Goal: Task Accomplishment & Management: Manage account settings

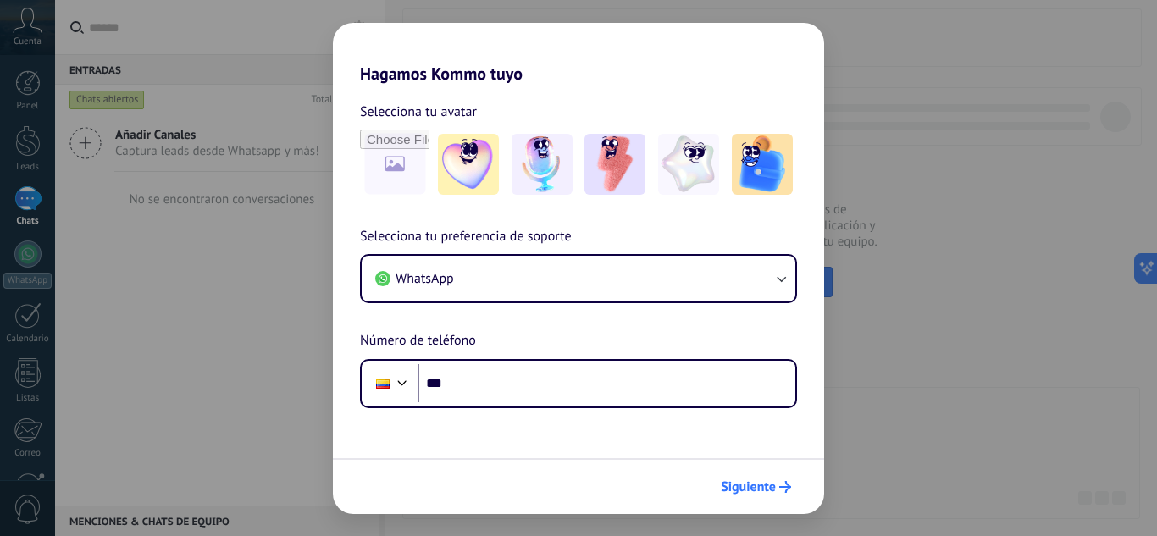
click at [768, 498] on button "Siguiente" at bounding box center [756, 487] width 86 height 29
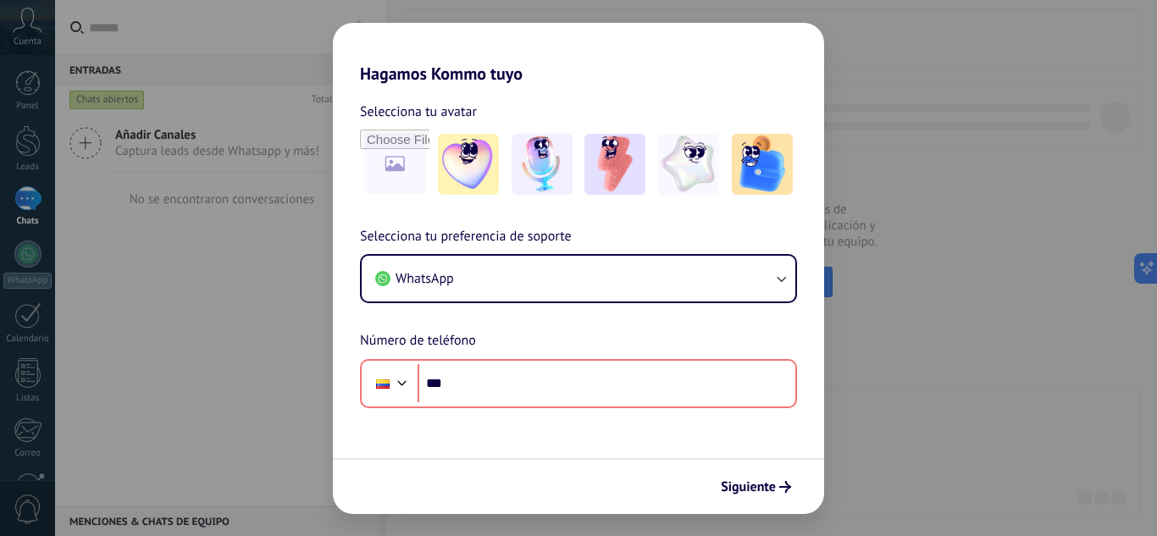
click at [134, 380] on div "Hagamos Kommo tuyo Selecciona tu avatar Selecciona tu preferencia de soporte Wh…" at bounding box center [578, 268] width 1157 height 536
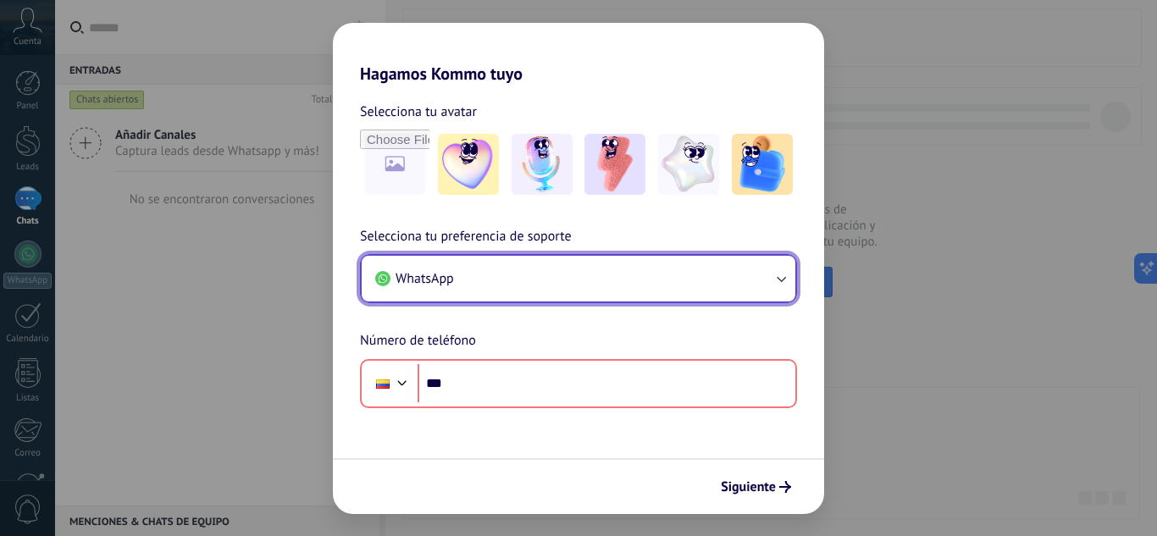
click at [559, 292] on button "WhatsApp" at bounding box center [579, 279] width 434 height 46
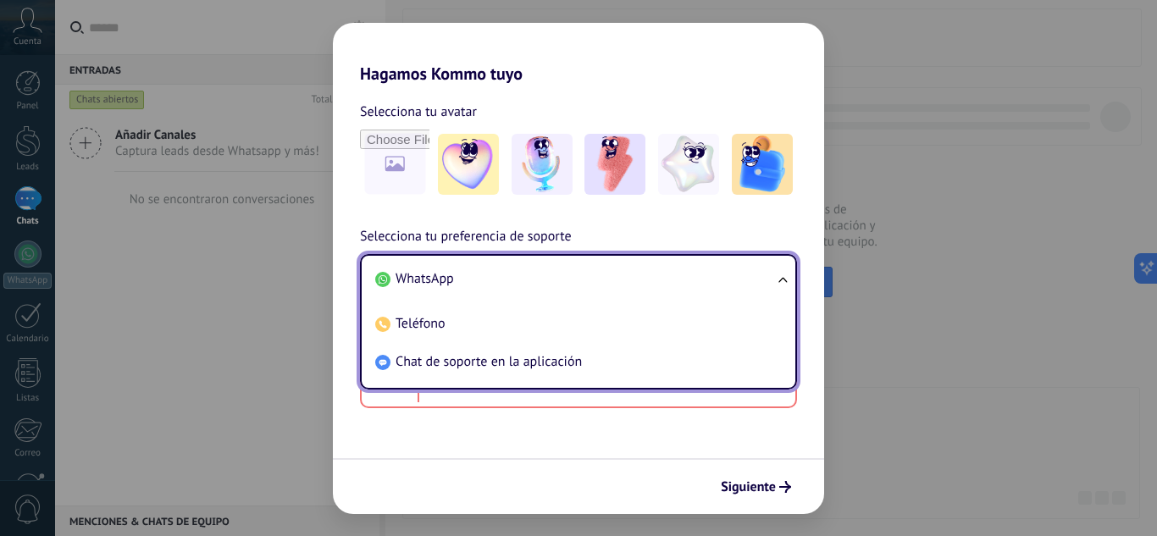
click at [362, 414] on form "Selecciona tu avatar Selecciona tu preferencia de soporte WhatsApp WhatsApp Tel…" at bounding box center [578, 299] width 491 height 430
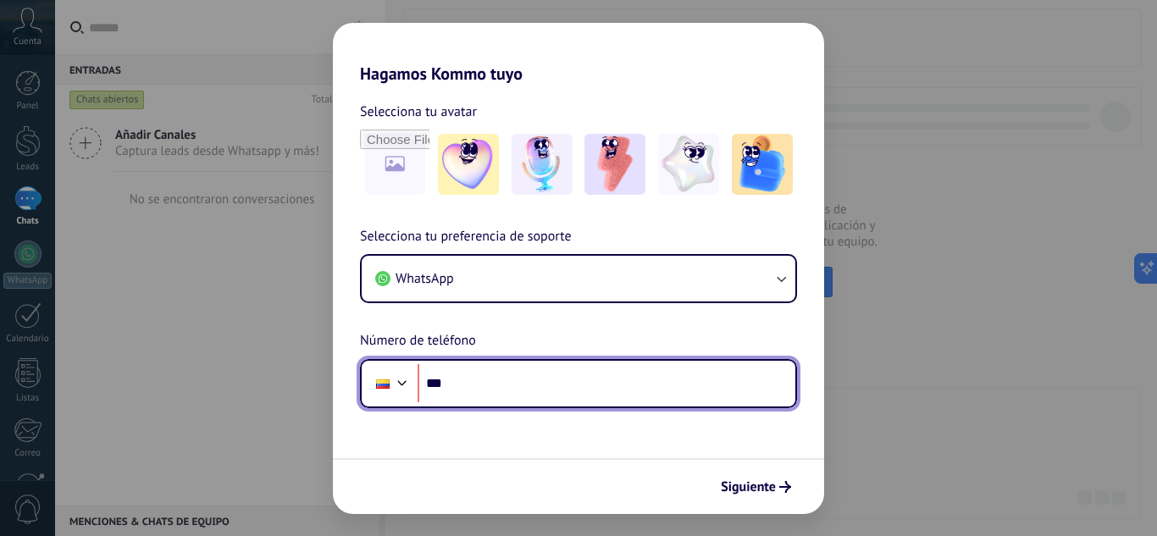
click at [506, 382] on input "***" at bounding box center [606, 383] width 378 height 39
type input "**********"
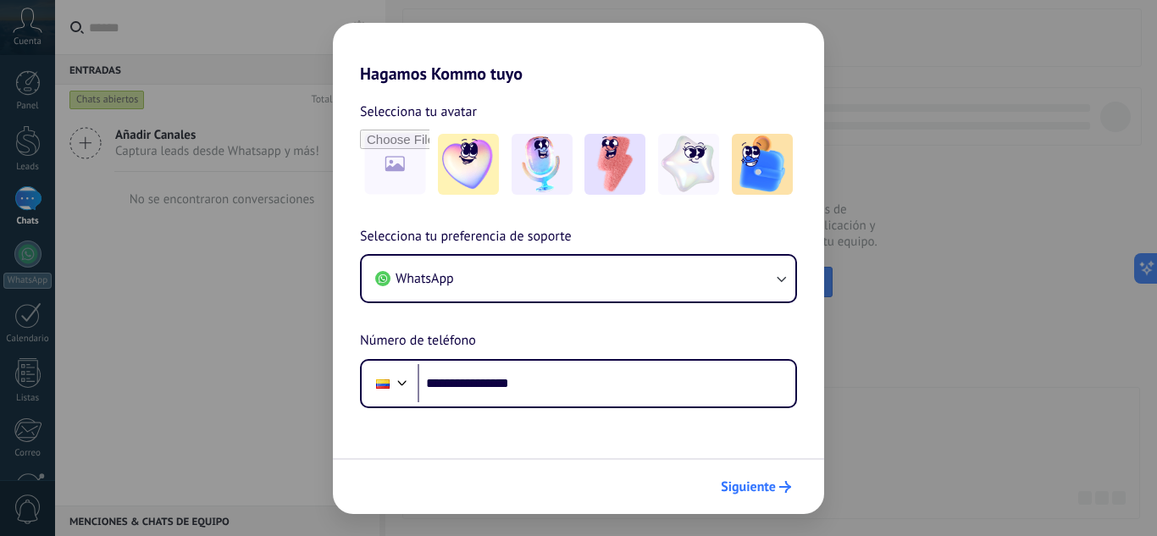
click at [765, 497] on button "Siguiente" at bounding box center [756, 487] width 86 height 29
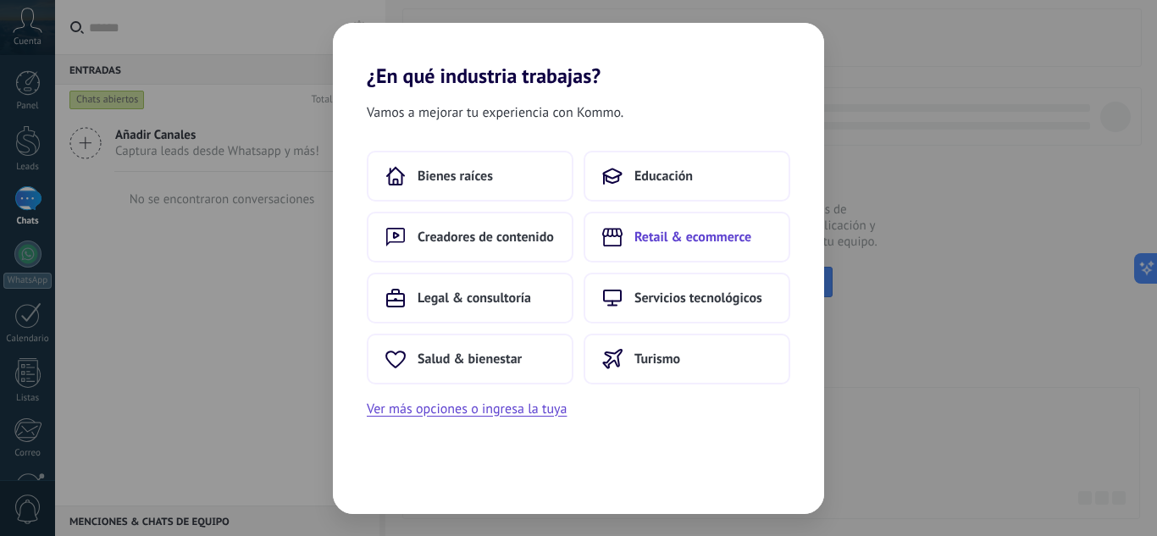
click at [658, 231] on span "Retail & ecommerce" at bounding box center [692, 237] width 117 height 17
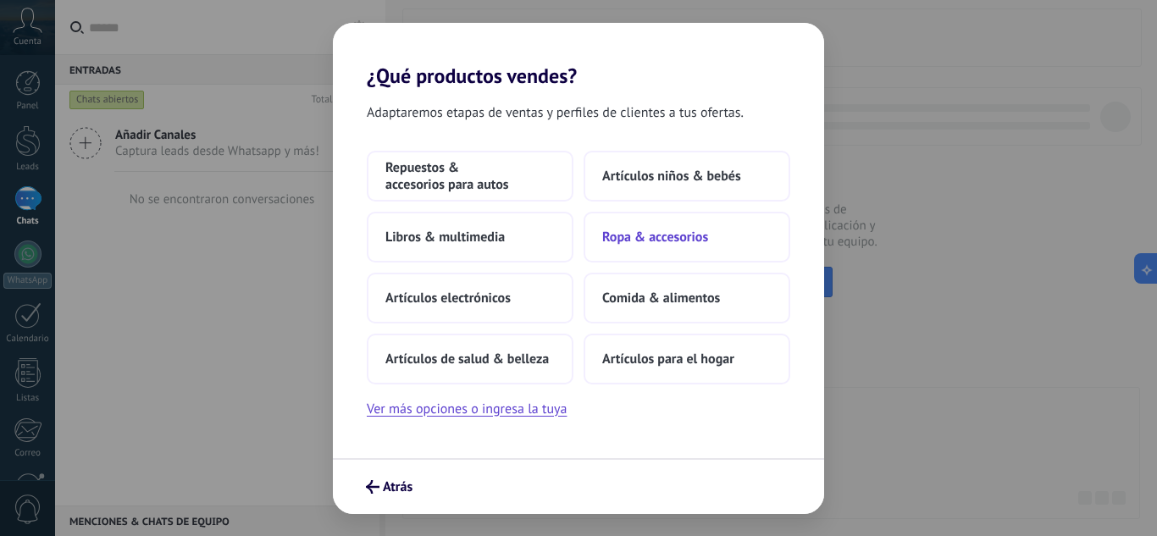
click at [646, 240] on span "Ropa & accesorios" at bounding box center [655, 237] width 106 height 17
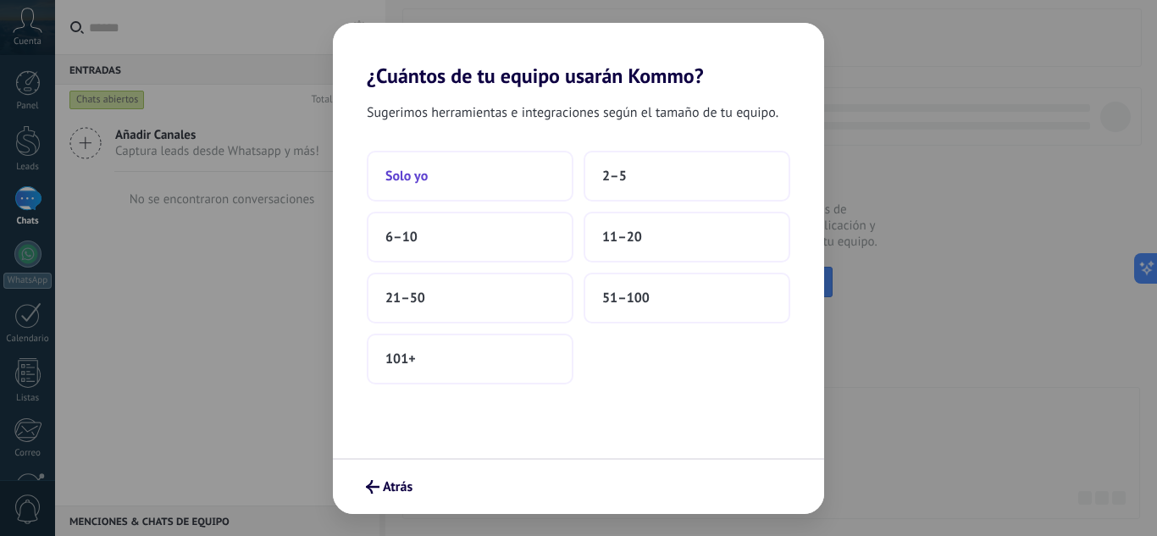
click at [455, 187] on button "Solo yo" at bounding box center [470, 176] width 207 height 51
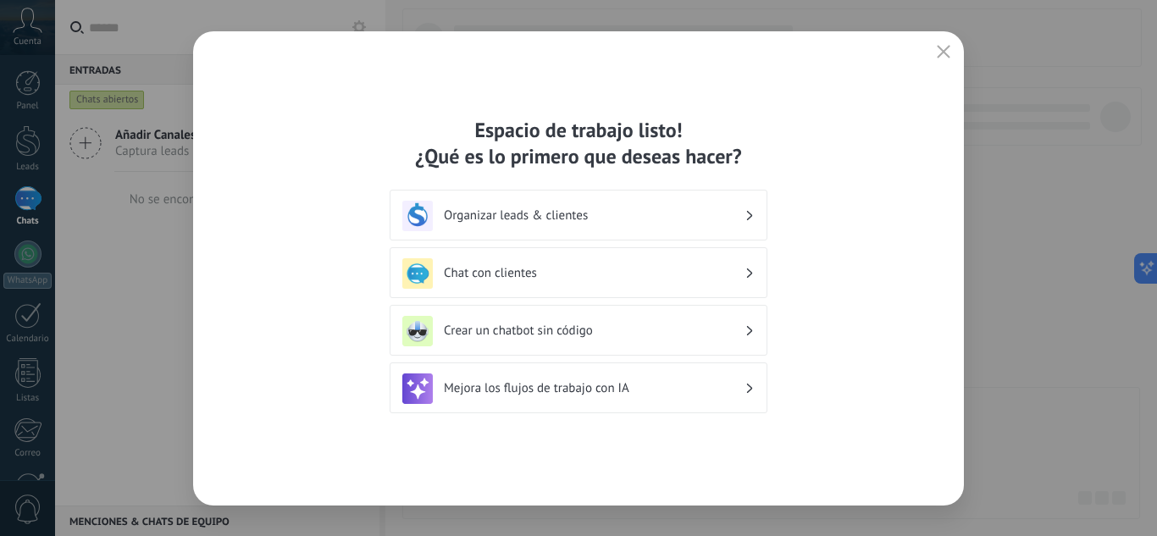
click at [939, 62] on button "button" at bounding box center [943, 53] width 22 height 24
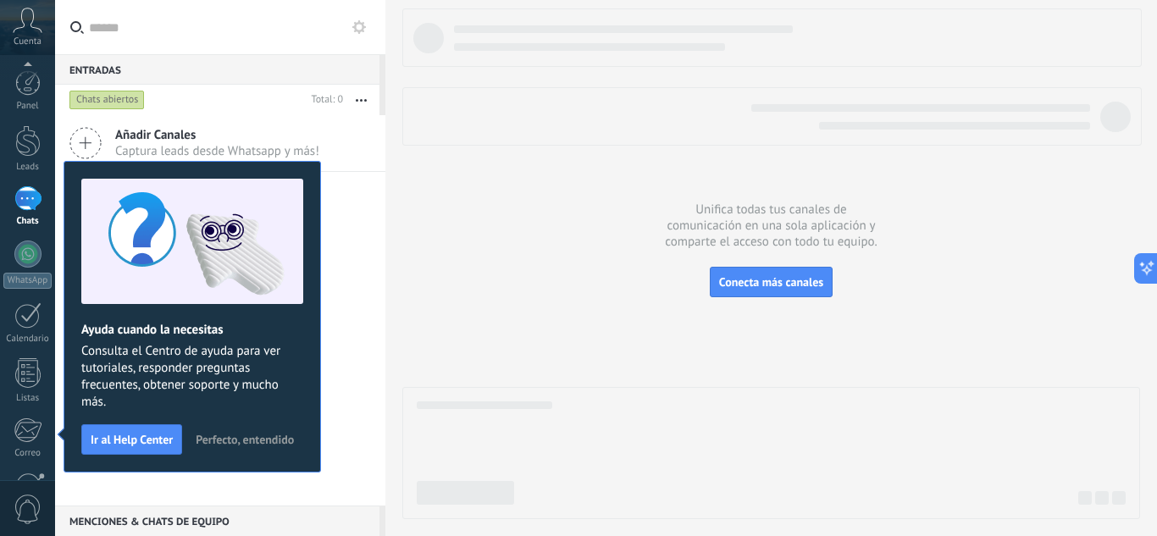
scroll to position [169, 0]
click at [255, 438] on span "Perfecto, entendido" at bounding box center [245, 440] width 98 height 12
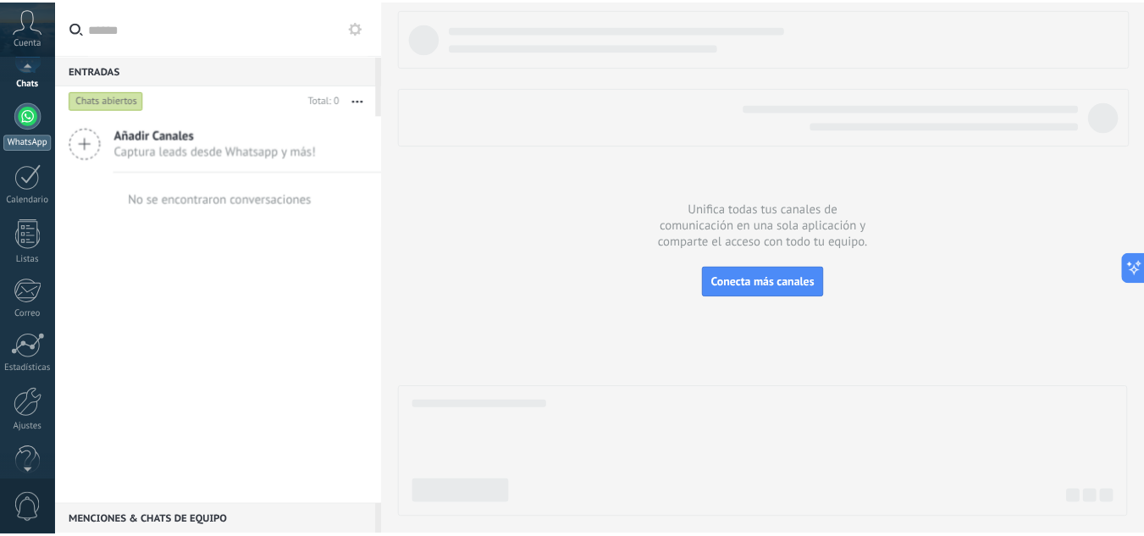
scroll to position [0, 0]
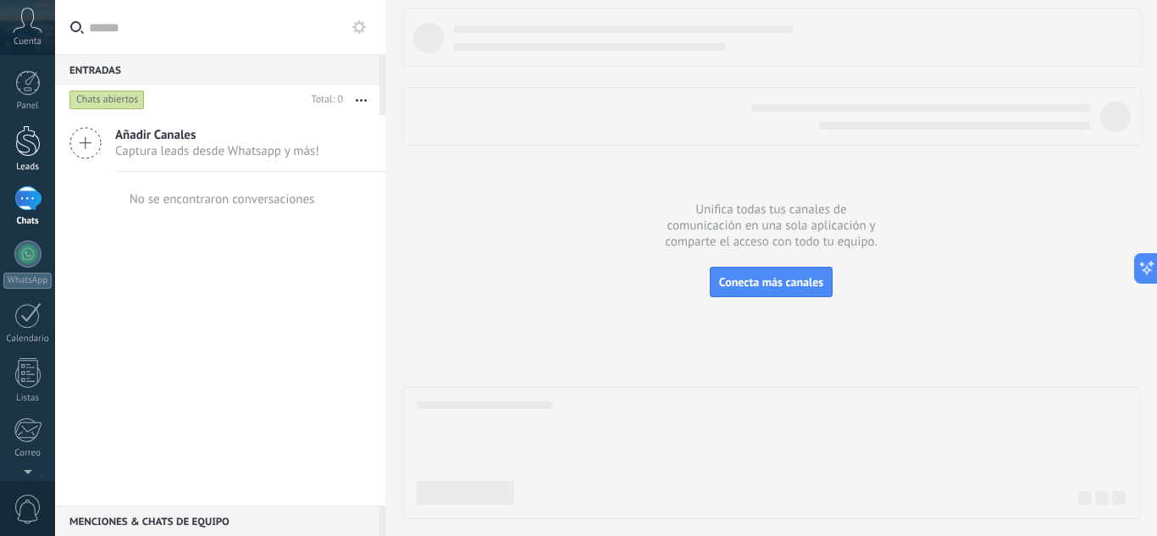
click at [26, 144] on div at bounding box center [27, 140] width 25 height 31
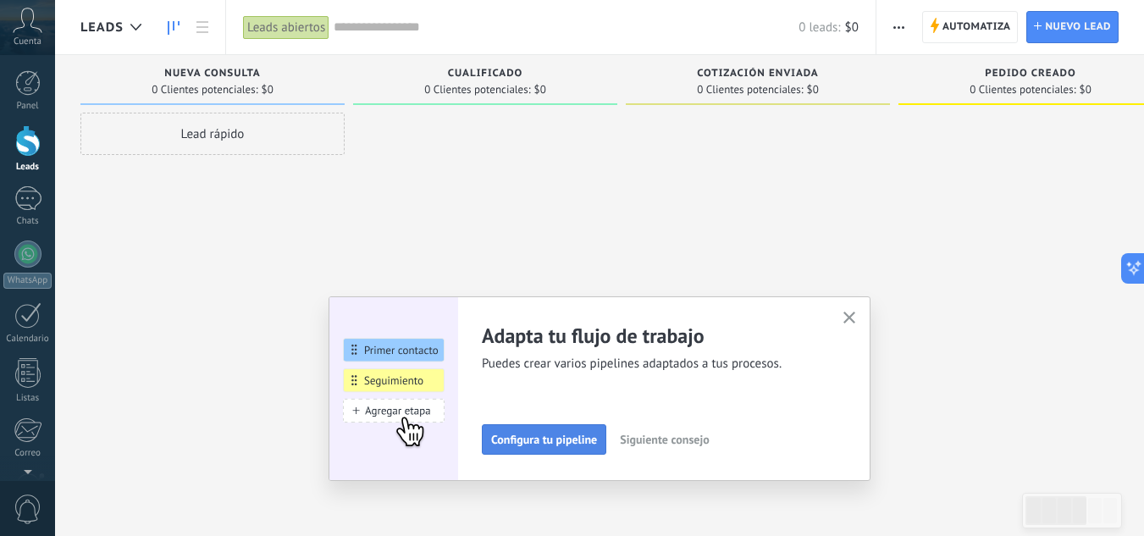
click at [553, 445] on span "Configura tu pipeline" at bounding box center [544, 440] width 106 height 12
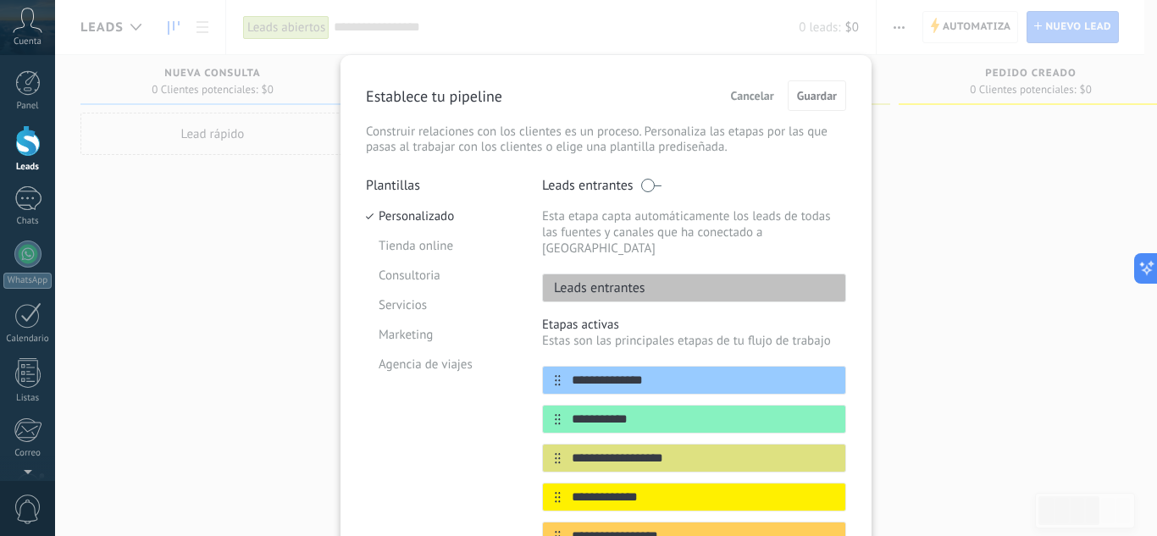
click at [965, 218] on div "**********" at bounding box center [606, 268] width 1102 height 536
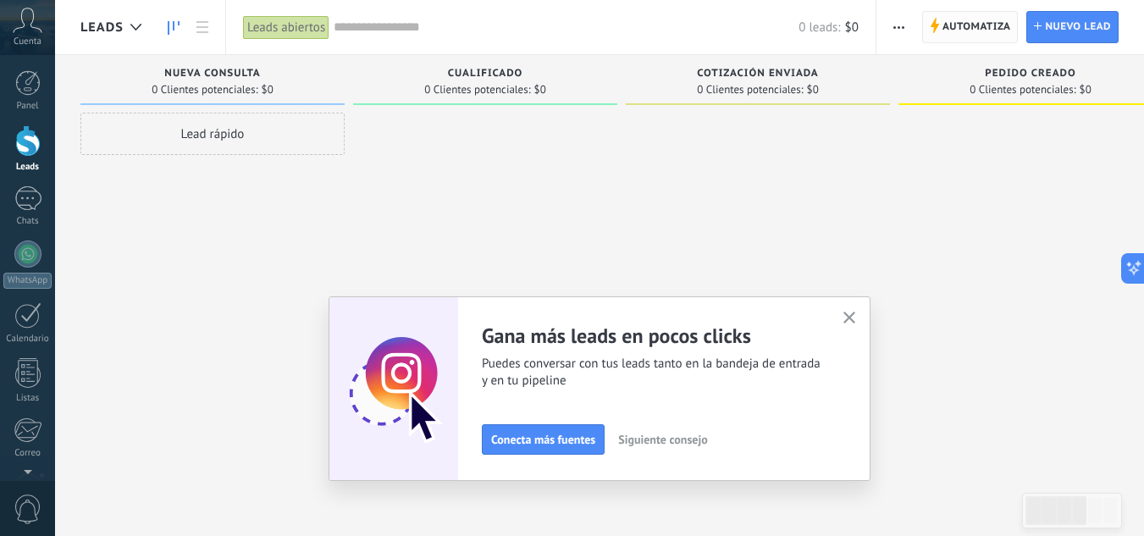
click at [959, 41] on span "Automatiza" at bounding box center [976, 27] width 69 height 30
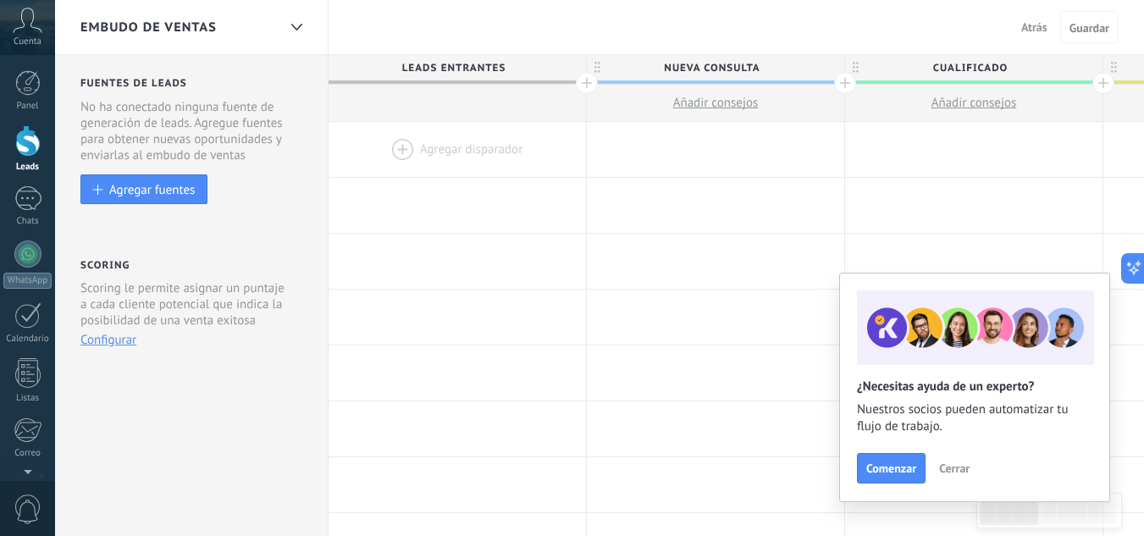
click at [780, 64] on span "Nueva consulta" at bounding box center [711, 68] width 249 height 26
click at [780, 64] on input "**********" at bounding box center [712, 67] width 224 height 25
type input "*"
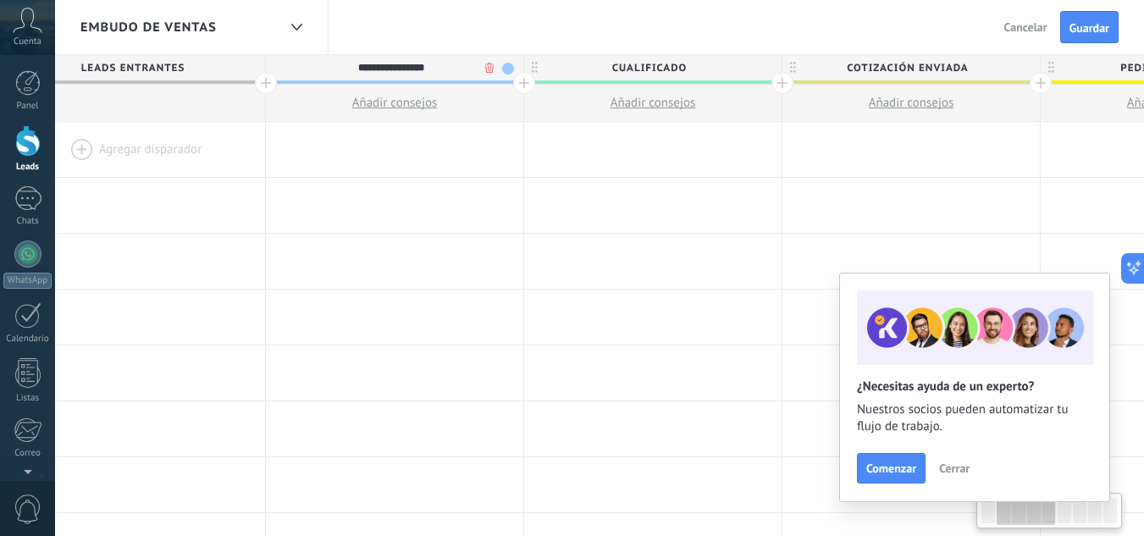
scroll to position [0, 324]
type input "**********"
click at [704, 59] on span "Cualificado" at bounding box center [645, 68] width 249 height 26
click at [704, 59] on input "**********" at bounding box center [645, 67] width 224 height 25
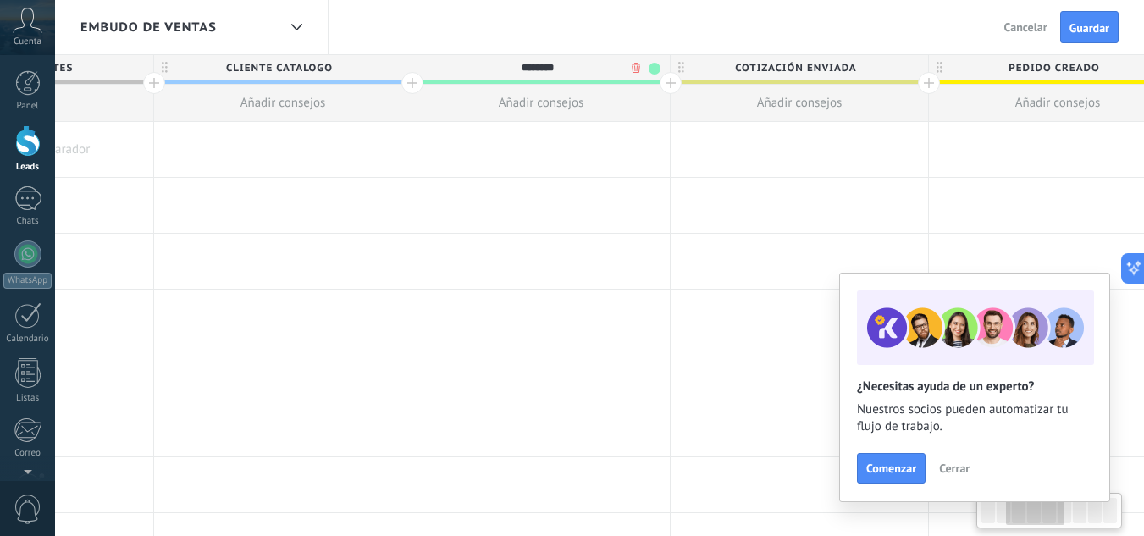
scroll to position [0, 494]
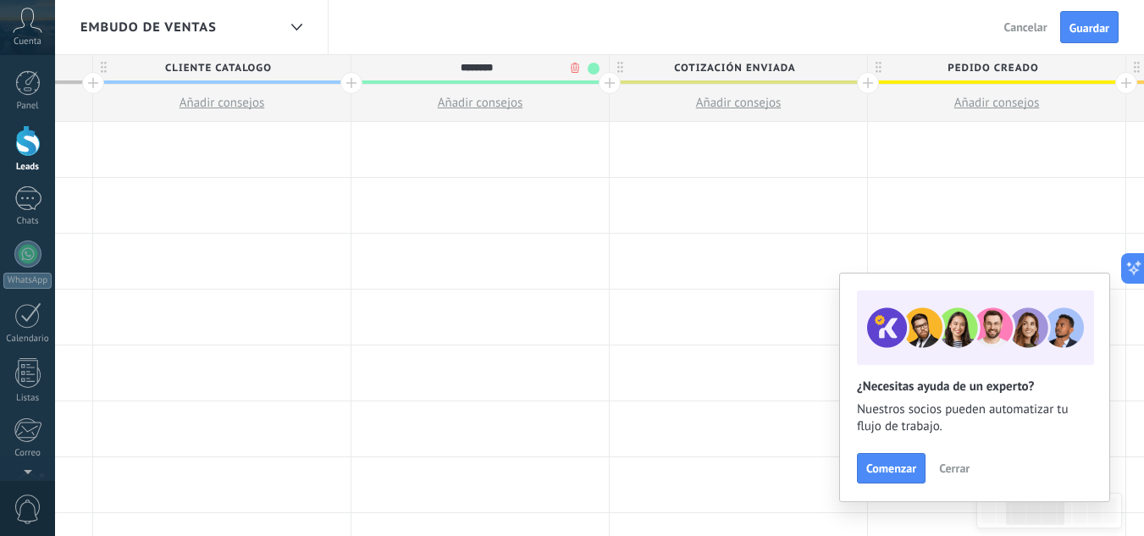
type input "********"
click at [810, 55] on span "Cotización enviada" at bounding box center [734, 68] width 249 height 26
type input "*"
click at [1047, 62] on span "Pedido creado" at bounding box center [992, 68] width 249 height 26
type input "**********"
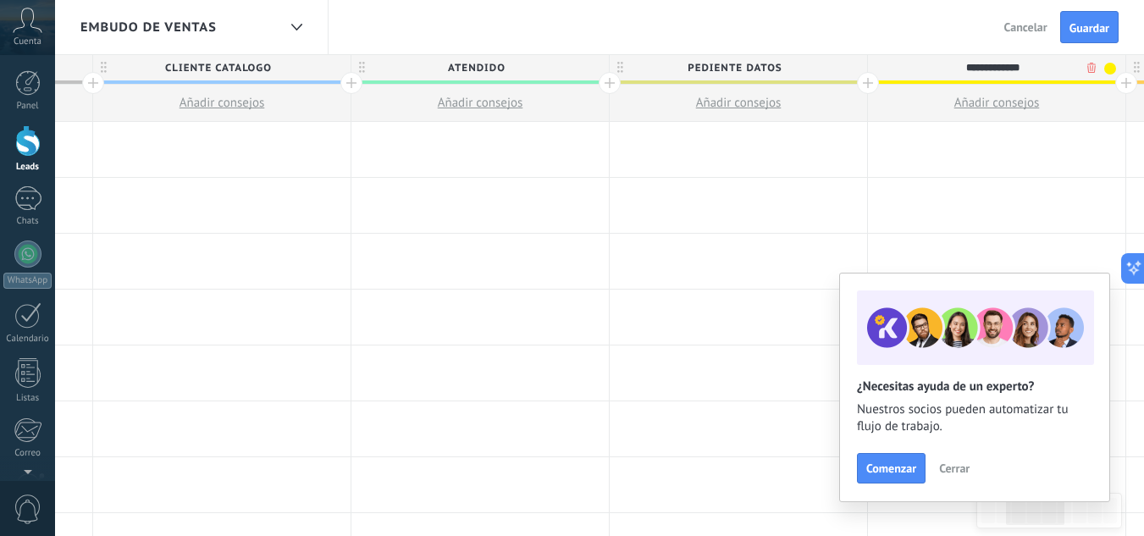
click at [1047, 62] on input "**********" at bounding box center [993, 67] width 224 height 25
type input "*"
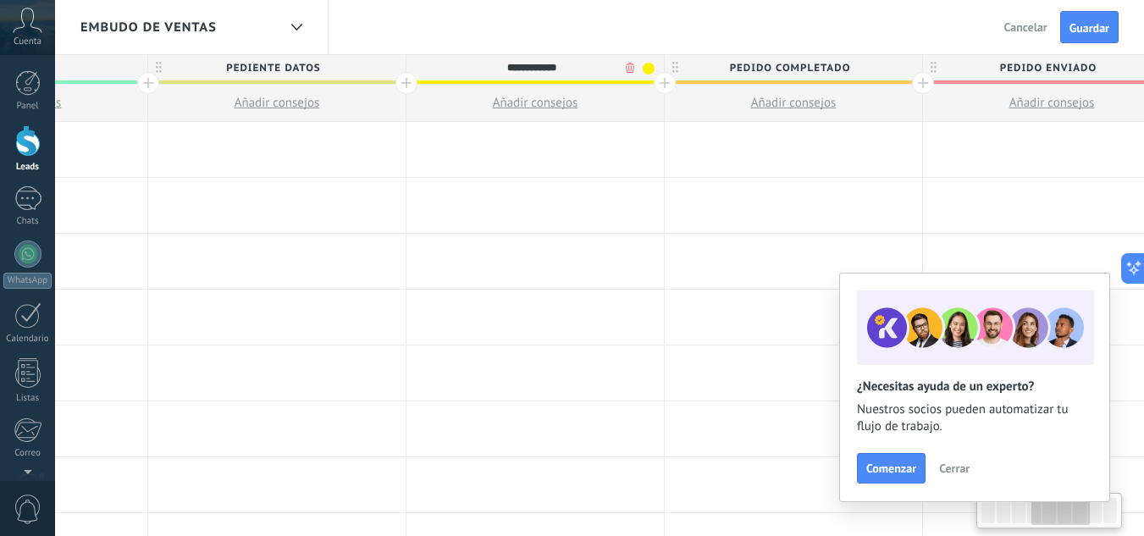
scroll to position [0, 975]
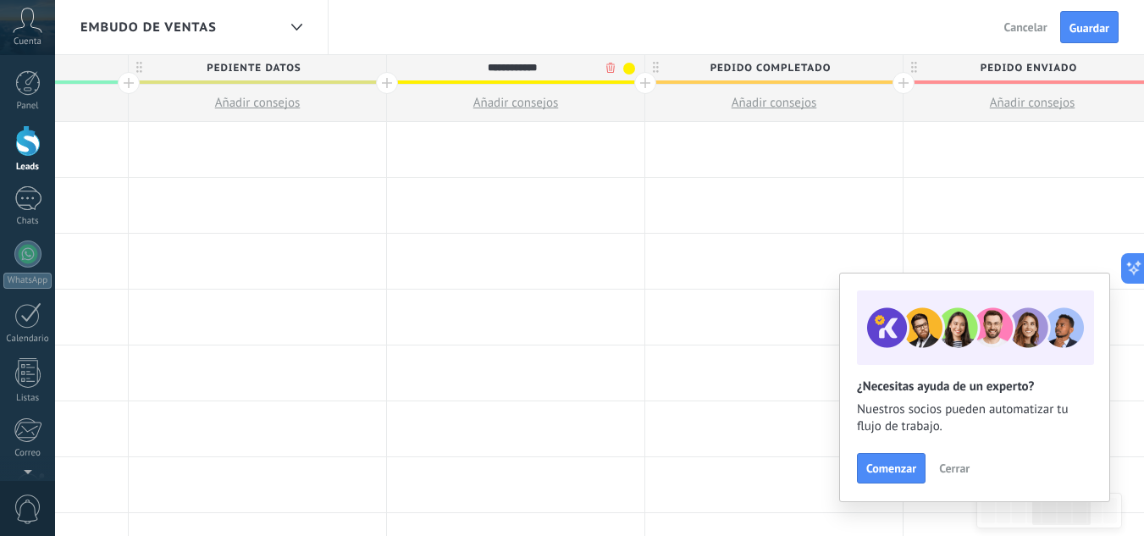
type input "**********"
click at [858, 72] on span "Pedido completado" at bounding box center [769, 68] width 249 height 26
type input "*"
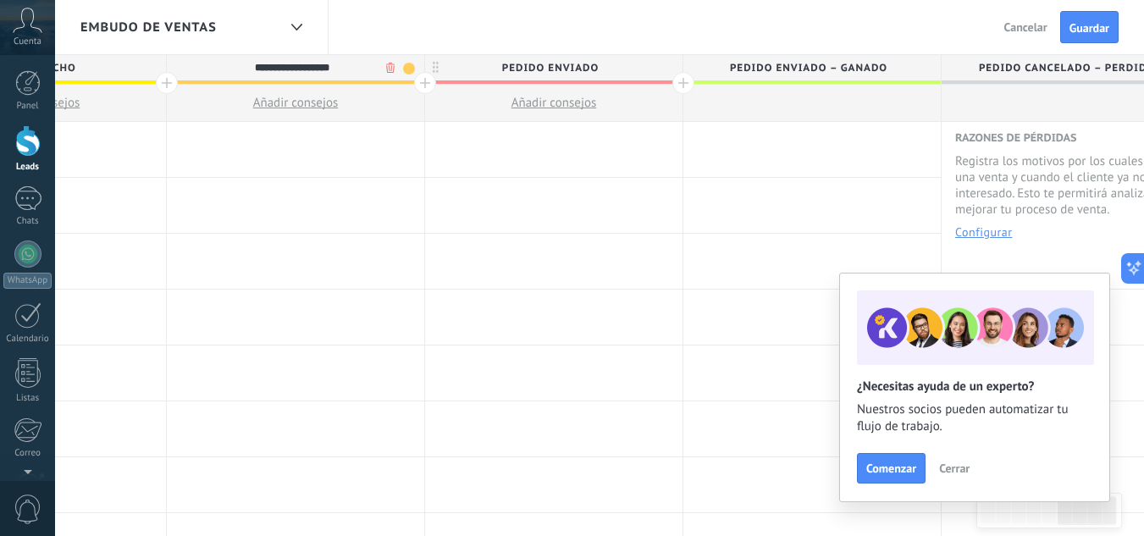
scroll to position [0, 1509]
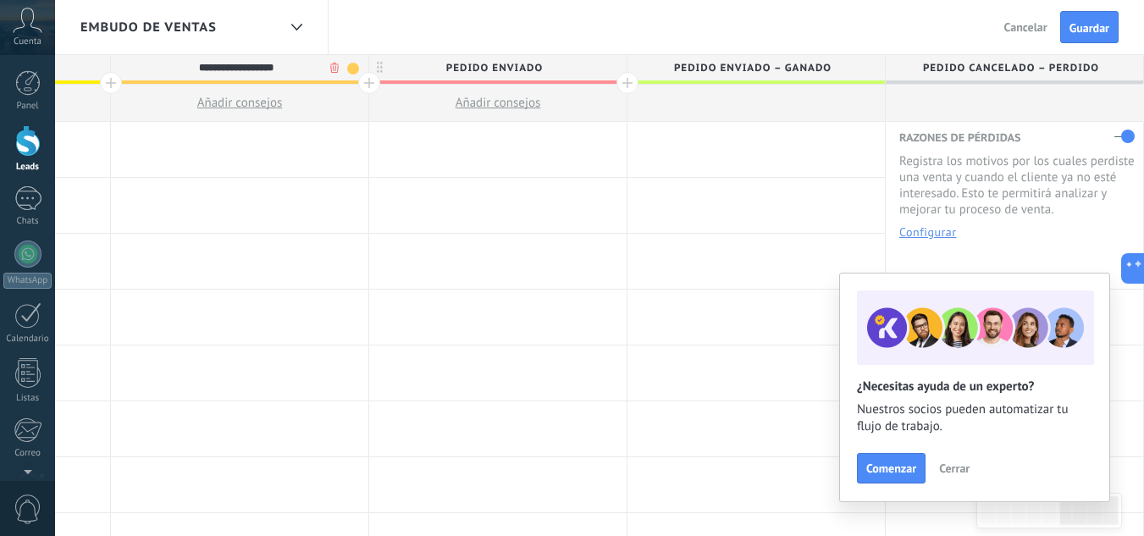
type input "**********"
click at [842, 58] on span "Pedido enviado – ganado" at bounding box center [751, 68] width 249 height 26
type input "*"
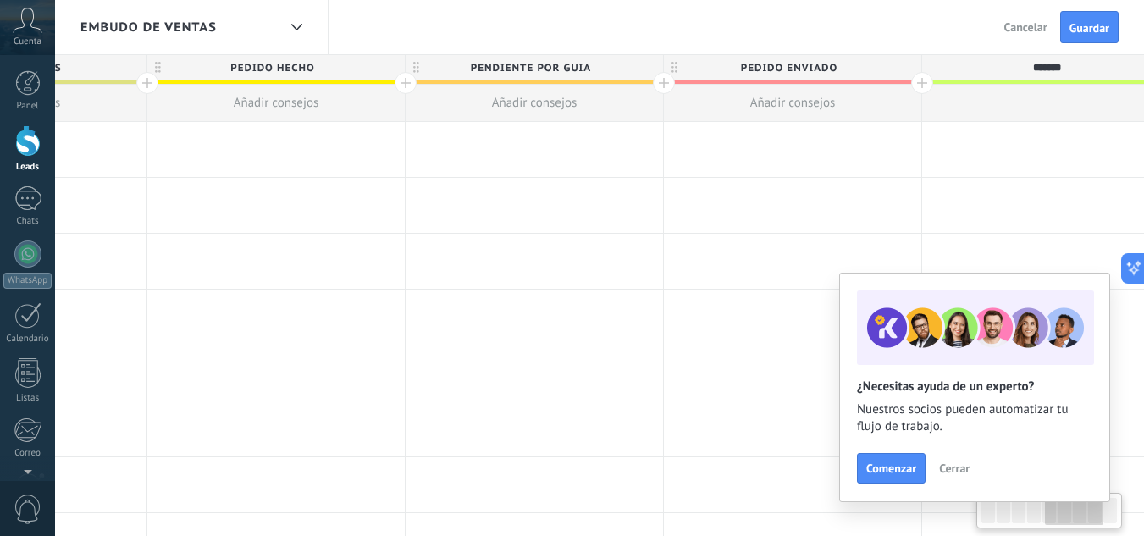
scroll to position [0, 1213]
click at [638, 65] on span "pendiente por guia" at bounding box center [530, 68] width 249 height 26
type input "******"
click at [611, 61] on input "**********" at bounding box center [531, 67] width 224 height 25
type input "**********"
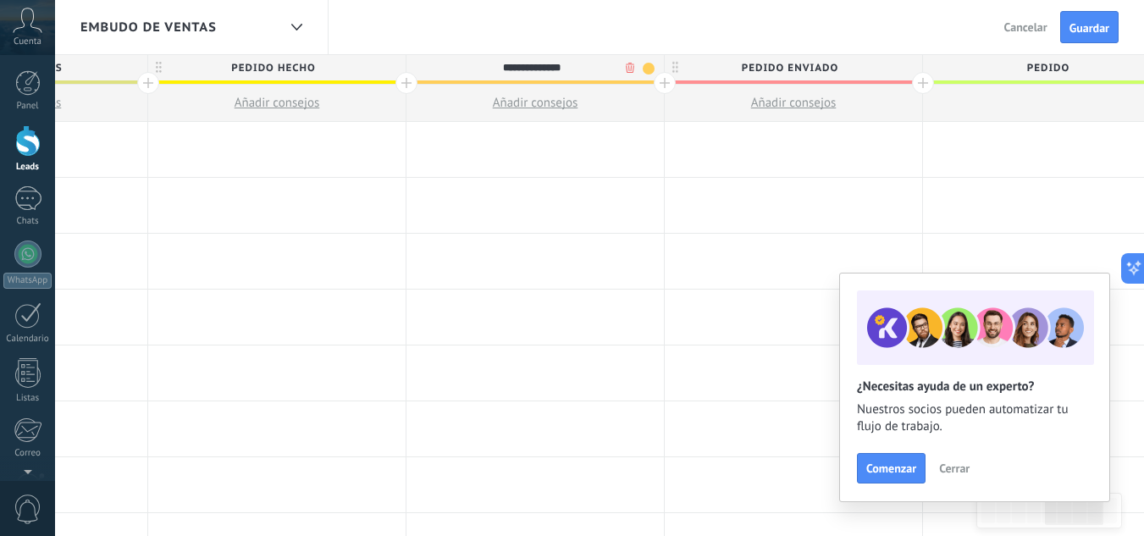
click at [859, 63] on span "Pedido enviado" at bounding box center [789, 68] width 249 height 26
type input "*"
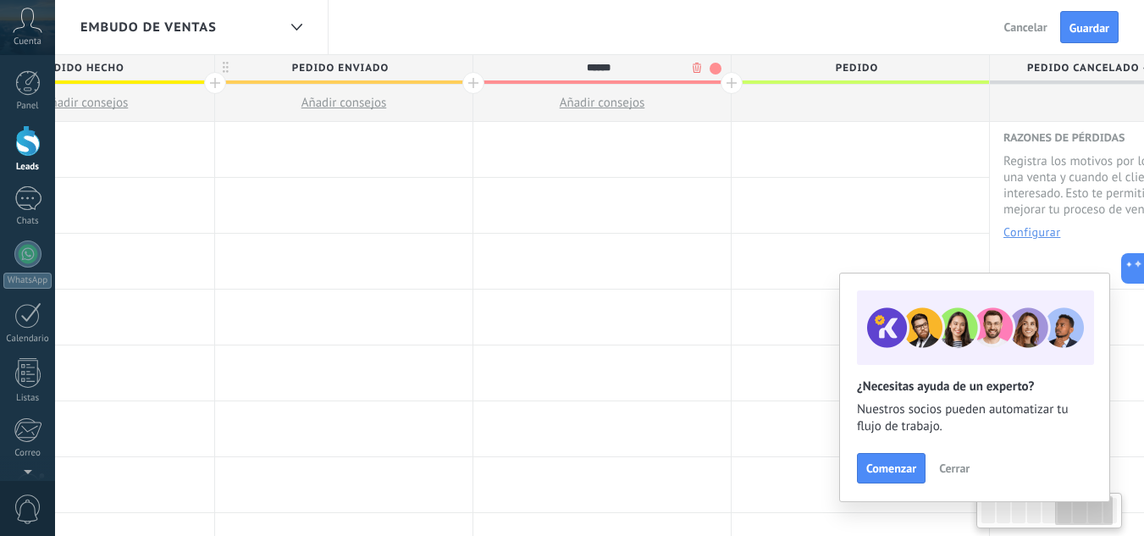
scroll to position [0, 1406]
type input "******"
click at [882, 64] on span "pedido" at bounding box center [855, 68] width 249 height 26
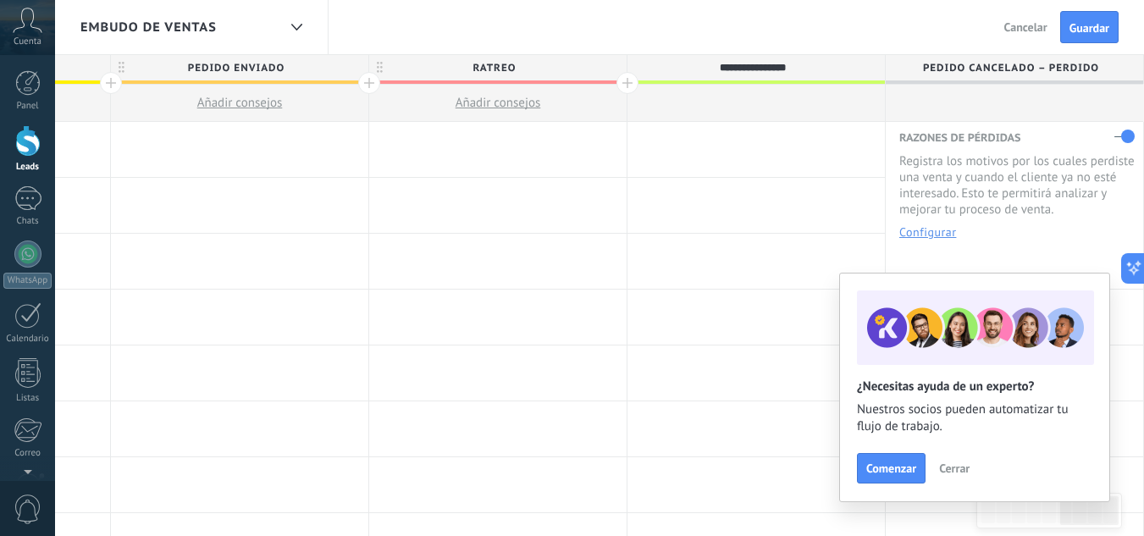
type input "**********"
click at [1103, 71] on span "Pedido cancelado – perdido" at bounding box center [1010, 68] width 249 height 26
click at [627, 80] on div at bounding box center [627, 83] width 22 height 22
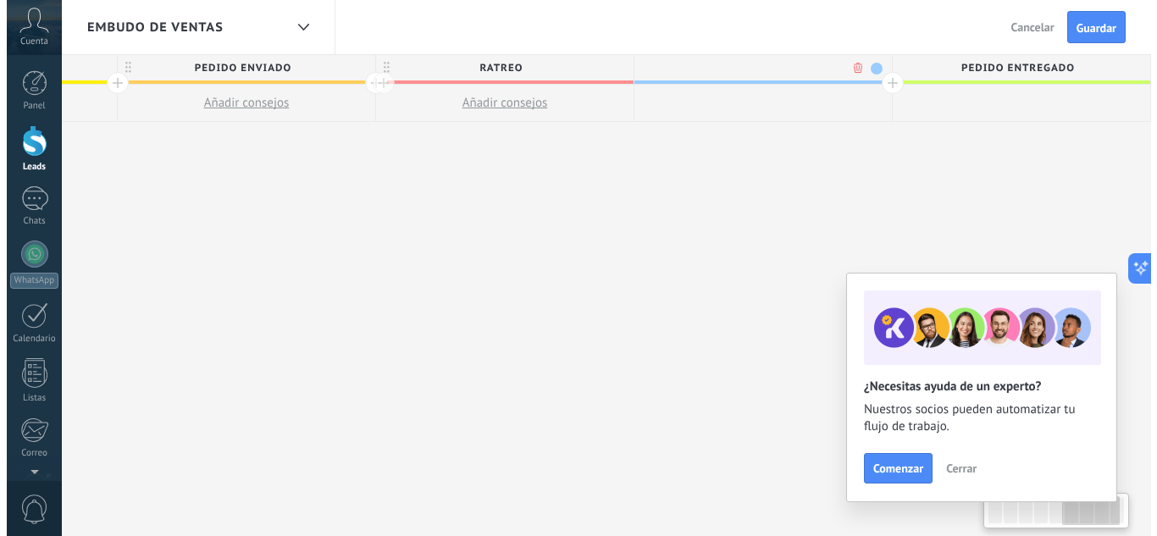
scroll to position [0, 1634]
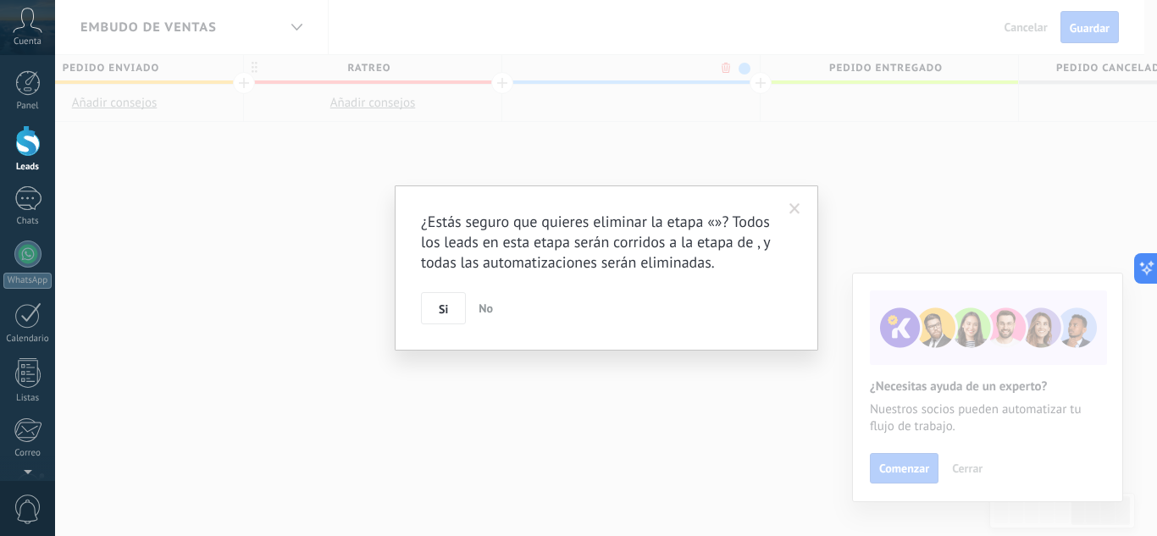
click at [718, 64] on body ".abccls-1,.abccls-2{fill-rule:evenodd}.abccls-2{fill:#fff} .abfcls-1{fill:none}…" at bounding box center [578, 268] width 1157 height 536
click at [443, 303] on span "Si" at bounding box center [443, 309] width 9 height 12
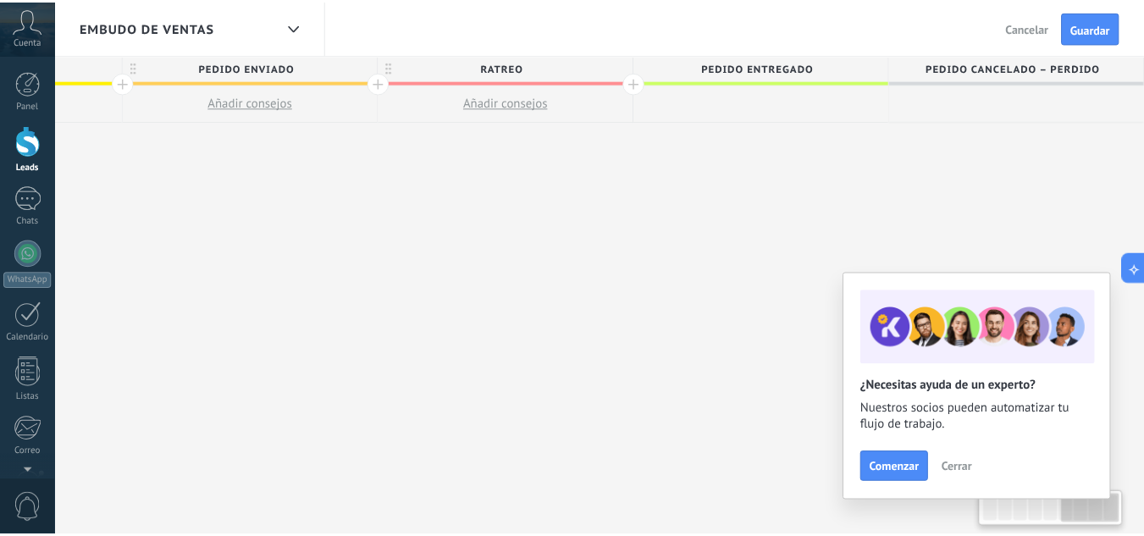
scroll to position [0, 1496]
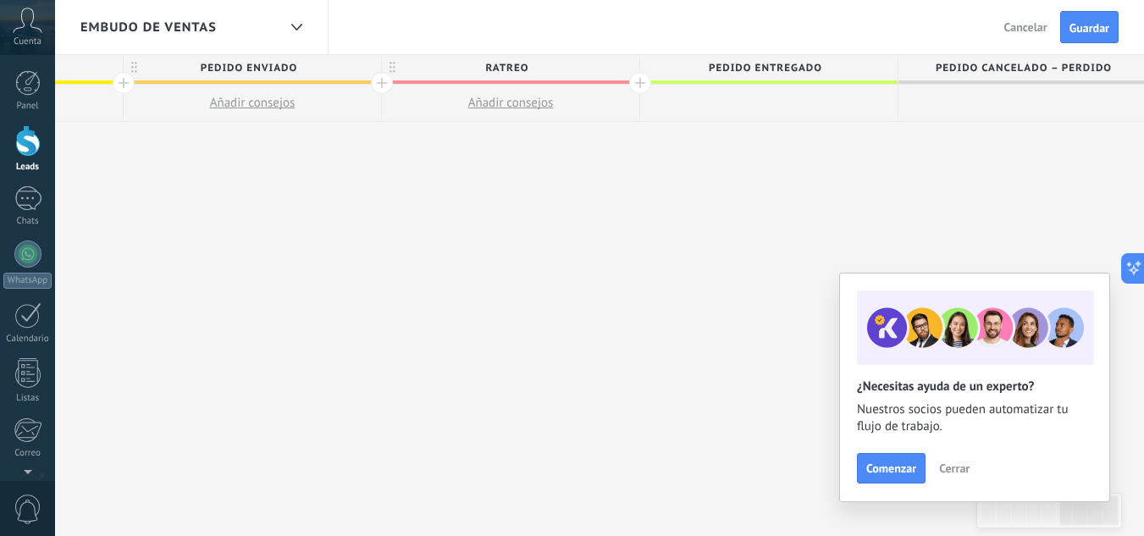
click at [638, 88] on div at bounding box center [640, 83] width 22 height 22
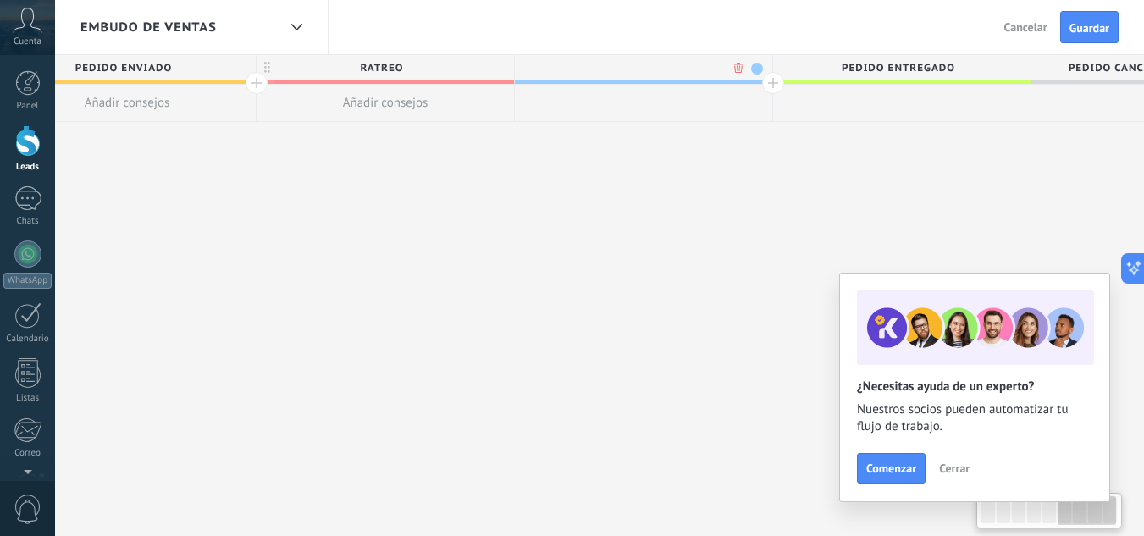
scroll to position [0, 1622]
type input "**********"
click at [964, 57] on span "pedido entregado" at bounding box center [897, 68] width 249 height 26
click at [964, 57] on input "**********" at bounding box center [898, 67] width 224 height 25
type input "*"
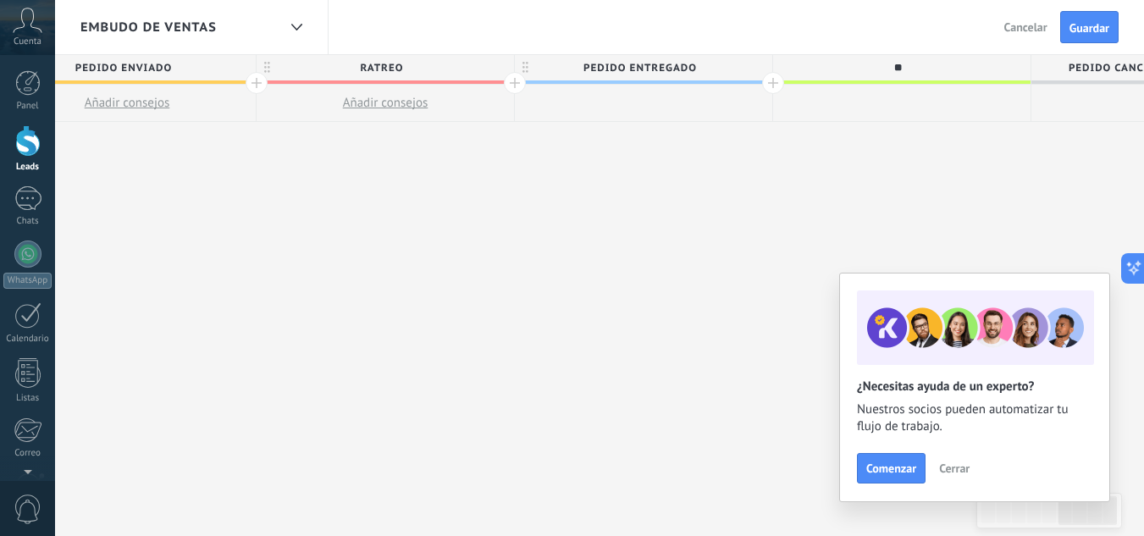
type input "*"
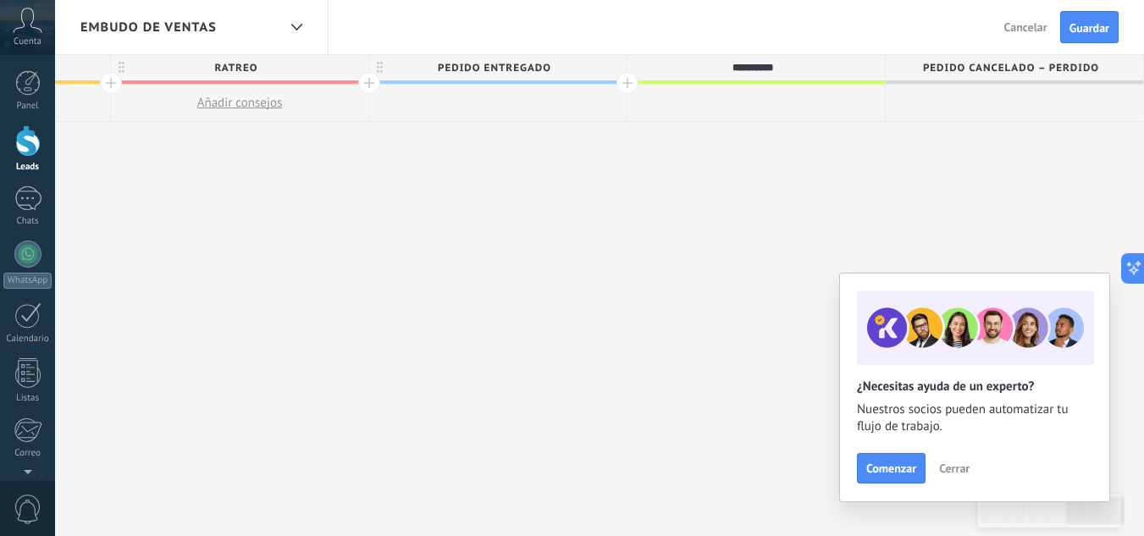
type input "**********"
click at [1097, 70] on span "Pedido cancelado – perdido" at bounding box center [1010, 68] width 249 height 26
click at [1097, 70] on input "**********" at bounding box center [1010, 67] width 224 height 25
type input "*"
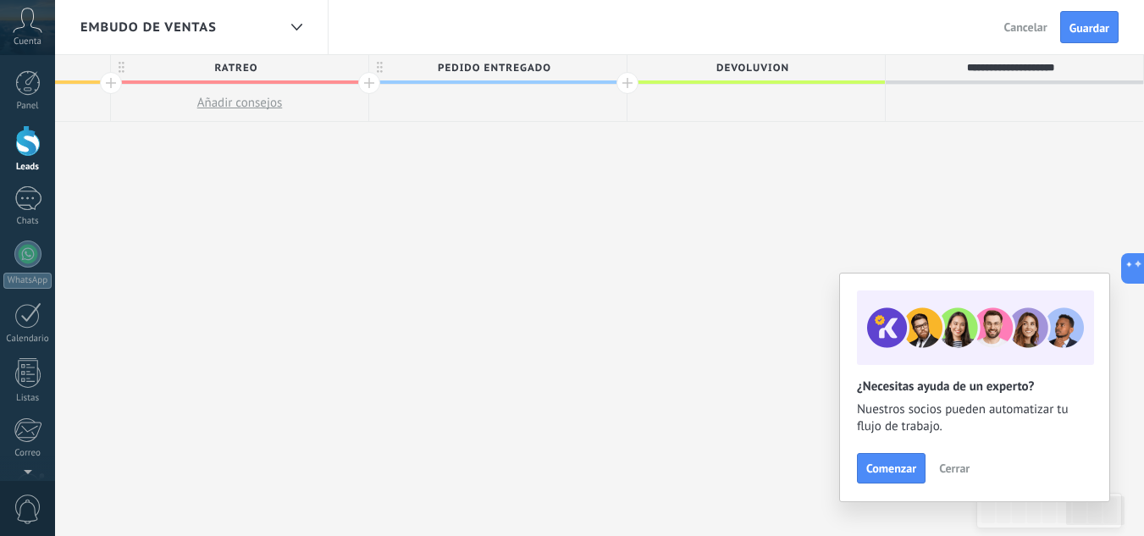
type input "**********"
click at [964, 473] on span "Cerrar" at bounding box center [954, 468] width 30 height 12
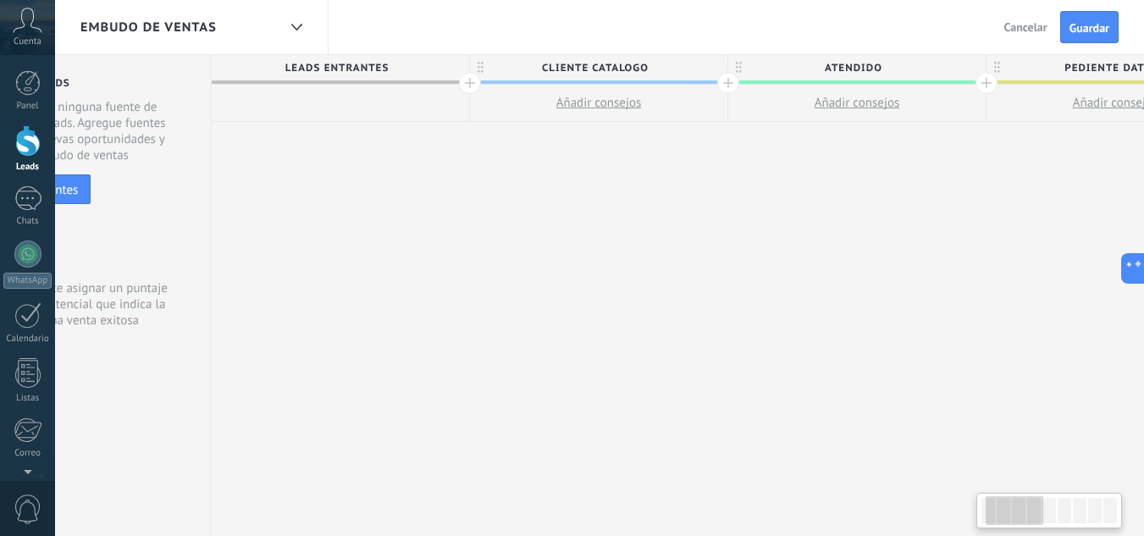
scroll to position [0, 0]
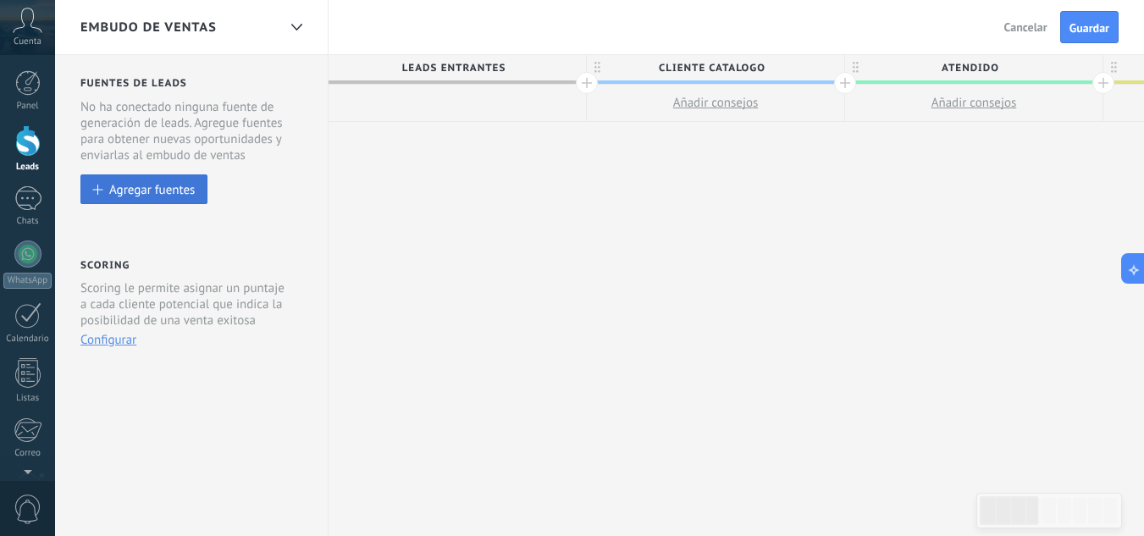
click at [167, 185] on div "Agregar fuentes" at bounding box center [152, 189] width 86 height 14
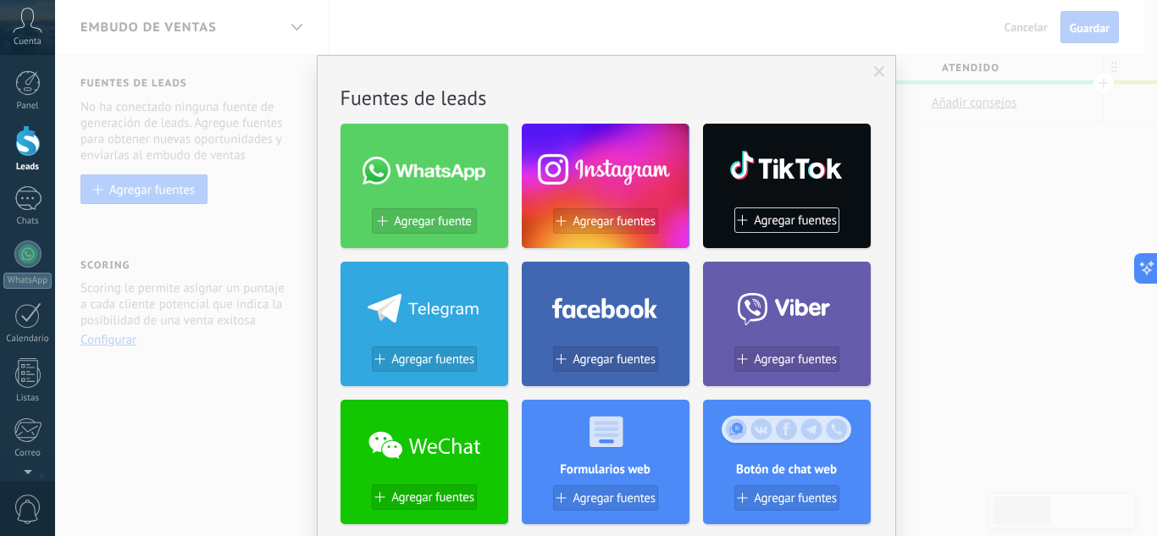
click at [876, 67] on span at bounding box center [879, 72] width 11 height 12
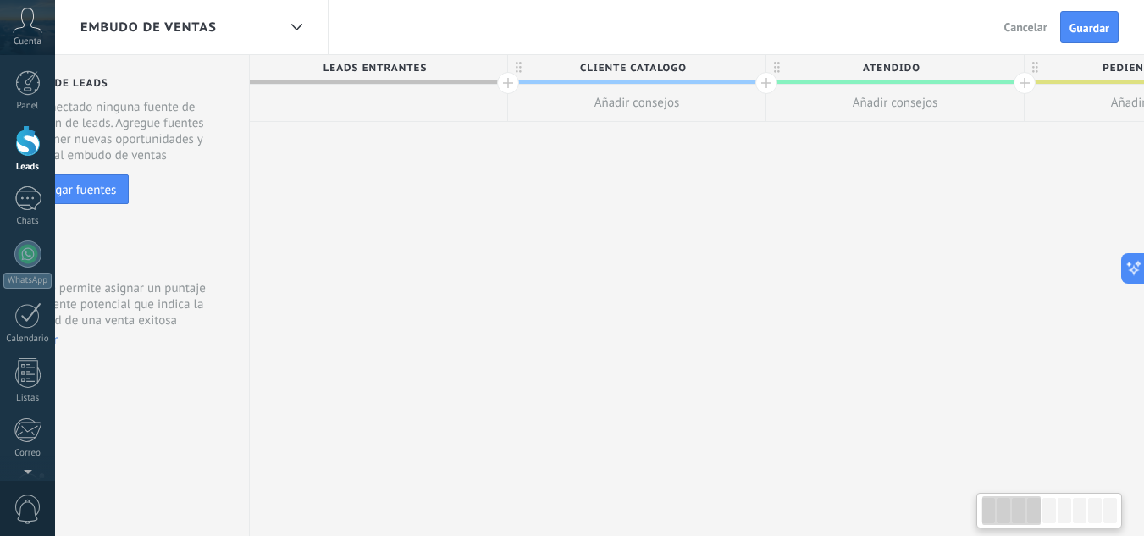
scroll to position [0, 2]
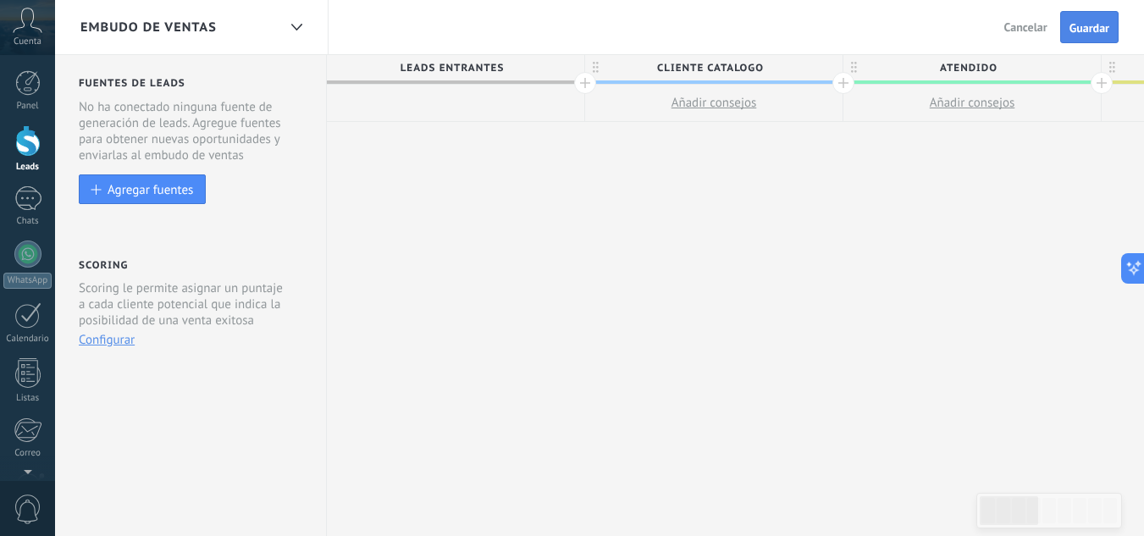
click at [1075, 39] on button "Guardar" at bounding box center [1089, 27] width 58 height 32
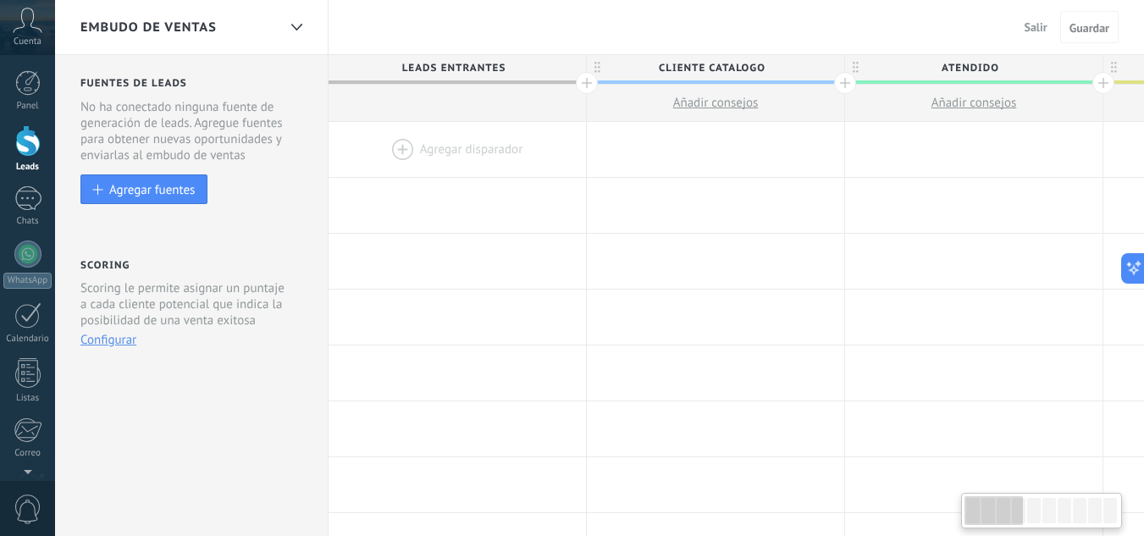
scroll to position [0, 2]
click at [406, 144] on div at bounding box center [455, 149] width 257 height 55
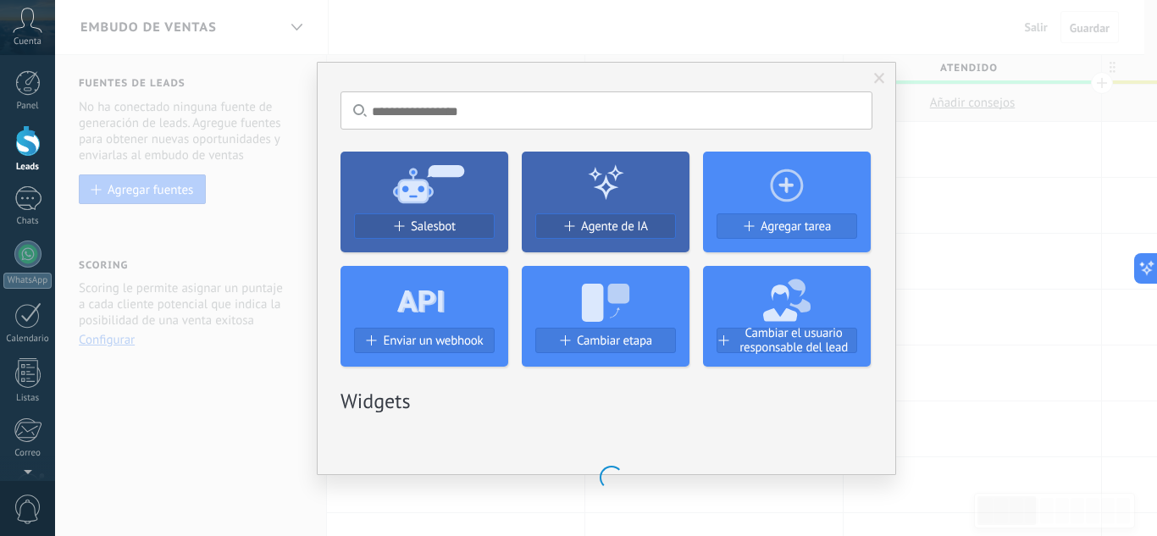
click at [411, 201] on use at bounding box center [428, 183] width 71 height 38
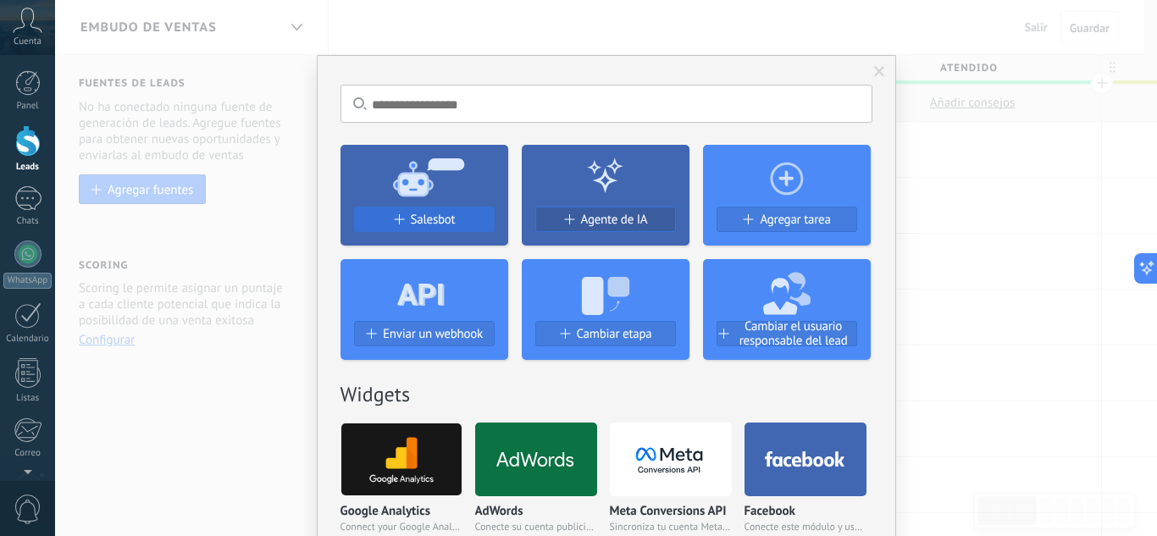
click at [418, 220] on span "Salesbot" at bounding box center [433, 220] width 45 height 14
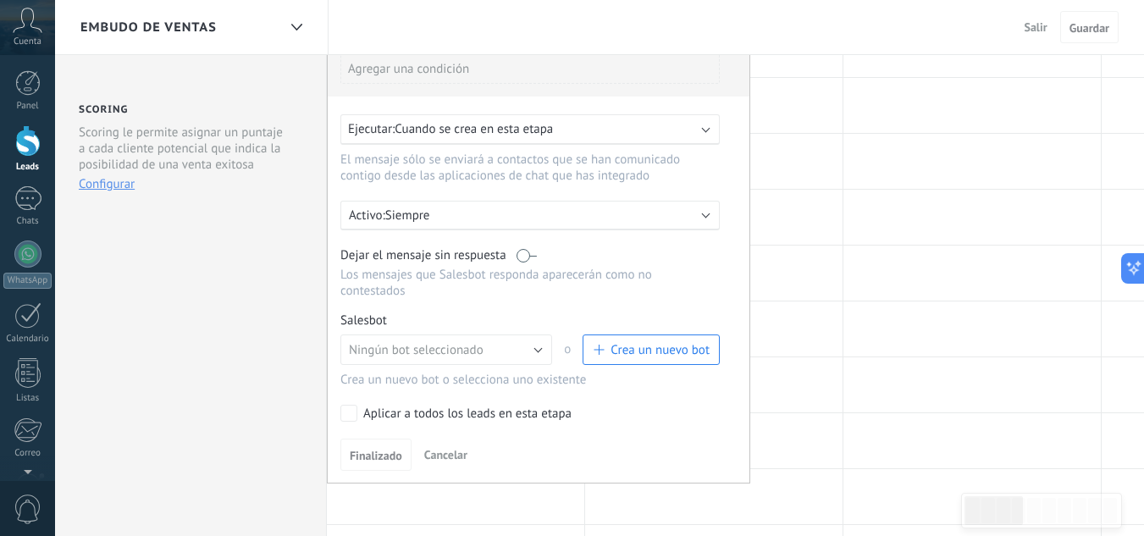
scroll to position [158, 0]
click at [450, 345] on span "Ningún bot seleccionado" at bounding box center [416, 348] width 135 height 16
click at [482, 356] on li "Ningún bot seleccionado" at bounding box center [440, 347] width 221 height 29
click at [536, 349] on button "Ningún bot seleccionado" at bounding box center [446, 347] width 212 height 30
click at [536, 349] on span "Ningún bot seleccionado" at bounding box center [438, 348] width 216 height 16
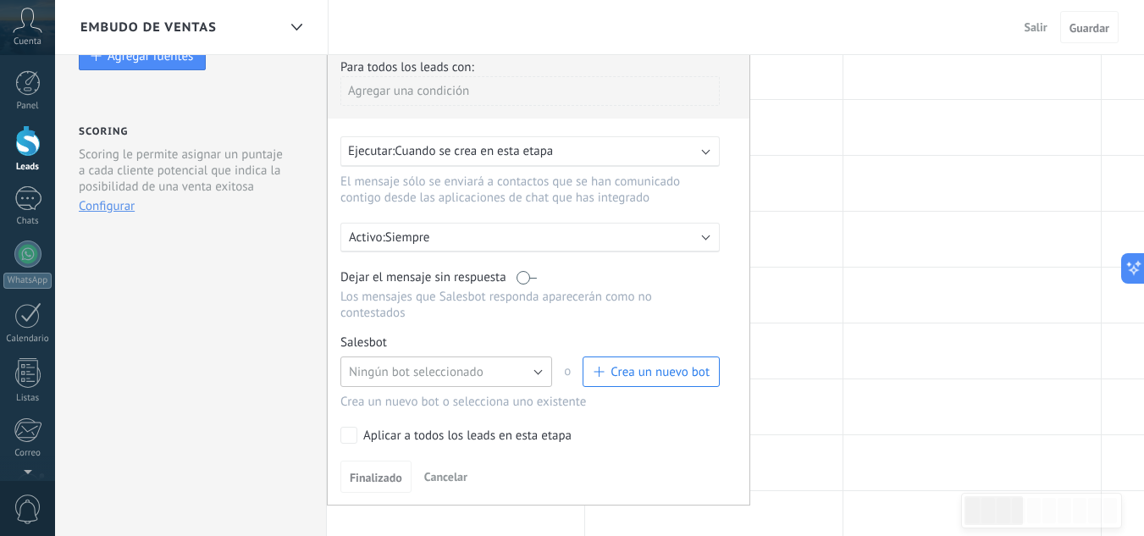
scroll to position [133, 0]
click at [524, 277] on label at bounding box center [527, 278] width 20 height 16
click at [528, 276] on label at bounding box center [527, 278] width 20 height 16
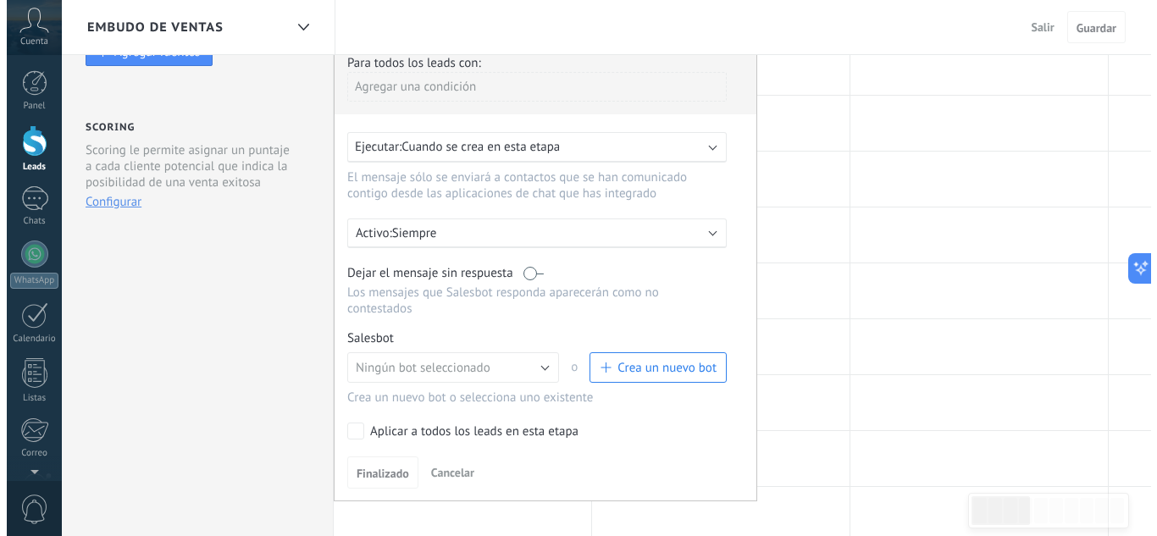
scroll to position [139, 0]
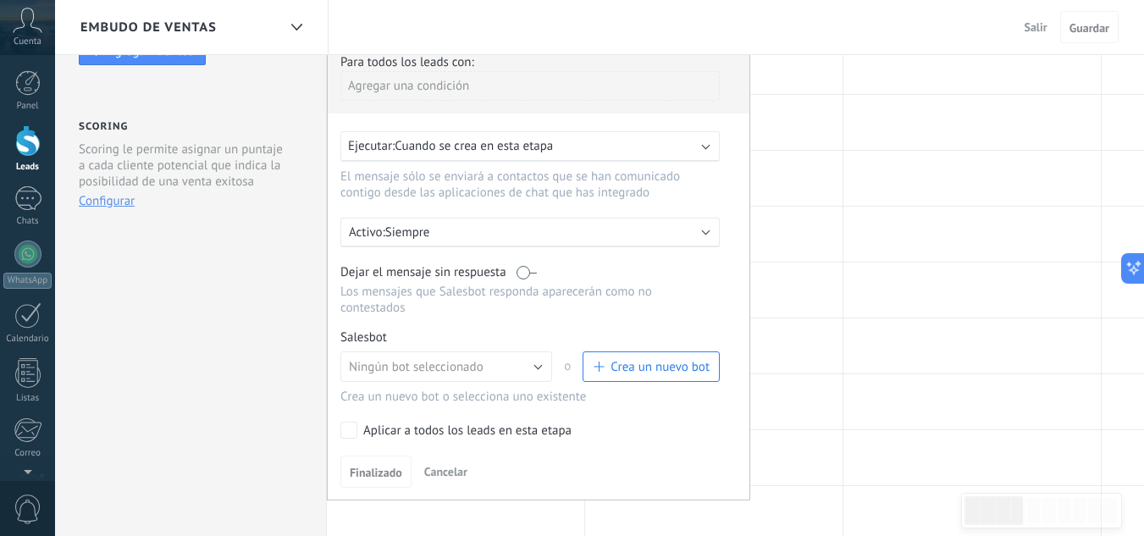
click at [666, 356] on button "Crea un nuevo bot" at bounding box center [651, 366] width 137 height 30
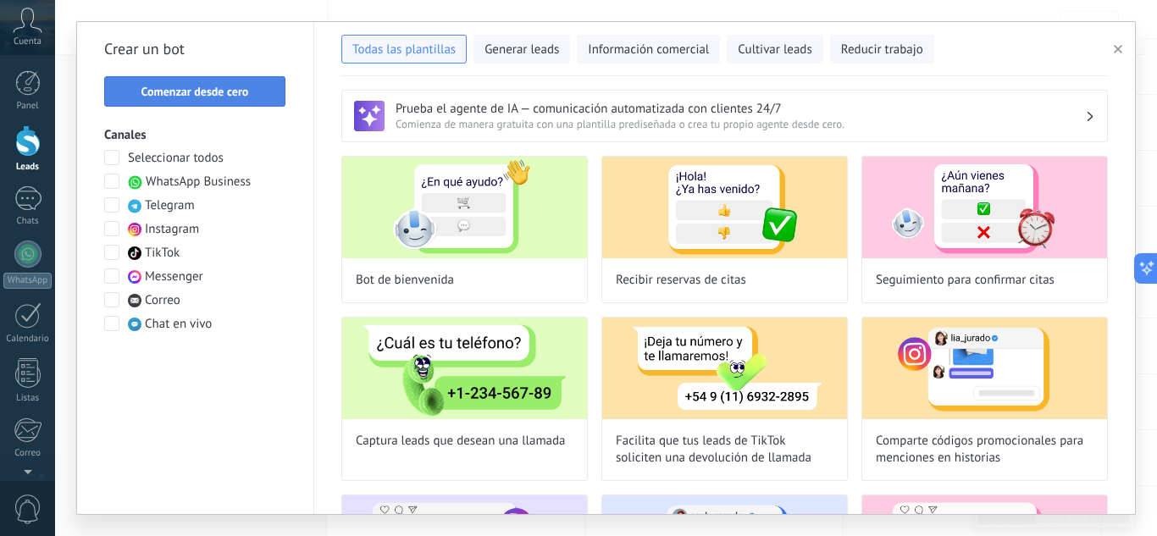
click at [185, 94] on span "Comenzar desde cero" at bounding box center [195, 92] width 108 height 12
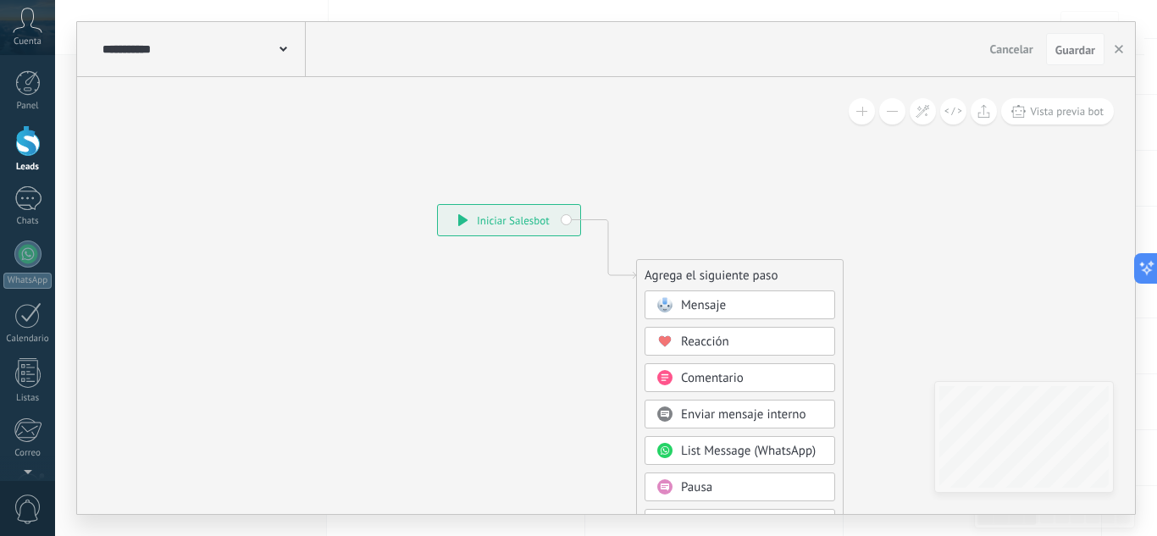
click at [749, 312] on div "Mensaje" at bounding box center [752, 305] width 142 height 17
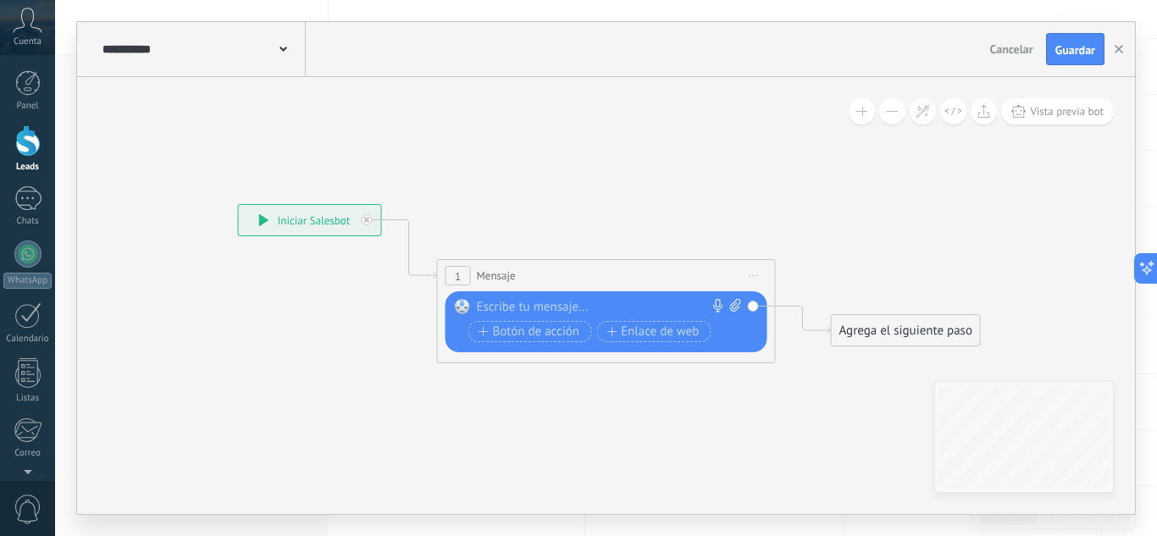
click at [506, 308] on div at bounding box center [602, 307] width 251 height 17
paste div
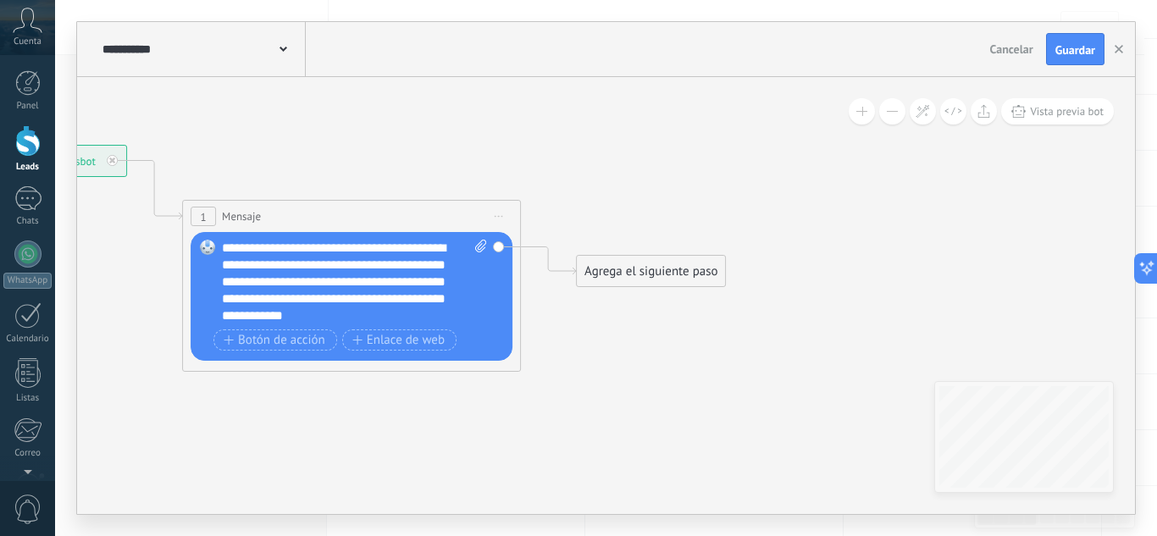
click at [625, 265] on div "Agrega el siguiente paso" at bounding box center [651, 271] width 148 height 28
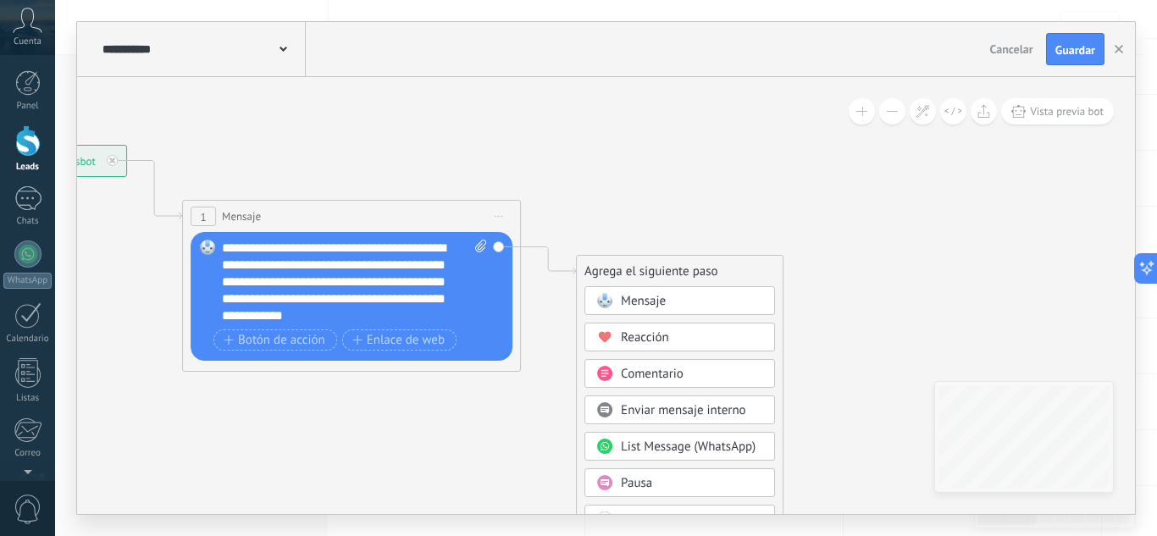
click at [634, 296] on span "Mensaje" at bounding box center [643, 301] width 45 height 16
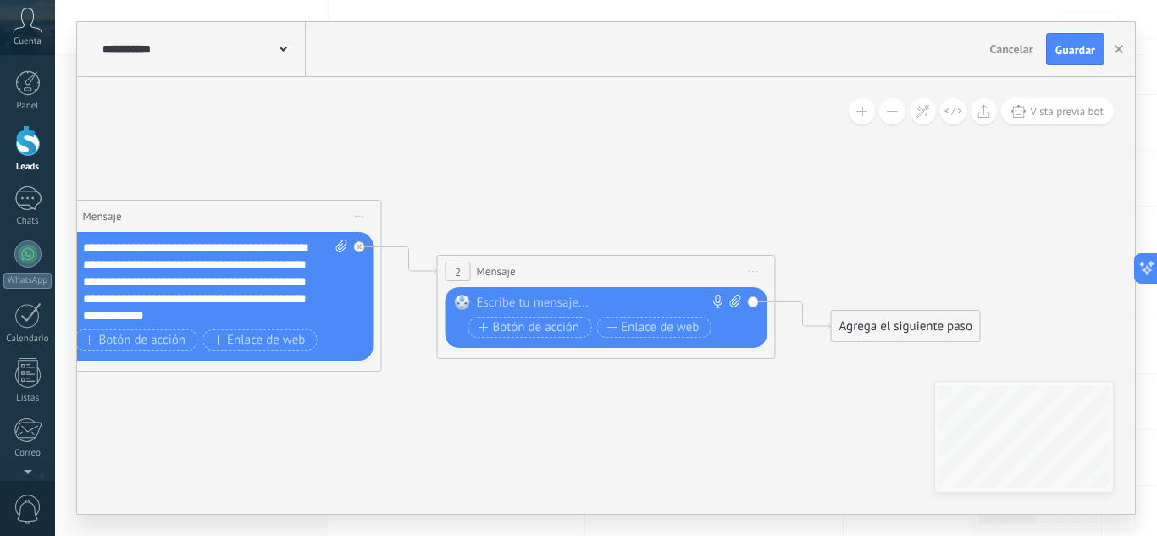
click at [590, 296] on div at bounding box center [602, 303] width 251 height 17
paste div
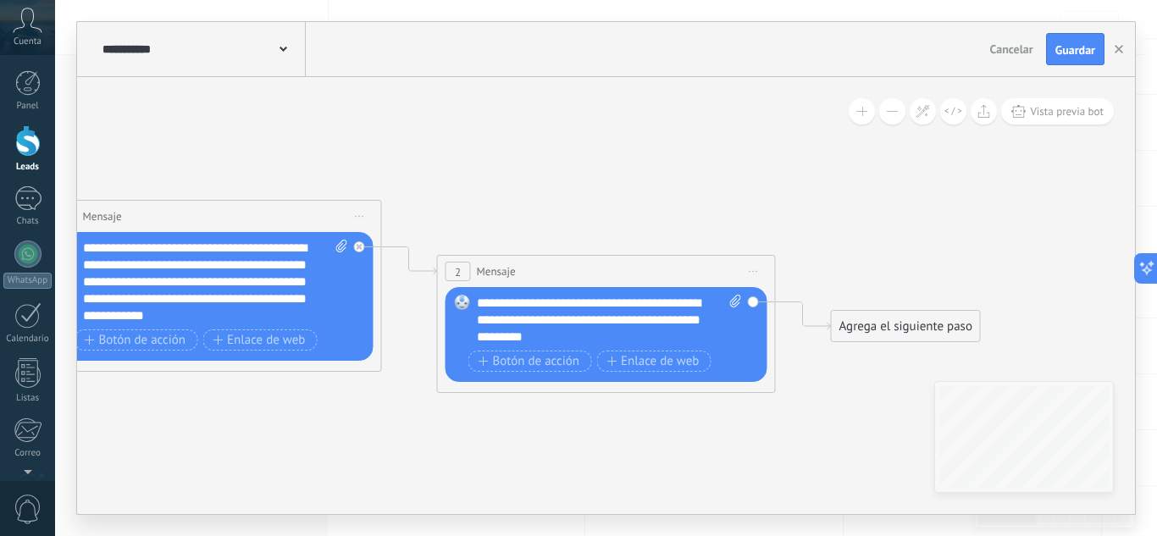
click at [832, 356] on icon at bounding box center [384, 258] width 1926 height 1074
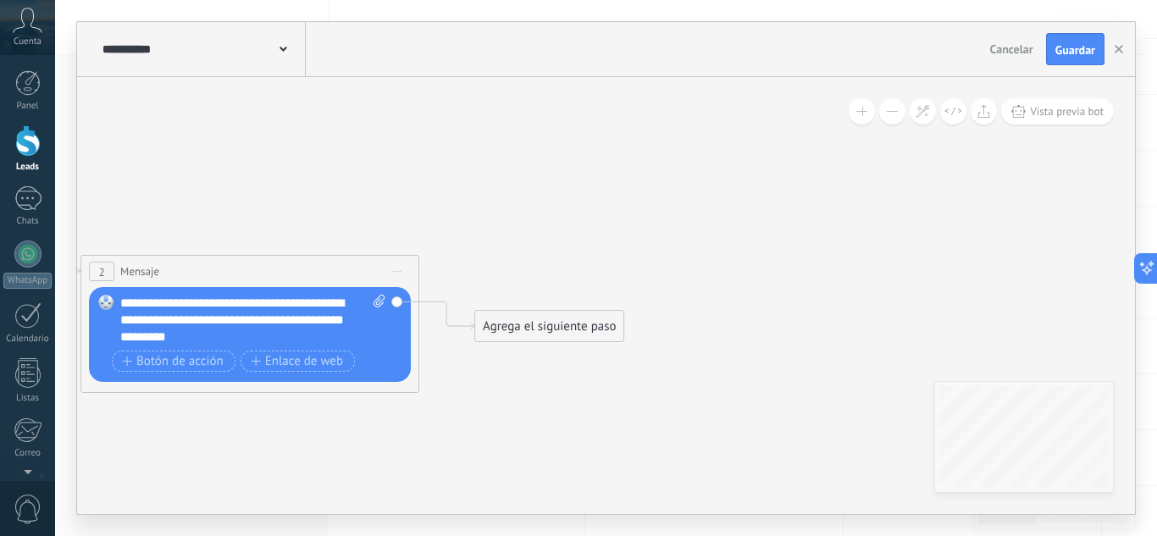
click at [528, 333] on div "Agrega el siguiente paso" at bounding box center [549, 326] width 148 height 28
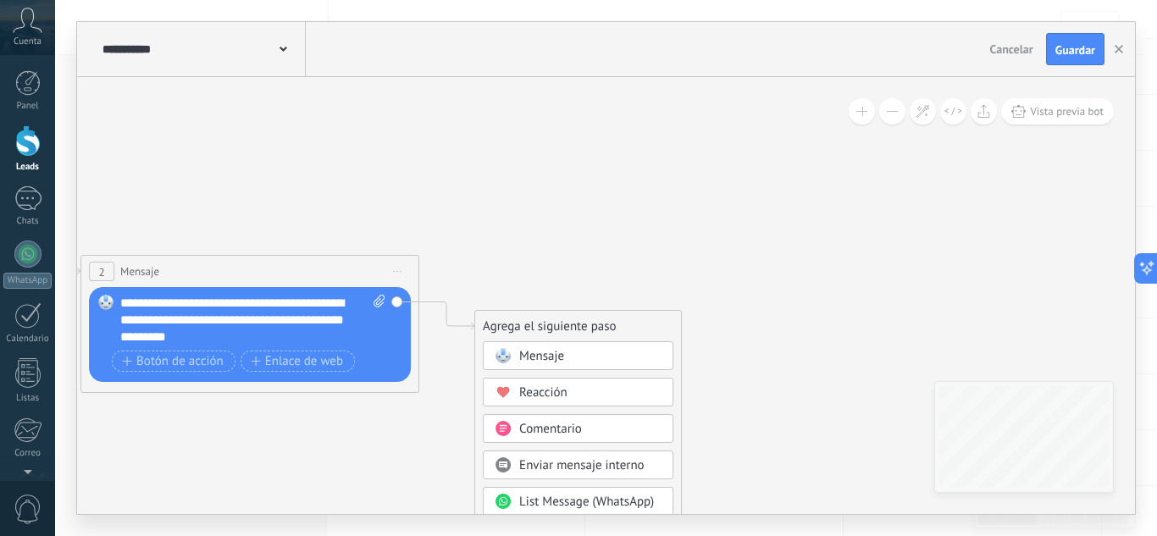
click at [553, 355] on span "Mensaje" at bounding box center [541, 356] width 45 height 16
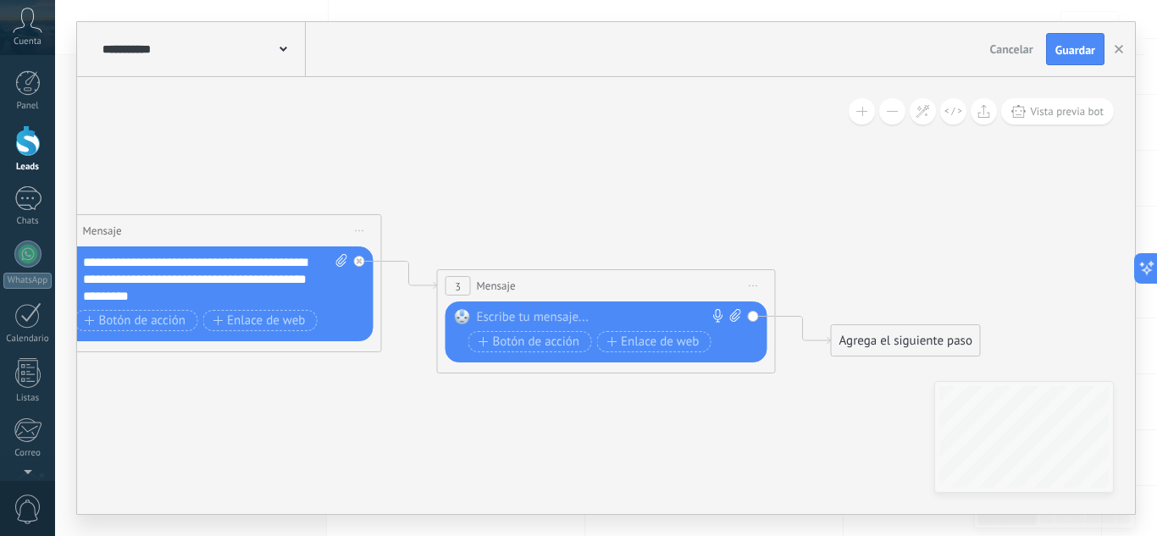
click at [734, 315] on icon at bounding box center [734, 315] width 11 height 13
click input "Subir" at bounding box center [0, 0] width 0 height 0
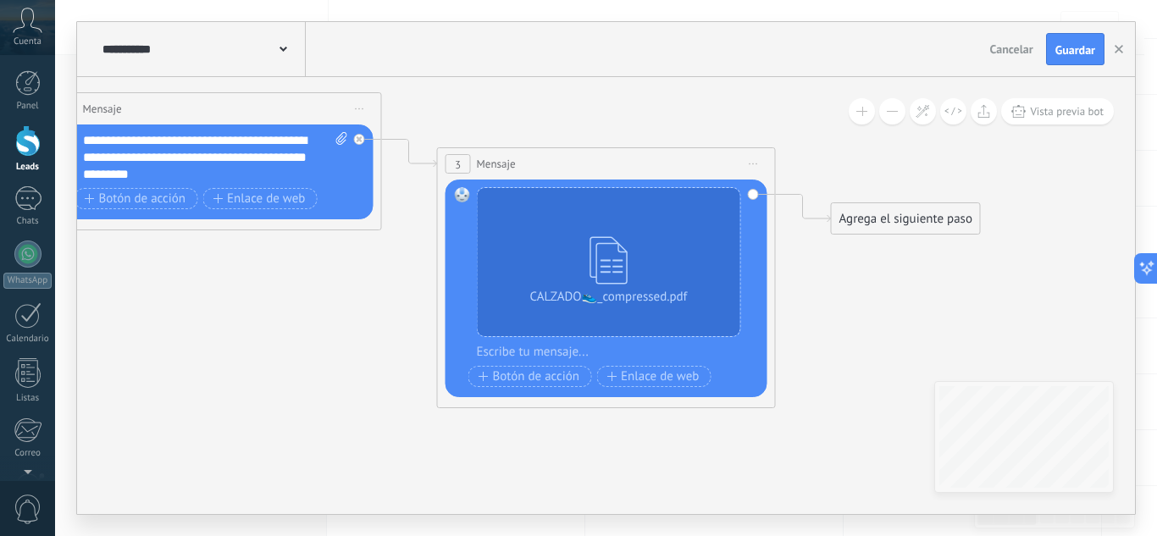
click at [913, 223] on div "Agrega el siguiente paso" at bounding box center [906, 219] width 148 height 28
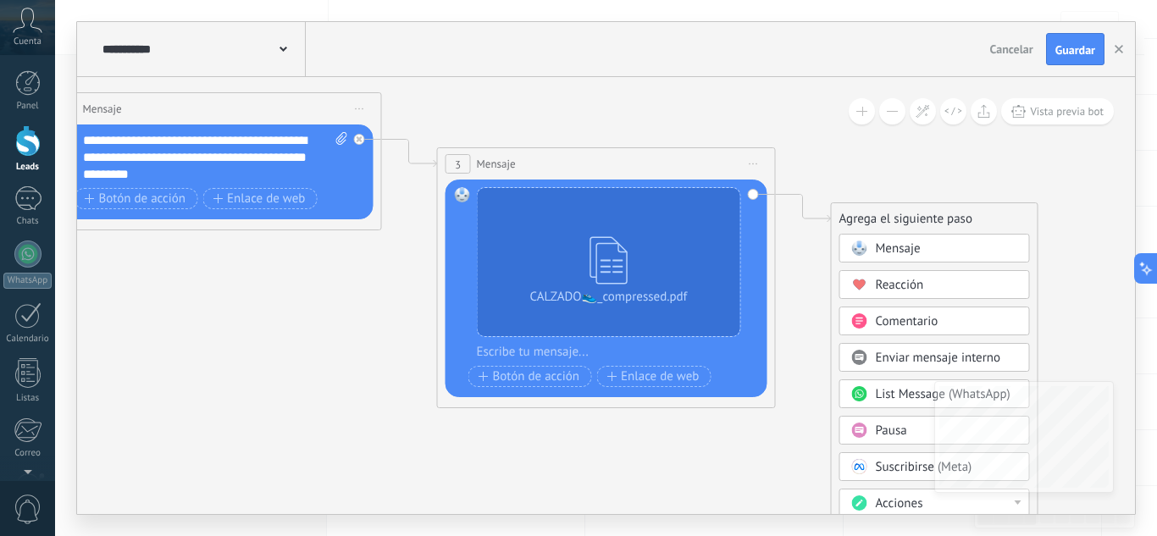
click at [914, 247] on span "Mensaje" at bounding box center [898, 248] width 45 height 16
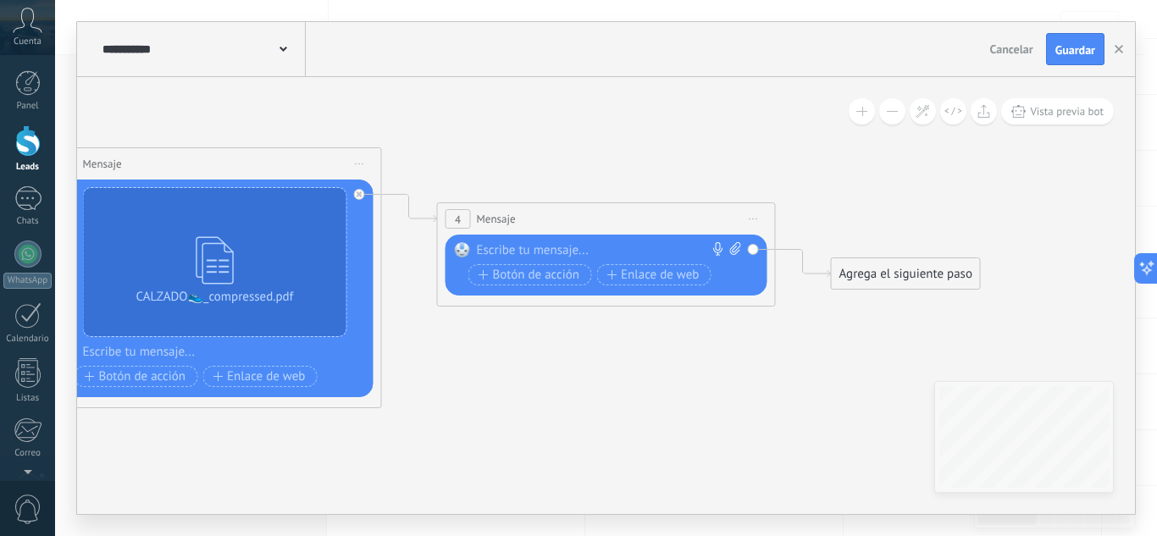
click at [521, 250] on div at bounding box center [602, 250] width 251 height 17
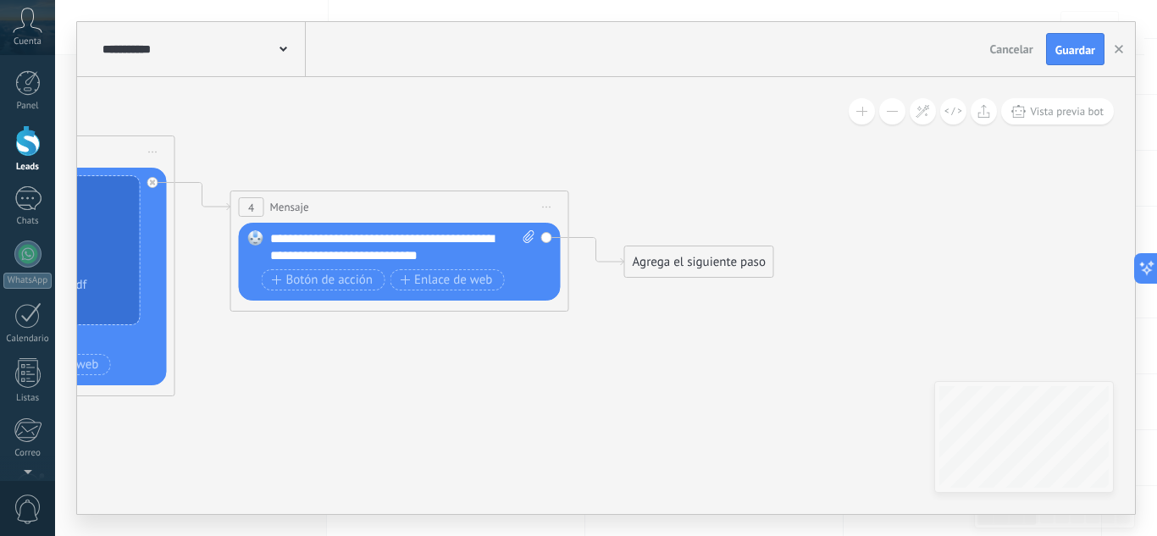
drag, startPoint x: 803, startPoint y: 391, endPoint x: 474, endPoint y: 318, distance: 336.5
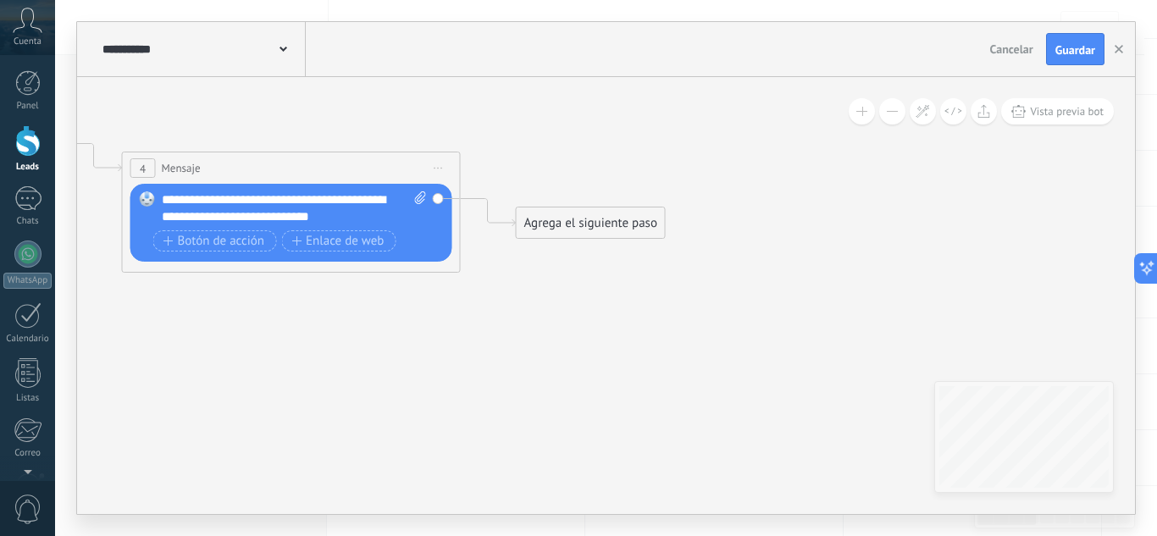
drag, startPoint x: 560, startPoint y: 368, endPoint x: 539, endPoint y: 305, distance: 65.9
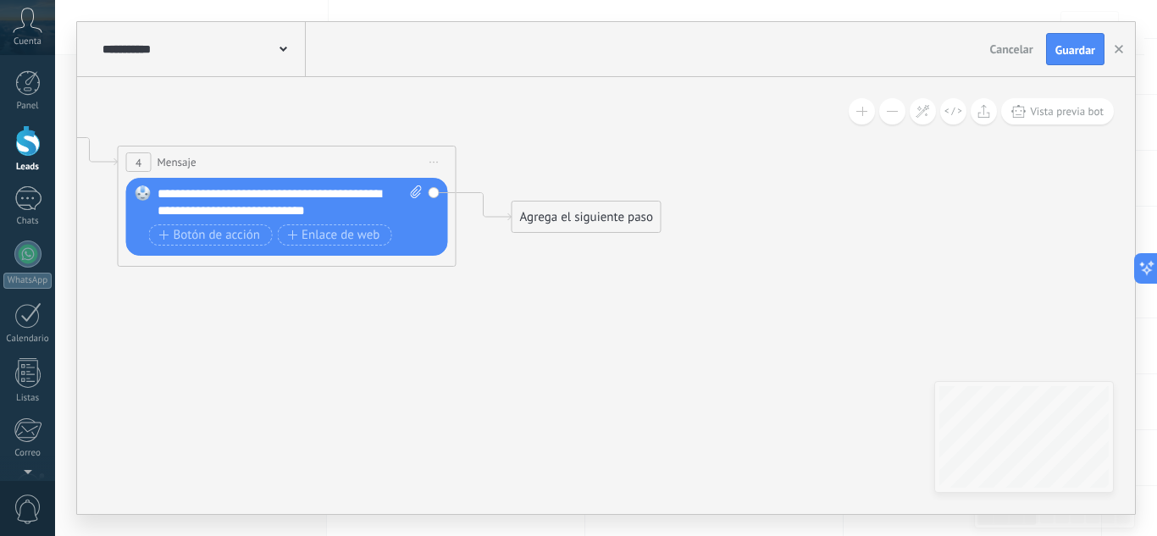
click at [578, 220] on div "Agrega el siguiente paso" at bounding box center [586, 217] width 148 height 28
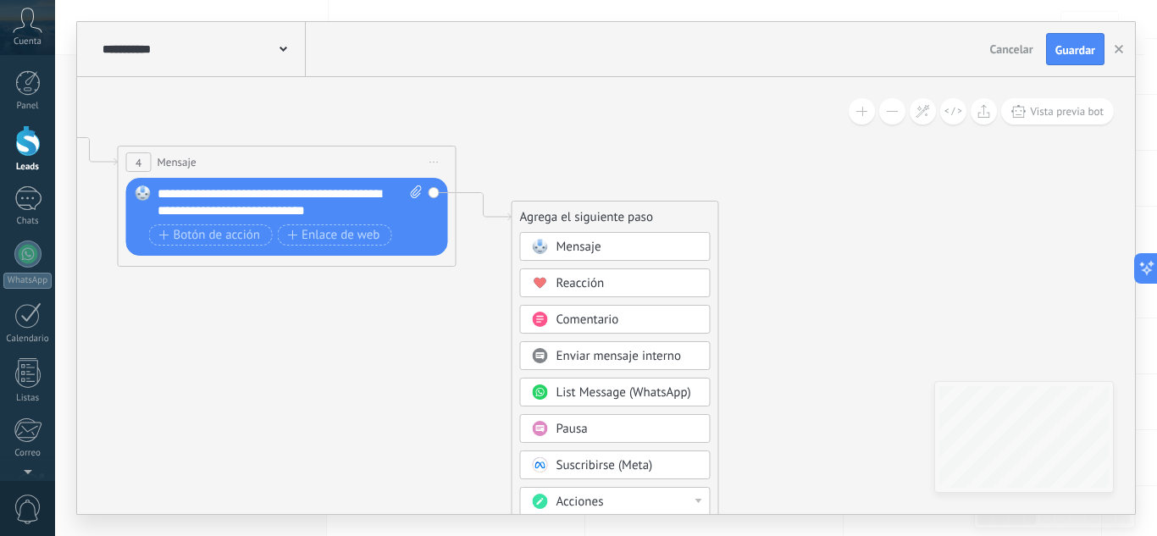
click at [623, 239] on div "Mensaje" at bounding box center [627, 247] width 142 height 17
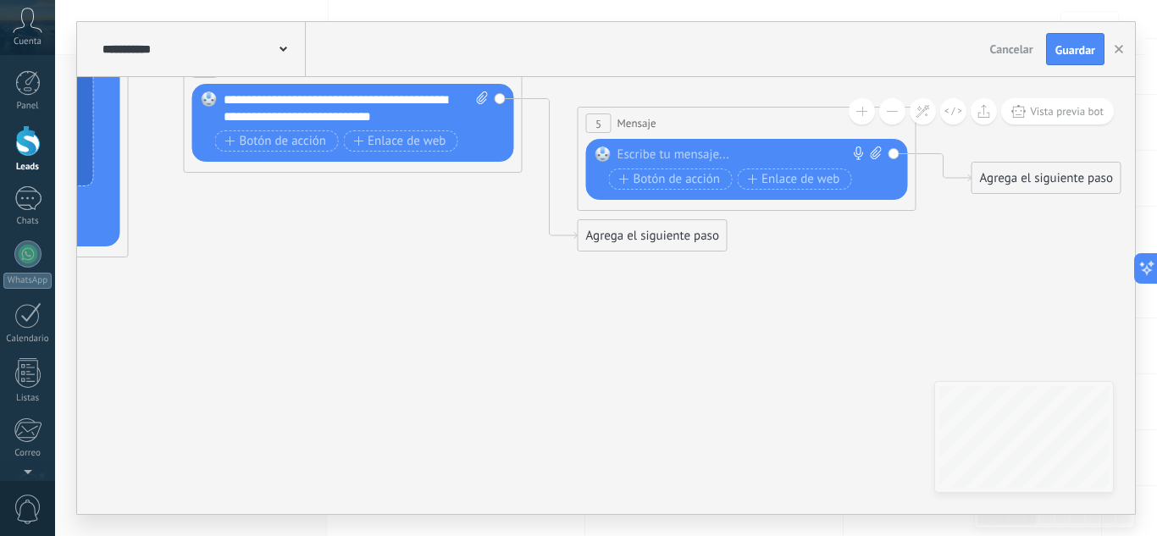
drag, startPoint x: 411, startPoint y: 348, endPoint x: 513, endPoint y: 311, distance: 109.0
drag, startPoint x: 286, startPoint y: 144, endPoint x: 346, endPoint y: 182, distance: 71.2
click at [286, 143] on span "Botón de acción" at bounding box center [276, 142] width 102 height 14
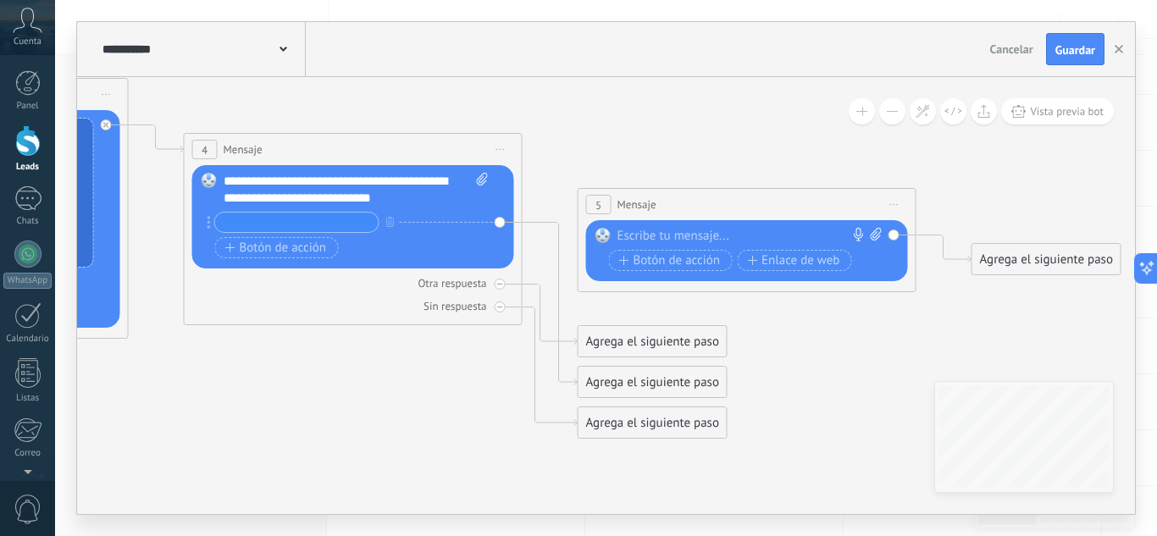
click at [898, 202] on span "Iniciar vista previa aquí Cambiar nombre Duplicar Borrar" at bounding box center [894, 204] width 27 height 25
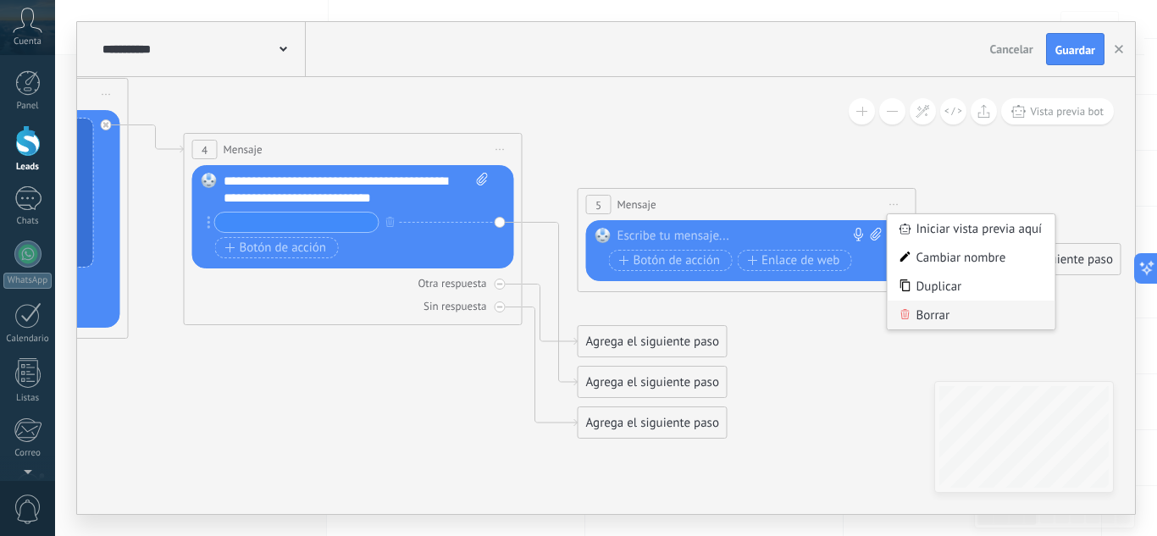
click at [942, 313] on div "Borrar" at bounding box center [971, 315] width 168 height 29
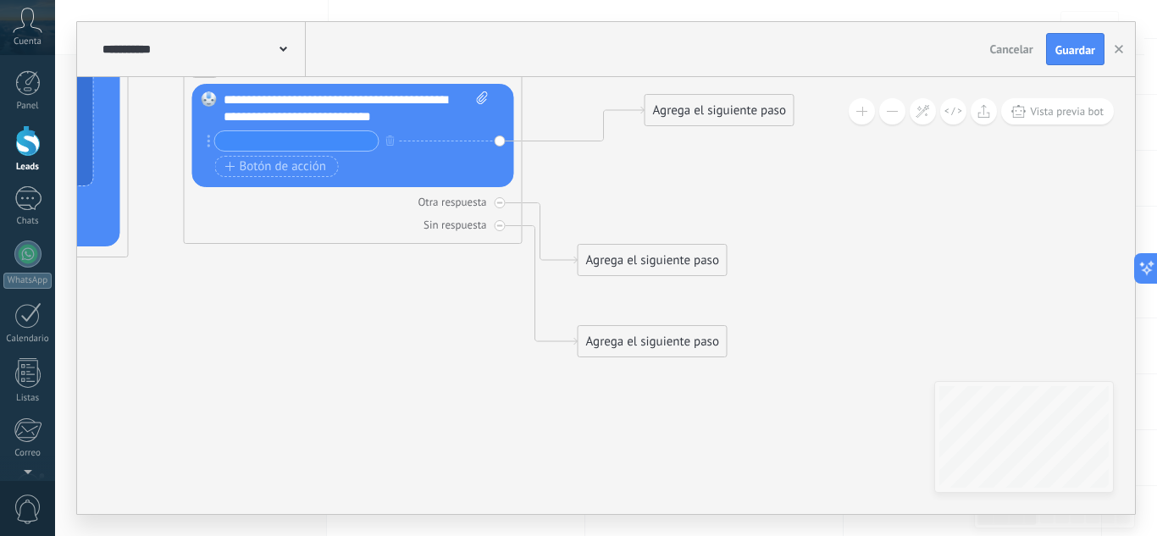
drag, startPoint x: 616, startPoint y: 298, endPoint x: 683, endPoint y: 103, distance: 206.2
click at [683, 103] on div "Agrega el siguiente paso" at bounding box center [719, 111] width 148 height 28
drag, startPoint x: 591, startPoint y: 253, endPoint x: 649, endPoint y: 202, distance: 78.0
click at [649, 202] on div "Agrega el siguiente paso" at bounding box center [720, 209] width 148 height 28
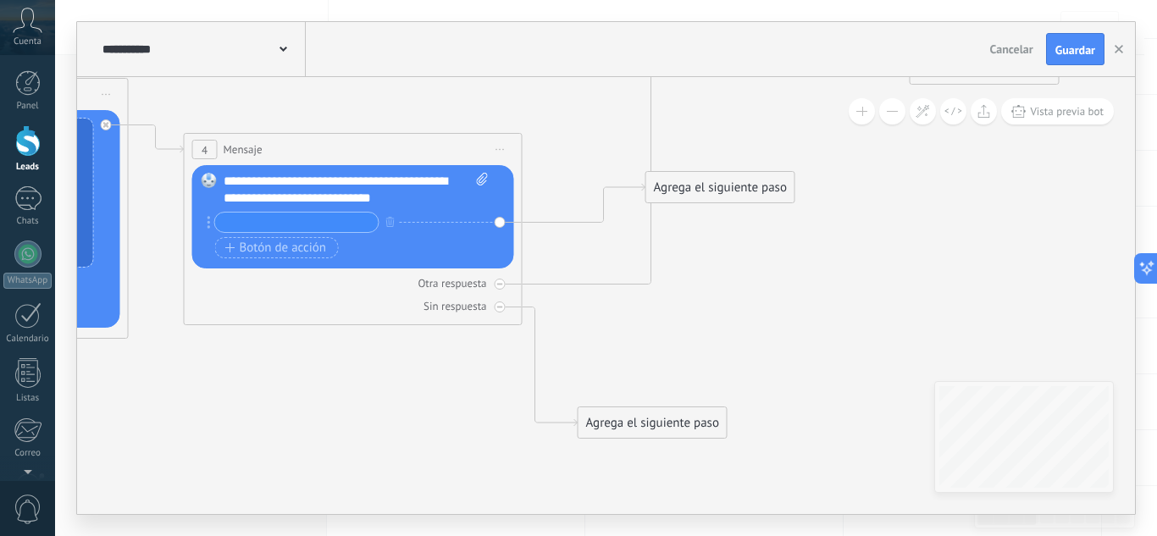
drag, startPoint x: 734, startPoint y: 277, endPoint x: 998, endPoint y: 56, distance: 344.5
click at [998, 56] on div "**********" at bounding box center [606, 268] width 1058 height 492
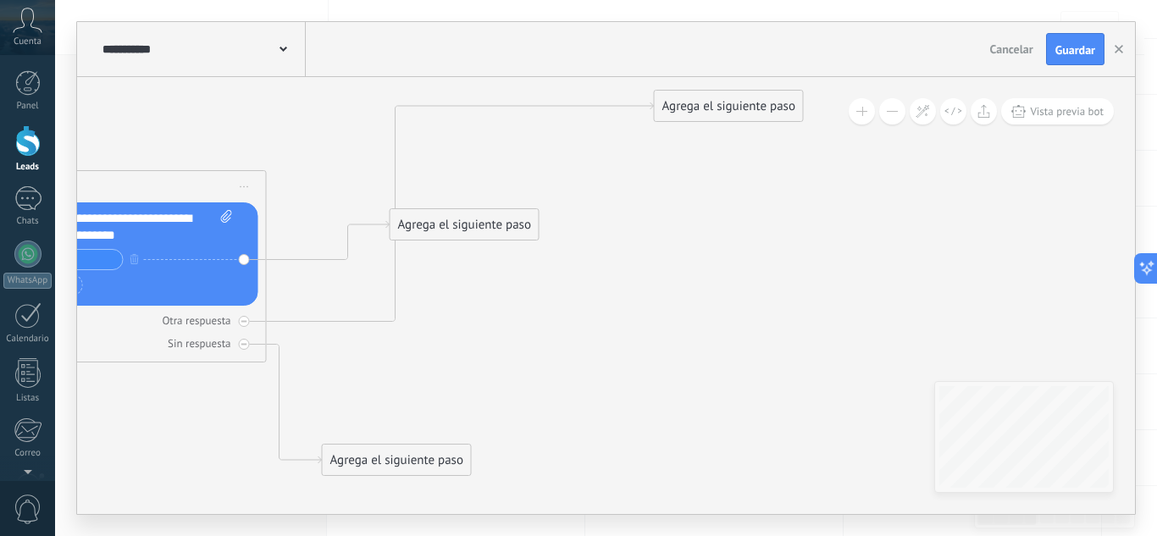
drag, startPoint x: 944, startPoint y: 264, endPoint x: 507, endPoint y: 257, distance: 437.0
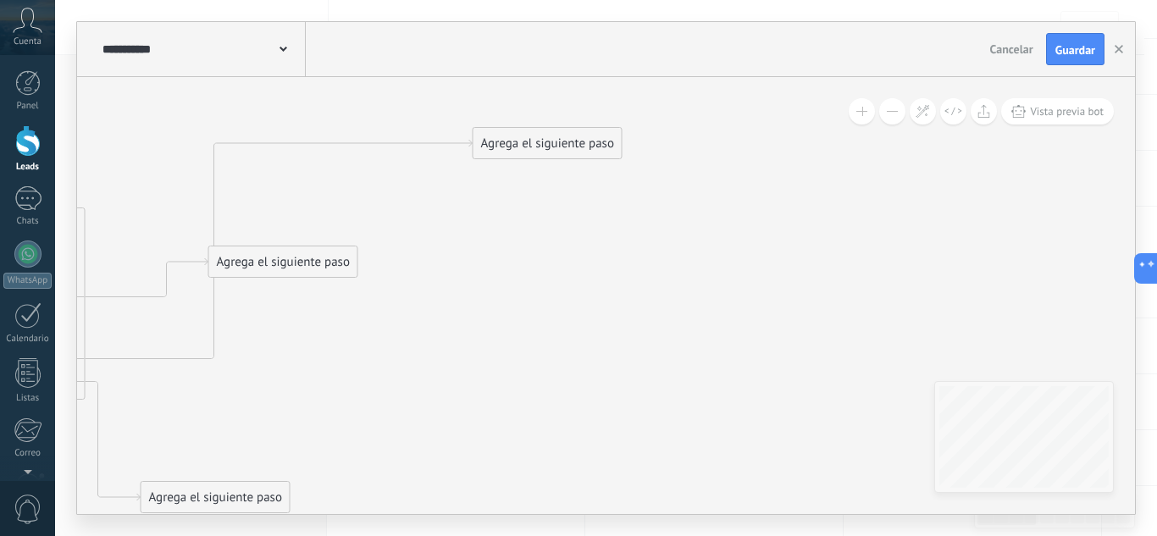
click at [560, 138] on div "Agrega el siguiente paso" at bounding box center [547, 144] width 148 height 28
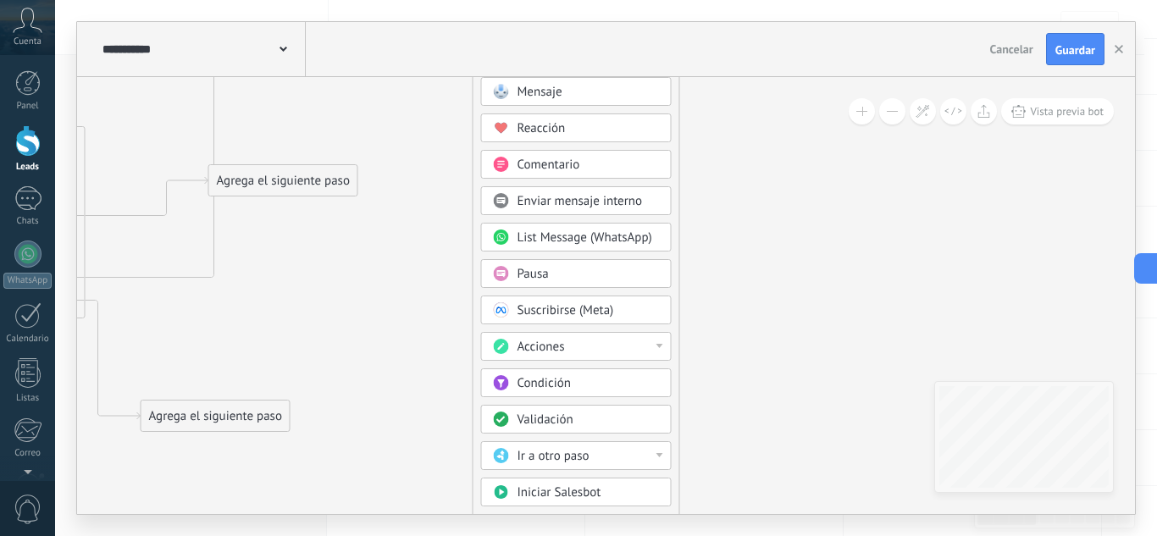
click at [579, 338] on div "Acciones" at bounding box center [576, 346] width 191 height 29
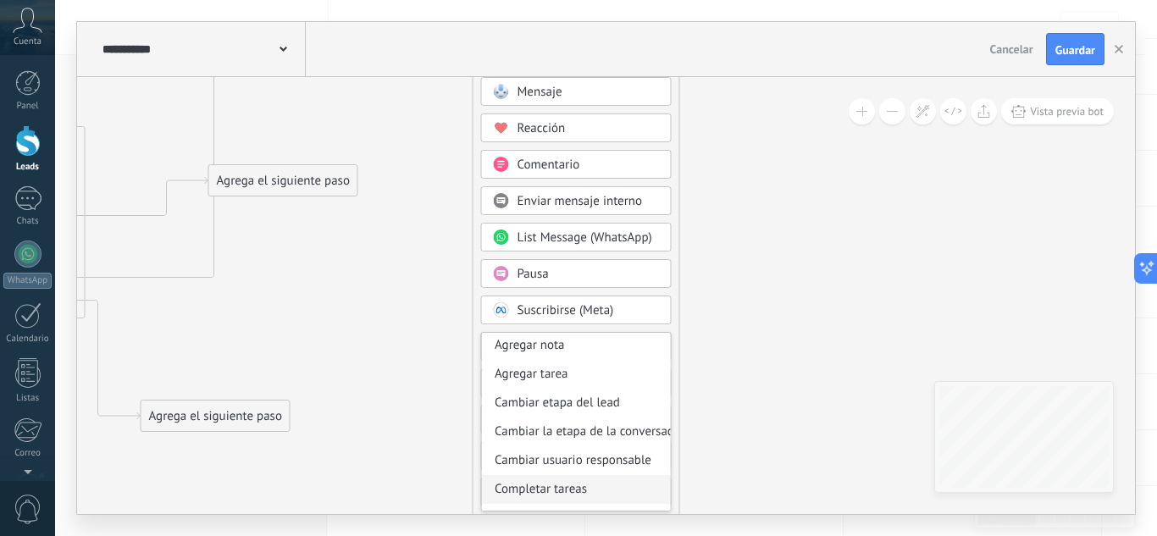
scroll to position [0, 0]
click at [541, 435] on div "Cambiar etapa del lead" at bounding box center [576, 433] width 189 height 29
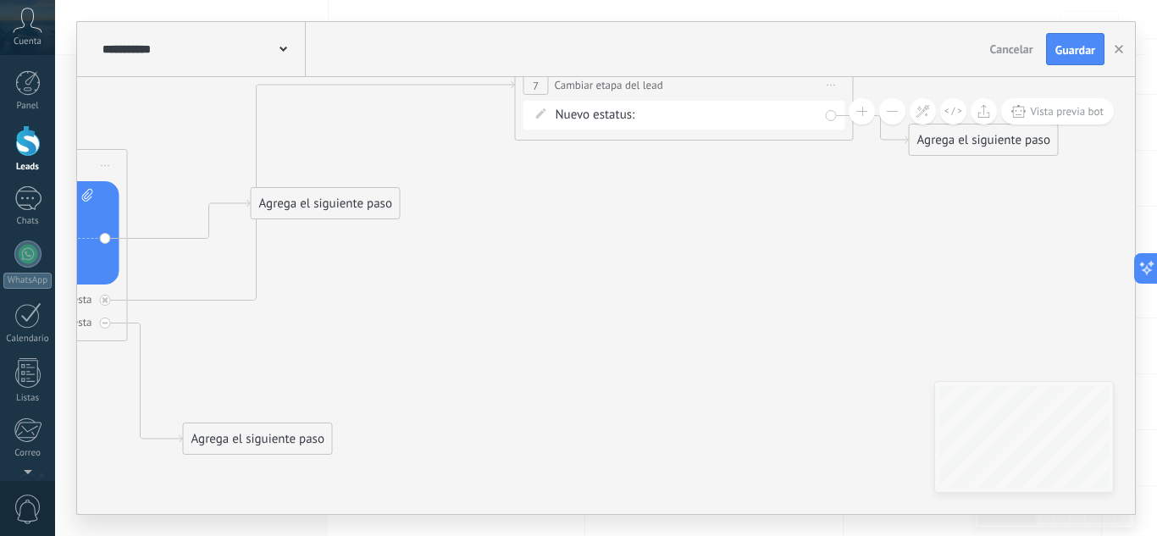
drag, startPoint x: 351, startPoint y: 321, endPoint x: 555, endPoint y: 276, distance: 208.1
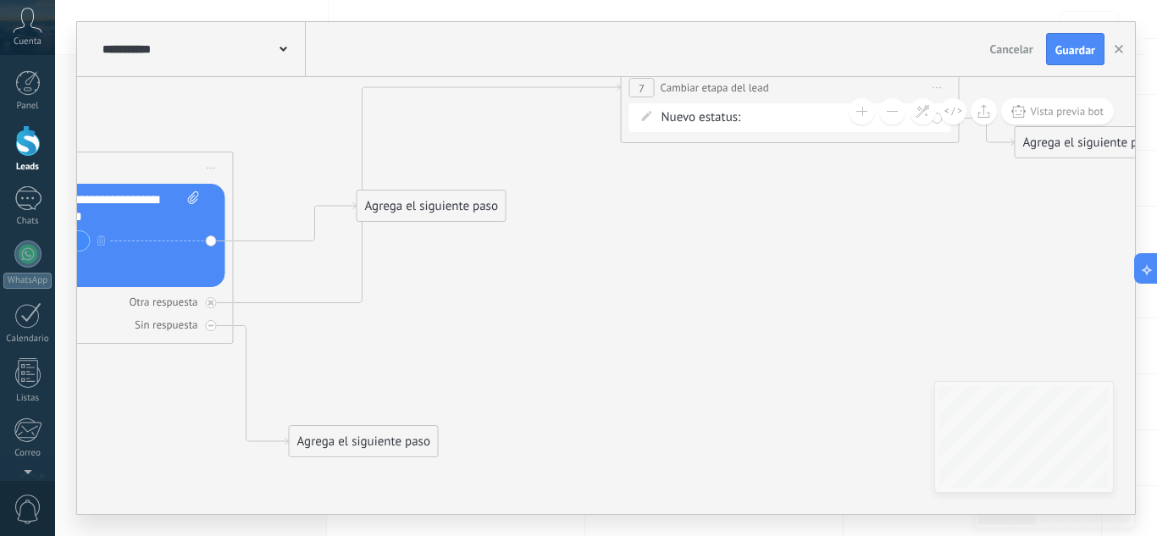
drag, startPoint x: 771, startPoint y: 226, endPoint x: 753, endPoint y: 309, distance: 85.1
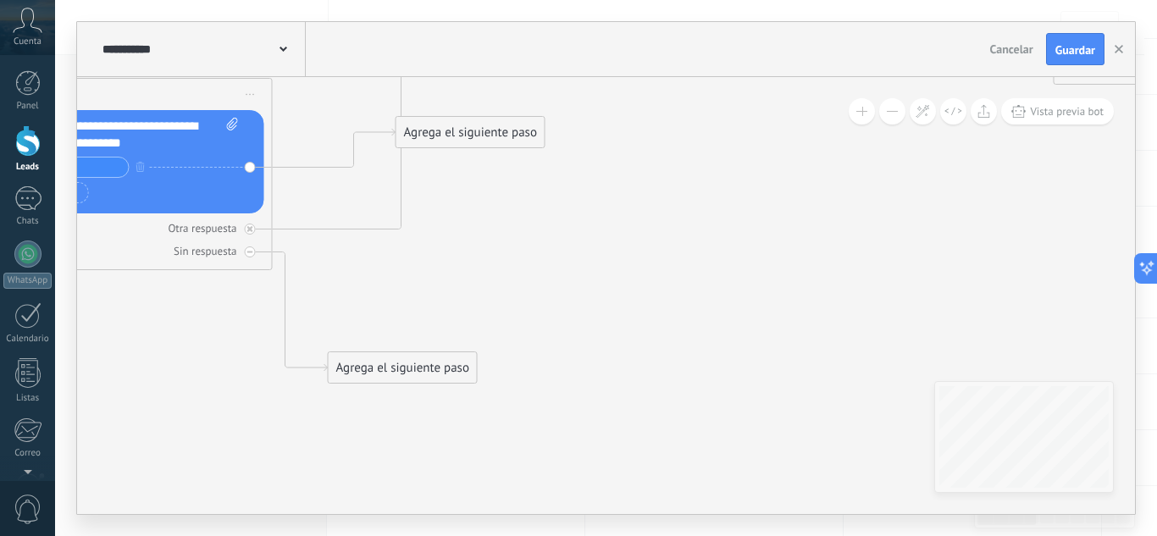
drag, startPoint x: 512, startPoint y: 347, endPoint x: 571, endPoint y: 205, distance: 153.8
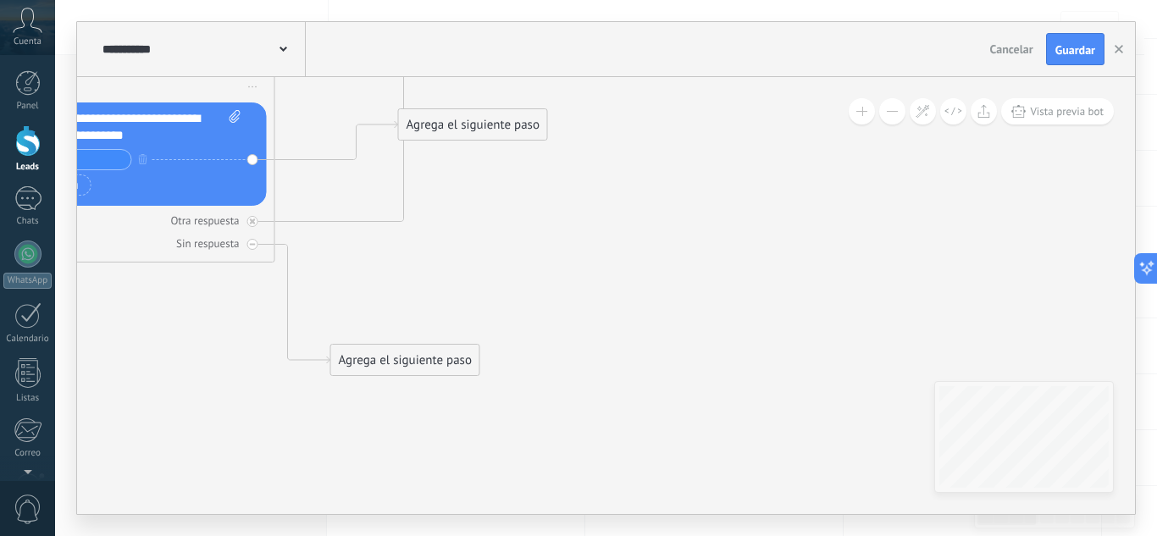
click at [369, 364] on div "Agrega el siguiente paso" at bounding box center [405, 360] width 148 height 28
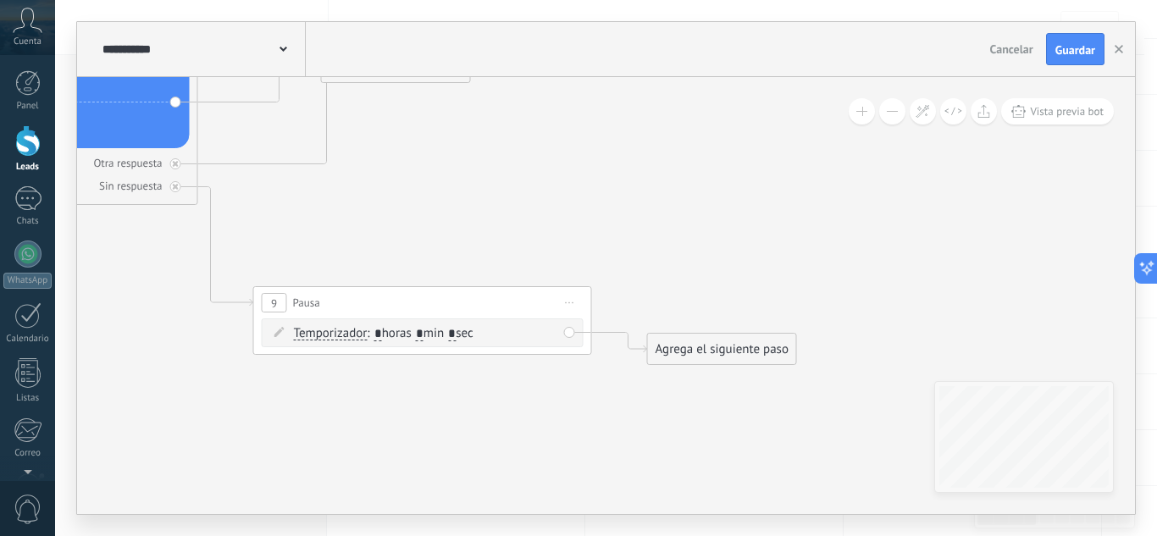
drag, startPoint x: 543, startPoint y: 458, endPoint x: 351, endPoint y: 397, distance: 200.9
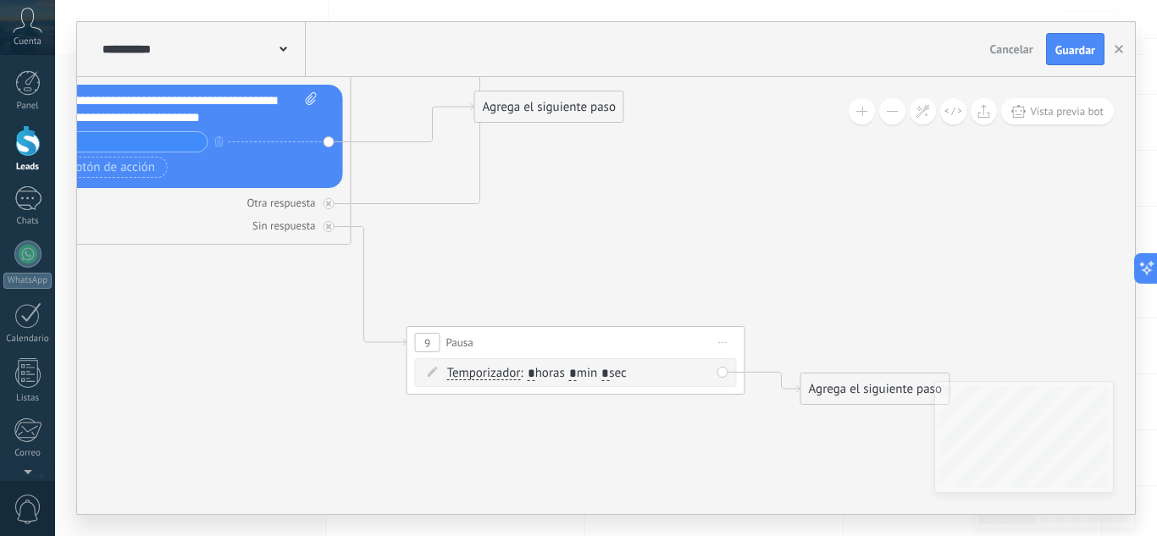
drag, startPoint x: 146, startPoint y: 238, endPoint x: 300, endPoint y: 275, distance: 157.7
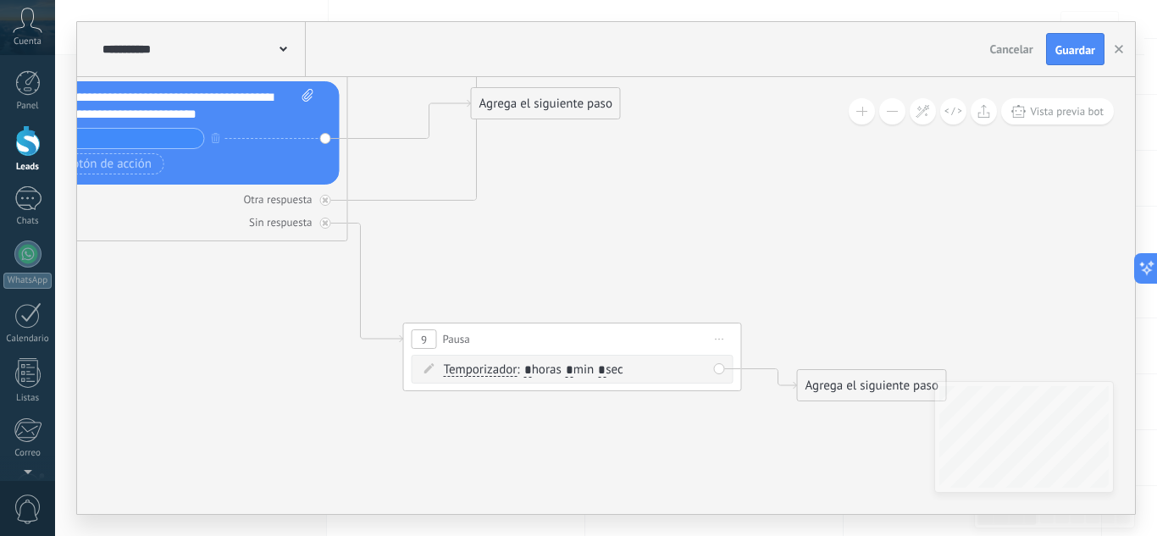
click at [533, 365] on span ": * horas * min * sec" at bounding box center [570, 370] width 106 height 16
click at [532, 367] on input "*" at bounding box center [528, 371] width 8 height 14
type input "*"
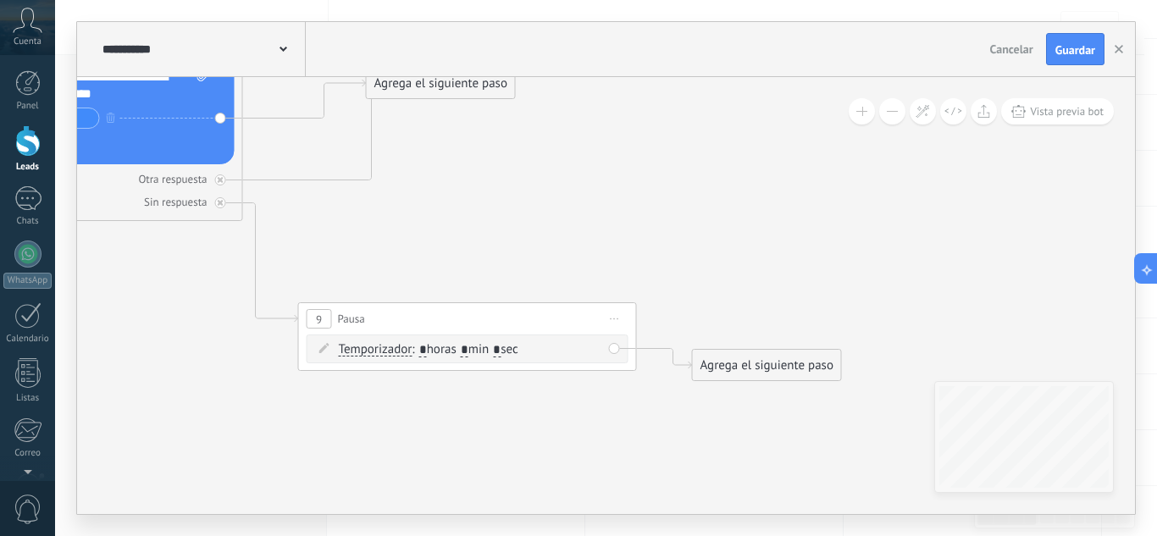
drag, startPoint x: 659, startPoint y: 434, endPoint x: 389, endPoint y: 372, distance: 277.1
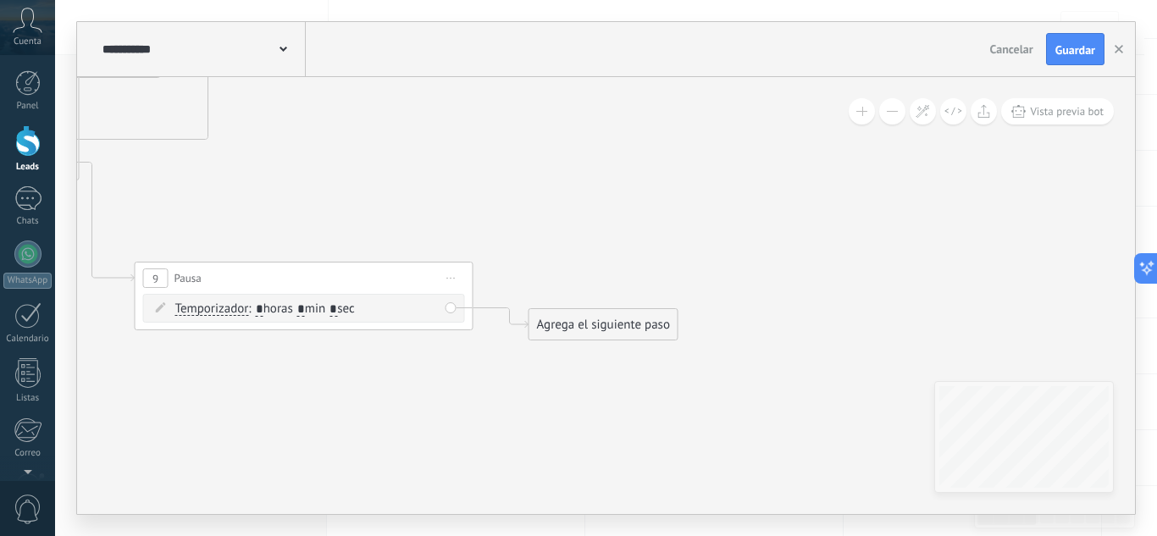
click at [581, 324] on div "Agrega el siguiente paso" at bounding box center [603, 325] width 148 height 28
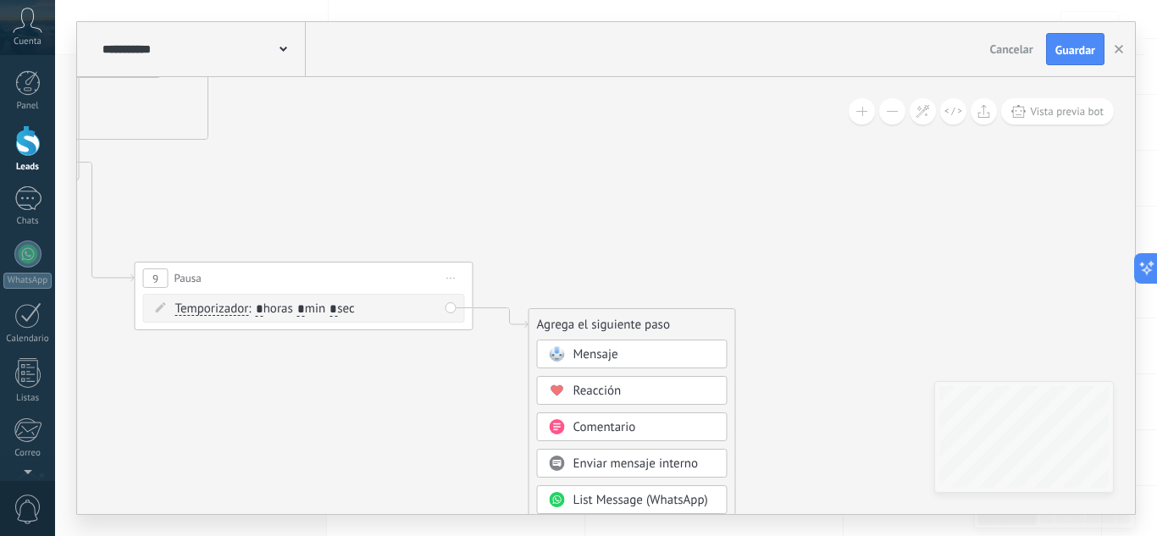
click at [569, 344] on div "Mensaje" at bounding box center [632, 354] width 191 height 29
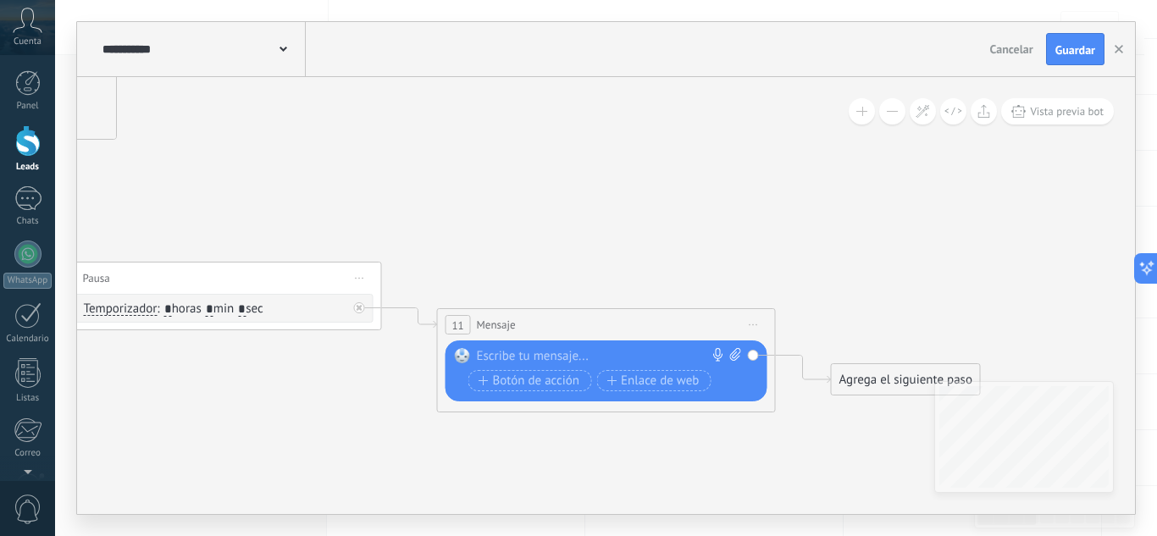
click at [556, 363] on div at bounding box center [602, 356] width 251 height 17
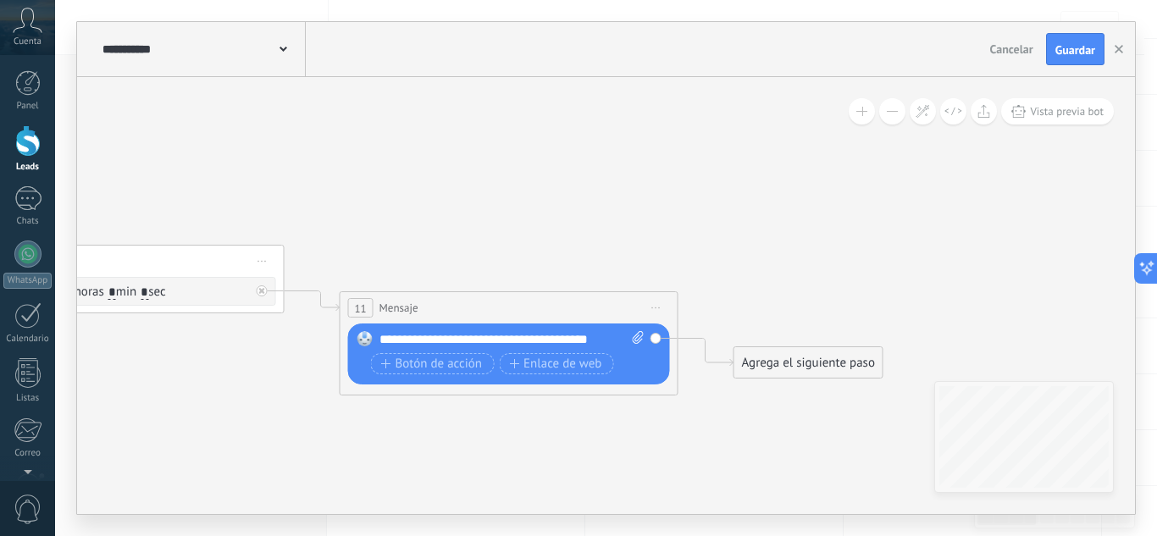
drag, startPoint x: 835, startPoint y: 428, endPoint x: 648, endPoint y: 401, distance: 189.1
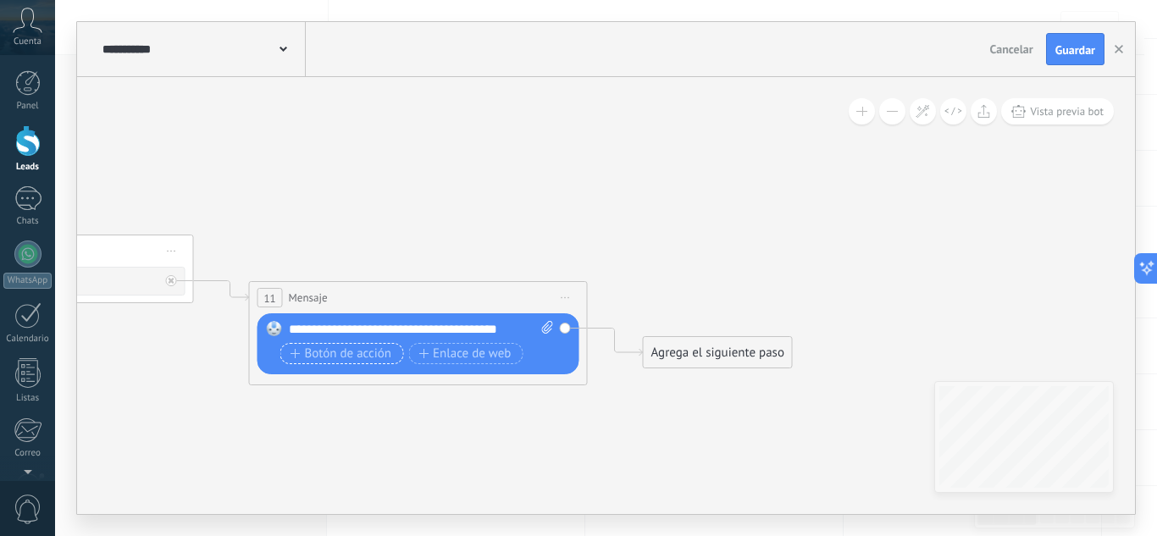
click at [344, 357] on span "Botón de acción" at bounding box center [341, 354] width 102 height 14
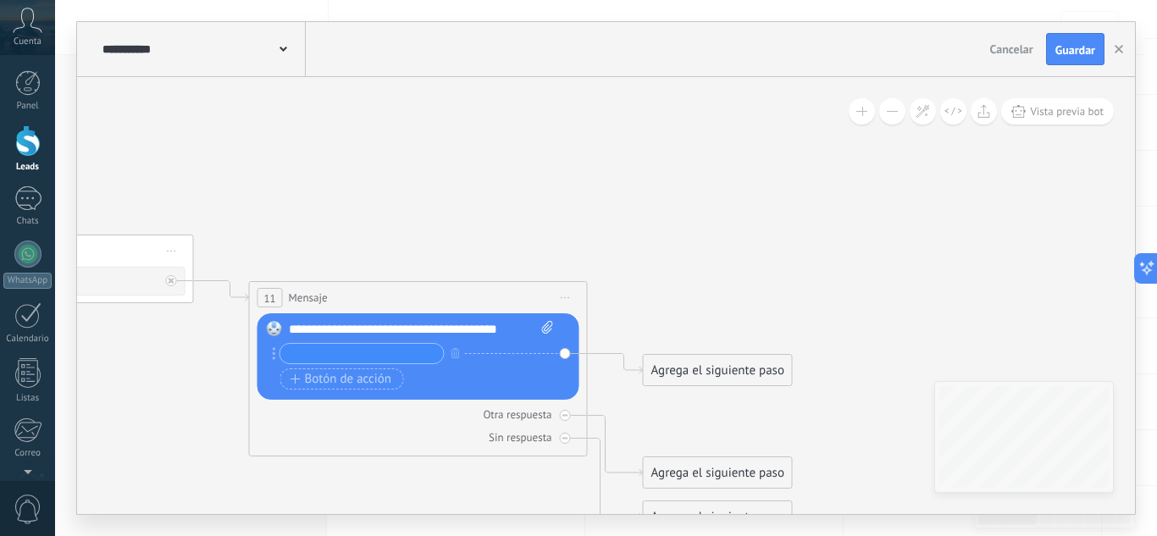
click at [526, 322] on div "Reemplazar Quitar Convertir a mensaje de voz Arrastre la imagen aquí para adjun…" at bounding box center [418, 356] width 322 height 86
click at [531, 329] on div "**********" at bounding box center [421, 329] width 265 height 17
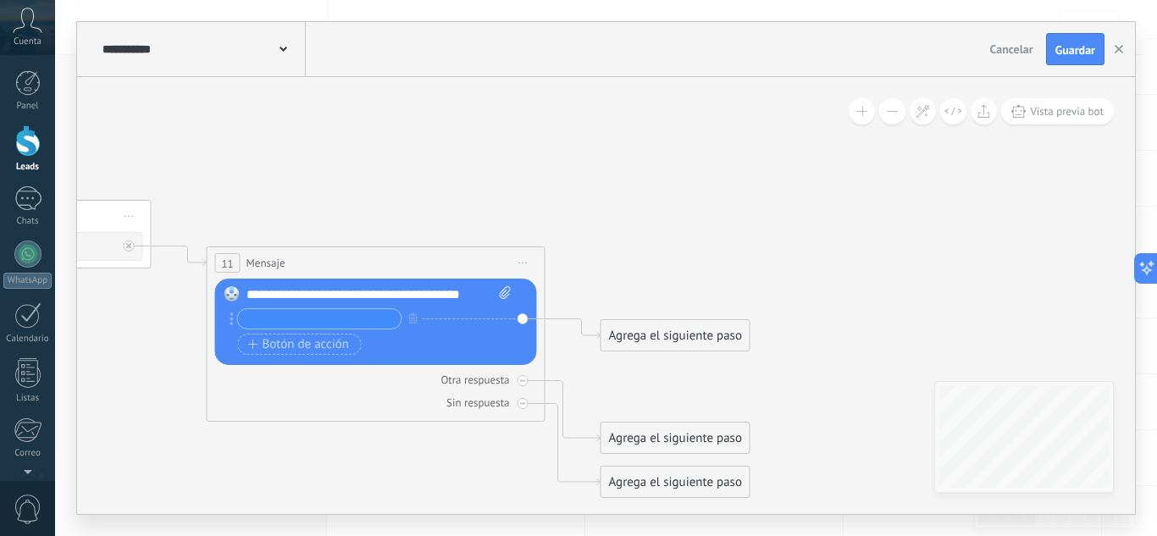
drag, startPoint x: 781, startPoint y: 274, endPoint x: 649, endPoint y: 211, distance: 145.4
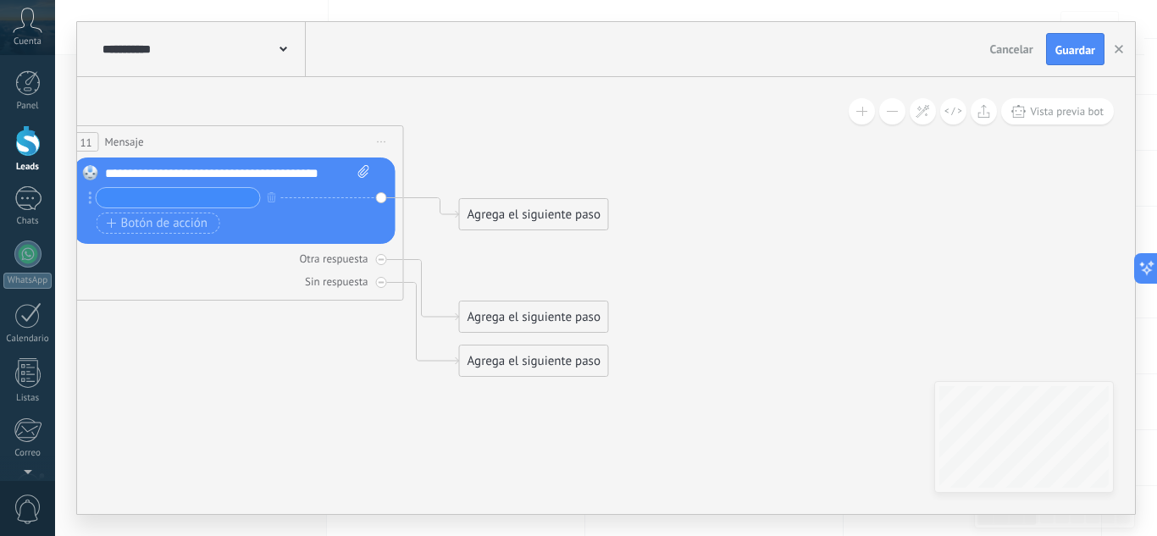
drag, startPoint x: 755, startPoint y: 334, endPoint x: 675, endPoint y: 209, distance: 148.2
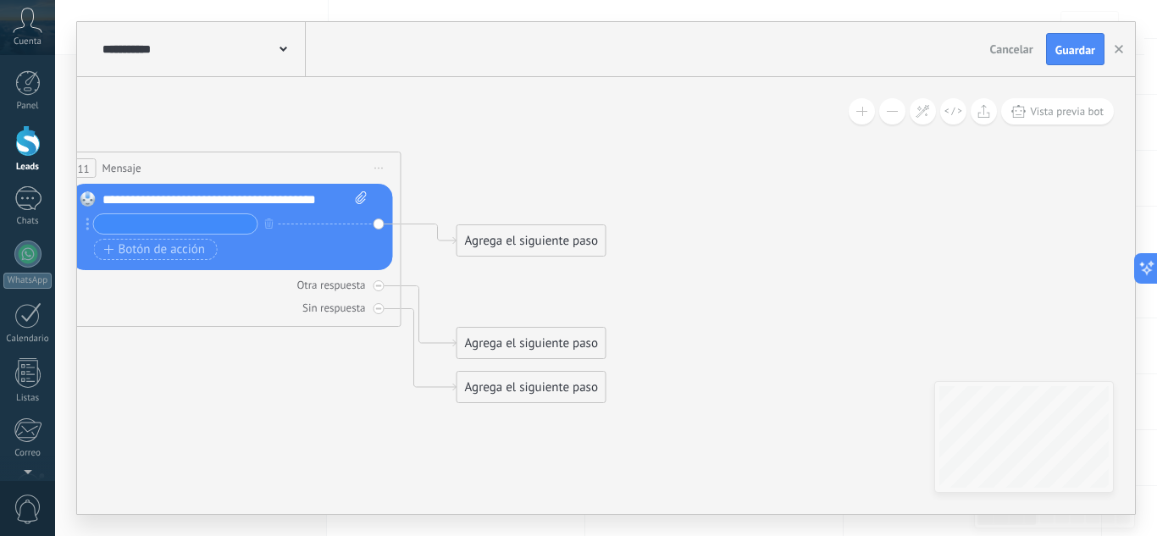
drag, startPoint x: 672, startPoint y: 124, endPoint x: 704, endPoint y: 207, distance: 88.7
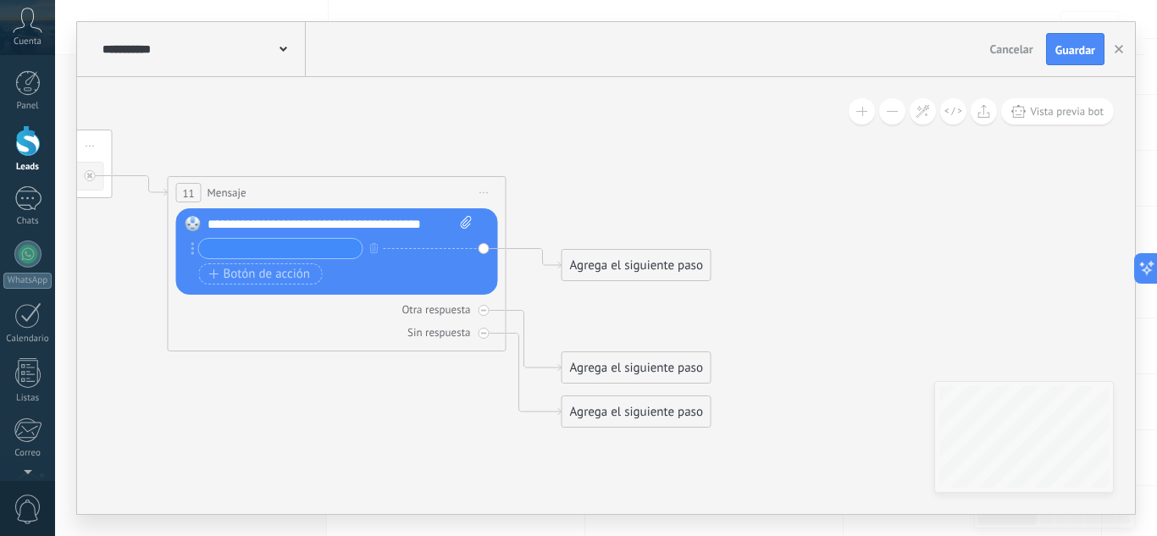
drag, startPoint x: 562, startPoint y: 146, endPoint x: 659, endPoint y: 141, distance: 96.7
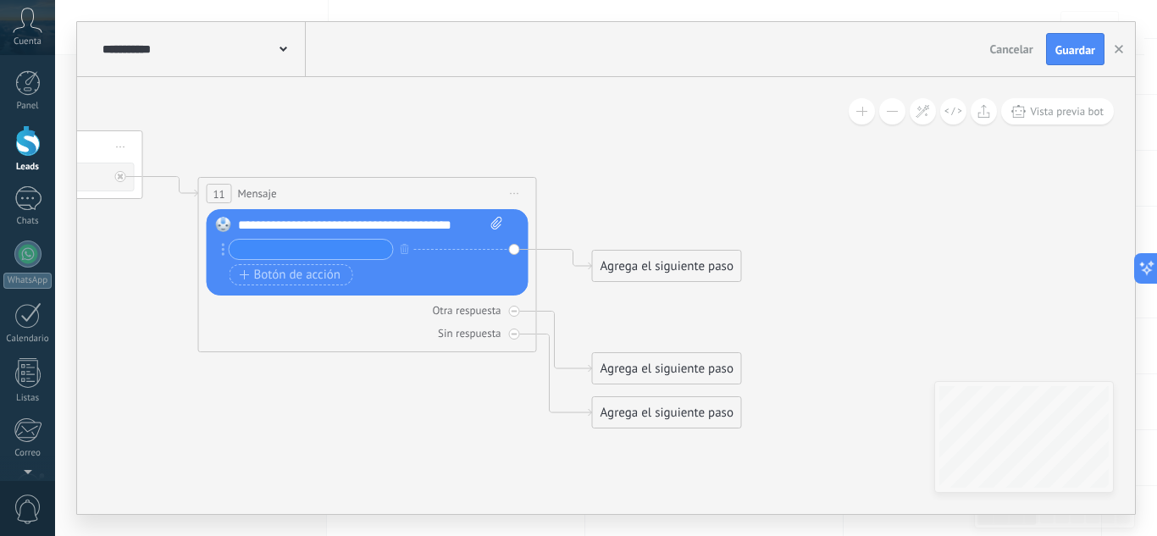
drag, startPoint x: 474, startPoint y: 132, endPoint x: 584, endPoint y: 144, distance: 110.7
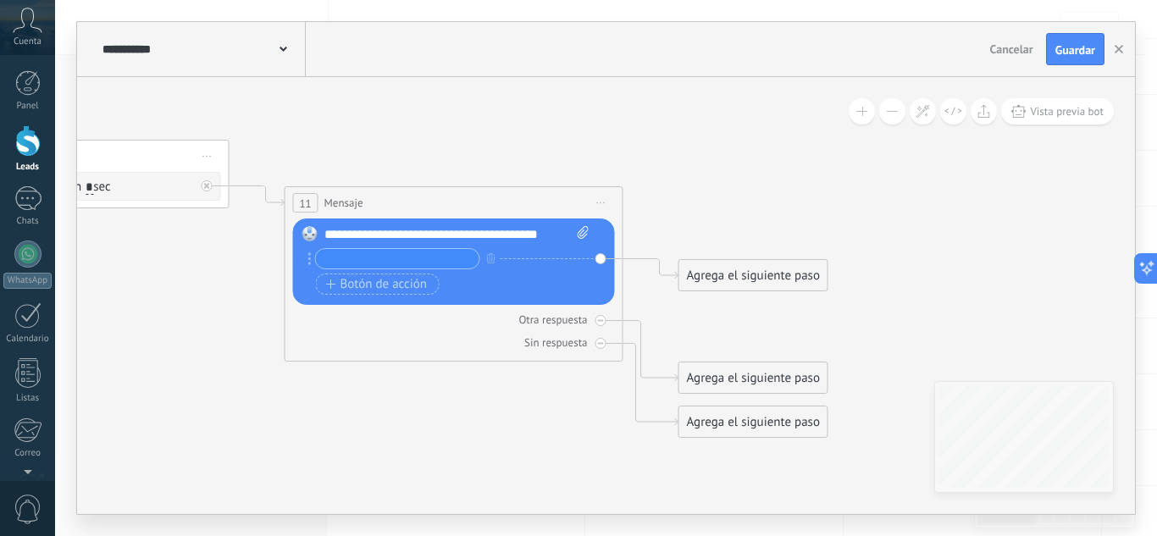
drag, startPoint x: 456, startPoint y: 109, endPoint x: 592, endPoint y: 113, distance: 136.4
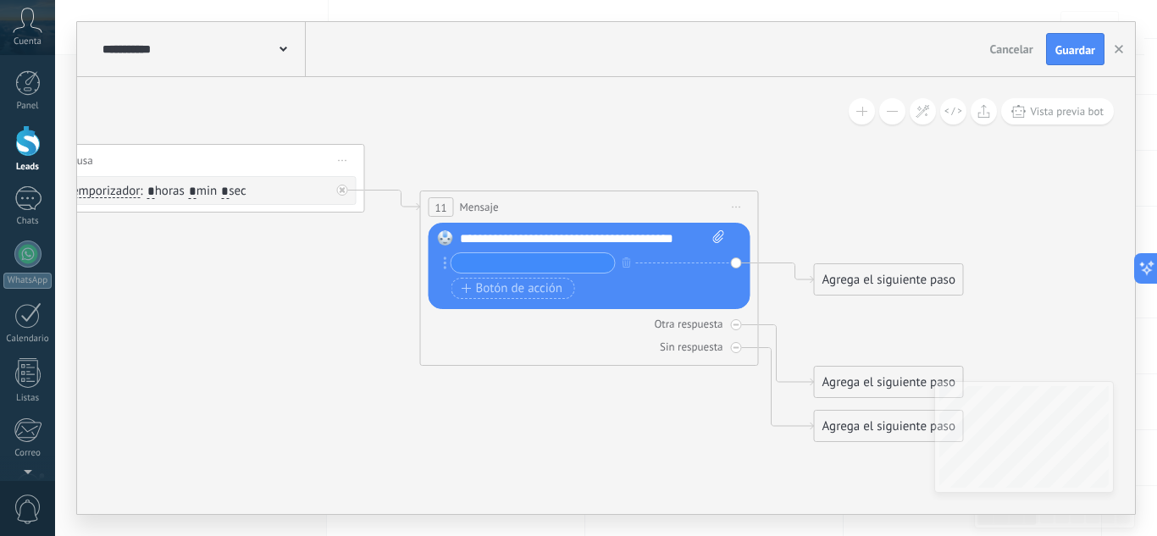
drag, startPoint x: 375, startPoint y: 153, endPoint x: 517, endPoint y: 152, distance: 142.3
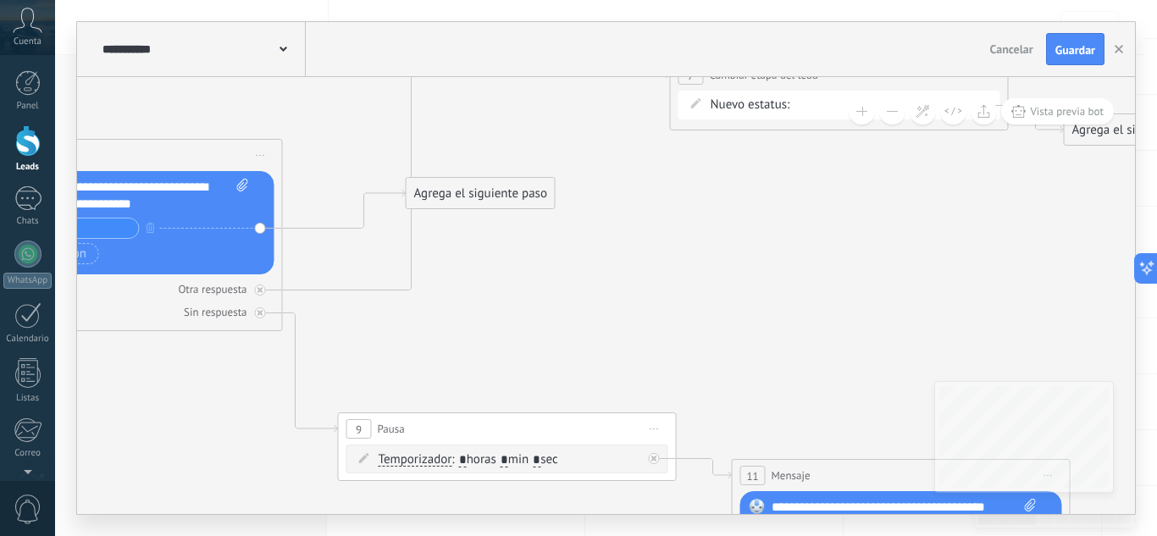
drag, startPoint x: 373, startPoint y: 100, endPoint x: 539, endPoint y: 353, distance: 303.2
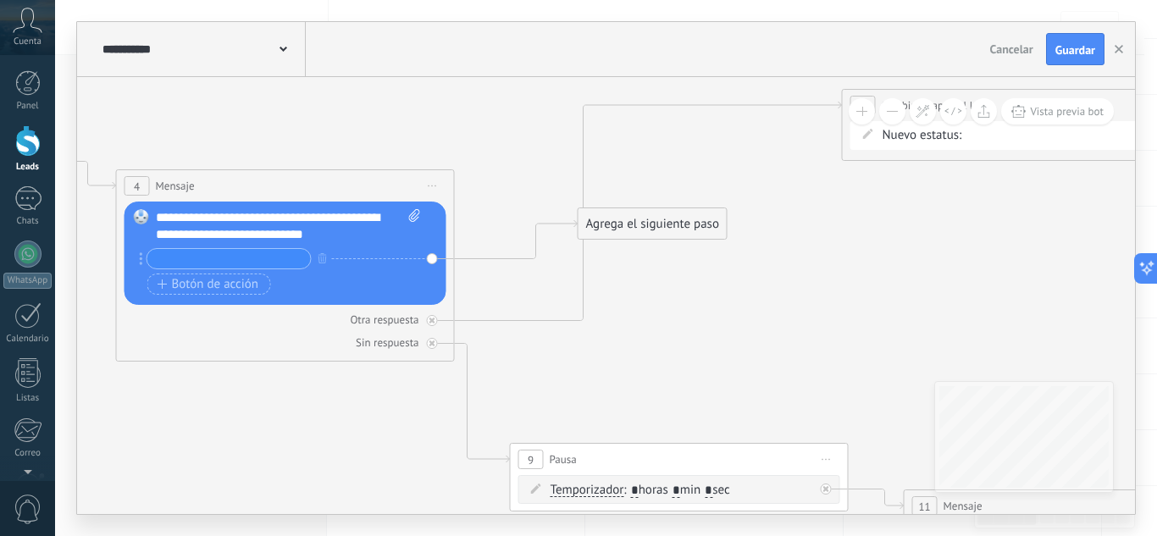
drag, startPoint x: 327, startPoint y: 335, endPoint x: 510, endPoint y: 365, distance: 185.3
click at [510, 365] on icon at bounding box center [62, 345] width 3501 height 1639
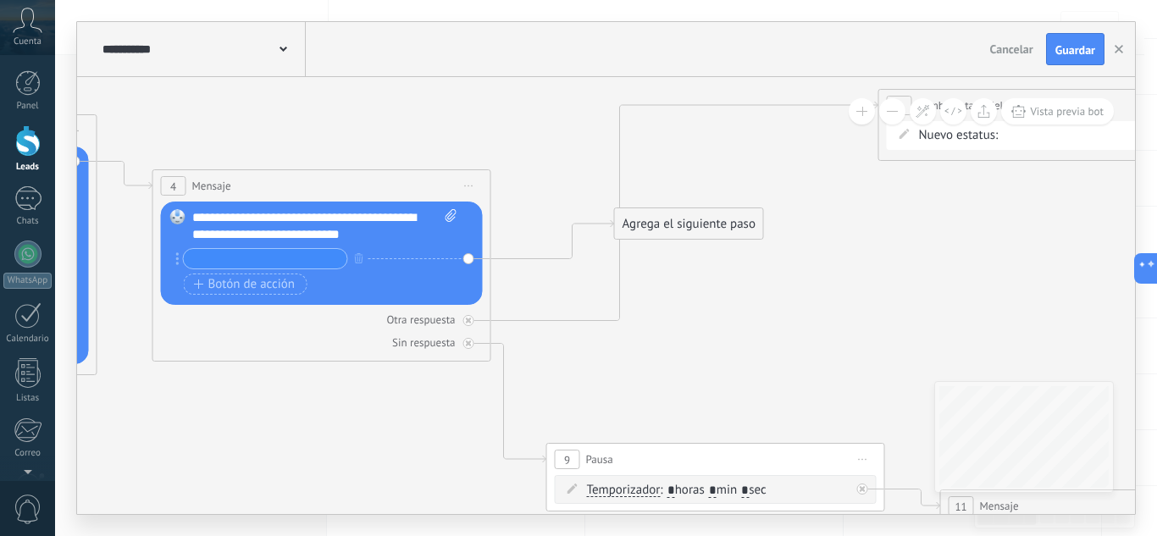
drag, startPoint x: 290, startPoint y: 417, endPoint x: 300, endPoint y: 417, distance: 10.2
click at [300, 417] on icon at bounding box center [99, 345] width 3501 height 1639
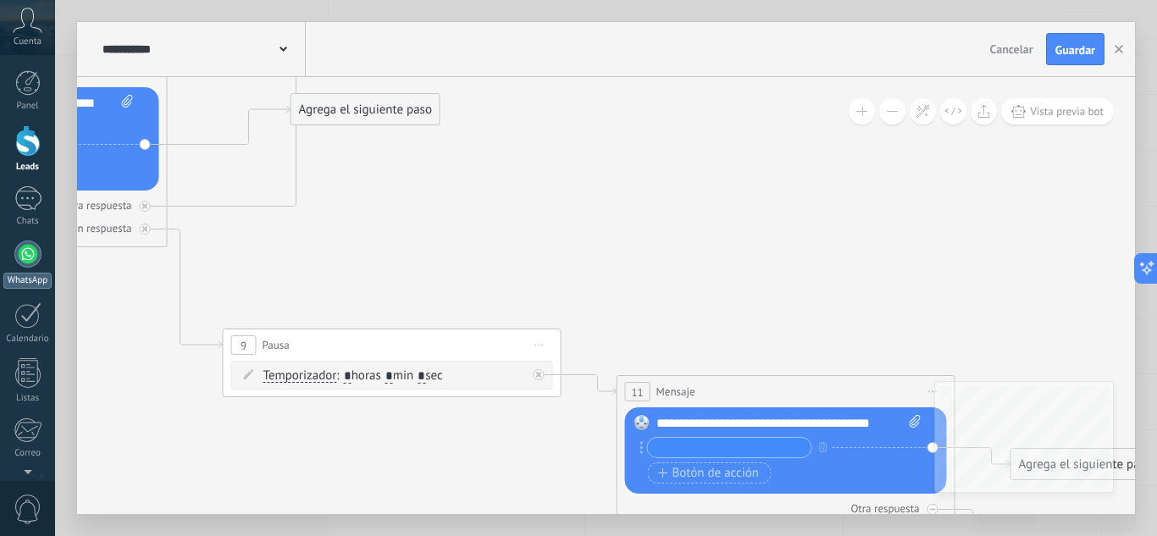
drag, startPoint x: 325, startPoint y: 419, endPoint x: 3, endPoint y: 279, distance: 351.9
click at [0, 288] on body ".abccls-1,.abccls-2{fill-rule:evenodd}.abccls-2{fill:#fff} .abfcls-1{fill:none}…" at bounding box center [578, 129] width 1157 height 536
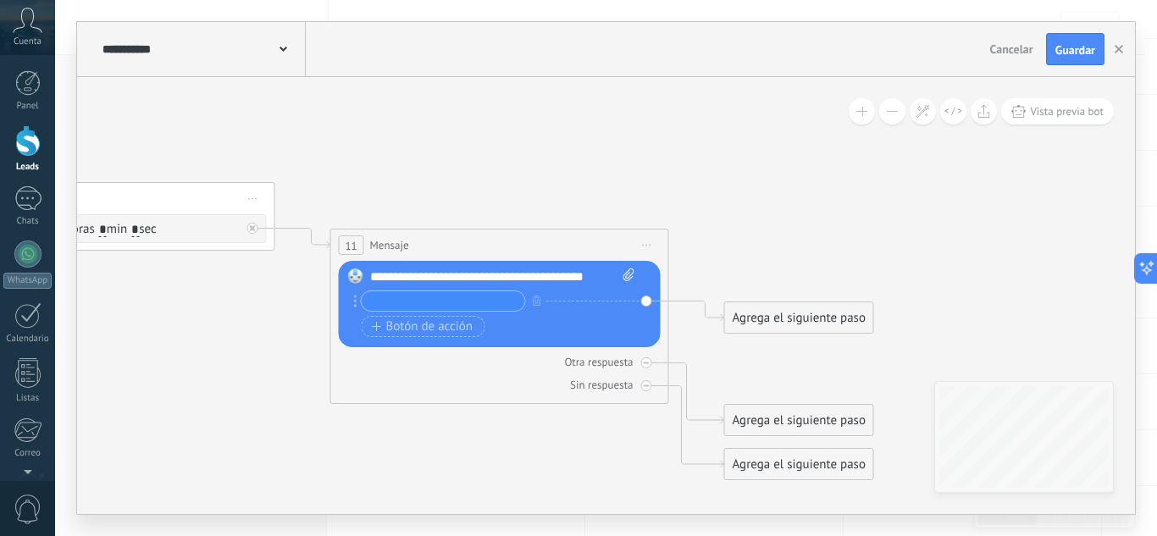
drag, startPoint x: 689, startPoint y: 262, endPoint x: 366, endPoint y: 128, distance: 350.1
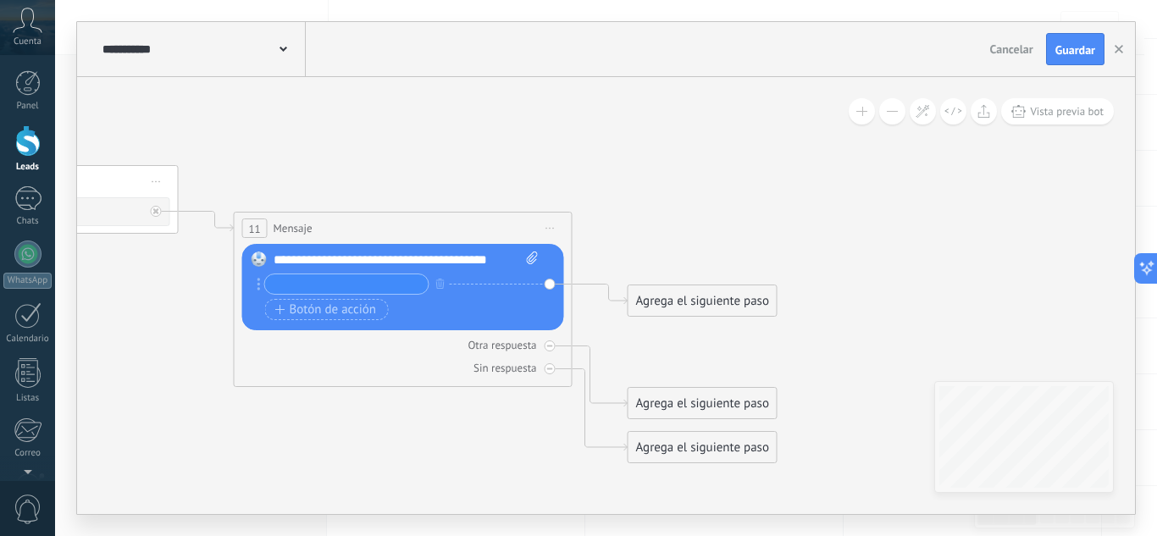
drag, startPoint x: 632, startPoint y: 185, endPoint x: 560, endPoint y: 170, distance: 73.4
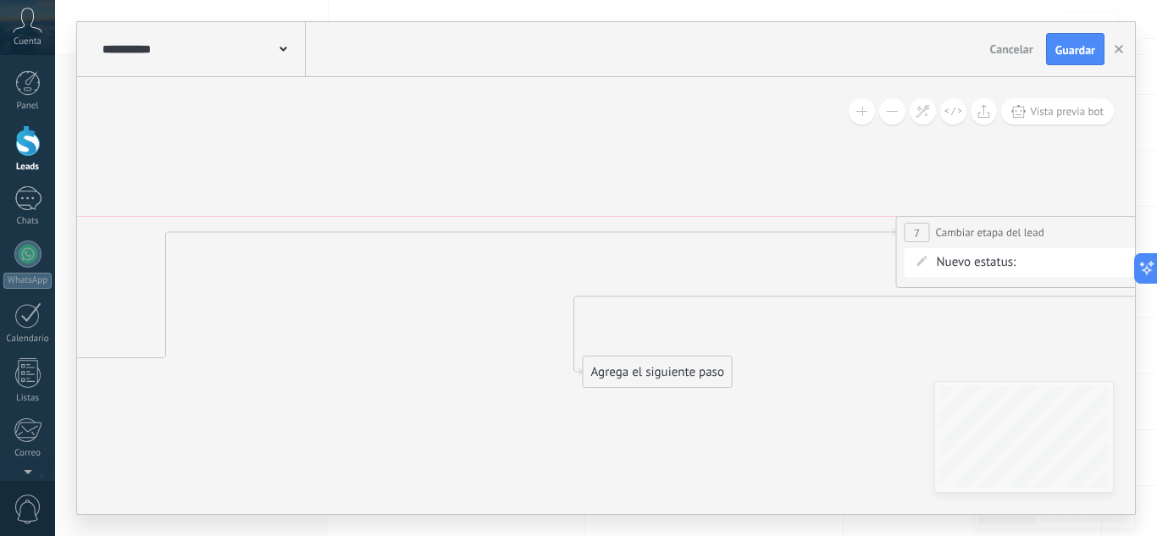
drag, startPoint x: 449, startPoint y: 316, endPoint x: 1156, endPoint y: 229, distance: 712.4
click at [1156, 229] on div "**********" at bounding box center [606, 268] width 1102 height 536
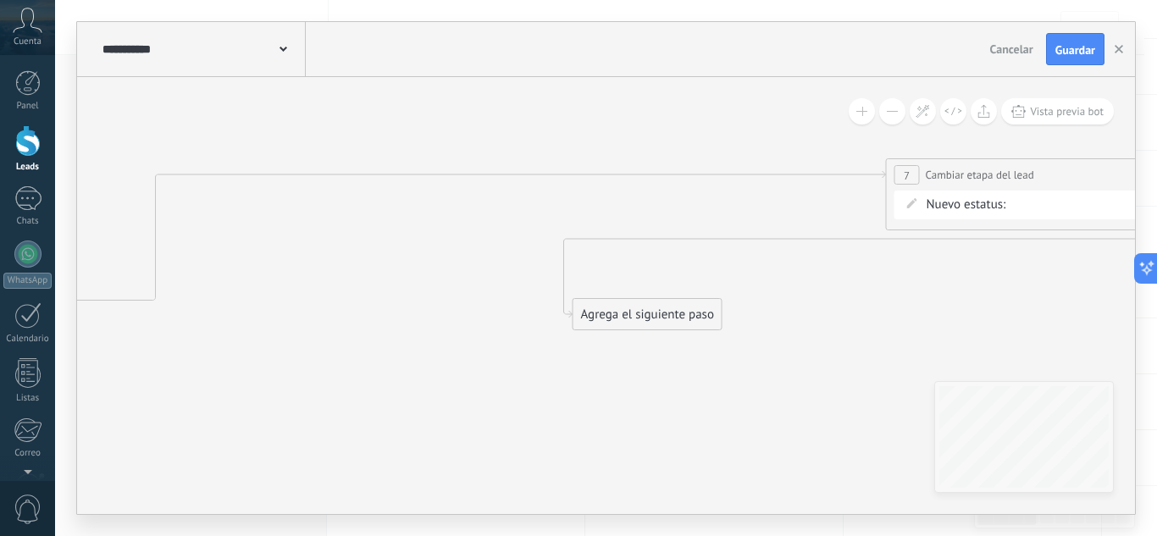
drag, startPoint x: 788, startPoint y: 463, endPoint x: 696, endPoint y: 223, distance: 257.6
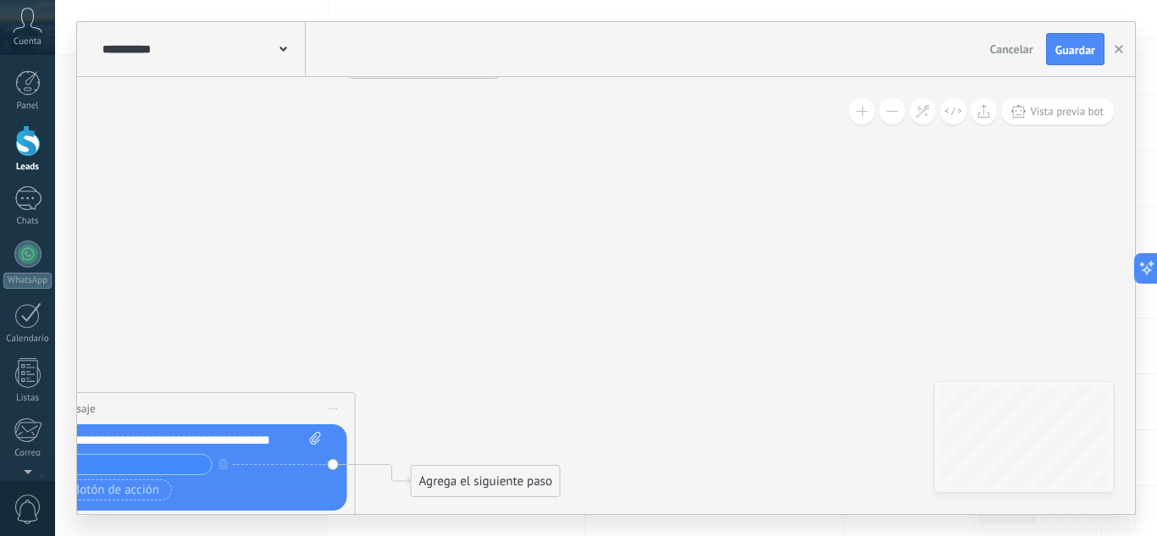
drag, startPoint x: 788, startPoint y: 303, endPoint x: 523, endPoint y: 185, distance: 290.3
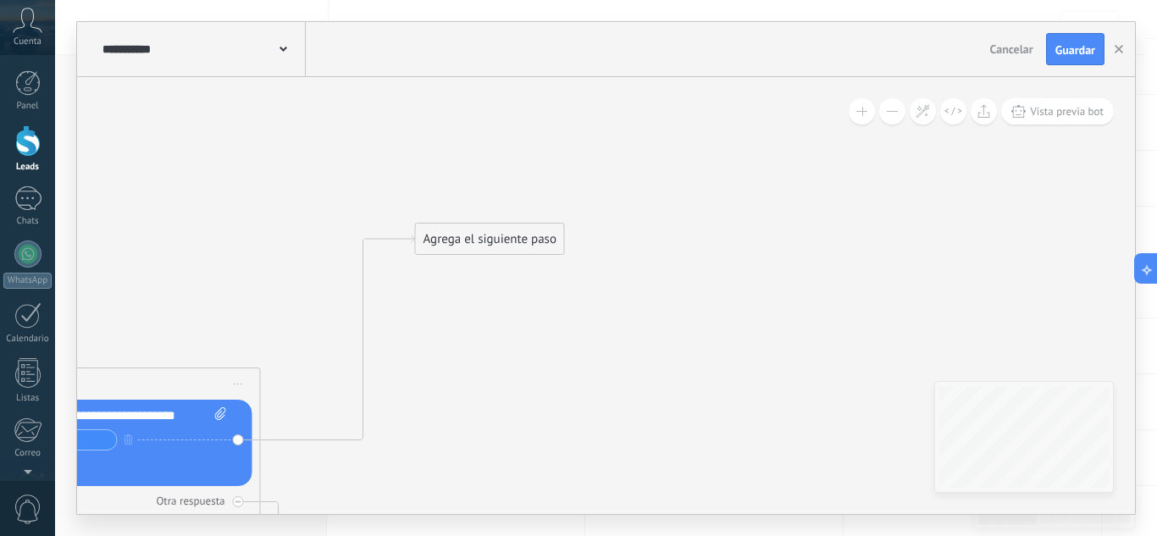
drag, startPoint x: 419, startPoint y: 456, endPoint x: 495, endPoint y: 148, distance: 317.5
click at [495, 225] on div "Agrega el siguiente paso" at bounding box center [490, 239] width 148 height 28
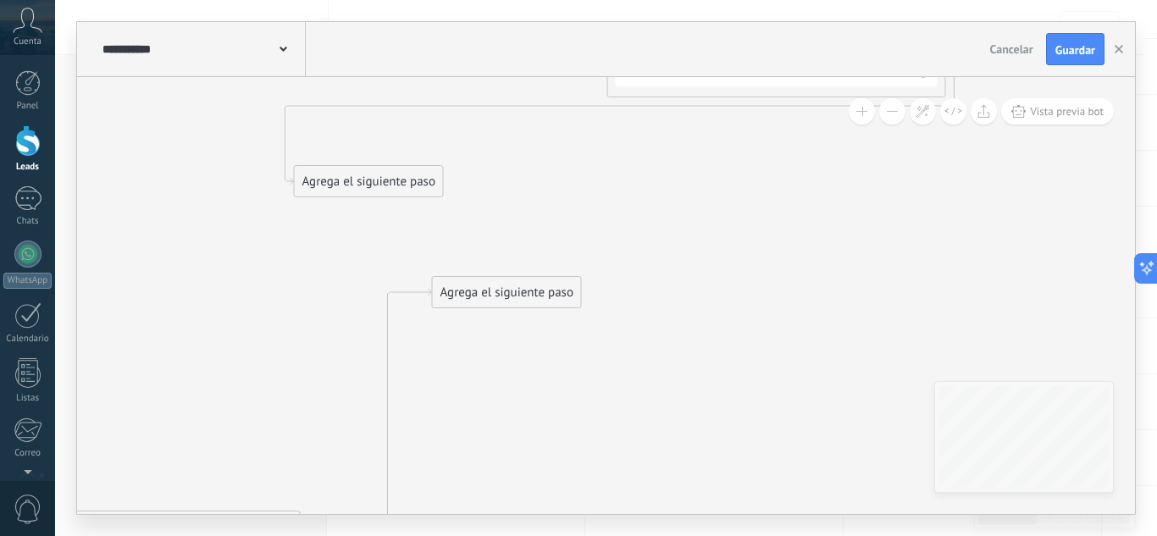
drag, startPoint x: 506, startPoint y: 417, endPoint x: 546, endPoint y: 275, distance: 146.9
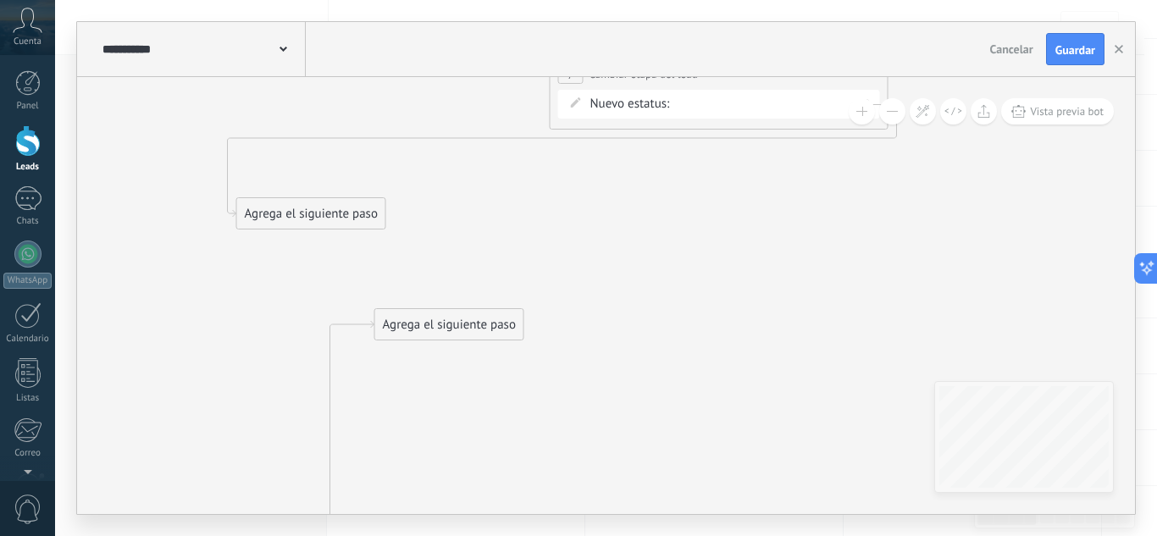
drag, startPoint x: 597, startPoint y: 172, endPoint x: 511, endPoint y: 235, distance: 106.7
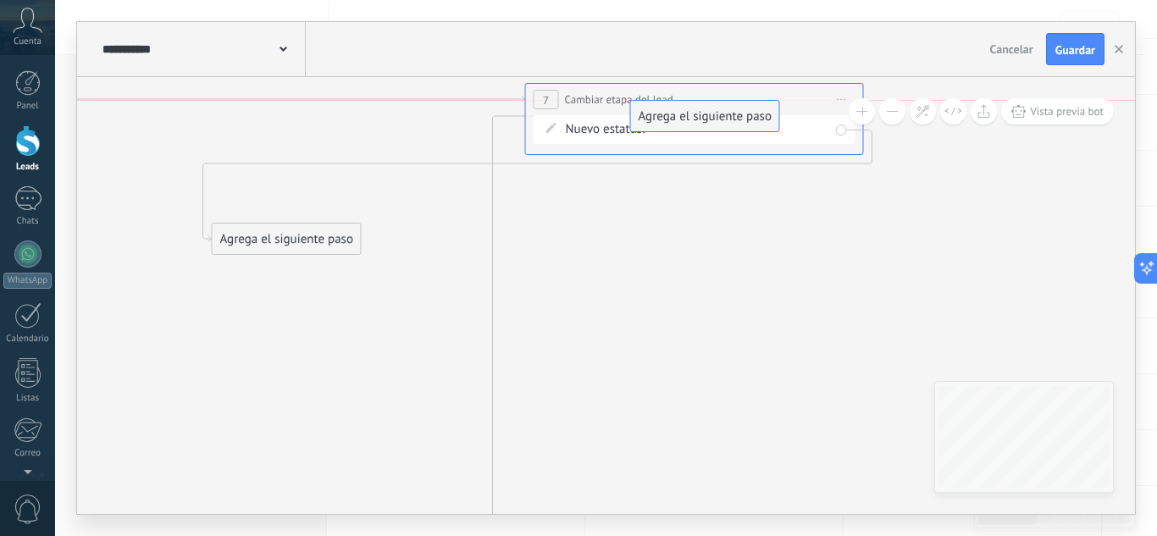
drag, startPoint x: 472, startPoint y: 355, endPoint x: 752, endPoint y: 121, distance: 364.9
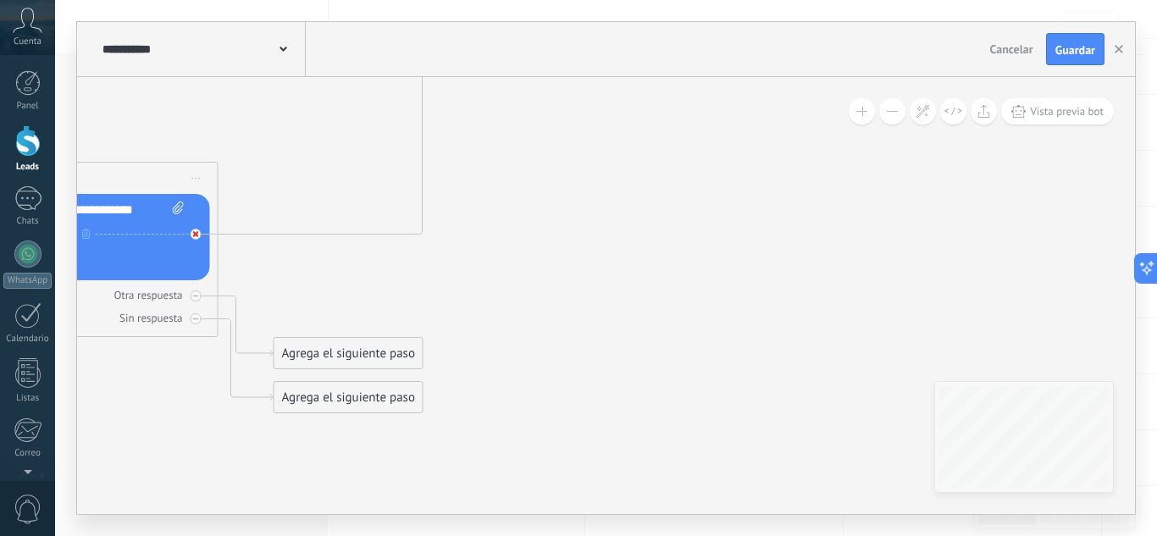
click at [194, 230] on div at bounding box center [196, 234] width 11 height 11
drag, startPoint x: 313, startPoint y: 350, endPoint x: 497, endPoint y: 112, distance: 300.6
click at [497, 112] on div "Agrega el siguiente paso" at bounding box center [532, 116] width 148 height 28
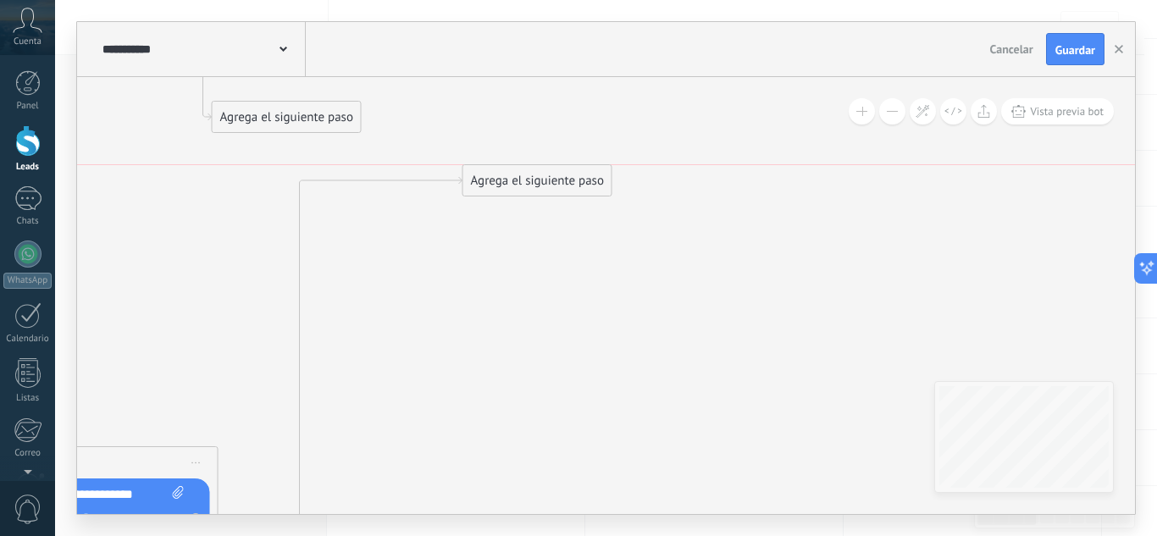
drag, startPoint x: 544, startPoint y: 405, endPoint x: 549, endPoint y: 192, distance: 212.6
click at [549, 192] on div "Agrega el siguiente paso" at bounding box center [537, 181] width 148 height 28
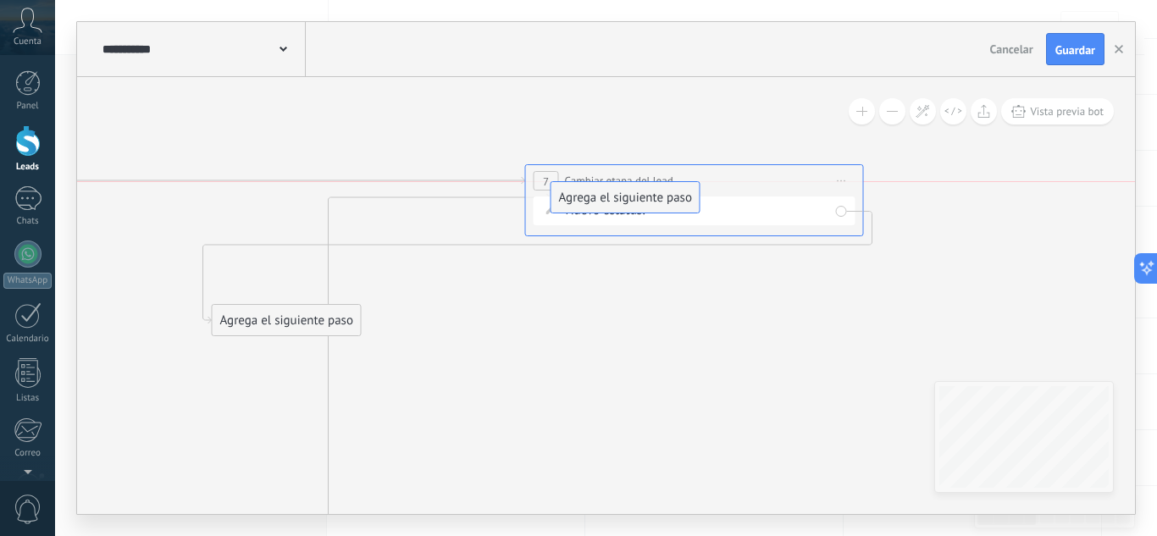
drag, startPoint x: 548, startPoint y: 384, endPoint x: 640, endPoint y: 191, distance: 213.2
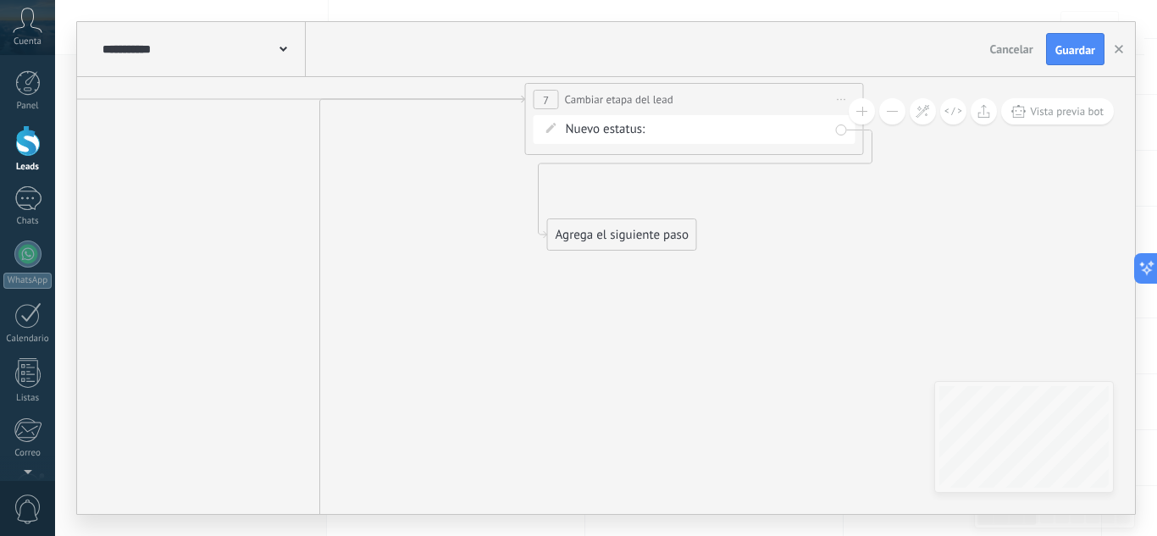
drag, startPoint x: 297, startPoint y: 240, endPoint x: 635, endPoint y: 235, distance: 337.9
click at [635, 235] on div "Agrega el siguiente paso" at bounding box center [622, 235] width 148 height 28
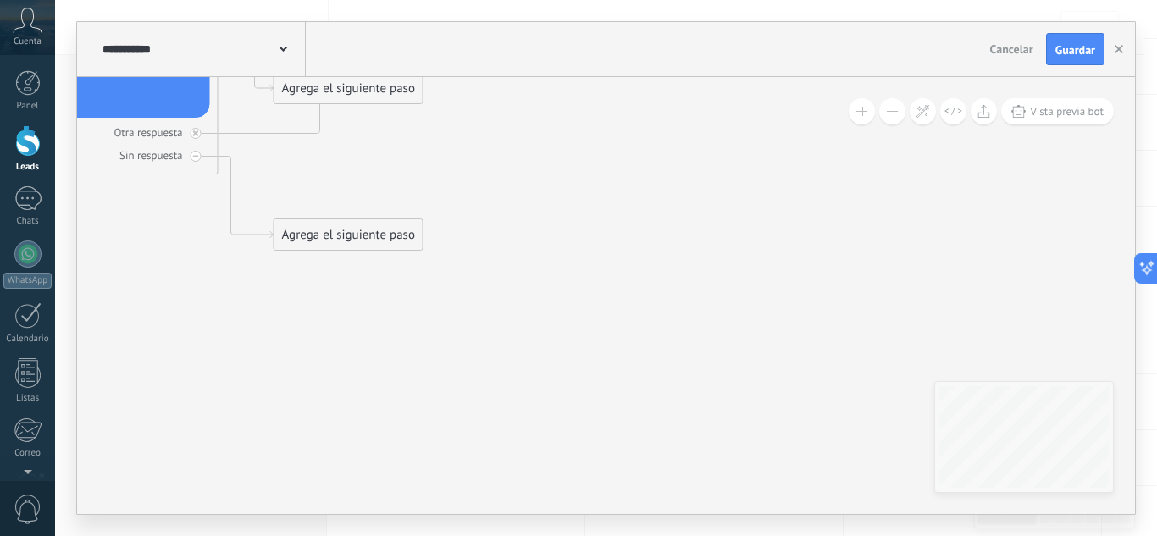
click at [356, 232] on div "Agrega el siguiente paso" at bounding box center [348, 235] width 148 height 28
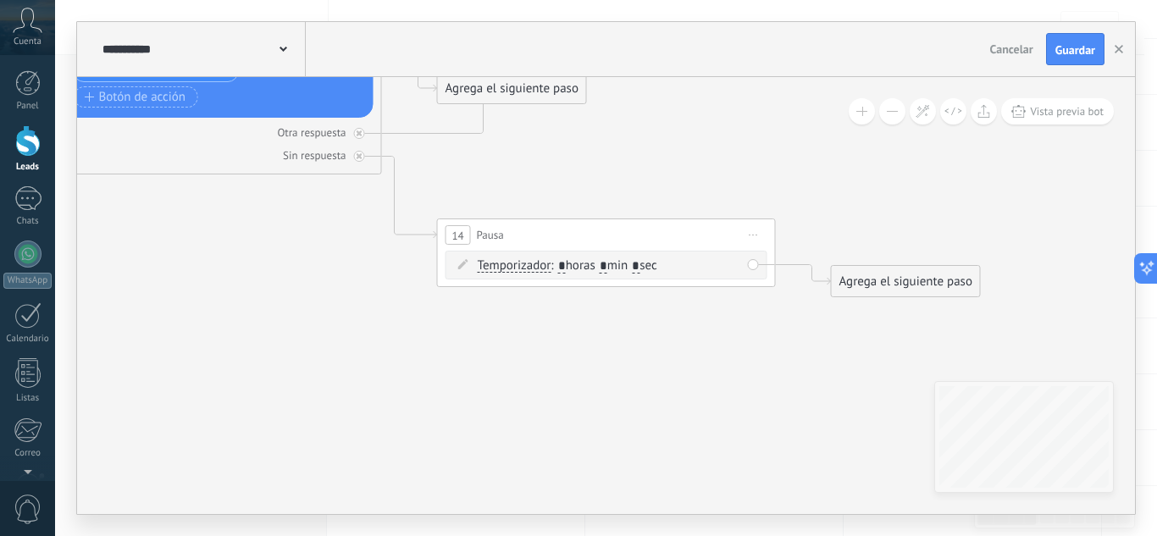
click at [616, 264] on span ": * horas * min * sec" at bounding box center [603, 265] width 106 height 16
click at [607, 265] on input "*" at bounding box center [604, 267] width 8 height 14
click at [607, 264] on input "*" at bounding box center [604, 267] width 8 height 14
click at [567, 260] on span ": * horas min * sec" at bounding box center [603, 265] width 106 height 16
click at [568, 261] on span ": * horas min * sec" at bounding box center [603, 265] width 106 height 16
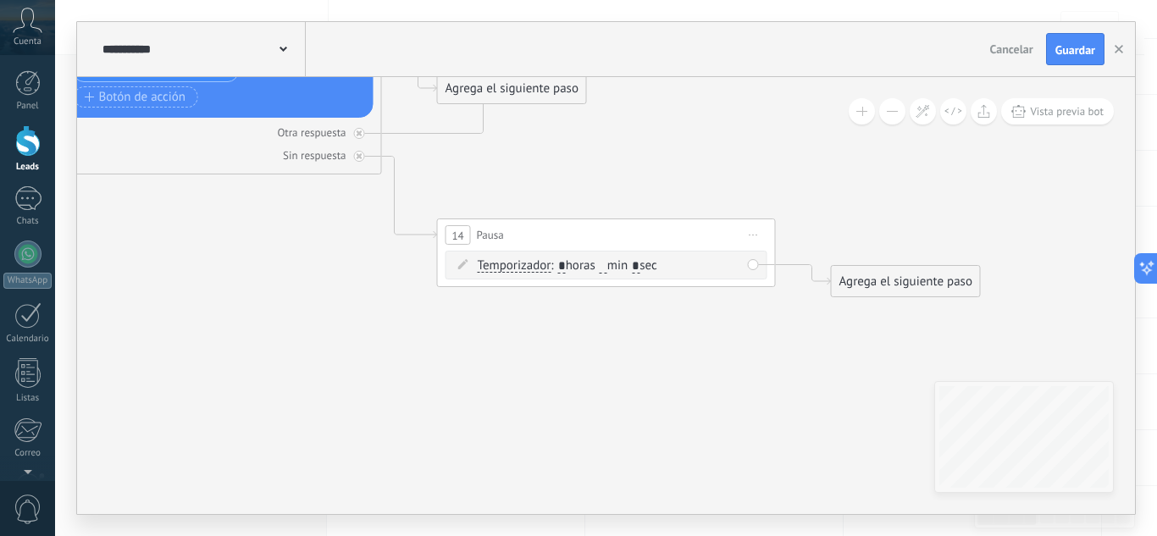
click at [570, 263] on span ": * horas min * sec" at bounding box center [603, 265] width 106 height 16
click at [569, 264] on span ": * horas min * sec" at bounding box center [603, 265] width 106 height 16
click at [568, 263] on span ": * horas min * sec" at bounding box center [603, 265] width 106 height 16
click at [566, 262] on input "*" at bounding box center [562, 267] width 8 height 14
type input "**"
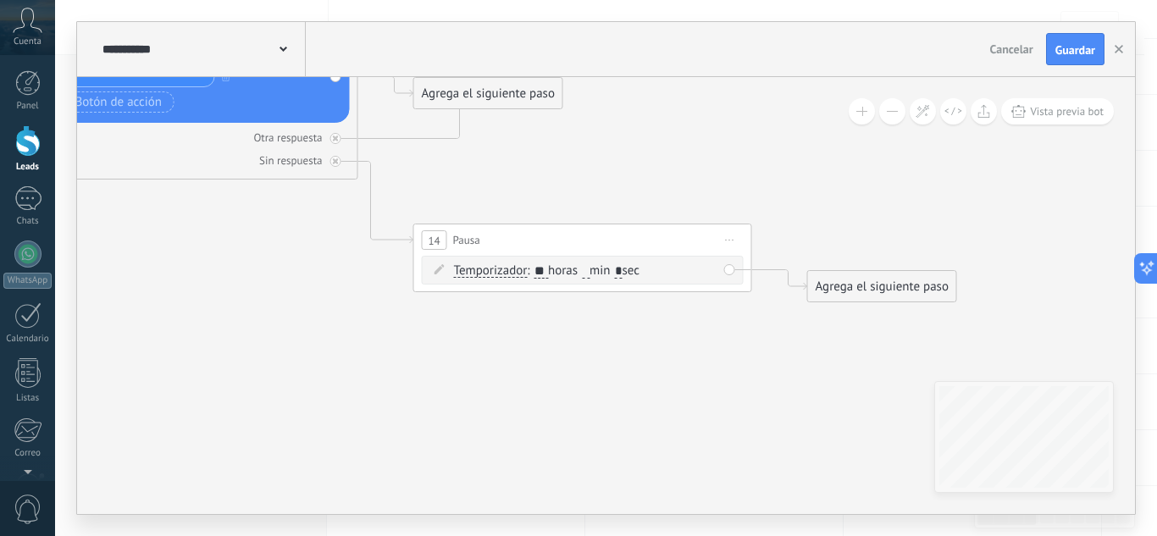
drag, startPoint x: 655, startPoint y: 351, endPoint x: 602, endPoint y: 364, distance: 54.2
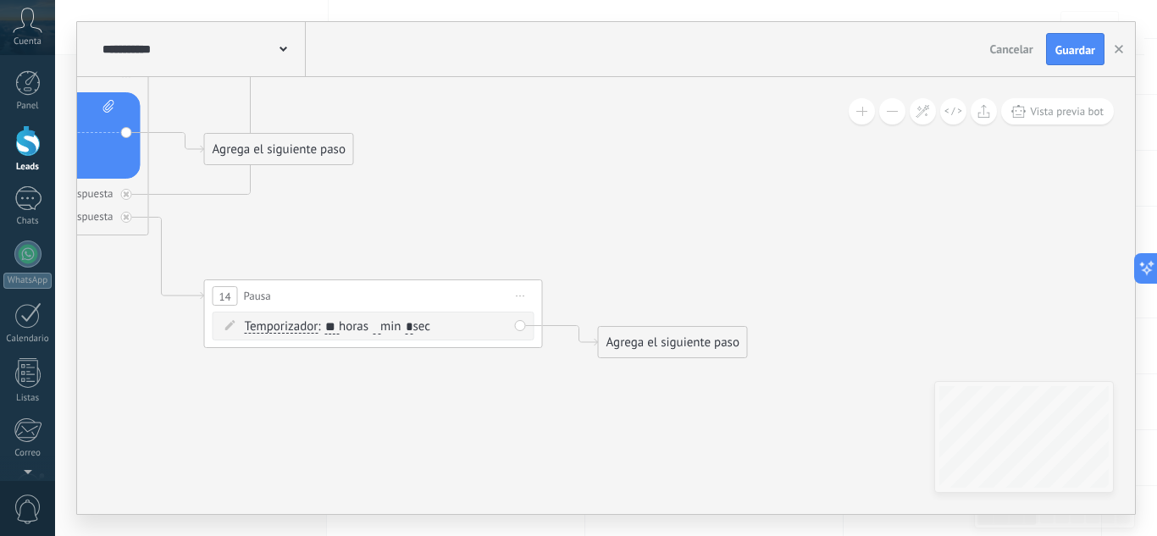
drag, startPoint x: 689, startPoint y: 360, endPoint x: 485, endPoint y: 411, distance: 210.3
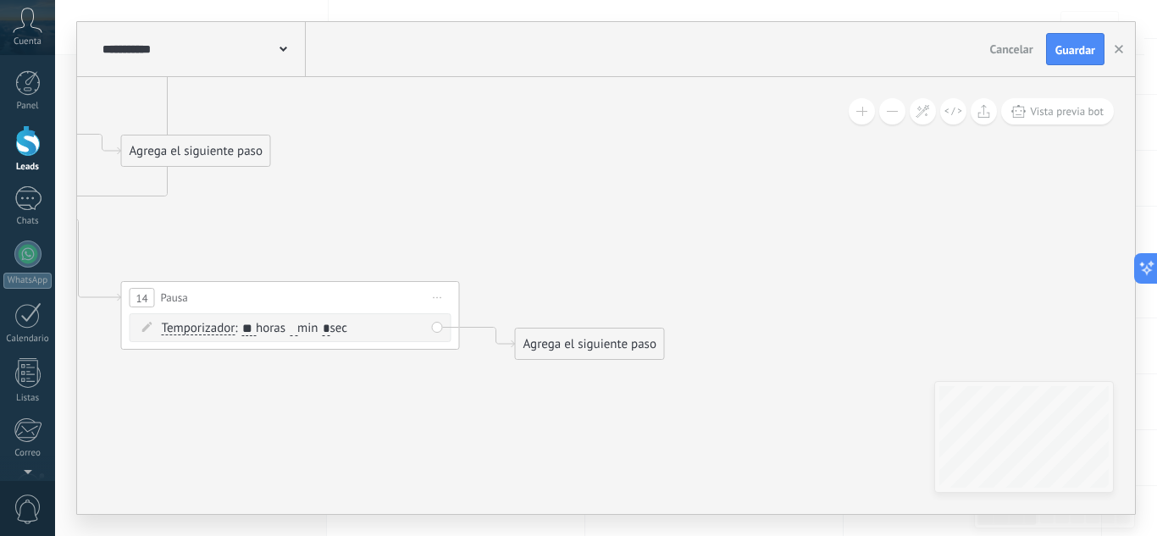
drag, startPoint x: 580, startPoint y: 387, endPoint x: 456, endPoint y: 373, distance: 125.3
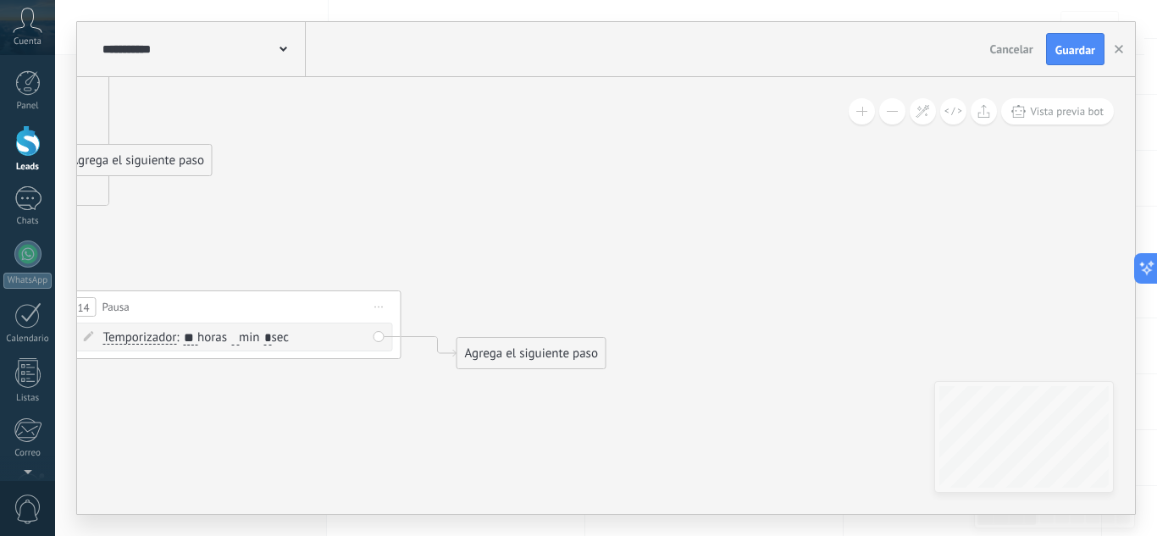
drag, startPoint x: 479, startPoint y: 368, endPoint x: 458, endPoint y: 390, distance: 30.5
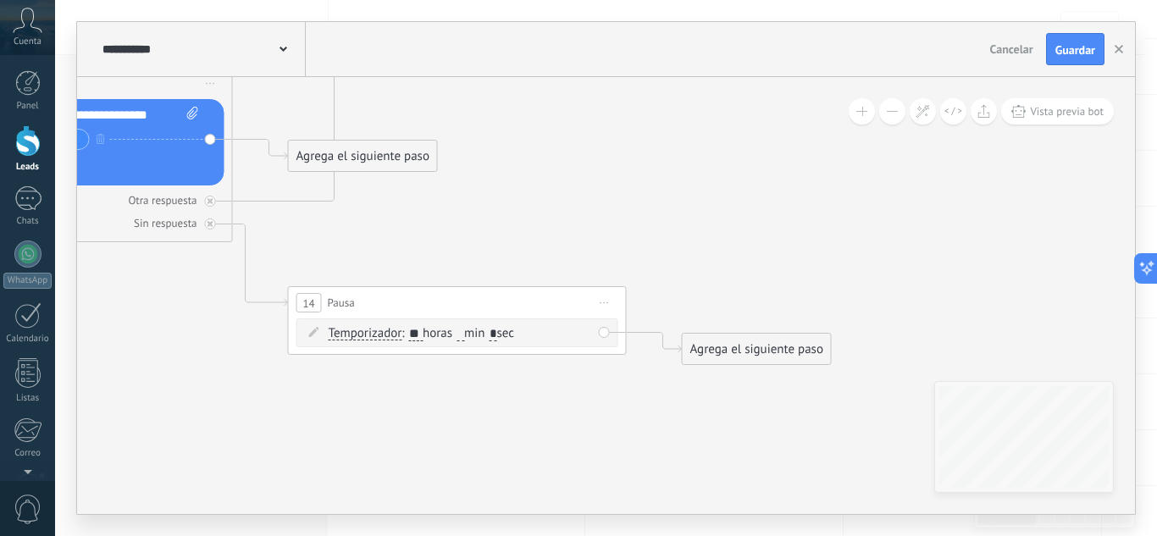
drag, startPoint x: 316, startPoint y: 439, endPoint x: 555, endPoint y: 430, distance: 239.8
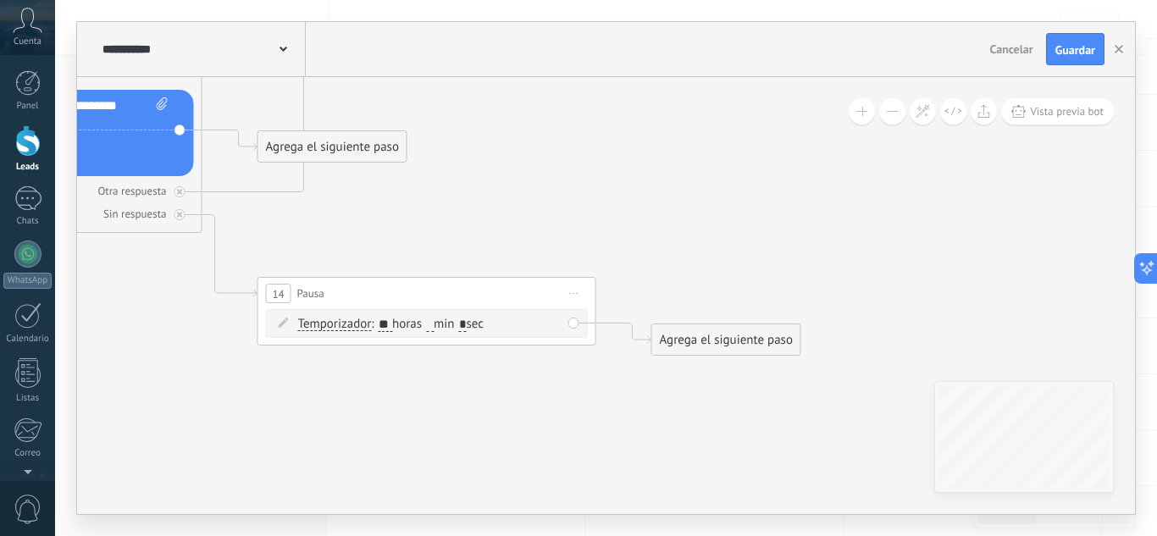
drag, startPoint x: 882, startPoint y: 458, endPoint x: 545, endPoint y: 414, distance: 339.9
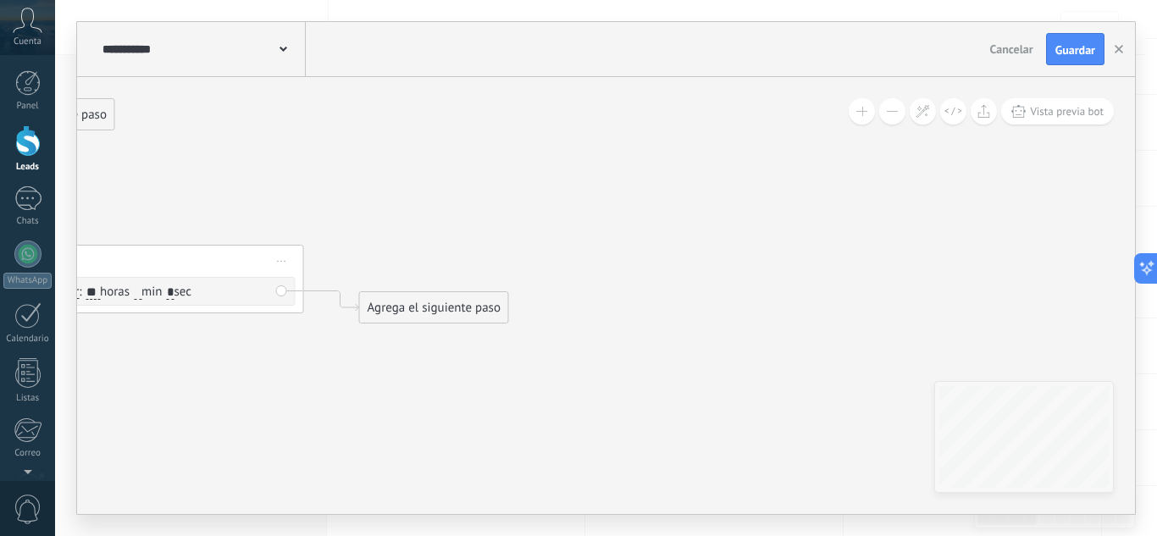
click at [440, 318] on div "Agrega el siguiente paso" at bounding box center [434, 308] width 148 height 28
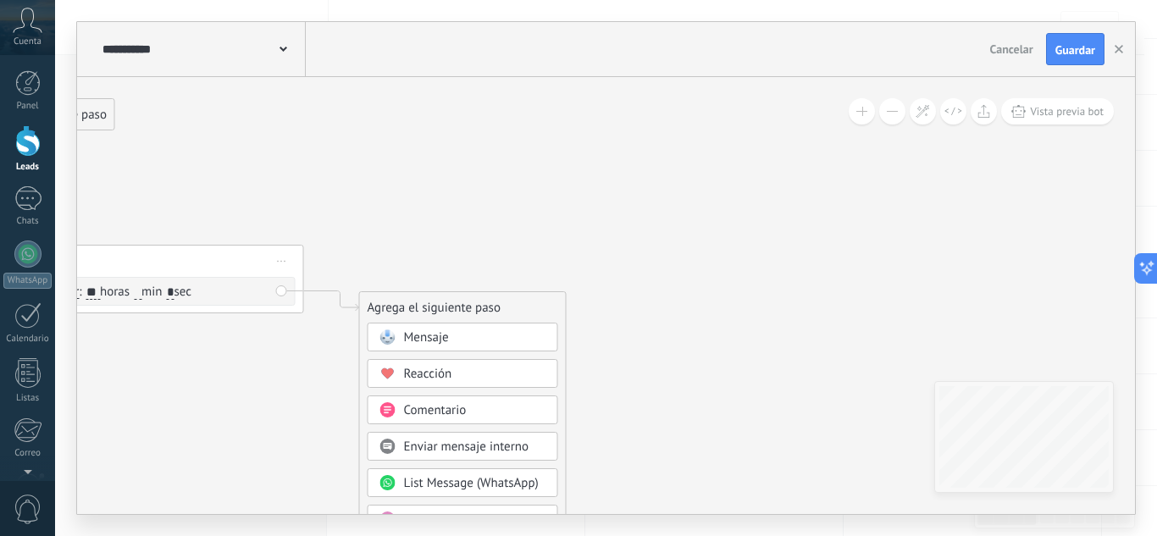
click at [465, 337] on div "Mensaje" at bounding box center [475, 337] width 142 height 17
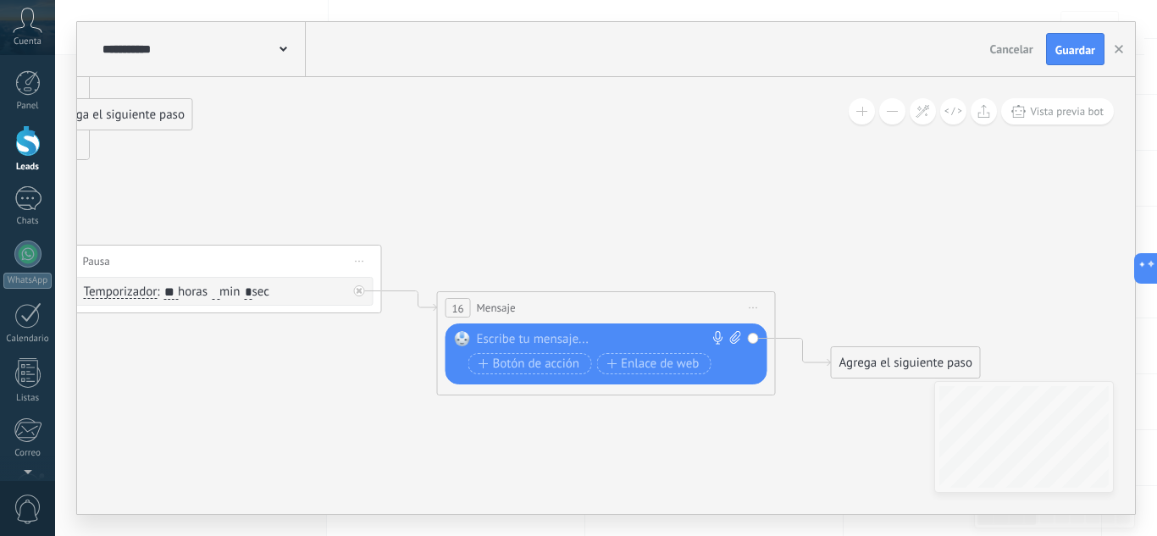
click at [519, 342] on div at bounding box center [602, 339] width 251 height 17
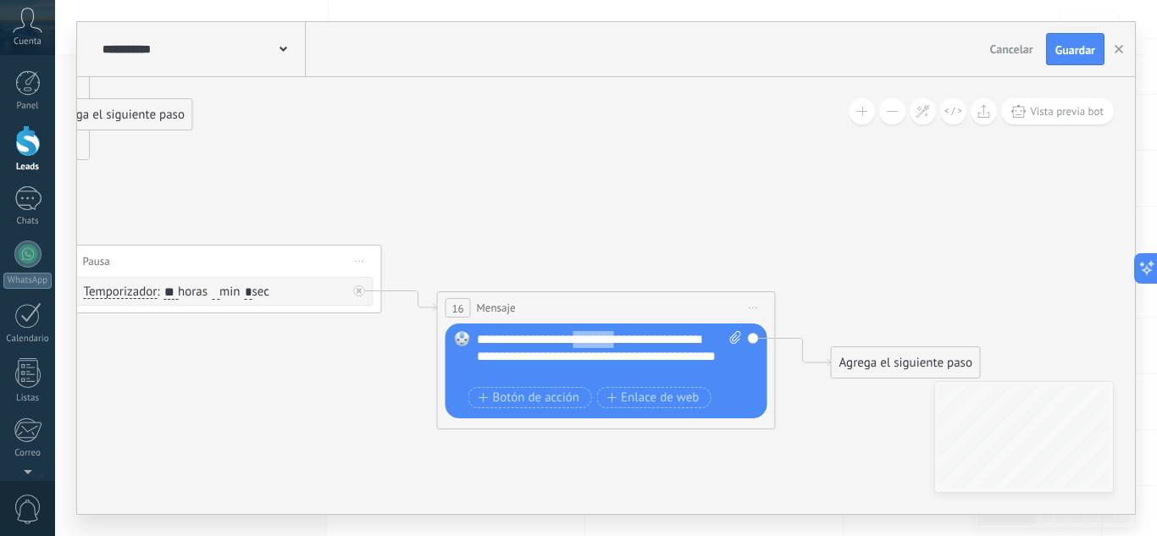
drag, startPoint x: 620, startPoint y: 341, endPoint x: 517, endPoint y: 202, distance: 173.1
click at [570, 378] on div "**********" at bounding box center [608, 356] width 265 height 51
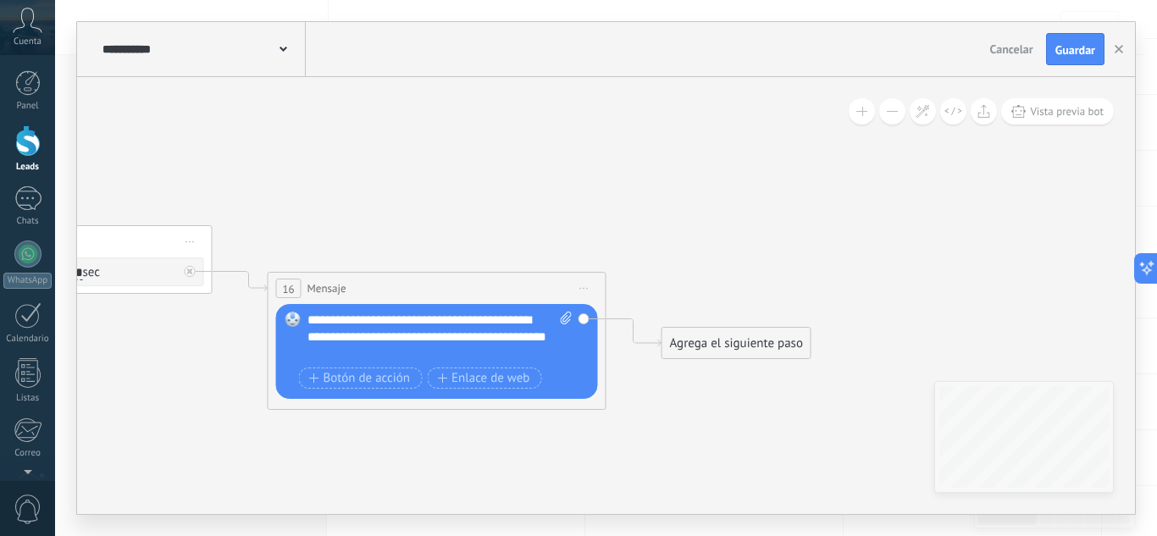
drag, startPoint x: 639, startPoint y: 171, endPoint x: 404, endPoint y: 147, distance: 236.6
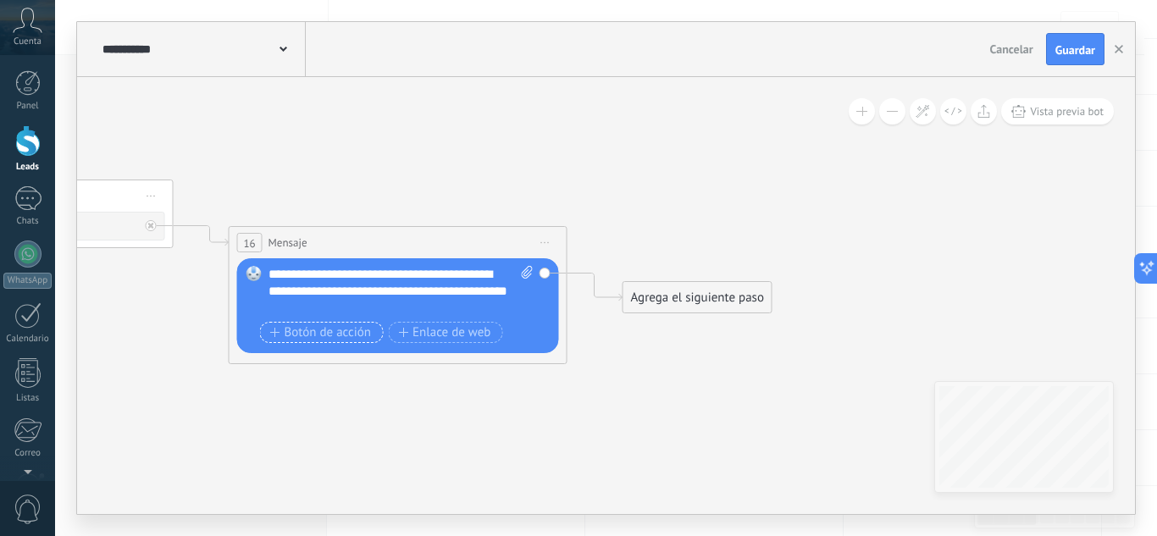
drag, startPoint x: 280, startPoint y: 329, endPoint x: 355, endPoint y: 343, distance: 75.7
click at [281, 329] on span "Botón de acción" at bounding box center [321, 333] width 102 height 14
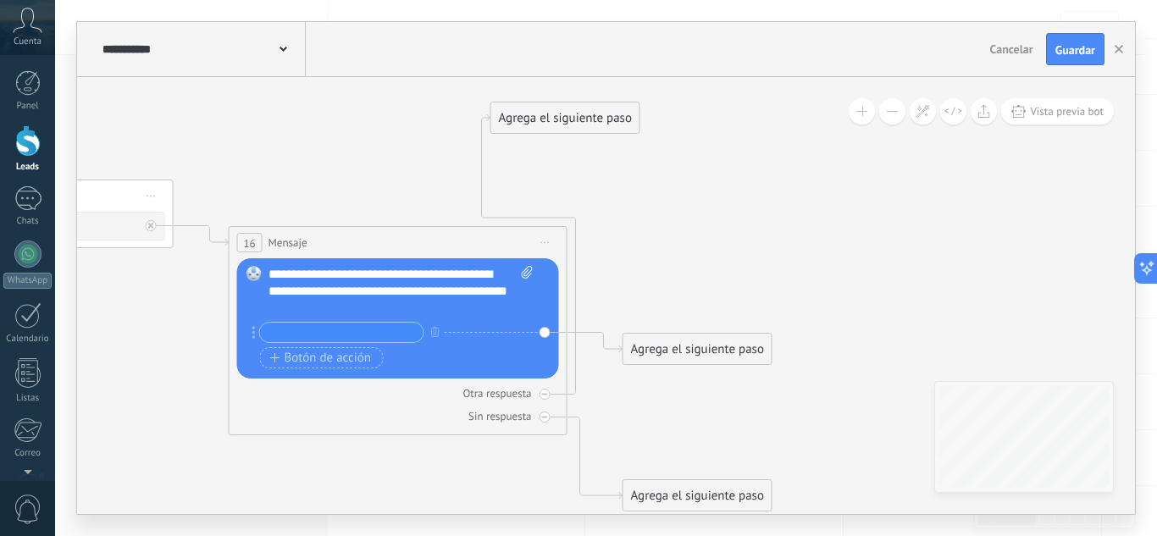
drag, startPoint x: 712, startPoint y: 443, endPoint x: 550, endPoint y: 112, distance: 368.5
click at [559, 114] on div "Agrega el siguiente paso" at bounding box center [565, 118] width 148 height 28
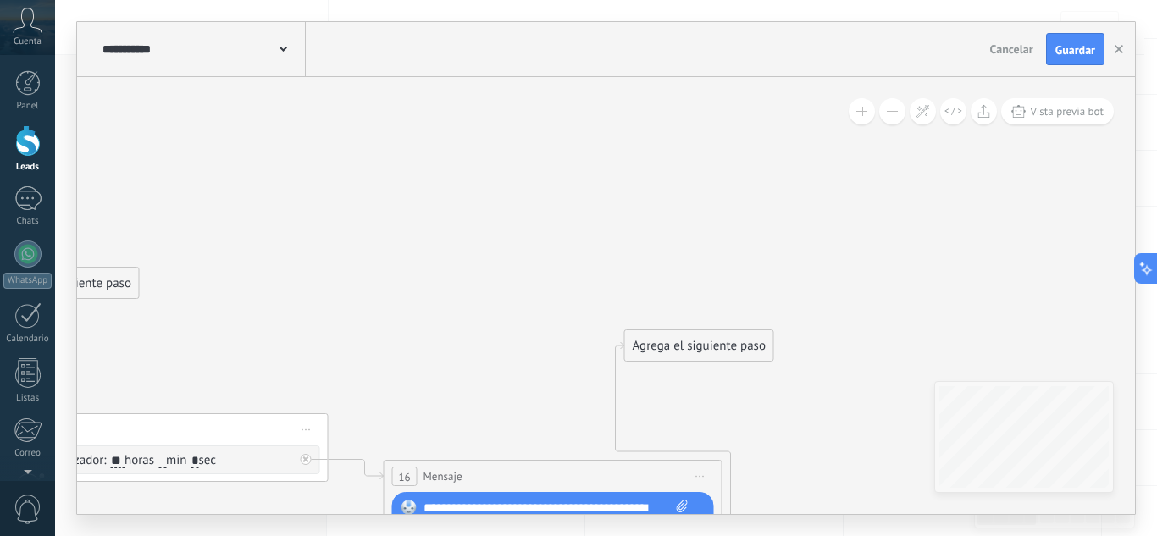
drag, startPoint x: 654, startPoint y: 157, endPoint x: 810, endPoint y: 395, distance: 285.1
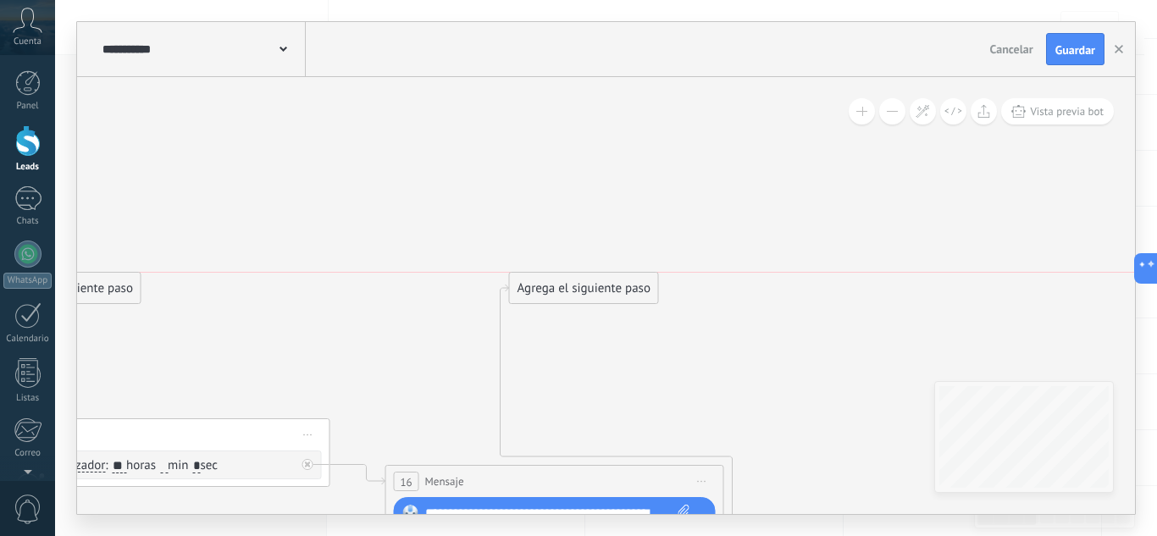
drag, startPoint x: 714, startPoint y: 347, endPoint x: 496, endPoint y: 188, distance: 269.6
click at [510, 274] on div "Agrega el siguiente paso" at bounding box center [584, 288] width 148 height 28
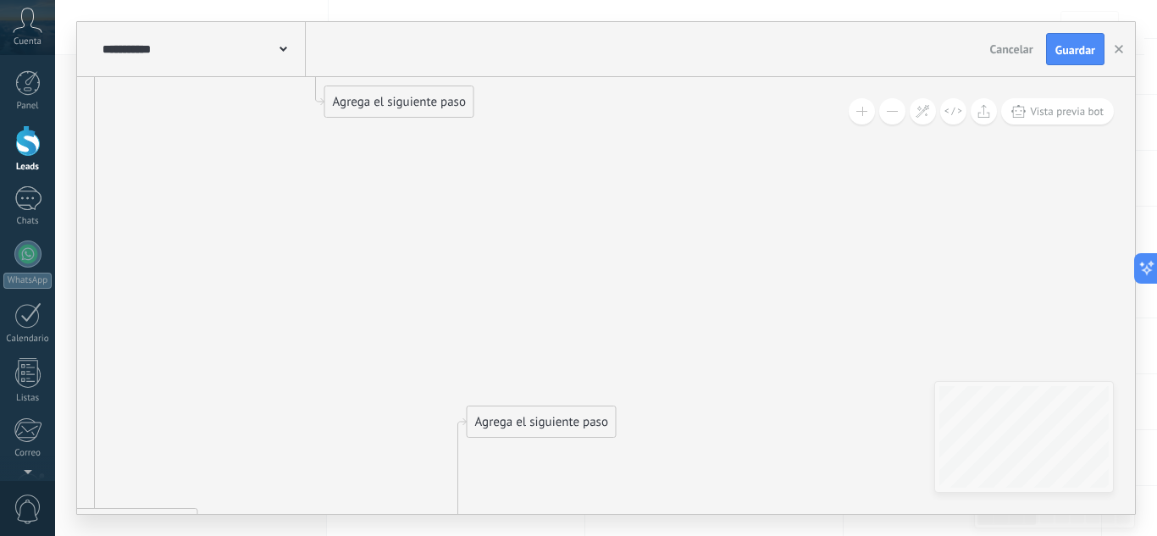
drag, startPoint x: 727, startPoint y: 190, endPoint x: 794, endPoint y: 457, distance: 275.8
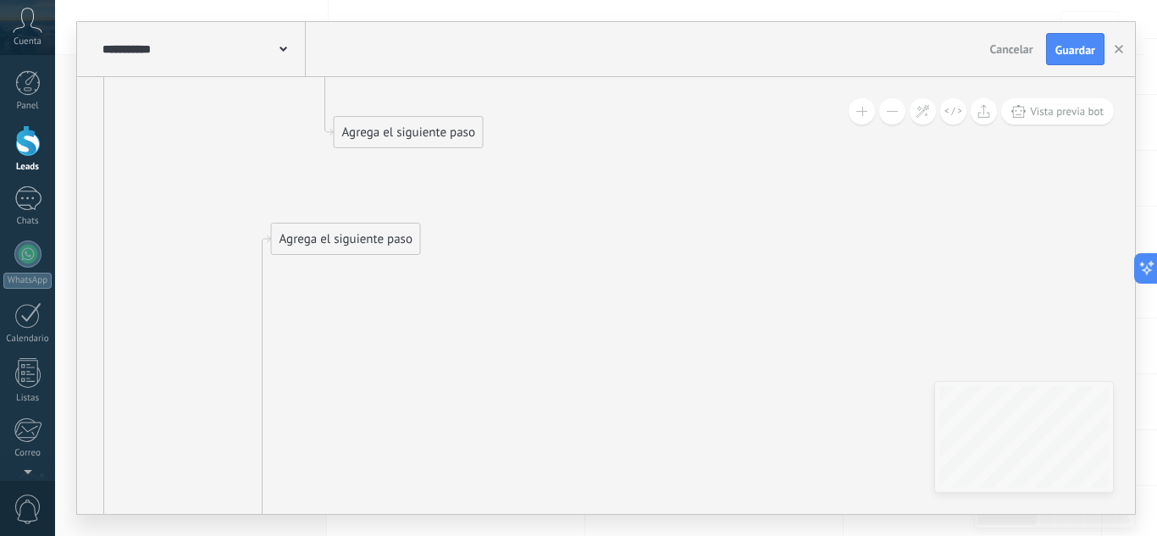
drag, startPoint x: 590, startPoint y: 455, endPoint x: 393, endPoint y: 221, distance: 305.9
click at [385, 240] on div "Agrega el siguiente paso" at bounding box center [346, 239] width 148 height 28
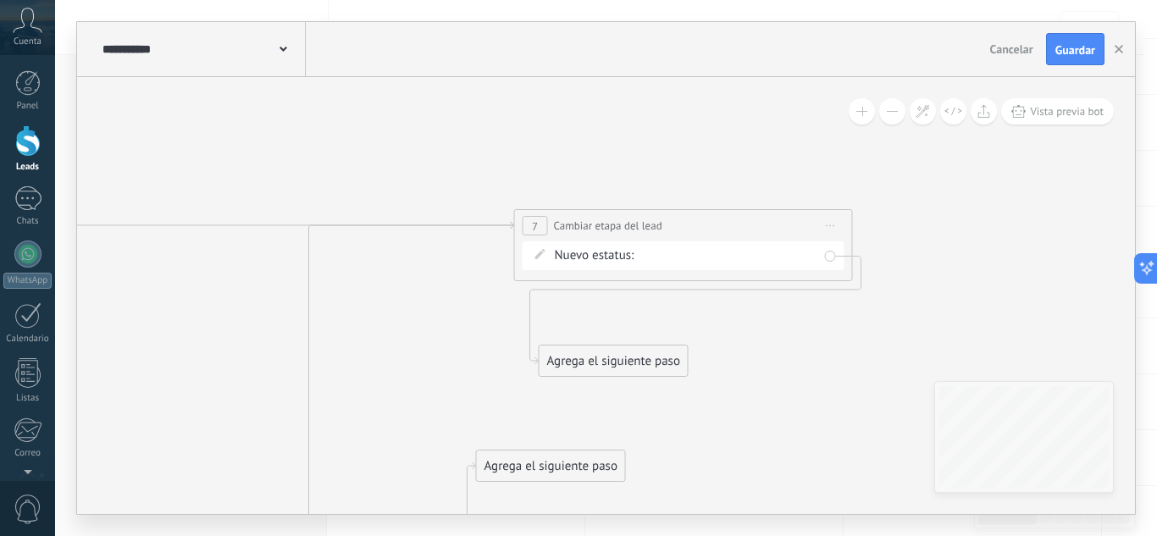
drag, startPoint x: 561, startPoint y: 208, endPoint x: 753, endPoint y: 398, distance: 270.1
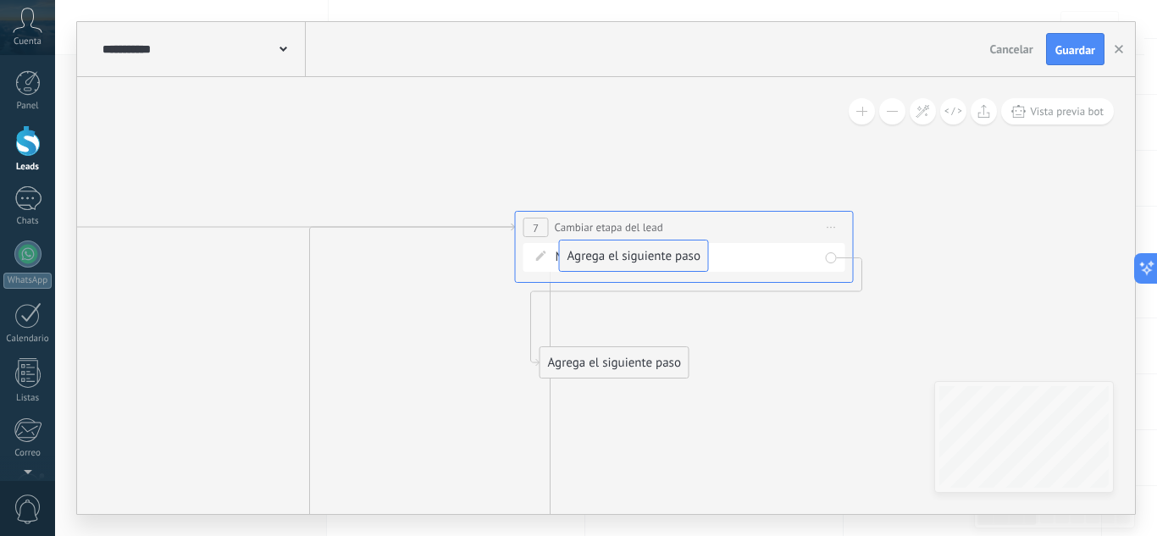
drag, startPoint x: 537, startPoint y: 462, endPoint x: 640, endPoint y: 221, distance: 262.5
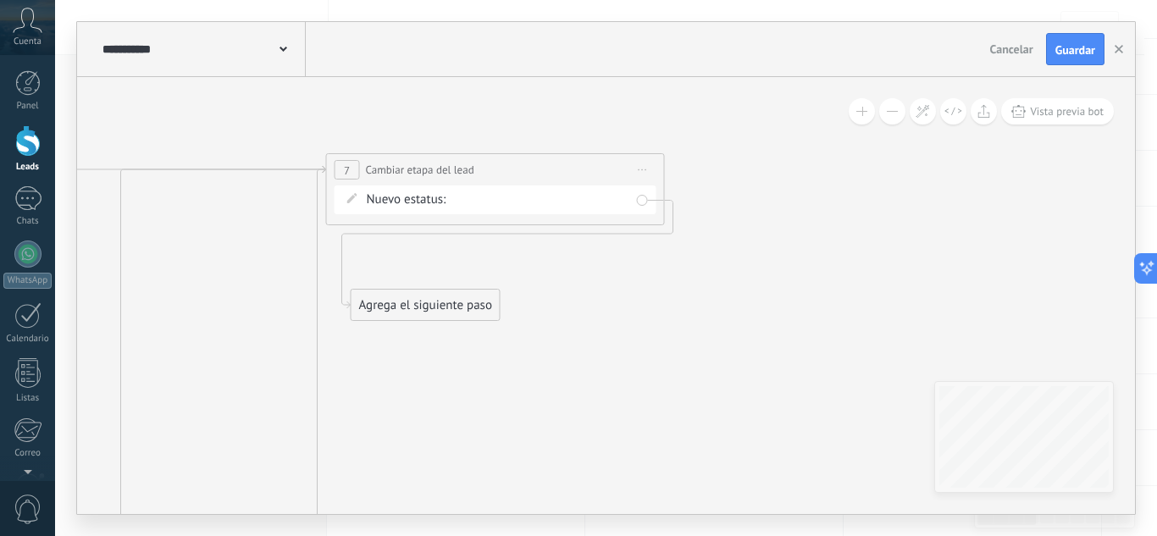
drag, startPoint x: 840, startPoint y: 406, endPoint x: 489, endPoint y: 255, distance: 381.9
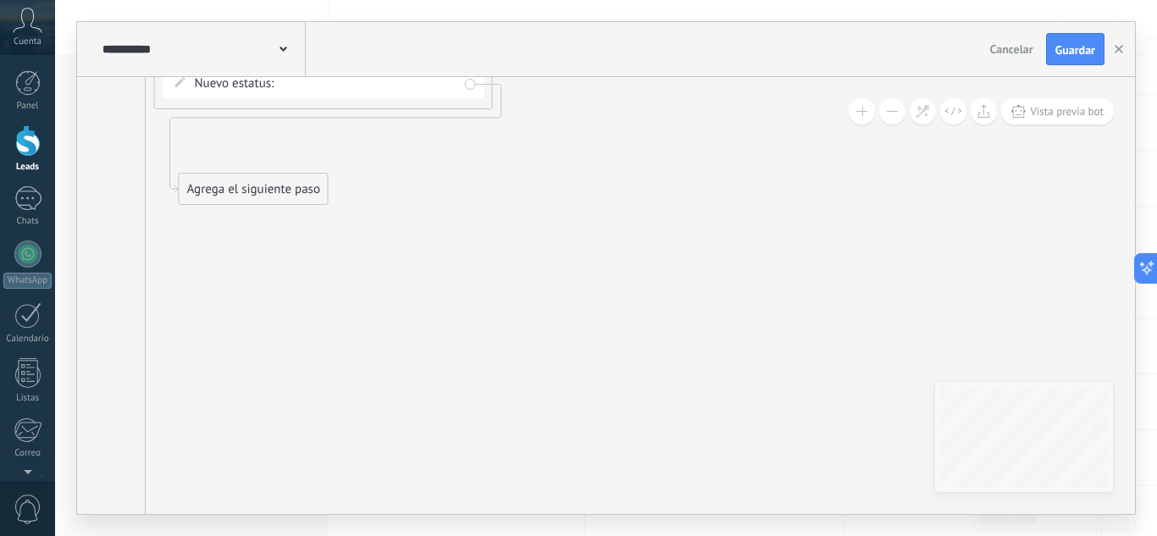
drag, startPoint x: 647, startPoint y: 429, endPoint x: 681, endPoint y: 134, distance: 297.5
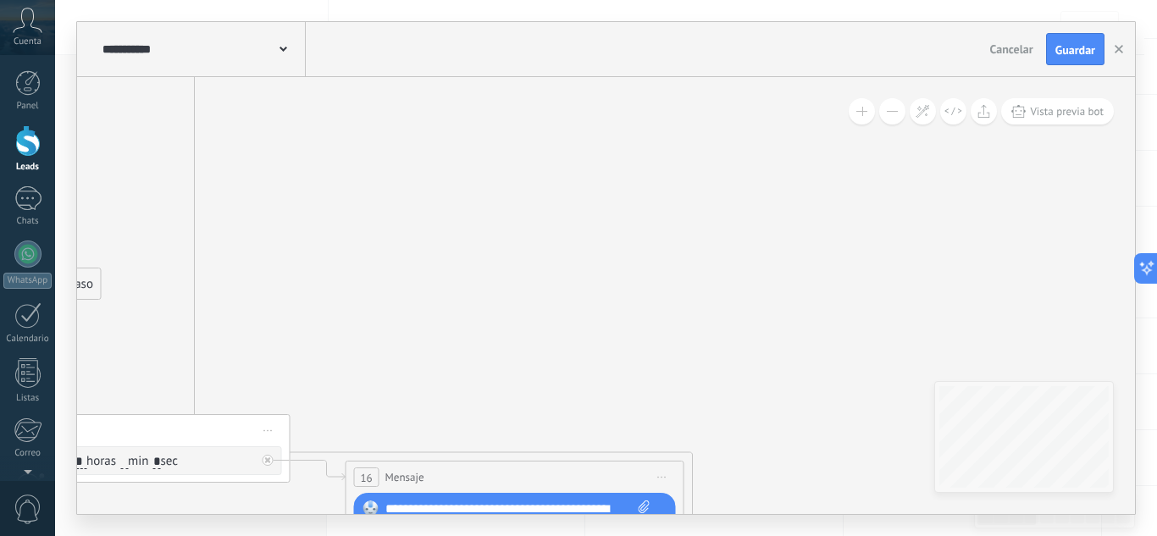
drag, startPoint x: 638, startPoint y: 279, endPoint x: 711, endPoint y: 72, distance: 219.4
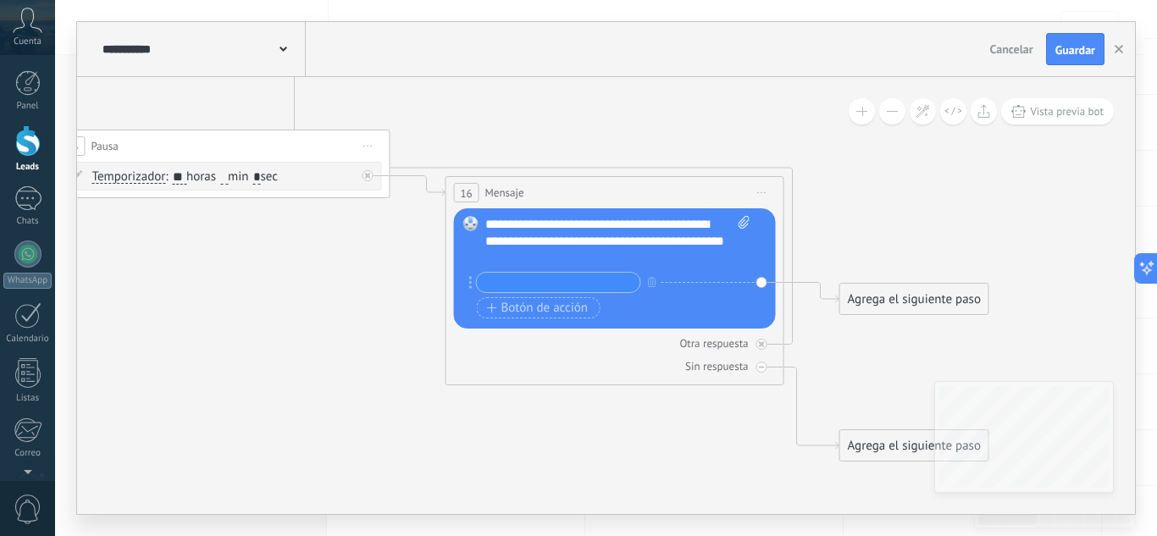
drag, startPoint x: 663, startPoint y: 257, endPoint x: 700, endPoint y: 146, distance: 117.8
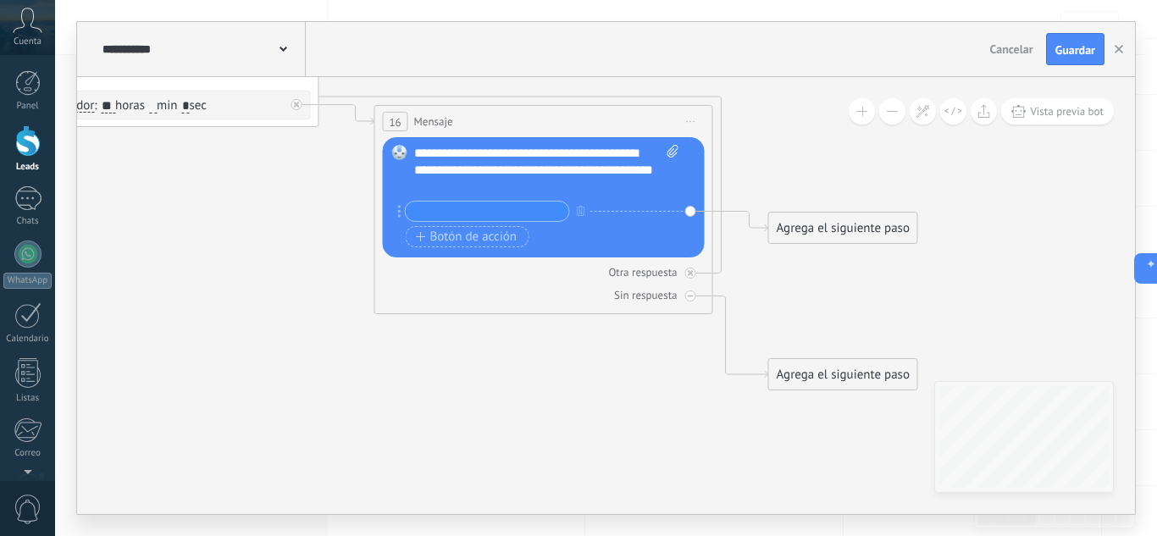
drag, startPoint x: 700, startPoint y: 482, endPoint x: 621, endPoint y: 416, distance: 103.4
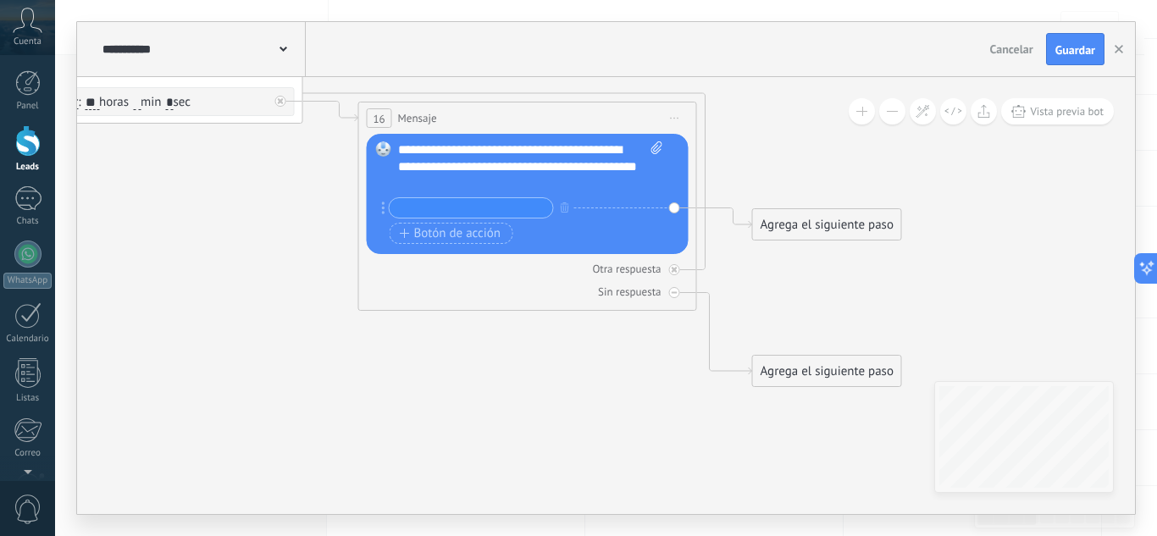
drag, startPoint x: 643, startPoint y: 463, endPoint x: 466, endPoint y: 432, distance: 179.7
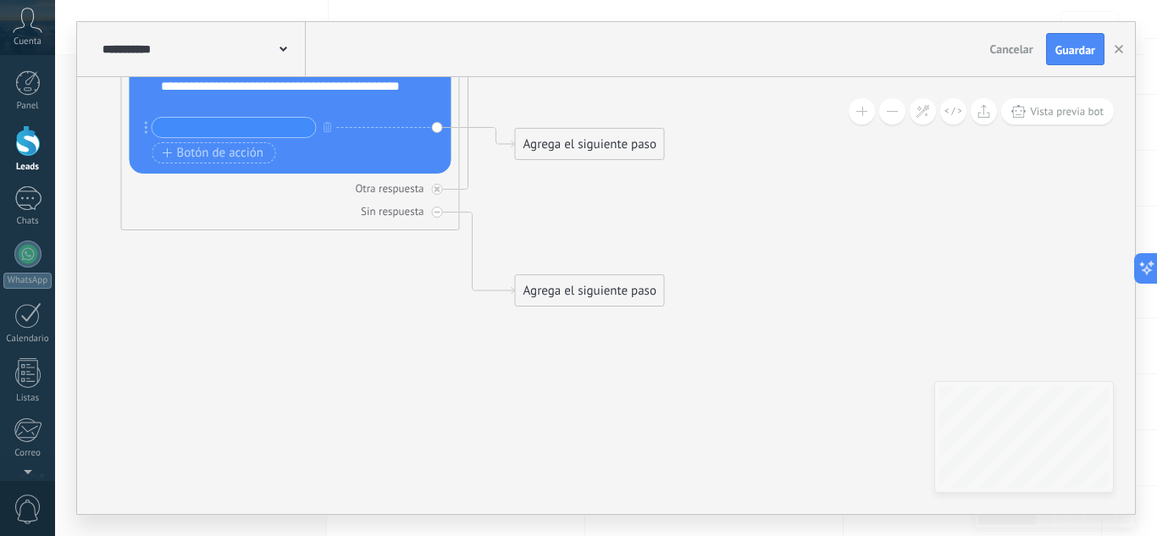
drag, startPoint x: 692, startPoint y: 257, endPoint x: 544, endPoint y: 193, distance: 161.6
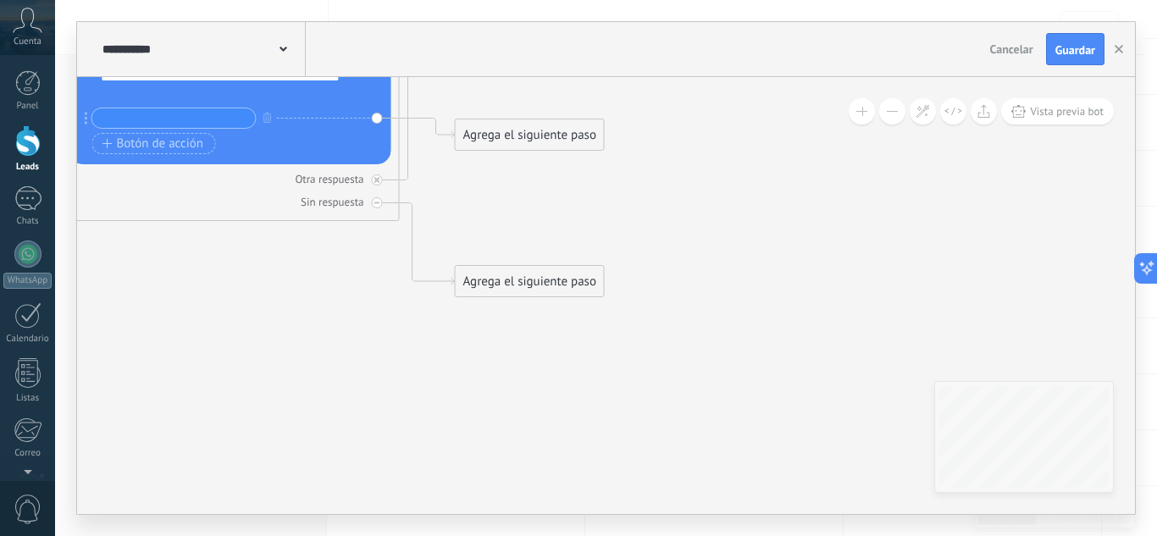
click at [522, 283] on div "Agrega el siguiente paso" at bounding box center [530, 282] width 148 height 28
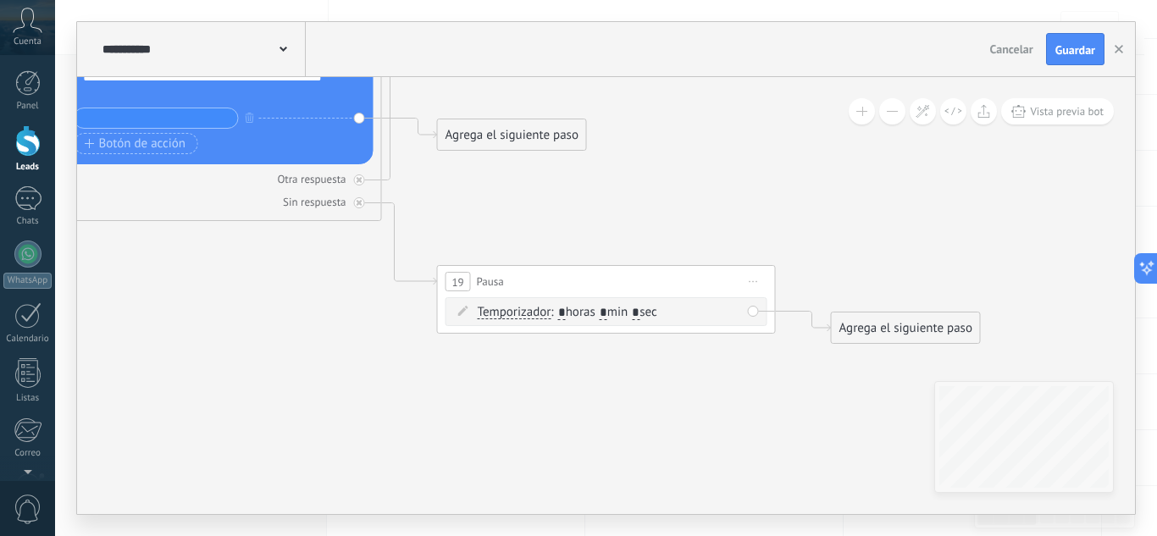
click at [568, 310] on span ": * horas * min * sec" at bounding box center [603, 312] width 106 height 16
click at [566, 311] on input "*" at bounding box center [562, 314] width 8 height 14
type input "**"
click at [893, 333] on div "Agrega el siguiente paso" at bounding box center [906, 328] width 148 height 28
click at [892, 360] on span "Mensaje" at bounding box center [898, 358] width 45 height 16
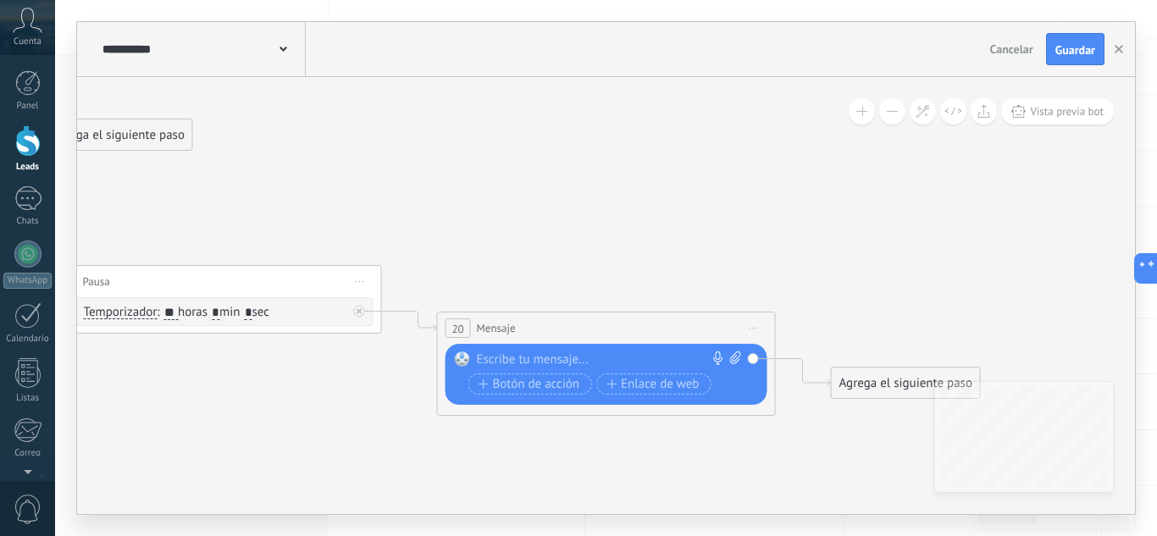
click at [521, 354] on div at bounding box center [602, 359] width 251 height 17
click at [510, 356] on div "**" at bounding box center [609, 359] width 265 height 17
click at [573, 362] on div "**********" at bounding box center [609, 359] width 265 height 17
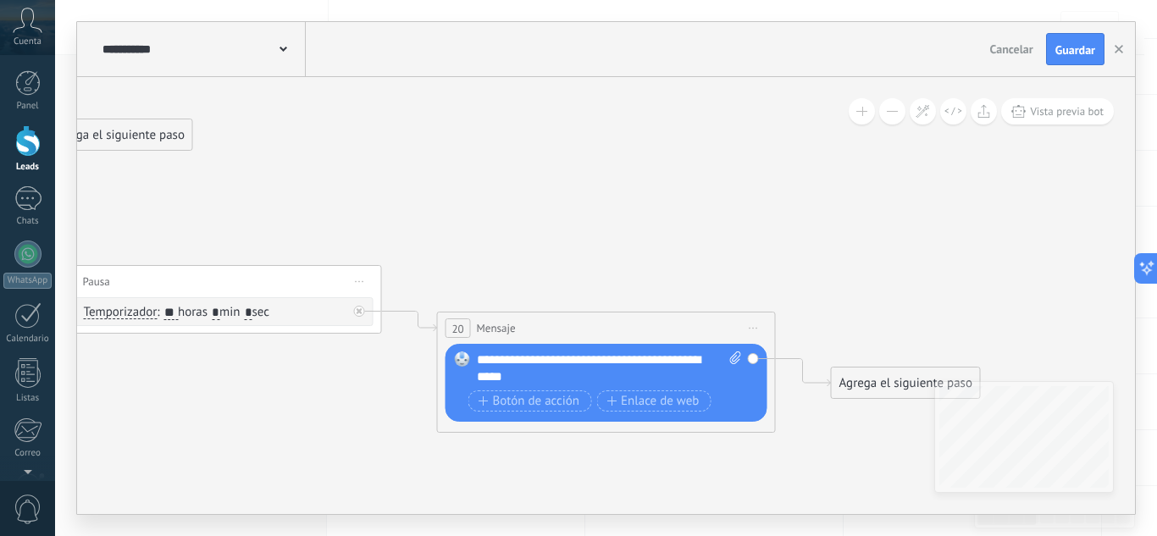
drag, startPoint x: 484, startPoint y: 382, endPoint x: 479, endPoint y: 97, distance: 284.6
click at [526, 383] on div "**********" at bounding box center [609, 368] width 265 height 34
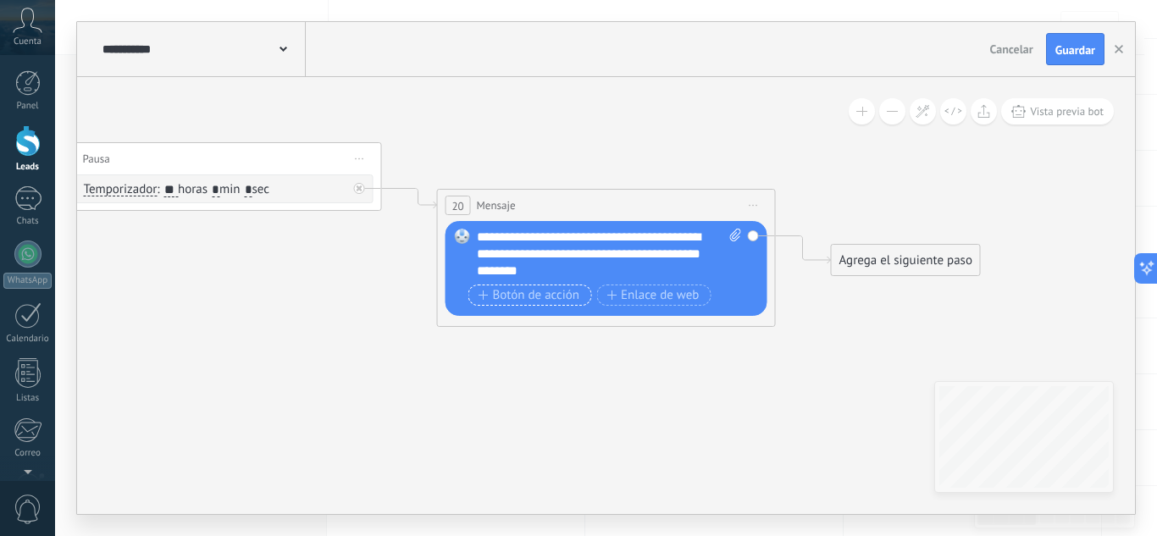
click at [544, 296] on span "Botón de acción" at bounding box center [529, 296] width 102 height 14
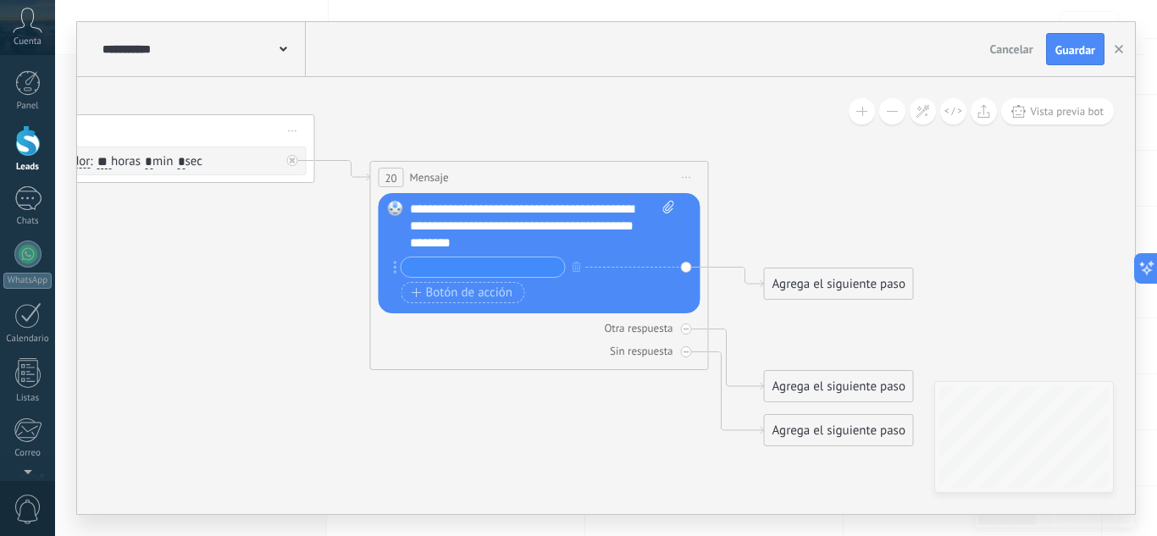
drag, startPoint x: 661, startPoint y: 452, endPoint x: 430, endPoint y: 388, distance: 240.0
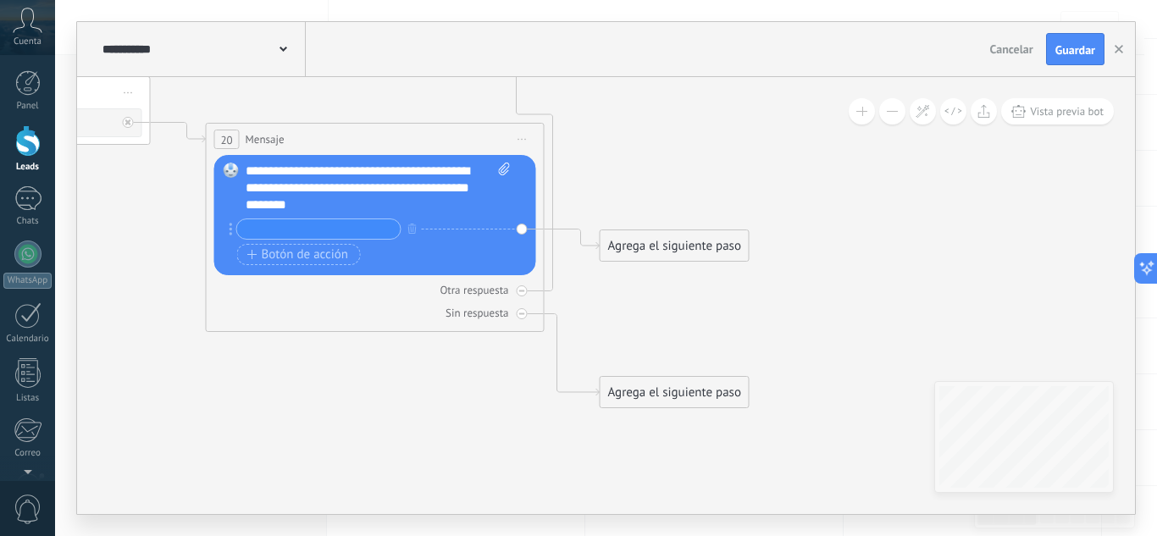
drag, startPoint x: 665, startPoint y: 329, endPoint x: 575, endPoint y: 9, distance: 331.6
click at [575, 9] on div "**********" at bounding box center [606, 268] width 1102 height 536
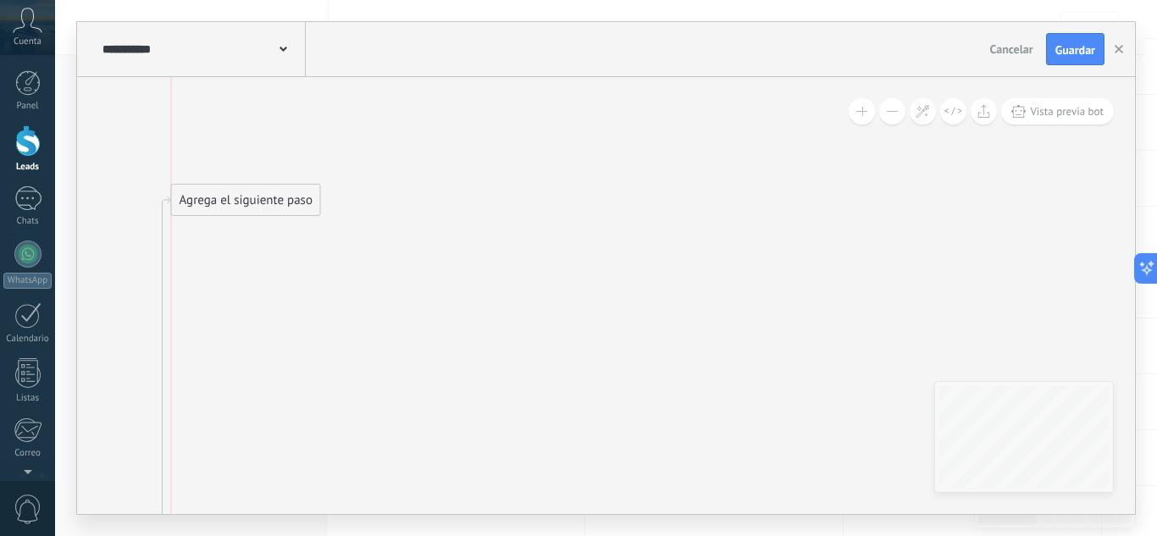
drag, startPoint x: 635, startPoint y: 450, endPoint x: 277, endPoint y: 206, distance: 433.8
click at [279, 207] on div "Agrega el siguiente paso" at bounding box center [246, 200] width 148 height 28
drag, startPoint x: 376, startPoint y: 216, endPoint x: 615, endPoint y: 263, distance: 243.5
click at [451, 261] on div "Agrega el siguiente paso" at bounding box center [440, 267] width 148 height 28
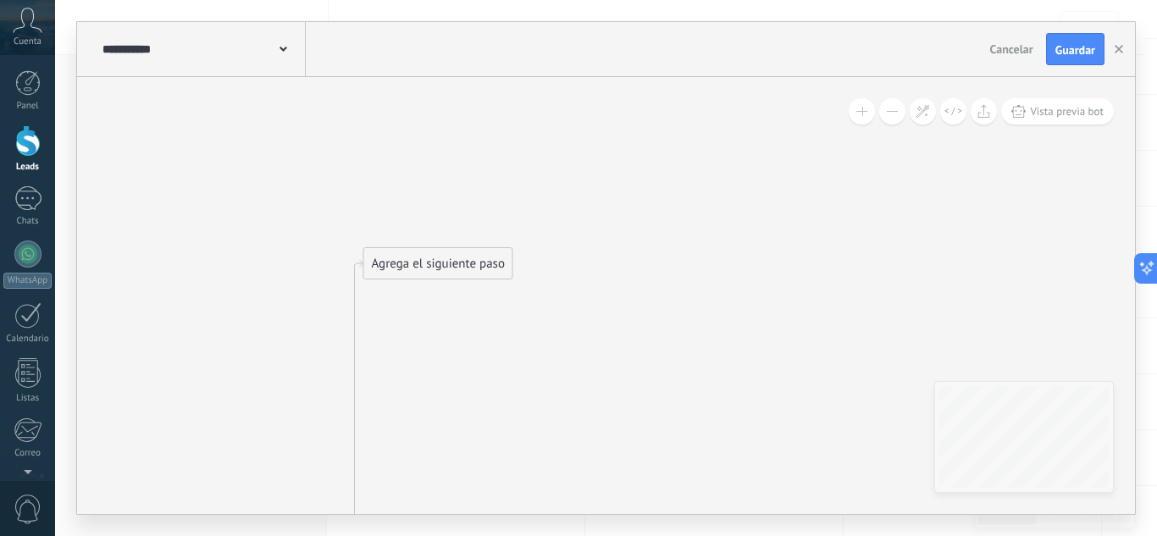
drag, startPoint x: 169, startPoint y: 273, endPoint x: 194, endPoint y: 262, distance: 26.9
drag, startPoint x: 235, startPoint y: 250, endPoint x: 355, endPoint y: 165, distance: 147.1
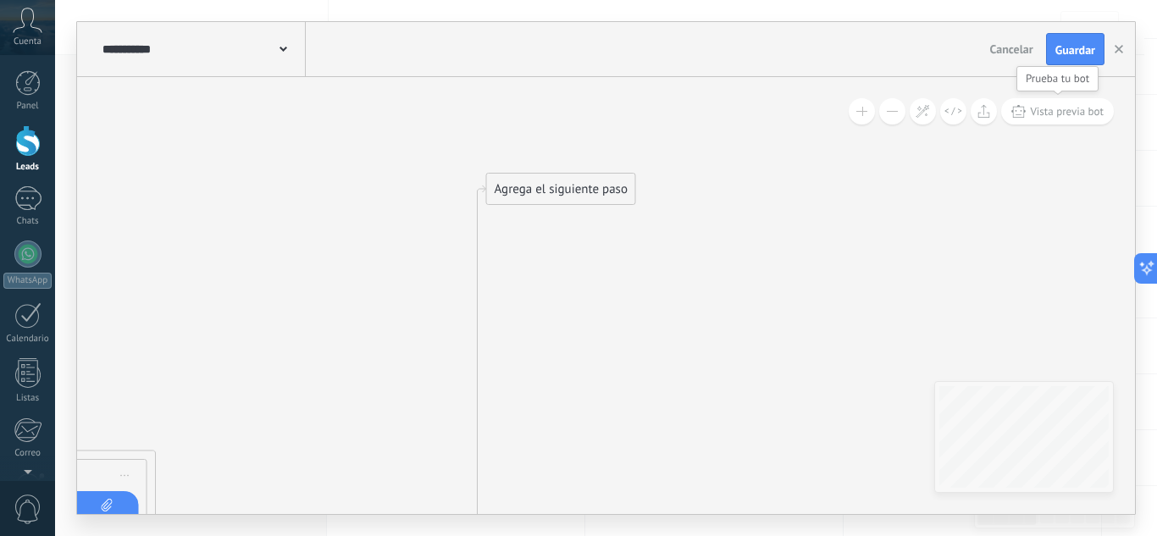
click at [1047, 112] on span "Vista previa bot" at bounding box center [1067, 111] width 74 height 14
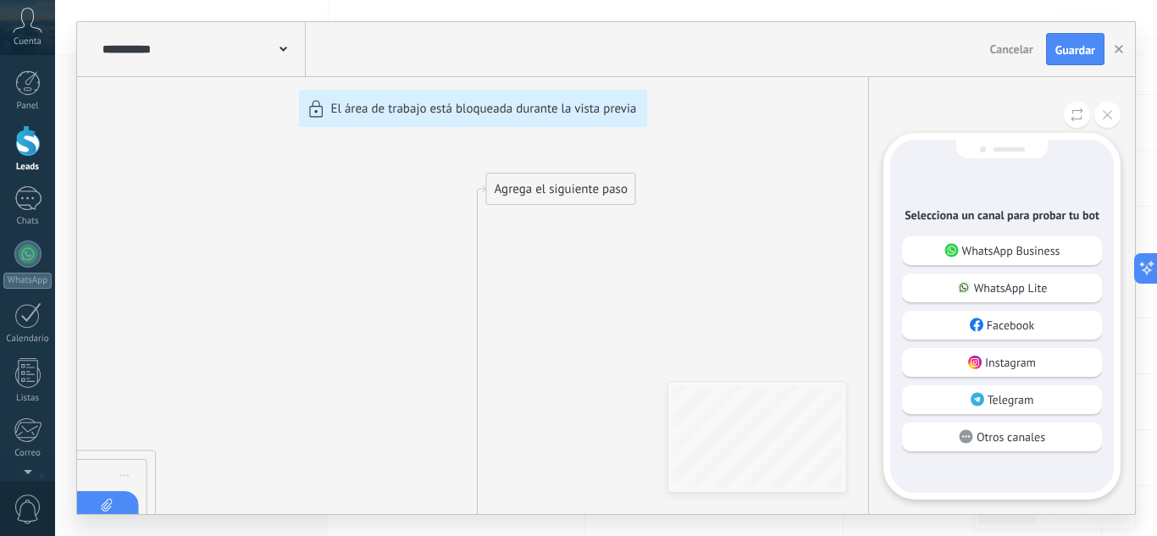
drag, startPoint x: 731, startPoint y: 327, endPoint x: 650, endPoint y: 373, distance: 93.0
click at [650, 373] on div "**********" at bounding box center [606, 268] width 1058 height 492
click at [1098, 116] on button at bounding box center [1107, 115] width 26 height 26
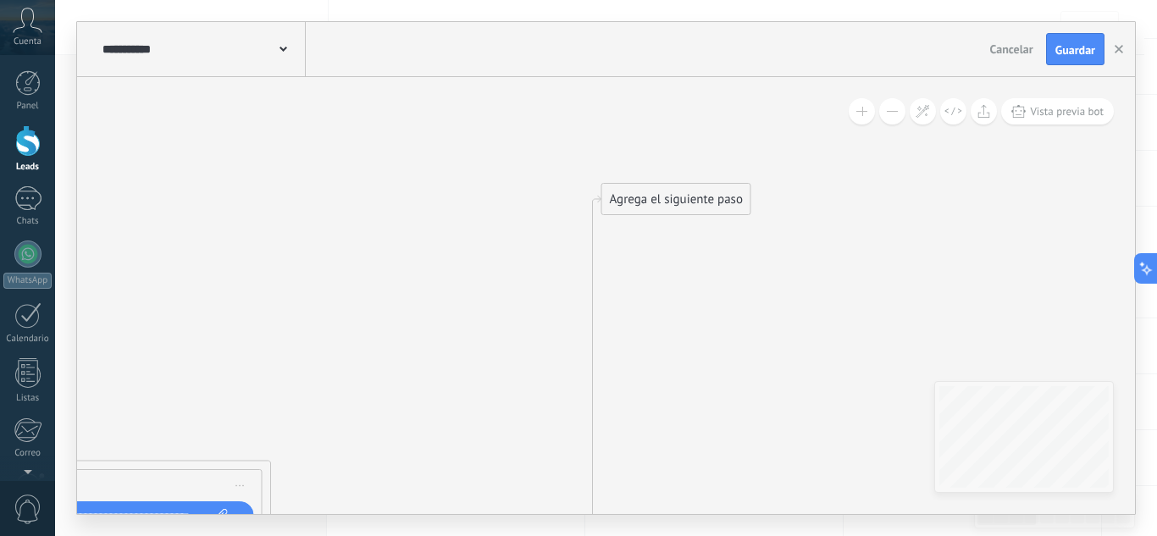
drag, startPoint x: 398, startPoint y: 251, endPoint x: 624, endPoint y: 240, distance: 226.4
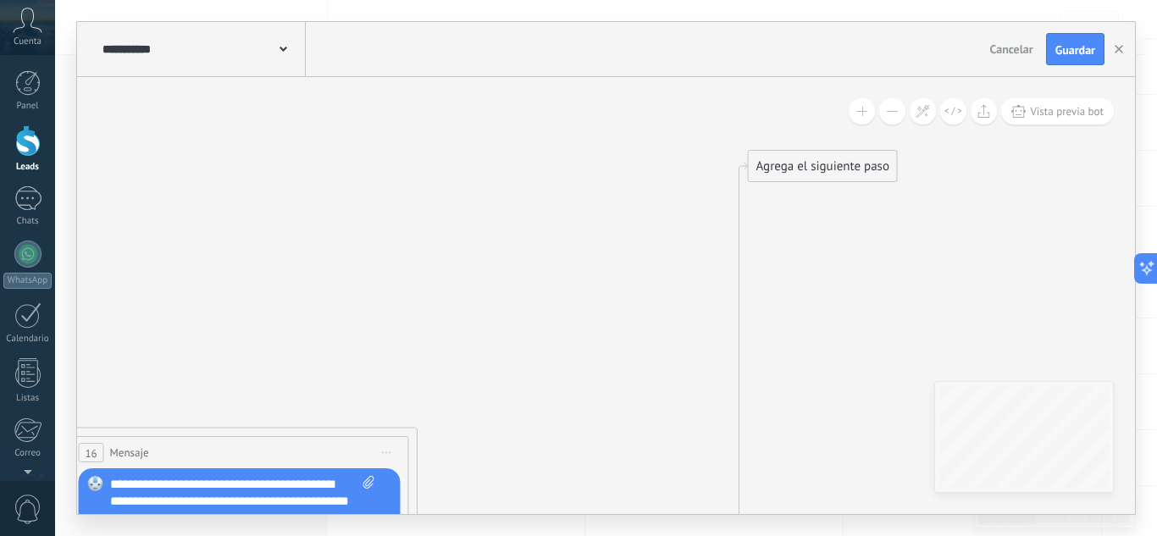
drag, startPoint x: 473, startPoint y: 230, endPoint x: 685, endPoint y: 134, distance: 232.7
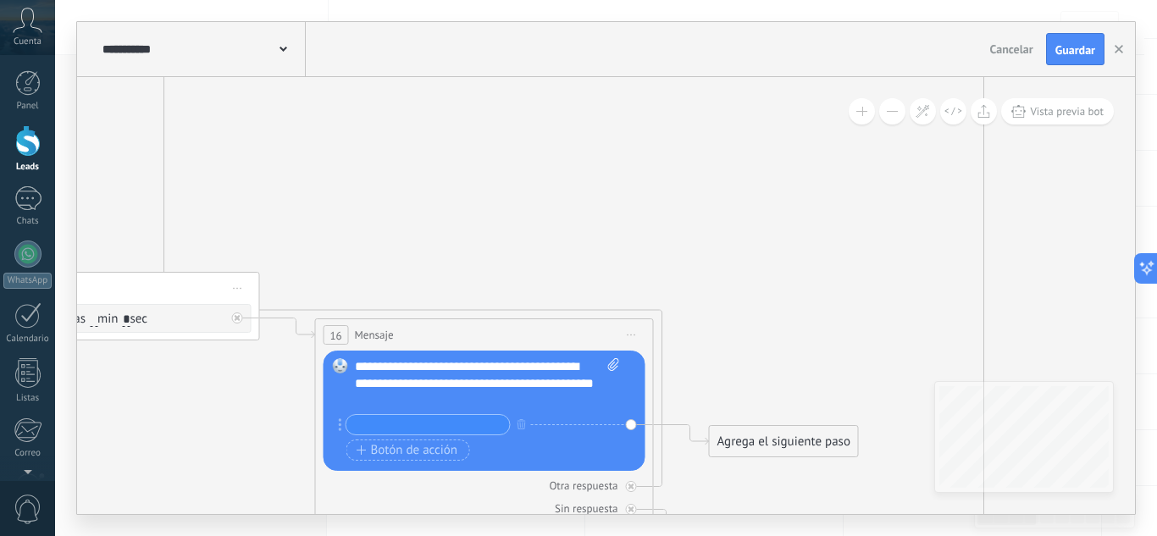
drag, startPoint x: 539, startPoint y: 208, endPoint x: 637, endPoint y: 139, distance: 119.6
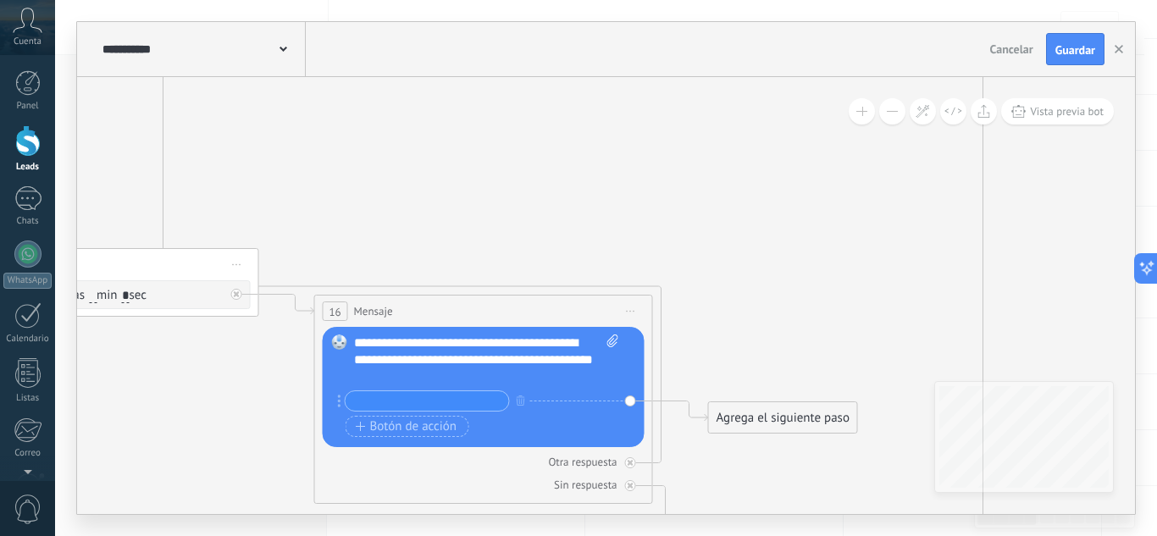
drag, startPoint x: 594, startPoint y: 158, endPoint x: 481, endPoint y: 69, distance: 143.6
click at [482, 70] on div "**********" at bounding box center [606, 268] width 1058 height 492
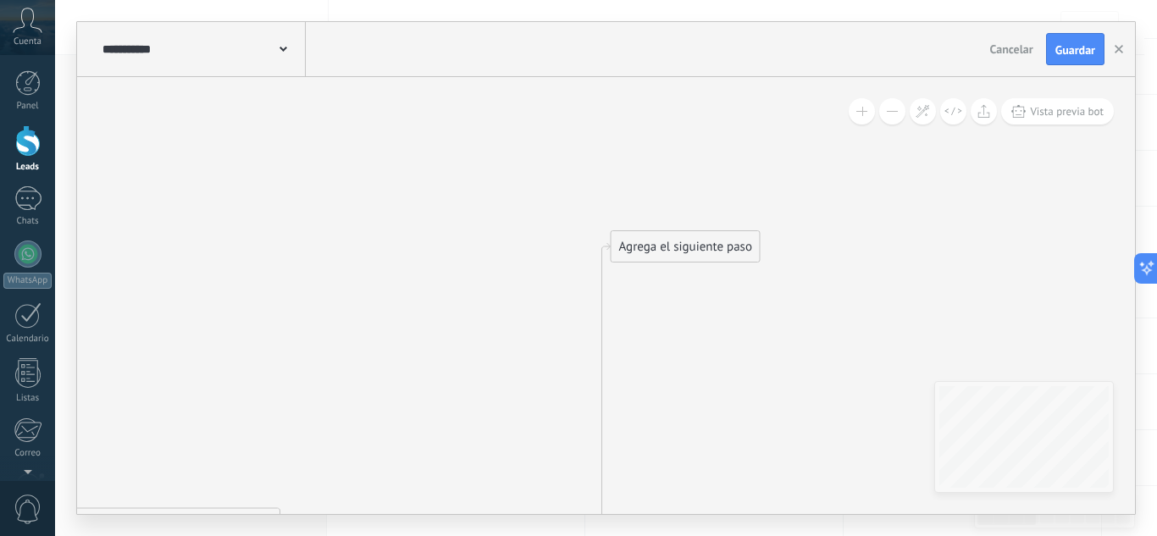
drag, startPoint x: 624, startPoint y: 126, endPoint x: 373, endPoint y: 448, distance: 407.9
drag, startPoint x: 663, startPoint y: 259, endPoint x: 375, endPoint y: 252, distance: 288.0
click at [375, 252] on div "Agrega el siguiente paso" at bounding box center [403, 259] width 148 height 28
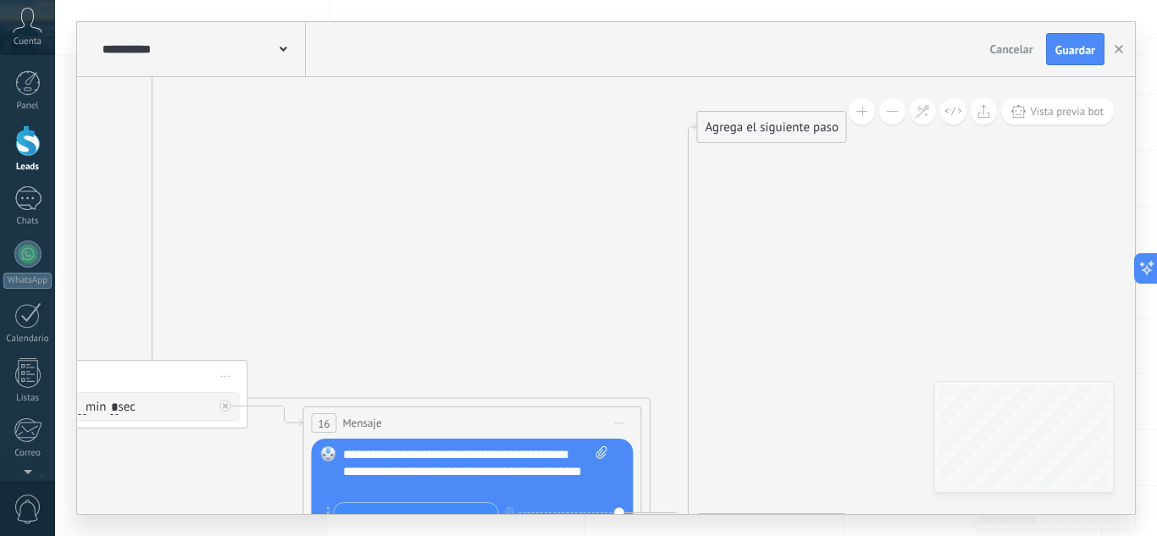
drag, startPoint x: 601, startPoint y: 359, endPoint x: 1054, endPoint y: 174, distance: 489.2
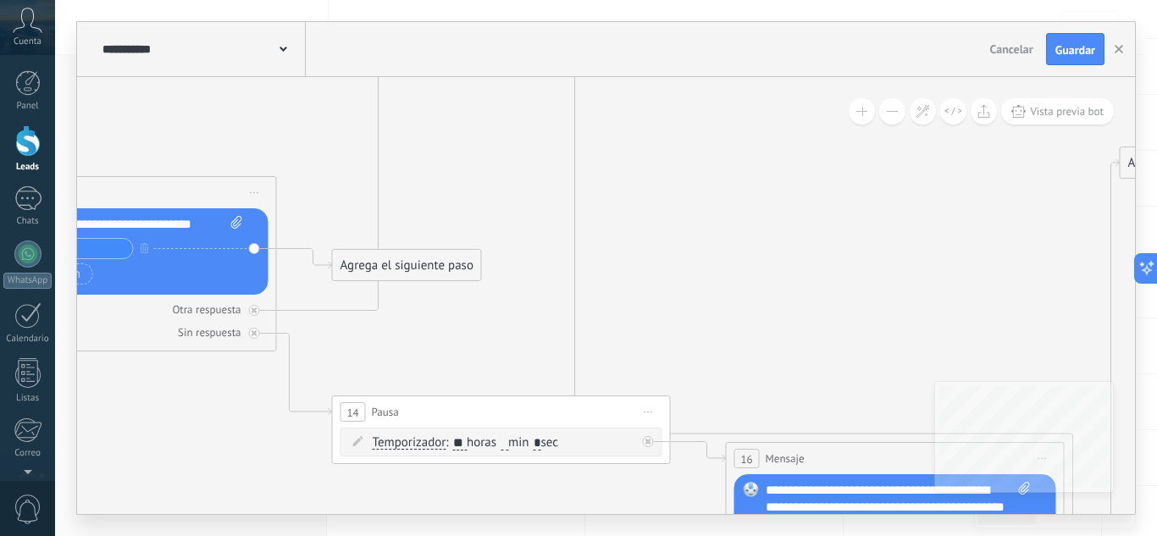
drag, startPoint x: 594, startPoint y: 298, endPoint x: 968, endPoint y: 324, distance: 375.2
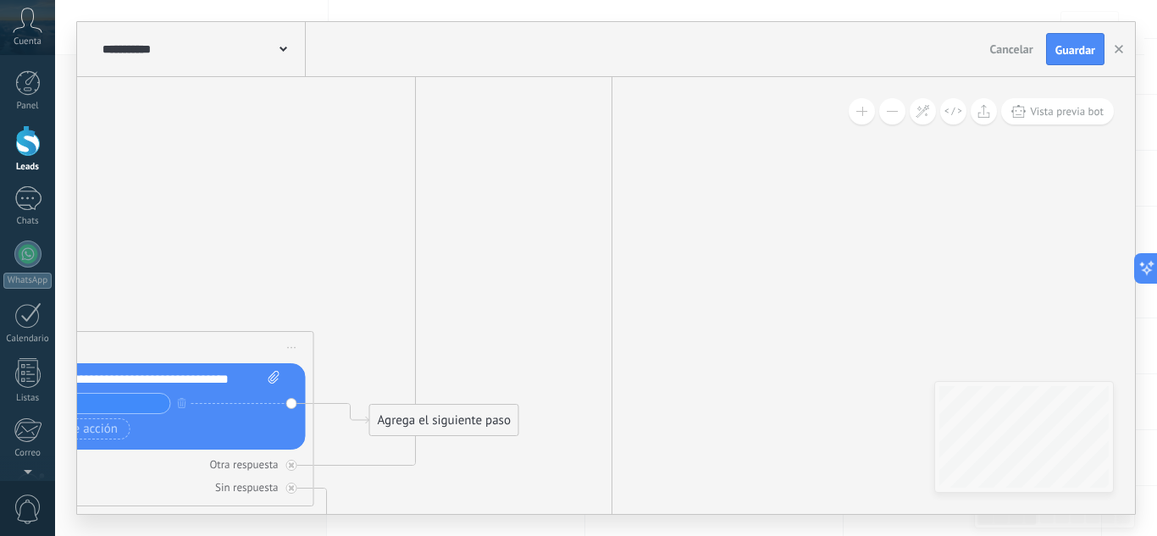
click at [1042, 399] on div "**********" at bounding box center [606, 295] width 1058 height 437
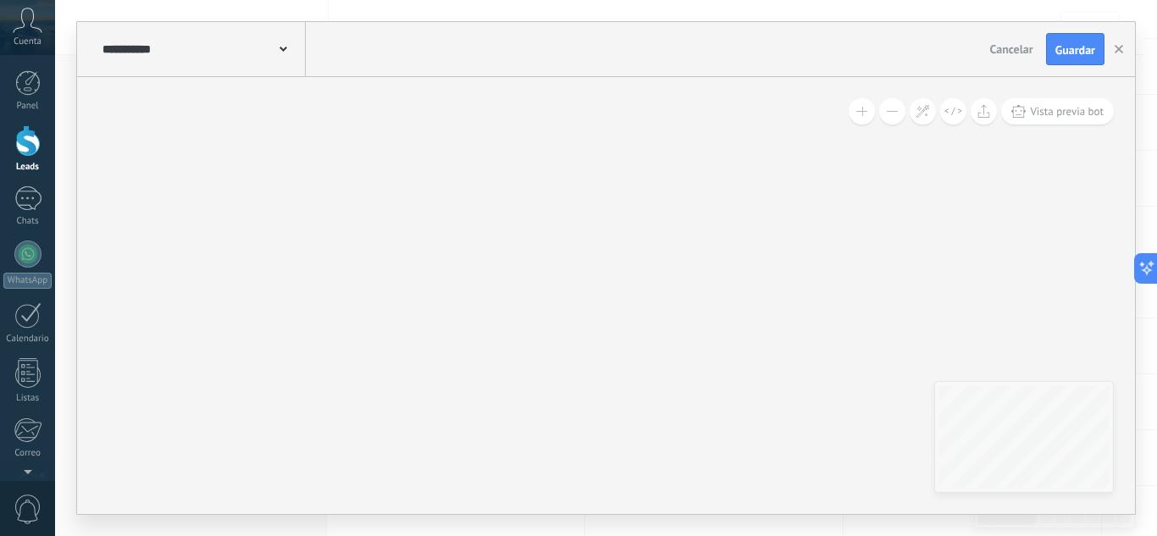
drag, startPoint x: 417, startPoint y: 340, endPoint x: 251, endPoint y: 268, distance: 181.2
drag, startPoint x: 923, startPoint y: 371, endPoint x: 240, endPoint y: 318, distance: 685.4
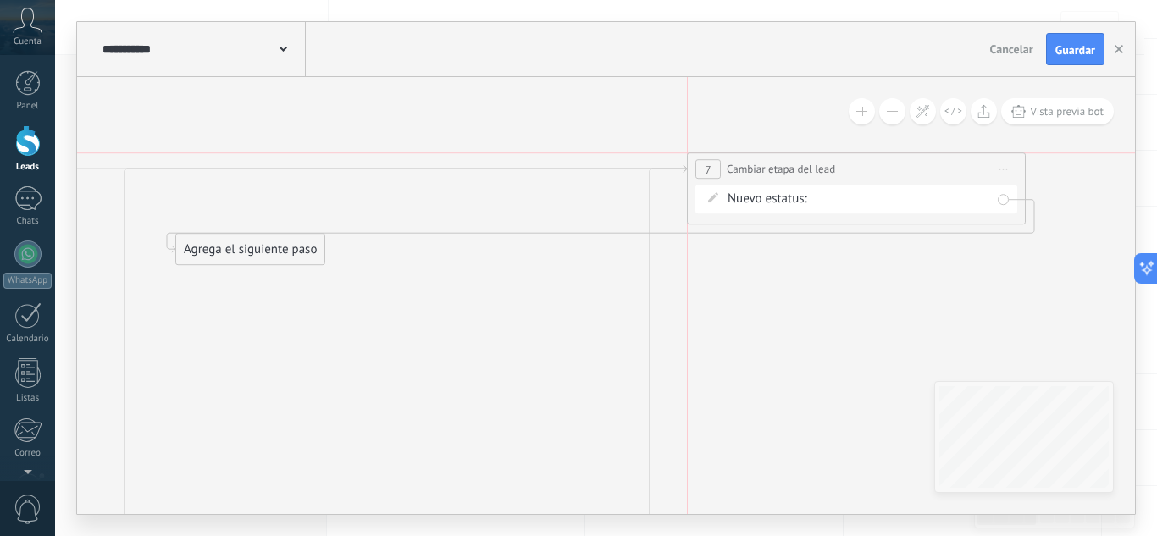
drag, startPoint x: 330, startPoint y: 110, endPoint x: 856, endPoint y: 158, distance: 528.1
click at [856, 158] on div "**********" at bounding box center [856, 168] width 337 height 31
drag, startPoint x: 222, startPoint y: 246, endPoint x: 743, endPoint y: 291, distance: 523.5
click at [749, 283] on div "Agrega el siguiente paso" at bounding box center [774, 279] width 148 height 28
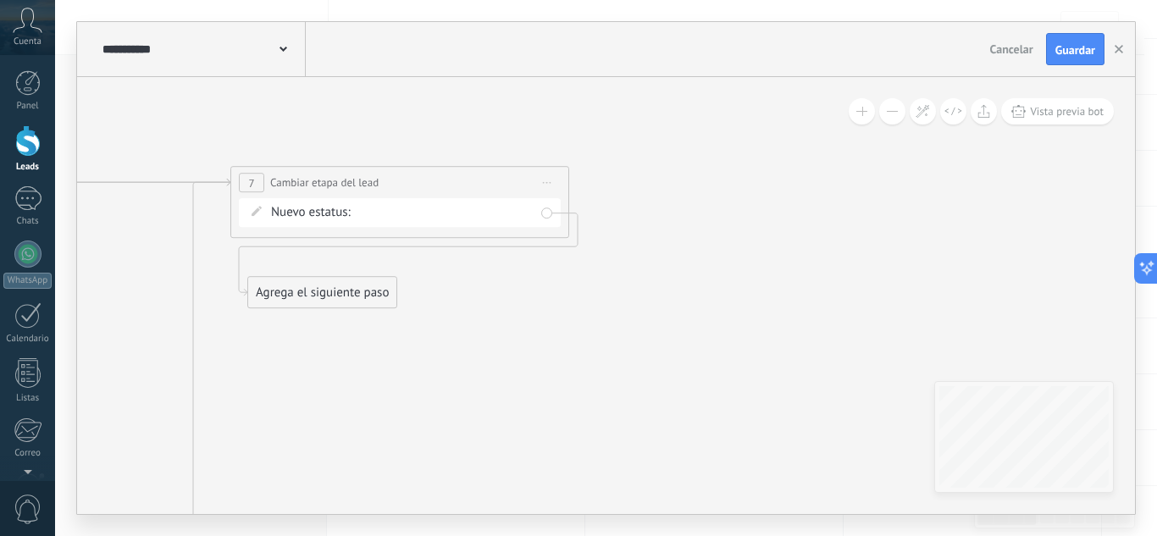
drag, startPoint x: 780, startPoint y: 334, endPoint x: 234, endPoint y: 327, distance: 546.2
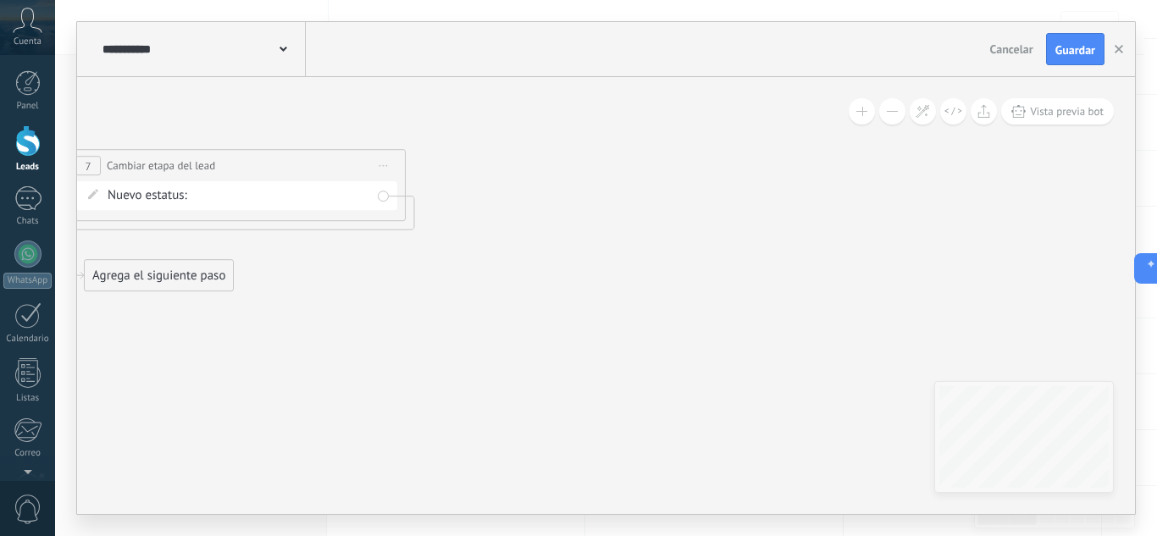
drag, startPoint x: 551, startPoint y: 313, endPoint x: 400, endPoint y: 311, distance: 151.6
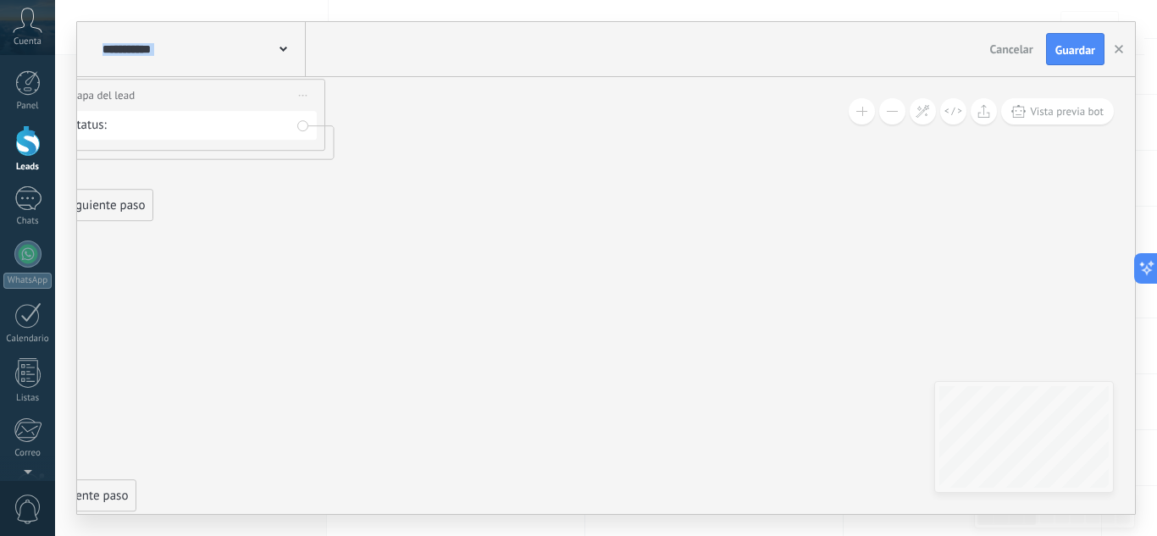
drag, startPoint x: 583, startPoint y: 332, endPoint x: 523, endPoint y: 142, distance: 199.0
drag, startPoint x: 633, startPoint y: 275, endPoint x: 615, endPoint y: 213, distance: 64.3
drag, startPoint x: 635, startPoint y: 293, endPoint x: 532, endPoint y: 135, distance: 188.4
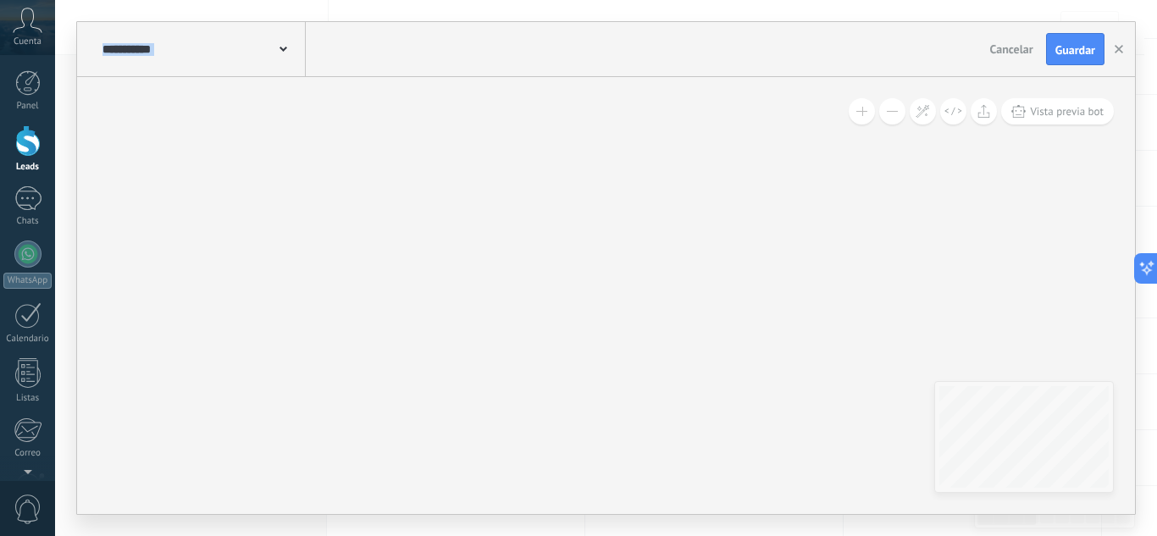
drag, startPoint x: 417, startPoint y: 200, endPoint x: 730, endPoint y: 215, distance: 312.8
drag, startPoint x: 454, startPoint y: 242, endPoint x: 752, endPoint y: 349, distance: 316.6
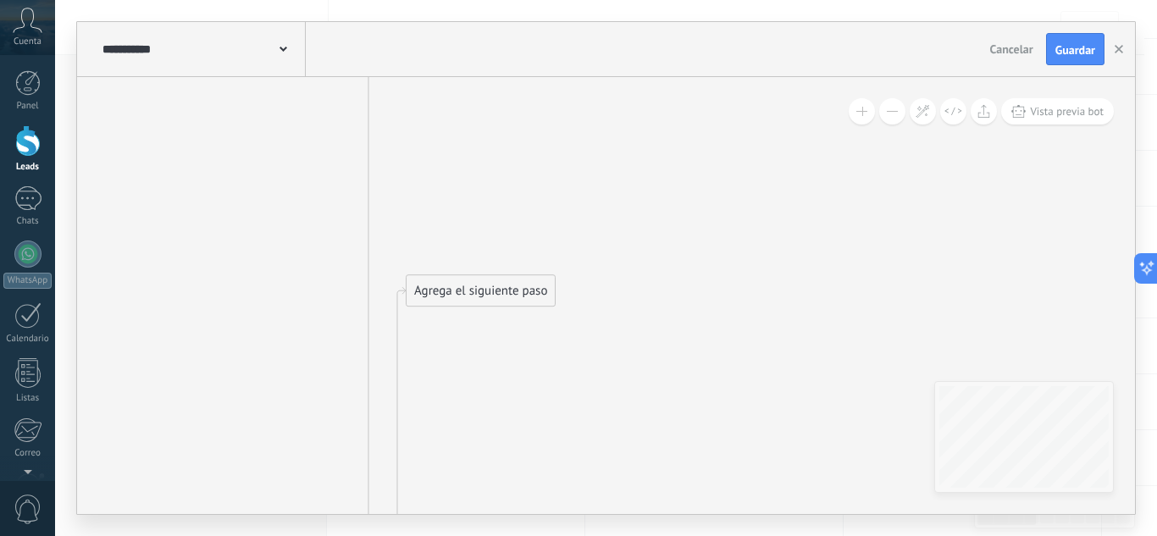
drag, startPoint x: 683, startPoint y: 311, endPoint x: 683, endPoint y: 457, distance: 146.5
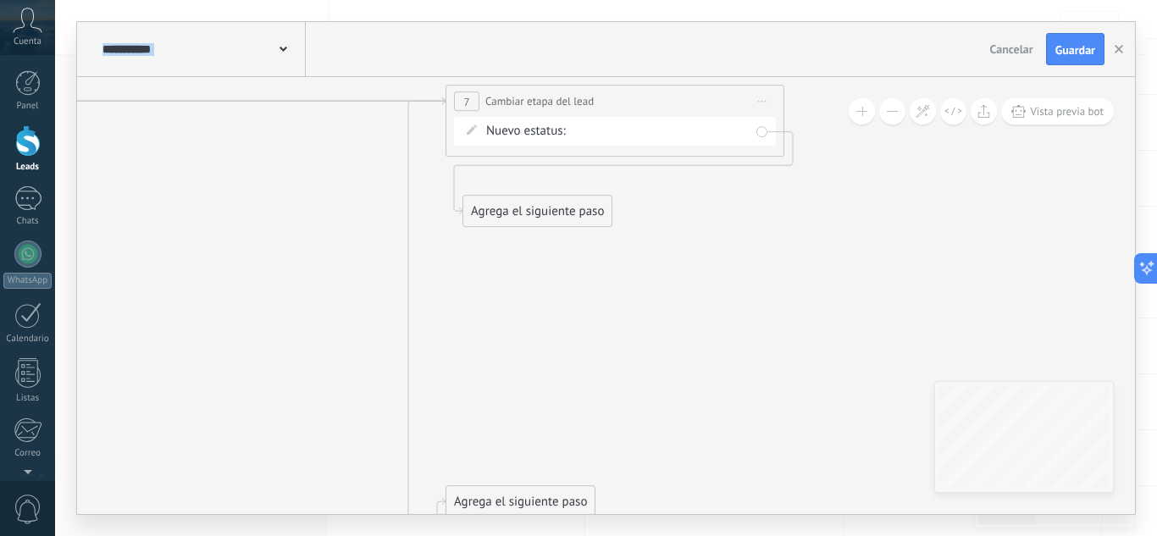
drag, startPoint x: 605, startPoint y: 343, endPoint x: 644, endPoint y: 362, distance: 42.8
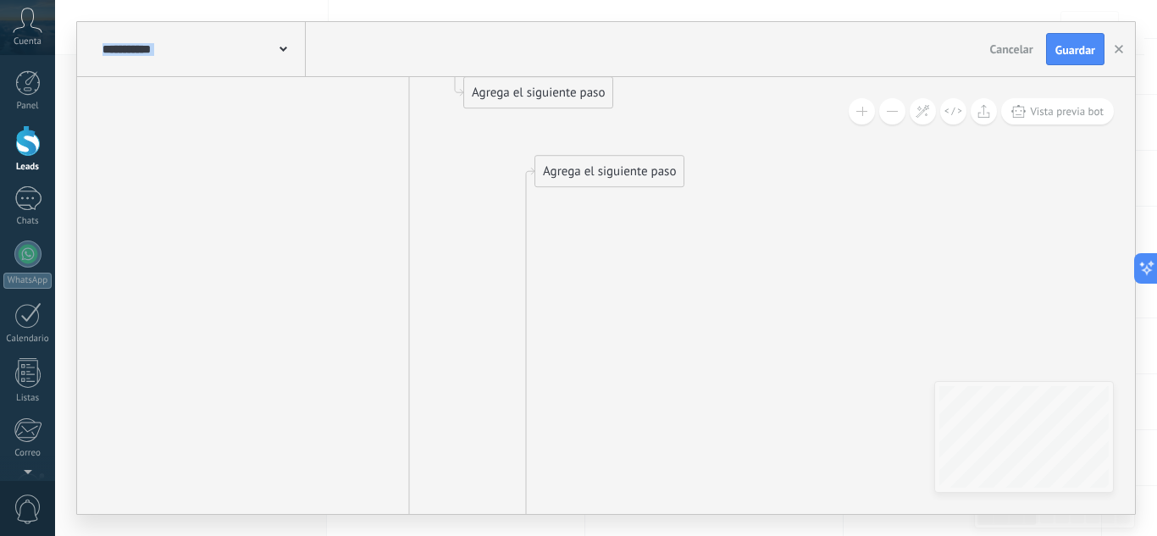
click at [589, 168] on div "Agrega el siguiente paso" at bounding box center [609, 172] width 148 height 28
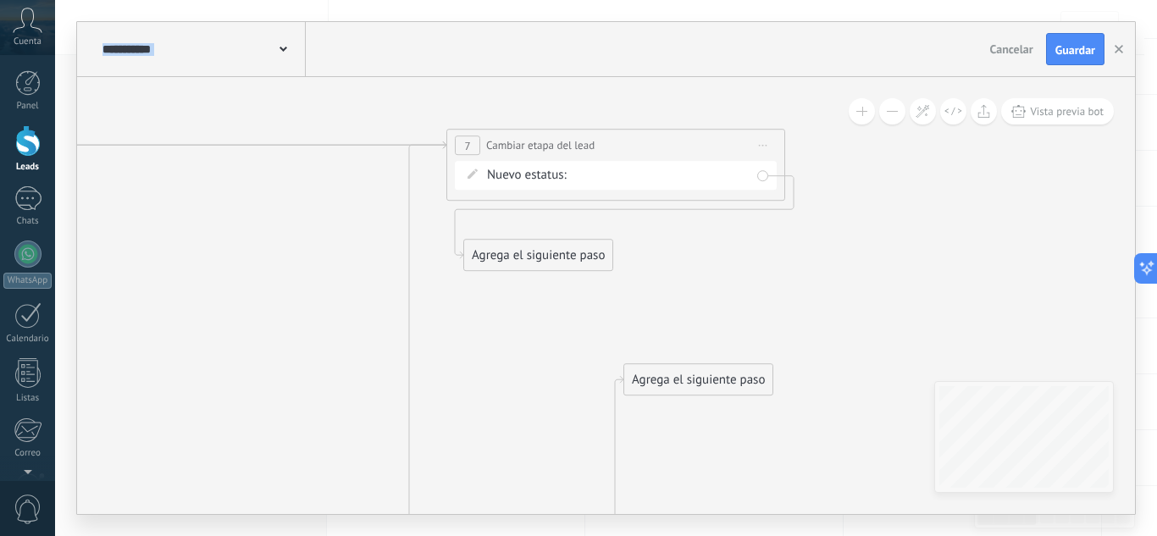
click at [694, 377] on div "Agrega el siguiente paso" at bounding box center [698, 380] width 148 height 28
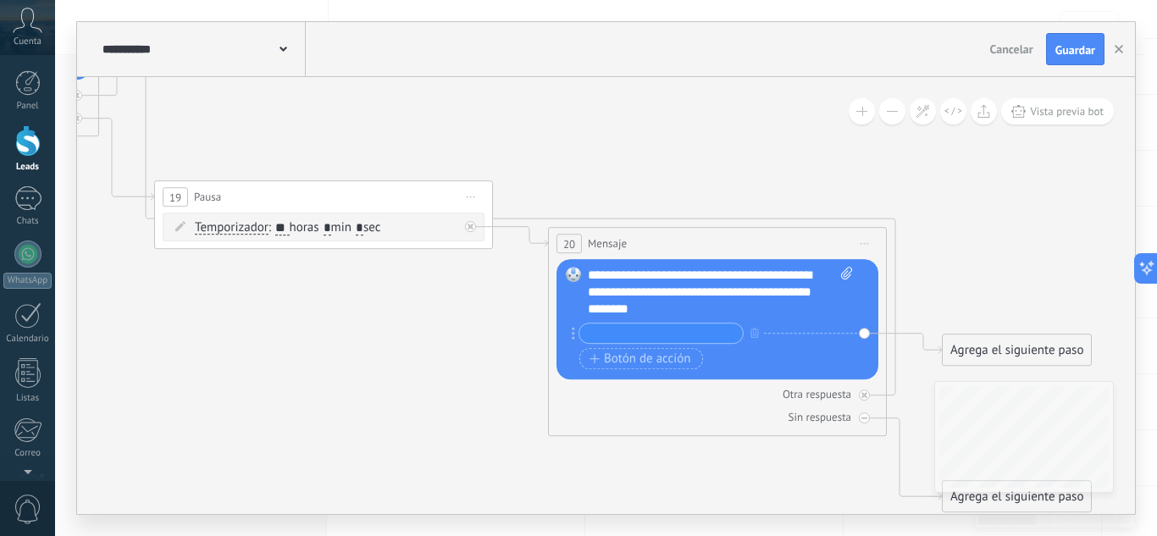
drag, startPoint x: 616, startPoint y: 377, endPoint x: 0, endPoint y: 489, distance: 626.7
click at [0, 397] on body ".abccls-1,.abccls-2{fill-rule:evenodd}.abccls-2{fill:#fff} .abfcls-1{fill:none}…" at bounding box center [578, 129] width 1157 height 536
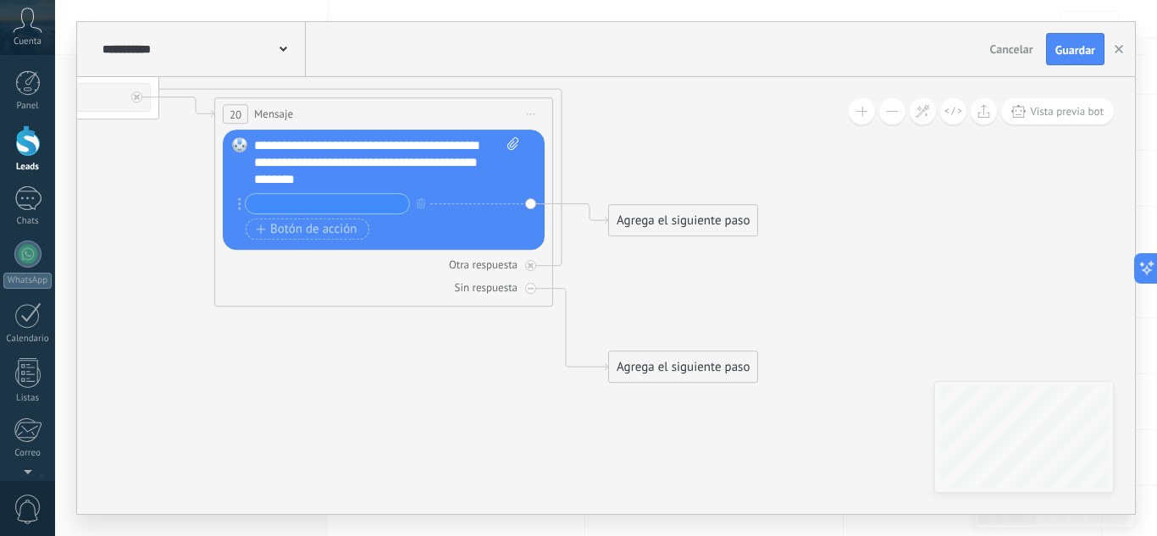
drag, startPoint x: 666, startPoint y: 373, endPoint x: 669, endPoint y: 421, distance: 48.4
click at [666, 372] on div "Agrega el siguiente paso" at bounding box center [683, 367] width 148 height 28
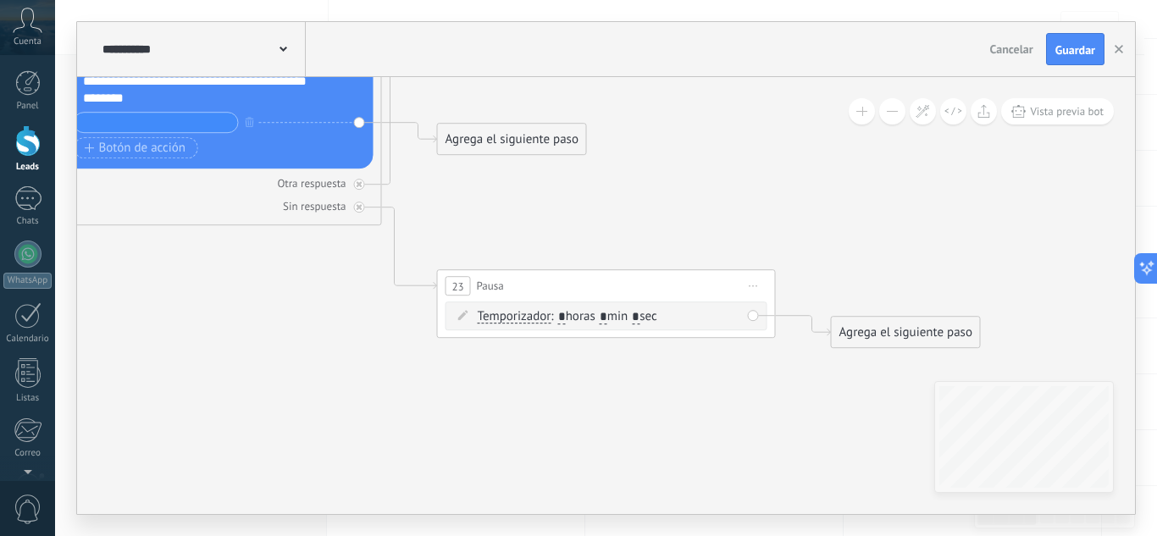
click at [568, 315] on span ": * horas * min * sec" at bounding box center [603, 316] width 106 height 16
click at [617, 314] on span ": horas * min * sec" at bounding box center [603, 316] width 106 height 16
click at [620, 315] on span ": horas * min * sec" at bounding box center [603, 316] width 106 height 16
click at [616, 313] on span ": horas * min * sec" at bounding box center [603, 316] width 106 height 16
click at [568, 318] on span ": horas * min * sec" at bounding box center [603, 316] width 106 height 16
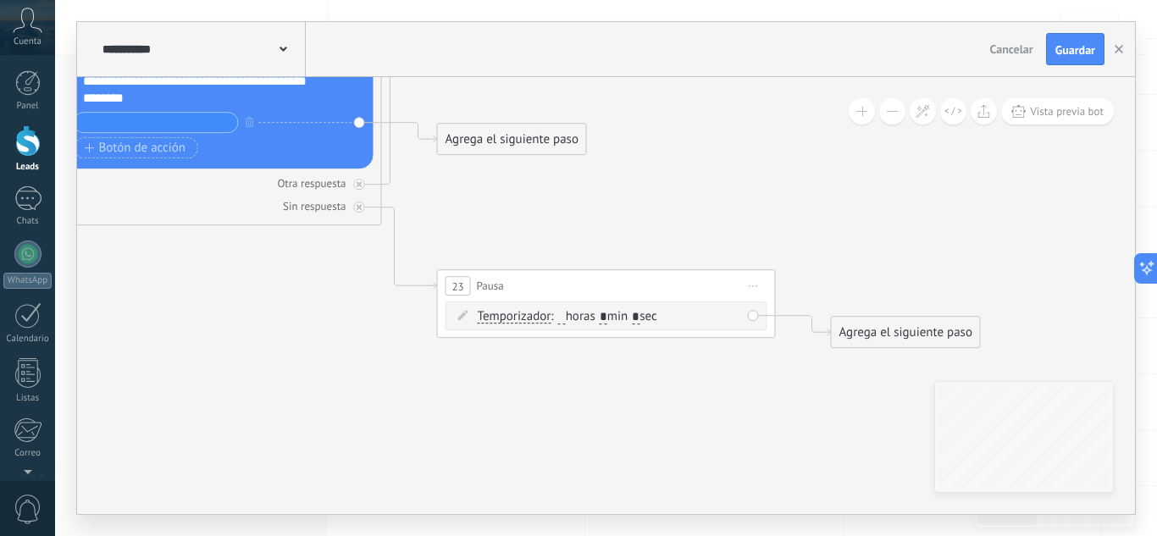
click at [563, 317] on input "text" at bounding box center [562, 318] width 8 height 14
type input "*"
click at [906, 332] on div "Agrega el siguiente paso" at bounding box center [907, 333] width 148 height 28
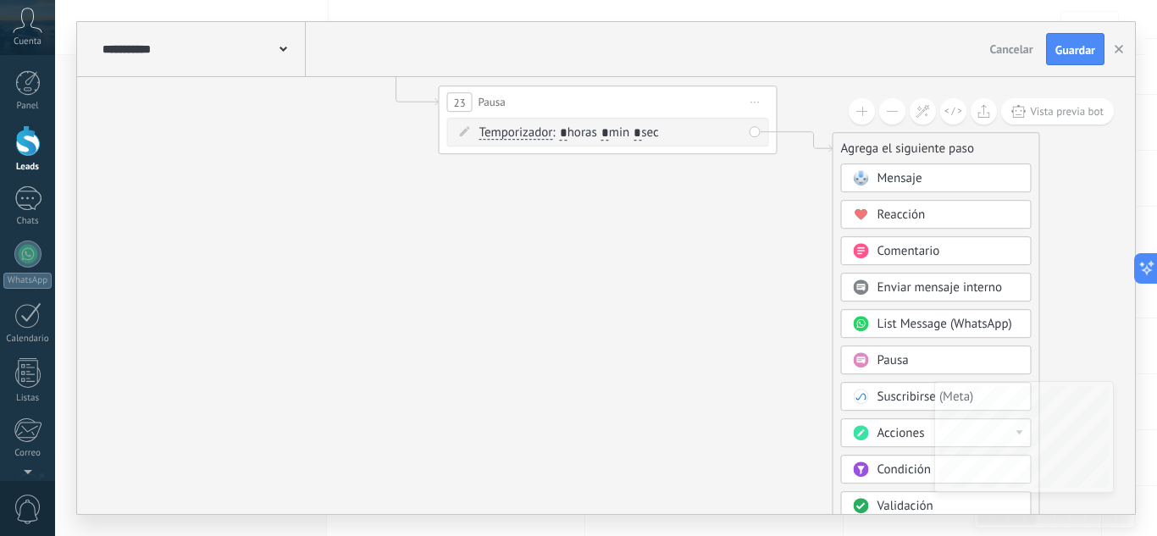
click at [909, 432] on span "Acciones" at bounding box center [900, 433] width 47 height 16
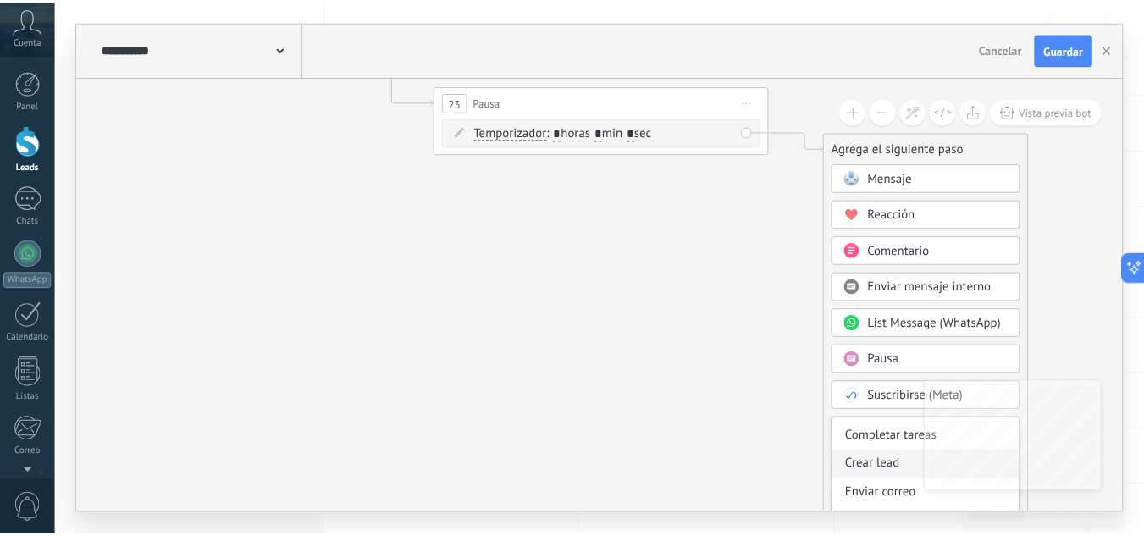
scroll to position [85, 0]
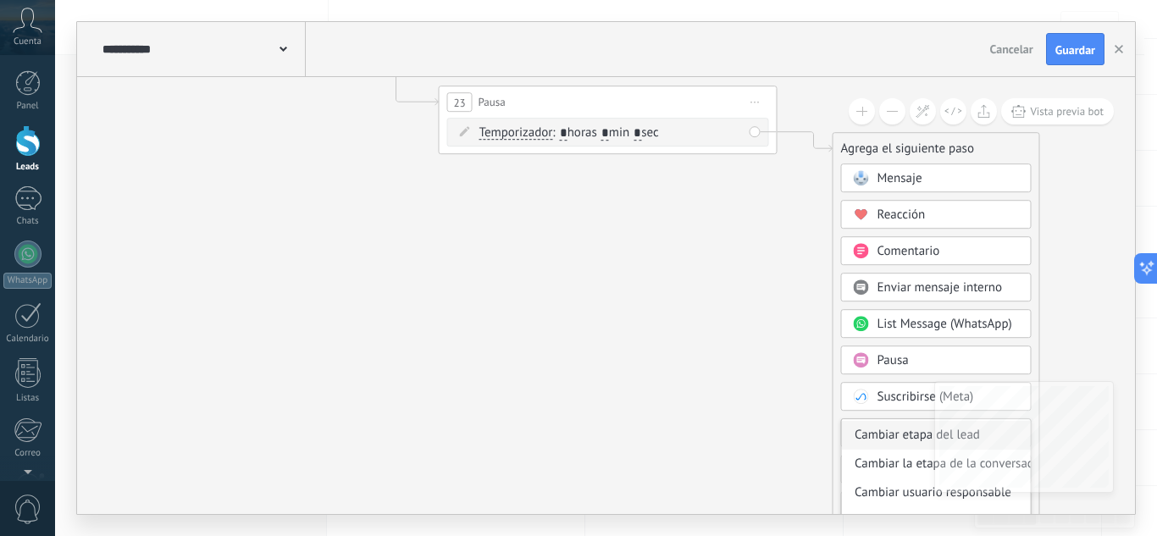
click at [898, 438] on div "Cambiar etapa del lead" at bounding box center [936, 435] width 189 height 29
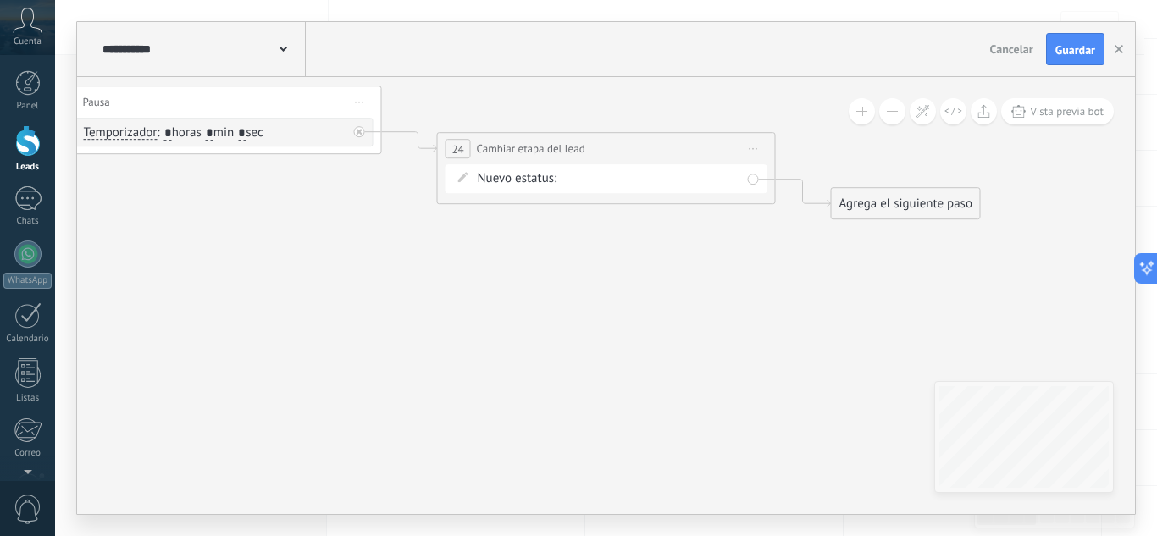
click at [0, 0] on div "cliente catalogo atendido pediente datos pedido hecho pedido enviado ratreo ped…" at bounding box center [0, 0] width 0 height 0
click at [0, 0] on label "mensaje sin respuesta" at bounding box center [0, 0] width 0 height 0
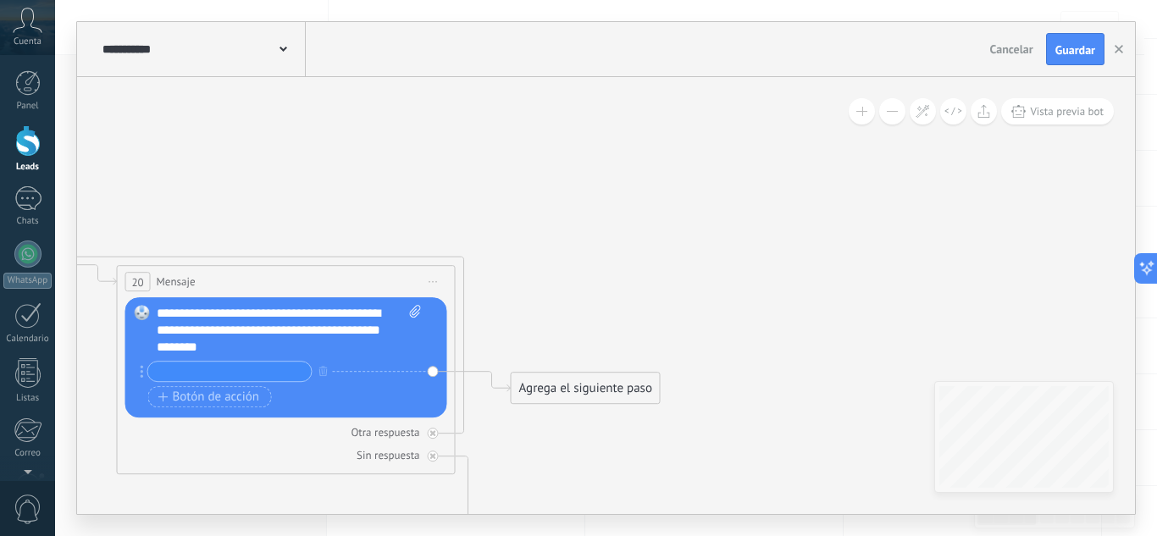
drag, startPoint x: 412, startPoint y: 274, endPoint x: 855, endPoint y: 273, distance: 442.9
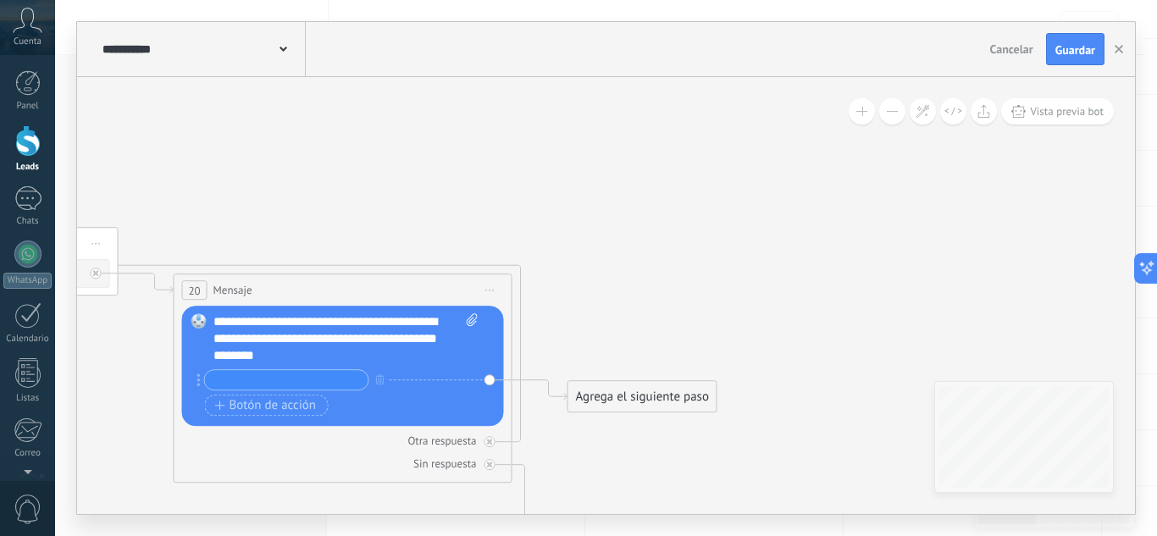
drag, startPoint x: 667, startPoint y: 184, endPoint x: 852, endPoint y: 238, distance: 192.4
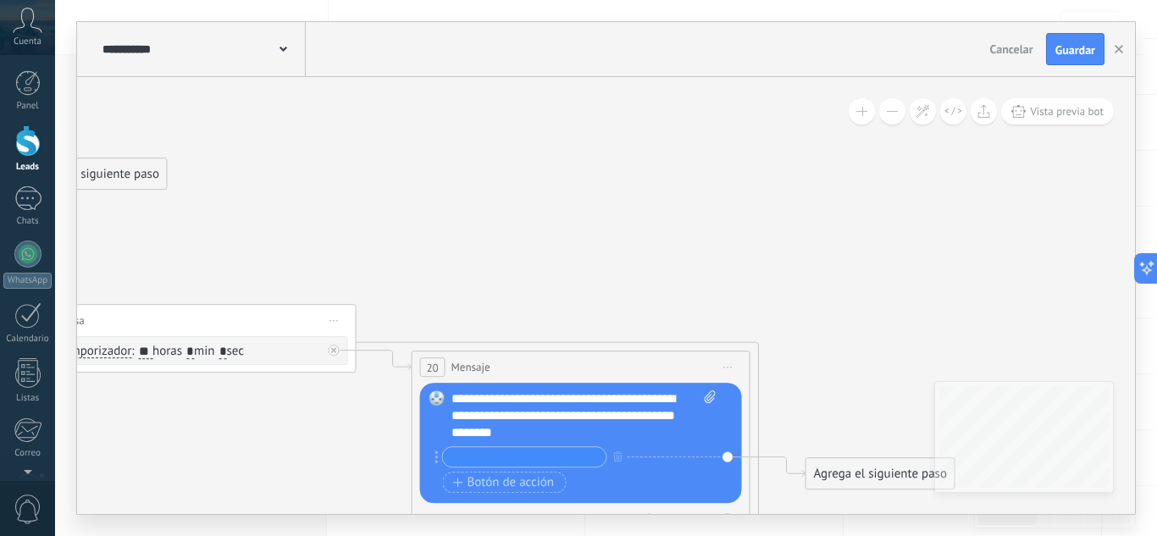
drag, startPoint x: 586, startPoint y: 187, endPoint x: 795, endPoint y: 219, distance: 211.6
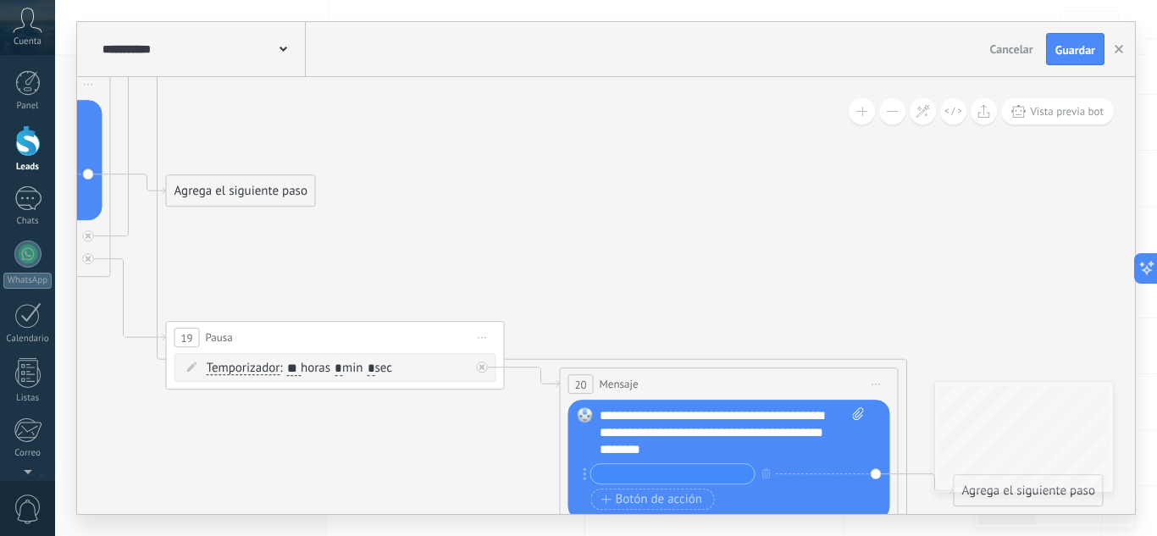
drag, startPoint x: 525, startPoint y: 155, endPoint x: 760, endPoint y: 217, distance: 242.6
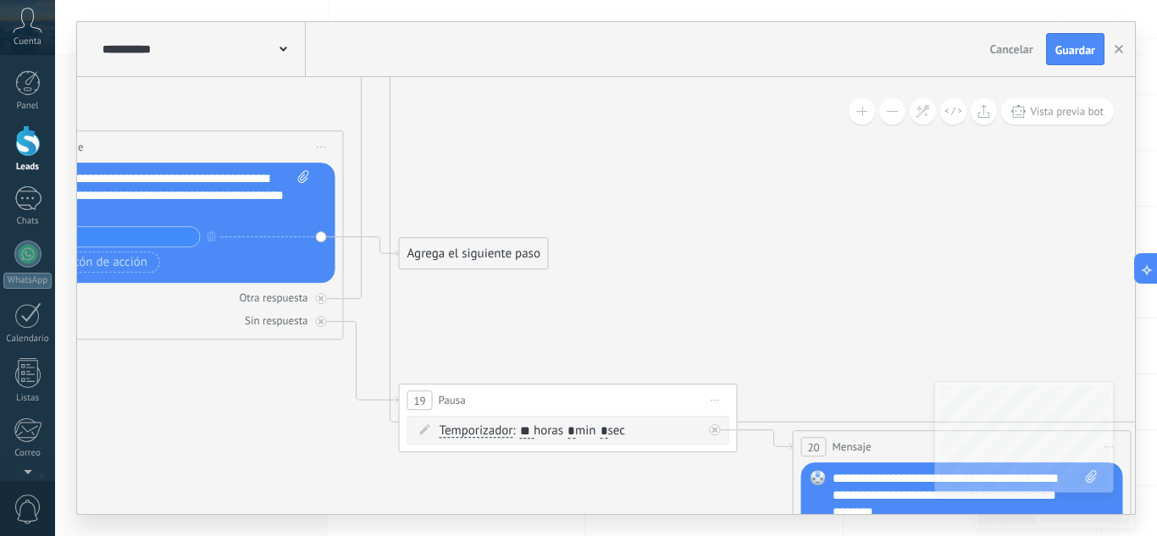
drag, startPoint x: 688, startPoint y: 158, endPoint x: 792, endPoint y: 183, distance: 106.4
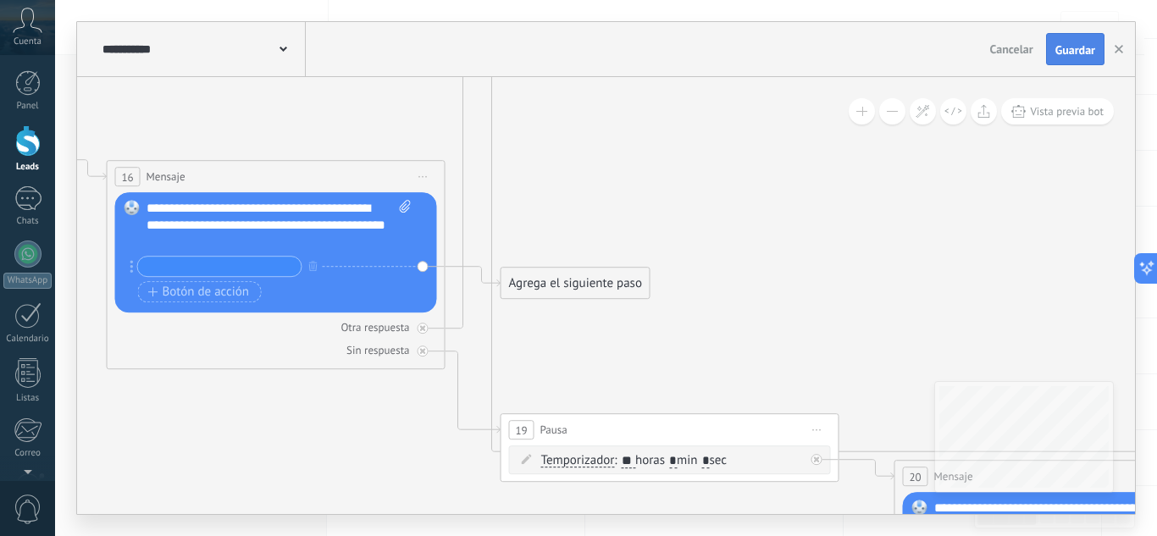
click at [1063, 45] on span "Guardar" at bounding box center [1075, 50] width 40 height 12
click at [1123, 46] on button "button" at bounding box center [1118, 49] width 25 height 32
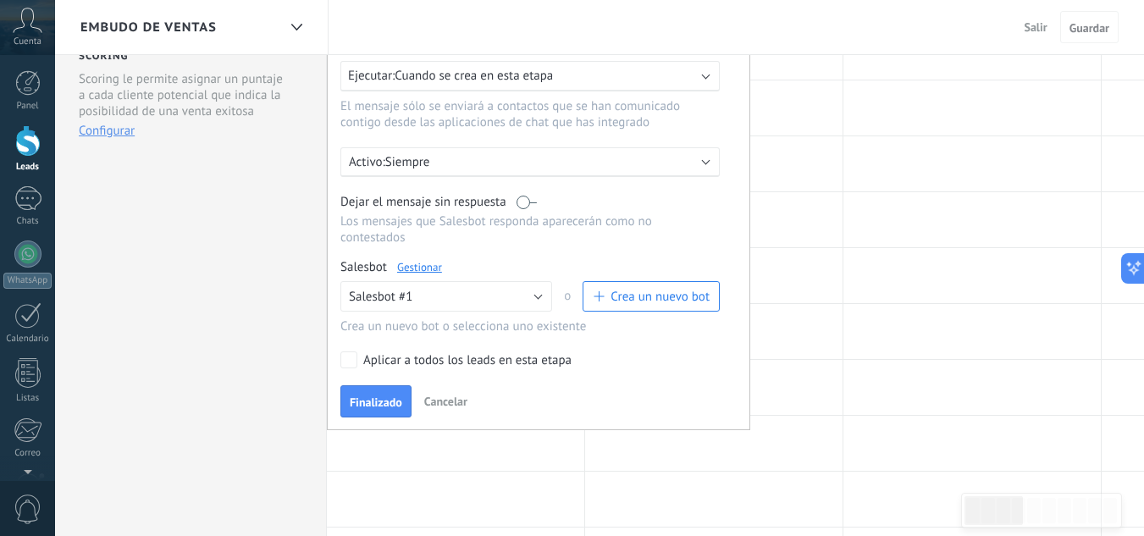
scroll to position [339, 0]
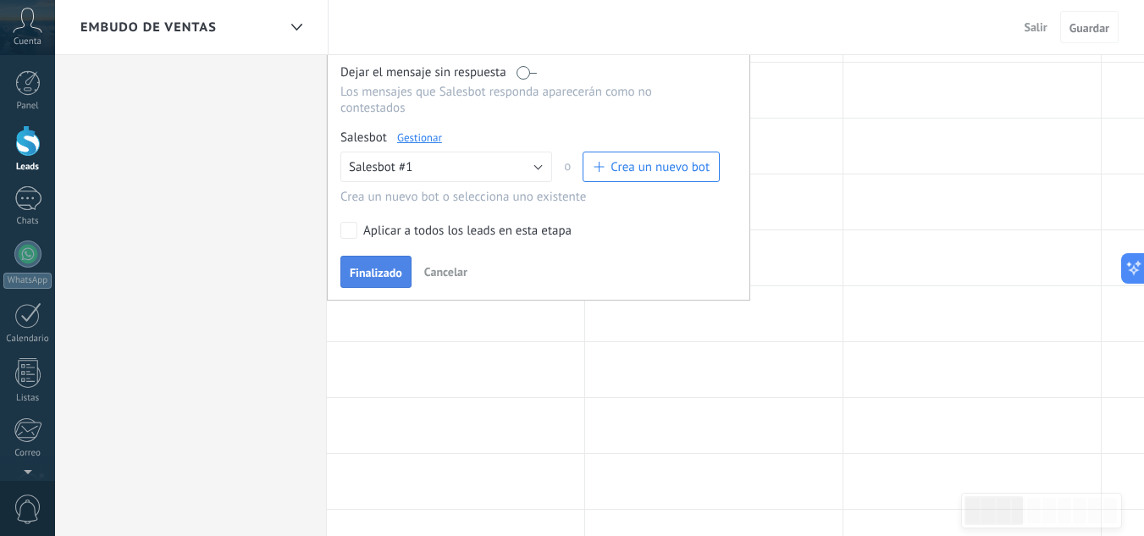
click at [385, 277] on span "Finalizado" at bounding box center [376, 273] width 53 height 12
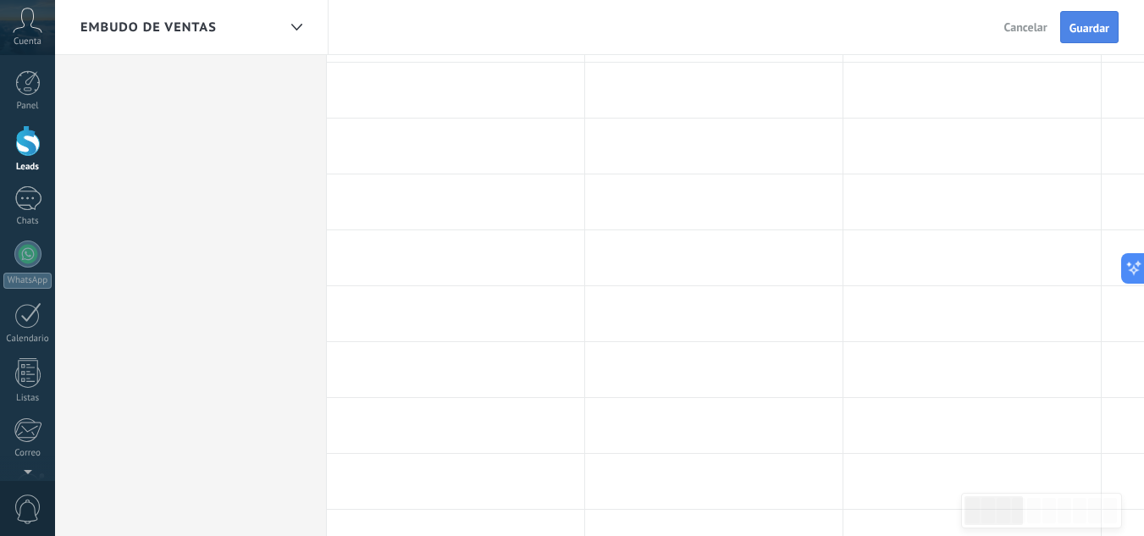
click at [1092, 19] on button "Guardar" at bounding box center [1089, 27] width 58 height 32
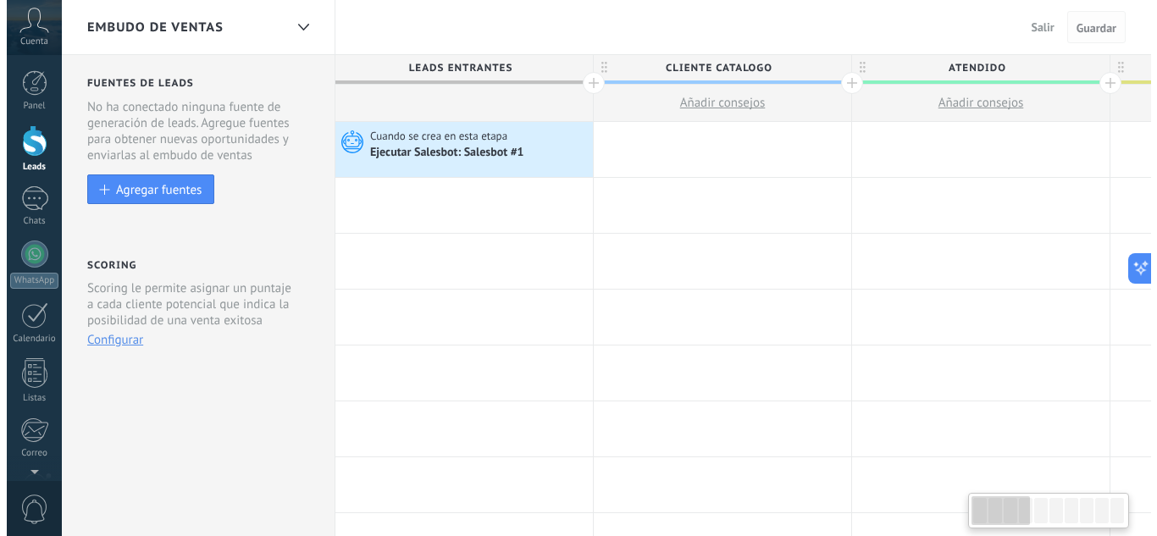
scroll to position [0, 2]
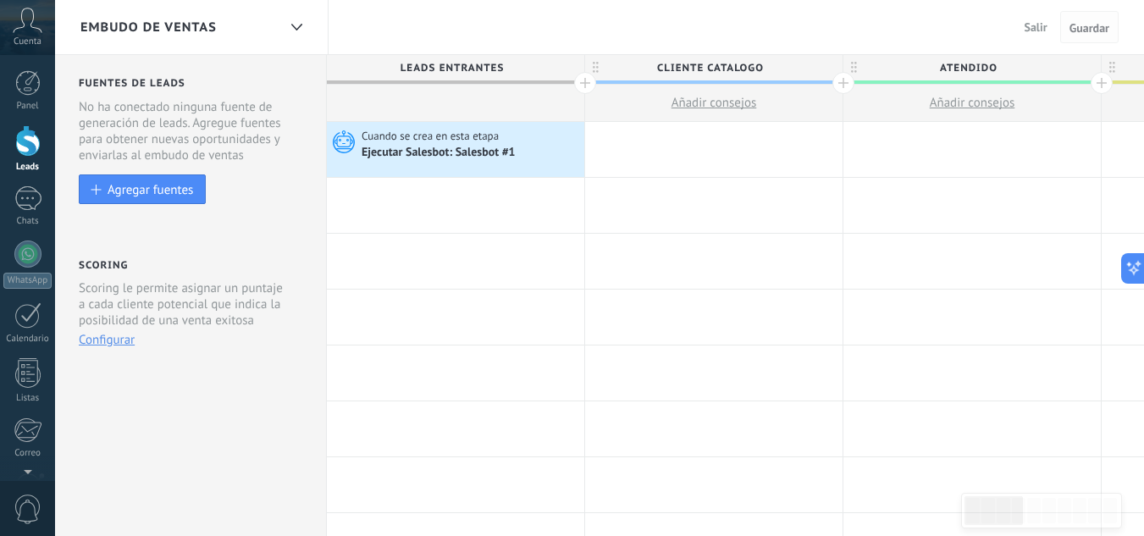
click at [1087, 25] on span "Guardar" at bounding box center [1089, 28] width 40 height 12
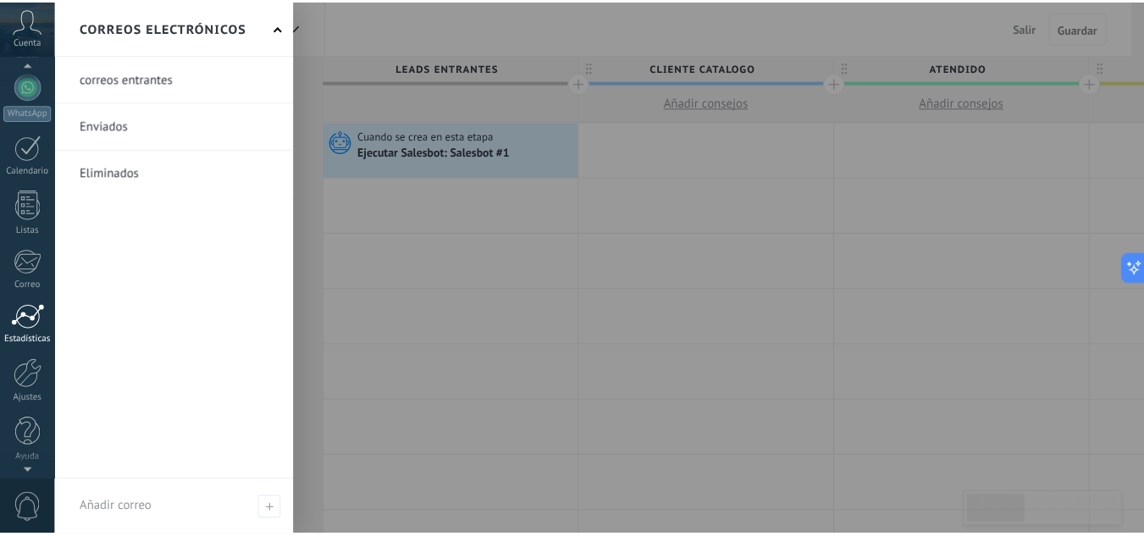
scroll to position [169, 0]
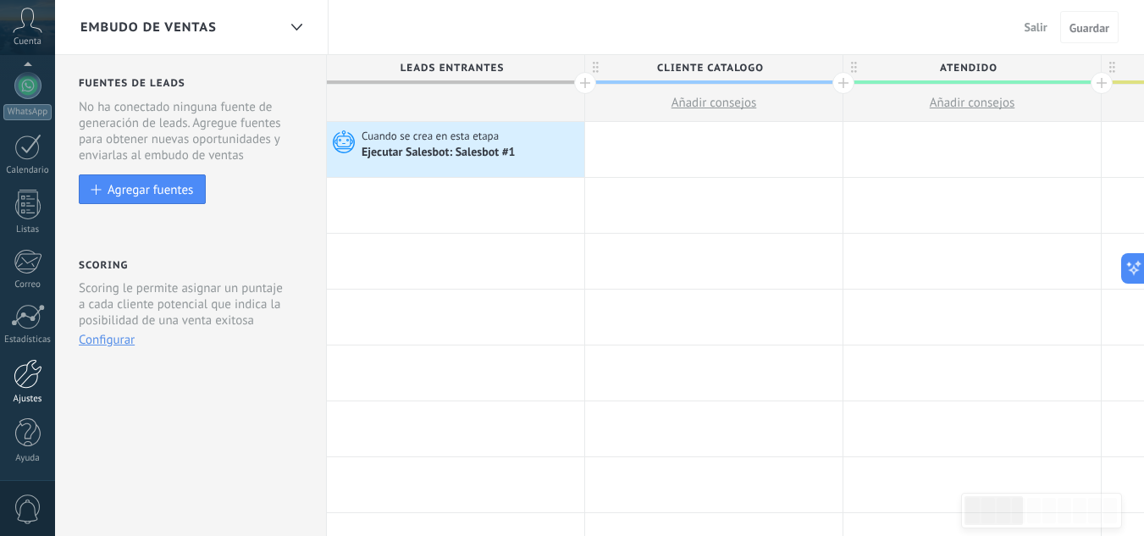
click at [19, 373] on div at bounding box center [28, 374] width 29 height 30
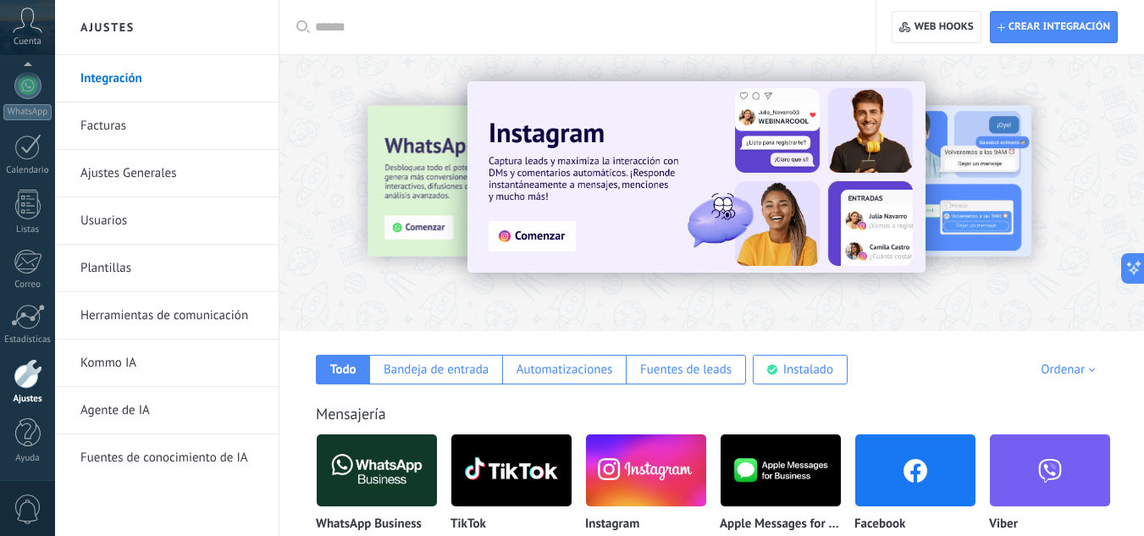
click at [213, 317] on link "Herramientas de comunicación" at bounding box center [170, 315] width 181 height 47
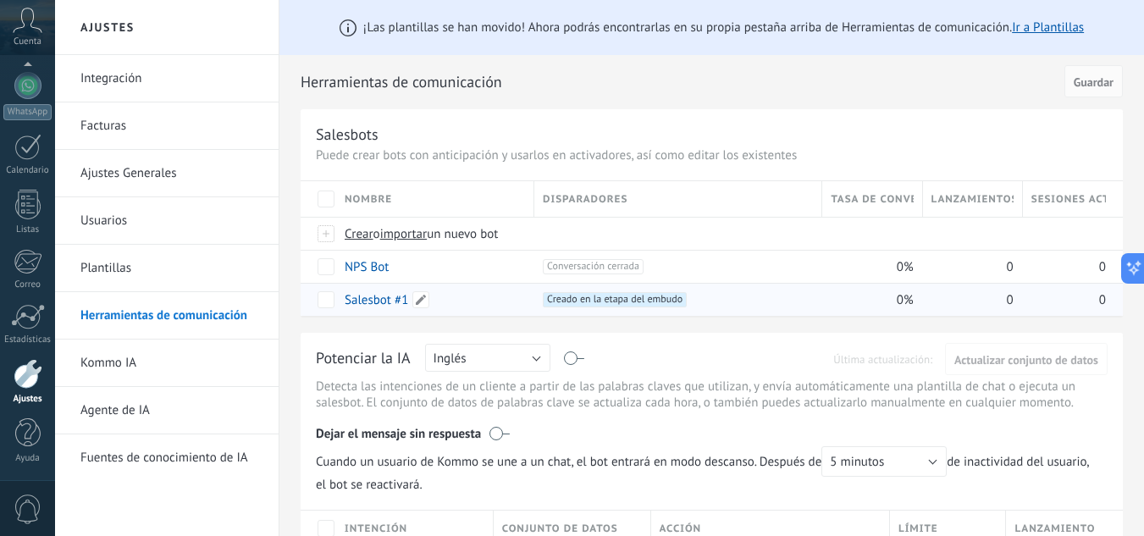
click at [373, 296] on link "Salesbot #1" at bounding box center [377, 300] width 64 height 16
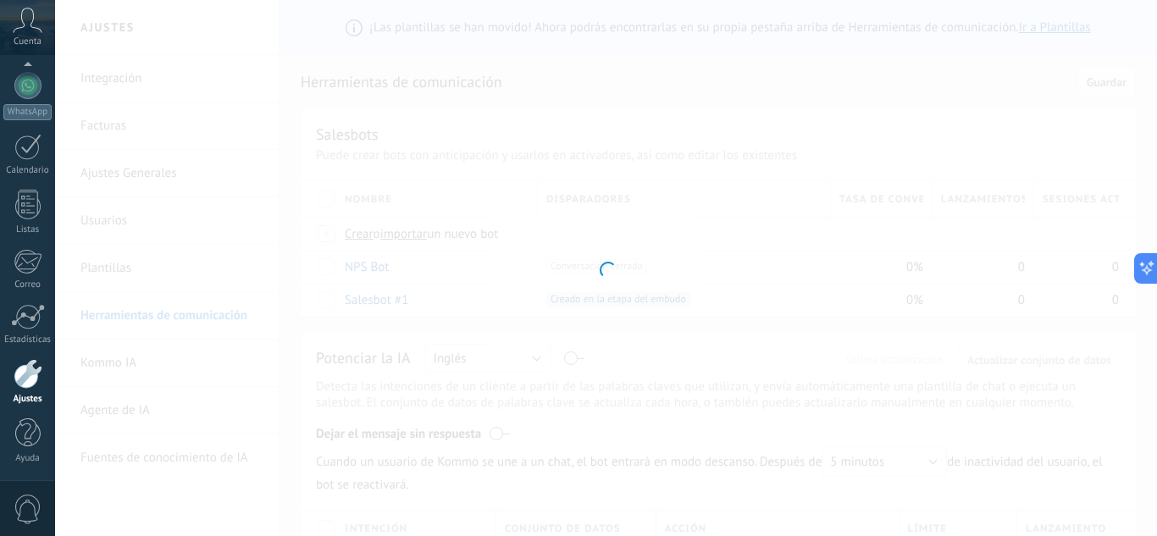
type input "**********"
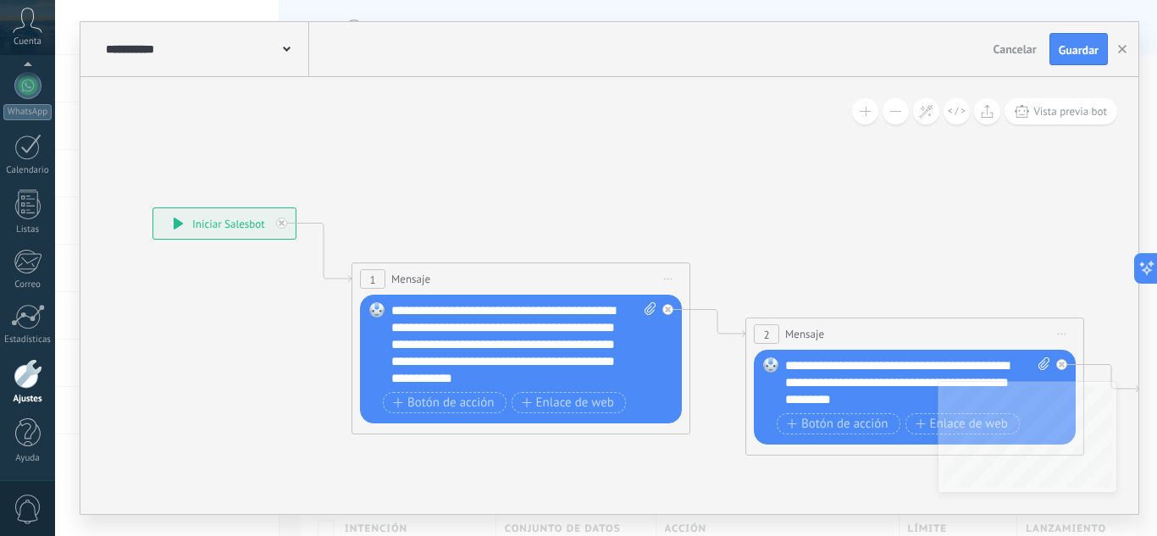
drag, startPoint x: 789, startPoint y: 451, endPoint x: 391, endPoint y: 395, distance: 402.0
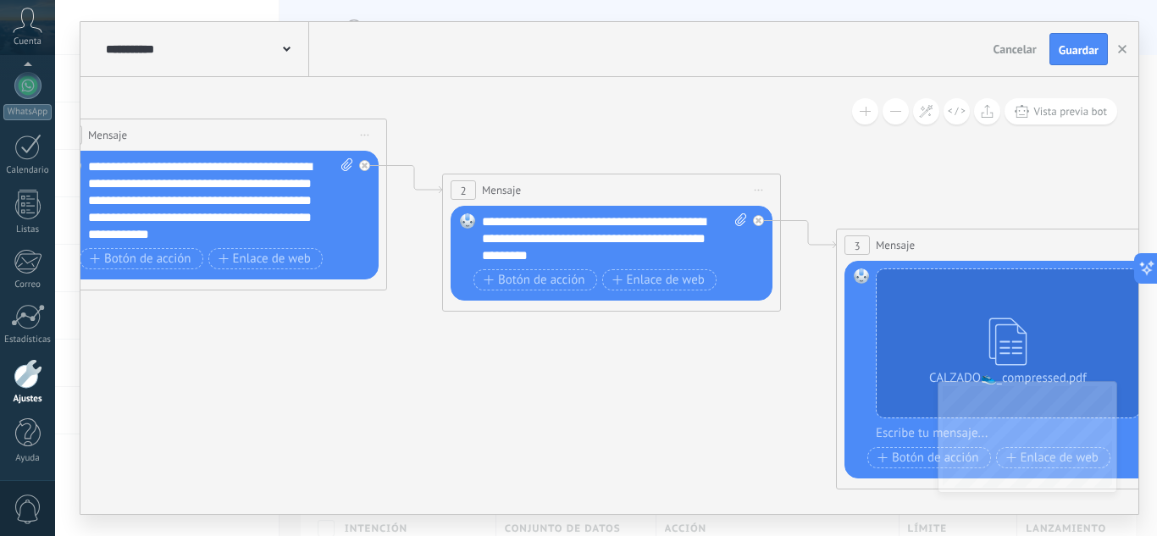
drag, startPoint x: 722, startPoint y: 427, endPoint x: 407, endPoint y: 304, distance: 338.1
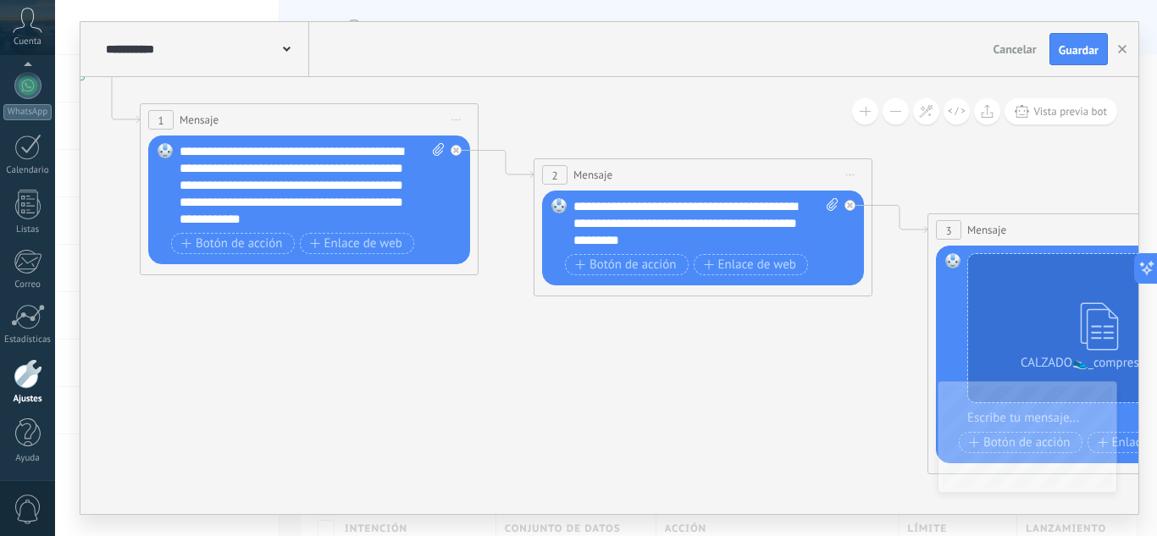
drag, startPoint x: 332, startPoint y: 330, endPoint x: 495, endPoint y: 331, distance: 163.4
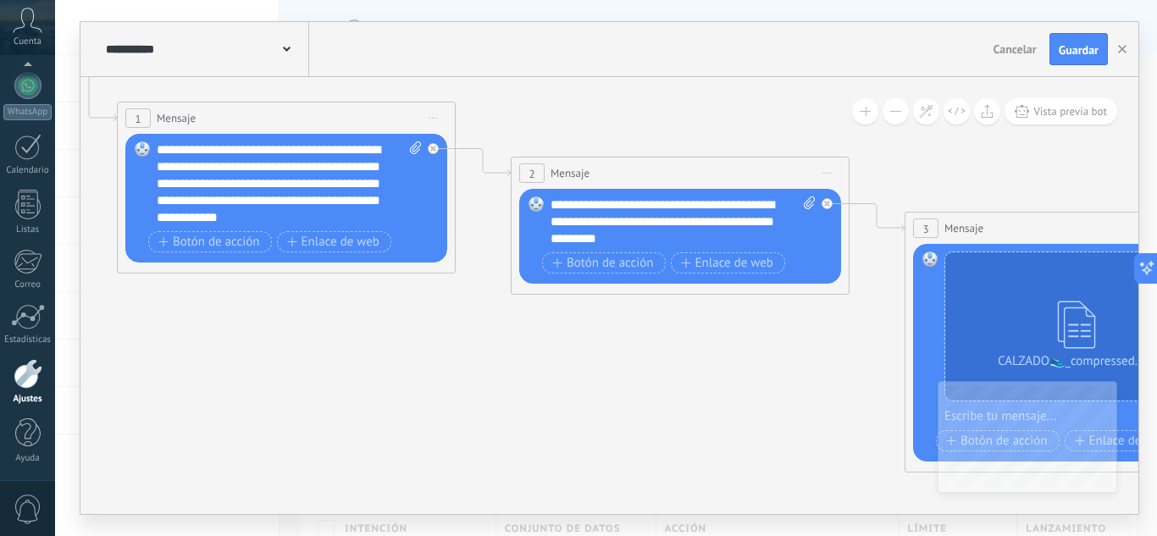
drag, startPoint x: 730, startPoint y: 443, endPoint x: 461, endPoint y: 471, distance: 269.9
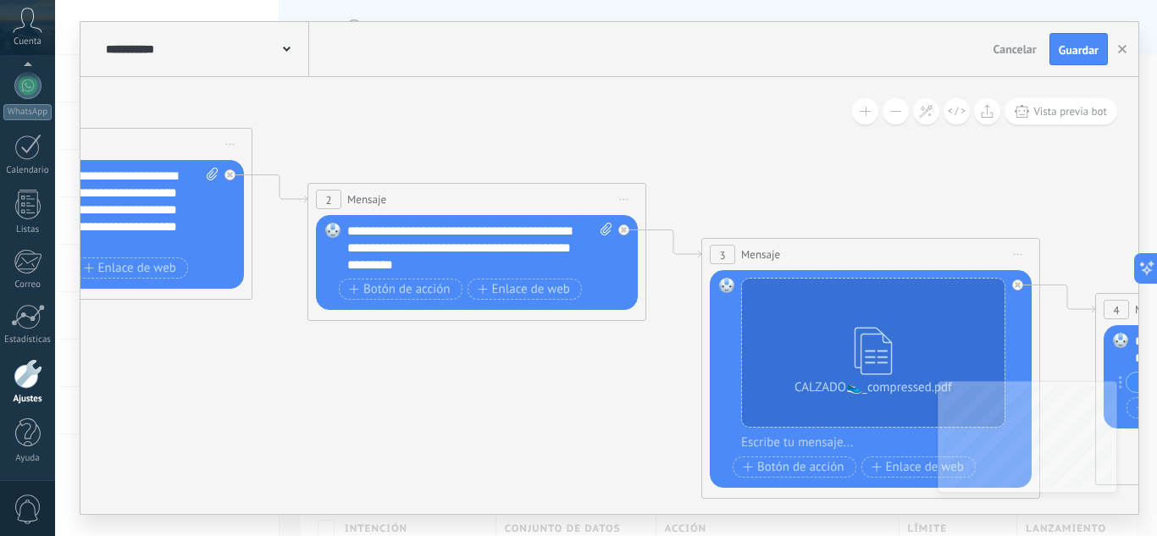
drag, startPoint x: 856, startPoint y: 213, endPoint x: 611, endPoint y: 146, distance: 254.7
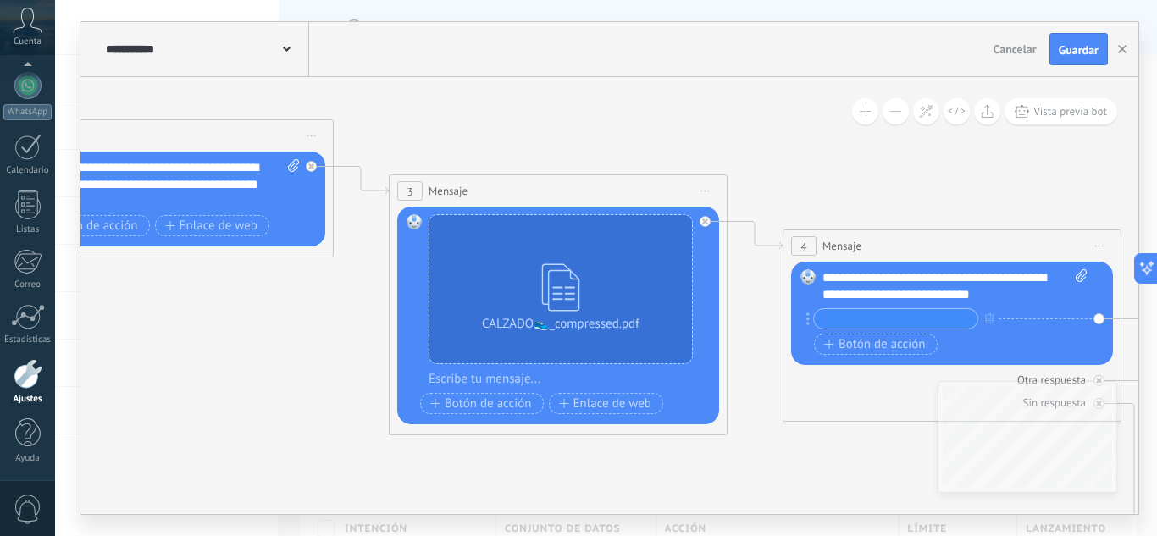
drag, startPoint x: 925, startPoint y: 174, endPoint x: 649, endPoint y: 146, distance: 277.4
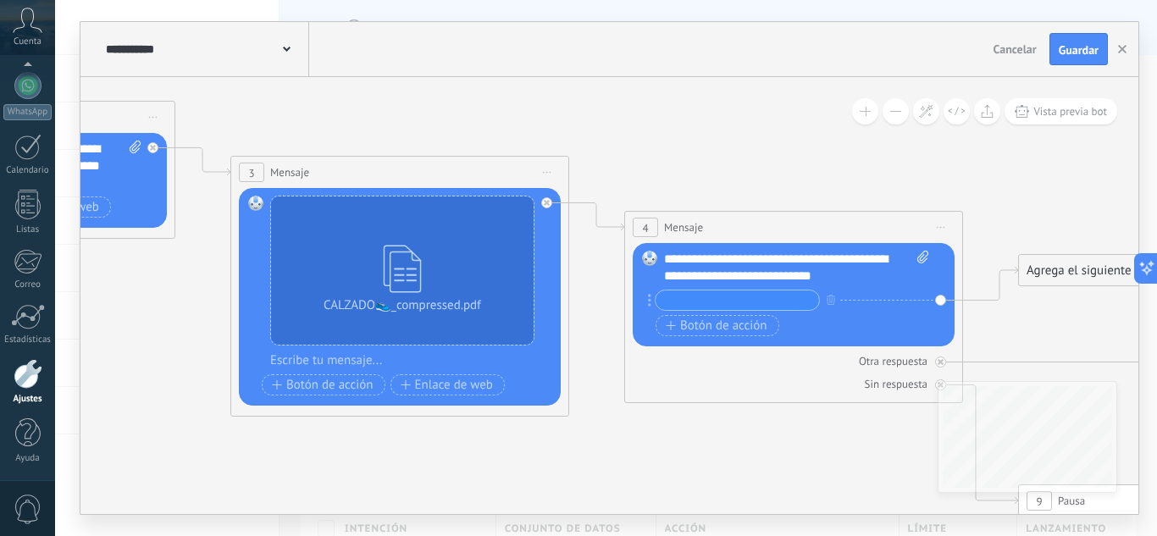
drag, startPoint x: 841, startPoint y: 155, endPoint x: 544, endPoint y: 146, distance: 296.5
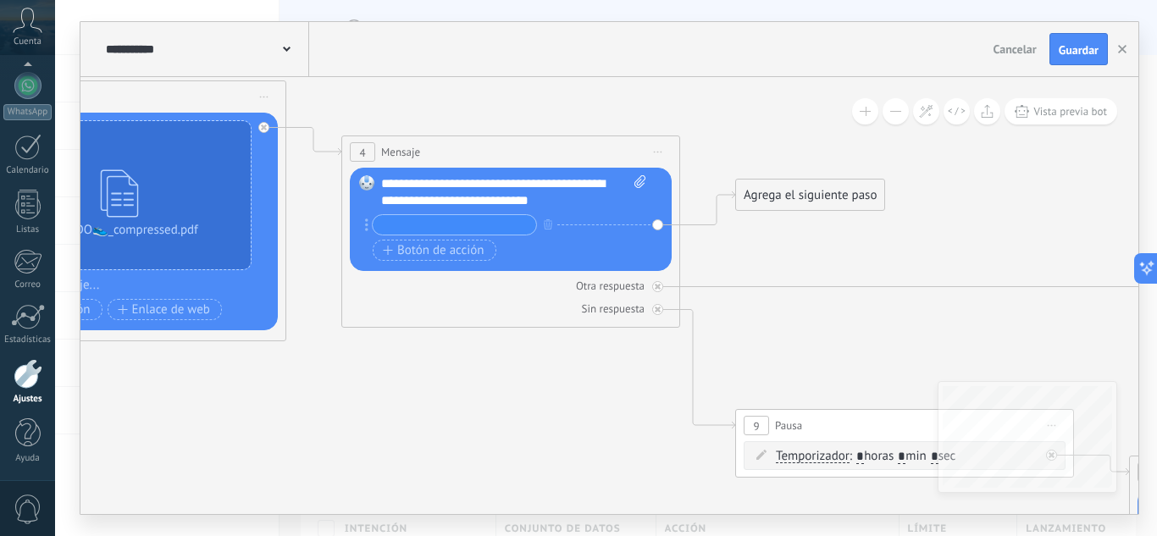
drag, startPoint x: 823, startPoint y: 381, endPoint x: 889, endPoint y: 180, distance: 211.3
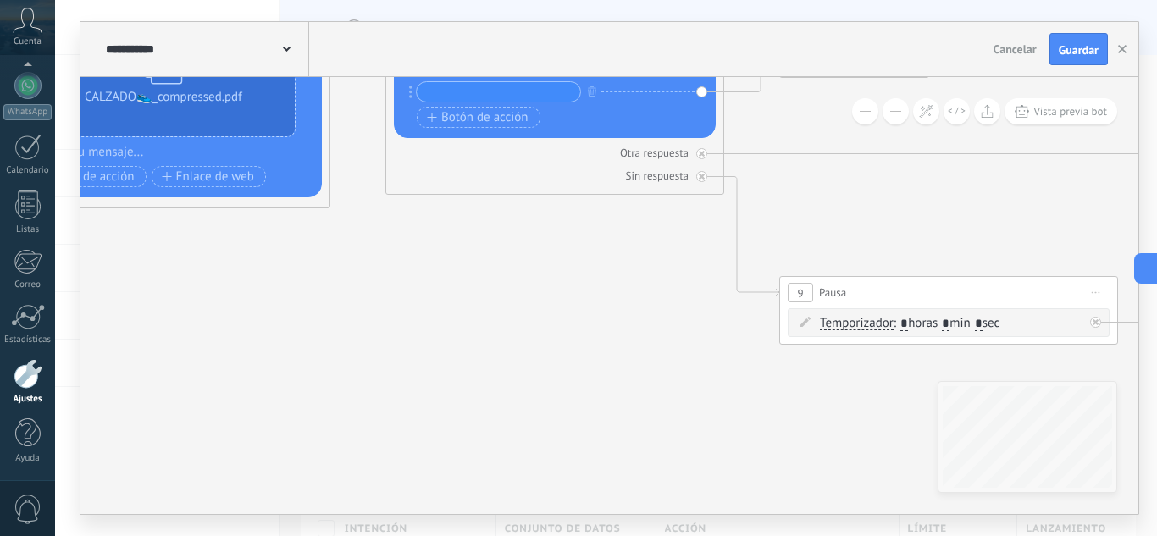
drag, startPoint x: 741, startPoint y: 432, endPoint x: 206, endPoint y: 416, distance: 535.4
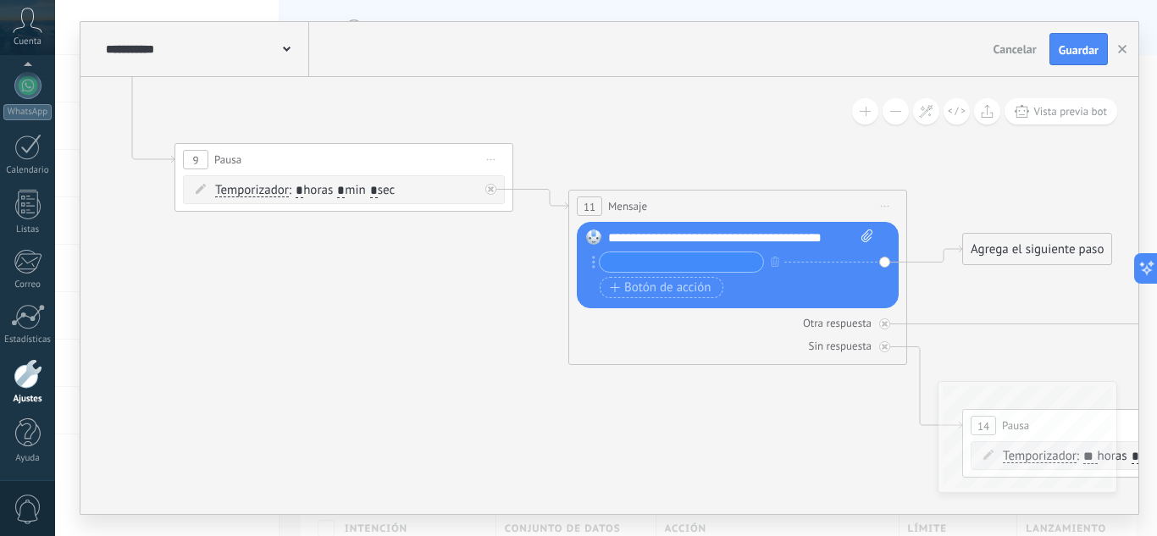
drag, startPoint x: 495, startPoint y: 415, endPoint x: 329, endPoint y: 246, distance: 235.9
click at [354, 267] on icon at bounding box center [835, 363] width 5716 height 2274
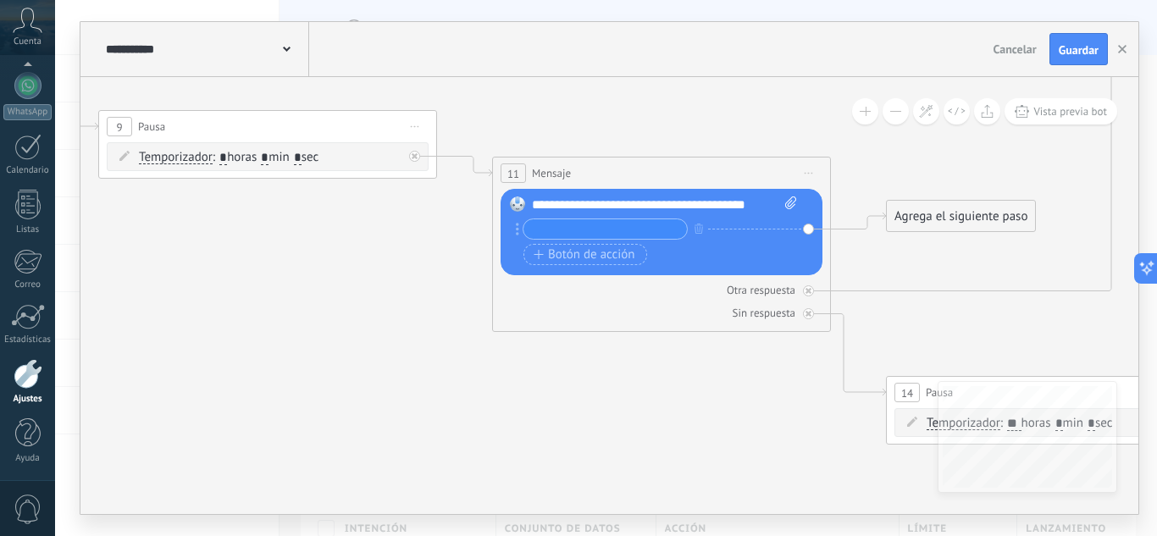
drag, startPoint x: 627, startPoint y: 420, endPoint x: 245, endPoint y: 341, distance: 389.9
click at [255, 344] on icon at bounding box center [759, 330] width 5716 height 2274
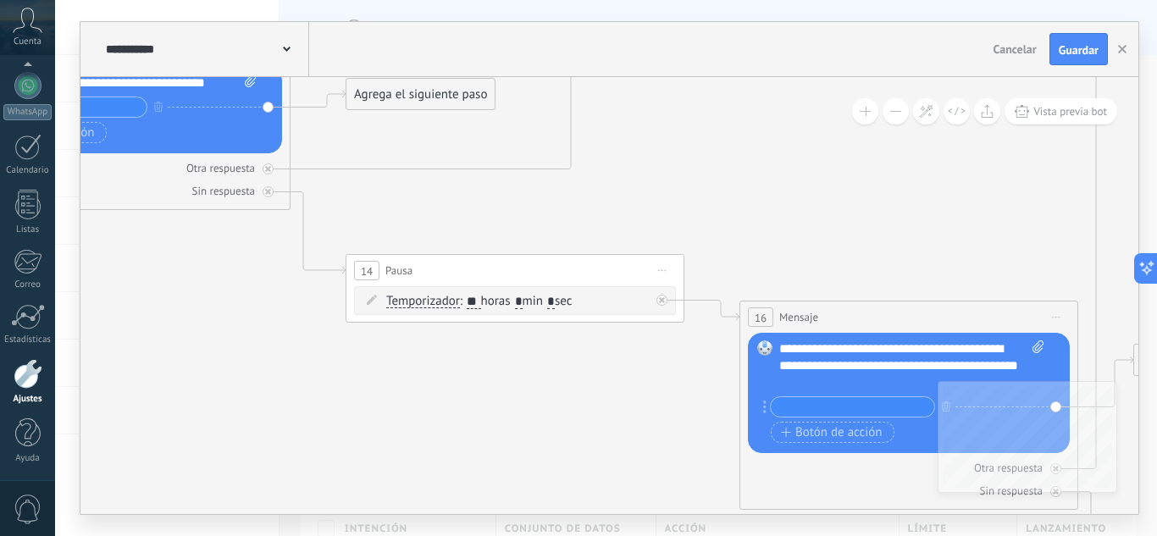
drag, startPoint x: 625, startPoint y: 428, endPoint x: 290, endPoint y: 344, distance: 344.8
click at [295, 345] on icon at bounding box center [219, 208] width 5716 height 2274
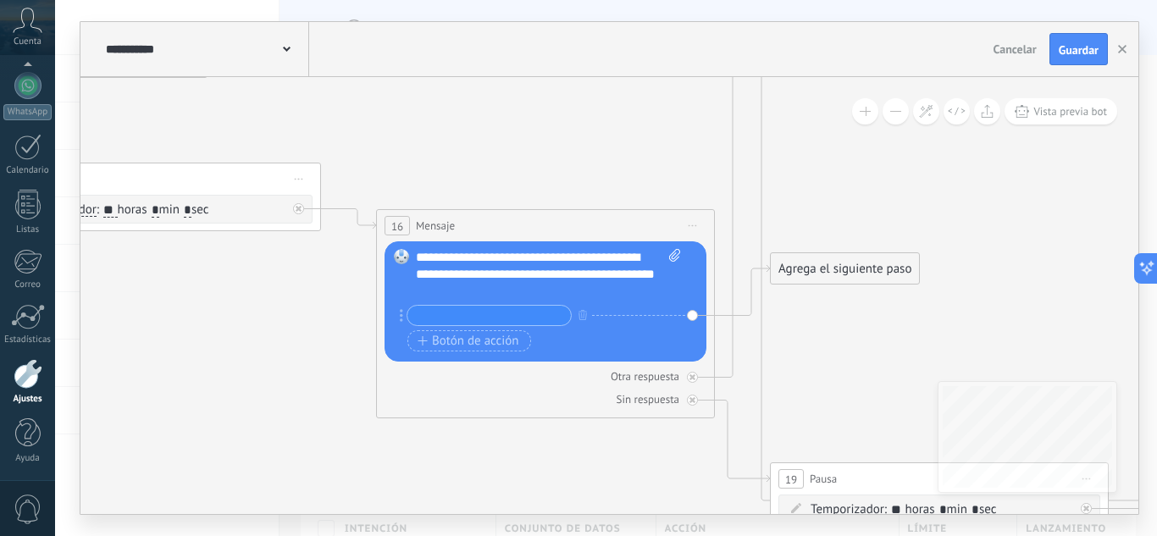
drag, startPoint x: 495, startPoint y: 386, endPoint x: 261, endPoint y: 321, distance: 243.5
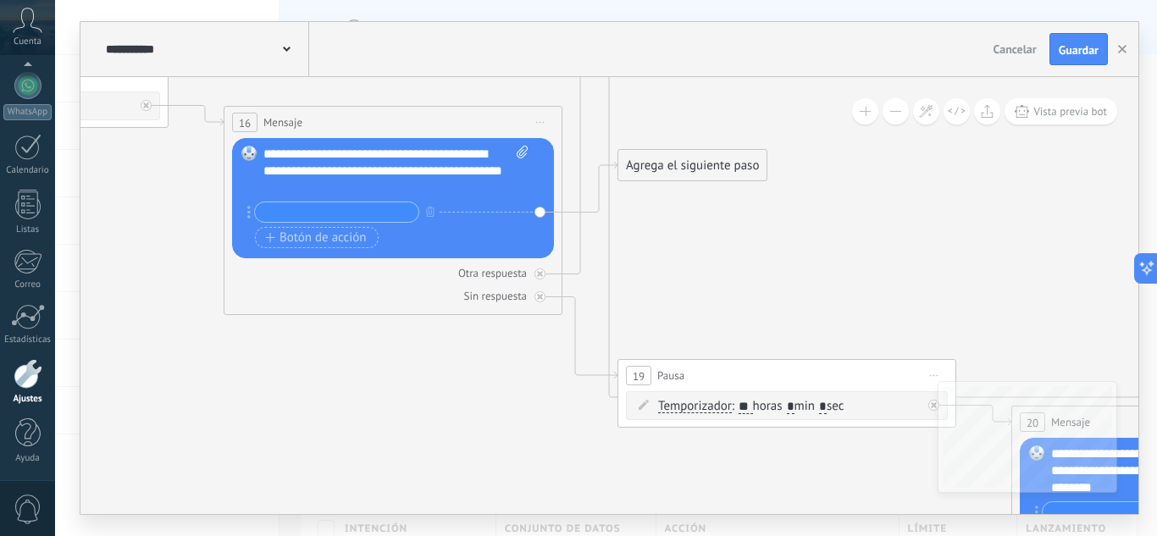
drag, startPoint x: 613, startPoint y: 456, endPoint x: 379, endPoint y: 320, distance: 270.6
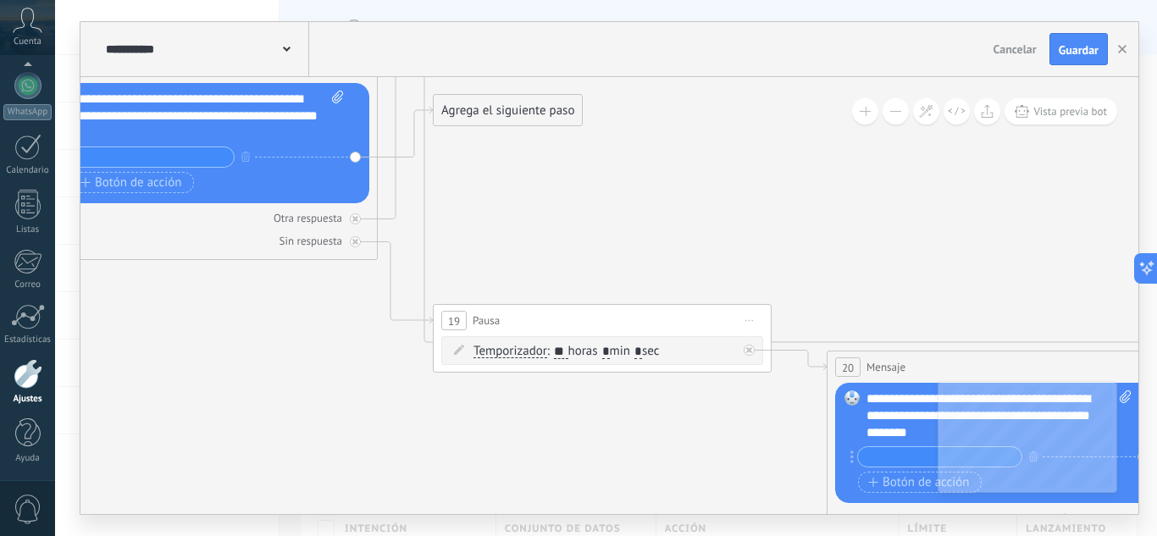
drag, startPoint x: 639, startPoint y: 417, endPoint x: 359, endPoint y: 350, distance: 288.4
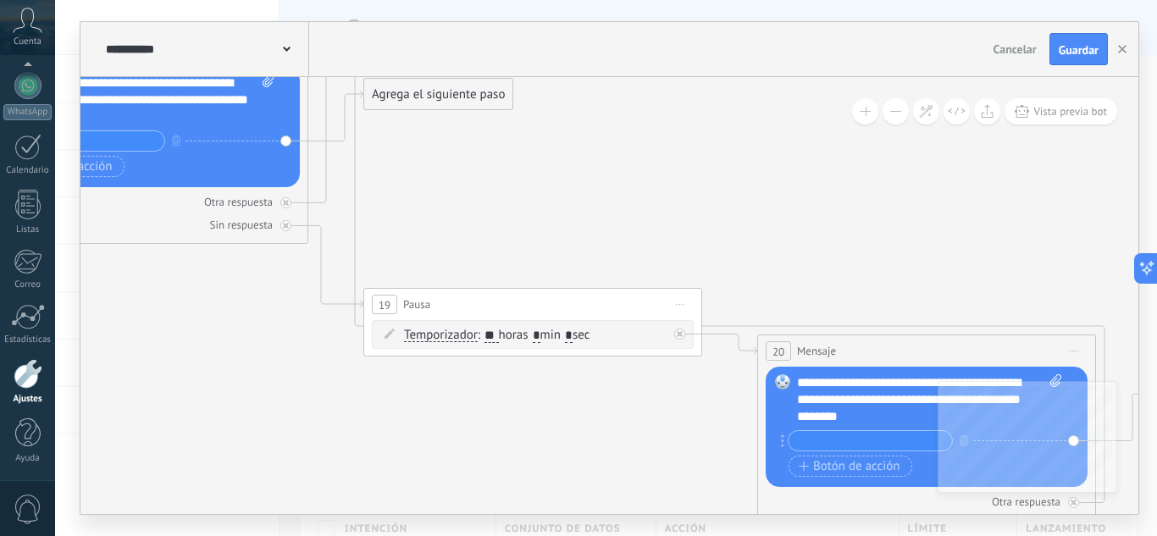
drag, startPoint x: 493, startPoint y: 384, endPoint x: 633, endPoint y: 404, distance: 141.9
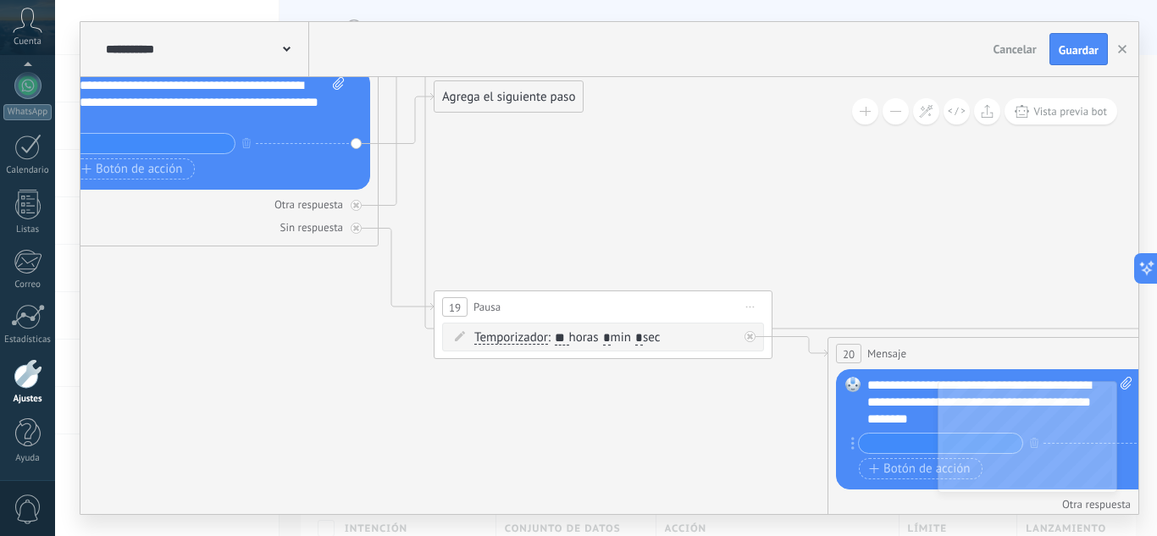
drag, startPoint x: 245, startPoint y: 345, endPoint x: 429, endPoint y: 389, distance: 189.8
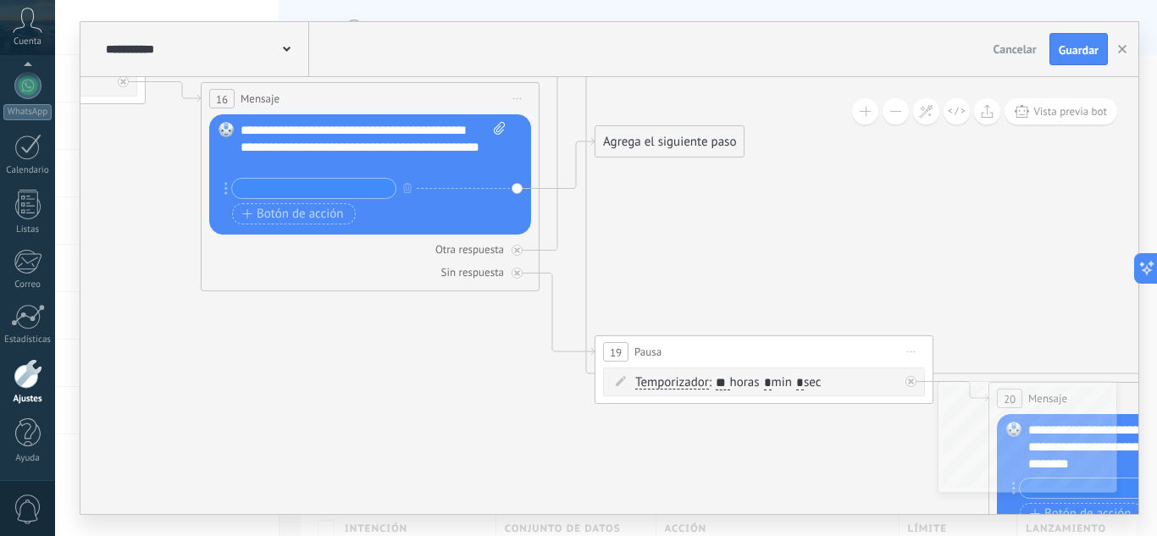
drag, startPoint x: 269, startPoint y: 360, endPoint x: 450, endPoint y: 385, distance: 183.0
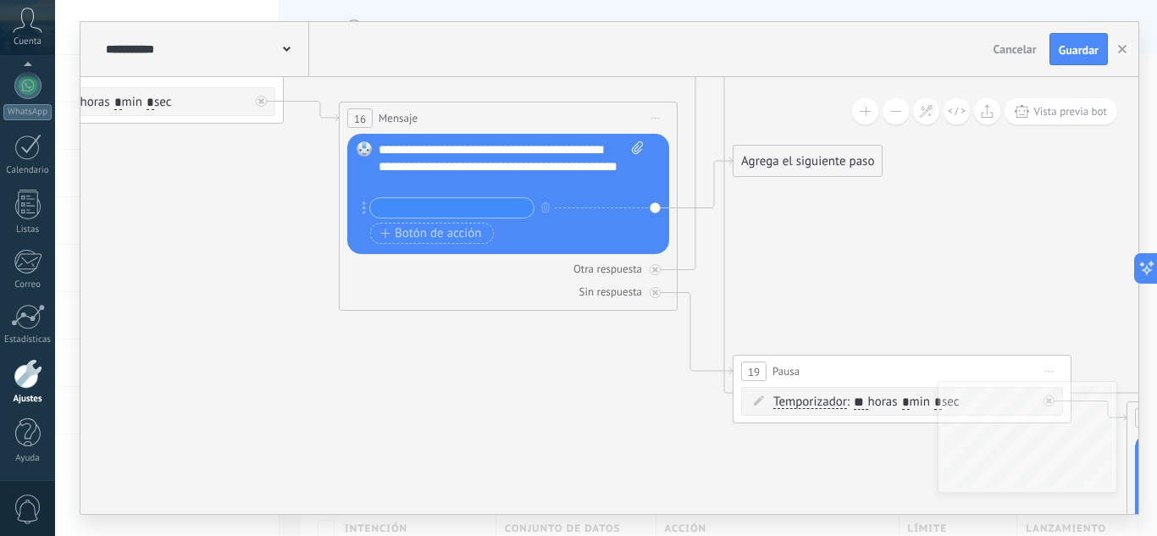
drag, startPoint x: 221, startPoint y: 329, endPoint x: 285, endPoint y: 349, distance: 66.4
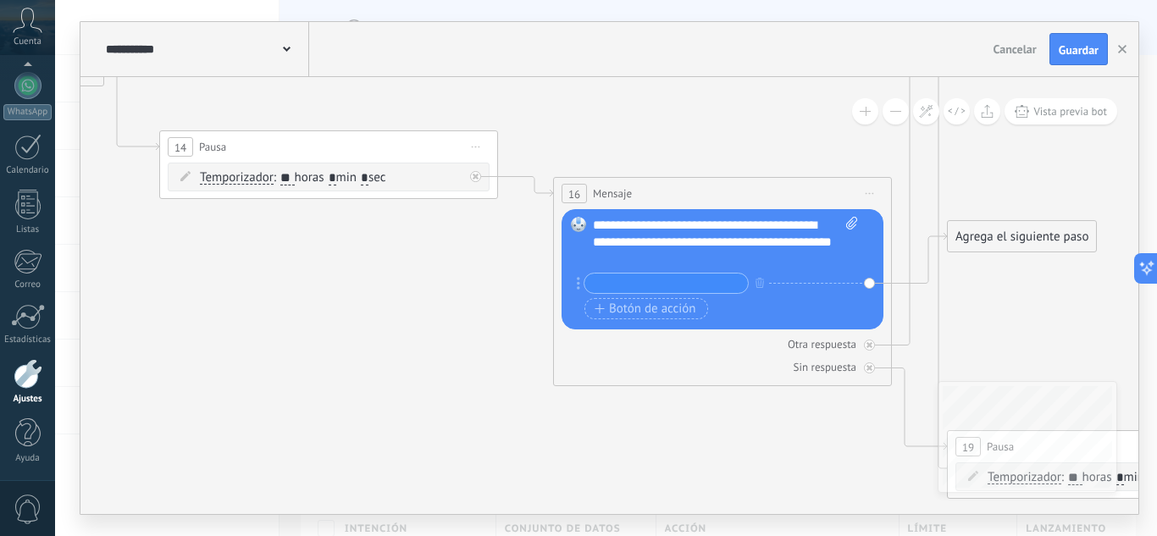
drag, startPoint x: 193, startPoint y: 285, endPoint x: 387, endPoint y: 350, distance: 204.6
click at [384, 350] on icon at bounding box center [32, 84] width 5716 height 2274
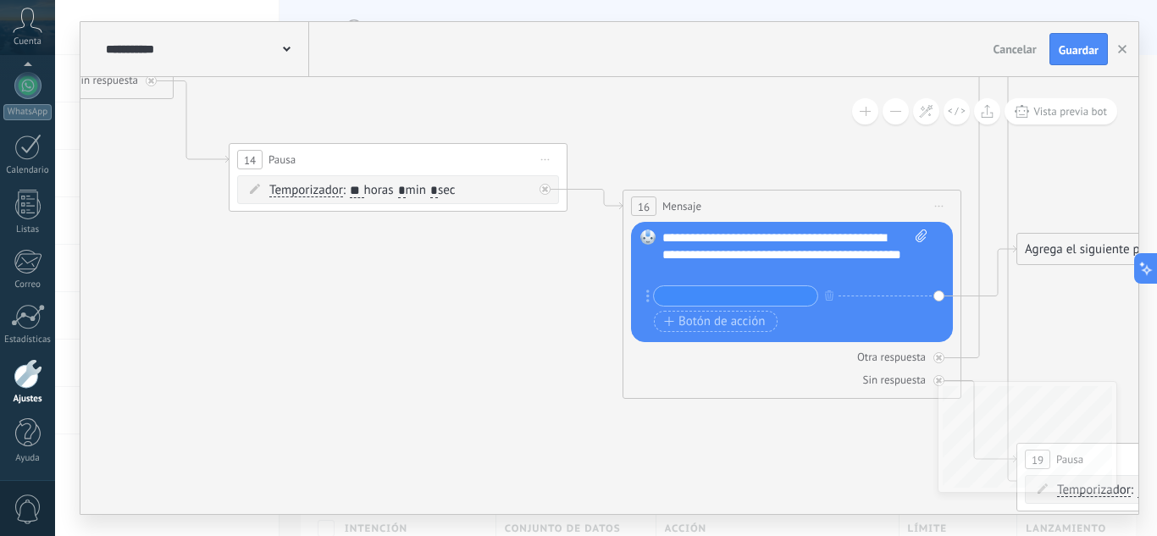
drag, startPoint x: 185, startPoint y: 299, endPoint x: 291, endPoint y: 326, distance: 109.3
click at [283, 323] on icon at bounding box center [102, 97] width 5716 height 2274
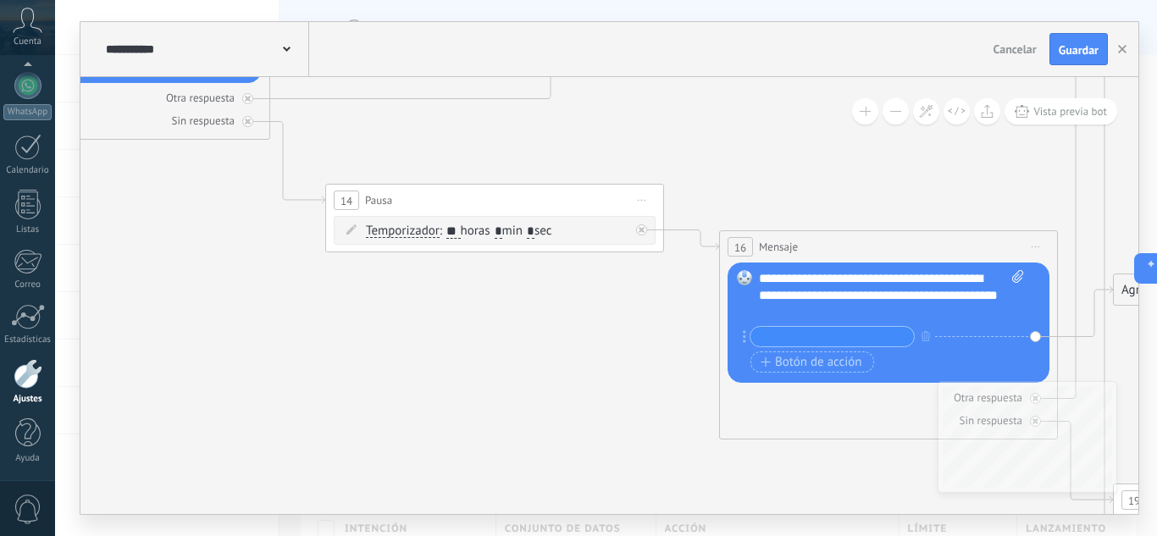
drag, startPoint x: 159, startPoint y: 277, endPoint x: 274, endPoint y: 318, distance: 122.4
click at [269, 318] on icon at bounding box center [198, 138] width 5716 height 2274
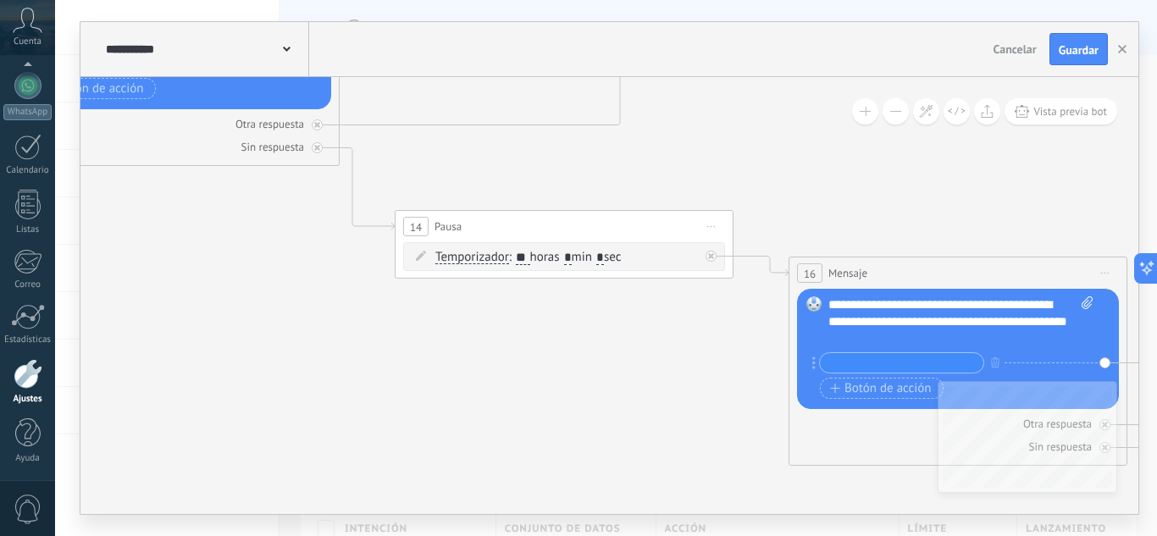
drag, startPoint x: 183, startPoint y: 261, endPoint x: 282, endPoint y: 301, distance: 107.1
click at [280, 302] on icon at bounding box center [268, 164] width 5716 height 2274
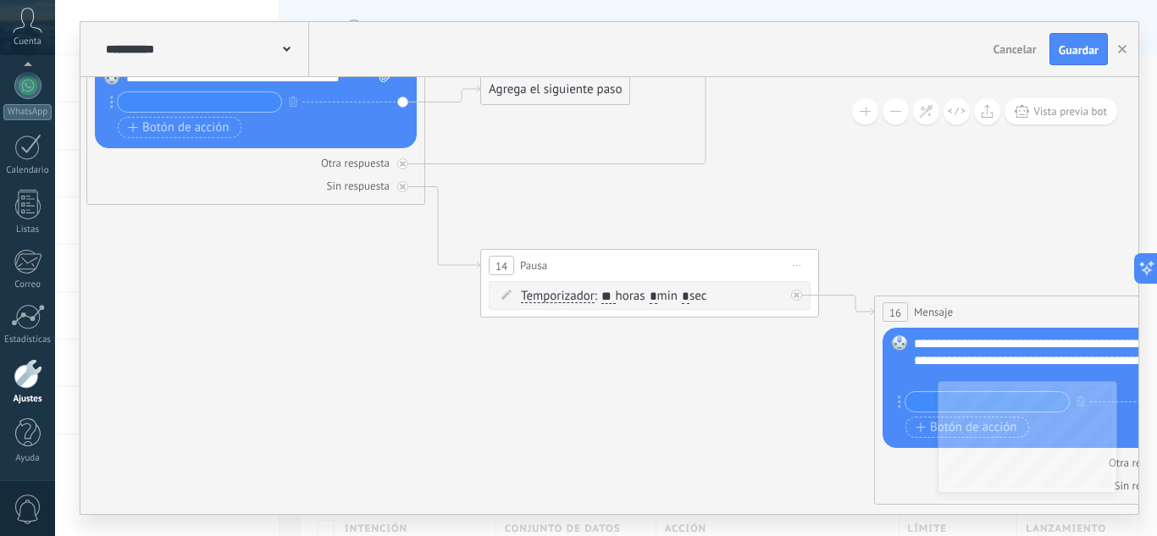
drag, startPoint x: 189, startPoint y: 266, endPoint x: 263, endPoint y: 309, distance: 85.4
click at [256, 308] on icon at bounding box center [353, 203] width 5716 height 2274
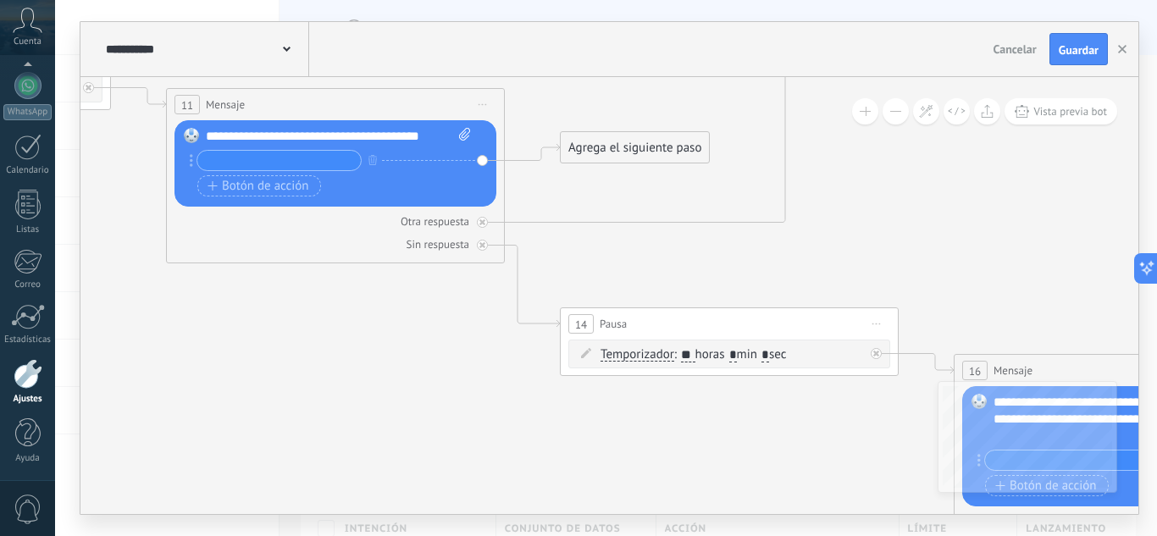
drag, startPoint x: 202, startPoint y: 297, endPoint x: 277, endPoint y: 334, distance: 83.7
click at [279, 333] on icon at bounding box center [433, 261] width 5716 height 2274
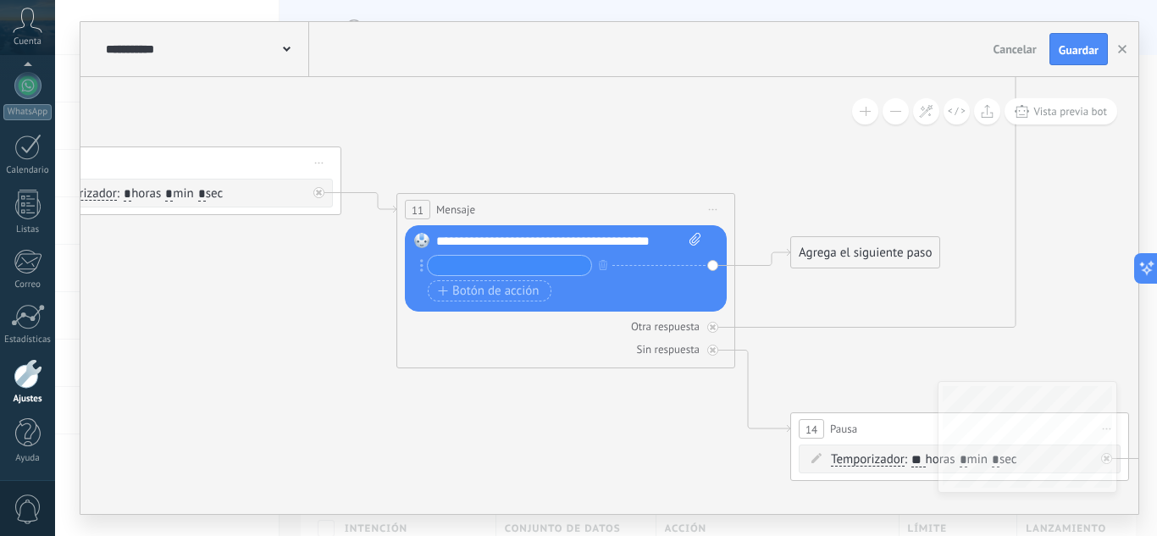
drag, startPoint x: 116, startPoint y: 300, endPoint x: 311, endPoint y: 383, distance: 211.7
click at [307, 382] on icon at bounding box center [663, 366] width 5716 height 2274
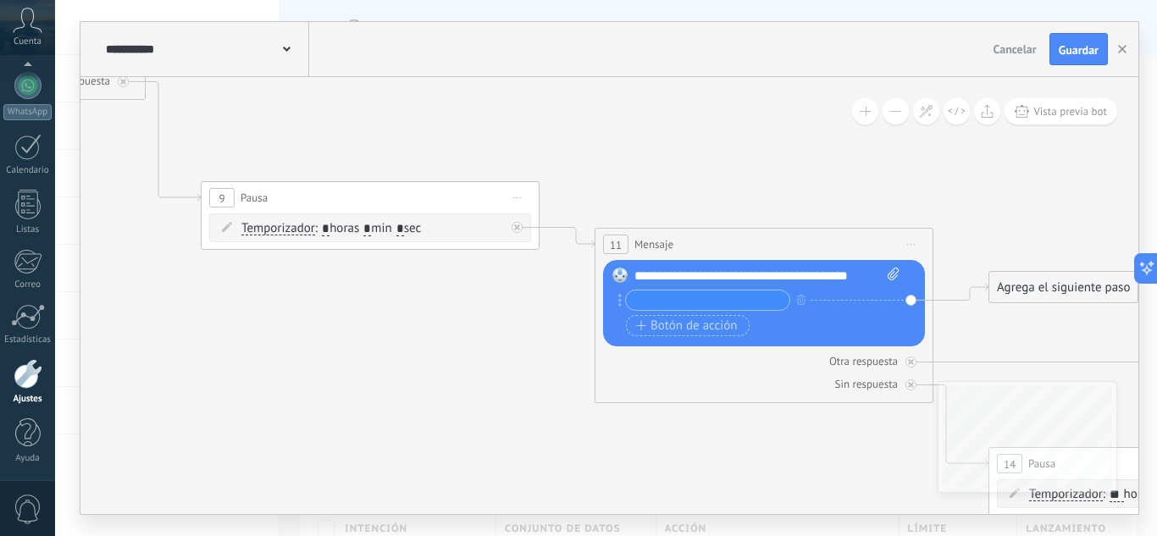
drag, startPoint x: 158, startPoint y: 299, endPoint x: 324, endPoint y: 322, distance: 167.5
click at [324, 322] on icon at bounding box center [861, 401] width 5716 height 2274
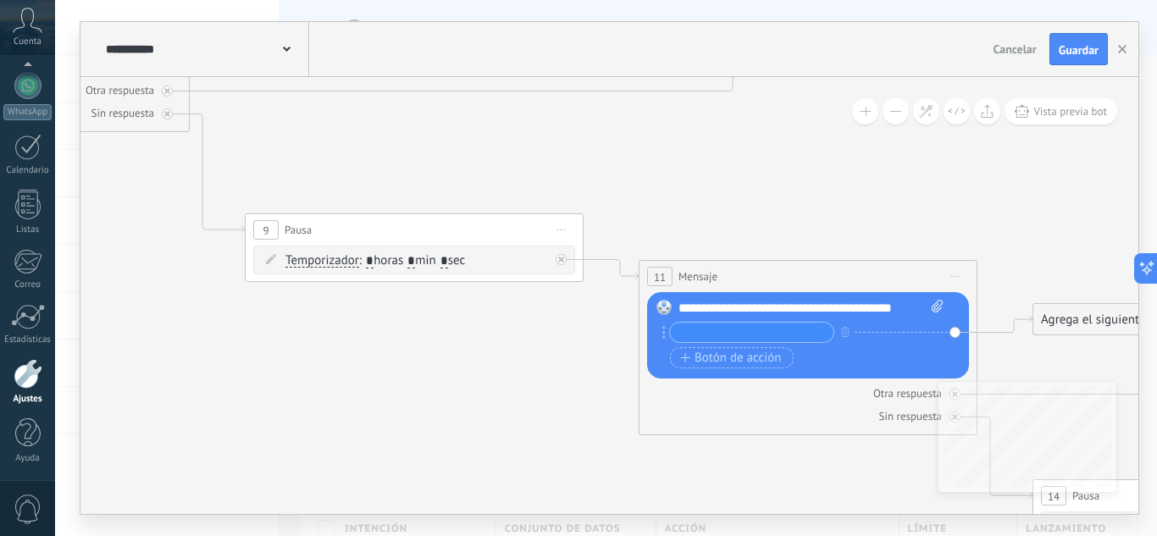
drag, startPoint x: 123, startPoint y: 280, endPoint x: 287, endPoint y: 369, distance: 186.8
click at [287, 369] on icon at bounding box center [905, 433] width 5716 height 2274
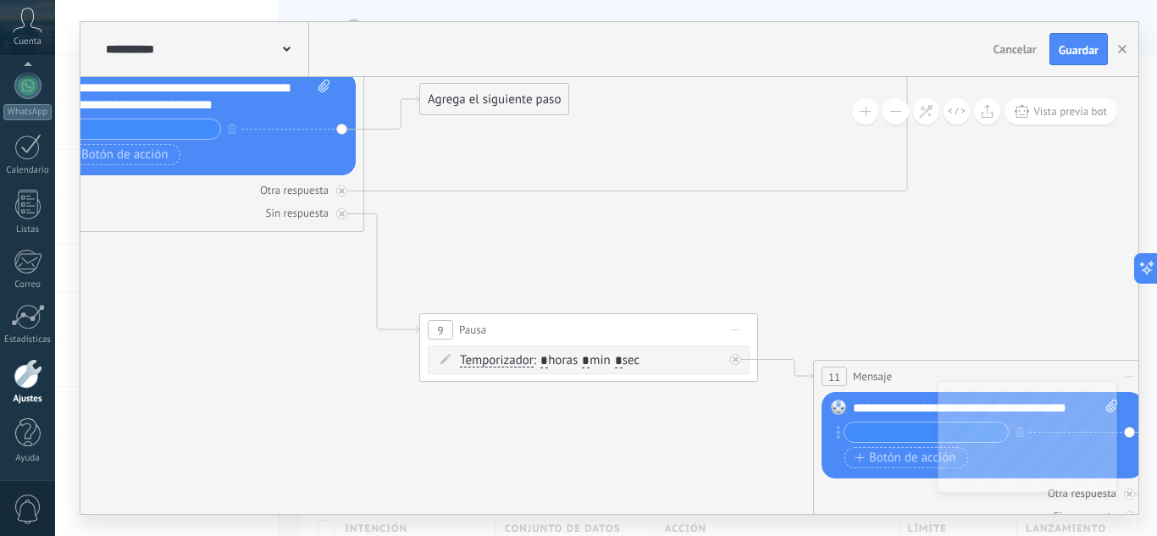
drag, startPoint x: 129, startPoint y: 286, endPoint x: 325, endPoint y: 414, distance: 234.4
click at [323, 413] on icon at bounding box center [1080, 533] width 5716 height 2274
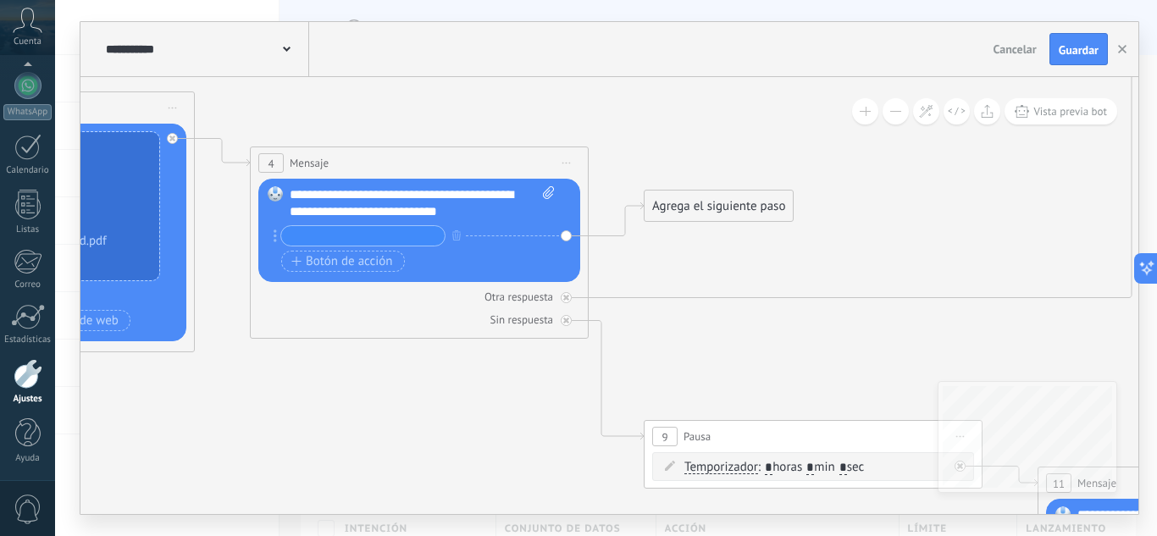
drag, startPoint x: 224, startPoint y: 380, endPoint x: 384, endPoint y: 408, distance: 162.5
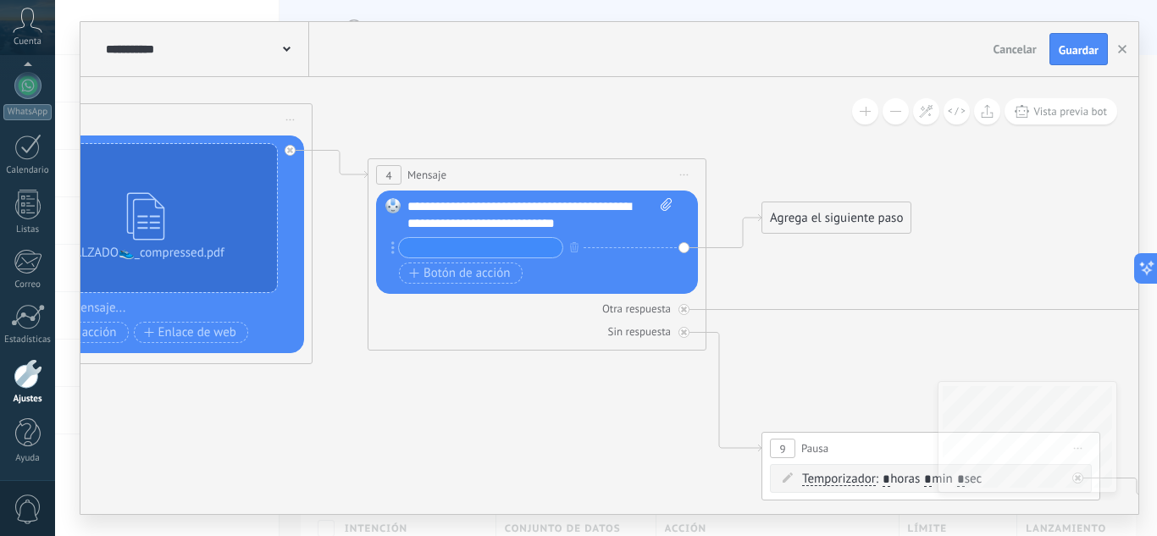
drag, startPoint x: 204, startPoint y: 412, endPoint x: 354, endPoint y: 407, distance: 149.9
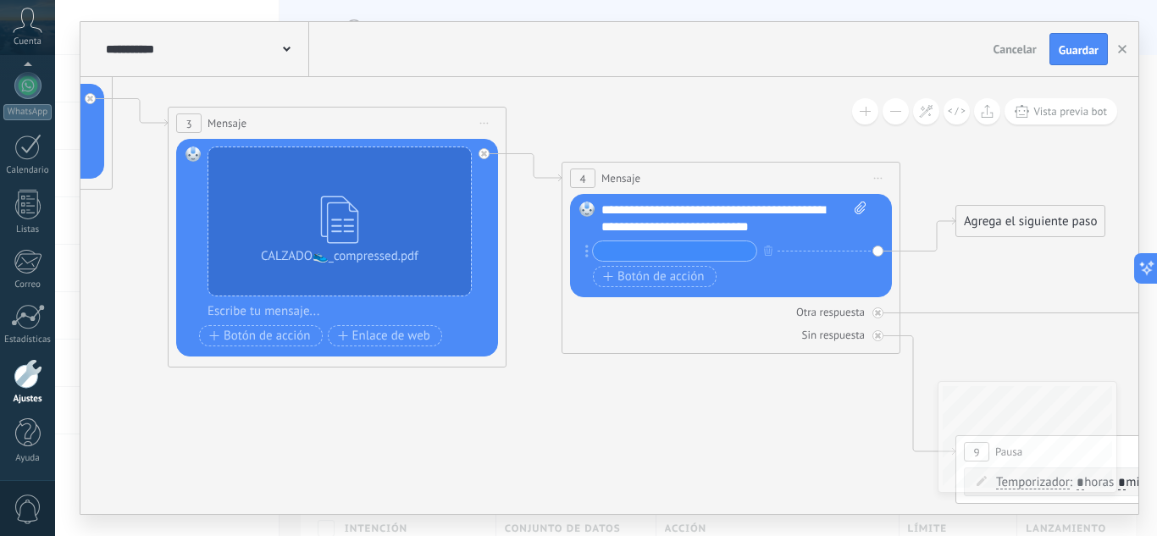
drag, startPoint x: 234, startPoint y: 412, endPoint x: 382, endPoint y: 417, distance: 148.3
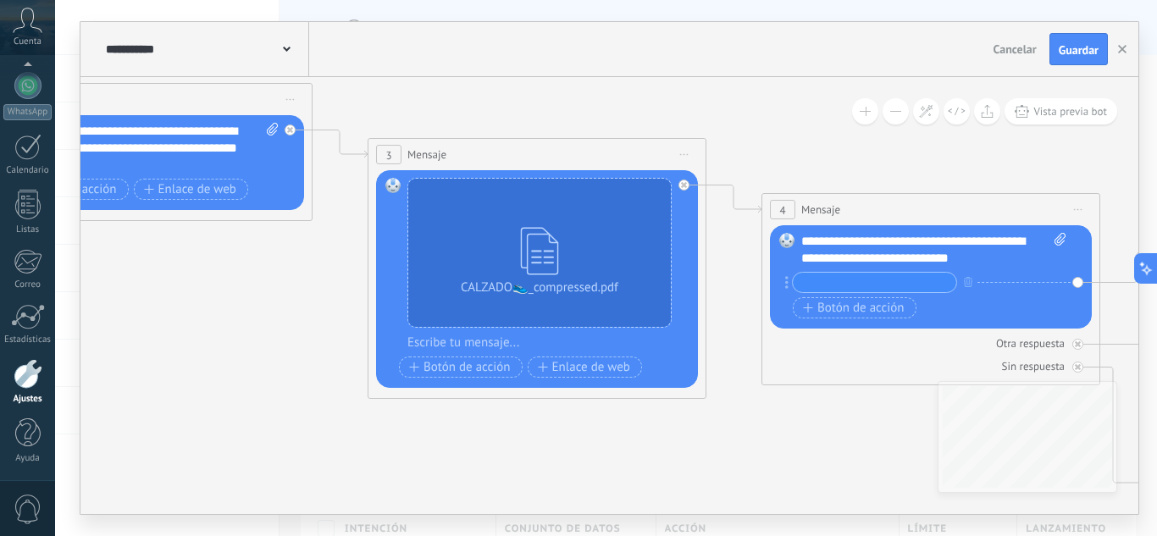
drag, startPoint x: 190, startPoint y: 342, endPoint x: 332, endPoint y: 382, distance: 147.7
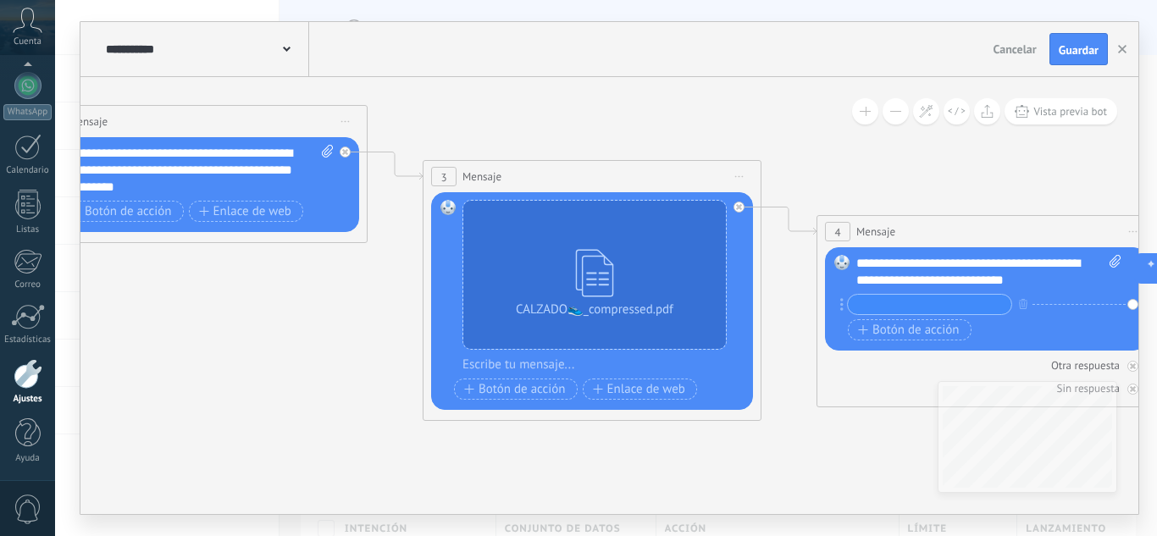
drag, startPoint x: 137, startPoint y: 317, endPoint x: 282, endPoint y: 348, distance: 148.2
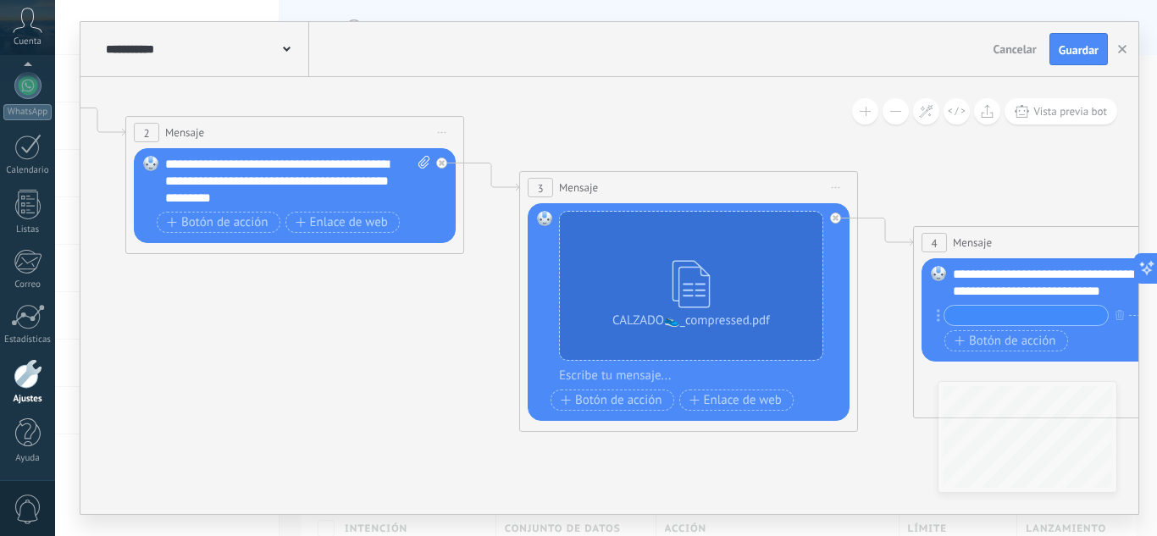
drag, startPoint x: 119, startPoint y: 308, endPoint x: 333, endPoint y: 337, distance: 216.2
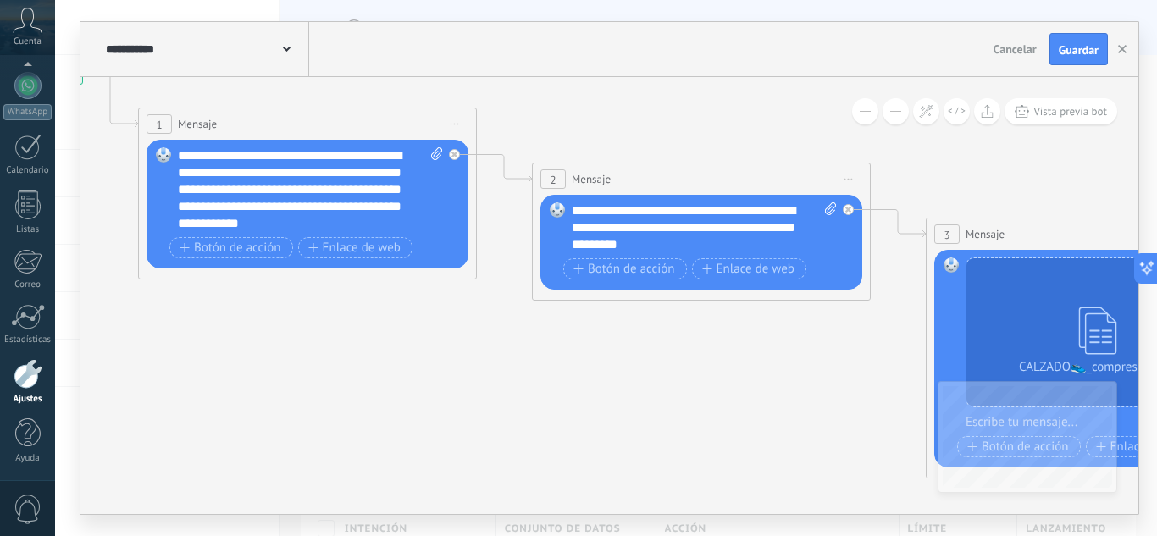
drag, startPoint x: 205, startPoint y: 306, endPoint x: 436, endPoint y: 326, distance: 232.1
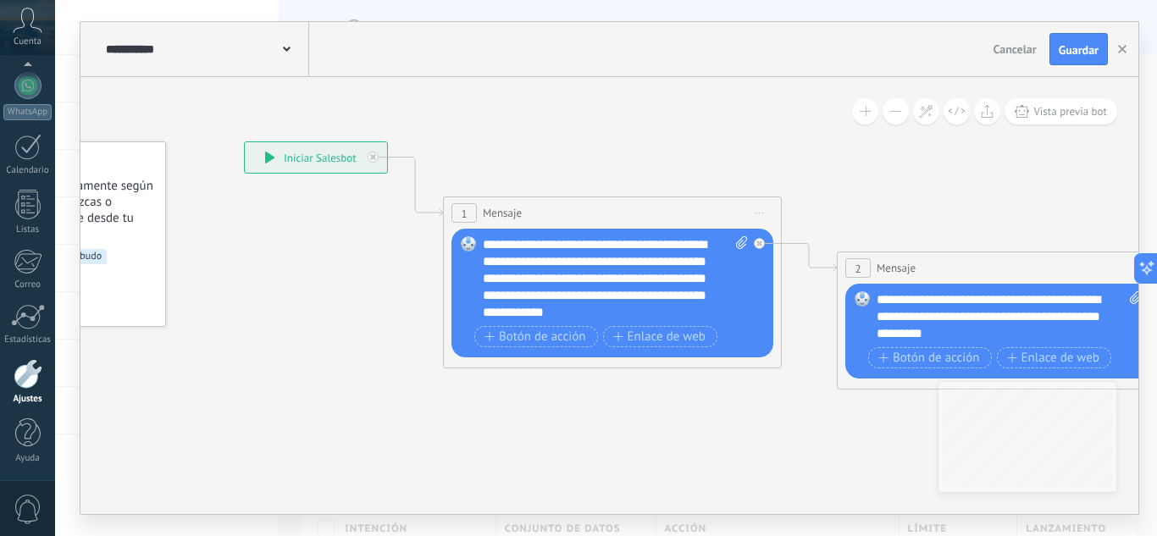
drag, startPoint x: 259, startPoint y: 343, endPoint x: 542, endPoint y: 438, distance: 298.3
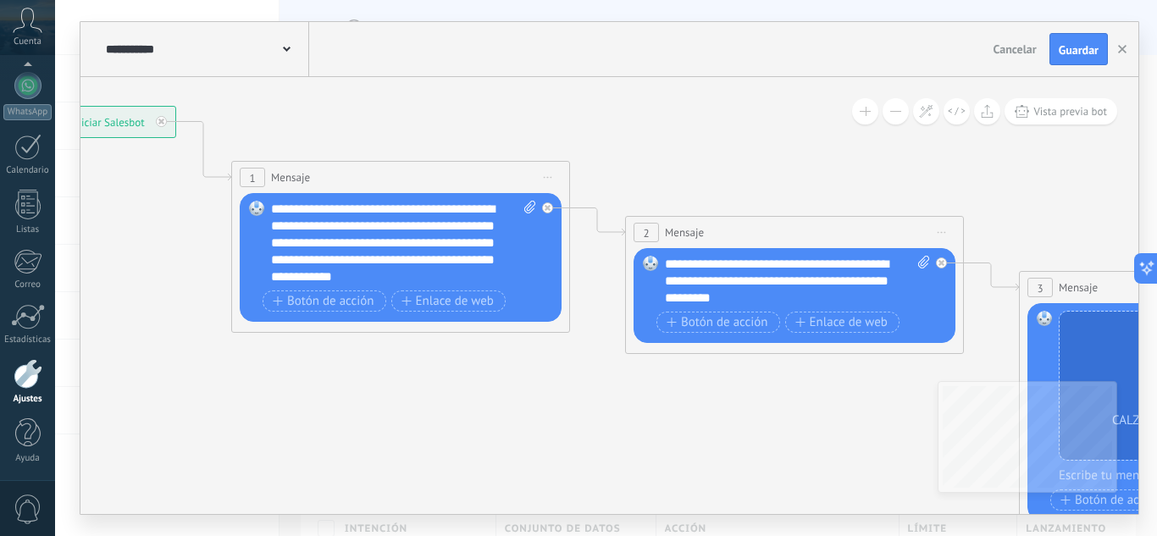
drag, startPoint x: 760, startPoint y: 392, endPoint x: 368, endPoint y: 401, distance: 391.3
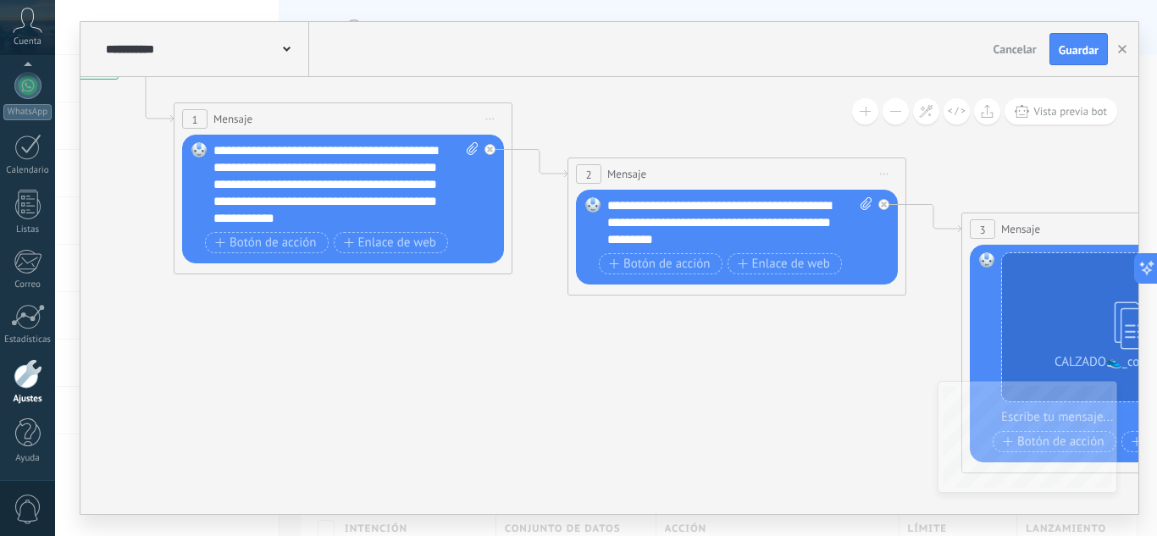
drag, startPoint x: 331, startPoint y: 461, endPoint x: 303, endPoint y: 363, distance: 101.3
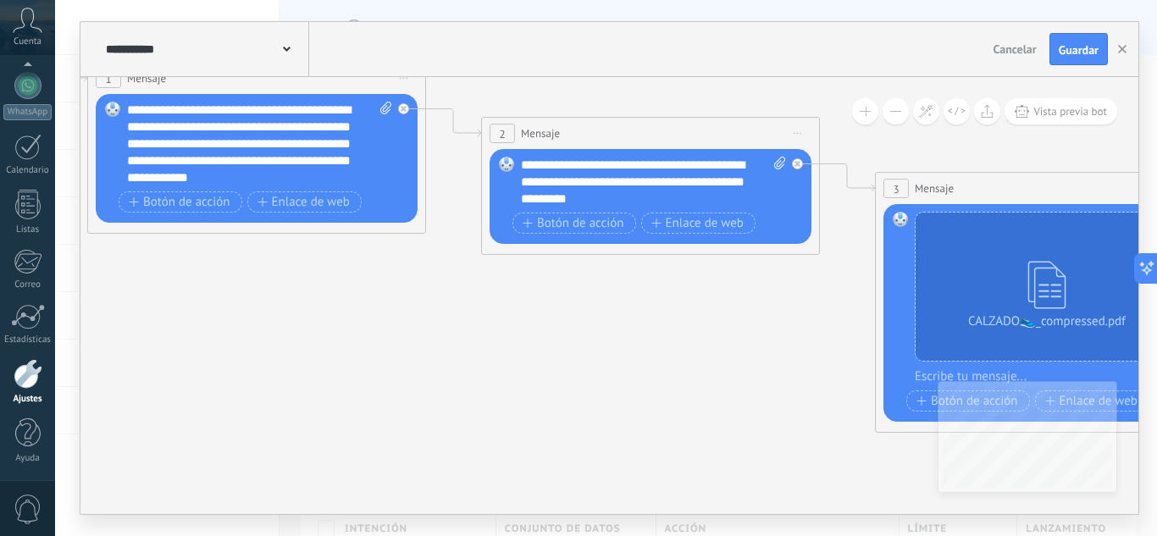
drag, startPoint x: 677, startPoint y: 345, endPoint x: 506, endPoint y: 332, distance: 172.4
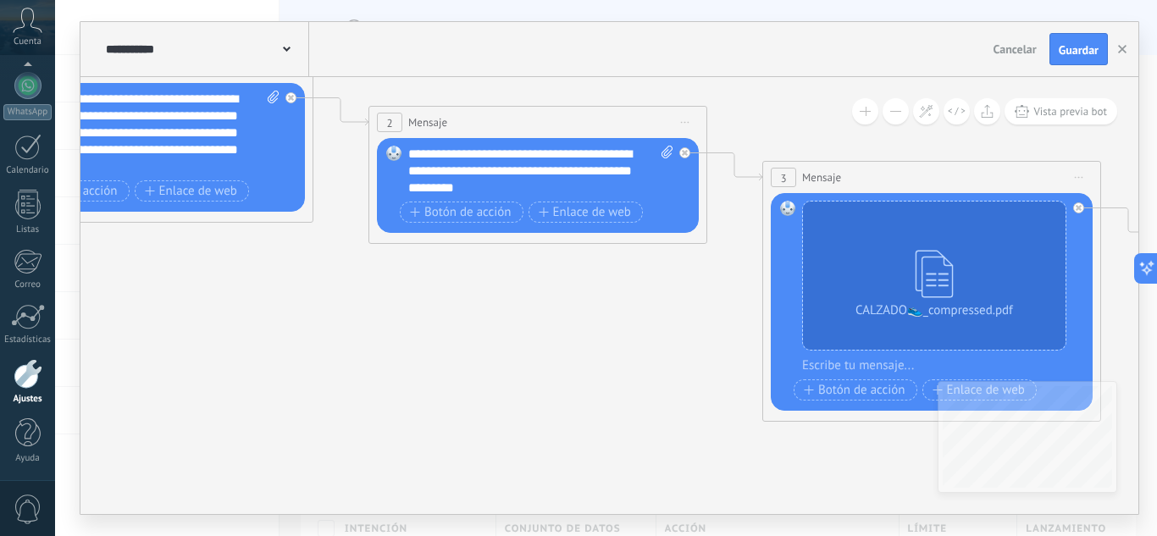
drag, startPoint x: 638, startPoint y: 411, endPoint x: 184, endPoint y: 317, distance: 463.5
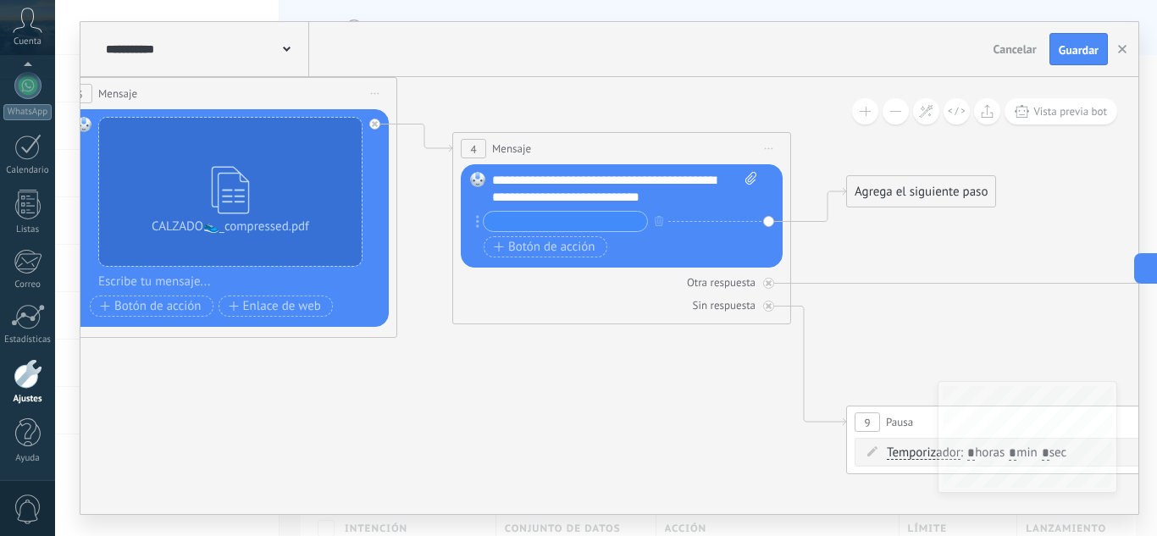
drag, startPoint x: 787, startPoint y: 411, endPoint x: 488, endPoint y: 415, distance: 298.9
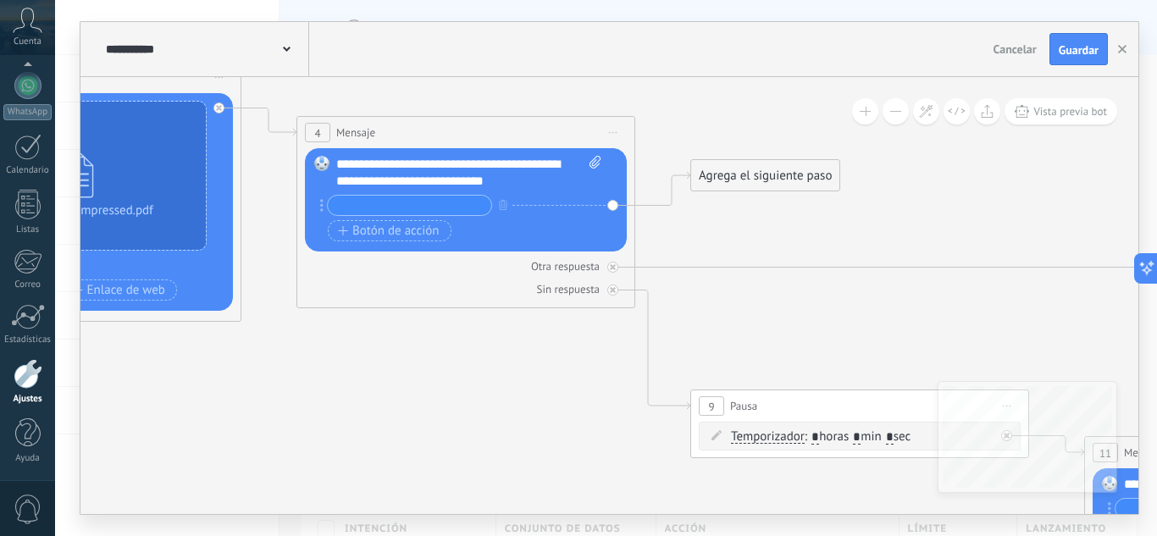
drag, startPoint x: 476, startPoint y: 412, endPoint x: 318, endPoint y: 388, distance: 160.1
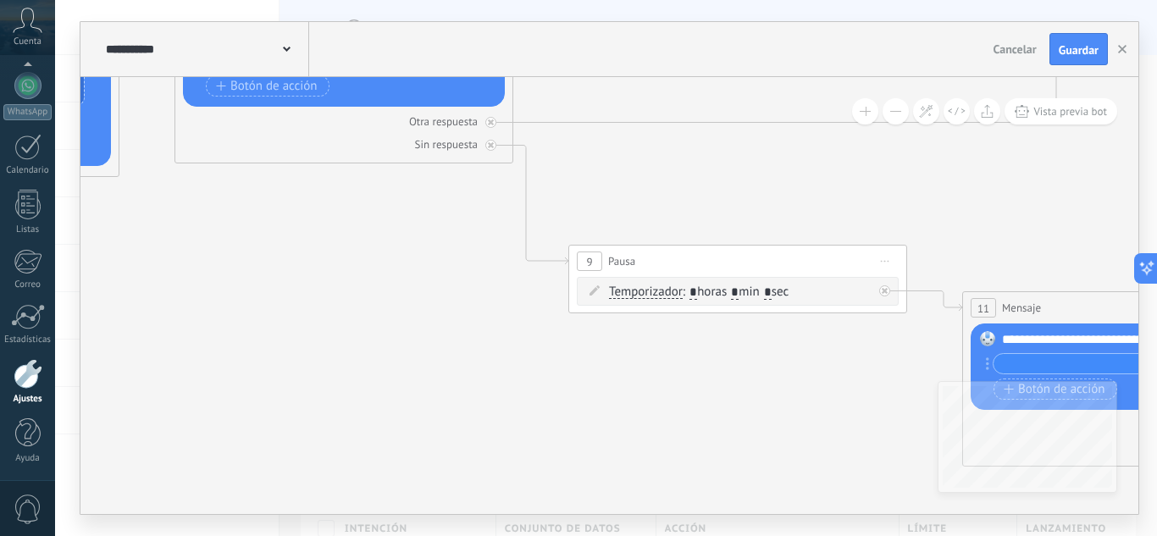
drag, startPoint x: 539, startPoint y: 453, endPoint x: 390, endPoint y: 290, distance: 221.2
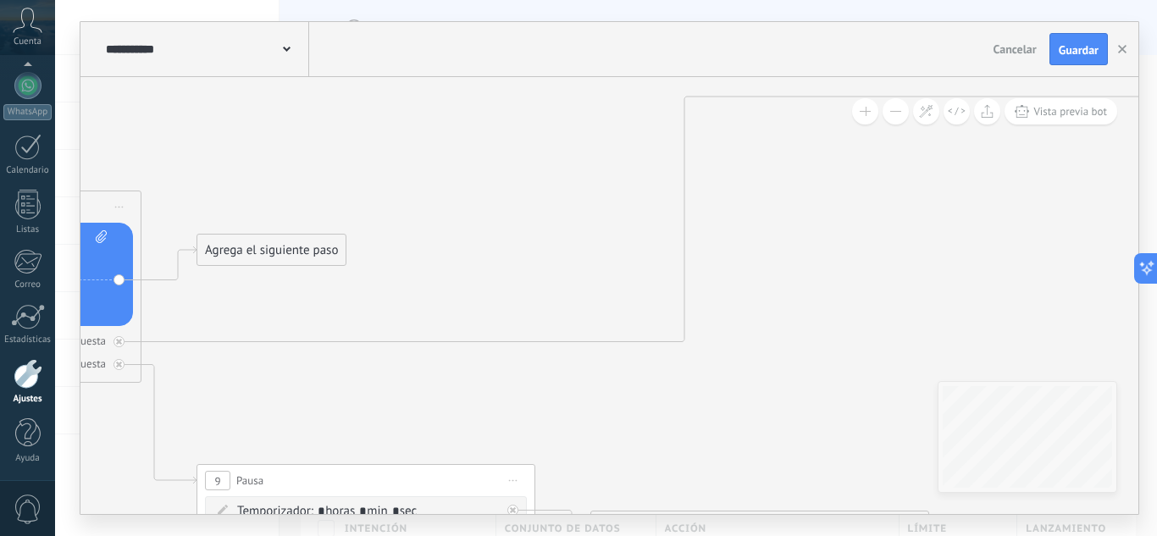
drag, startPoint x: 717, startPoint y: 246, endPoint x: 340, endPoint y: 74, distance: 414.5
click at [350, 70] on div "**********" at bounding box center [609, 268] width 1058 height 492
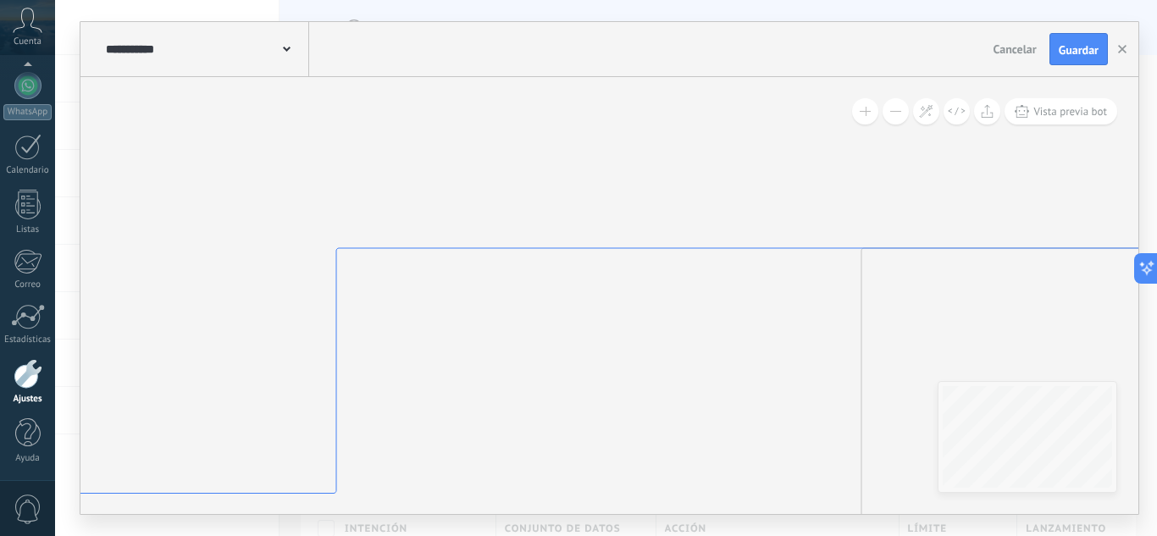
drag, startPoint x: 723, startPoint y: 375, endPoint x: 150, endPoint y: 171, distance: 608.5
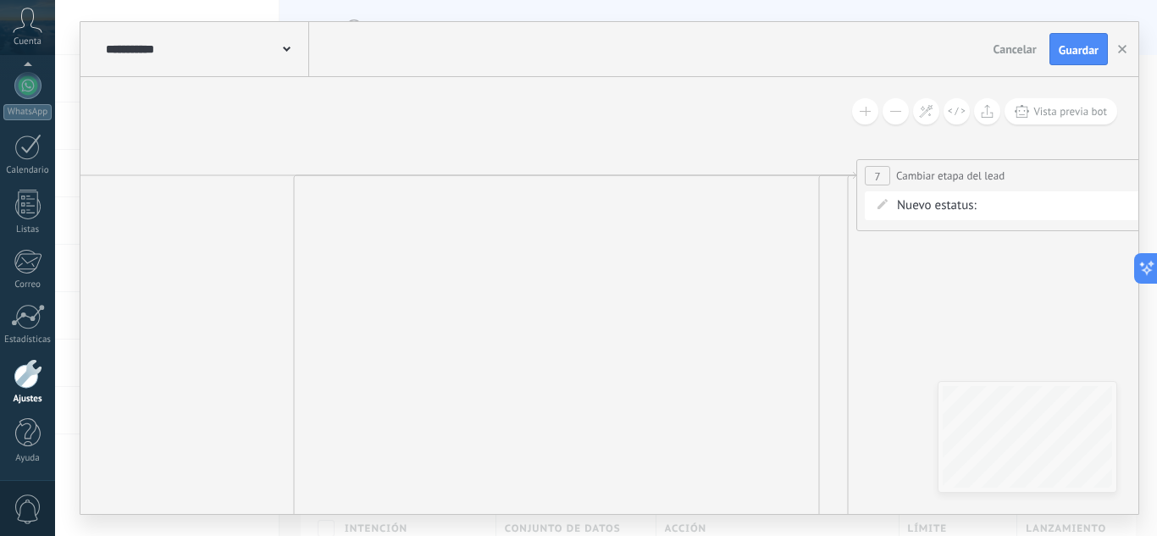
drag, startPoint x: 716, startPoint y: 295, endPoint x: 86, endPoint y: 295, distance: 630.0
drag, startPoint x: 420, startPoint y: 356, endPoint x: 862, endPoint y: 274, distance: 449.4
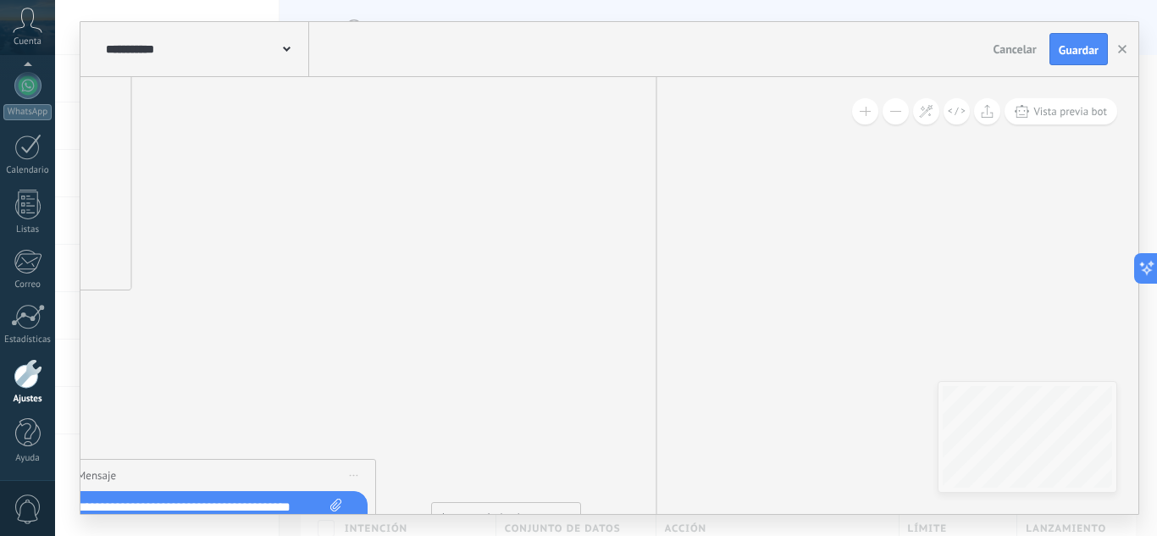
drag, startPoint x: 507, startPoint y: 261, endPoint x: 855, endPoint y: 140, distance: 368.5
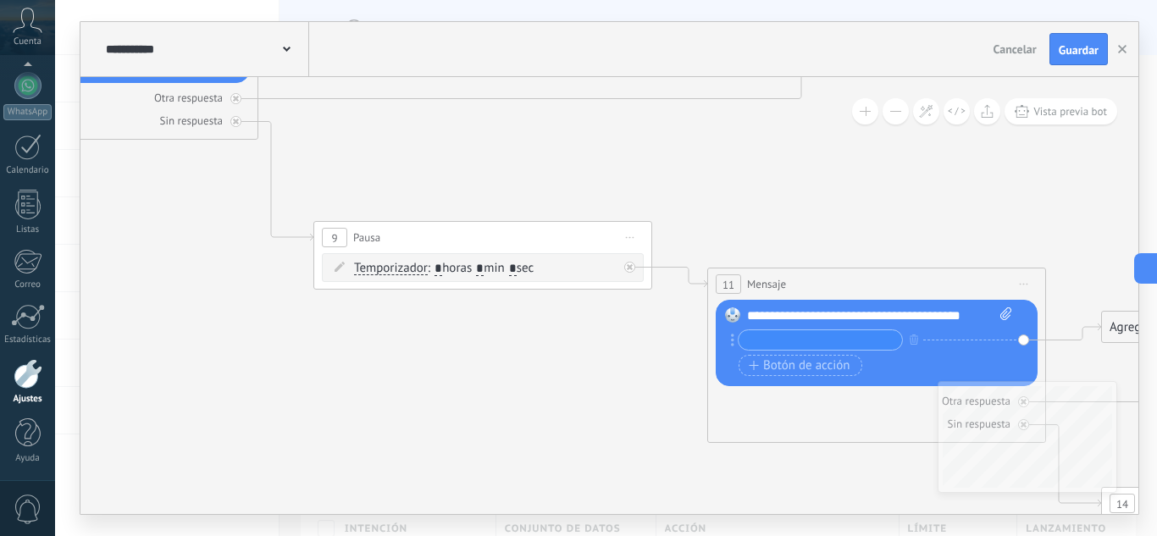
drag, startPoint x: 539, startPoint y: 273, endPoint x: 992, endPoint y: 171, distance: 464.3
click at [989, 171] on icon at bounding box center [974, 430] width 5716 height 2252
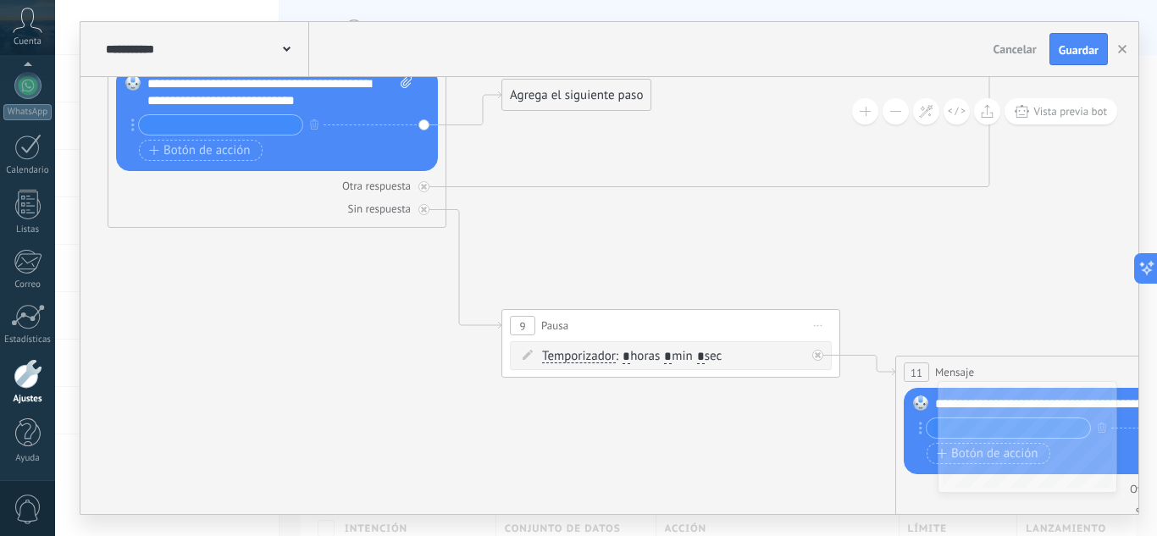
drag, startPoint x: 197, startPoint y: 277, endPoint x: 387, endPoint y: 235, distance: 194.3
click at [387, 237] on icon at bounding box center [1162, 518] width 5716 height 2252
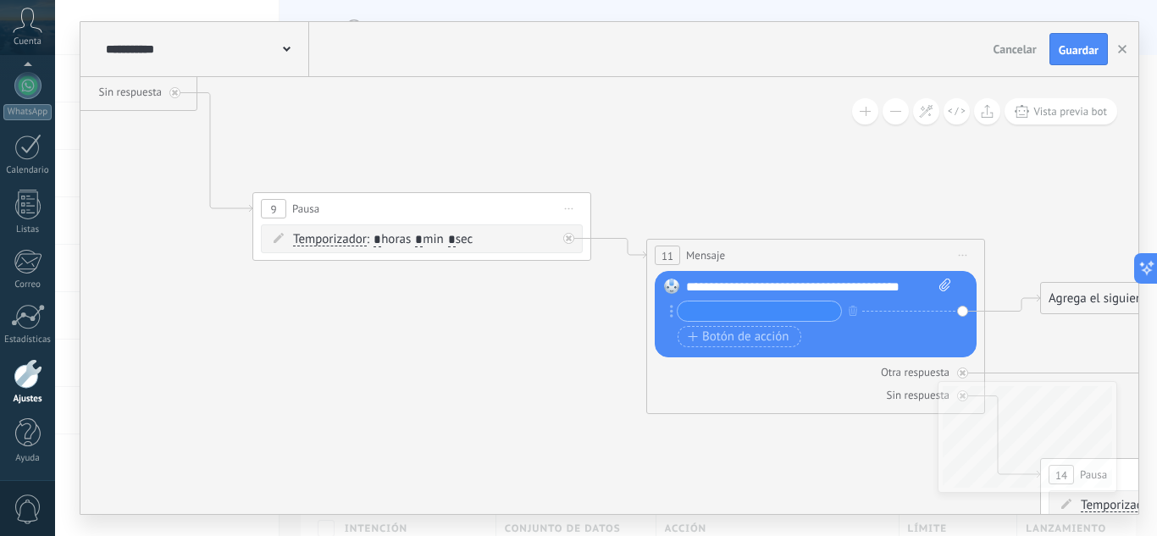
drag, startPoint x: 694, startPoint y: 357, endPoint x: 359, endPoint y: 396, distance: 336.7
click at [362, 395] on icon at bounding box center [913, 401] width 5716 height 2252
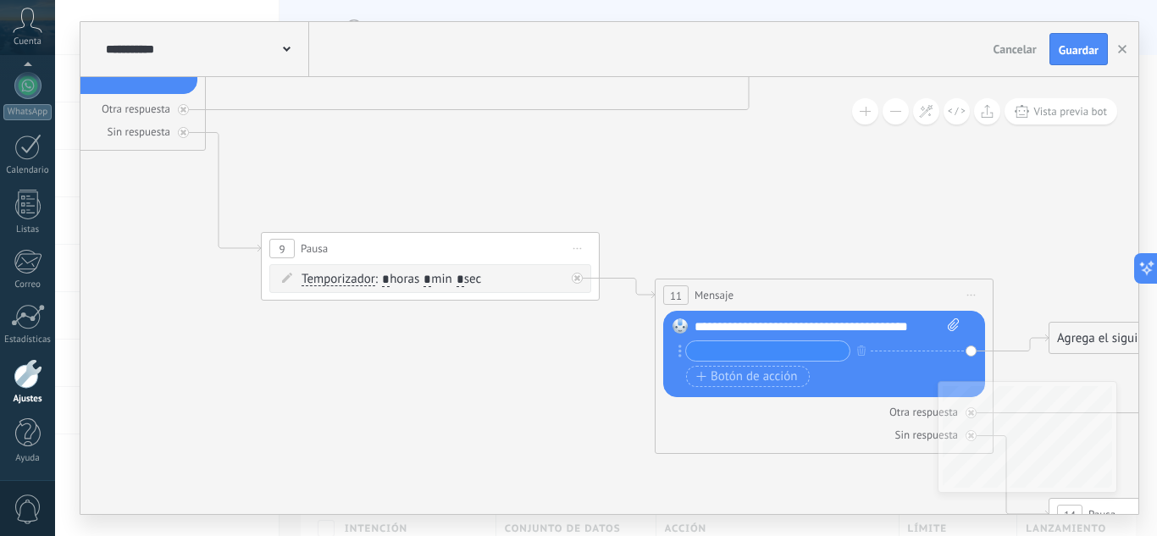
drag, startPoint x: 210, startPoint y: 372, endPoint x: 476, endPoint y: 418, distance: 269.9
click at [474, 418] on icon at bounding box center [921, 441] width 5716 height 2252
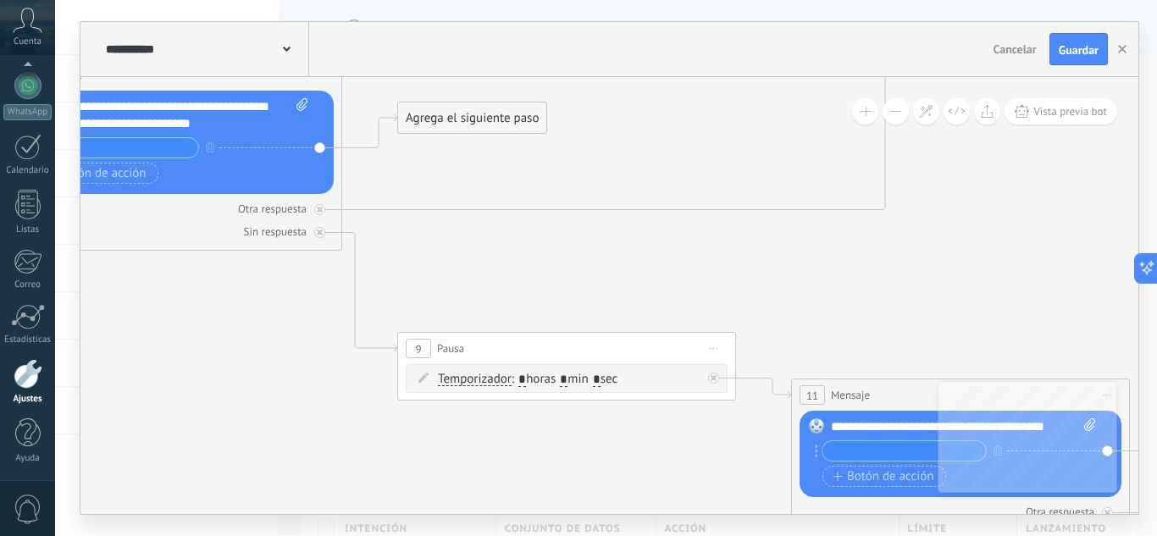
drag, startPoint x: 391, startPoint y: 447, endPoint x: 255, endPoint y: 357, distance: 163.2
click at [255, 358] on icon at bounding box center [1058, 541] width 5716 height 2252
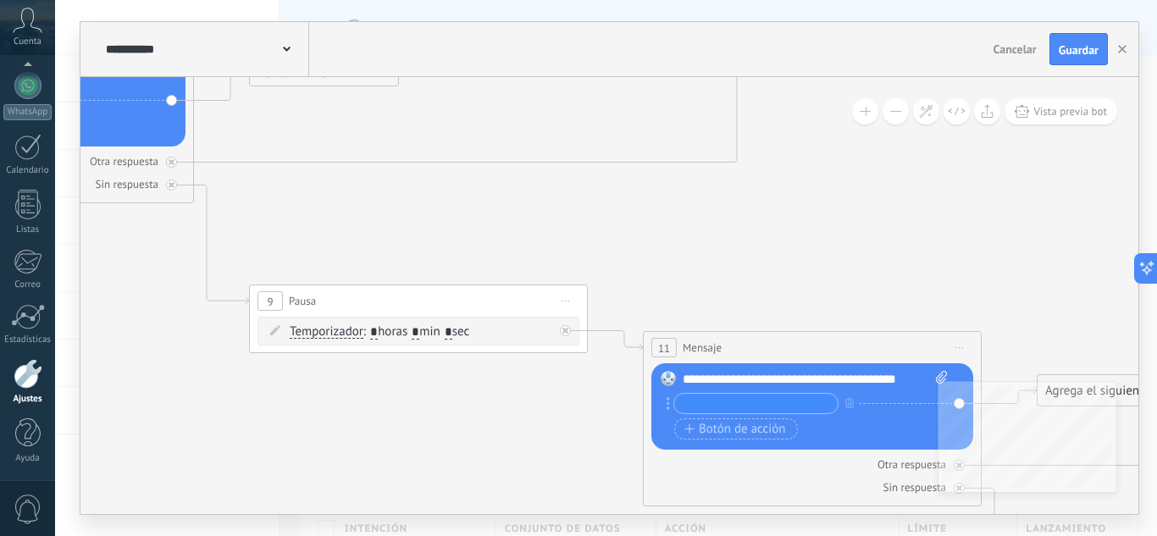
drag, startPoint x: 448, startPoint y: 422, endPoint x: 347, endPoint y: 400, distance: 103.1
click at [349, 401] on icon at bounding box center [910, 493] width 5716 height 2252
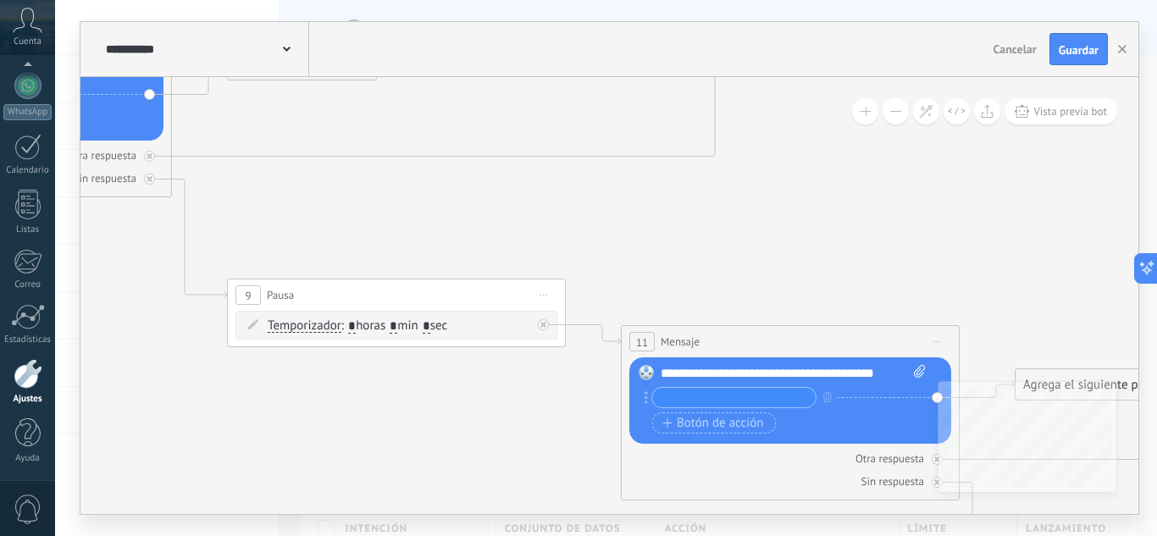
click at [356, 323] on input "*" at bounding box center [352, 327] width 8 height 14
type input "*"
click at [434, 439] on icon at bounding box center [888, 488] width 5716 height 2252
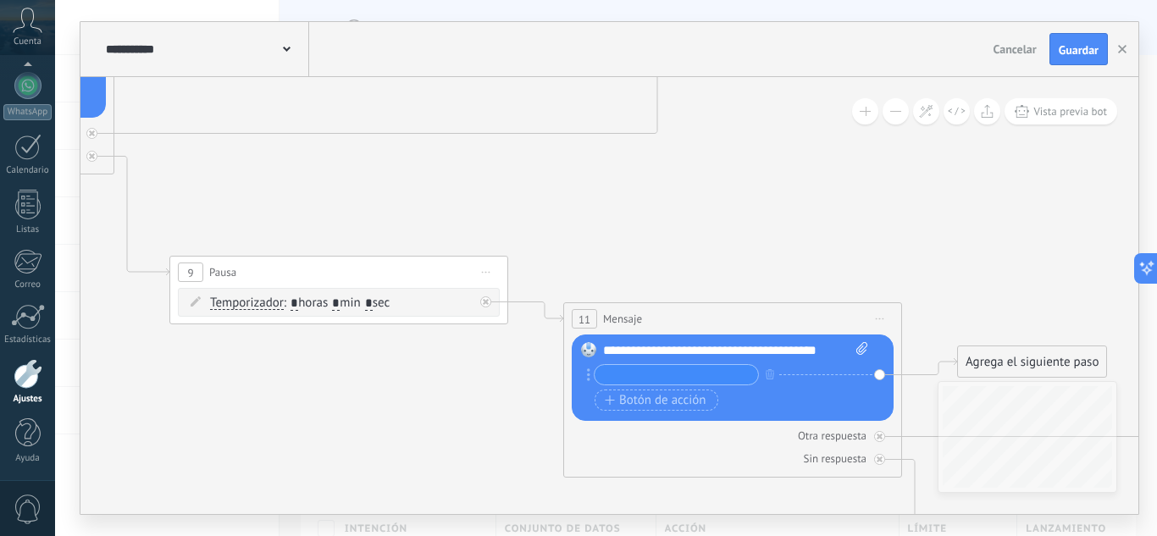
drag, startPoint x: 517, startPoint y: 432, endPoint x: 355, endPoint y: 368, distance: 174.5
click at [355, 368] on icon at bounding box center [830, 465] width 5716 height 2252
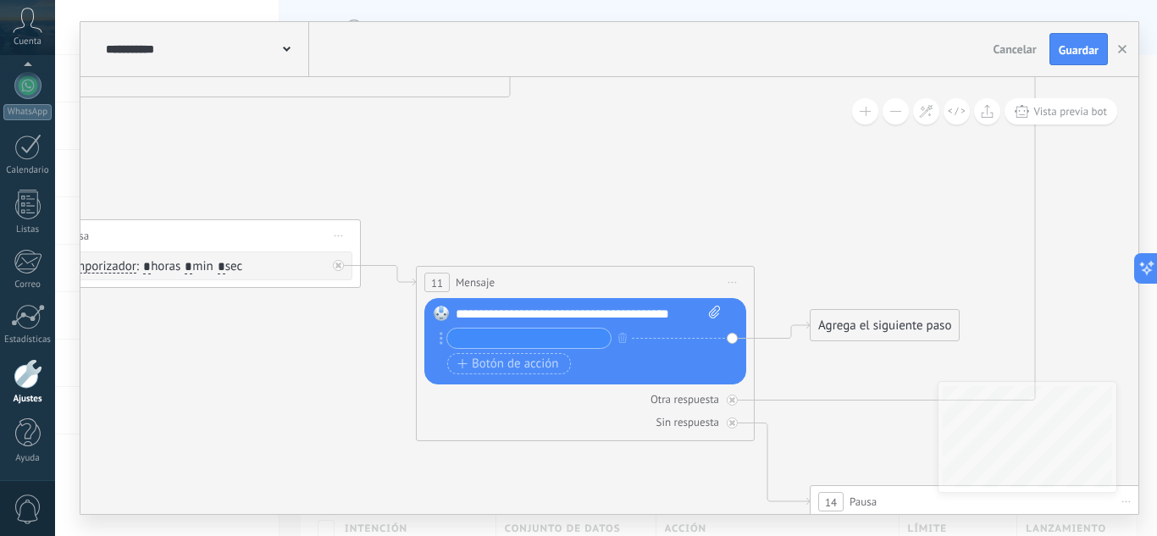
drag, startPoint x: 589, startPoint y: 448, endPoint x: 498, endPoint y: 439, distance: 91.9
click at [502, 441] on icon at bounding box center [683, 428] width 5716 height 2252
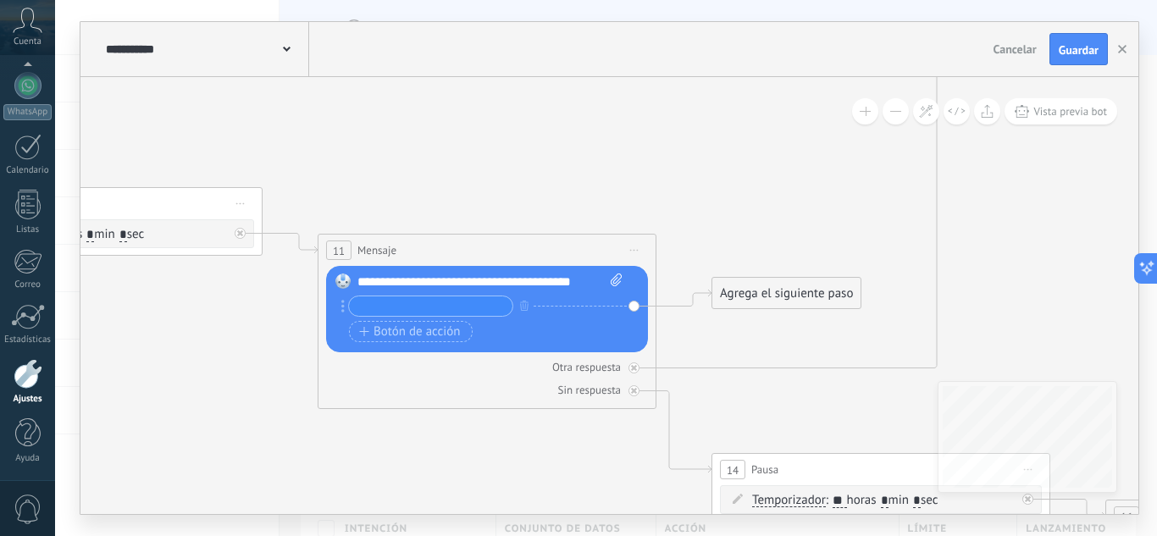
drag, startPoint x: 771, startPoint y: 215, endPoint x: 639, endPoint y: 138, distance: 152.9
click at [649, 153] on icon at bounding box center [584, 396] width 5716 height 2252
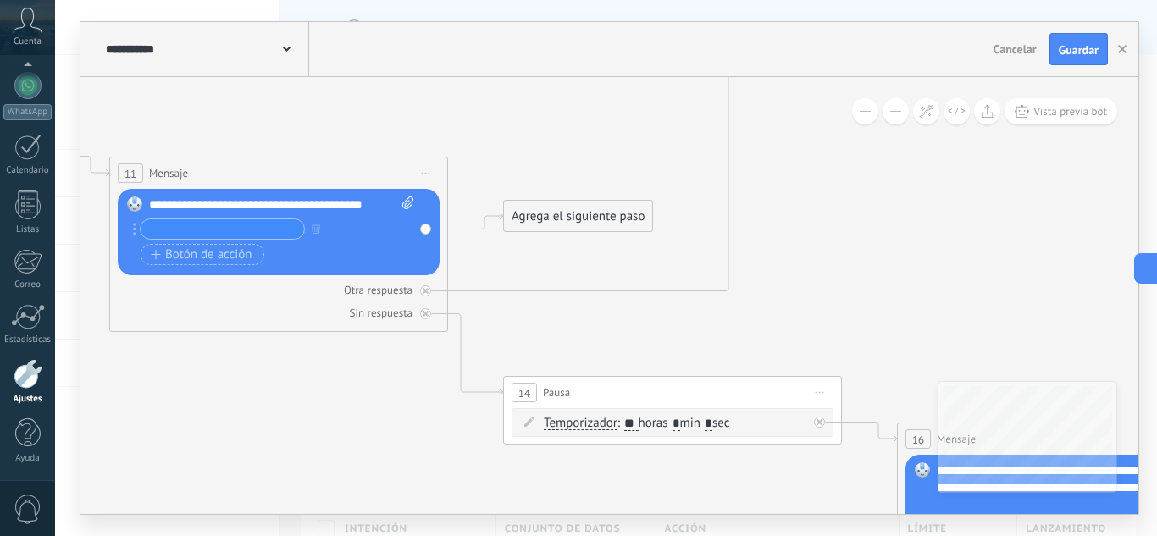
drag, startPoint x: 749, startPoint y: 376, endPoint x: 533, endPoint y: 332, distance: 220.4
click at [533, 332] on icon at bounding box center [376, 319] width 5716 height 2252
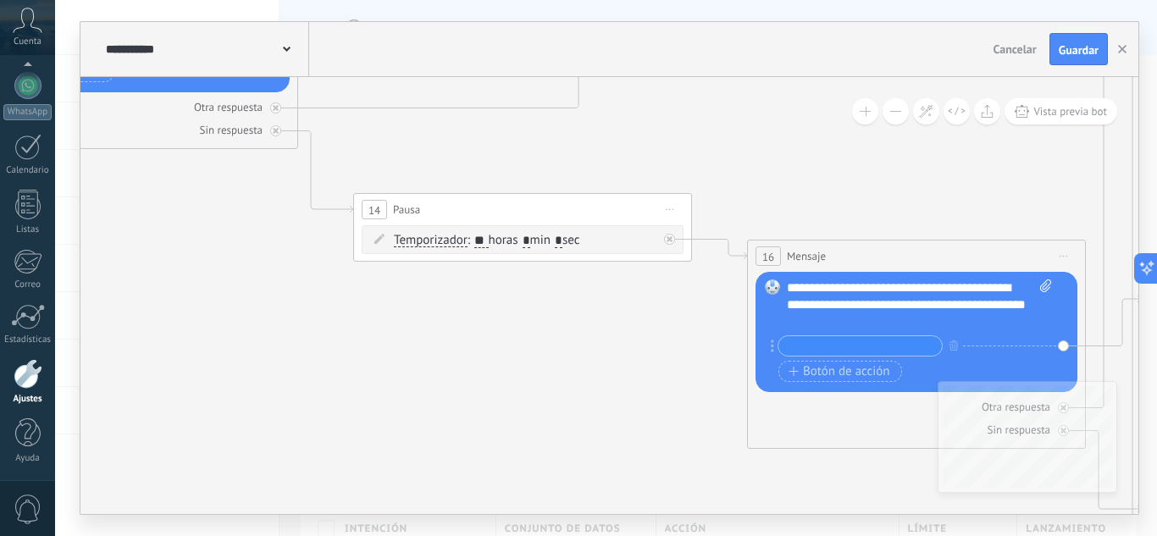
drag, startPoint x: 679, startPoint y: 307, endPoint x: 595, endPoint y: 107, distance: 216.7
click at [600, 117] on icon at bounding box center [226, 136] width 5716 height 2252
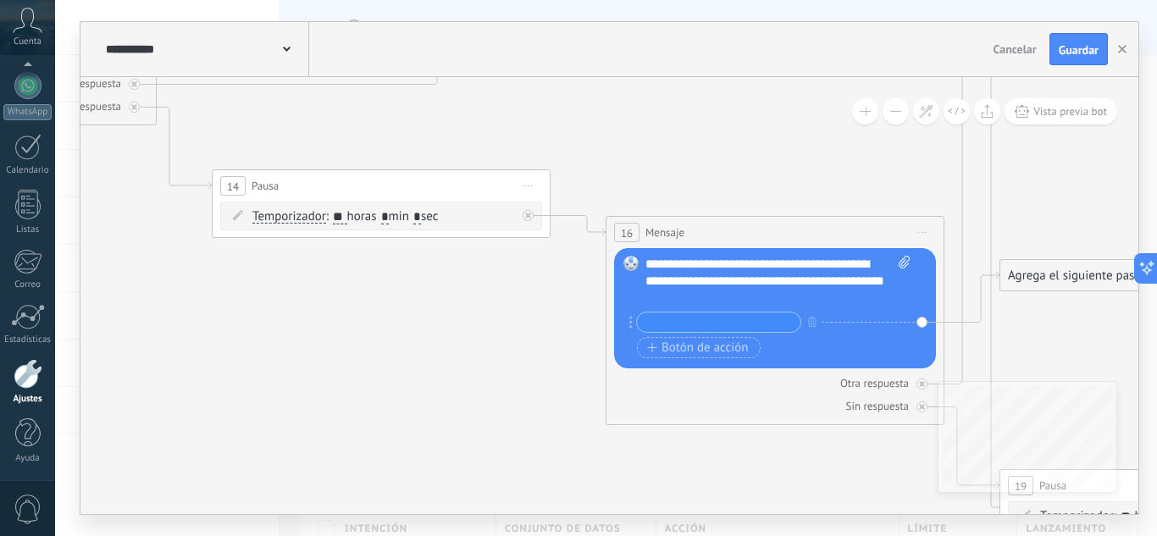
drag, startPoint x: 643, startPoint y: 376, endPoint x: 504, endPoint y: 367, distance: 139.2
click at [504, 367] on icon at bounding box center [85, 112] width 5716 height 2252
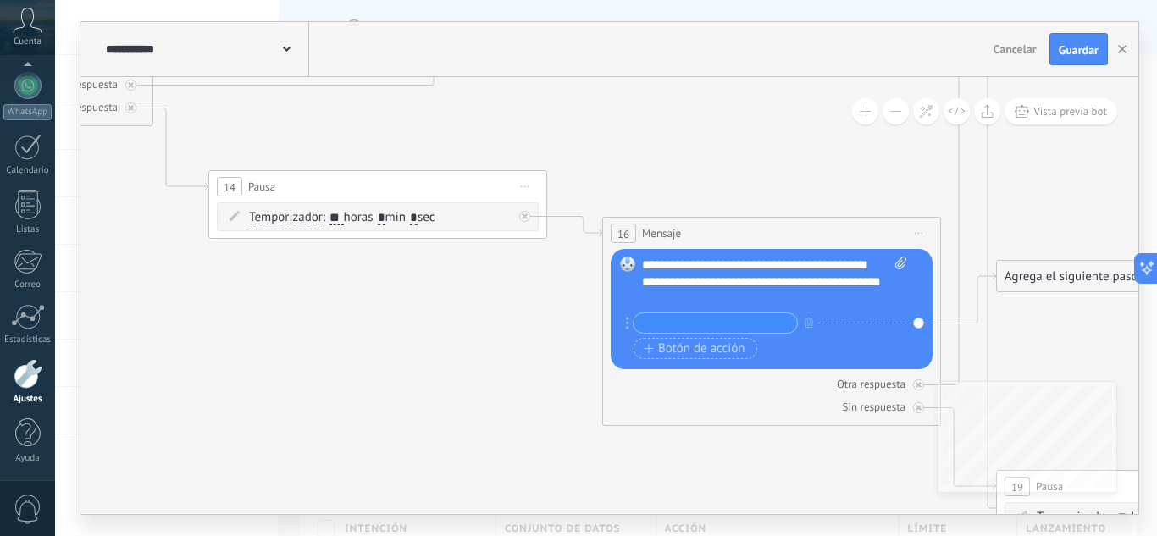
drag, startPoint x: 484, startPoint y: 358, endPoint x: 455, endPoint y: 340, distance: 34.6
click at [461, 344] on icon at bounding box center [81, 113] width 5716 height 2252
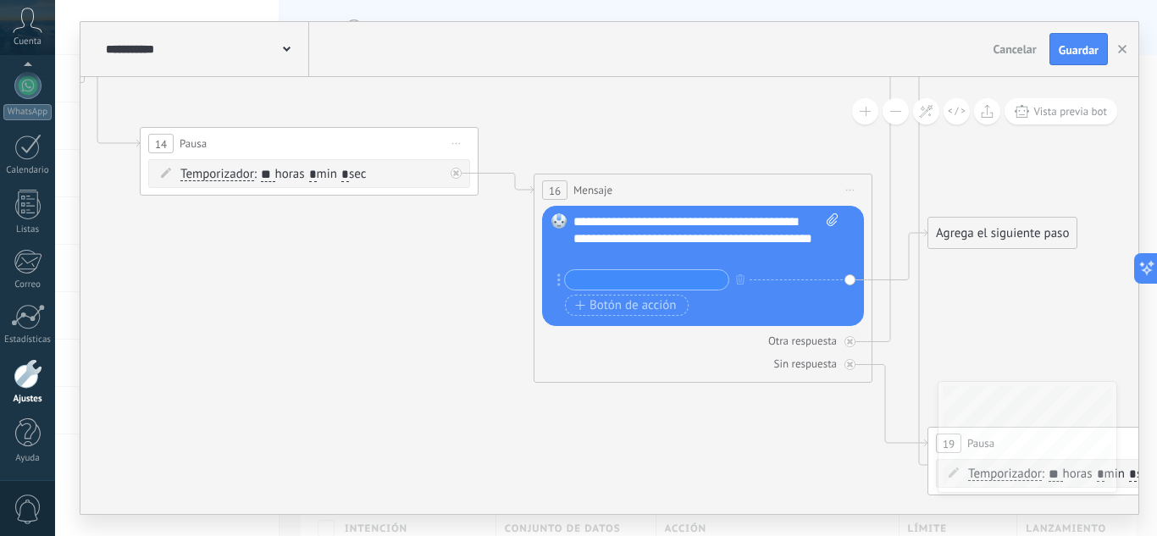
drag, startPoint x: 472, startPoint y: 363, endPoint x: 357, endPoint y: 314, distance: 124.4
click at [419, 333] on icon at bounding box center [13, 70] width 5716 height 2252
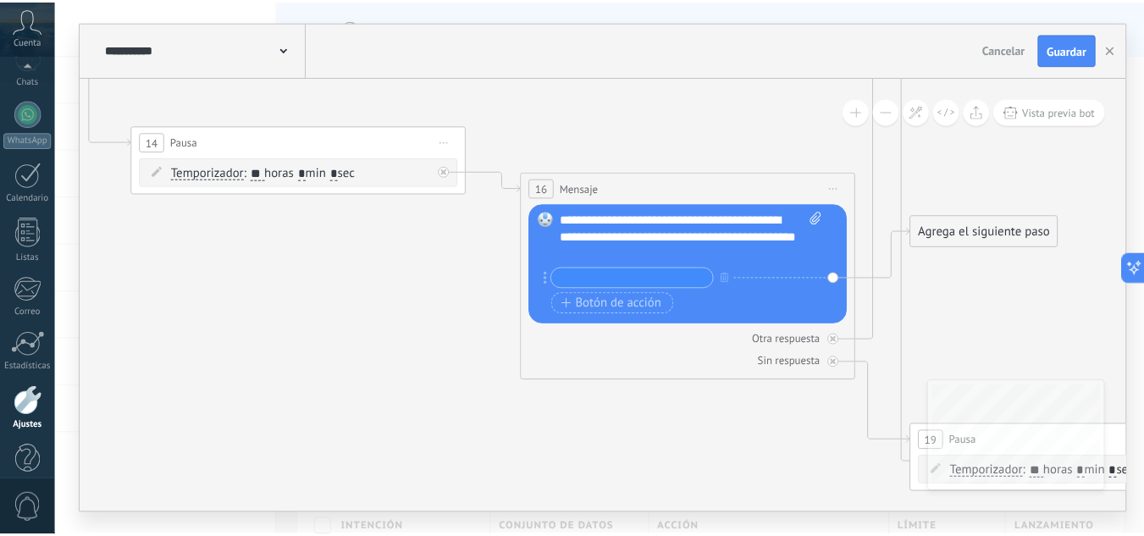
scroll to position [169, 0]
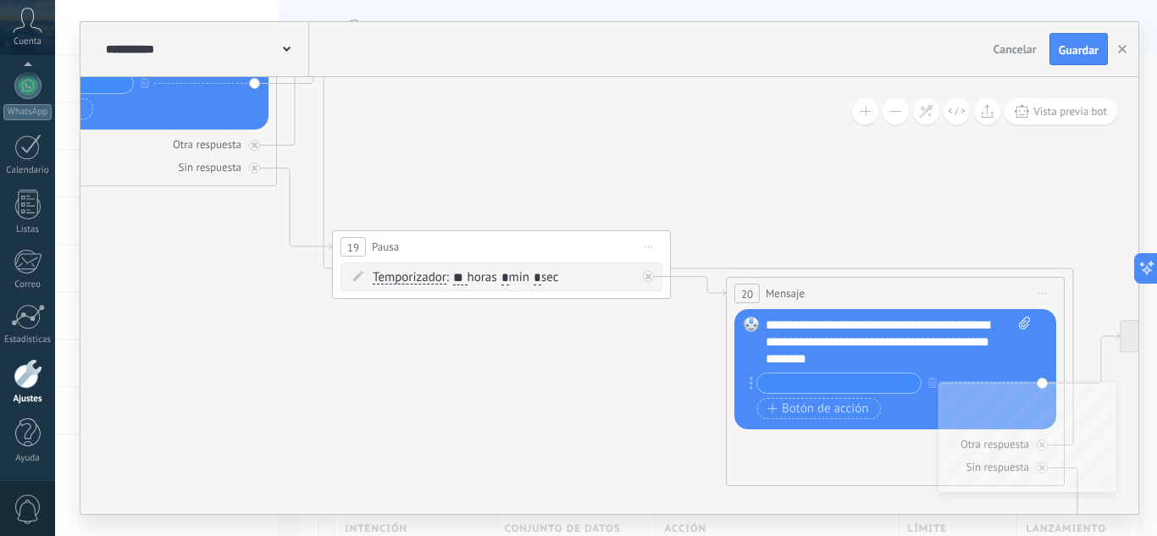
drag, startPoint x: 763, startPoint y: 453, endPoint x: 164, endPoint y: 260, distance: 629.0
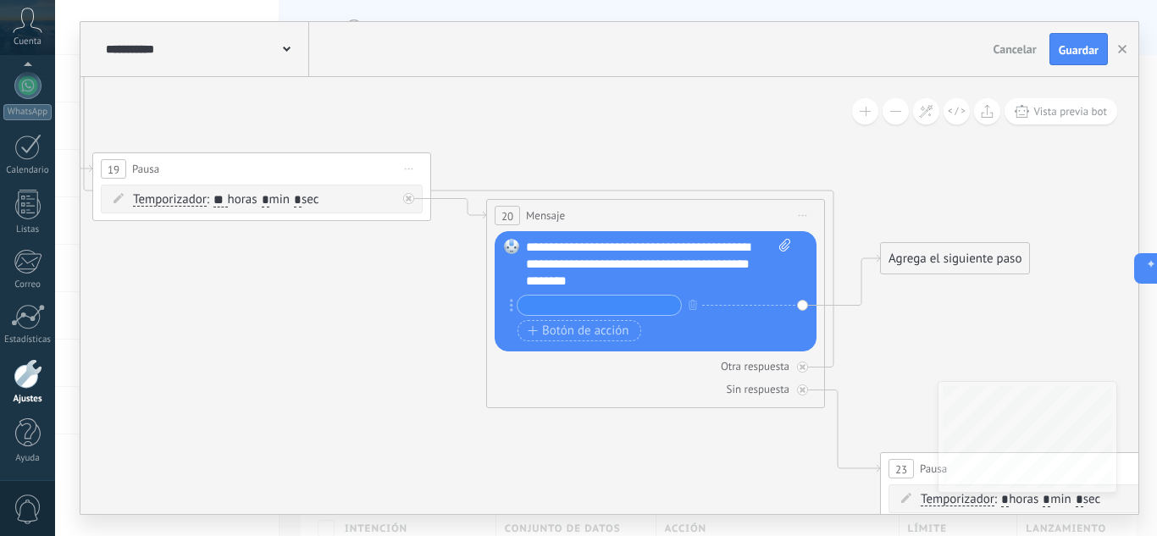
drag, startPoint x: 518, startPoint y: 385, endPoint x: 269, endPoint y: 299, distance: 263.5
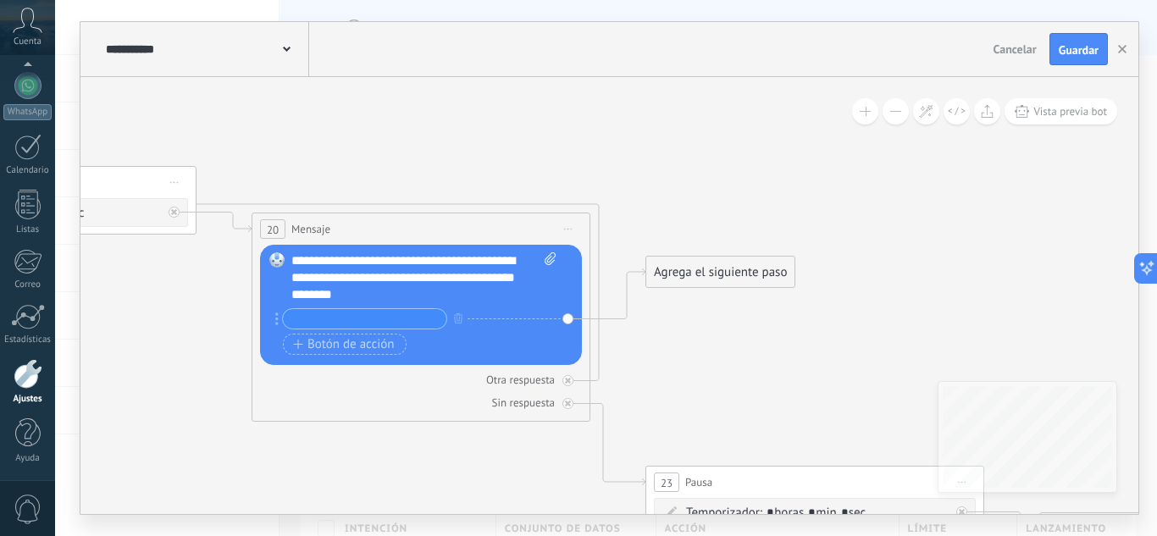
drag, startPoint x: 869, startPoint y: 345, endPoint x: 649, endPoint y: 372, distance: 221.7
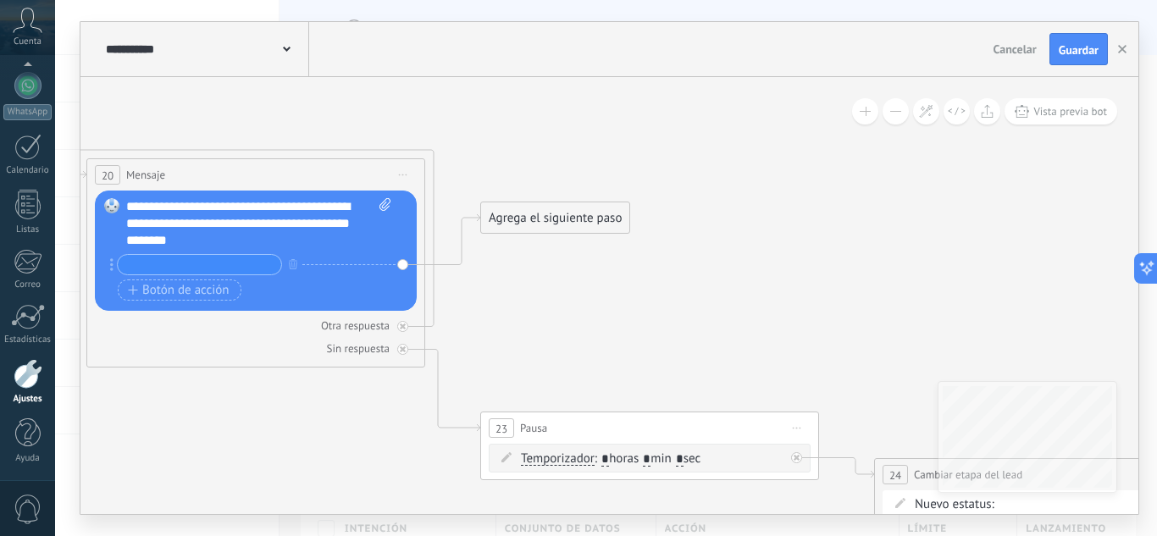
drag, startPoint x: 793, startPoint y: 363, endPoint x: 634, endPoint y: 304, distance: 169.9
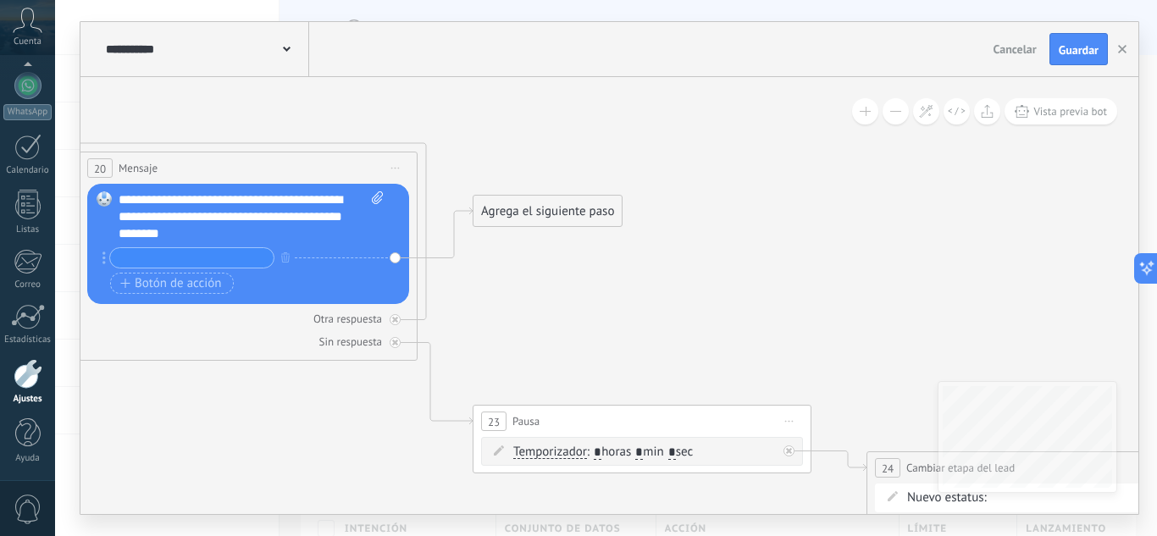
drag, startPoint x: 727, startPoint y: 323, endPoint x: 663, endPoint y: 183, distance: 153.5
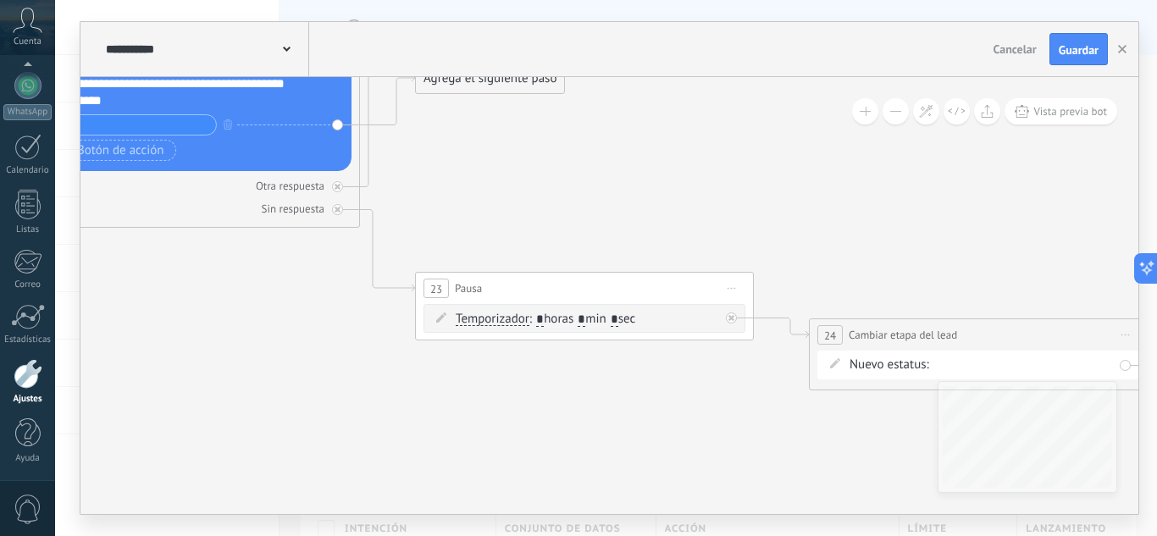
drag, startPoint x: 640, startPoint y: 429, endPoint x: 528, endPoint y: 395, distance: 116.8
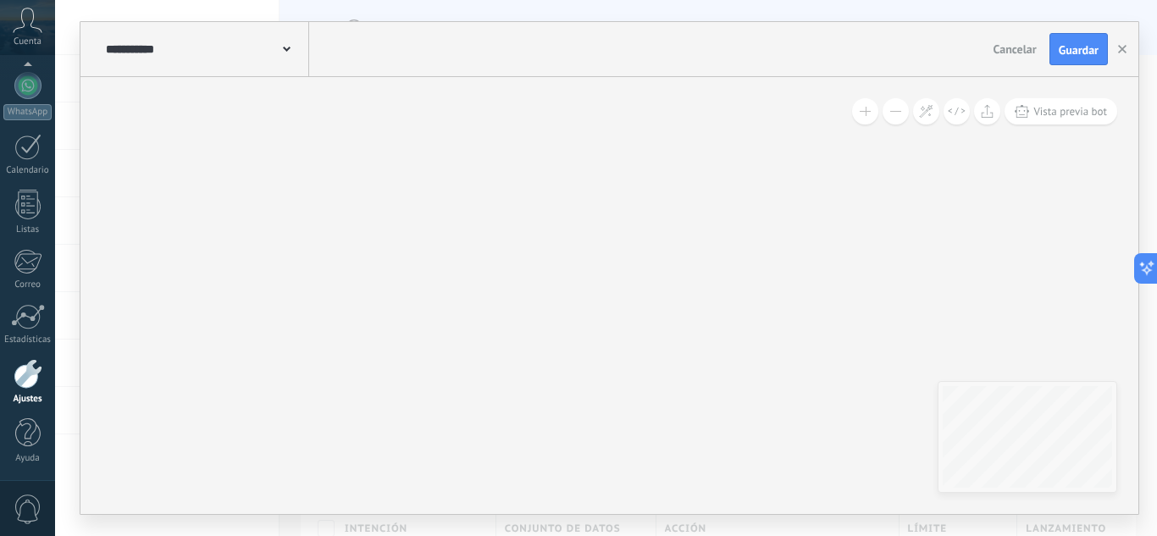
drag, startPoint x: 373, startPoint y: 359, endPoint x: 931, endPoint y: 312, distance: 559.2
drag, startPoint x: 382, startPoint y: 267, endPoint x: 614, endPoint y: 300, distance: 234.4
drag, startPoint x: 475, startPoint y: 311, endPoint x: 706, endPoint y: 449, distance: 269.2
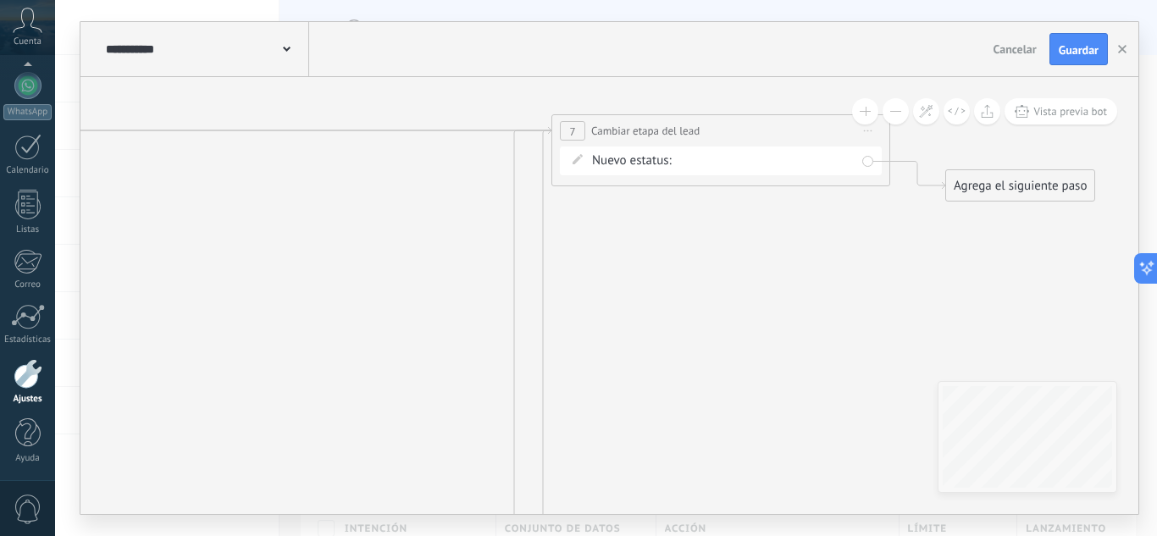
drag, startPoint x: 268, startPoint y: 321, endPoint x: 280, endPoint y: 481, distance: 160.5
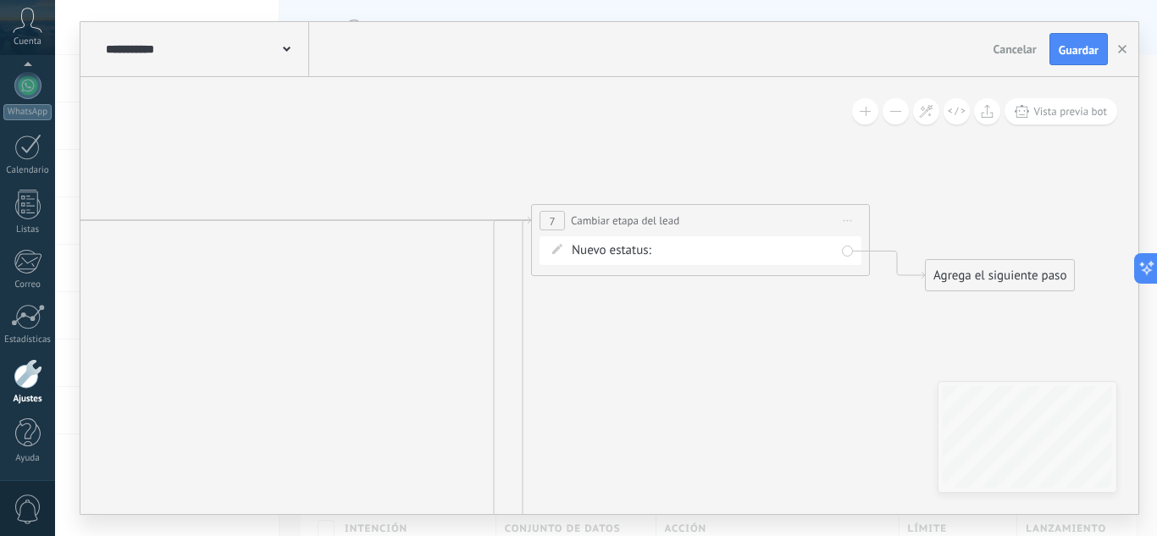
drag, startPoint x: 703, startPoint y: 396, endPoint x: 592, endPoint y: 368, distance: 114.4
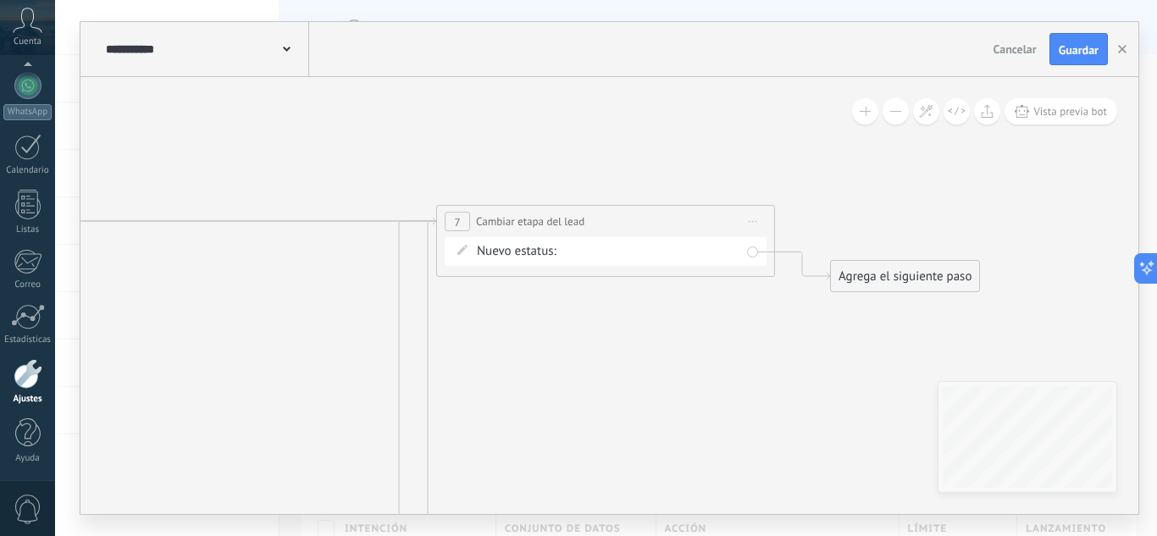
drag, startPoint x: 317, startPoint y: 353, endPoint x: 367, endPoint y: 362, distance: 50.8
click at [1089, 56] on span "Guardar" at bounding box center [1078, 50] width 40 height 12
click at [1125, 37] on button "button" at bounding box center [1121, 49] width 25 height 30
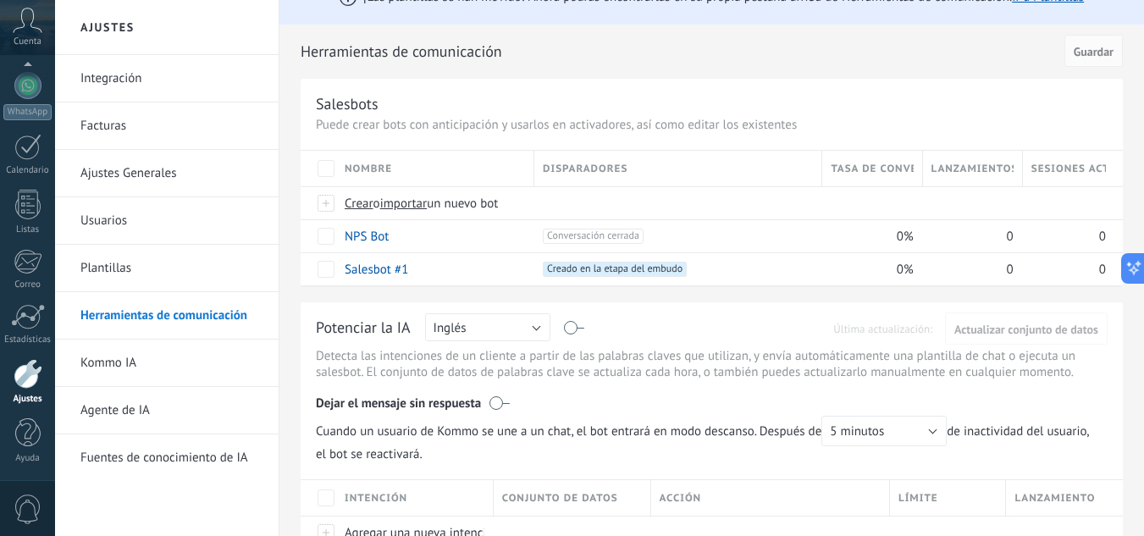
scroll to position [0, 0]
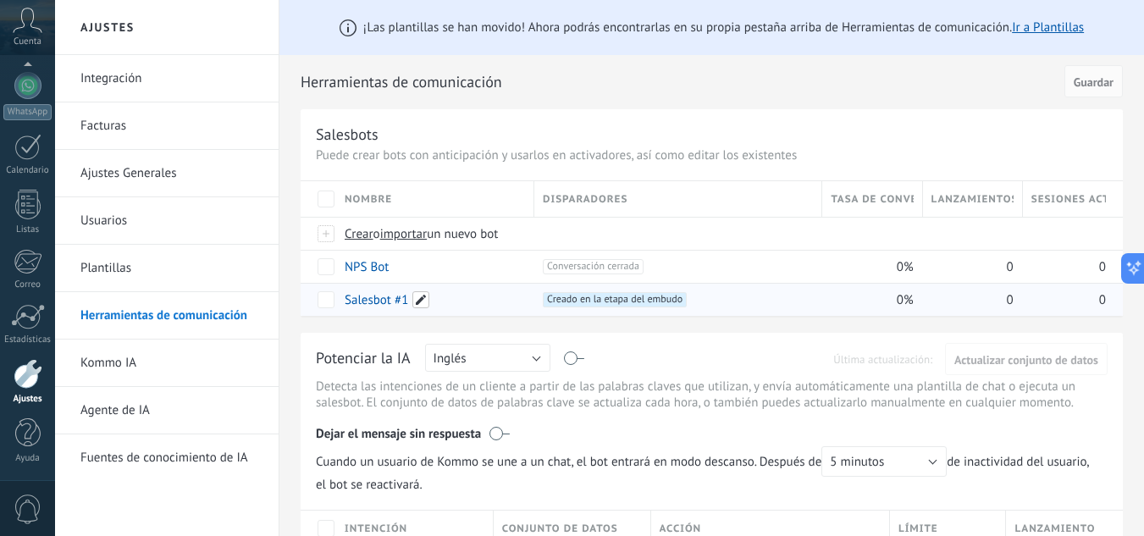
click at [414, 296] on span at bounding box center [420, 299] width 17 height 17
type input "*"
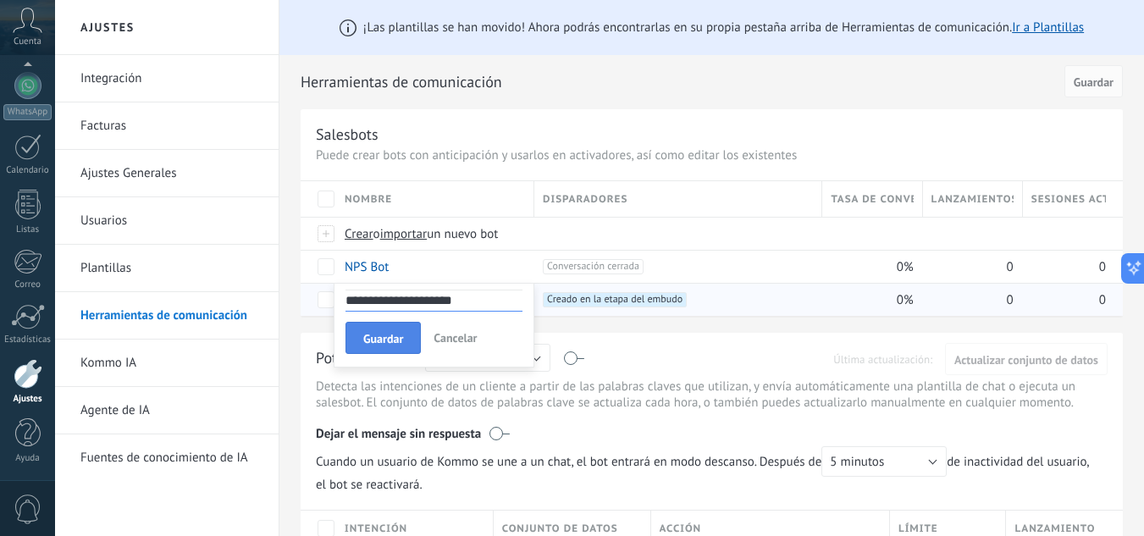
type input "**********"
click at [395, 333] on span "Guardar" at bounding box center [383, 339] width 40 height 12
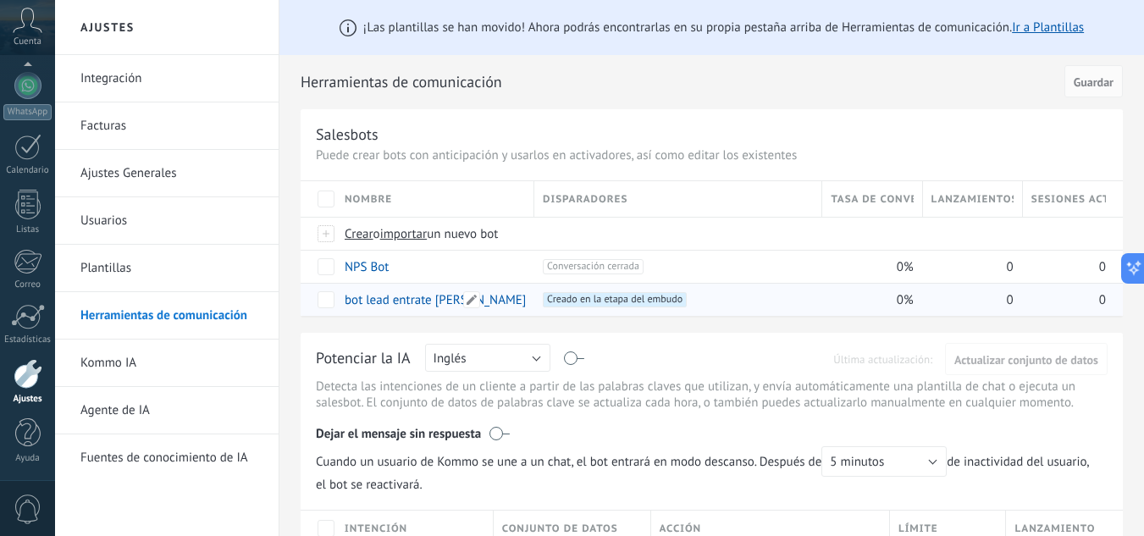
click at [401, 296] on link "bot lead entrate john" at bounding box center [435, 300] width 181 height 16
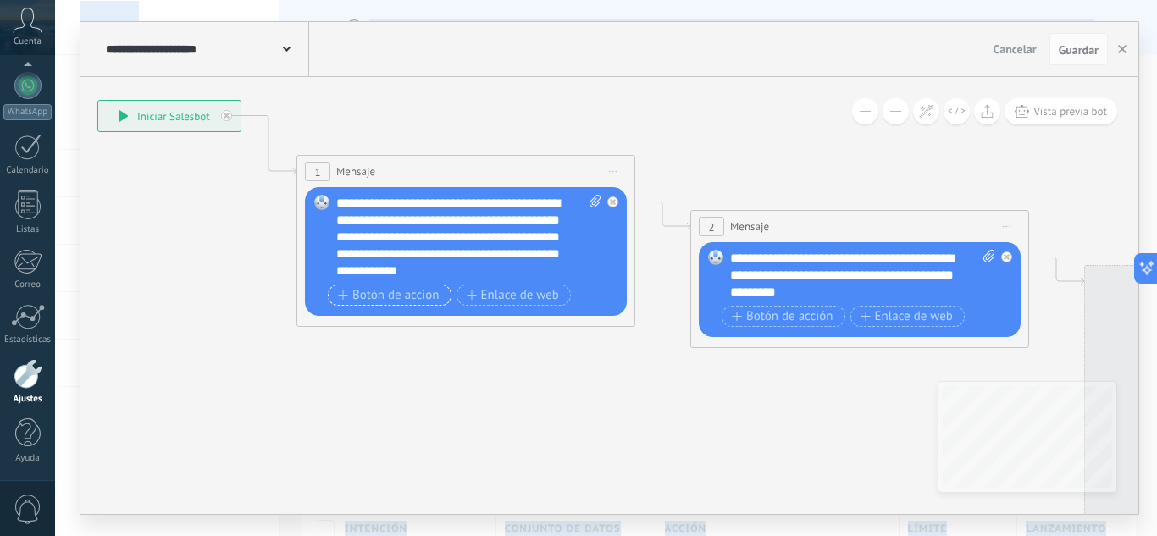
drag, startPoint x: 520, startPoint y: 371, endPoint x: 286, endPoint y: 220, distance: 278.1
click at [19, 185] on body ".abccls-1,.abccls-2{fill-rule:evenodd}.abccls-2{fill:#fff} .abfcls-1{fill:none}…" at bounding box center [578, 268] width 1157 height 536
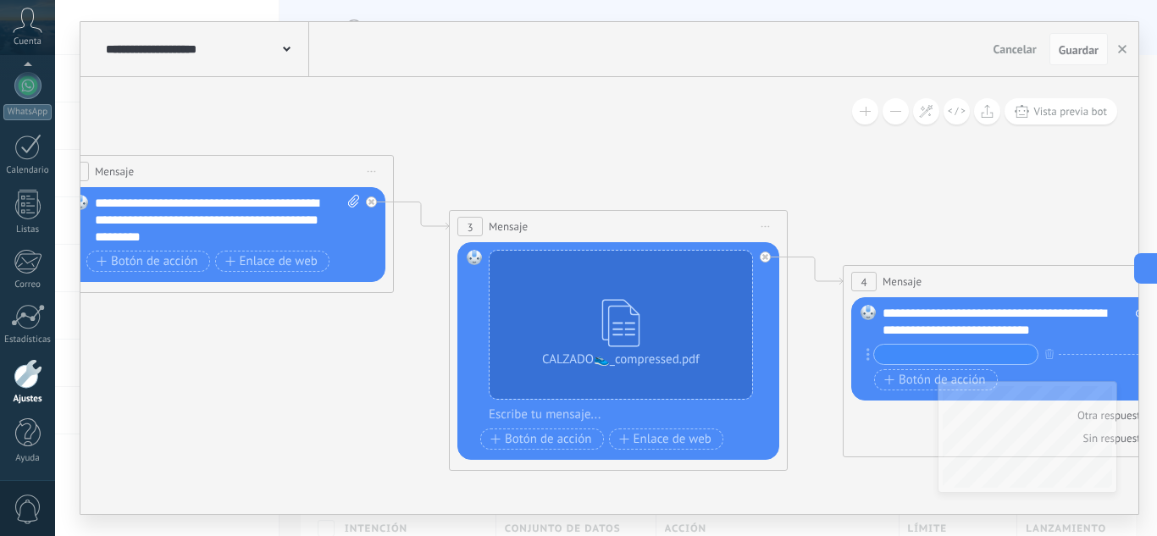
drag, startPoint x: 650, startPoint y: 349, endPoint x: 141, endPoint y: 365, distance: 510.0
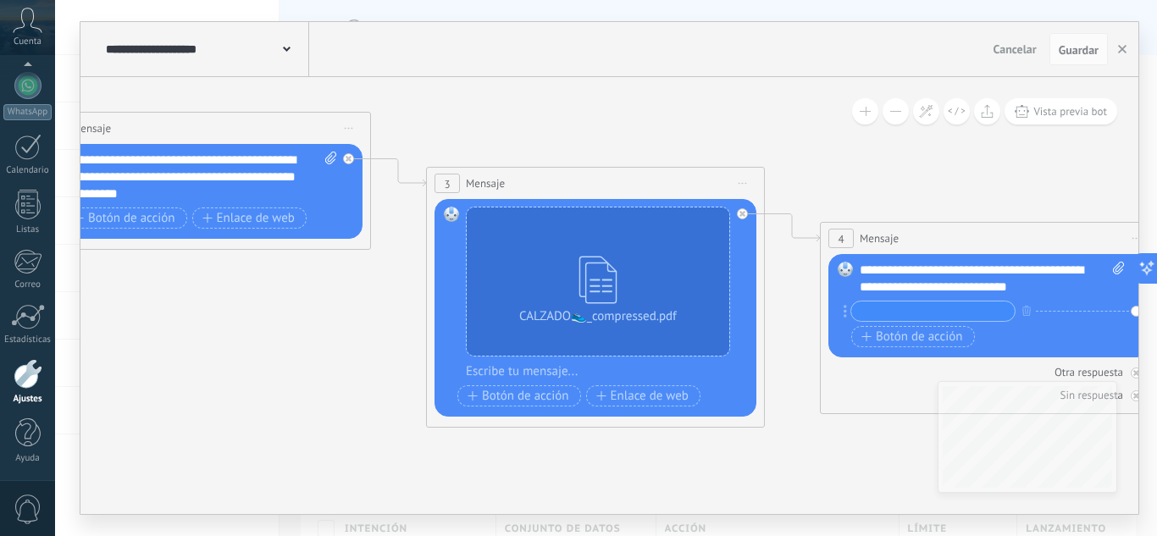
drag, startPoint x: 312, startPoint y: 375, endPoint x: 316, endPoint y: 313, distance: 61.9
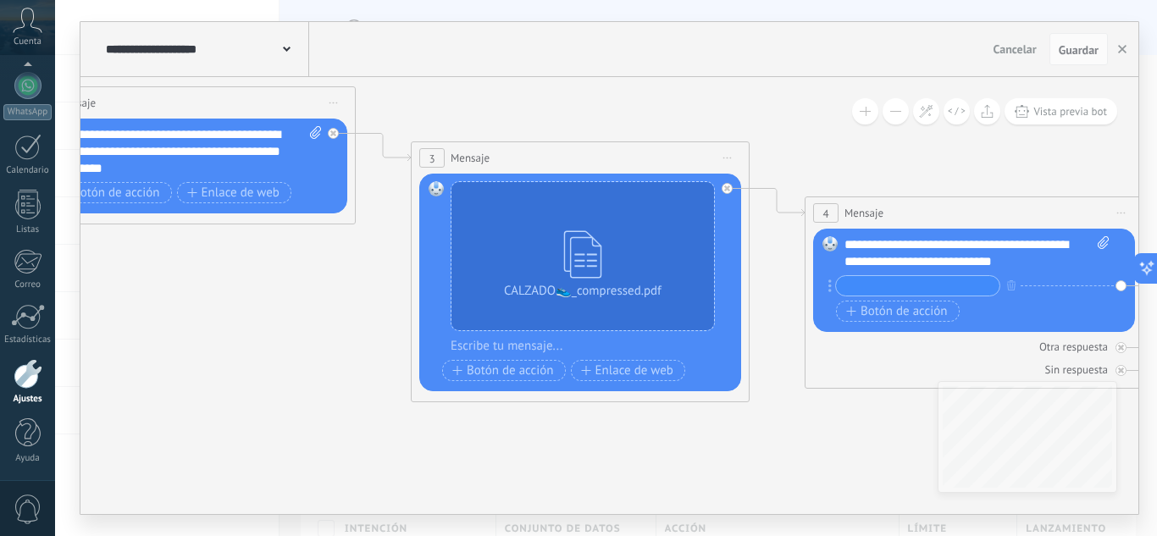
drag, startPoint x: 731, startPoint y: 428, endPoint x: 688, endPoint y: 426, distance: 42.4
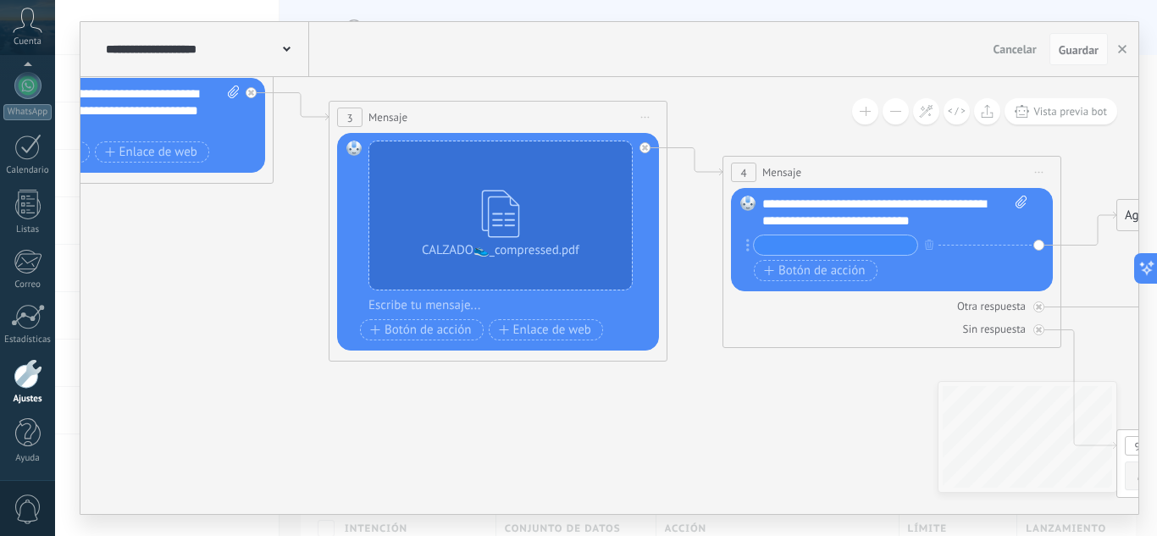
drag, startPoint x: 749, startPoint y: 455, endPoint x: 656, endPoint y: 379, distance: 119.2
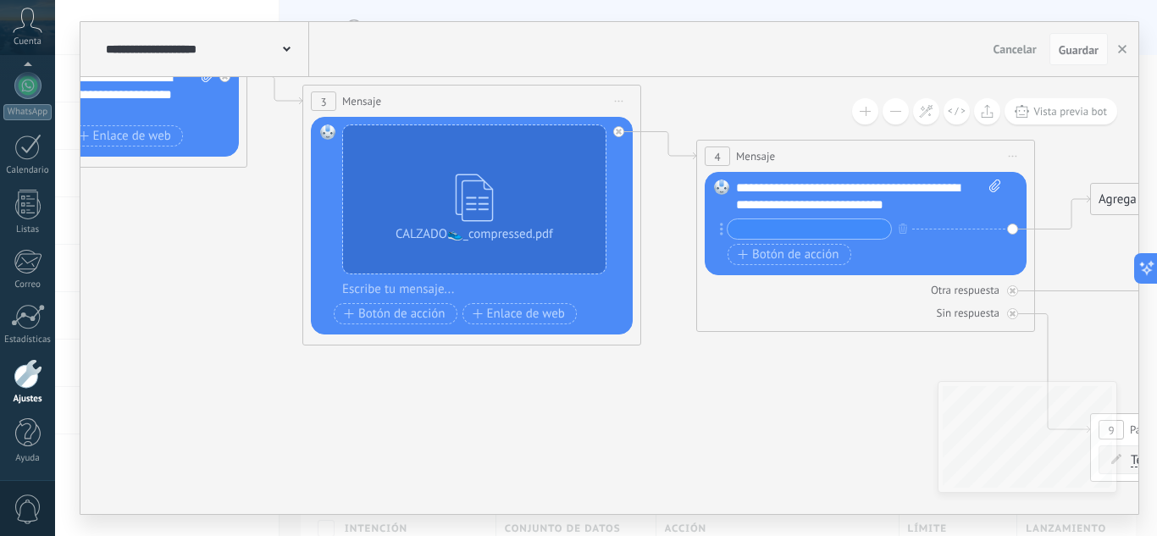
drag, startPoint x: 709, startPoint y: 438, endPoint x: 662, endPoint y: 431, distance: 47.1
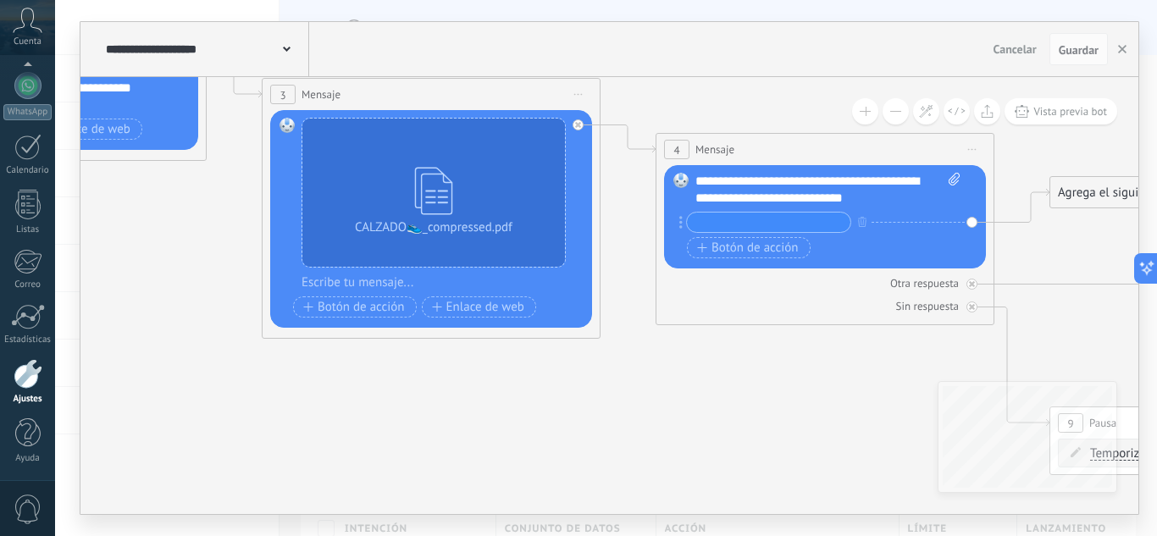
drag, startPoint x: 739, startPoint y: 414, endPoint x: 619, endPoint y: 412, distance: 120.3
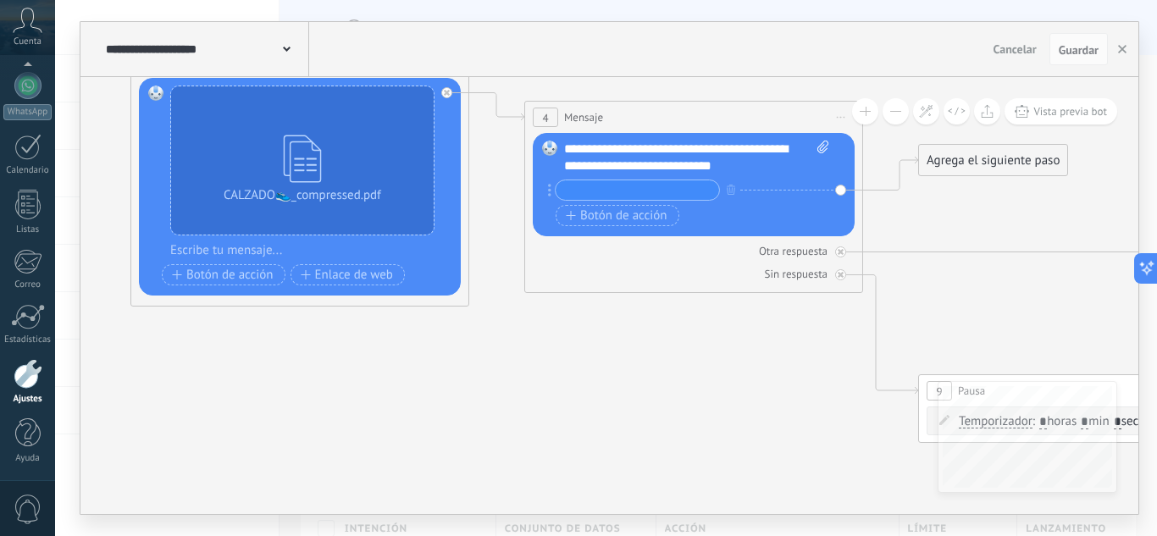
drag, startPoint x: 616, startPoint y: 452, endPoint x: 589, endPoint y: 402, distance: 57.2
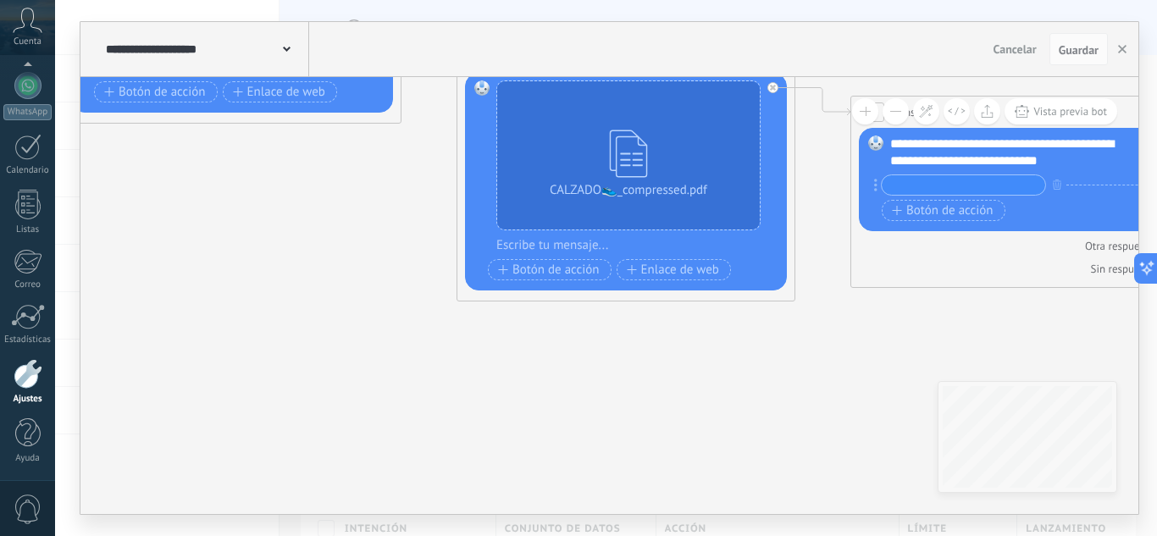
drag, startPoint x: 578, startPoint y: 445, endPoint x: 662, endPoint y: 439, distance: 84.0
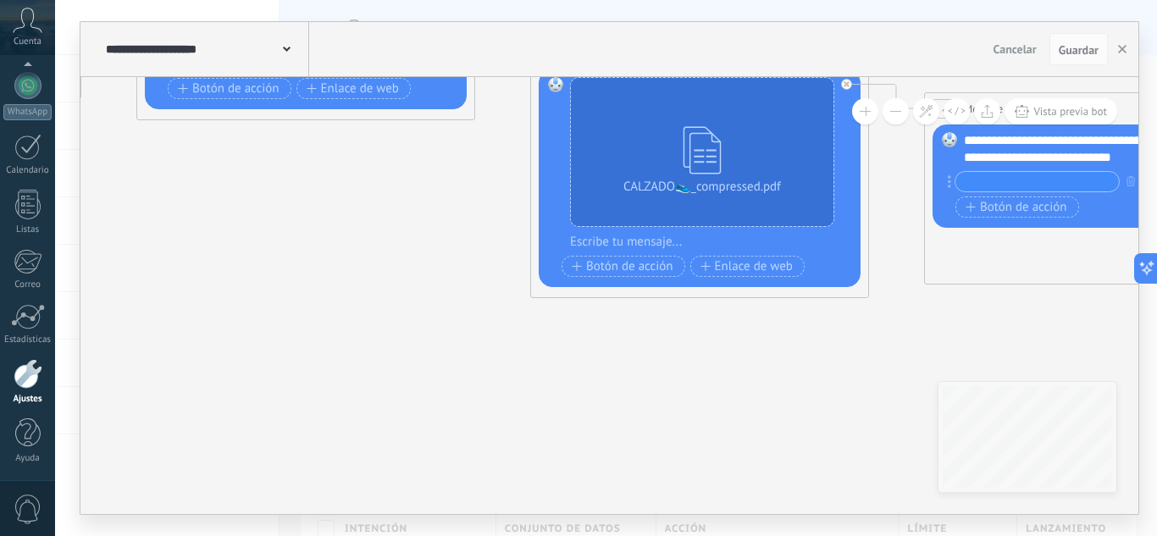
drag, startPoint x: 242, startPoint y: 368, endPoint x: 493, endPoint y: 365, distance: 250.7
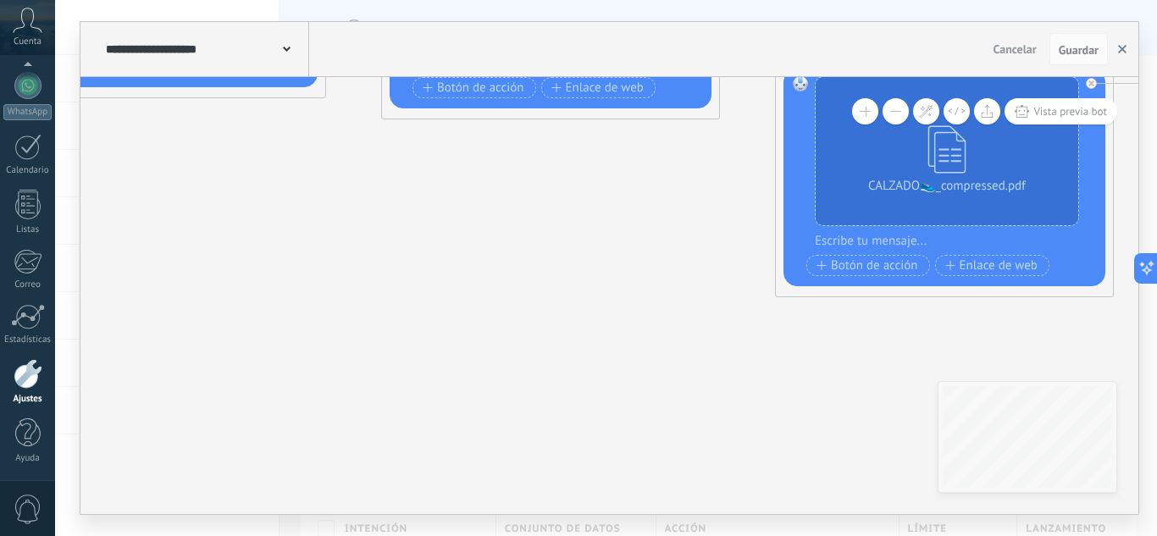
click at [1125, 53] on use "button" at bounding box center [1122, 49] width 8 height 8
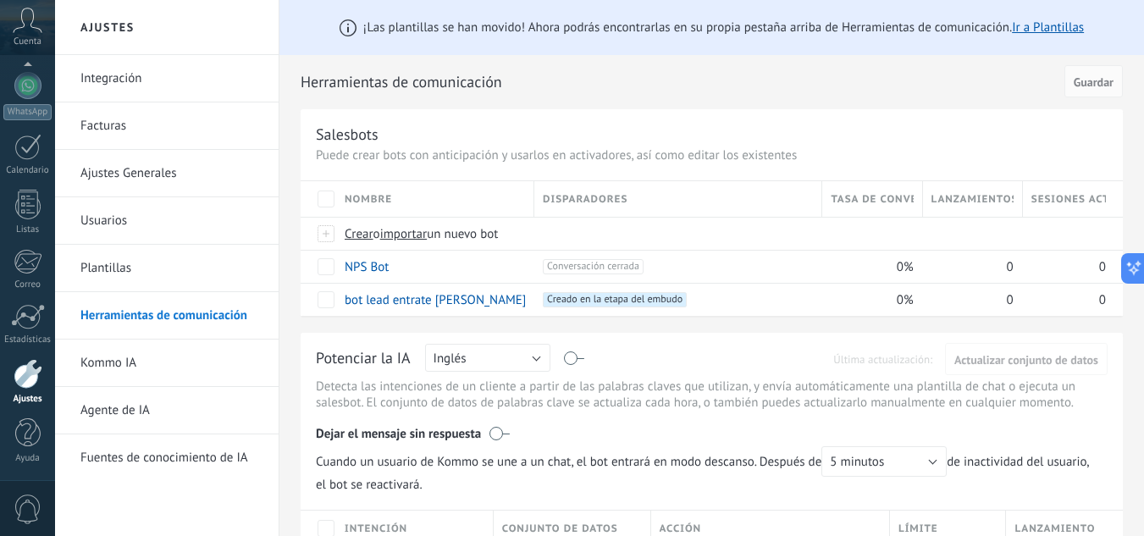
click at [103, 264] on link "Plantillas" at bounding box center [170, 268] width 181 height 47
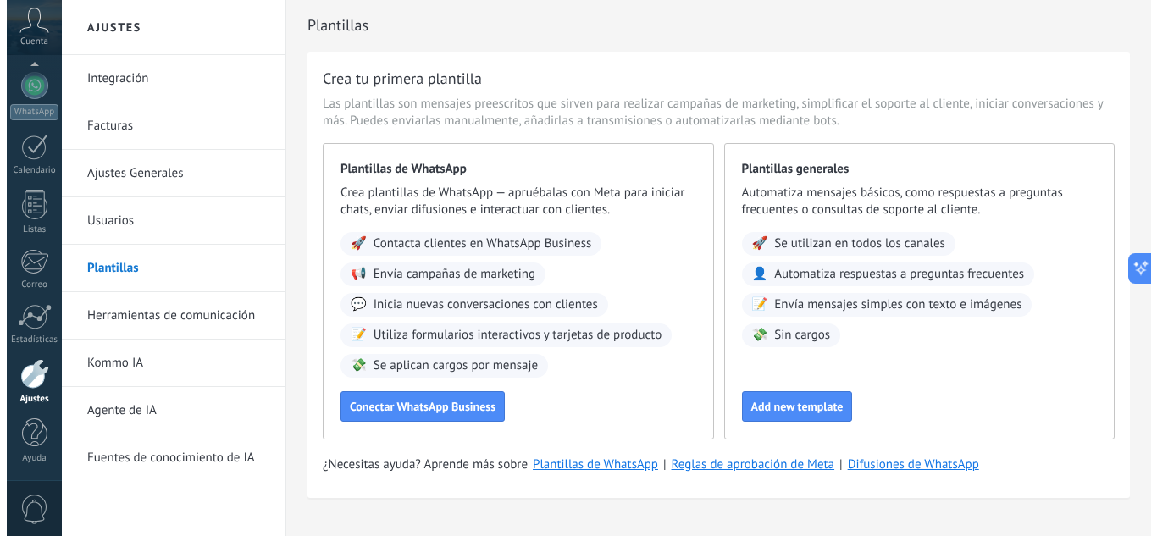
scroll to position [36, 0]
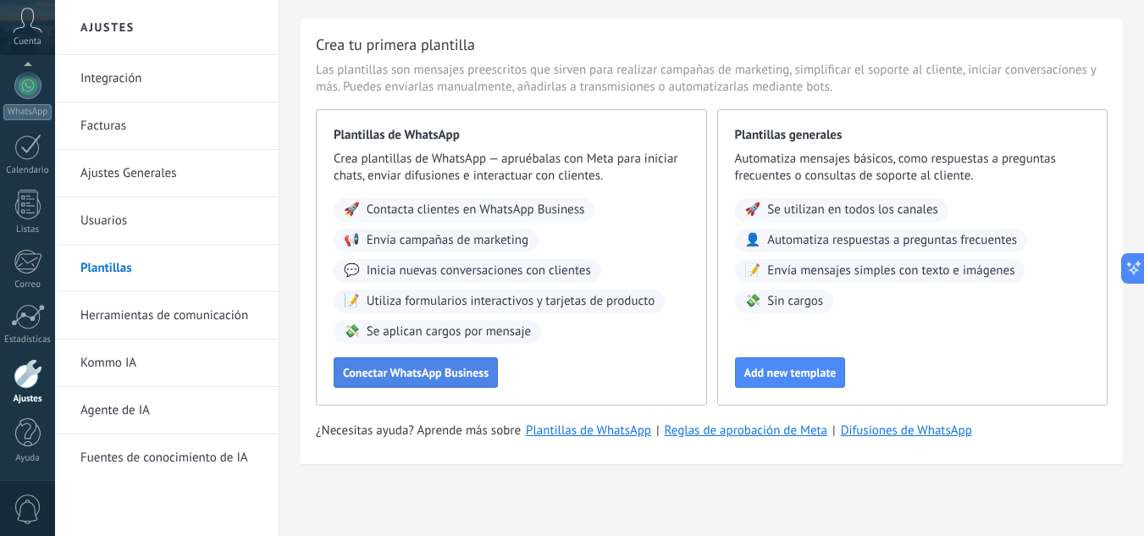
click at [418, 373] on span "Conectar WhatsApp Business" at bounding box center [416, 373] width 146 height 12
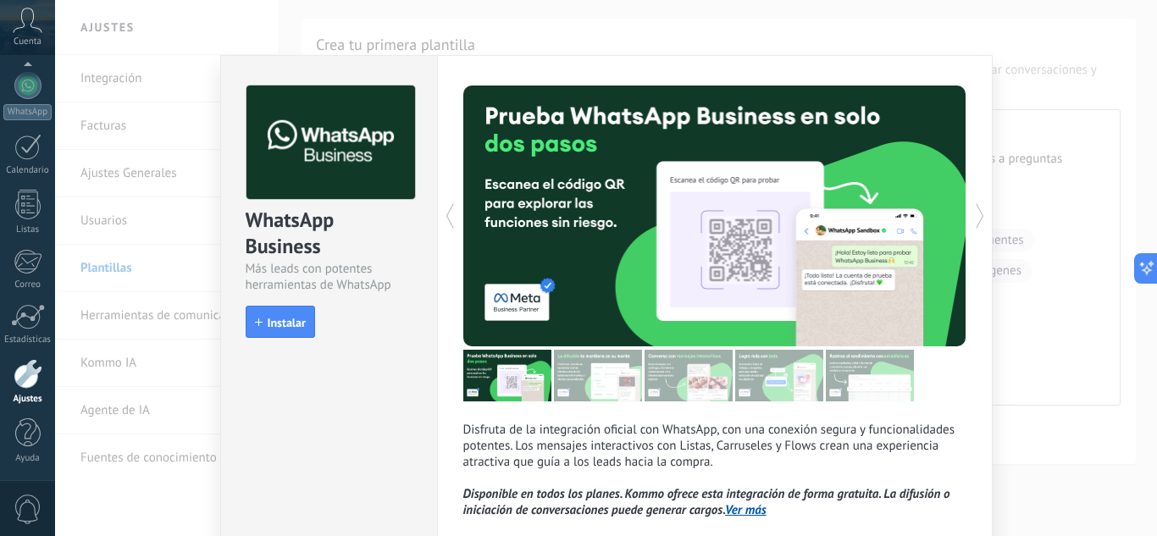
click at [354, 25] on div "WhatsApp Business Más leads con potentes herramientas de WhatsApp install Insta…" at bounding box center [606, 268] width 1102 height 536
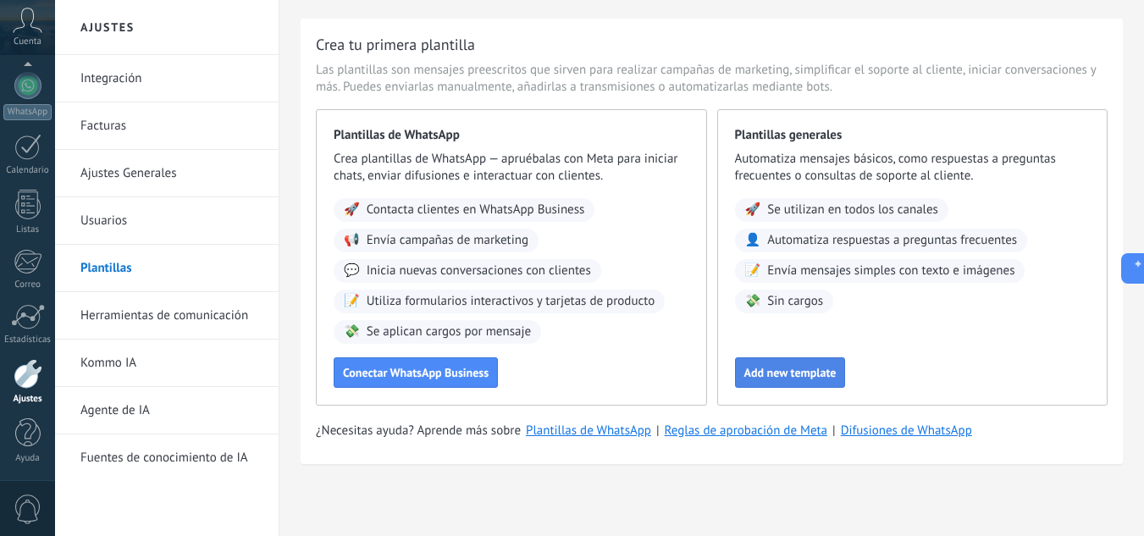
click at [813, 368] on span "Add new template" at bounding box center [790, 373] width 92 height 12
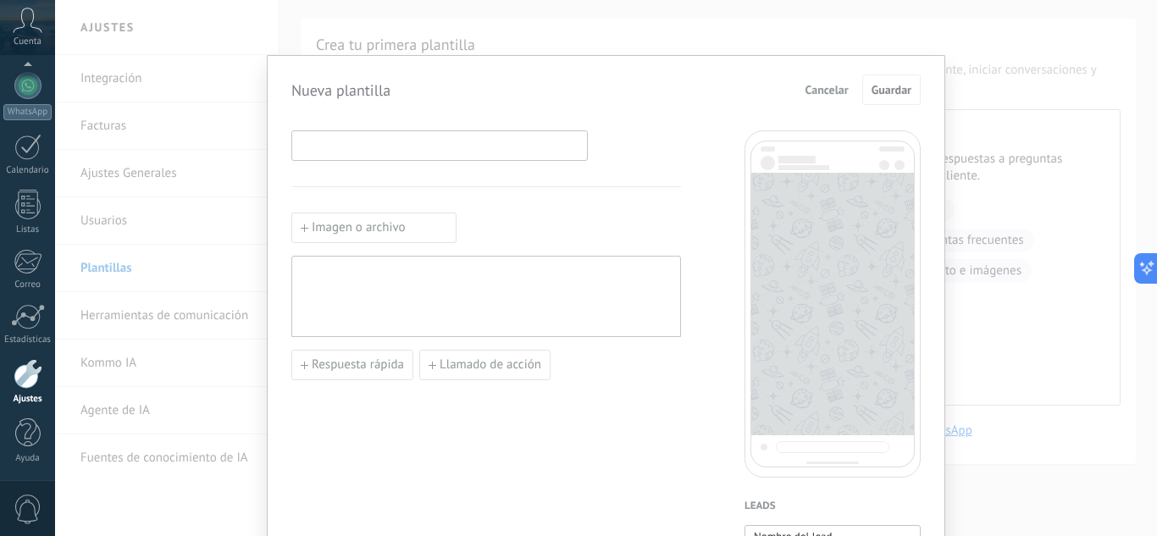
click at [359, 150] on input at bounding box center [439, 144] width 295 height 27
click at [362, 152] on input at bounding box center [439, 144] width 295 height 27
type input "**********"
click at [379, 298] on div at bounding box center [486, 296] width 373 height 67
paste div
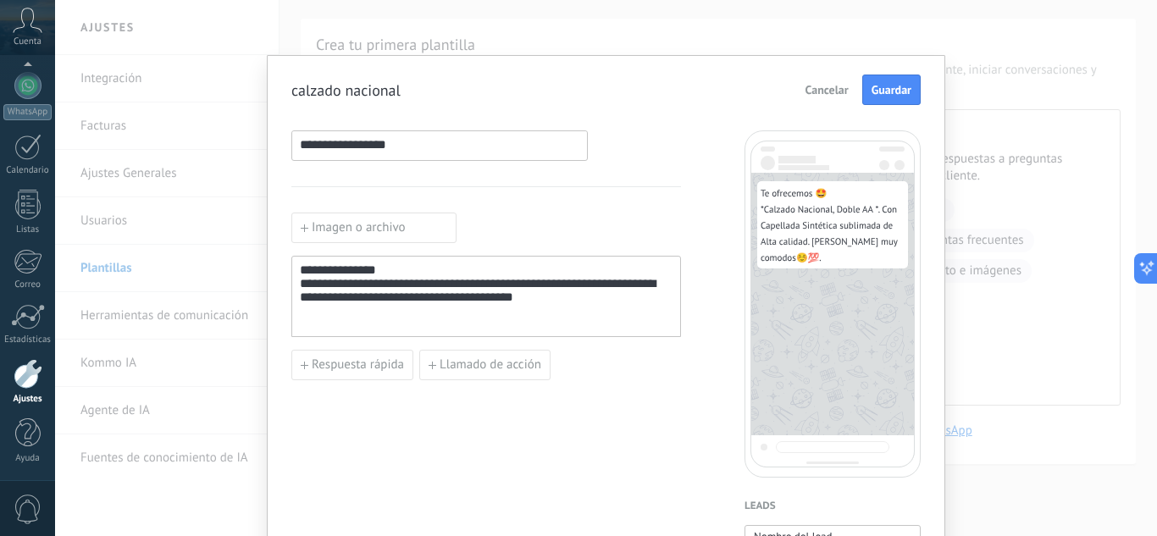
drag, startPoint x: 426, startPoint y: 309, endPoint x: 513, endPoint y: 449, distance: 164.7
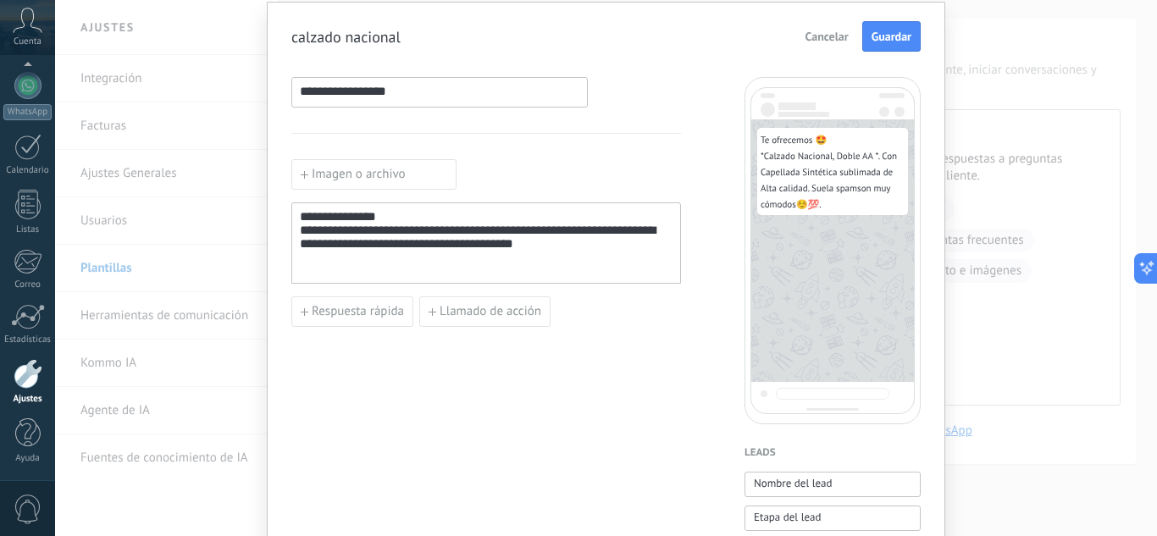
scroll to position [0, 0]
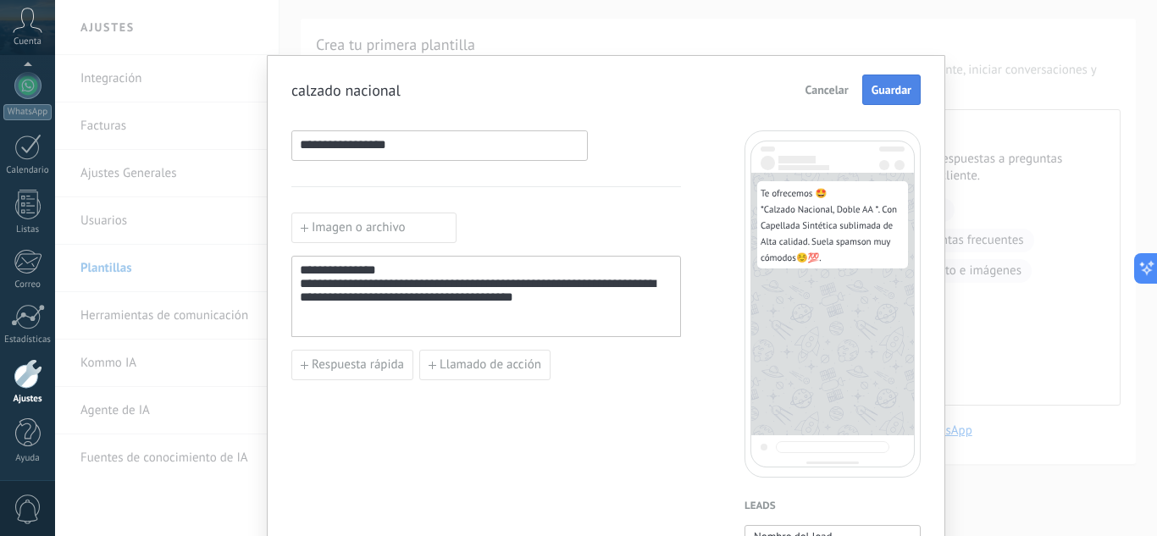
click at [894, 102] on button "Guardar" at bounding box center [891, 90] width 58 height 30
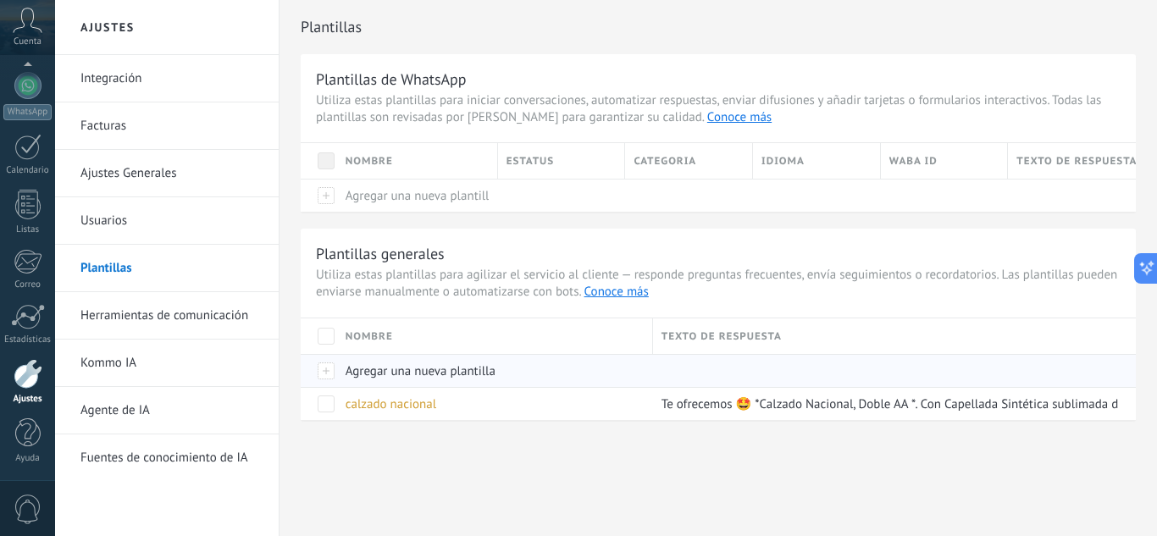
click at [373, 372] on span "Agregar una nueva plantilla" at bounding box center [420, 371] width 150 height 16
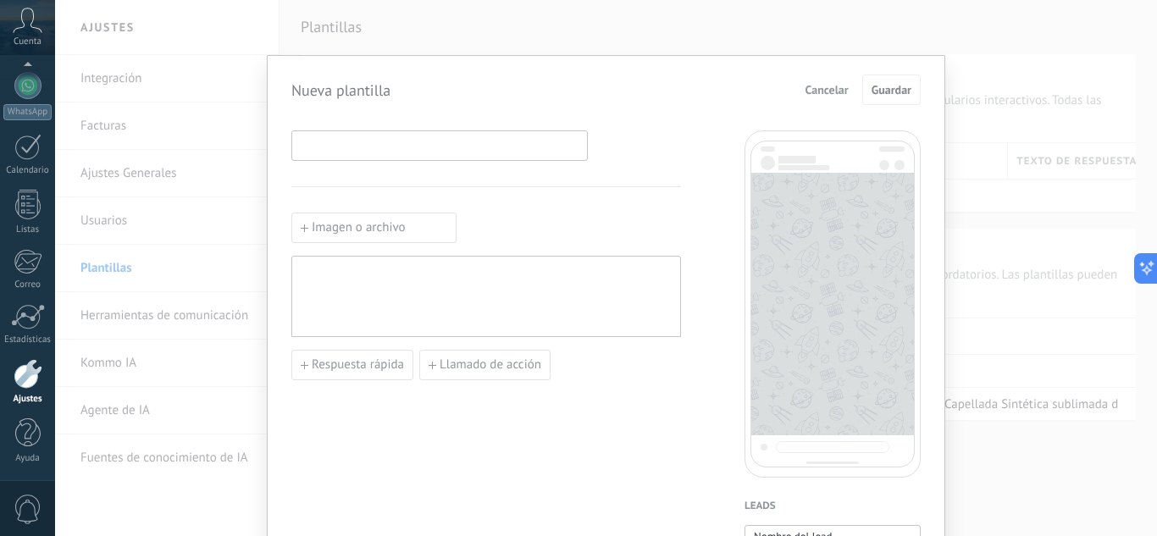
click at [362, 145] on input at bounding box center [439, 144] width 295 height 27
click at [327, 153] on input at bounding box center [439, 144] width 295 height 27
type input "******"
click at [375, 275] on div at bounding box center [486, 296] width 373 height 67
paste div
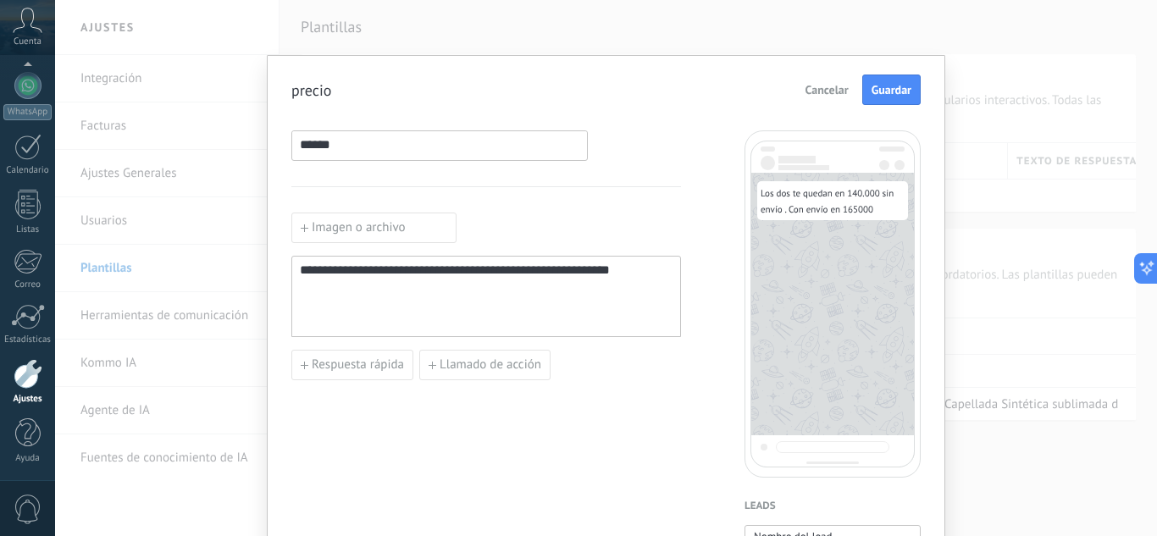
click at [897, 93] on span "Guardar" at bounding box center [891, 90] width 40 height 12
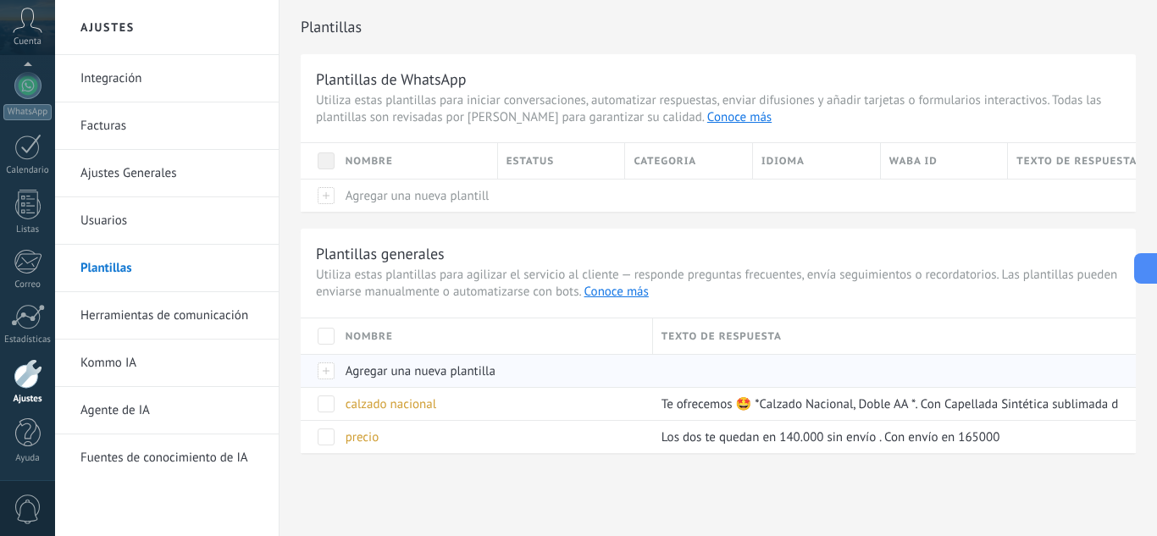
click at [364, 369] on span "Agregar una nueva plantilla" at bounding box center [420, 371] width 150 height 16
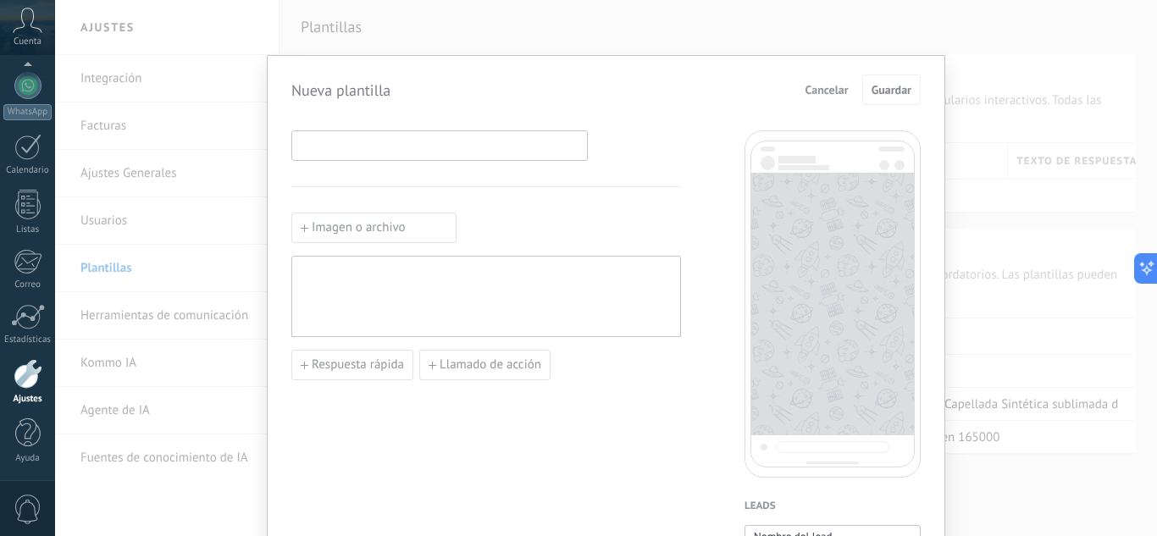
click at [341, 149] on input at bounding box center [439, 144] width 295 height 27
type input "*****"
click at [472, 299] on div at bounding box center [486, 296] width 373 height 67
paste div
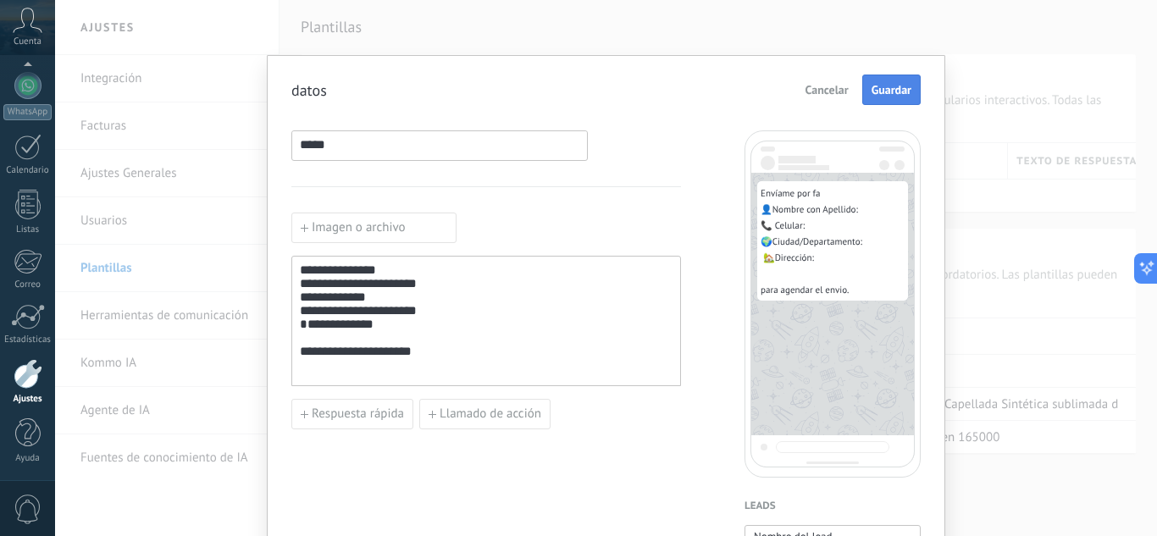
click at [899, 90] on span "Guardar" at bounding box center [891, 90] width 40 height 12
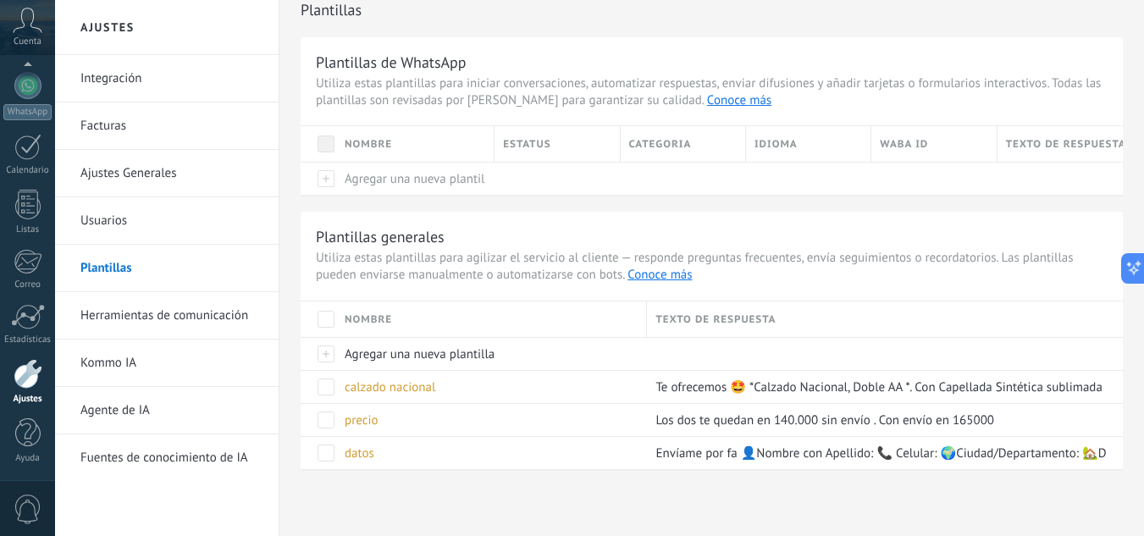
scroll to position [22, 0]
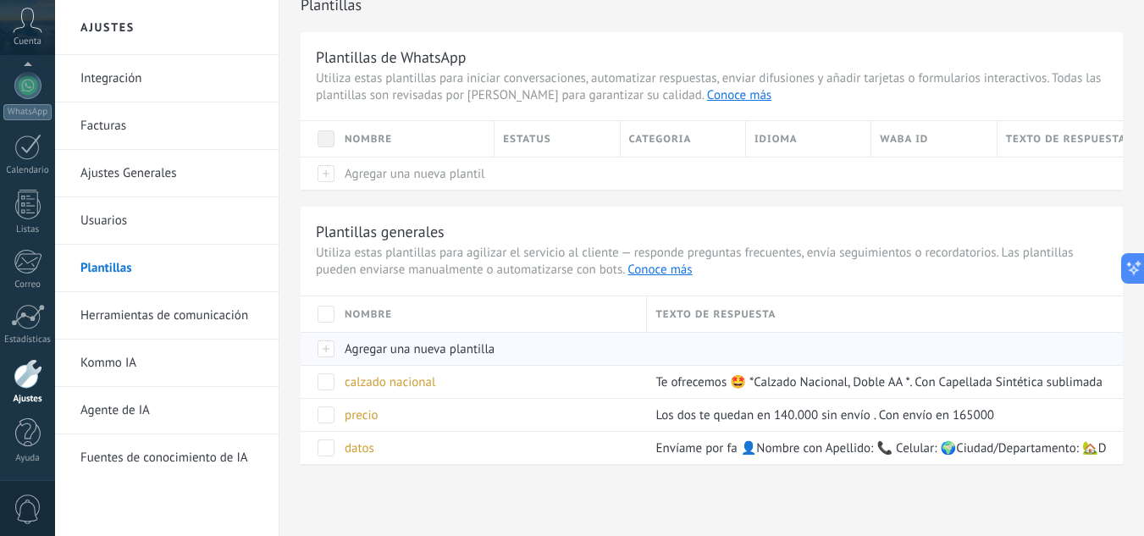
click at [437, 349] on span "Agregar una nueva plantilla" at bounding box center [420, 349] width 150 height 16
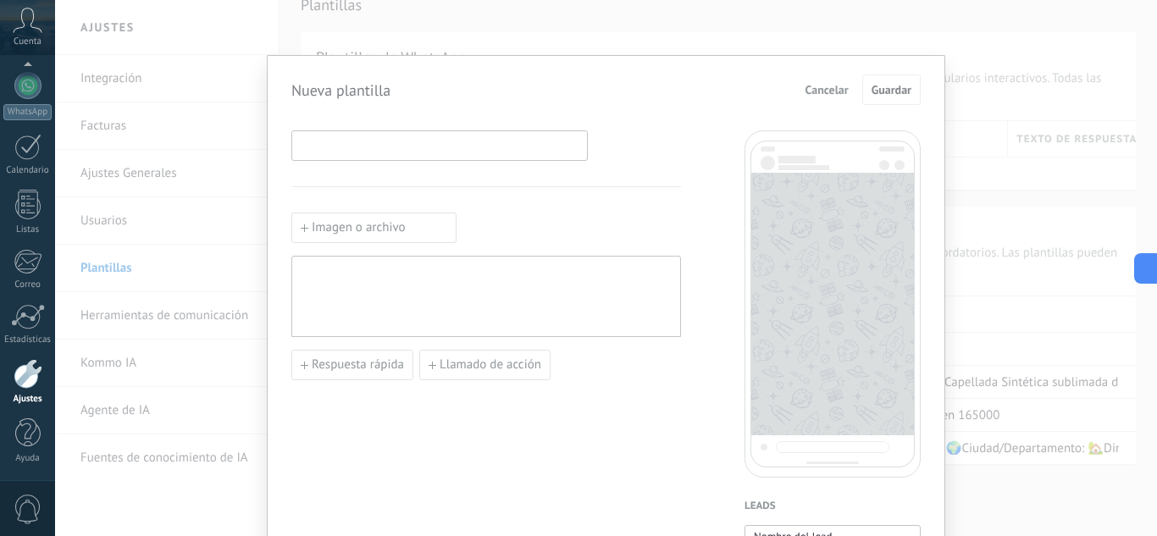
click at [328, 150] on input at bounding box center [439, 144] width 295 height 27
type input "**********"
click at [332, 290] on div at bounding box center [486, 296] width 373 height 67
paste div
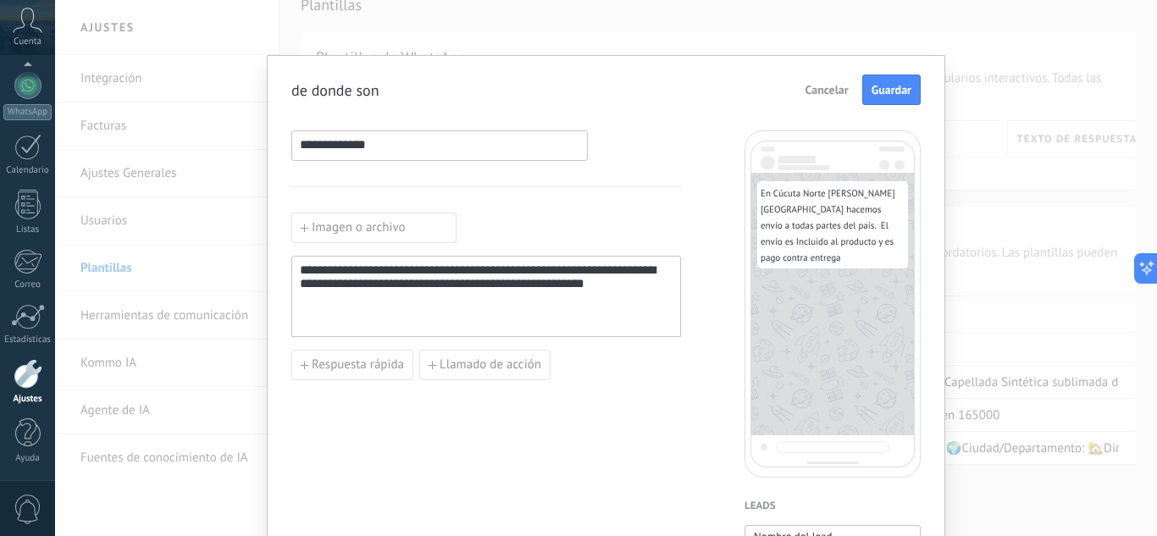
click at [603, 329] on div "**********" at bounding box center [486, 296] width 373 height 67
click at [651, 302] on div "**********" at bounding box center [486, 296] width 373 height 67
click at [887, 90] on span "Guardar" at bounding box center [891, 90] width 40 height 12
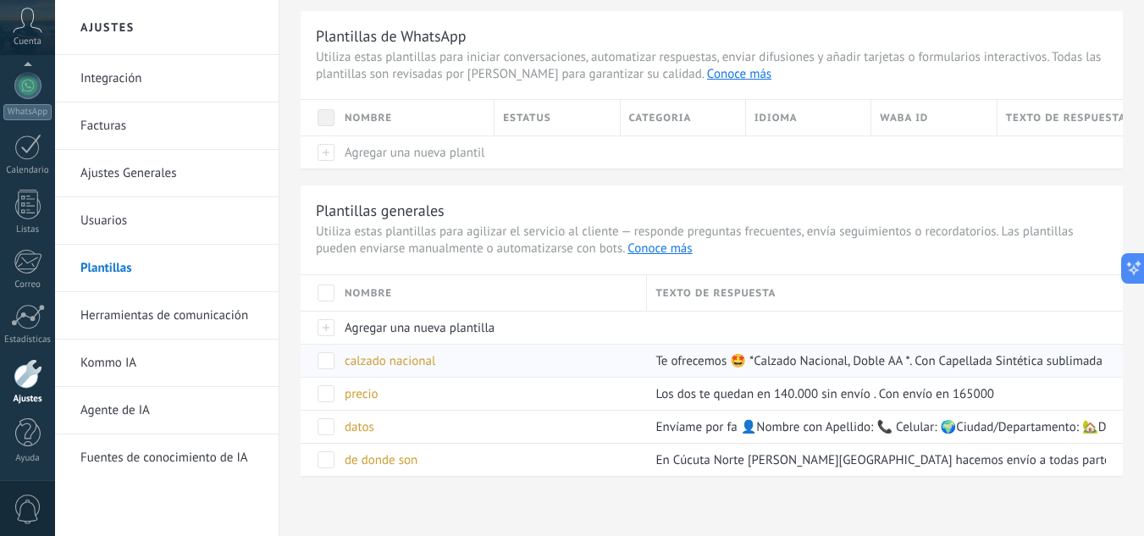
scroll to position [55, 0]
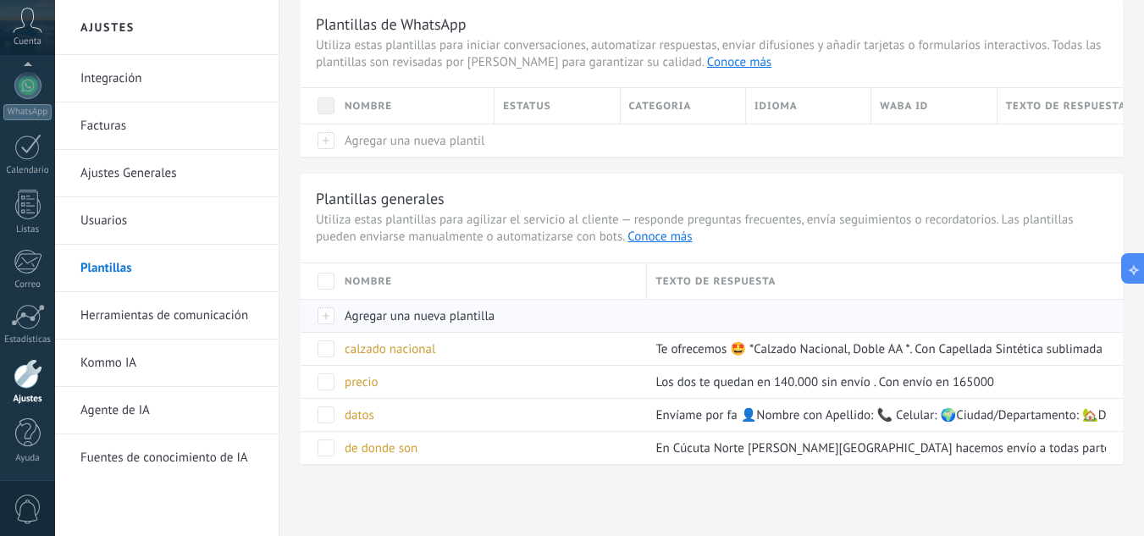
click at [412, 315] on span "Agregar una nueva plantilla" at bounding box center [420, 316] width 150 height 16
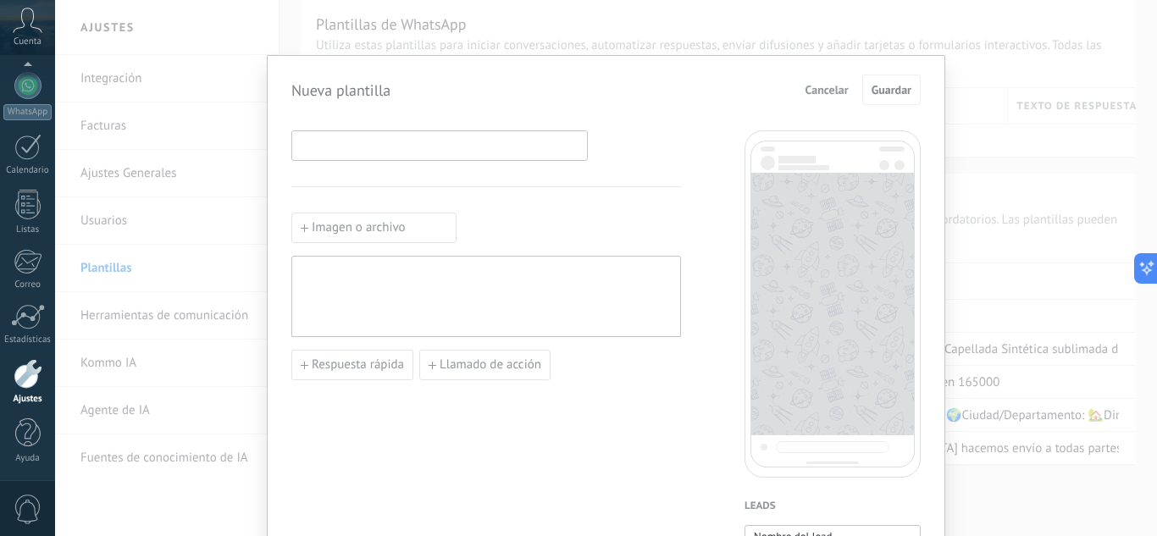
click at [363, 148] on input at bounding box center [439, 144] width 295 height 27
type input "********"
click at [342, 285] on div at bounding box center [486, 296] width 373 height 67
drag, startPoint x: 410, startPoint y: 290, endPoint x: 379, endPoint y: 299, distance: 31.9
click at [414, 319] on div at bounding box center [486, 296] width 373 height 67
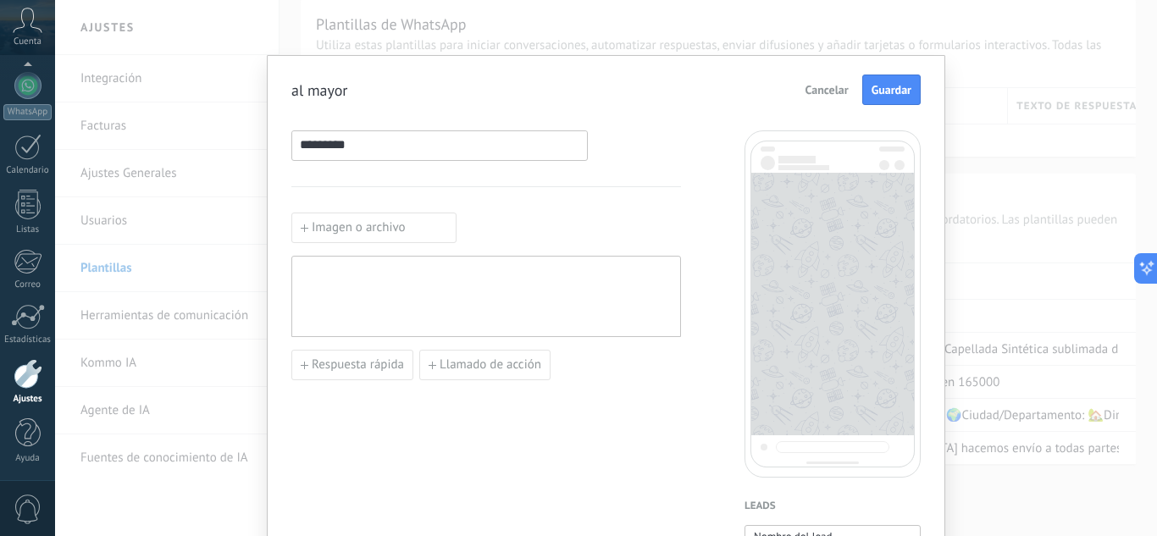
click at [361, 287] on div at bounding box center [486, 296] width 373 height 67
paste div
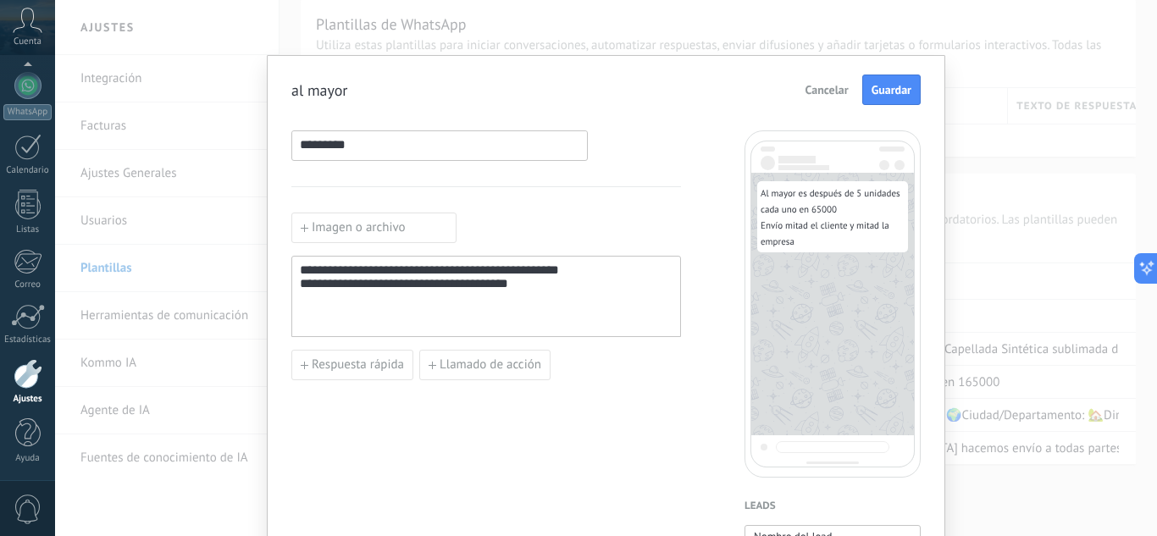
click at [596, 324] on div "**********" at bounding box center [486, 296] width 373 height 67
click at [883, 84] on span "Guardar" at bounding box center [891, 90] width 40 height 12
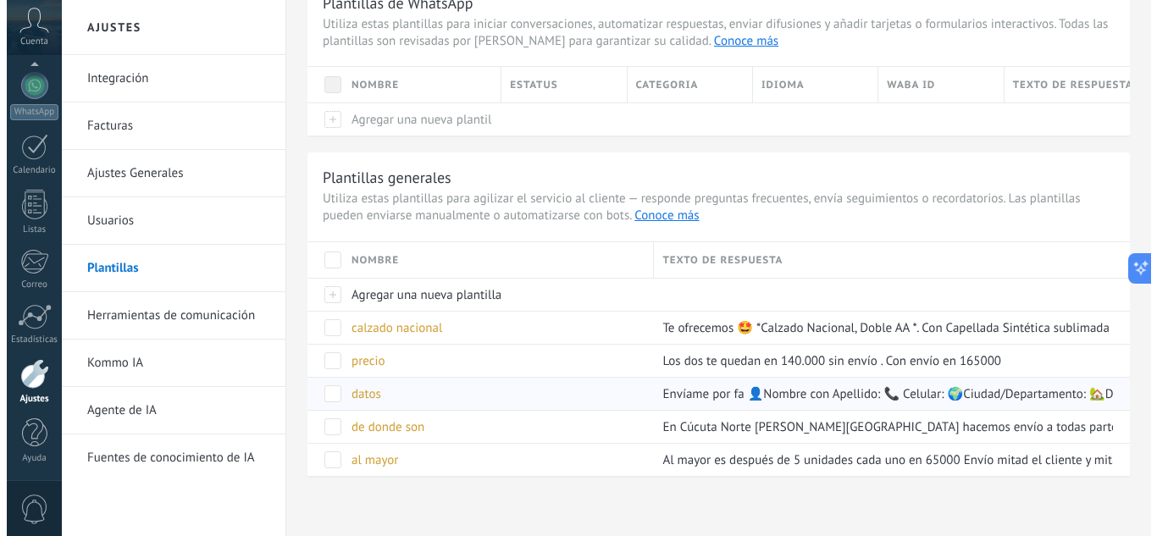
scroll to position [88, 0]
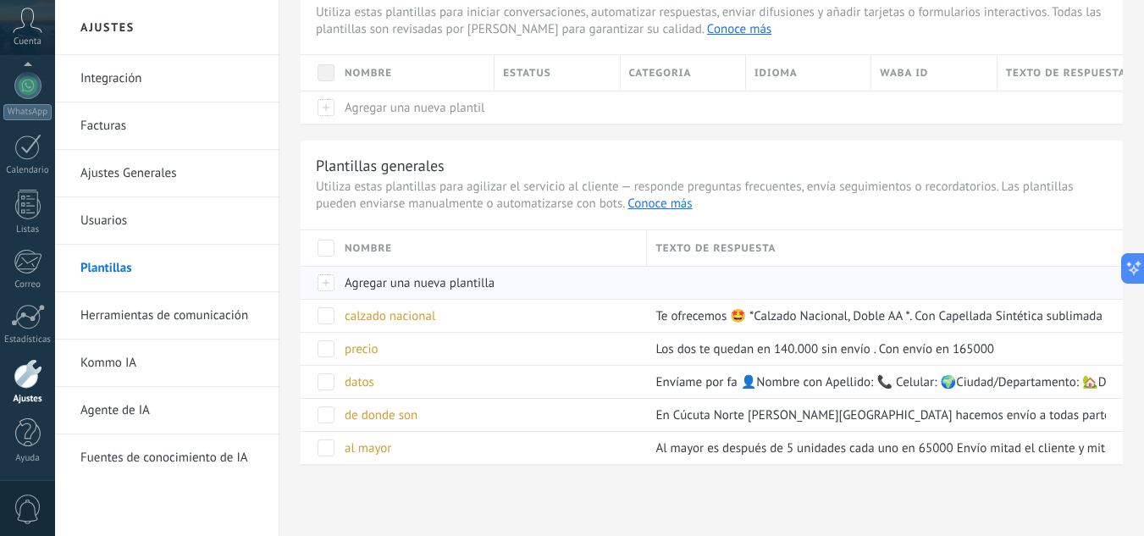
click at [436, 283] on span "Agregar una nueva plantilla" at bounding box center [420, 283] width 150 height 16
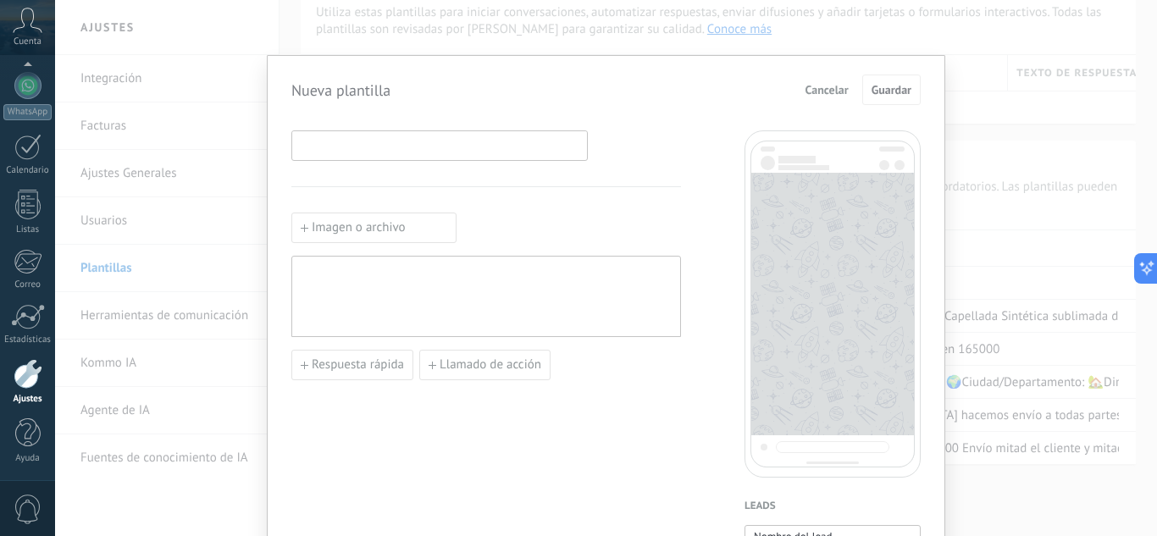
click at [367, 146] on input at bounding box center [439, 144] width 295 height 27
type input "*****"
click at [390, 269] on div at bounding box center [486, 296] width 373 height 67
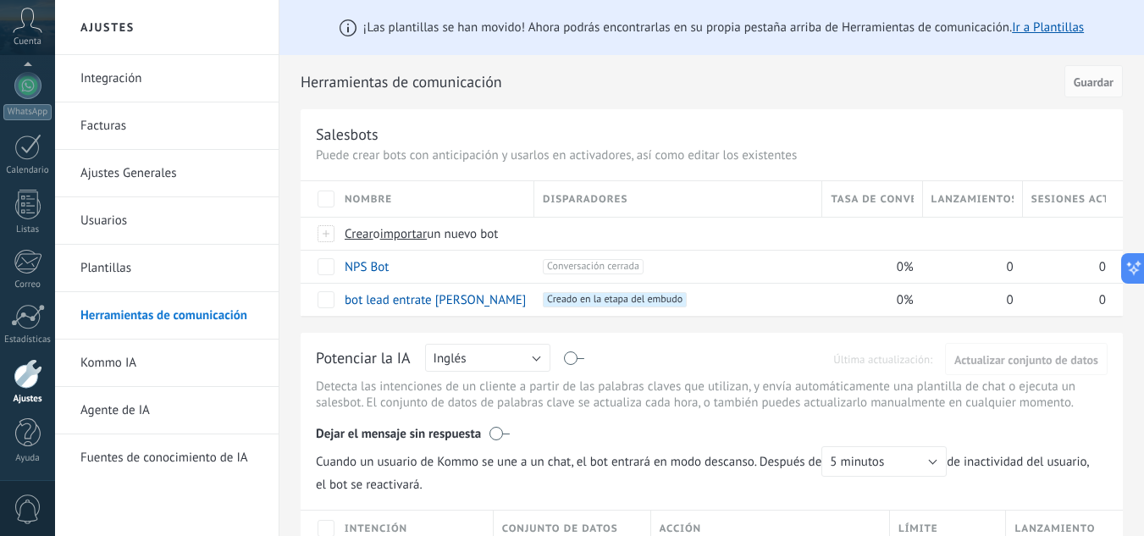
click at [131, 268] on link "Plantillas" at bounding box center [170, 268] width 181 height 47
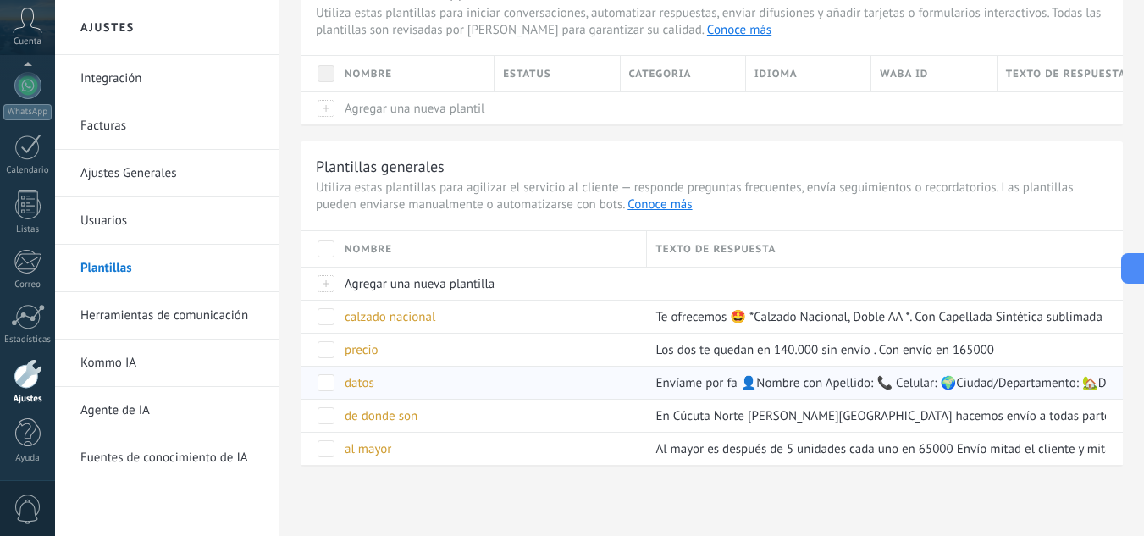
scroll to position [88, 0]
click at [430, 284] on span "Agregar una nueva plantilla" at bounding box center [420, 283] width 150 height 16
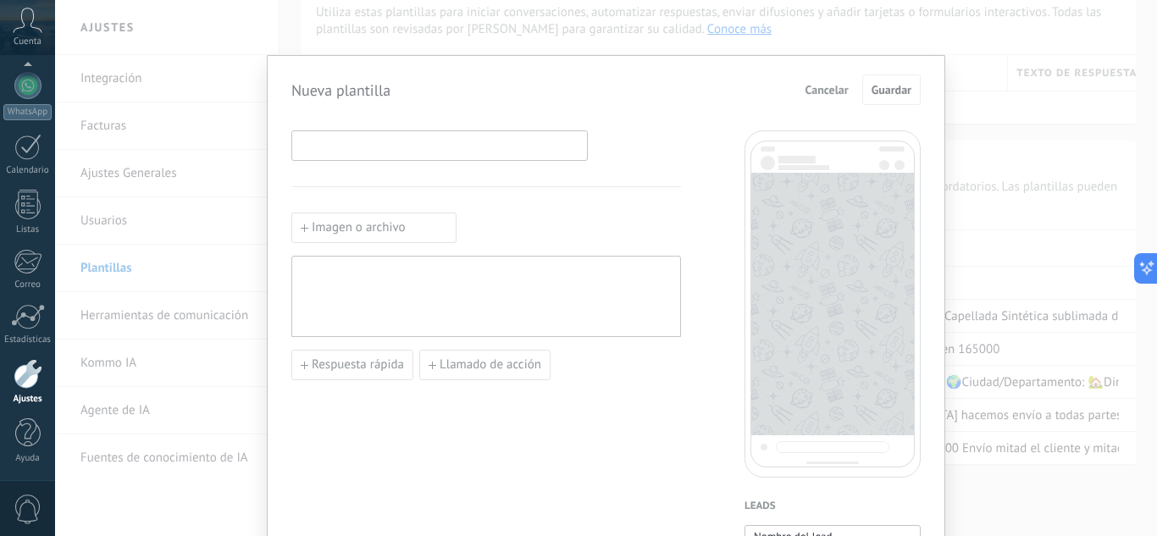
click at [363, 155] on input at bounding box center [439, 144] width 295 height 27
type input "**********"
click at [329, 282] on div at bounding box center [486, 296] width 373 height 67
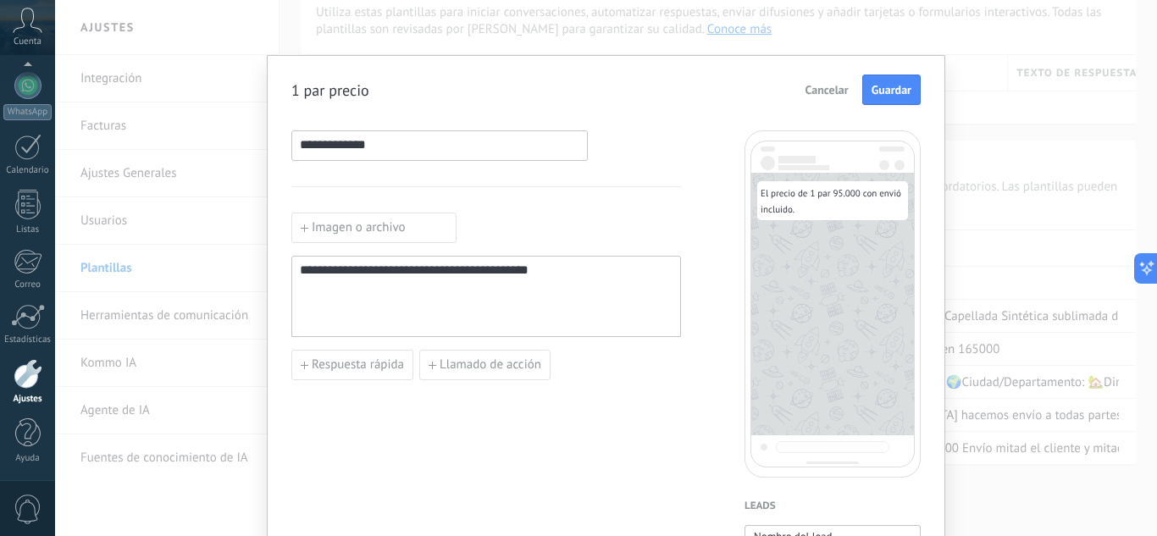
click at [572, 275] on div "**********" at bounding box center [486, 296] width 373 height 67
click at [881, 98] on button "Guardar" at bounding box center [891, 90] width 58 height 30
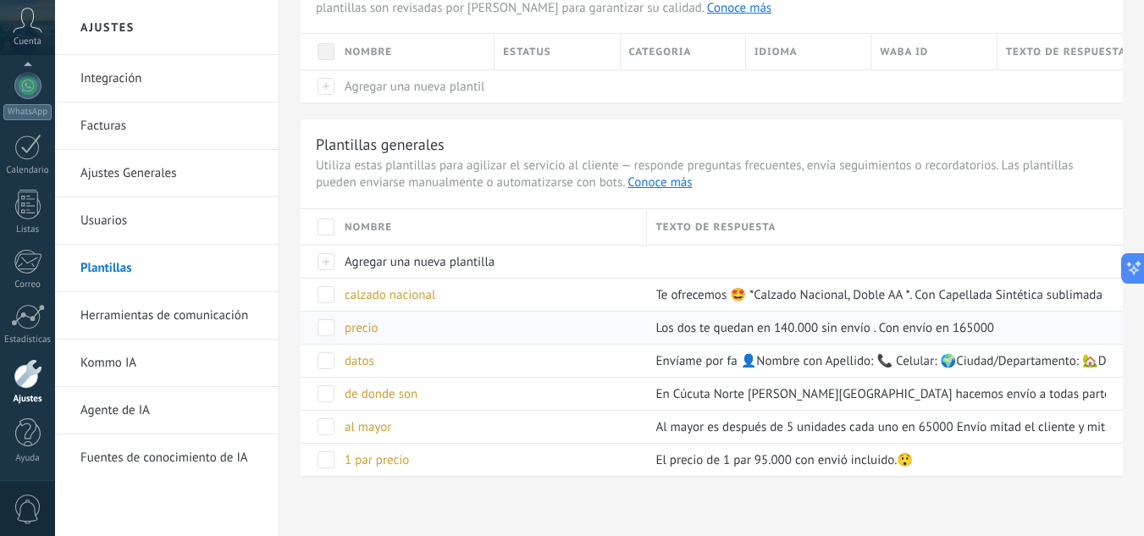
scroll to position [121, 0]
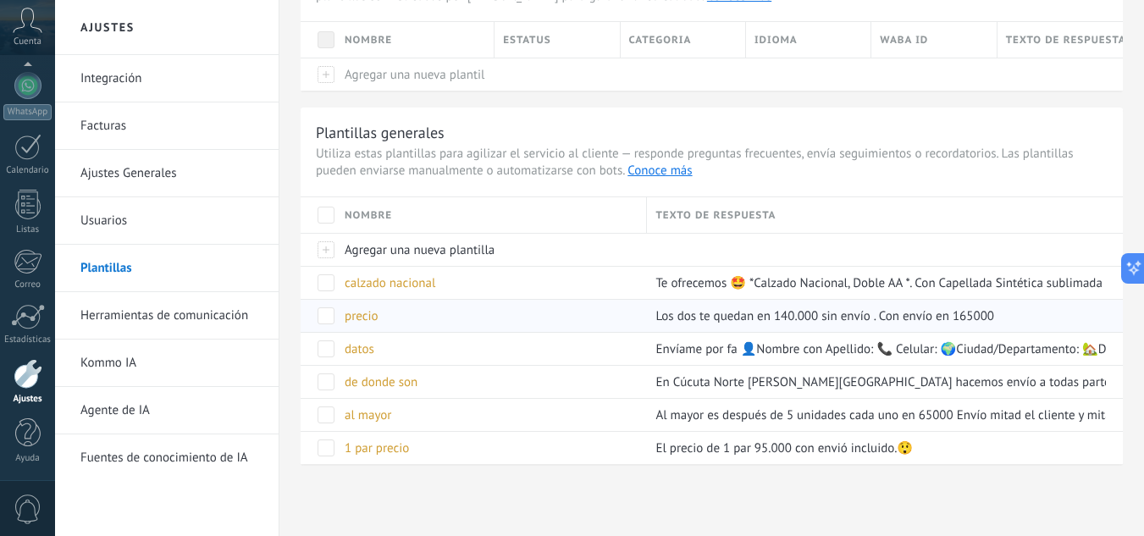
click at [344, 305] on div "precio" at bounding box center [487, 316] width 302 height 32
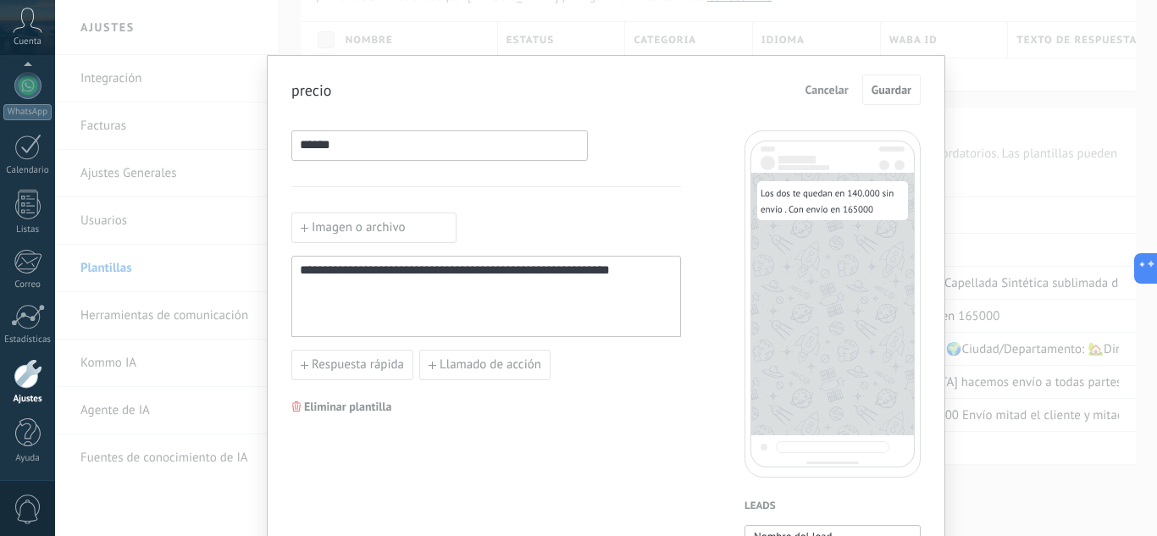
click at [637, 273] on div "**********" at bounding box center [486, 296] width 373 height 67
click at [529, 260] on div "**********" at bounding box center [486, 296] width 390 height 81
click at [509, 274] on div "**********" at bounding box center [486, 296] width 373 height 67
click at [541, 278] on div "**********" at bounding box center [486, 296] width 373 height 67
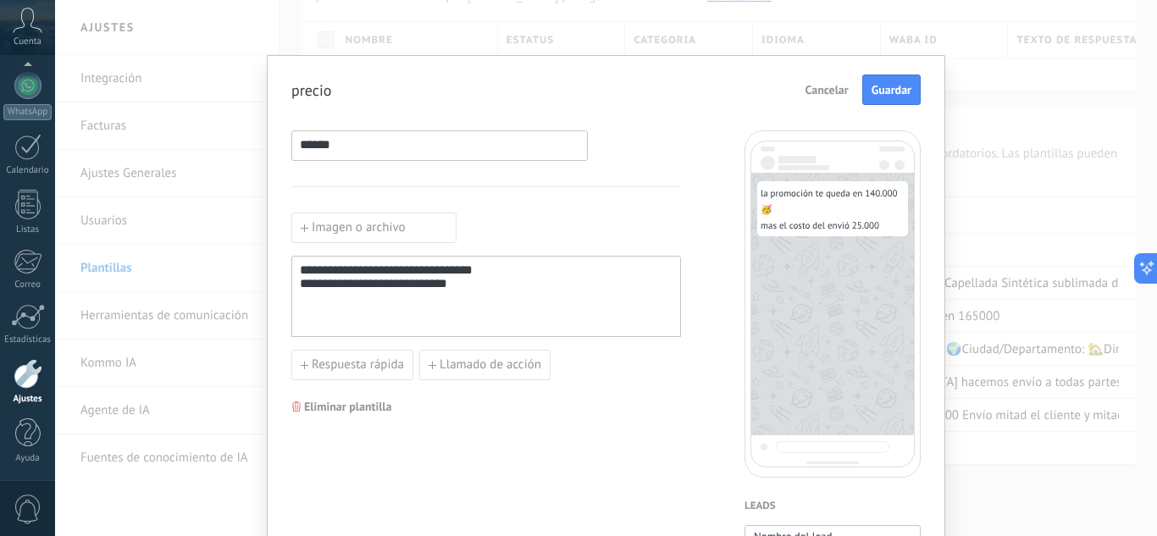
click at [488, 301] on div "**********" at bounding box center [486, 296] width 373 height 67
click at [373, 274] on div "**********" at bounding box center [486, 296] width 373 height 67
click at [532, 313] on div "**********" at bounding box center [486, 296] width 373 height 67
click at [406, 274] on div "**********" at bounding box center [486, 296] width 373 height 67
click at [387, 271] on div "**********" at bounding box center [486, 296] width 373 height 67
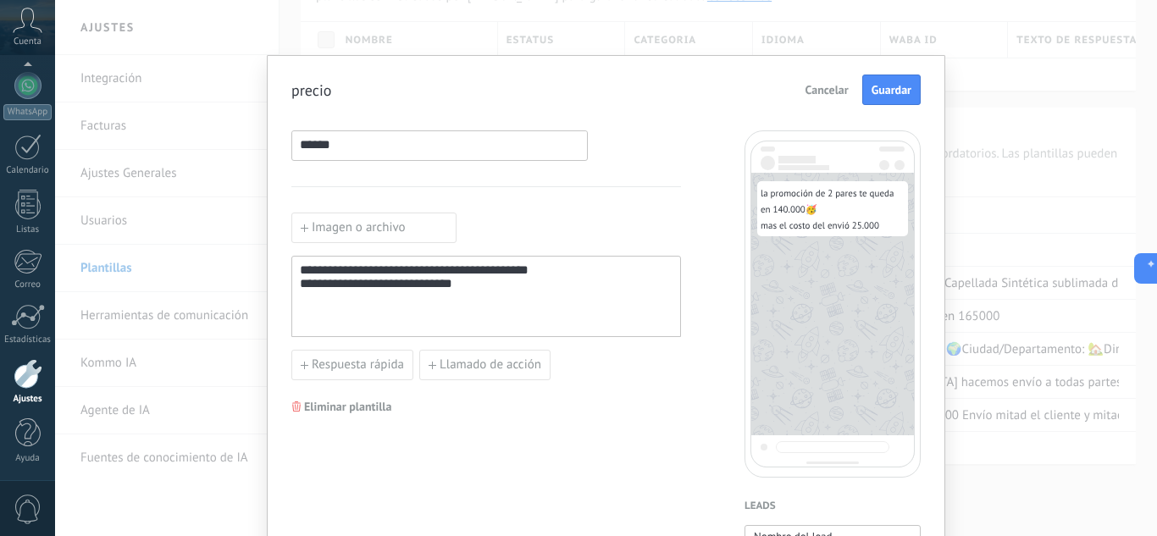
click at [300, 270] on div "**********" at bounding box center [486, 296] width 373 height 67
click at [466, 290] on div "**********" at bounding box center [486, 285] width 373 height 16
drag, startPoint x: 466, startPoint y: 290, endPoint x: 401, endPoint y: 308, distance: 67.6
click at [400, 308] on div "**********" at bounding box center [486, 296] width 373 height 67
click at [468, 296] on div "**********" at bounding box center [486, 296] width 373 height 67
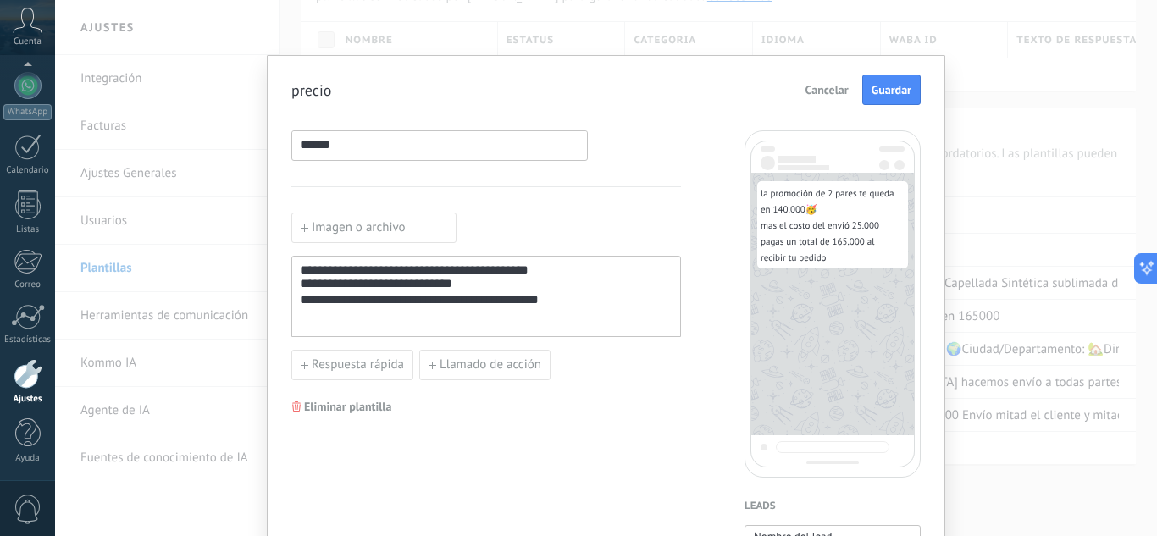
click at [394, 305] on div "**********" at bounding box center [486, 301] width 373 height 16
click at [458, 304] on div "**********" at bounding box center [486, 301] width 373 height 17
click at [465, 288] on div "**********" at bounding box center [486, 285] width 373 height 16
click at [578, 309] on div "**********" at bounding box center [486, 302] width 373 height 17
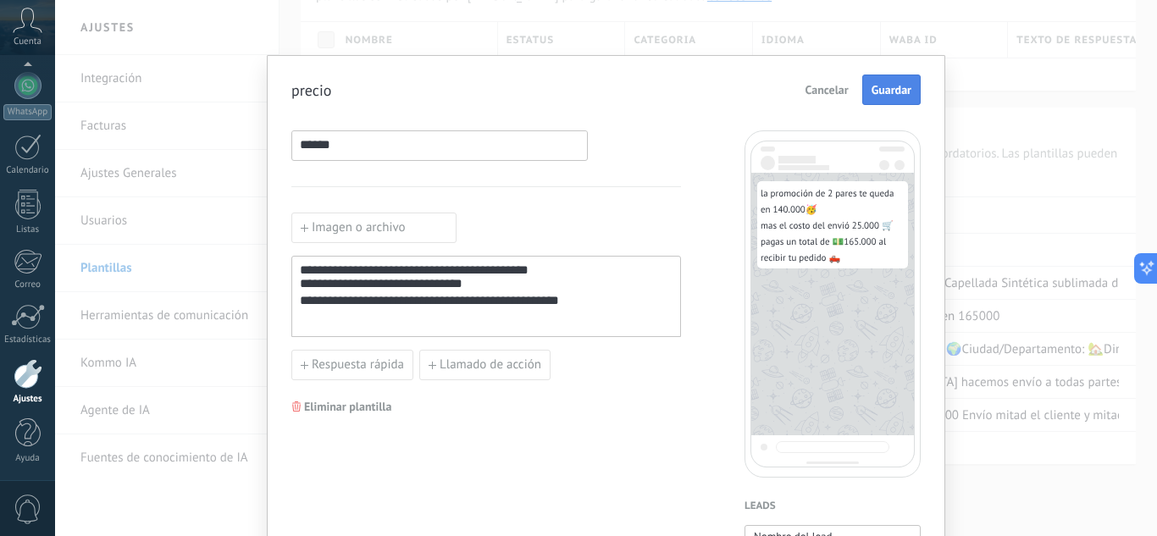
click at [898, 91] on span "Guardar" at bounding box center [891, 90] width 40 height 12
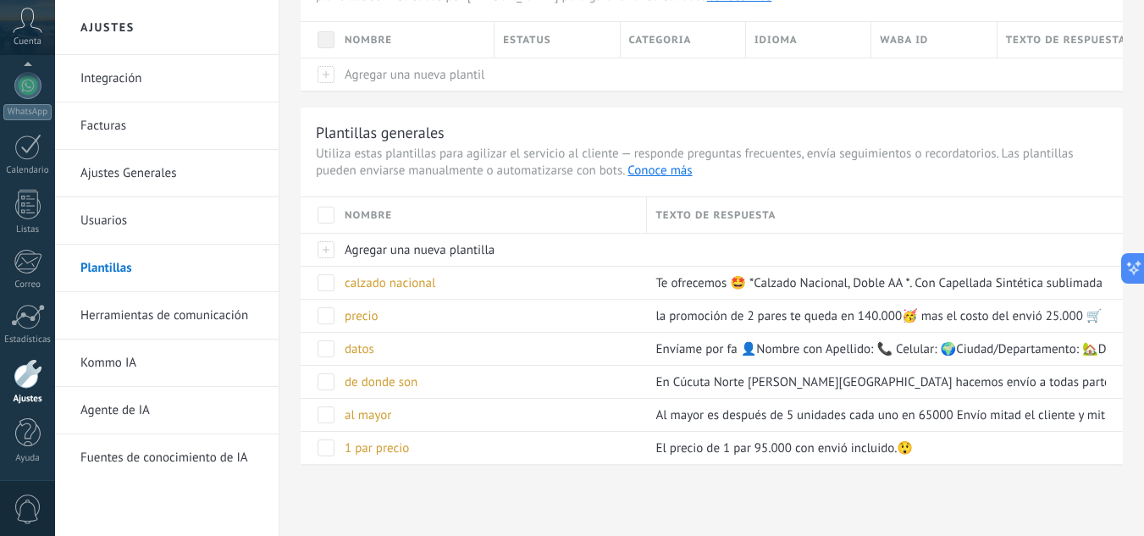
click at [178, 307] on link "Herramientas de comunicación" at bounding box center [170, 315] width 181 height 47
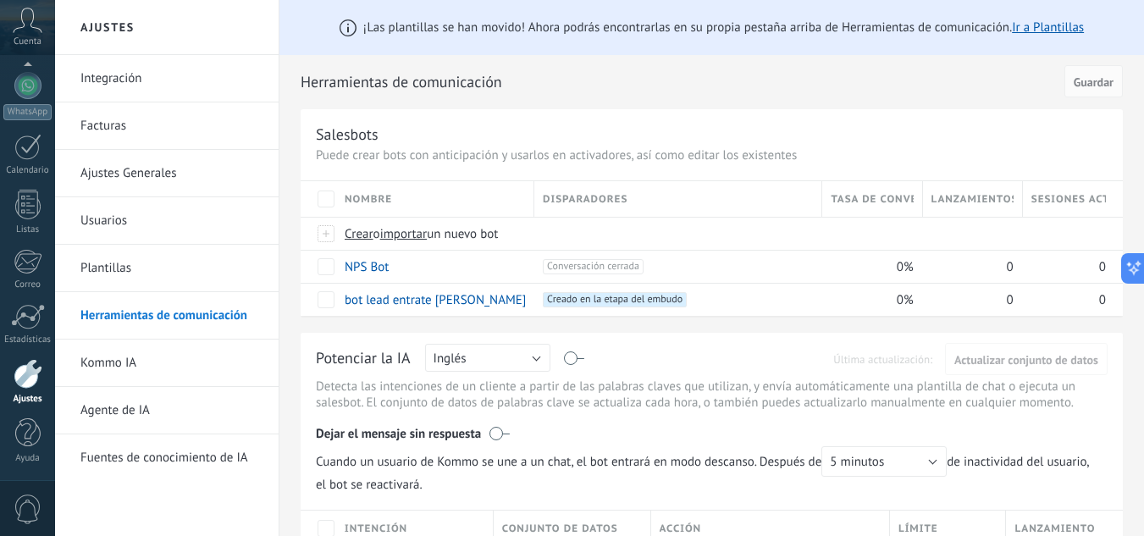
click at [112, 69] on link "Integración" at bounding box center [170, 78] width 181 height 47
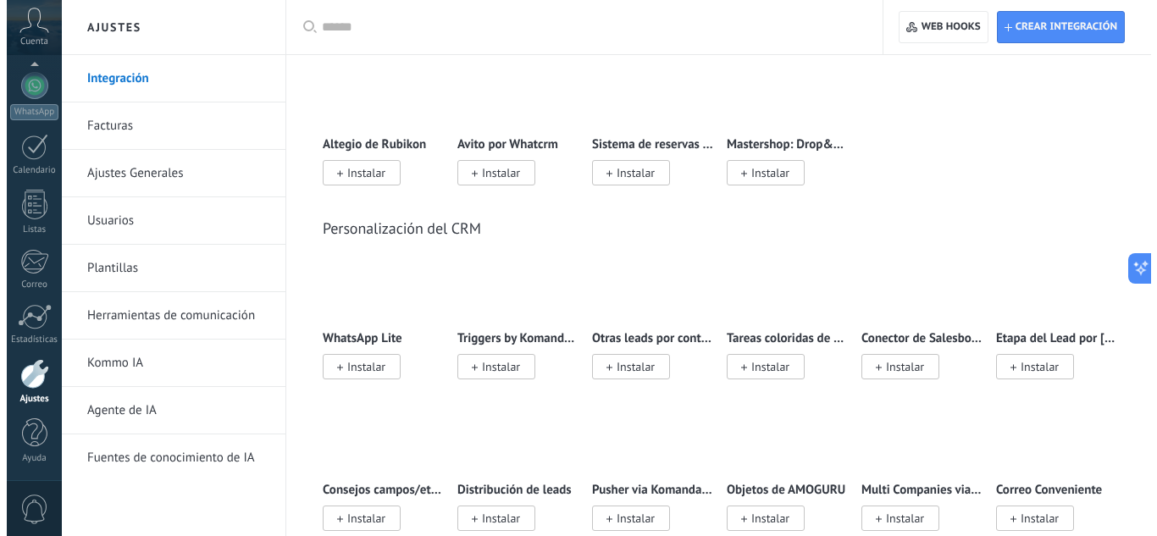
scroll to position [4149, 0]
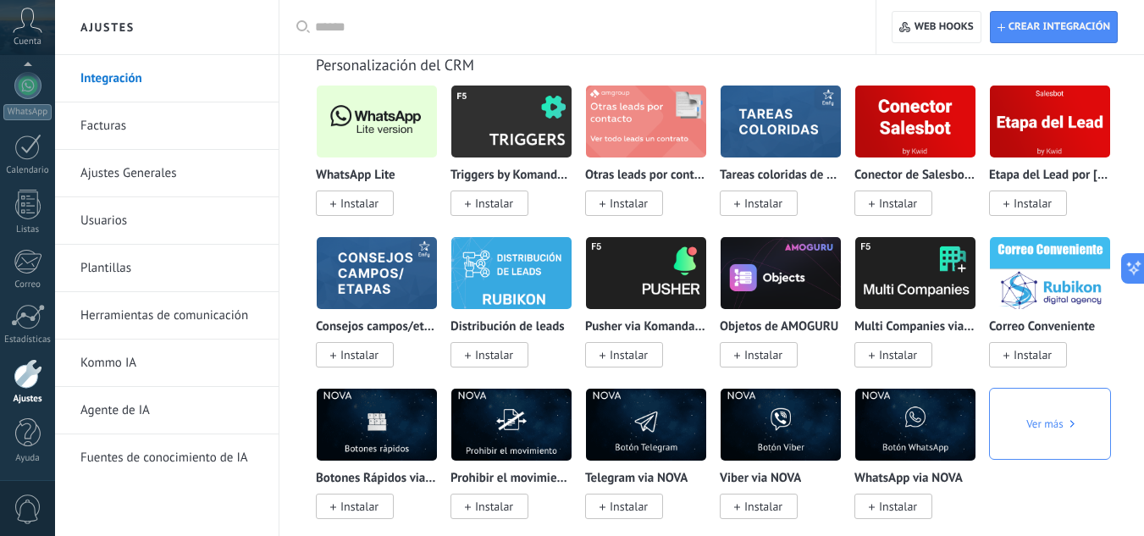
click at [395, 127] on img at bounding box center [377, 121] width 120 height 82
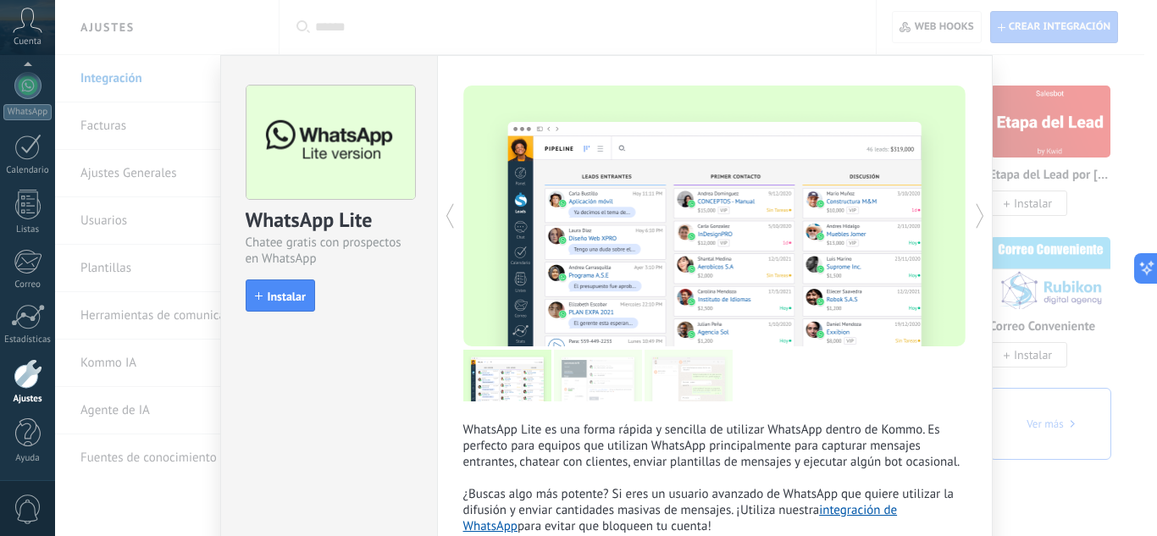
click at [288, 291] on span "Instalar" at bounding box center [287, 296] width 38 height 12
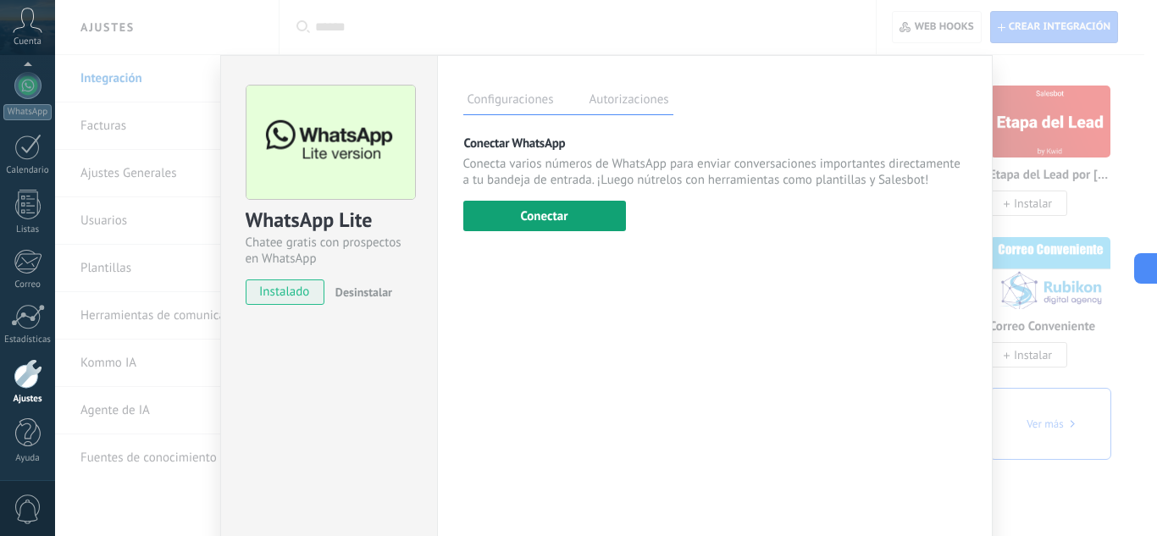
click at [583, 216] on button "Conectar" at bounding box center [544, 216] width 163 height 30
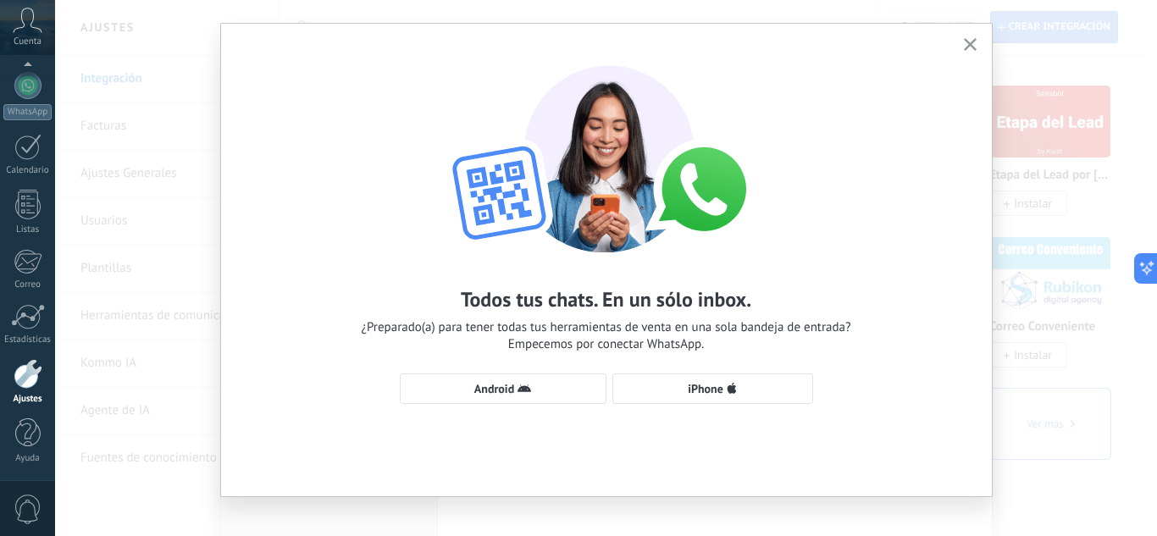
scroll to position [48, 0]
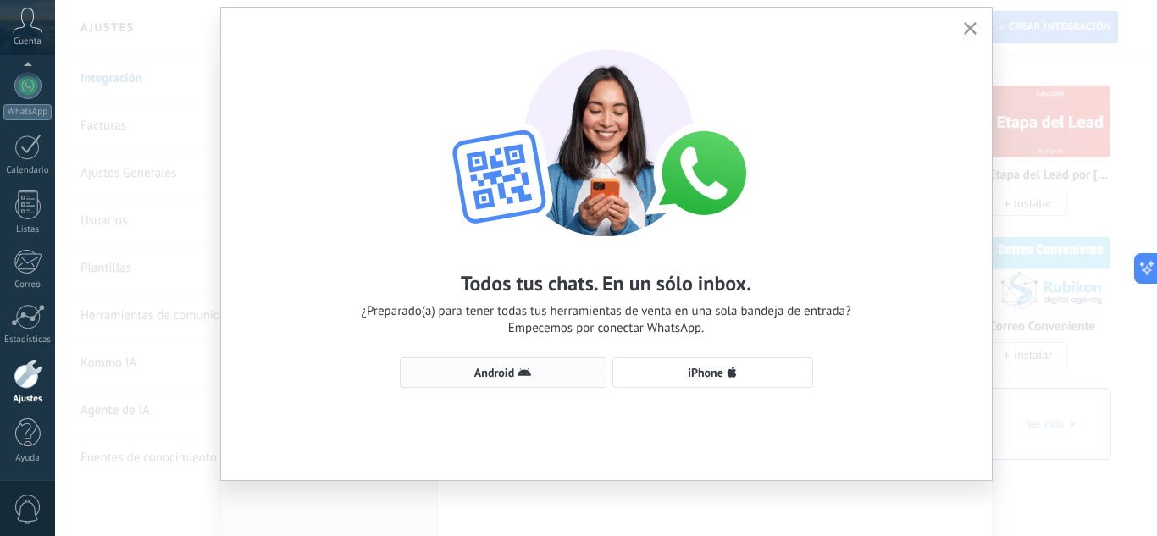
click at [528, 371] on icon "button" at bounding box center [524, 373] width 14 height 14
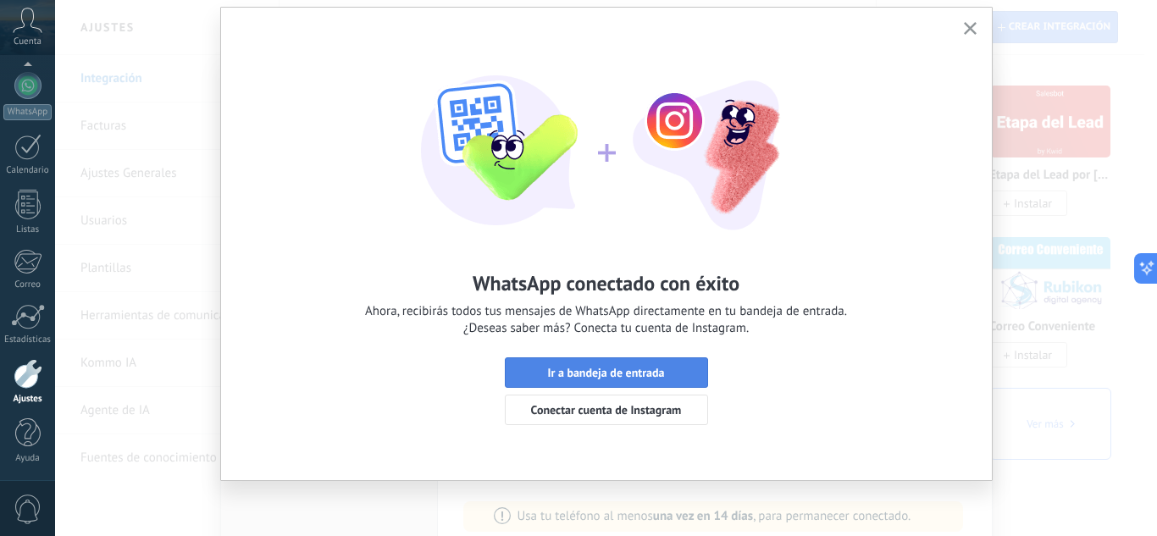
click at [600, 376] on span "Ir a bandeja de entrada" at bounding box center [605, 373] width 117 height 12
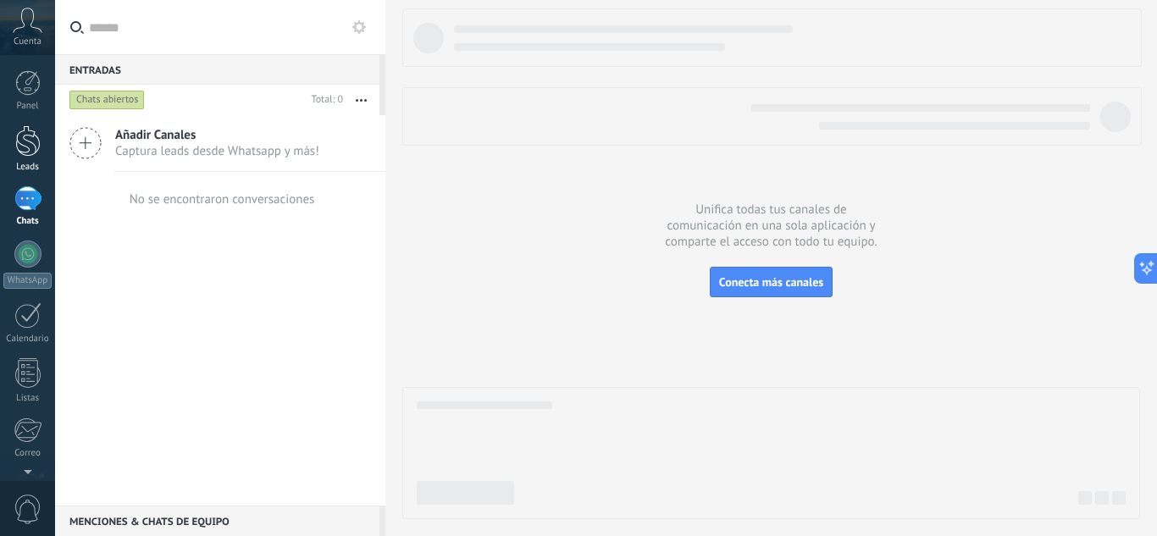
click at [24, 150] on div at bounding box center [27, 140] width 25 height 31
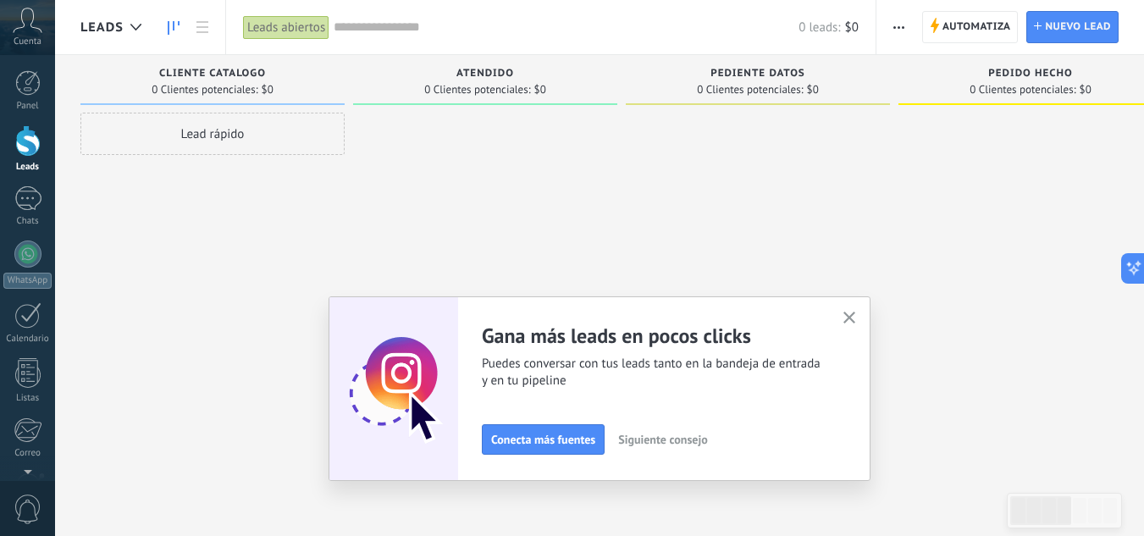
click at [854, 318] on use "button" at bounding box center [849, 318] width 13 height 13
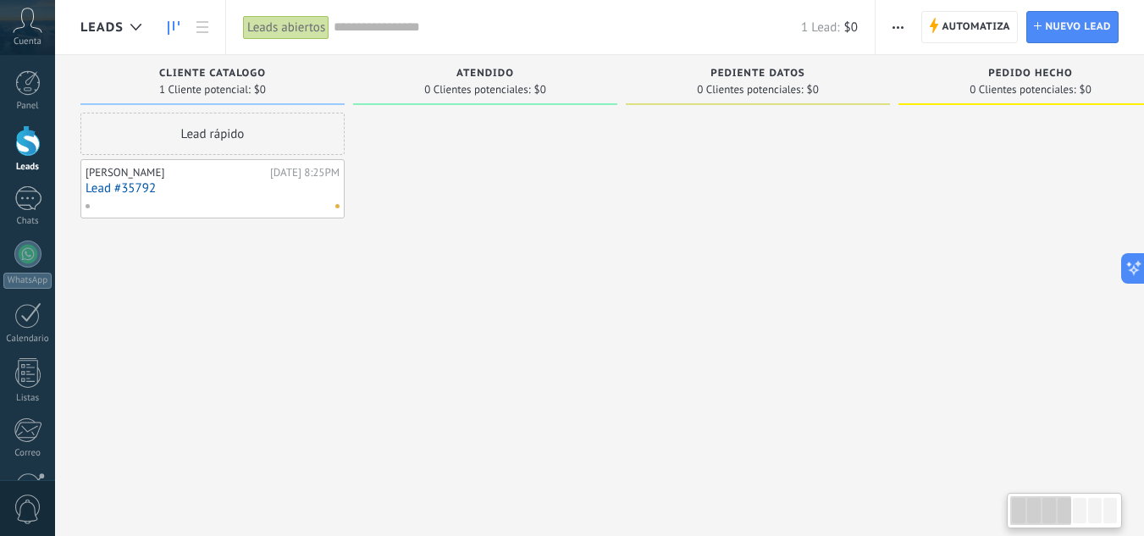
drag, startPoint x: 340, startPoint y: 317, endPoint x: 597, endPoint y: 324, distance: 256.7
click at [597, 324] on div "Leads Entrantes Solicitudes: 0 0 0 0 0 0 0 0 0 cliente catalogo 1 Cliente poten…" at bounding box center [1043, 241] width 1926 height 373
click at [134, 187] on link "Lead #35792" at bounding box center [213, 188] width 254 height 14
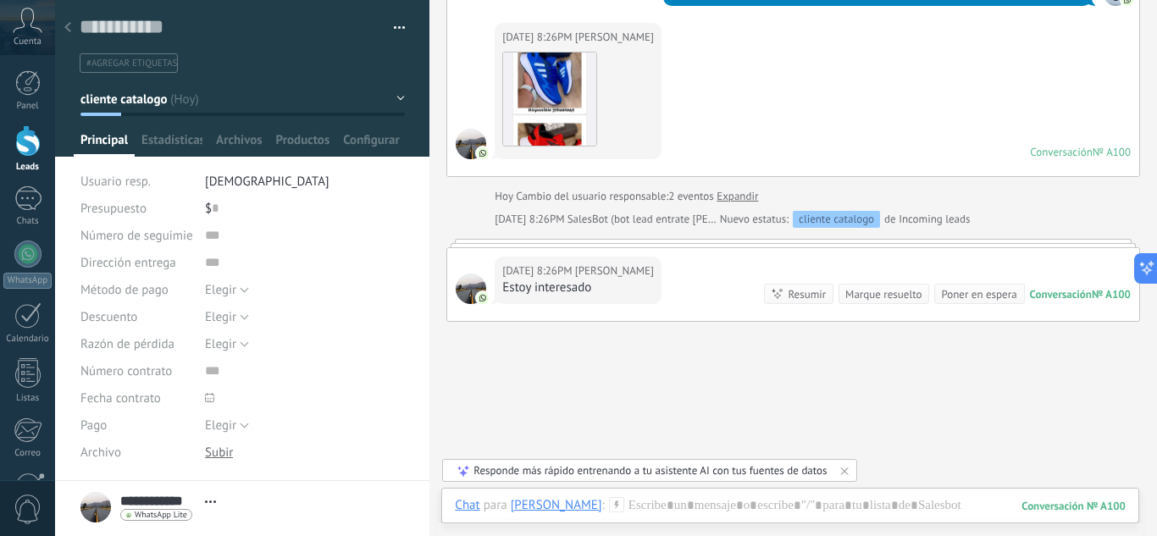
scroll to position [726, 0]
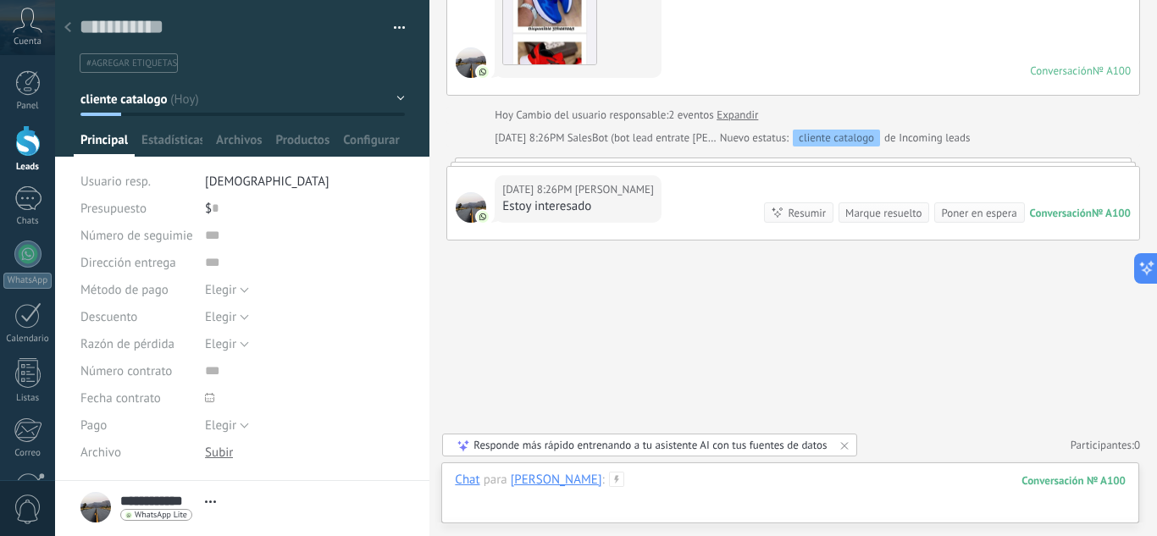
click at [648, 477] on div at bounding box center [790, 497] width 671 height 51
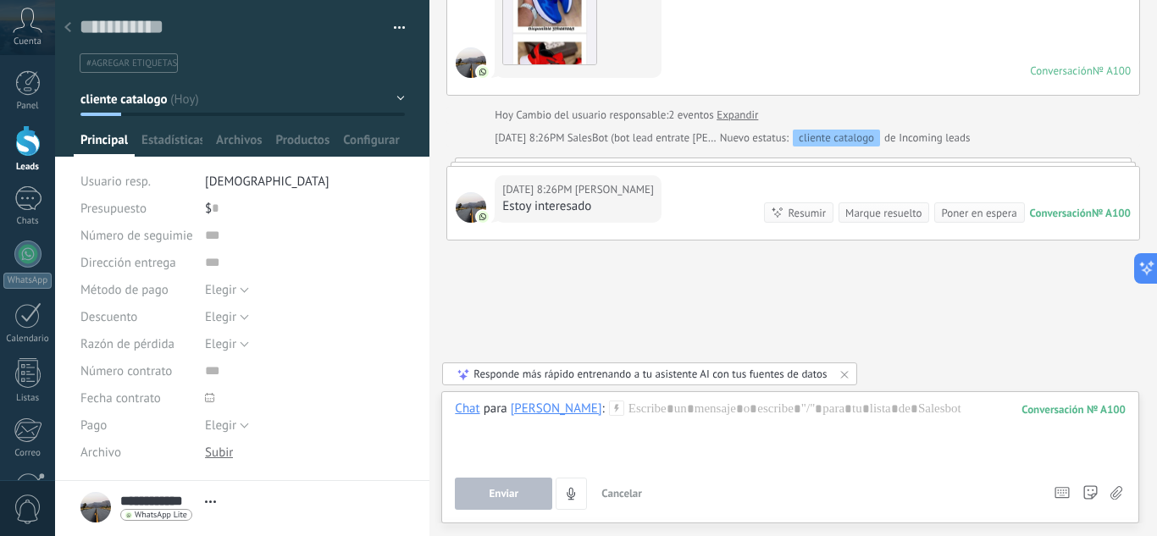
click at [609, 401] on icon at bounding box center [616, 408] width 15 height 15
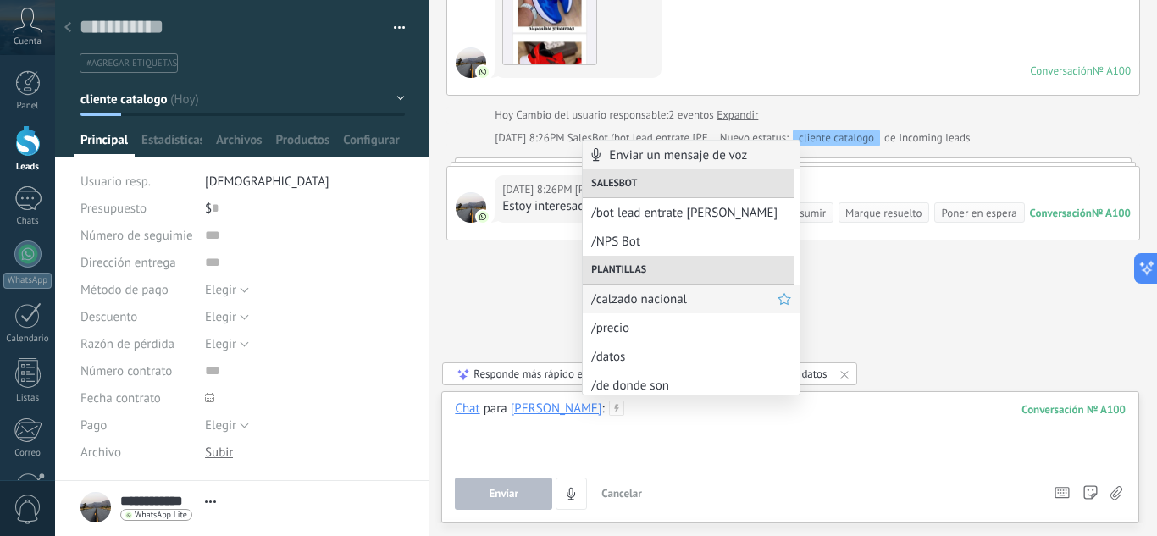
scroll to position [63, 0]
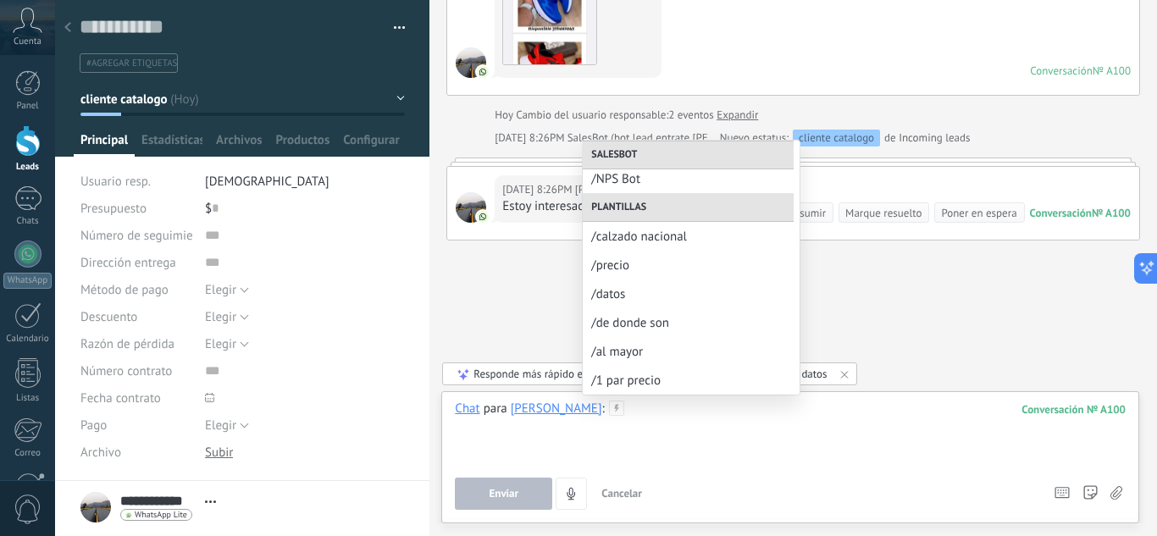
click at [649, 413] on div at bounding box center [790, 433] width 671 height 64
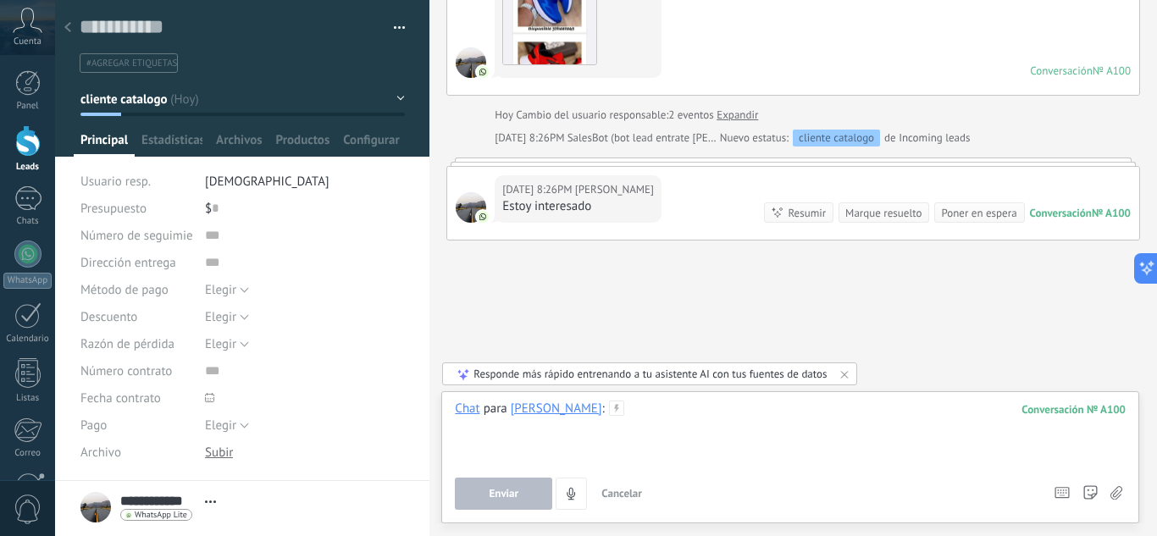
click at [710, 433] on div at bounding box center [790, 433] width 671 height 64
click at [577, 495] on icon "4" at bounding box center [571, 494] width 14 height 14
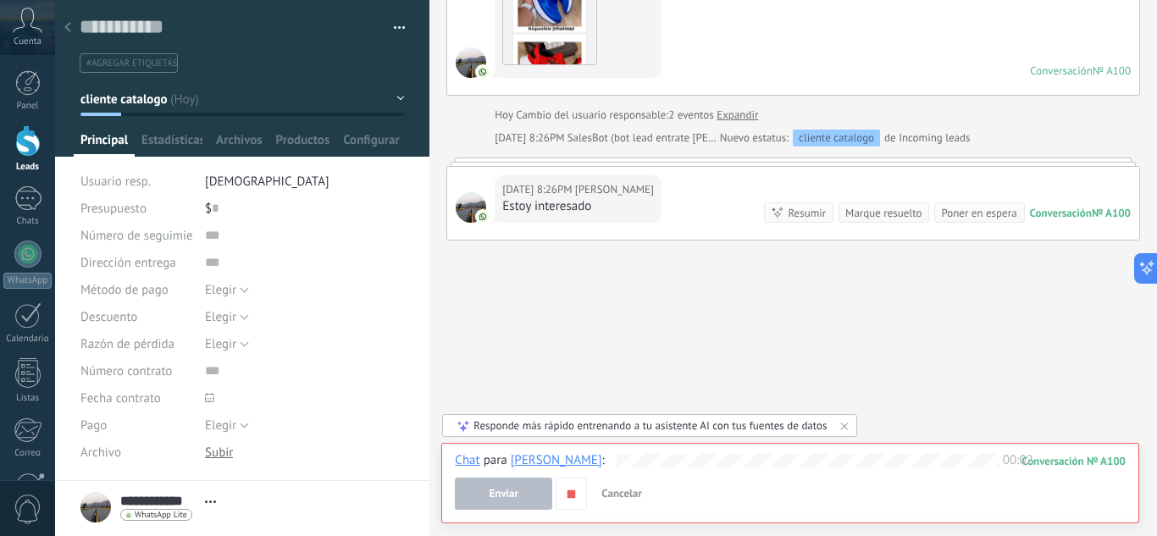
click at [521, 496] on button "Enviar" at bounding box center [503, 494] width 97 height 32
click at [569, 494] on use "button" at bounding box center [571, 493] width 8 height 8
click at [529, 495] on button "Enviar" at bounding box center [503, 494] width 97 height 32
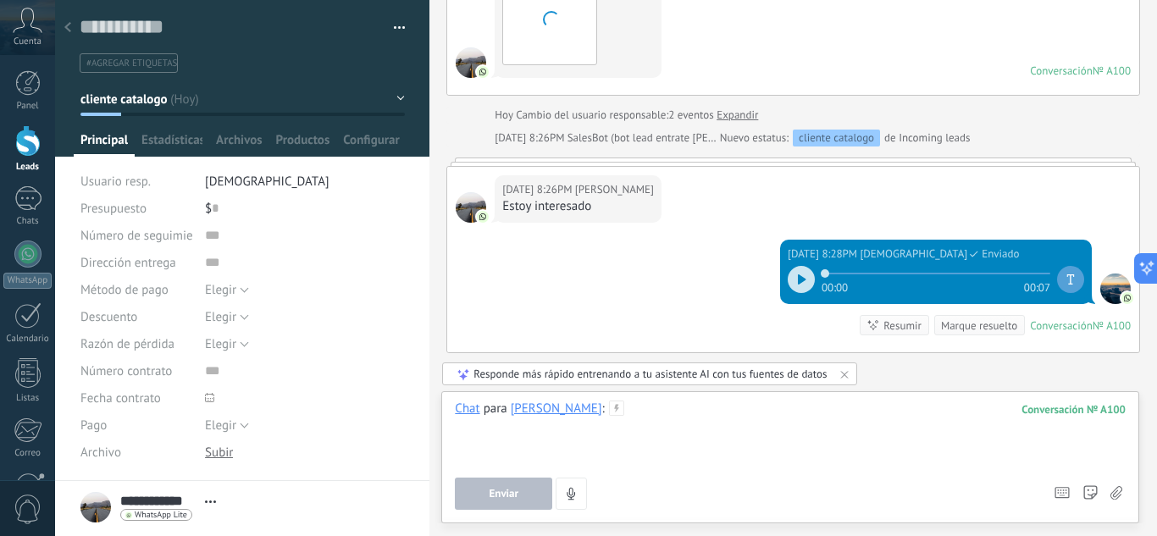
scroll to position [838, 0]
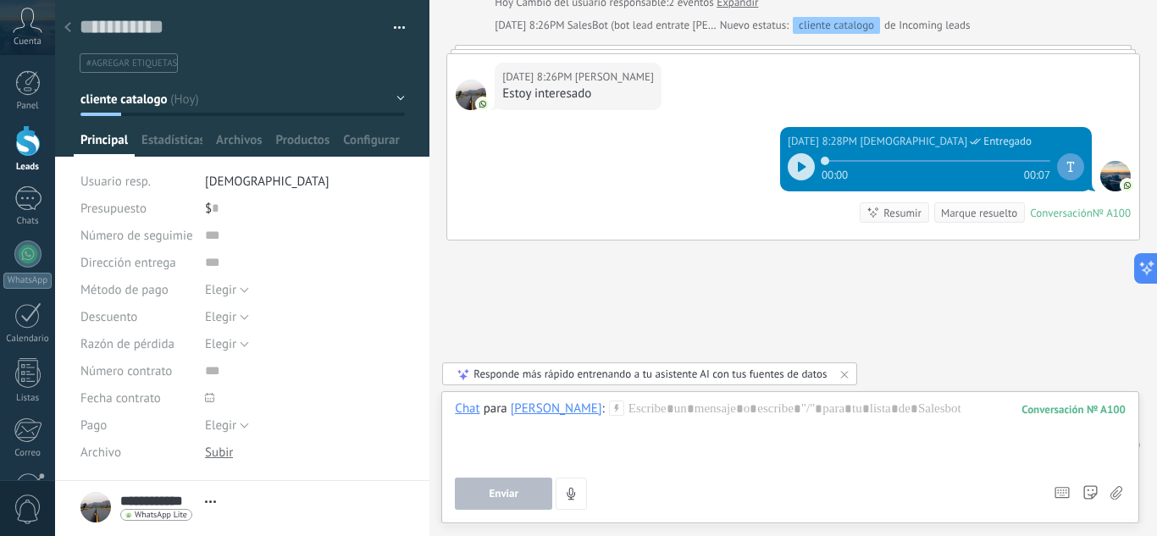
click at [798, 169] on icon at bounding box center [802, 167] width 8 height 10
click at [803, 168] on icon at bounding box center [804, 167] width 3 height 10
click at [67, 26] on use at bounding box center [67, 27] width 7 height 10
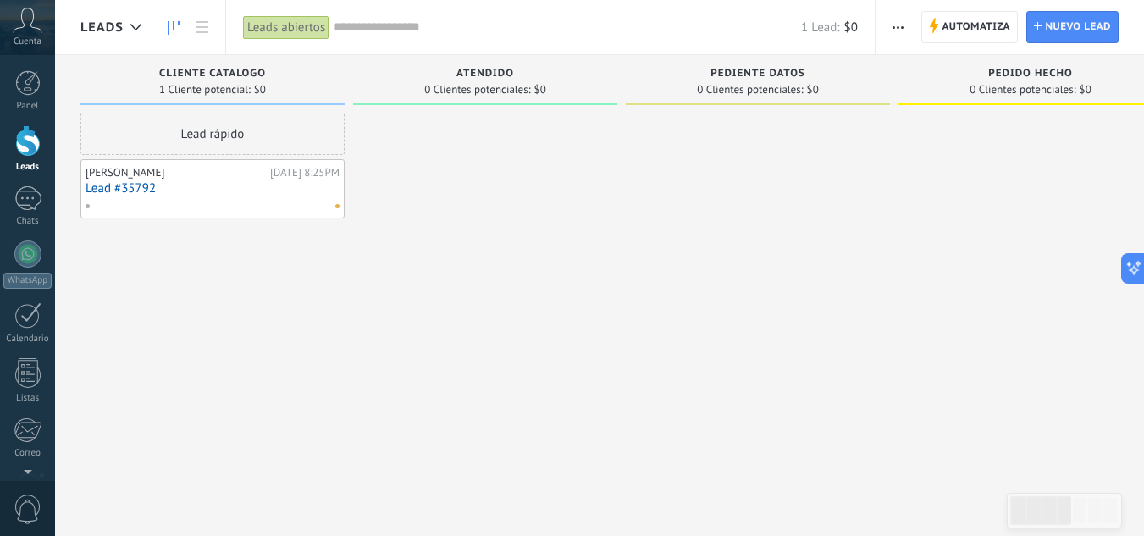
click at [144, 191] on link "Lead #35792" at bounding box center [213, 188] width 254 height 14
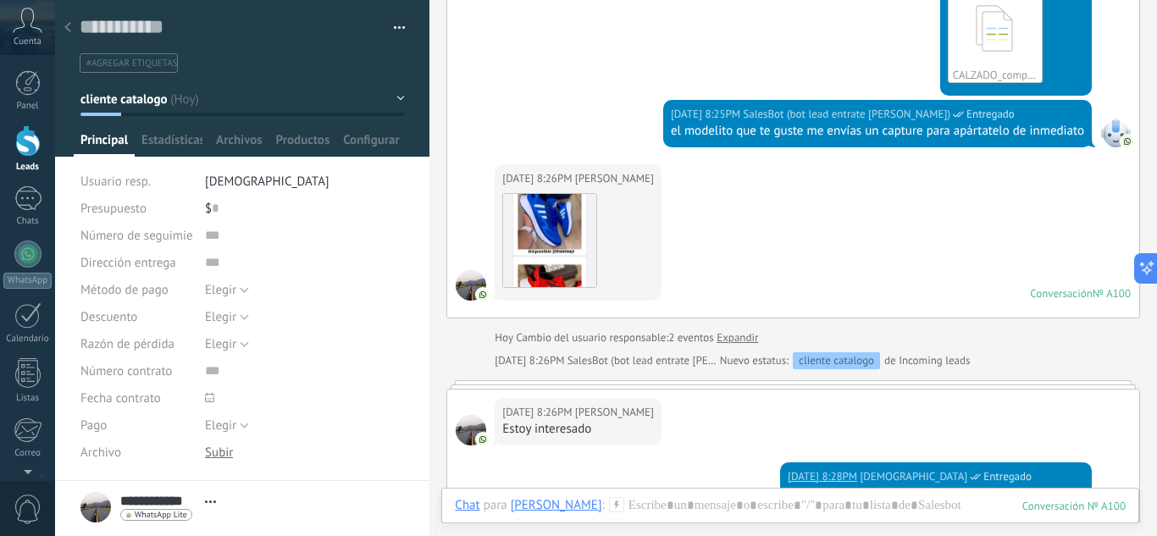
scroll to position [500, 0]
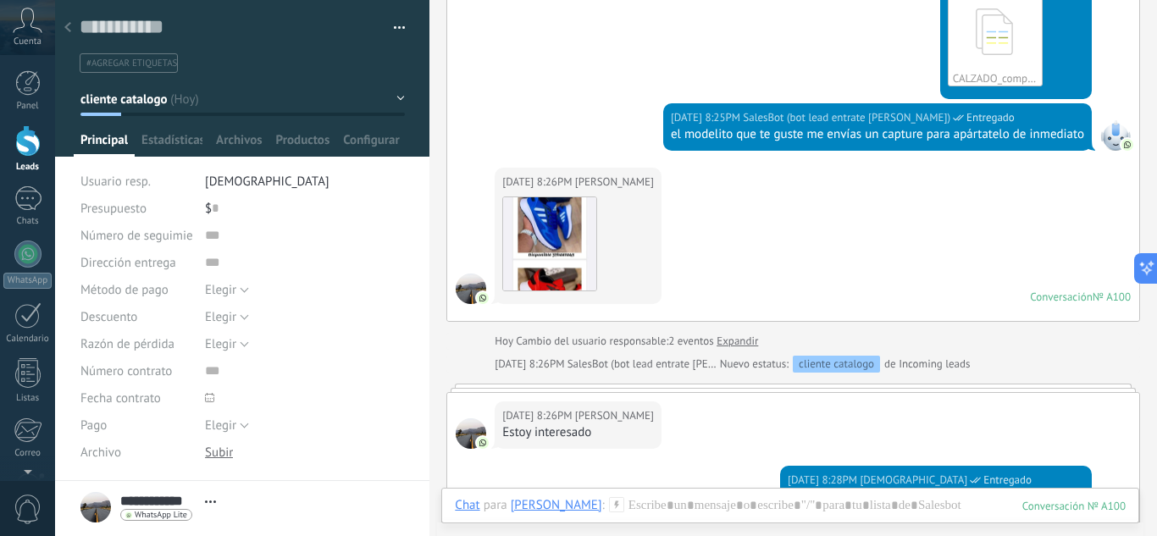
click at [395, 98] on button "cliente catalogo" at bounding box center [242, 99] width 324 height 30
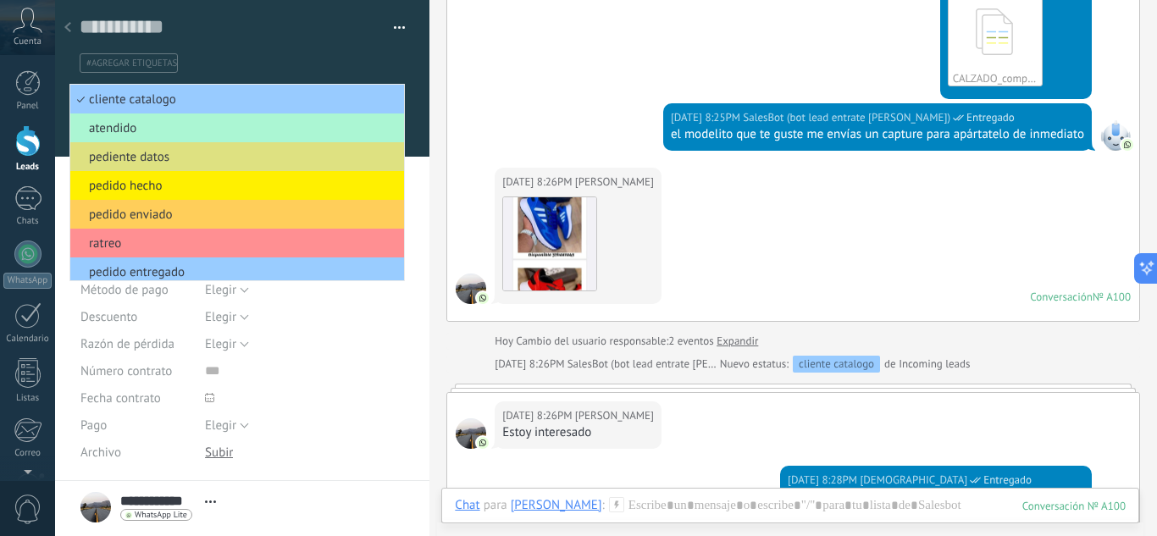
click at [182, 122] on span "atendido" at bounding box center [234, 128] width 329 height 16
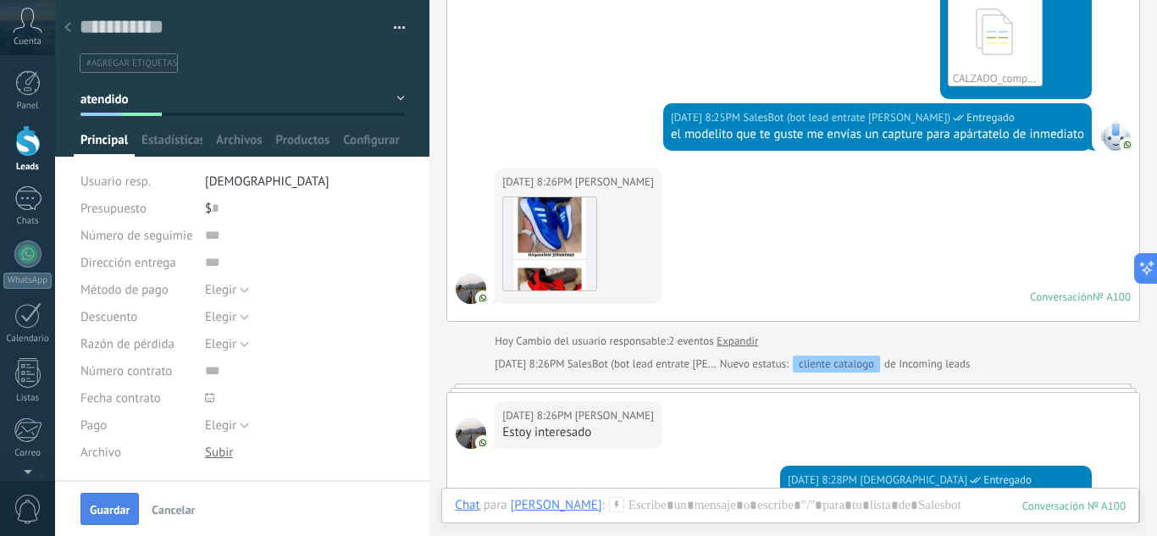
click at [99, 512] on span "Guardar" at bounding box center [110, 510] width 40 height 12
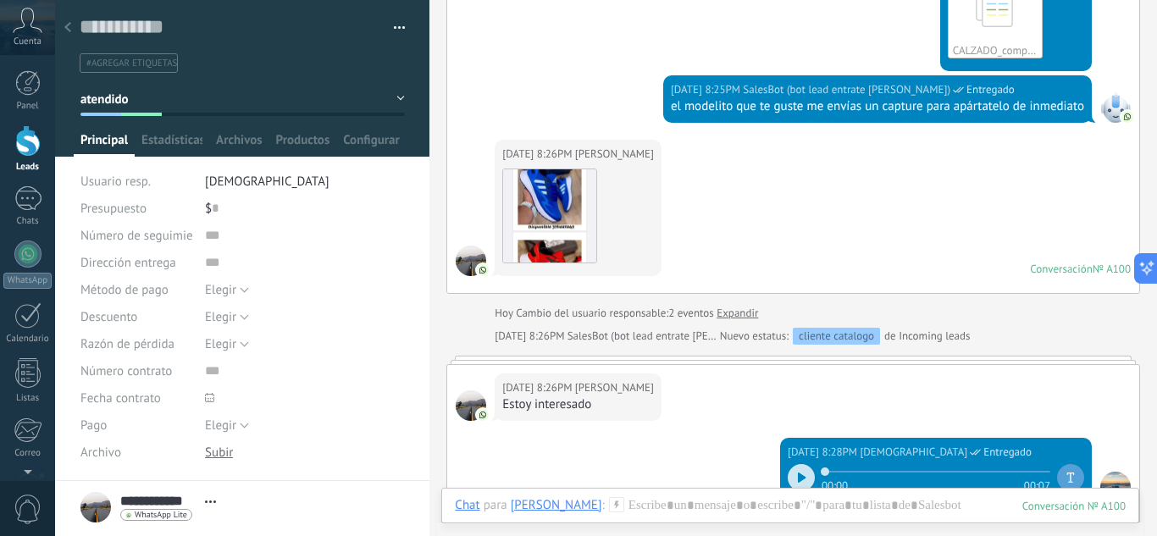
click at [64, 30] on div at bounding box center [68, 28] width 24 height 33
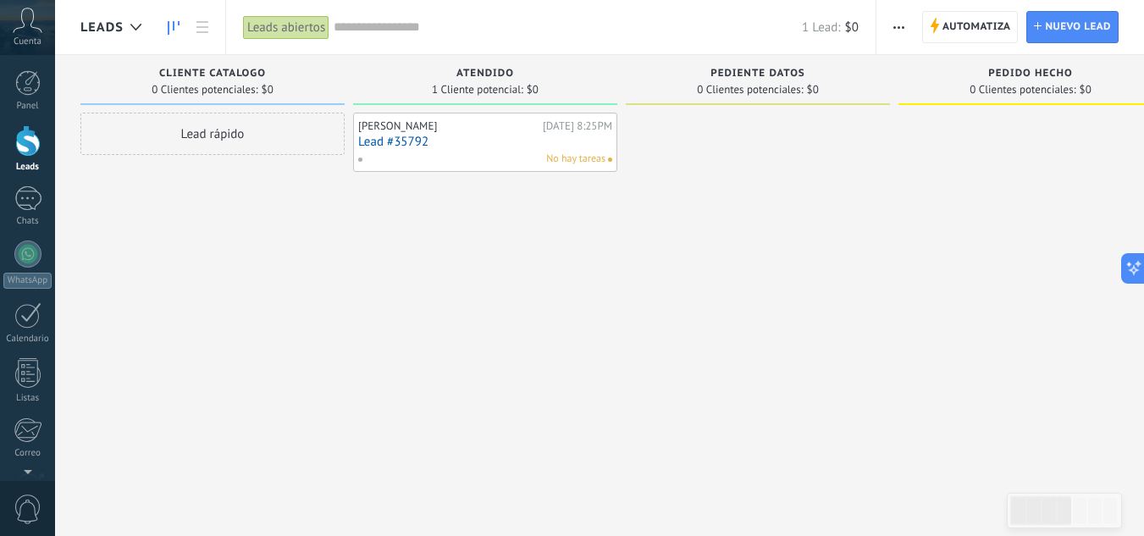
click at [401, 143] on link "Lead #35792" at bounding box center [485, 142] width 254 height 14
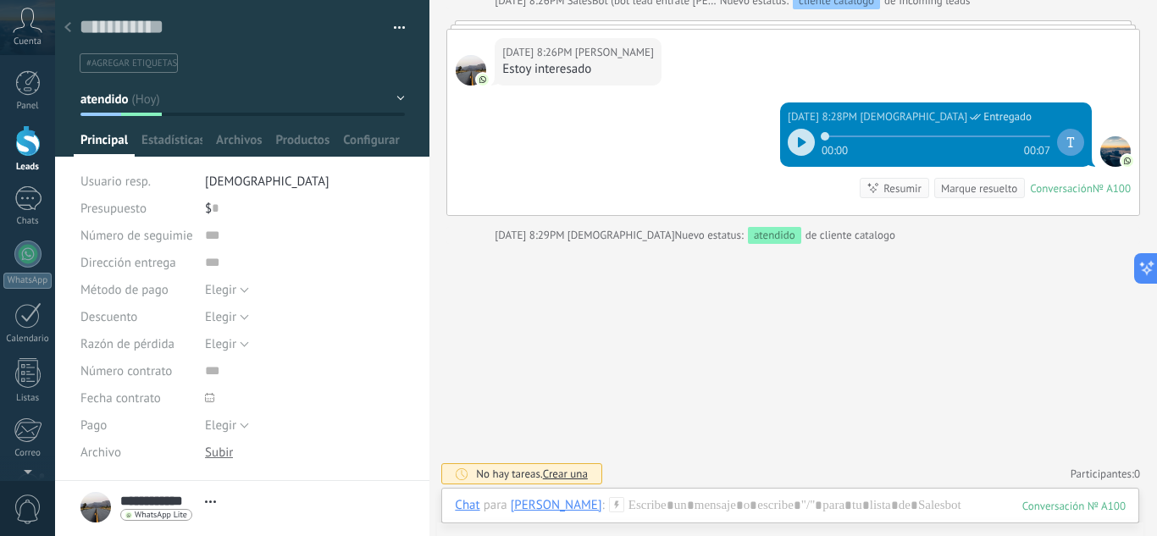
scroll to position [866, 0]
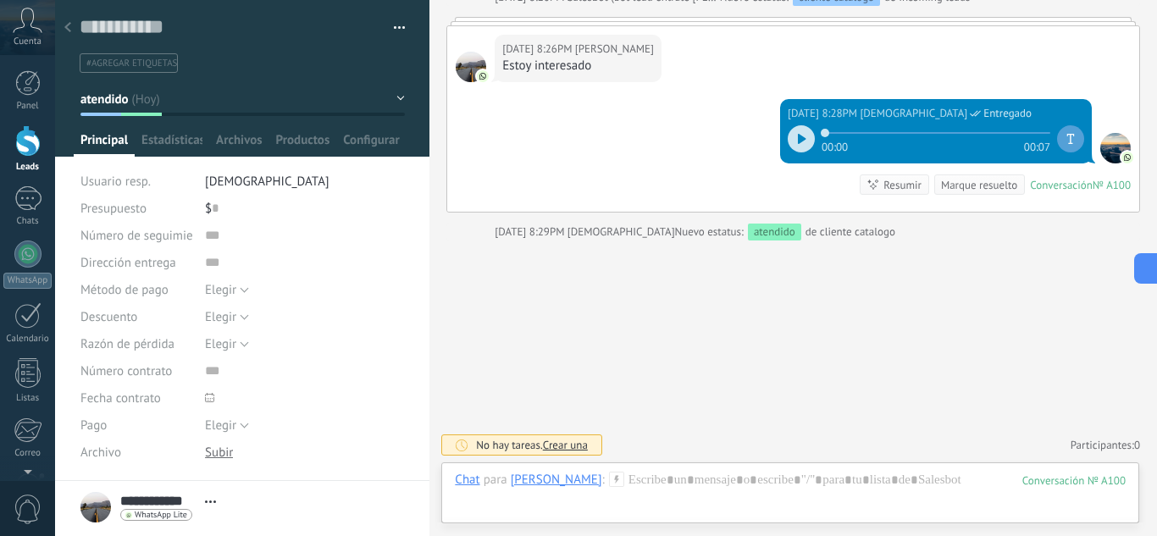
click at [65, 29] on div at bounding box center [68, 28] width 24 height 33
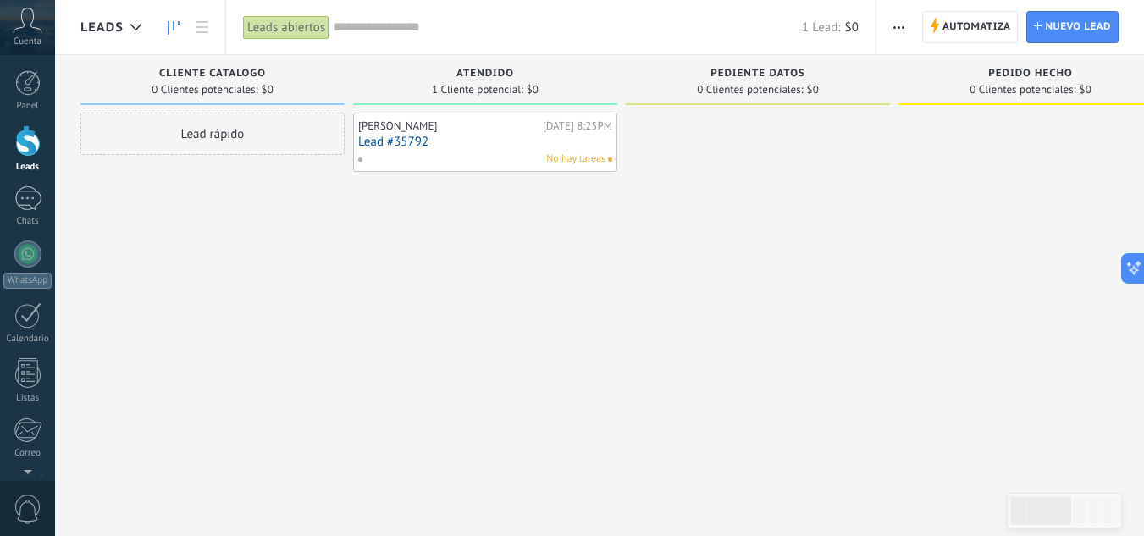
click at [402, 141] on link "Lead #35792" at bounding box center [485, 142] width 254 height 14
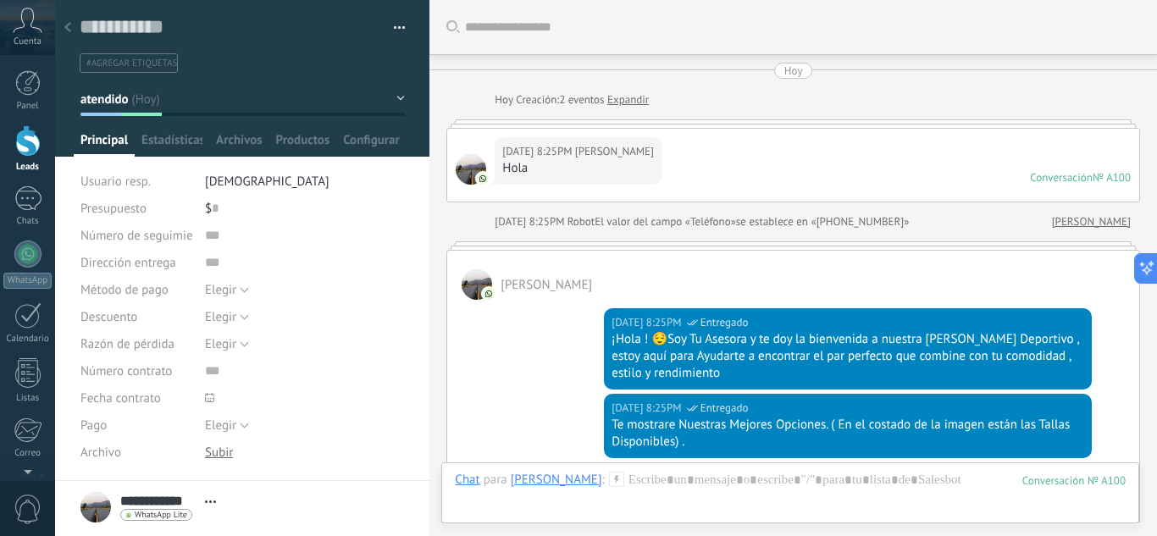
scroll to position [866, 0]
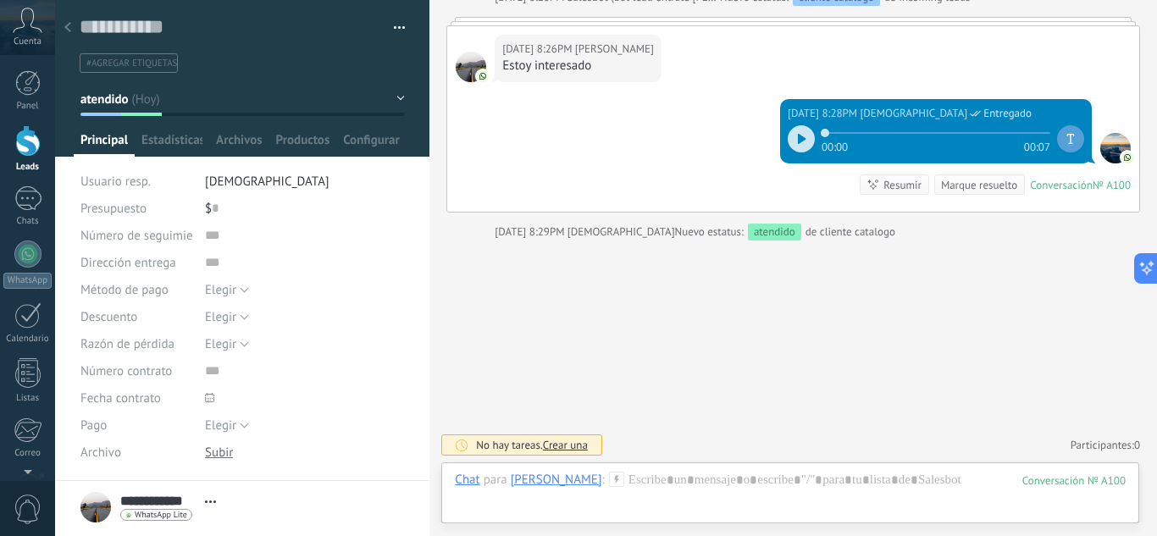
click at [646, 468] on div "Chat Correo Nota Tarea Chat para John Narvaez : 100 Enviar Cancelar Rastrear cl…" at bounding box center [790, 492] width 698 height 61
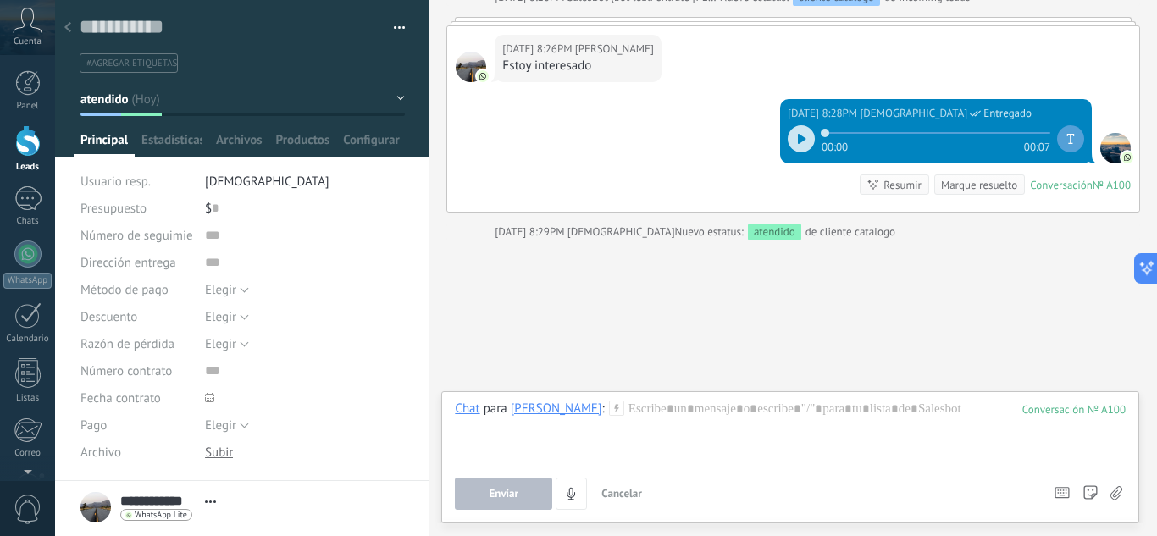
click at [609, 412] on icon at bounding box center [616, 408] width 15 height 15
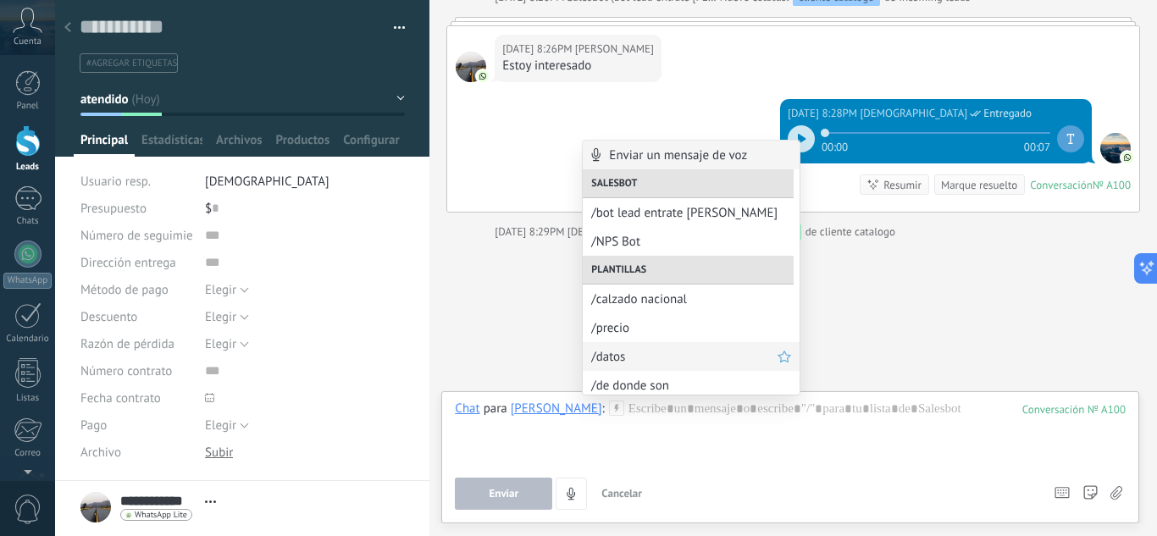
click at [639, 360] on span "/datos" at bounding box center [684, 357] width 186 height 16
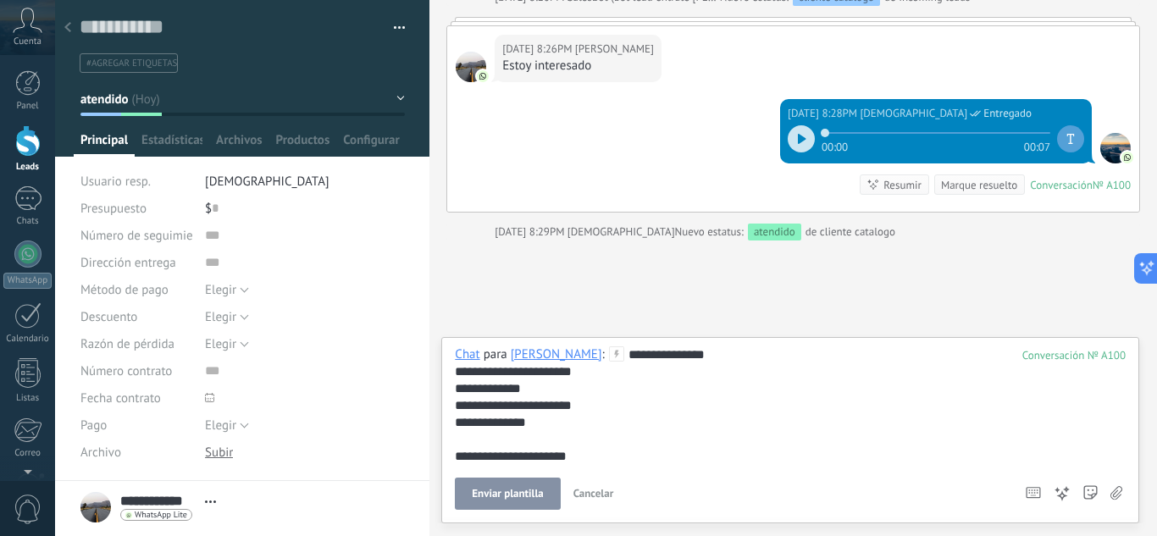
click at [497, 498] on span "Enviar plantilla" at bounding box center [507, 494] width 71 height 12
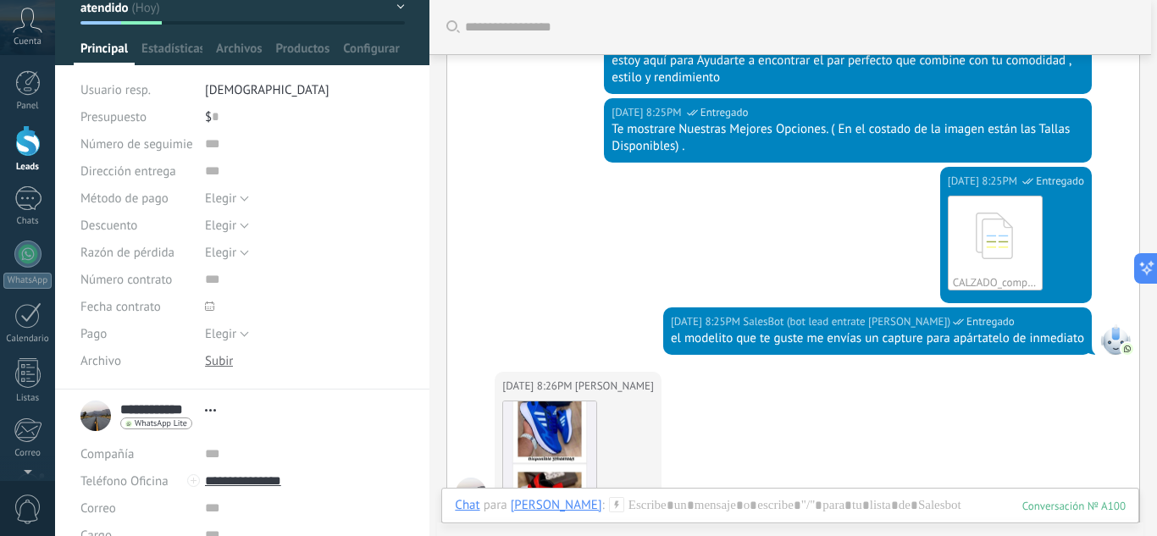
scroll to position [0, 0]
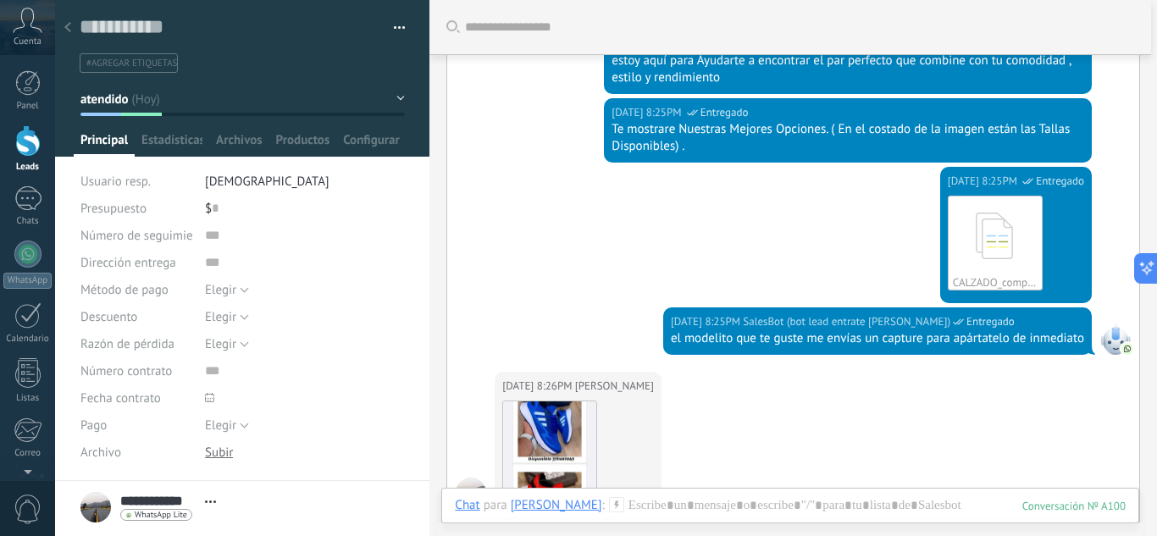
click at [390, 99] on button "atendido" at bounding box center [242, 99] width 324 height 30
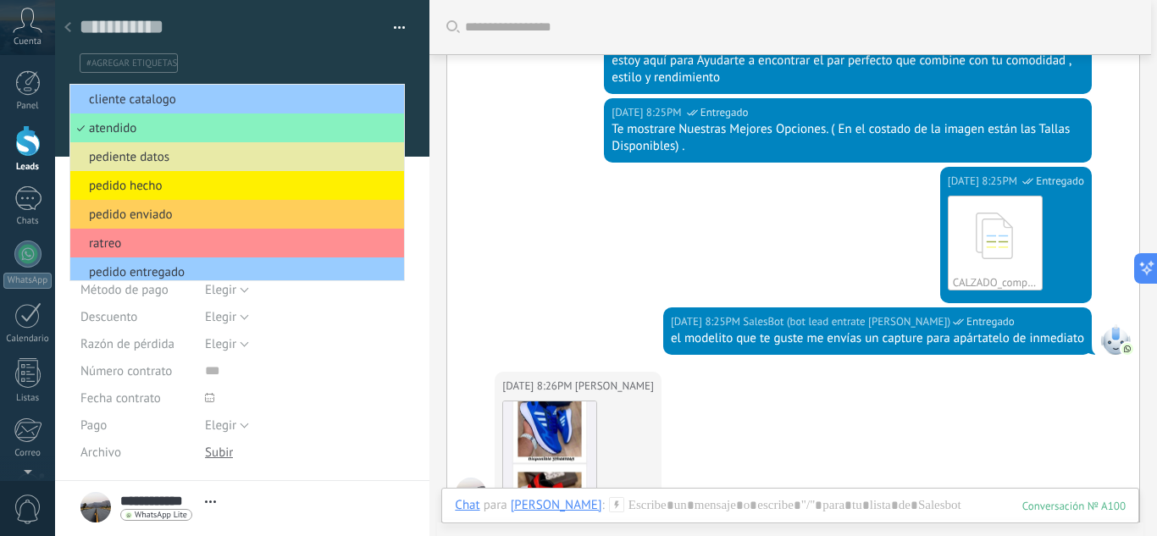
click at [206, 157] on span "pediente datos" at bounding box center [234, 157] width 329 height 16
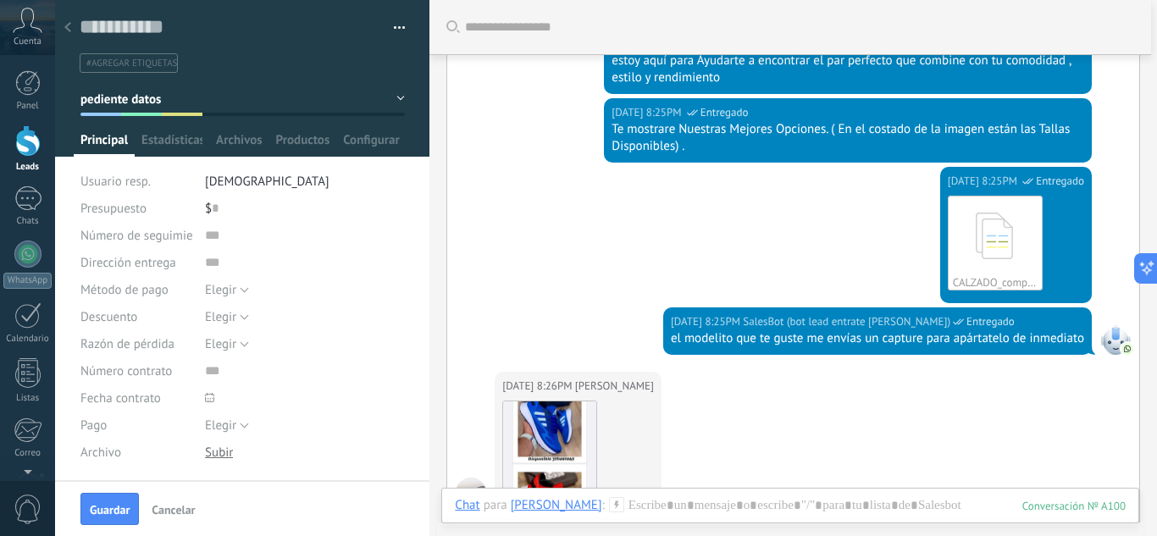
click at [132, 502] on button "Guardar" at bounding box center [109, 509] width 58 height 32
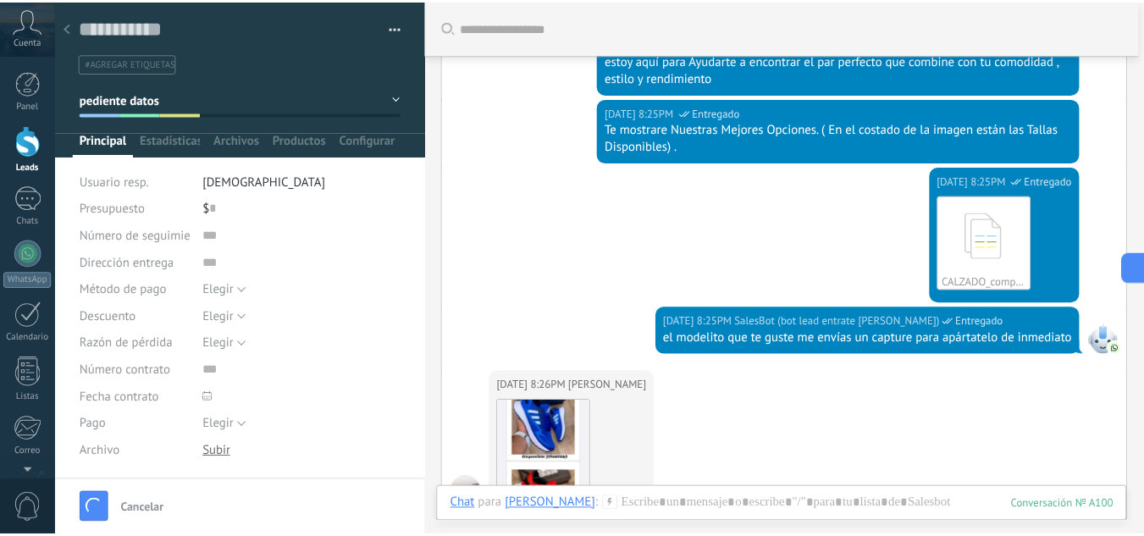
scroll to position [323, 0]
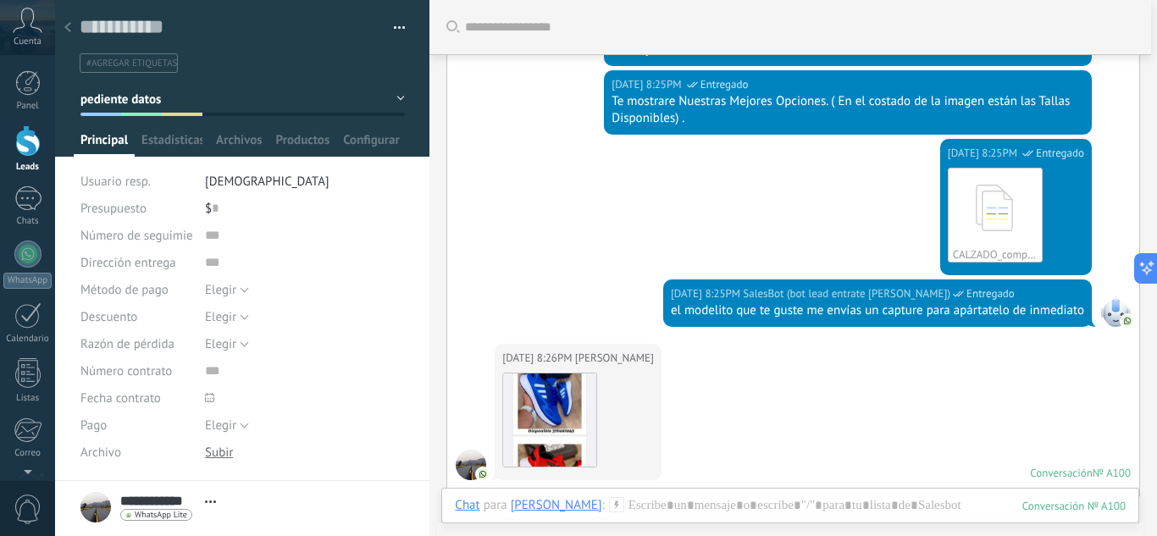
click at [64, 31] on div at bounding box center [68, 28] width 24 height 33
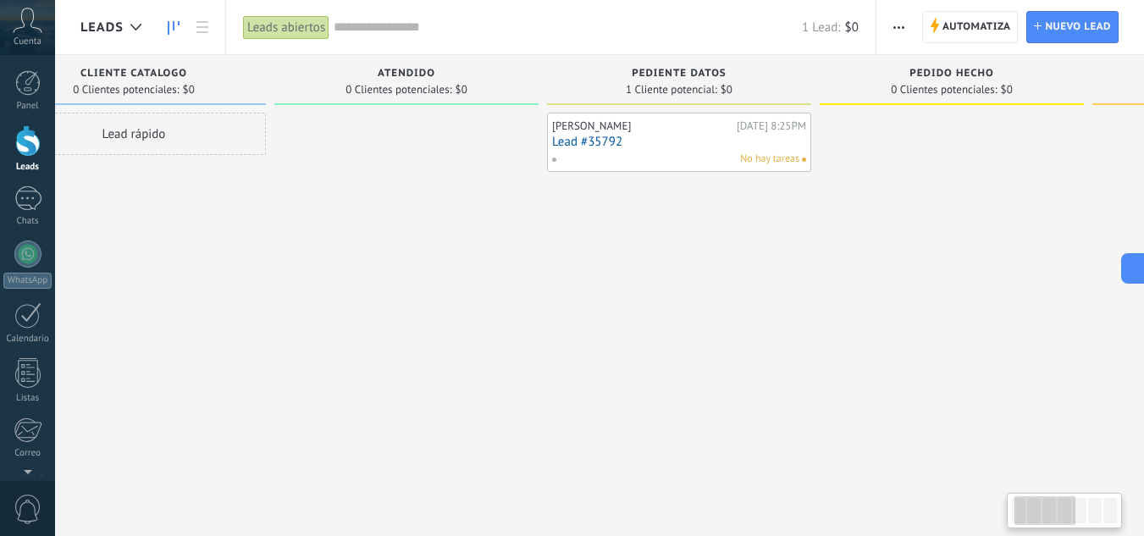
drag, startPoint x: 782, startPoint y: 361, endPoint x: 676, endPoint y: 376, distance: 106.9
click at [678, 375] on div "John Narvaez Hoy 8:25PM Lead #35792 No hay tareas" at bounding box center [679, 270] width 264 height 315
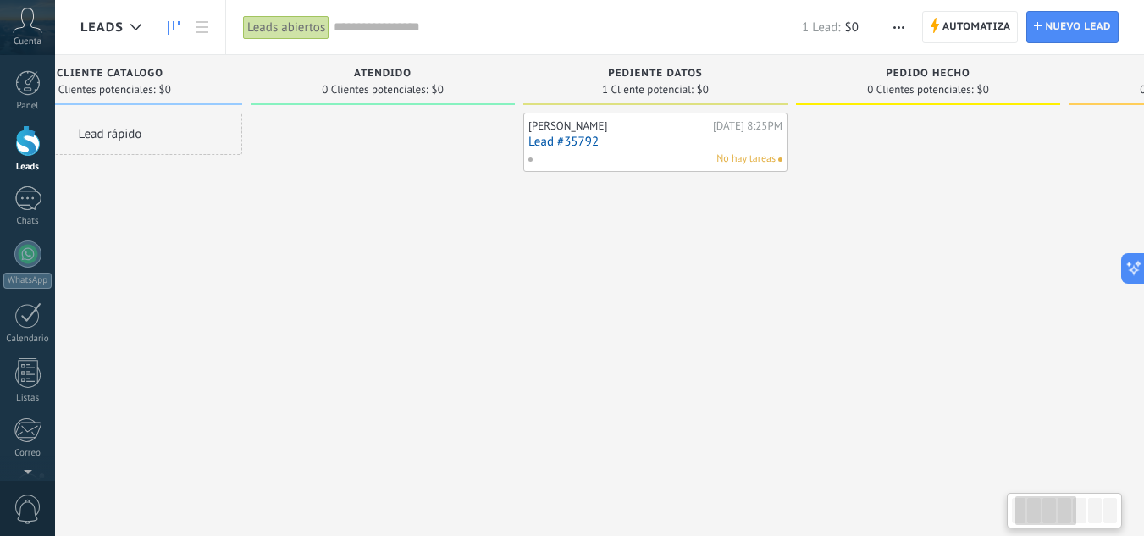
click at [786, 342] on div "John Narvaez Hoy 8:25PM Lead #35792 No hay tareas" at bounding box center [655, 270] width 264 height 315
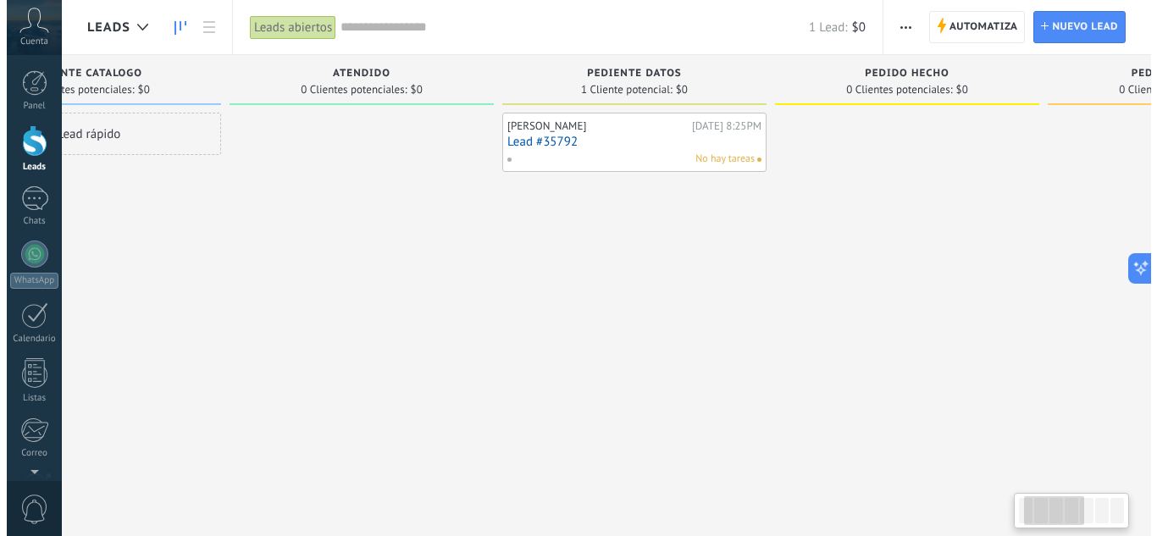
scroll to position [0, 160]
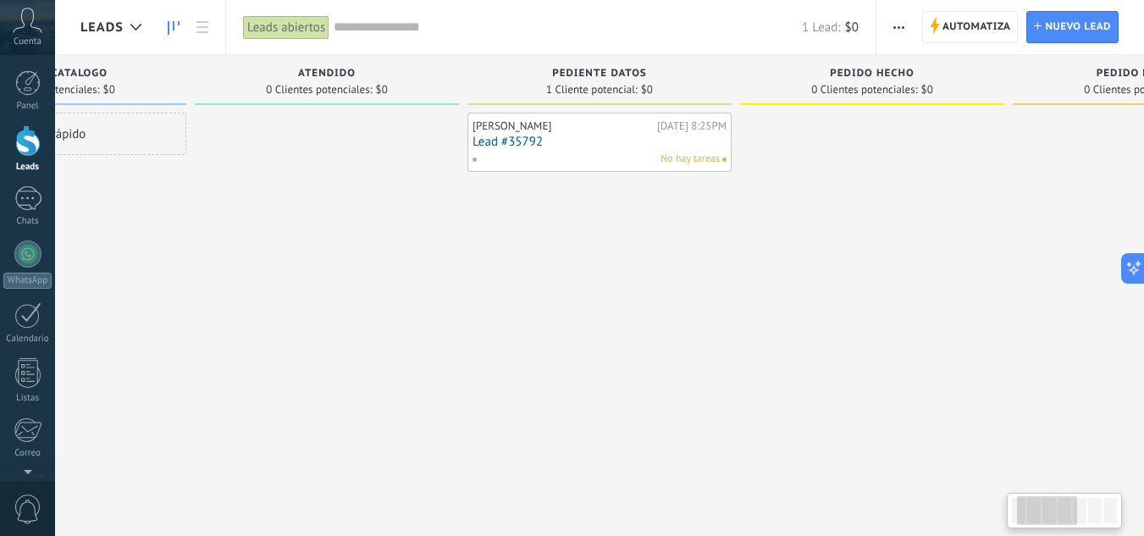
drag, startPoint x: 778, startPoint y: 342, endPoint x: 716, endPoint y: 350, distance: 62.3
click at [721, 350] on div "John Narvaez Hoy 8:25PM Lead #35792 No hay tareas" at bounding box center [599, 270] width 264 height 315
click at [522, 140] on link "Lead #35792" at bounding box center [598, 142] width 254 height 14
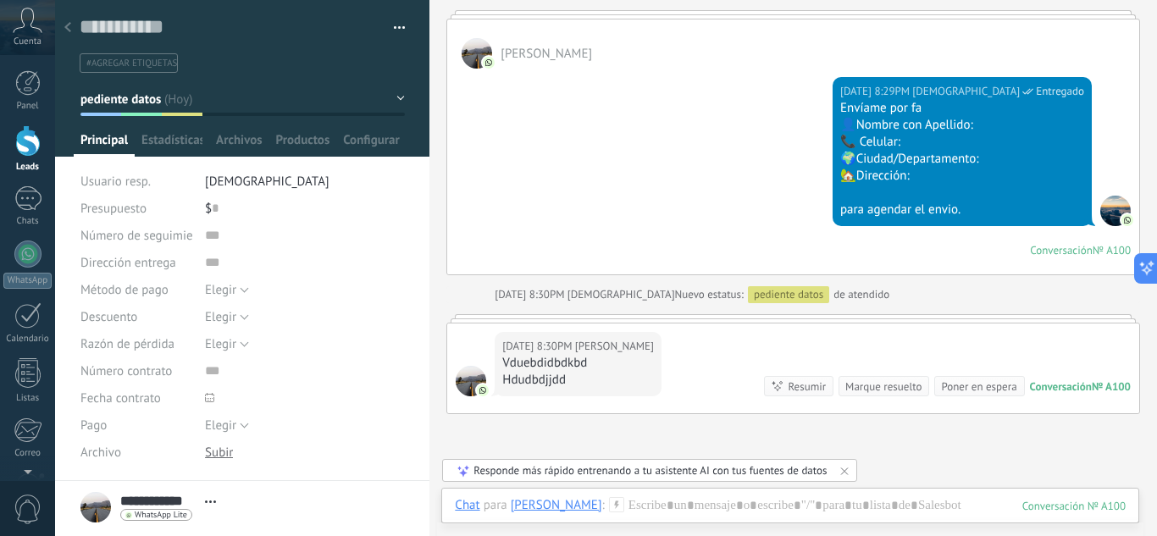
scroll to position [990, 0]
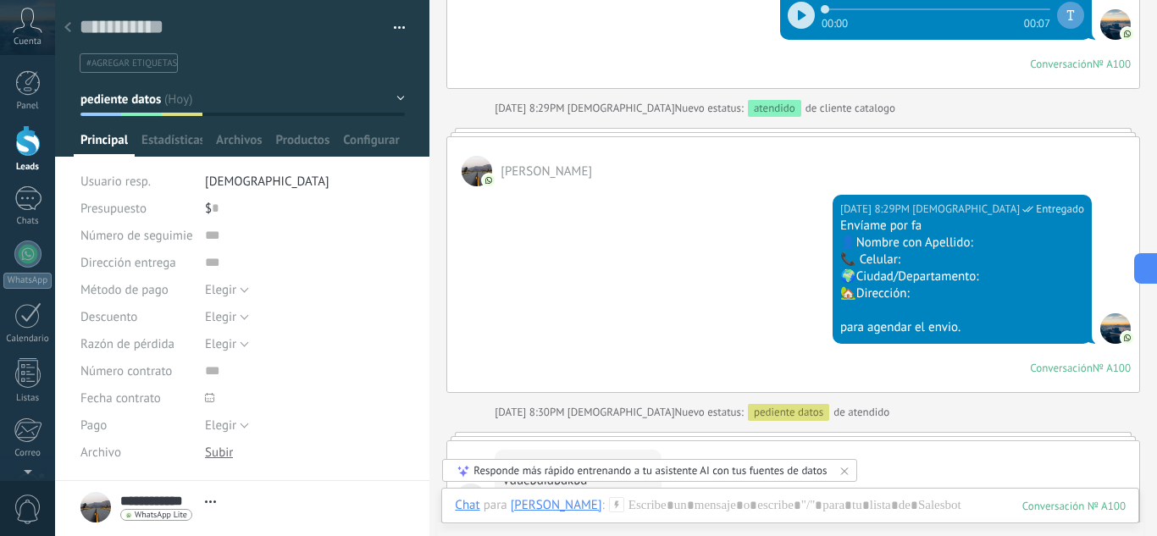
click at [396, 97] on button "pediente datos" at bounding box center [242, 99] width 324 height 30
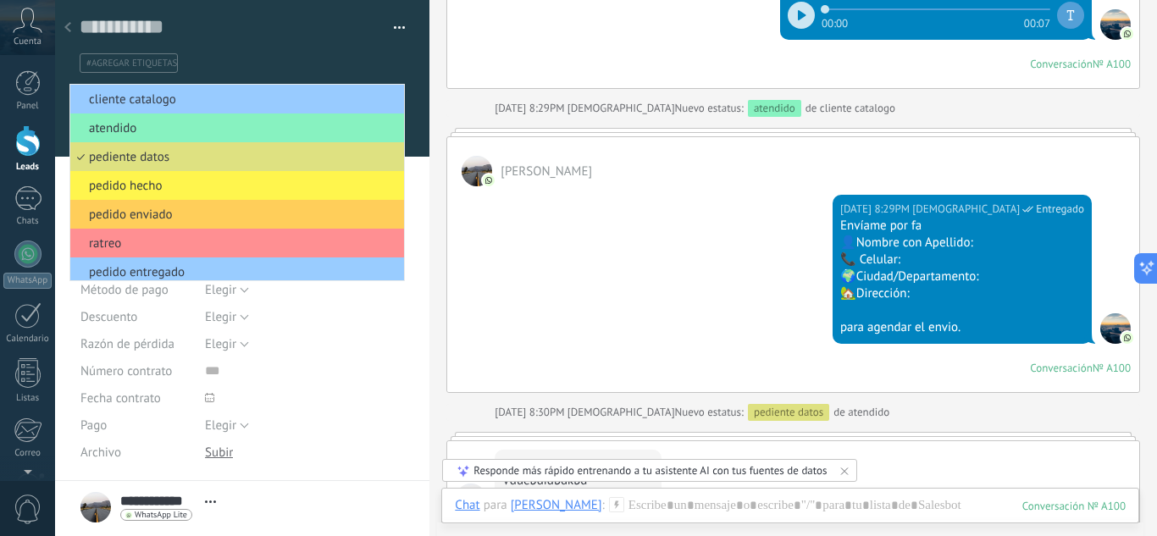
click at [162, 184] on span "pedido hecho" at bounding box center [234, 186] width 329 height 16
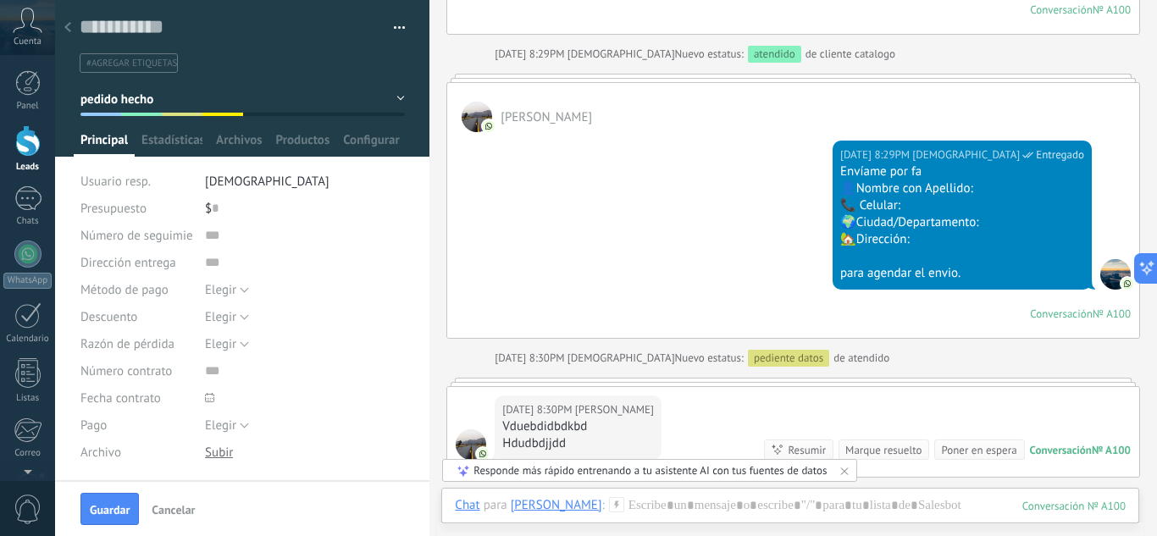
scroll to position [1159, 0]
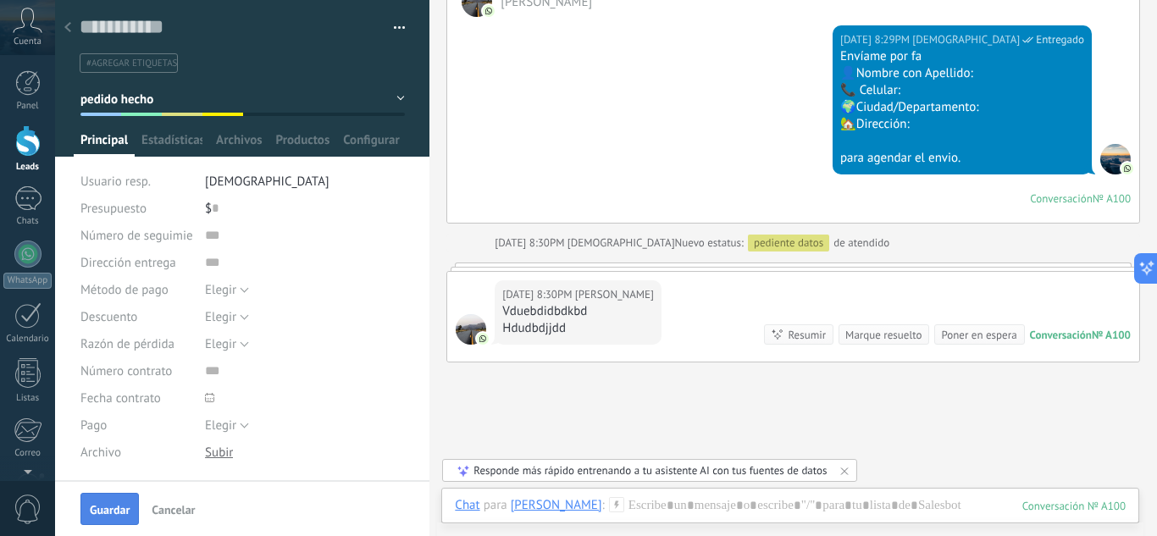
click at [107, 510] on span "Guardar" at bounding box center [110, 510] width 40 height 12
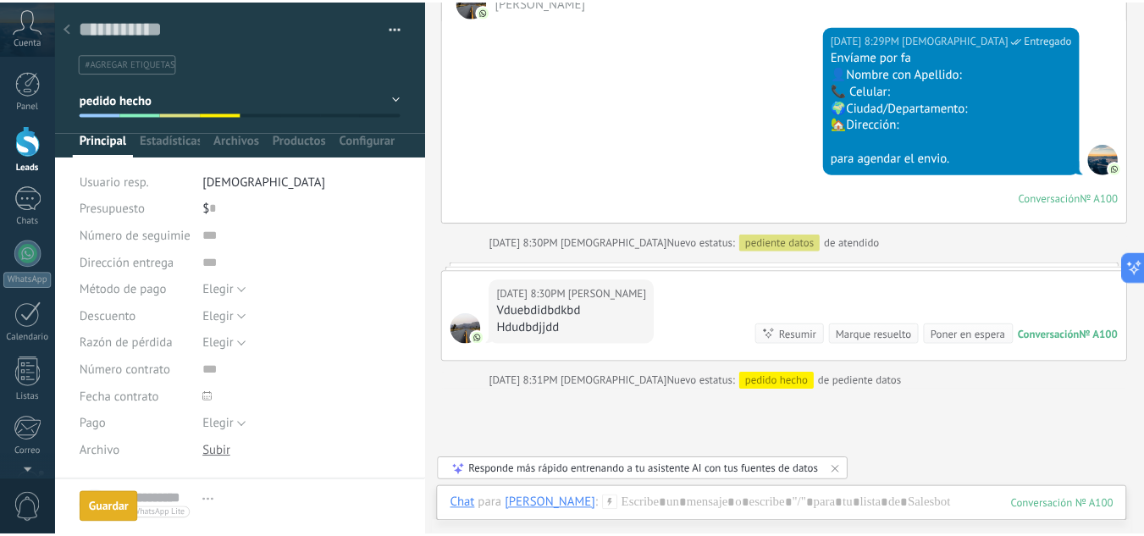
scroll to position [1187, 0]
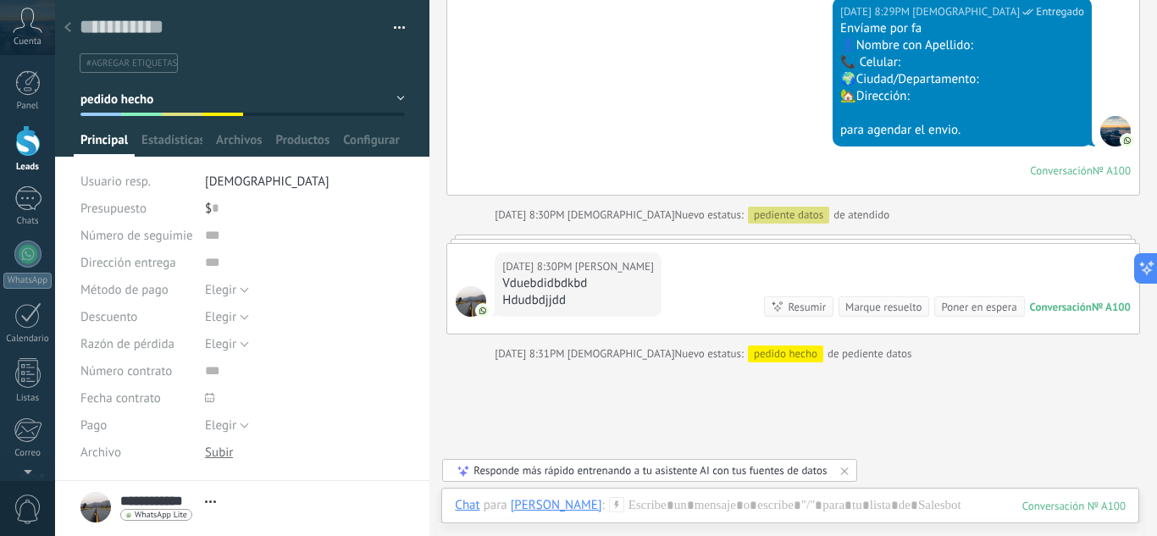
click at [66, 26] on icon at bounding box center [67, 27] width 7 height 10
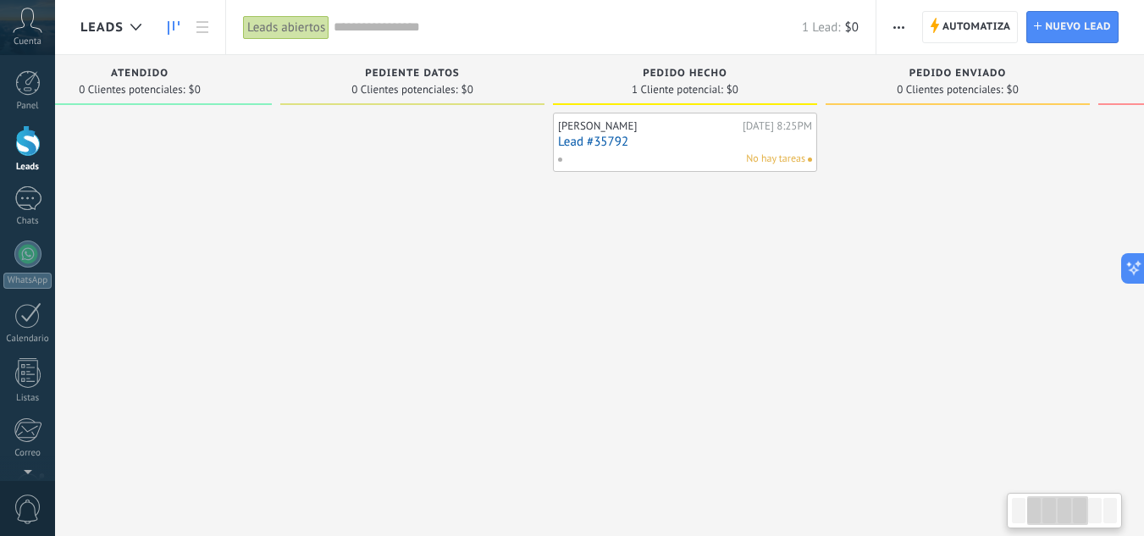
drag, startPoint x: 662, startPoint y: 312, endPoint x: 249, endPoint y: 325, distance: 413.5
click at [280, 322] on div at bounding box center [412, 270] width 264 height 315
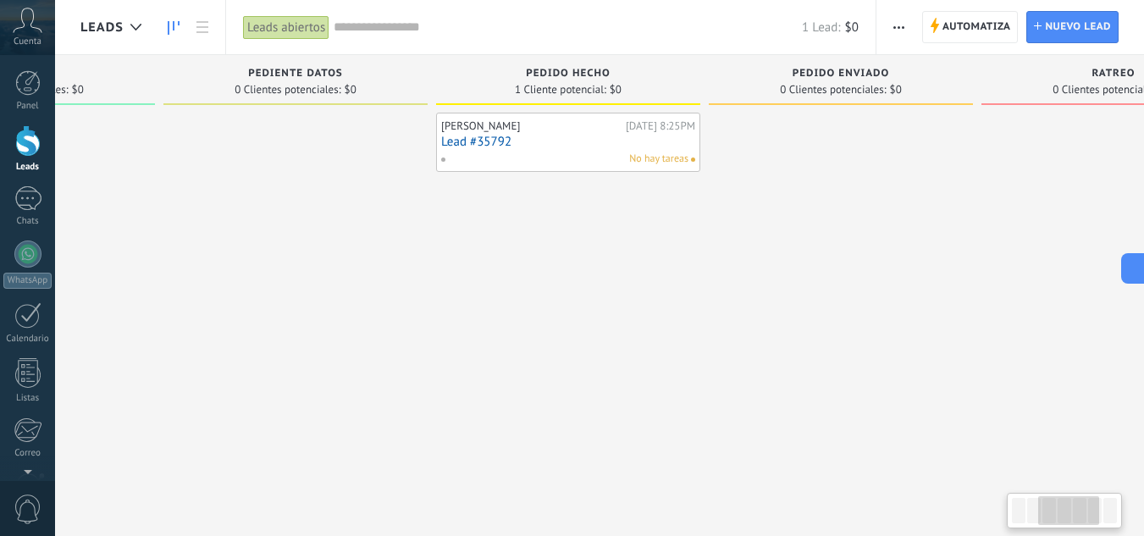
scroll to position [0, 540]
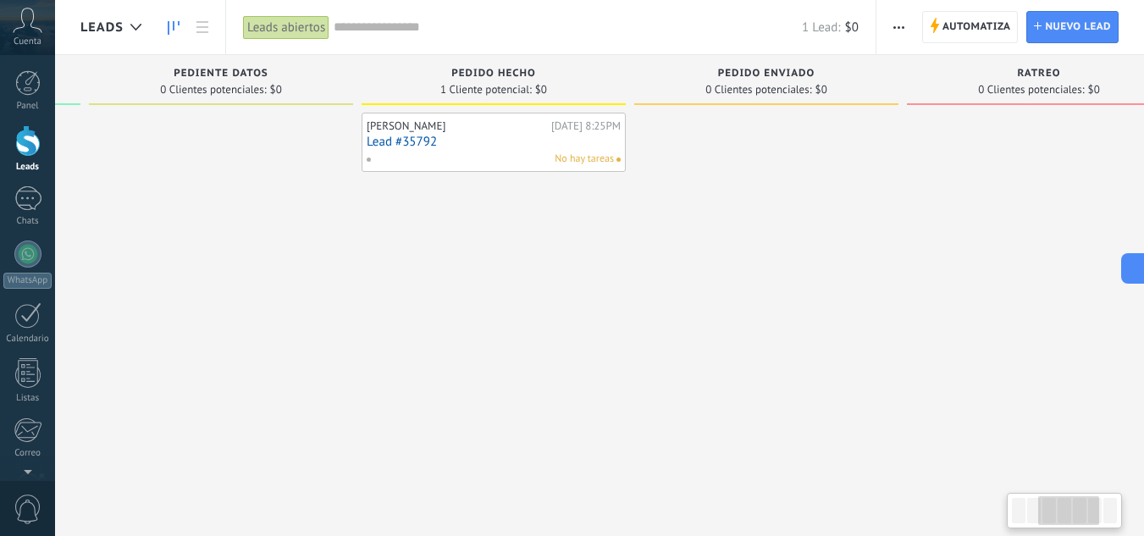
drag, startPoint x: 541, startPoint y: 306, endPoint x: 388, endPoint y: 330, distance: 155.2
click at [391, 334] on div "John Narvaez Hoy 8:25PM Lead #35792 No hay tareas" at bounding box center [494, 270] width 264 height 315
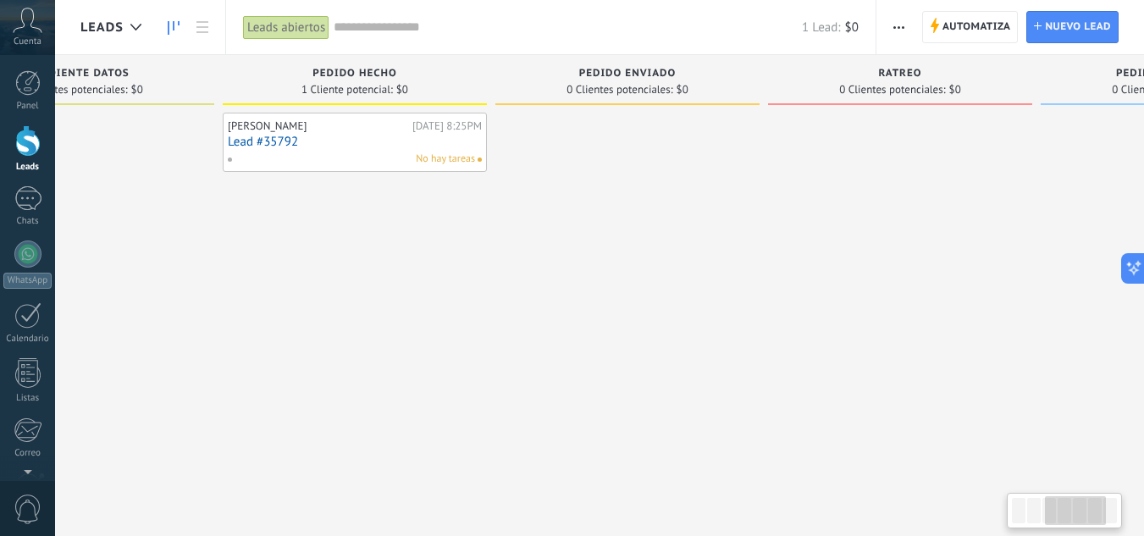
scroll to position [0, 724]
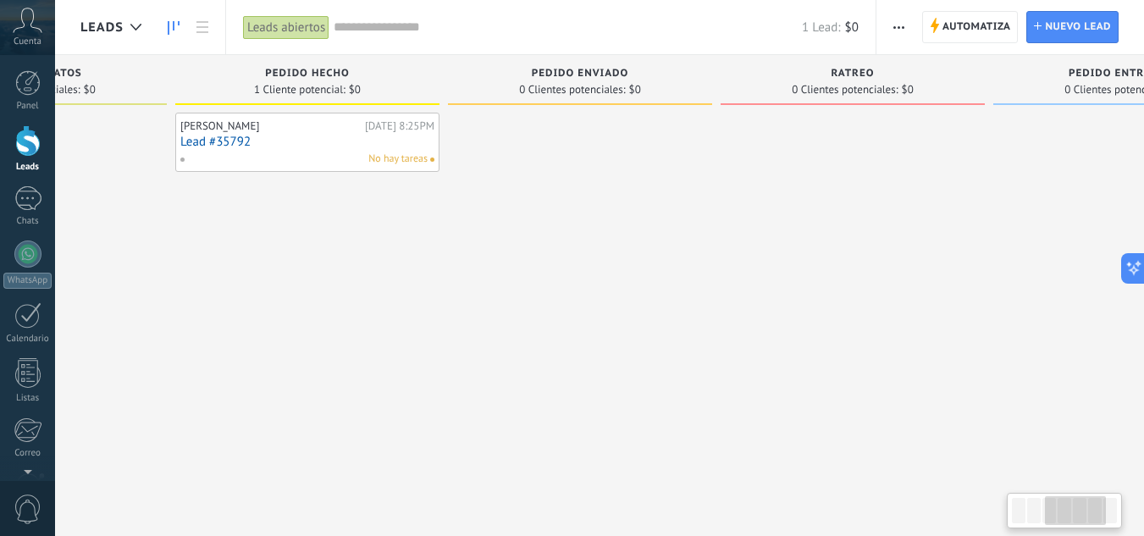
drag, startPoint x: 449, startPoint y: 319, endPoint x: 298, endPoint y: 381, distance: 162.9
click at [299, 381] on div "John Narvaez Hoy 8:25PM Lead #35792 No hay tareas" at bounding box center [307, 270] width 264 height 315
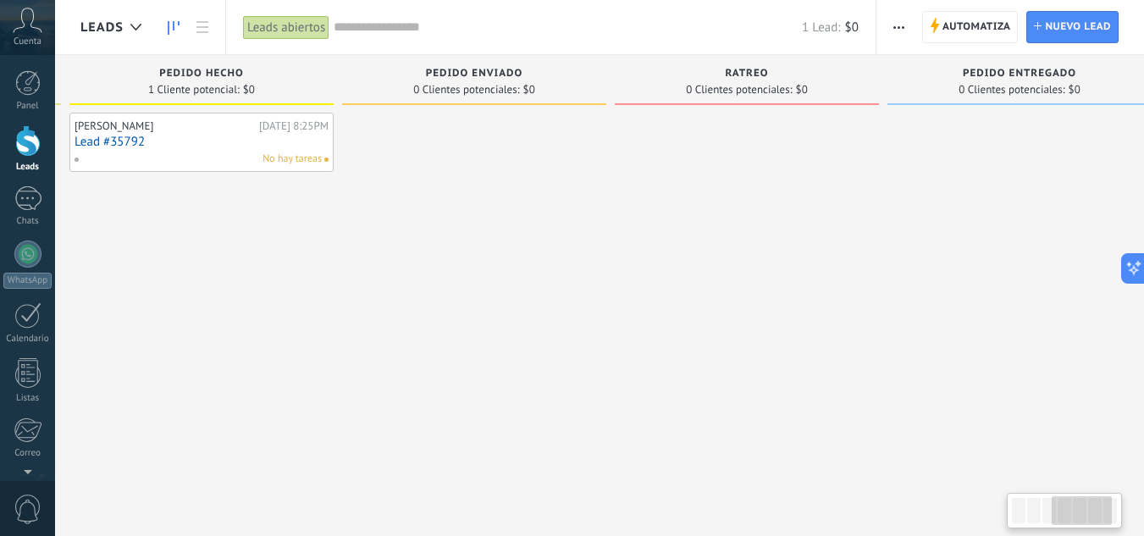
drag, startPoint x: 886, startPoint y: 258, endPoint x: 746, endPoint y: 275, distance: 140.7
click at [754, 274] on div at bounding box center [747, 270] width 264 height 315
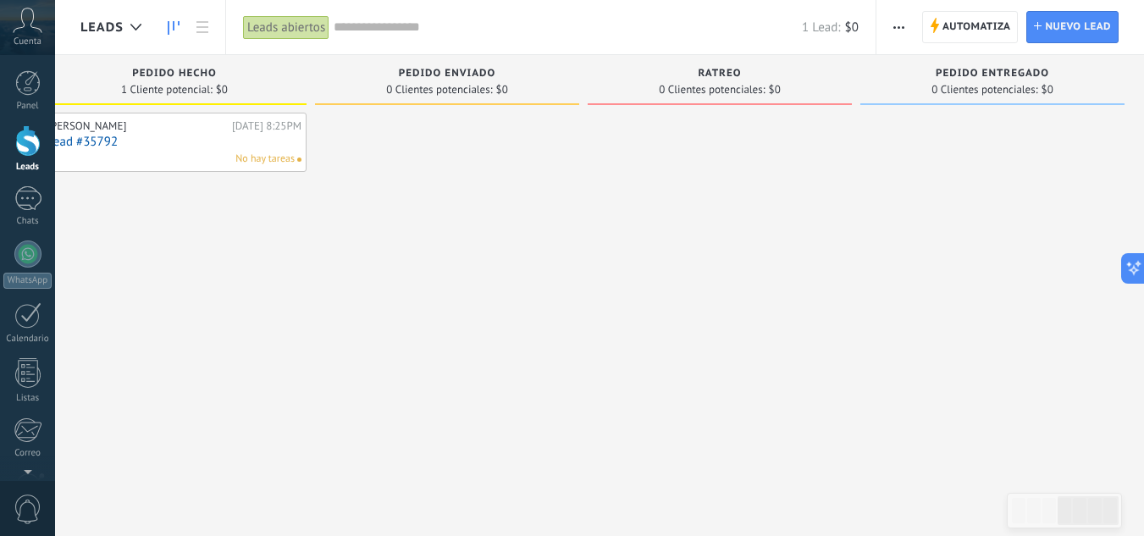
scroll to position [0, 862]
drag, startPoint x: 856, startPoint y: 214, endPoint x: 723, endPoint y: 240, distance: 135.5
click at [727, 240] on div "ratreo 0 Clientes potenciales: $0" at bounding box center [718, 241] width 273 height 373
drag, startPoint x: 1062, startPoint y: 167, endPoint x: 871, endPoint y: 199, distance: 193.2
click at [875, 199] on div at bounding box center [986, 270] width 264 height 315
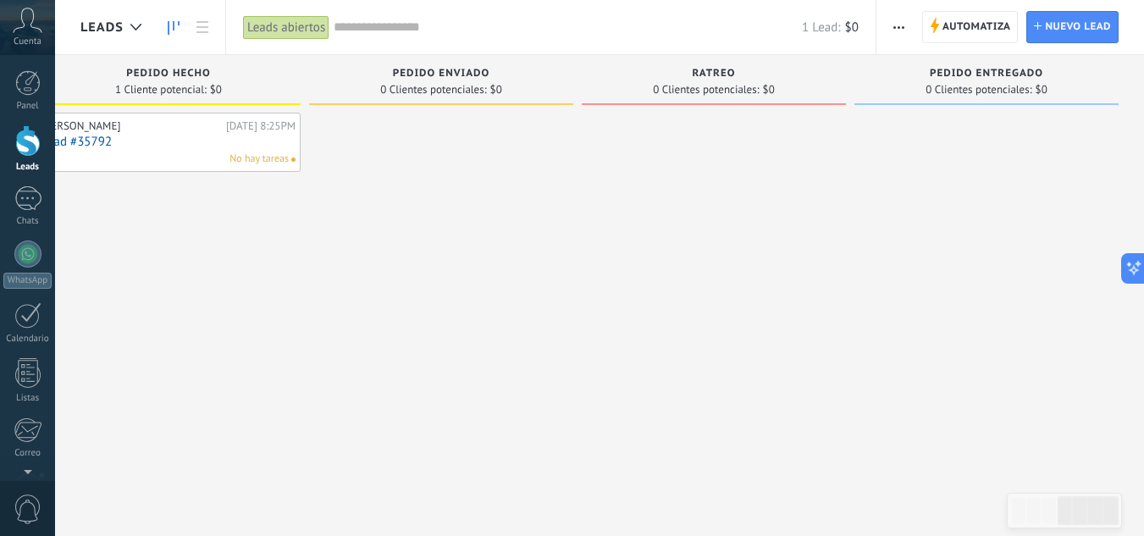
click at [894, 29] on span "button" at bounding box center [898, 27] width 11 height 32
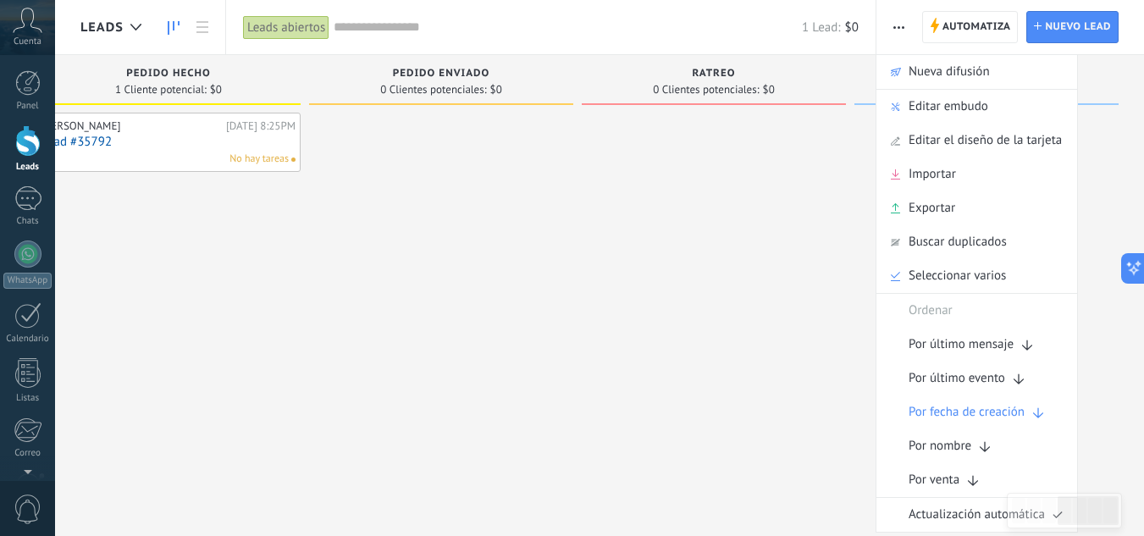
click at [811, 193] on div at bounding box center [714, 270] width 264 height 315
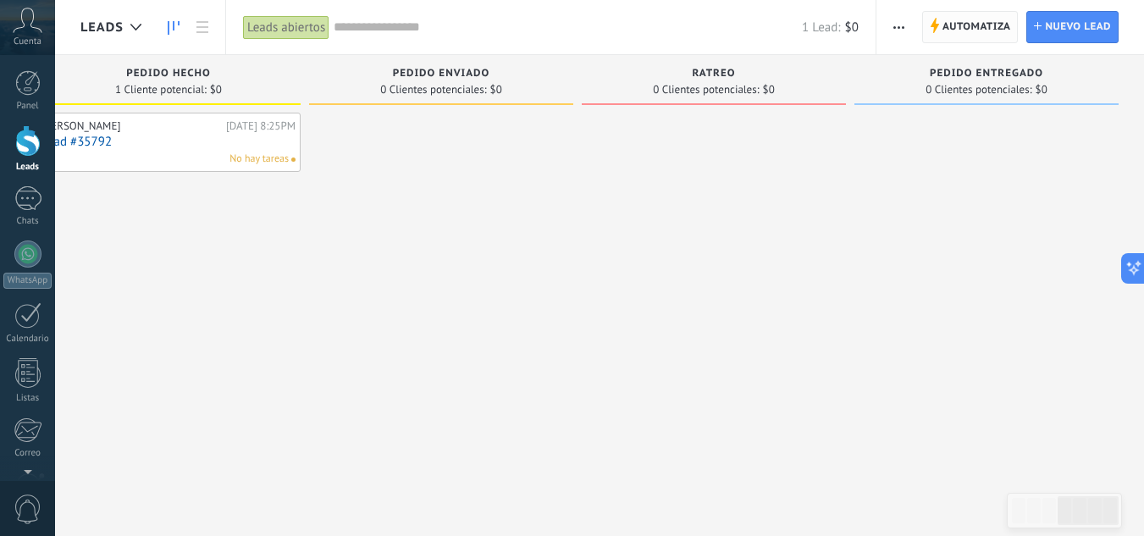
click at [953, 31] on span "Automatiza" at bounding box center [976, 27] width 69 height 30
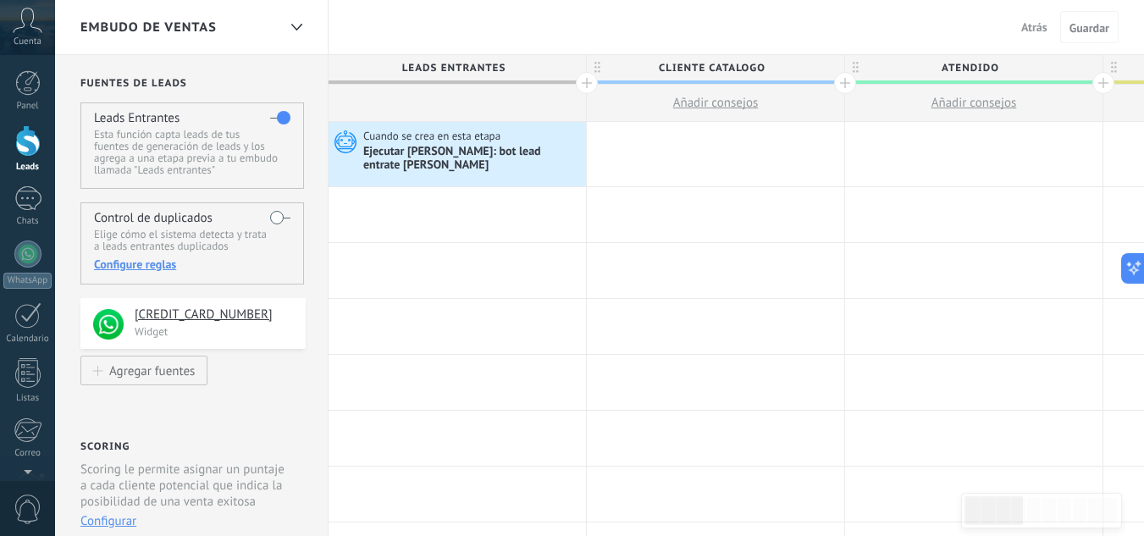
drag, startPoint x: 901, startPoint y: 23, endPoint x: 833, endPoint y: 34, distance: 68.6
click at [833, 34] on div "Embudo de ventas Atrás Cancelar Guardar" at bounding box center [599, 27] width 1089 height 55
drag, startPoint x: 902, startPoint y: 99, endPoint x: 603, endPoint y: 125, distance: 300.1
drag, startPoint x: 877, startPoint y: 105, endPoint x: 799, endPoint y: 105, distance: 78.8
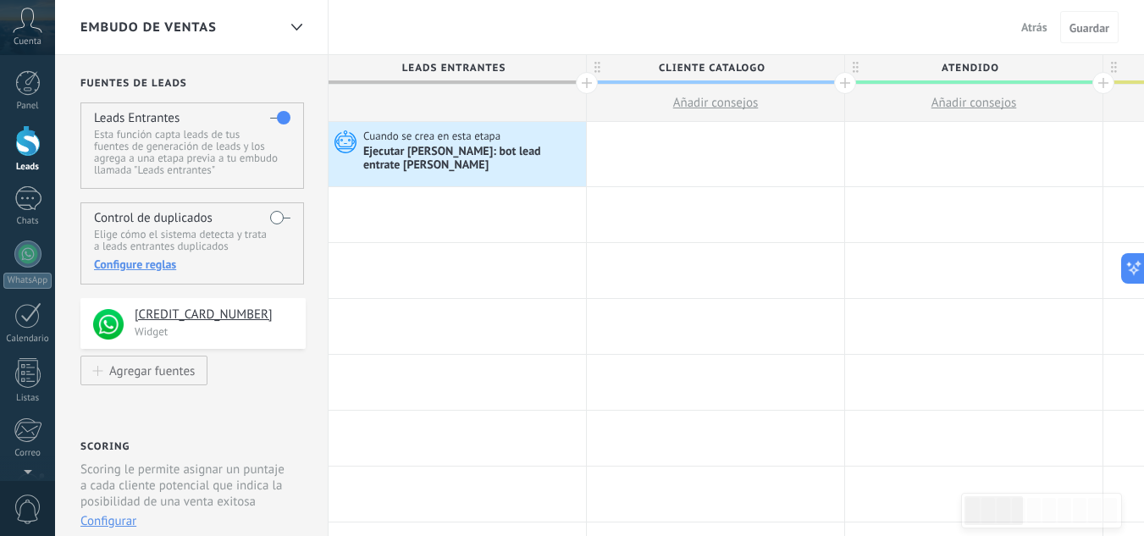
click at [1069, 101] on button "Añadir consejos" at bounding box center [973, 103] width 257 height 36
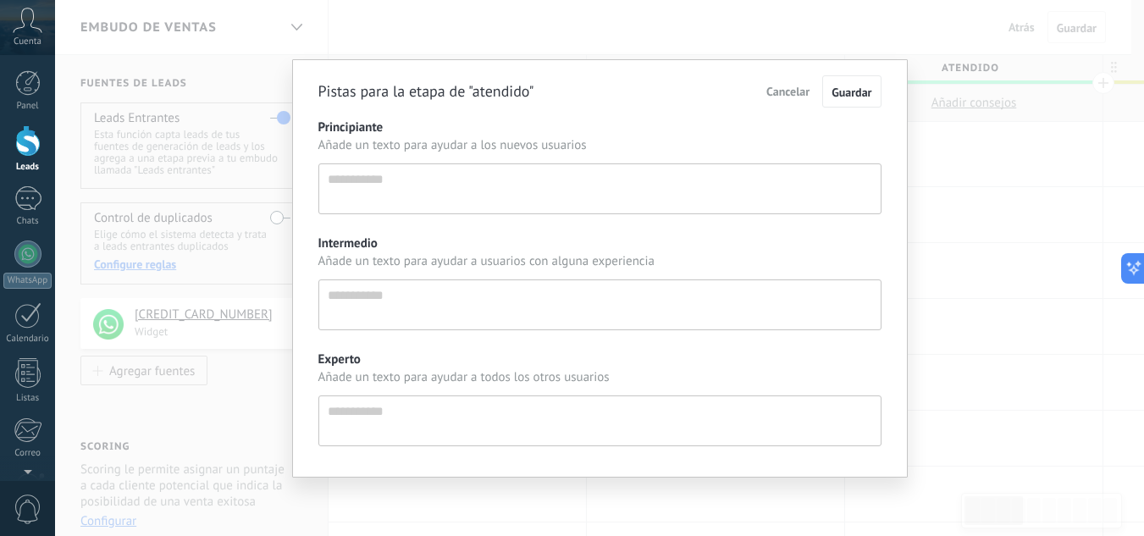
scroll to position [16, 0]
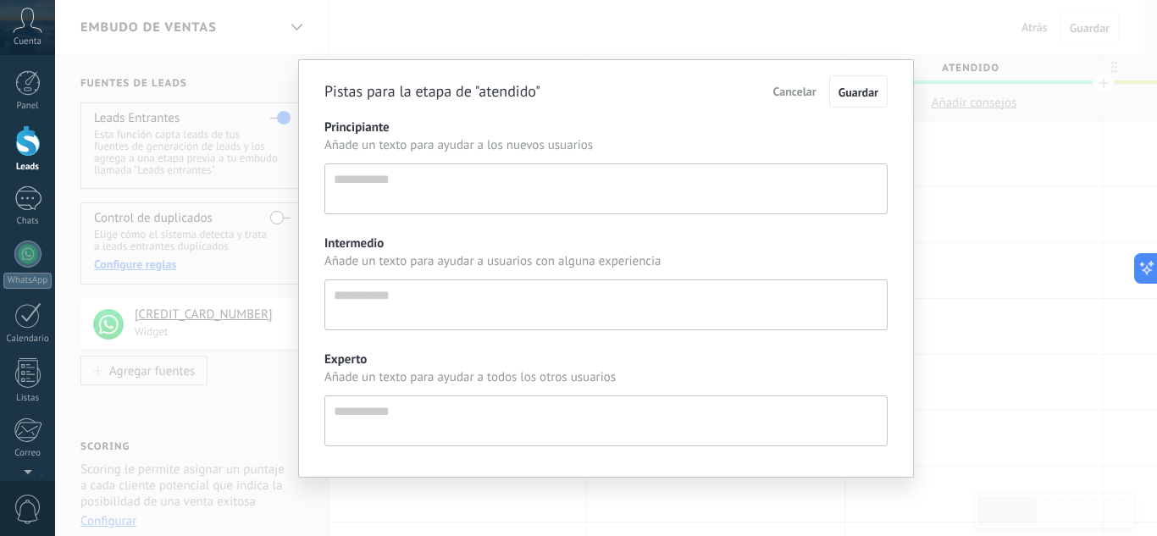
click at [786, 87] on span "Cancelar" at bounding box center [794, 91] width 43 height 15
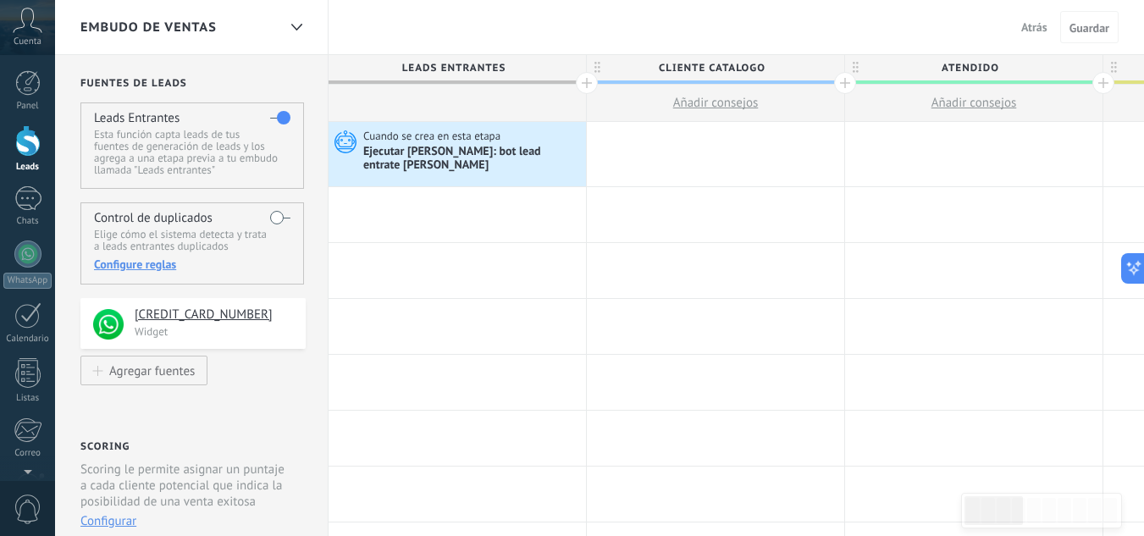
drag, startPoint x: 1064, startPoint y: 93, endPoint x: 1016, endPoint y: 95, distance: 47.5
click at [1016, 95] on button "Añadir consejos" at bounding box center [973, 103] width 257 height 36
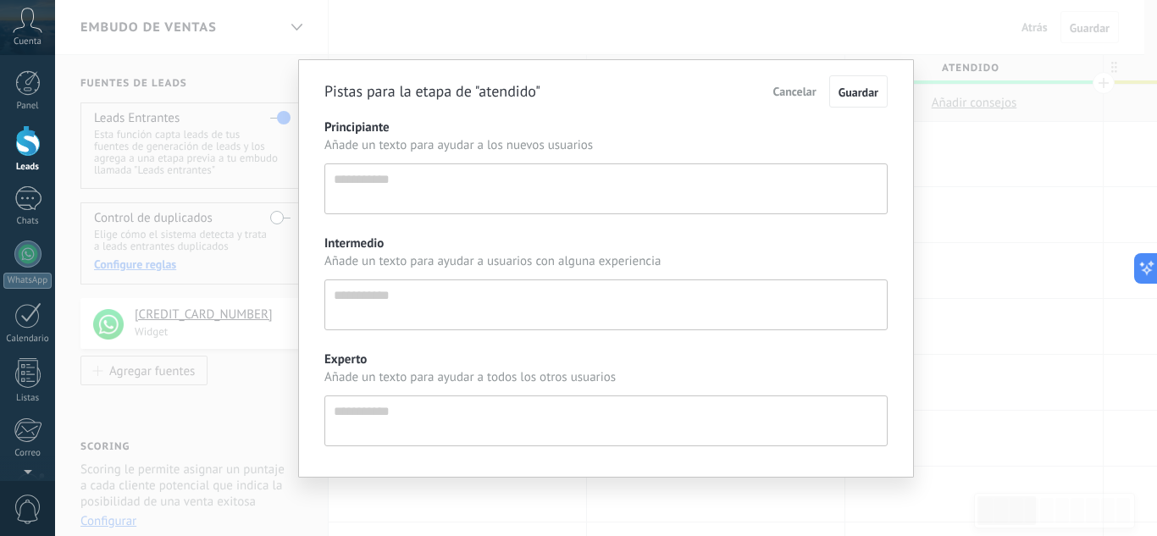
click at [782, 89] on span "Cancelar" at bounding box center [794, 91] width 43 height 15
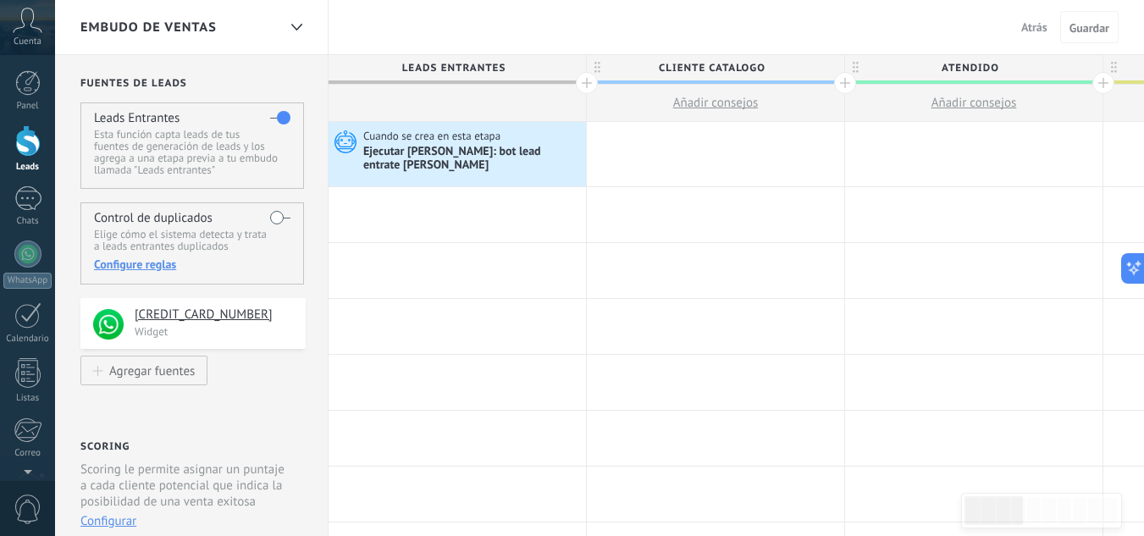
drag, startPoint x: 881, startPoint y: 33, endPoint x: 839, endPoint y: 37, distance: 41.7
click at [839, 37] on div "Embudo de ventas Atrás Cancelar Guardar" at bounding box center [599, 27] width 1089 height 55
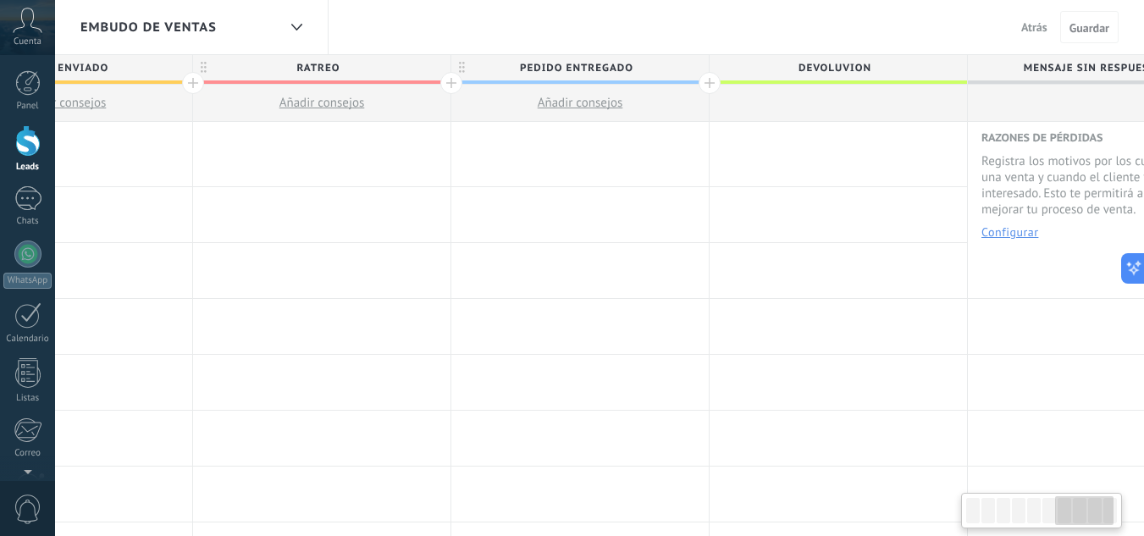
scroll to position [0, 1767]
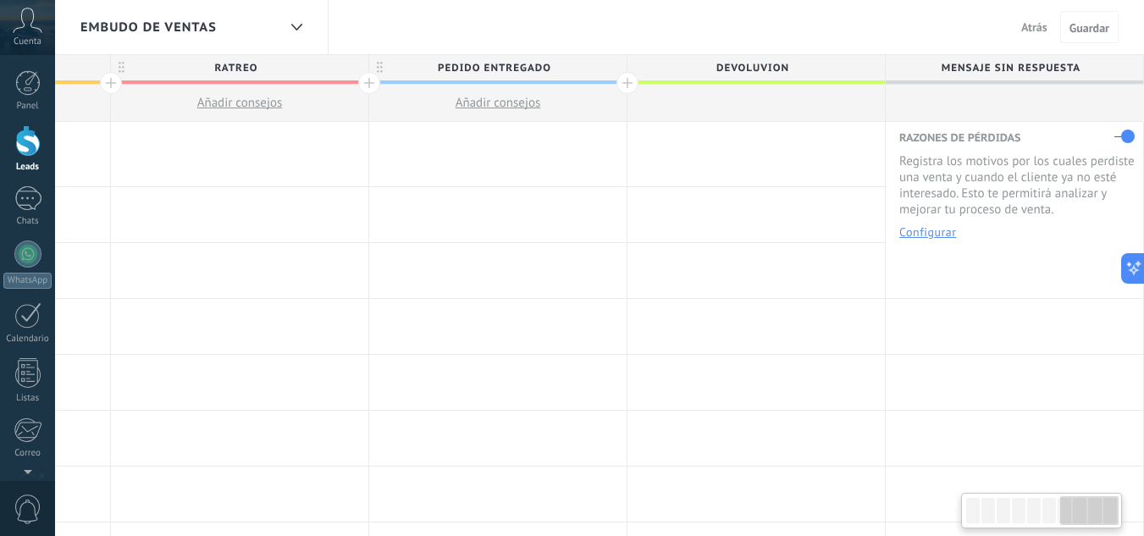
drag, startPoint x: 1013, startPoint y: 516, endPoint x: 1110, endPoint y: 517, distance: 97.4
click at [1110, 517] on div at bounding box center [1089, 510] width 58 height 29
click at [1044, 31] on span "Atrás" at bounding box center [1034, 26] width 26 height 15
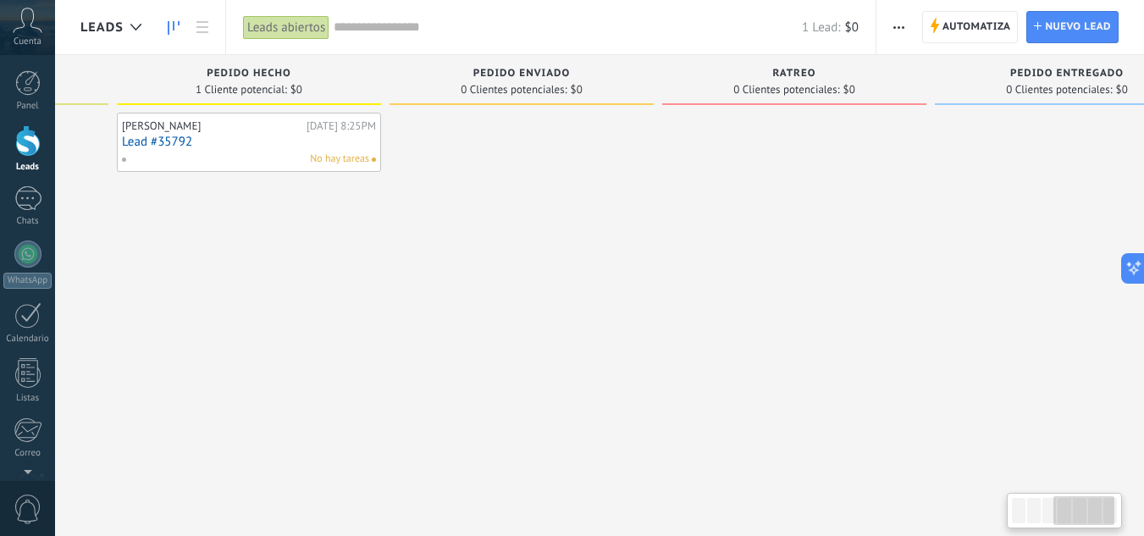
drag, startPoint x: 1035, startPoint y: 372, endPoint x: 253, endPoint y: 428, distance: 783.6
click at [253, 428] on div "Leads Entrantes Solicitudes: 0 0 0 0 0 0 0 0 0 cliente catalogo 0 Clientes pote…" at bounding box center [262, 289] width 1926 height 468
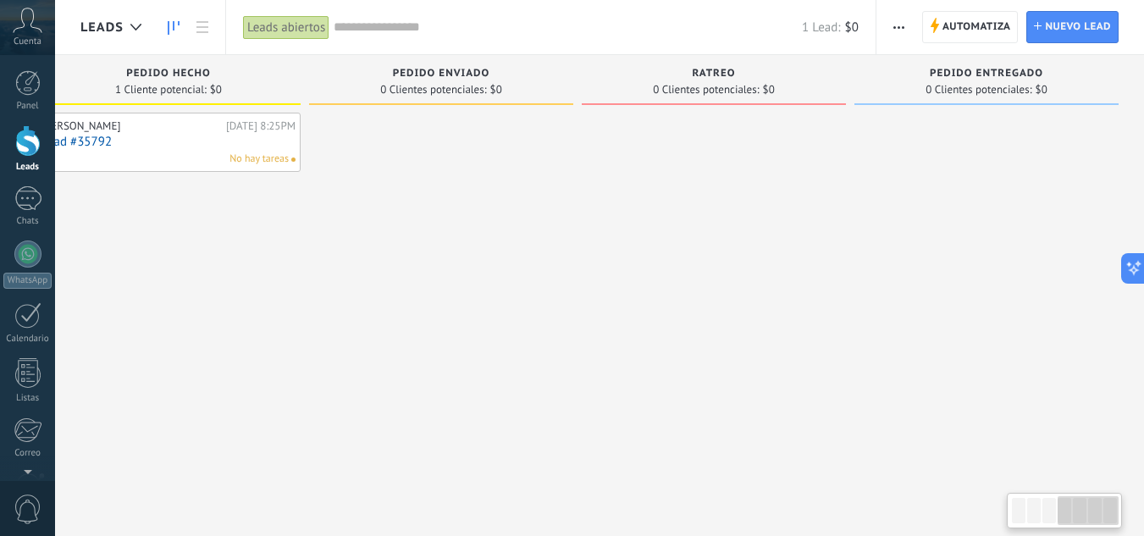
drag, startPoint x: 869, startPoint y: 262, endPoint x: 434, endPoint y: 302, distance: 436.3
click at [434, 302] on div "Leads Entrantes Solicitudes: 0 0 0 0 0 0 0 0 0 cliente catalogo 0 Clientes pote…" at bounding box center [181, 241] width 1926 height 373
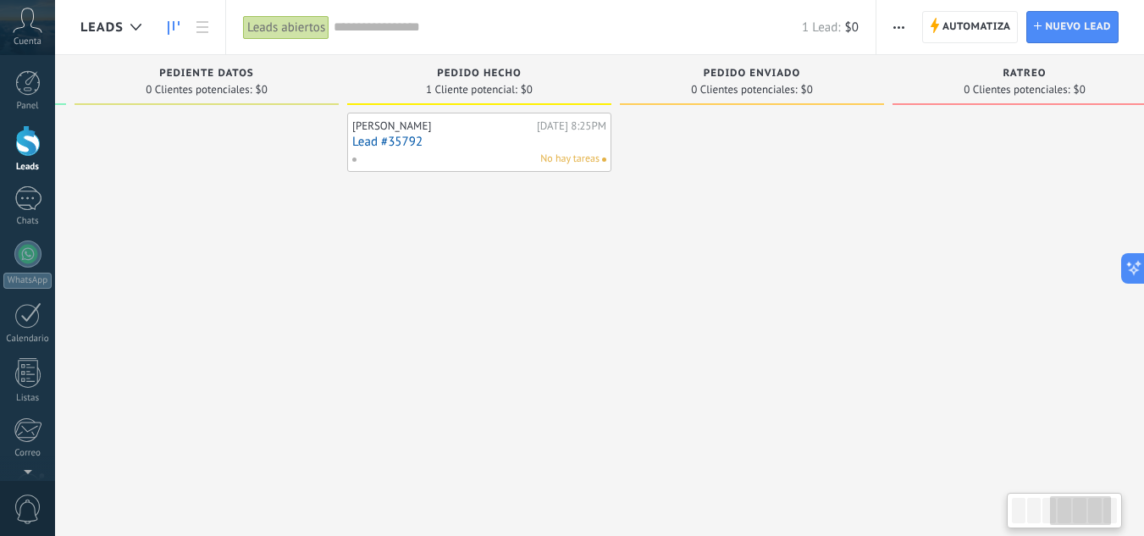
drag, startPoint x: 512, startPoint y: 258, endPoint x: 779, endPoint y: 246, distance: 267.0
click at [797, 247] on div at bounding box center [752, 270] width 264 height 315
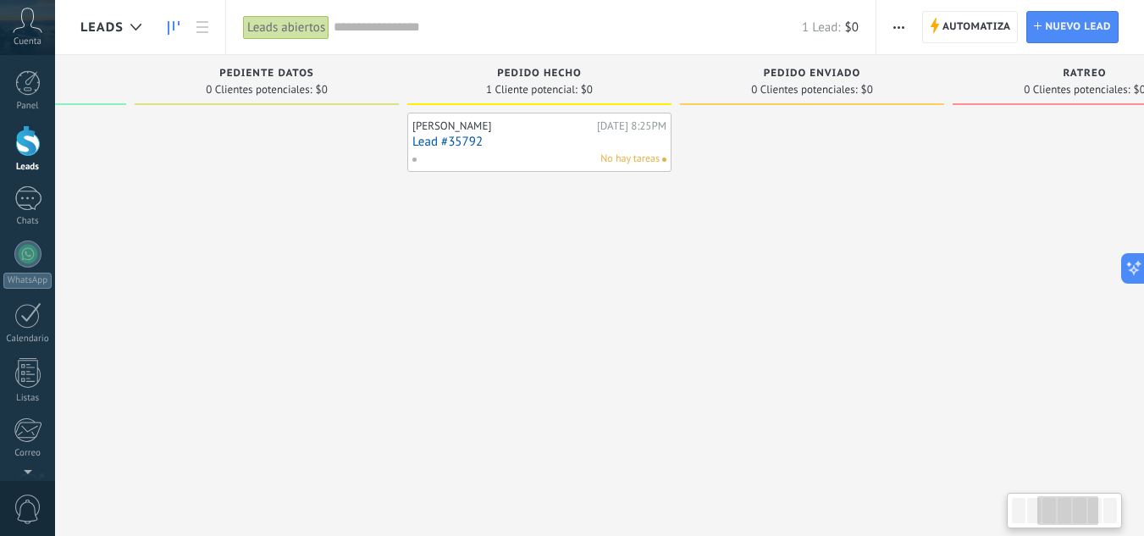
drag, startPoint x: 550, startPoint y: 258, endPoint x: 622, endPoint y: 252, distance: 72.2
click at [622, 252] on div "John Narvaez Hoy 8:25PM Lead #35792 No hay tareas" at bounding box center [539, 270] width 264 height 315
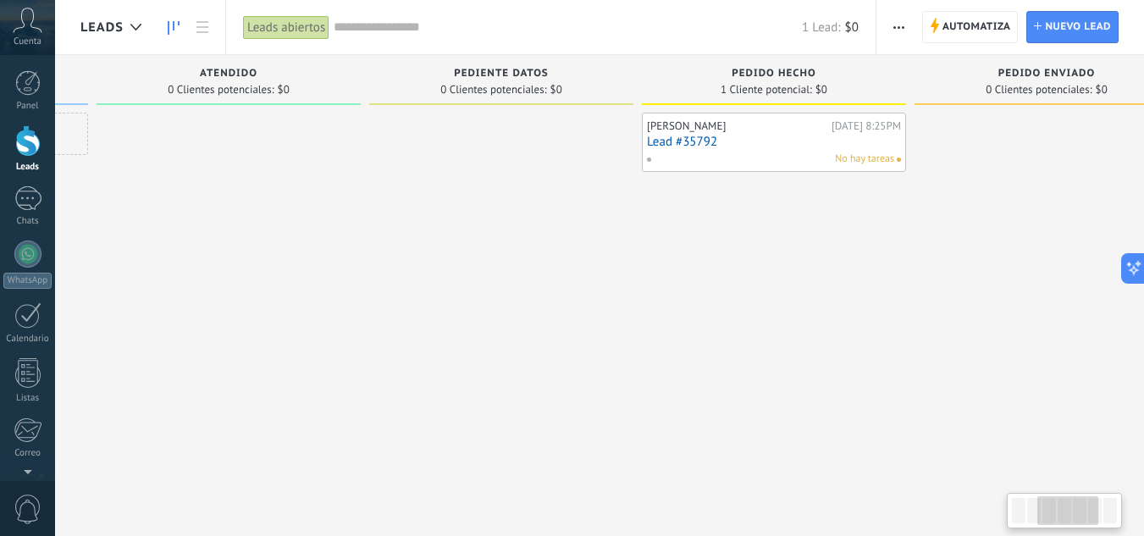
drag, startPoint x: 460, startPoint y: 299, endPoint x: 572, endPoint y: 299, distance: 112.6
click at [574, 299] on div at bounding box center [501, 270] width 264 height 315
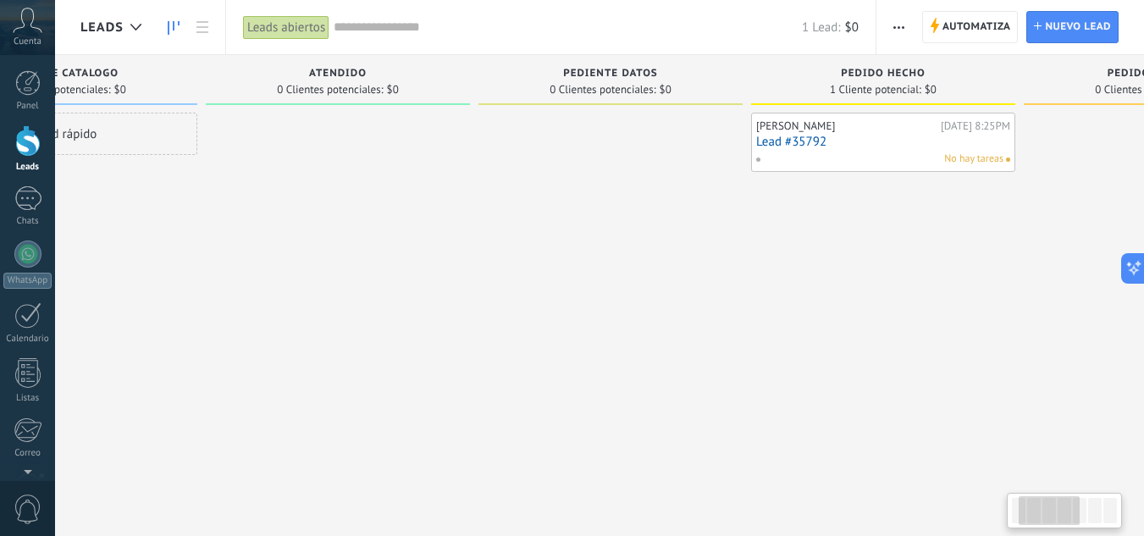
drag, startPoint x: 257, startPoint y: 304, endPoint x: 380, endPoint y: 301, distance: 122.8
click at [375, 303] on div at bounding box center [338, 270] width 264 height 315
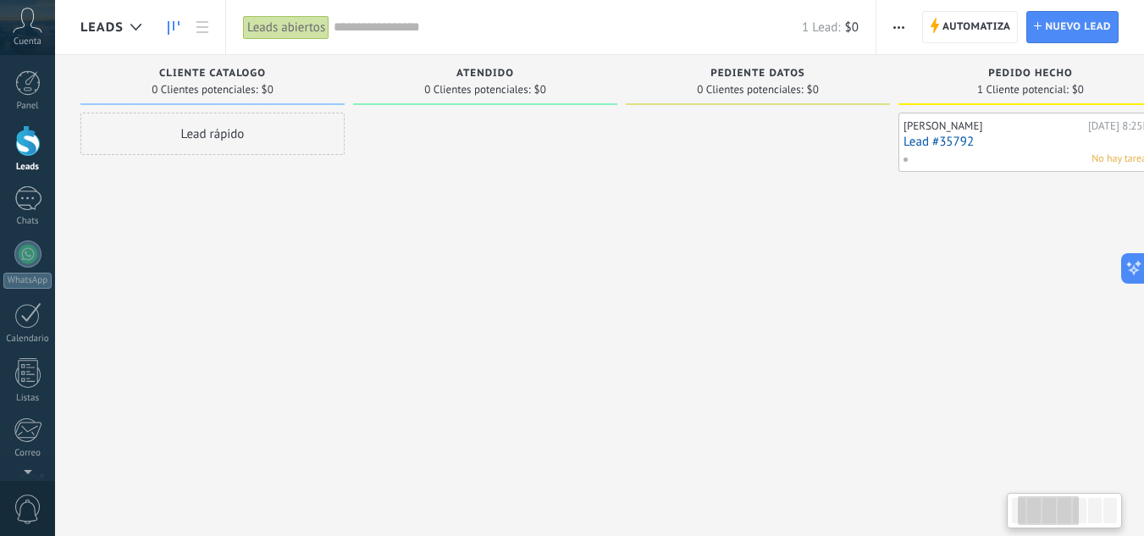
drag, startPoint x: 290, startPoint y: 301, endPoint x: 555, endPoint y: 300, distance: 265.9
click at [539, 300] on div at bounding box center [485, 270] width 264 height 315
drag, startPoint x: 266, startPoint y: 316, endPoint x: 362, endPoint y: 308, distance: 96.8
click at [359, 310] on div "Leads Entrantes Solicitudes: 0 0 0 0 0 0 0 0 0 cliente catalogo 0 Clientes pote…" at bounding box center [1043, 241] width 1926 height 373
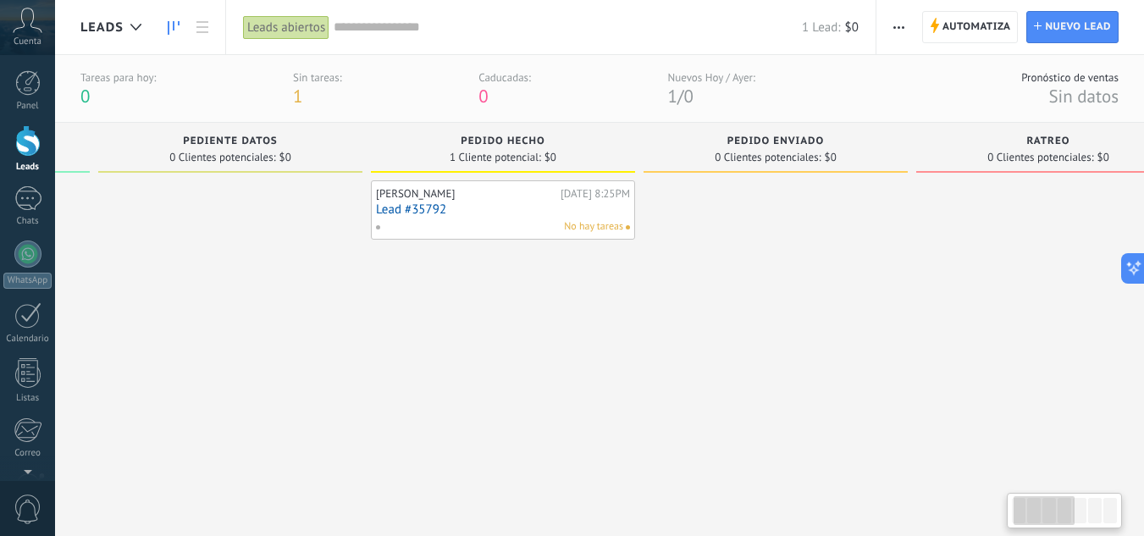
drag, startPoint x: 623, startPoint y: 347, endPoint x: 53, endPoint y: 346, distance: 569.9
click at [98, 346] on div at bounding box center [230, 337] width 264 height 315
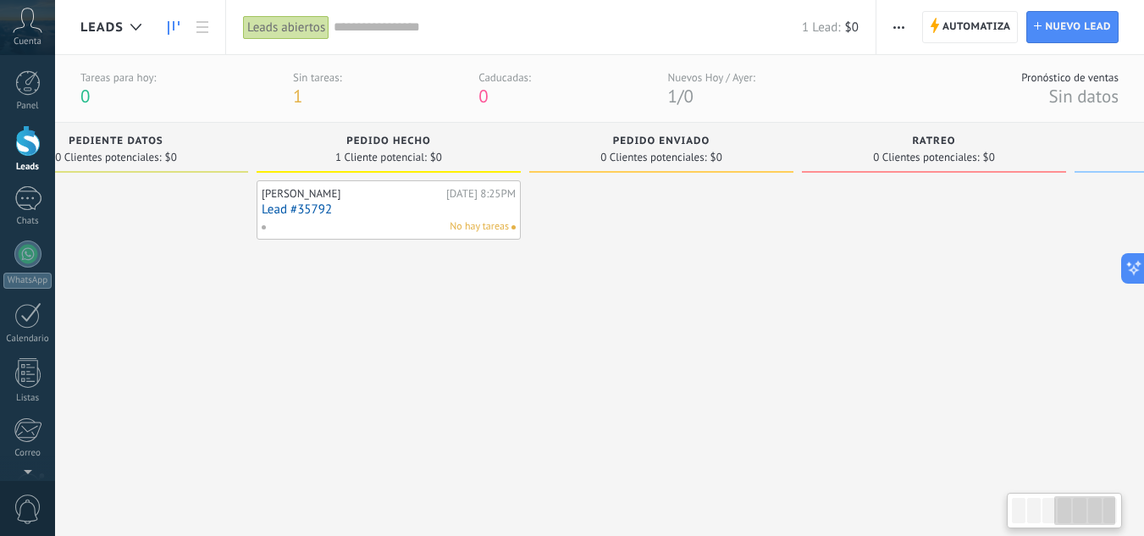
drag, startPoint x: 500, startPoint y: 326, endPoint x: 223, endPoint y: 324, distance: 276.9
click at [260, 326] on div "John Narvaez Hoy 8:25PM Lead #35792 No hay tareas" at bounding box center [389, 337] width 264 height 315
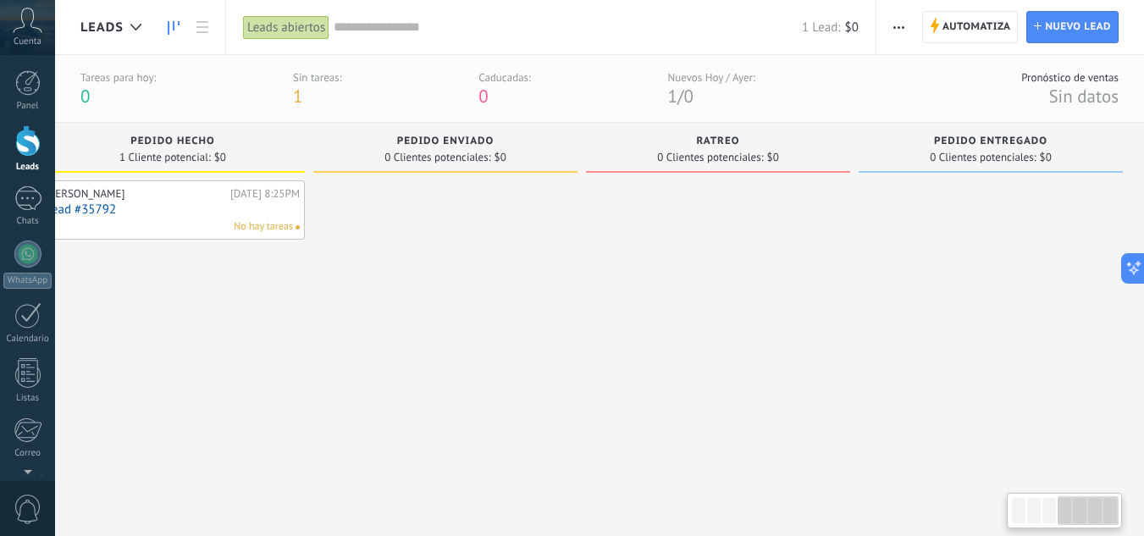
drag, startPoint x: 572, startPoint y: 257, endPoint x: 528, endPoint y: 257, distance: 44.0
click at [546, 257] on div "Leads Entrantes Solicitudes: 0 0 0 0 0 0 0 0 0 cliente catalogo 0 Clientes pote…" at bounding box center [186, 309] width 1926 height 373
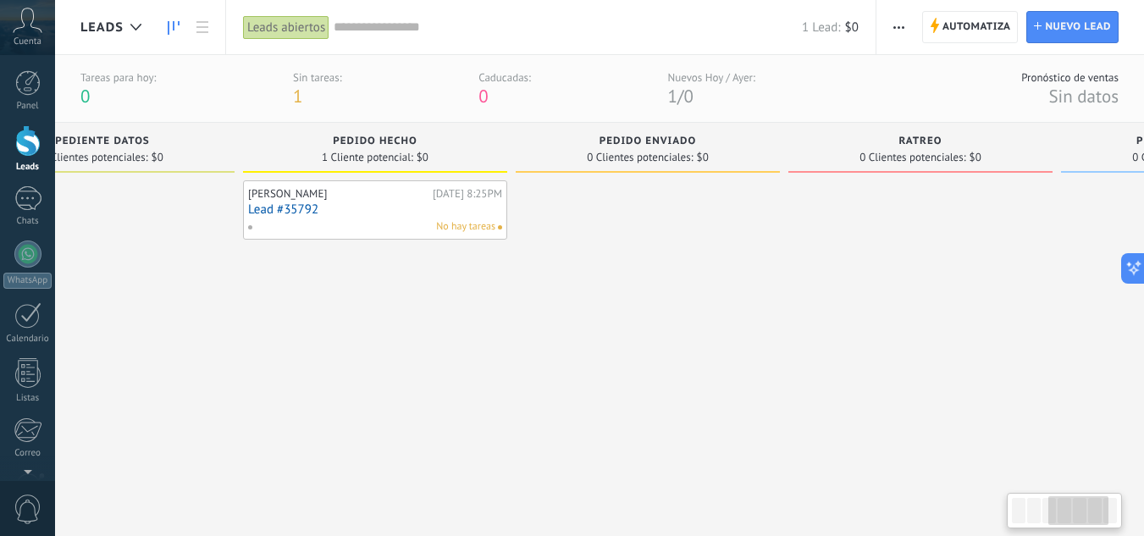
drag, startPoint x: 265, startPoint y: 301, endPoint x: 342, endPoint y: 285, distance: 78.7
click at [457, 301] on div "John Narvaez Hoy 8:25PM Lead #35792 No hay tareas" at bounding box center [375, 337] width 264 height 315
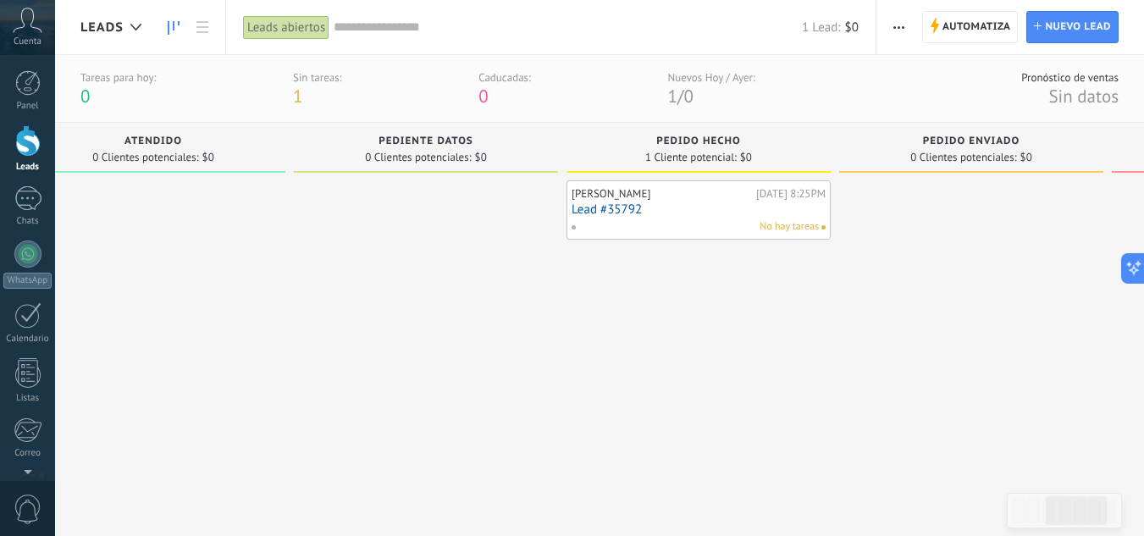
drag, startPoint x: 269, startPoint y: 371, endPoint x: 705, endPoint y: 384, distance: 436.3
click at [683, 383] on div "John Narvaez Hoy 8:25PM Lead #35792 No hay tareas" at bounding box center [699, 337] width 264 height 315
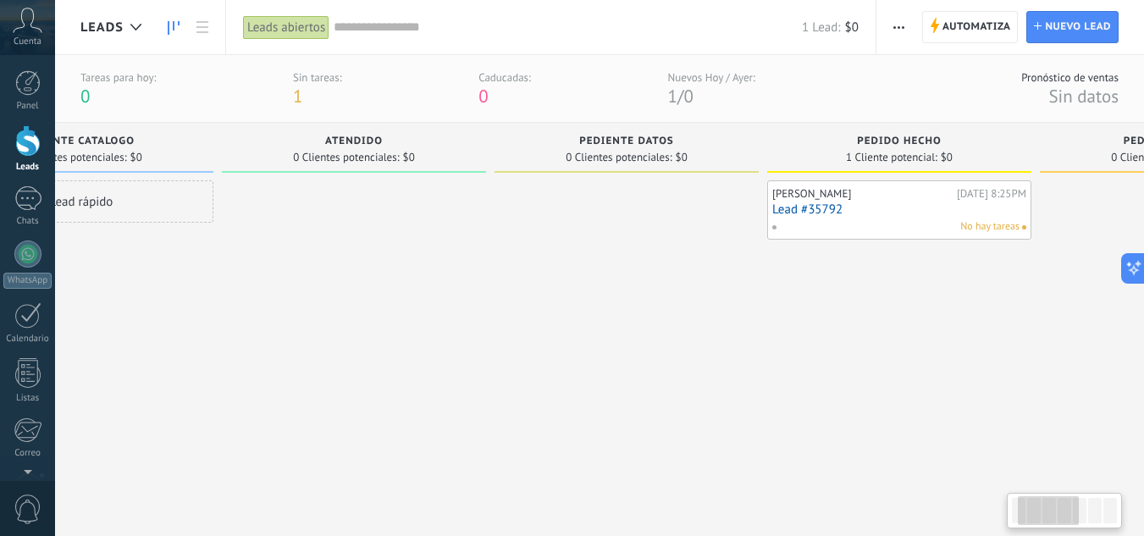
drag, startPoint x: 429, startPoint y: 397, endPoint x: 504, endPoint y: 391, distance: 74.8
click at [504, 391] on div at bounding box center [627, 337] width 264 height 315
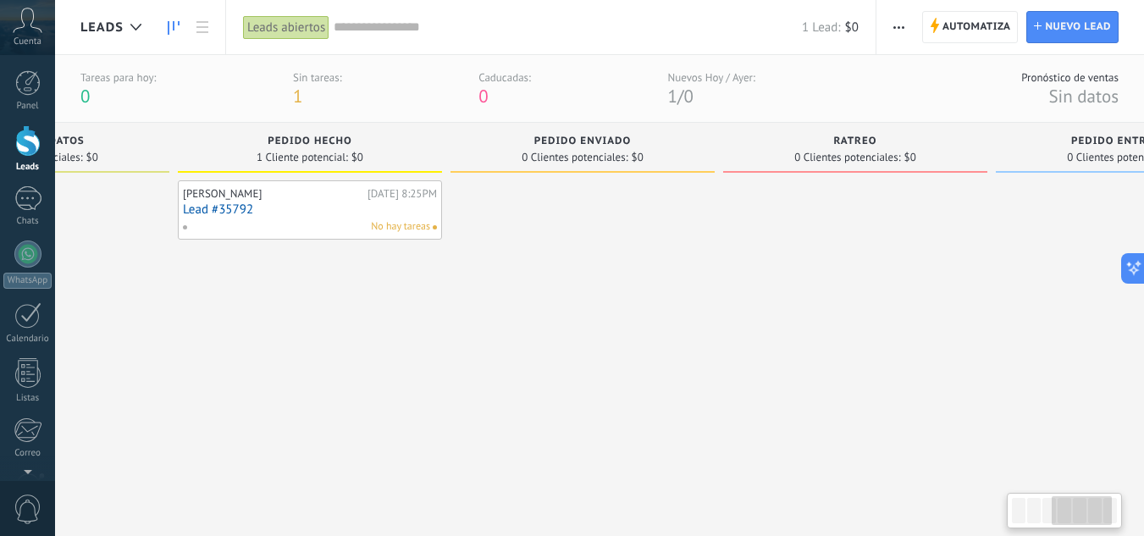
drag, startPoint x: 695, startPoint y: 365, endPoint x: 44, endPoint y: 356, distance: 651.2
click at [50, 356] on body ".abccls-1,.abccls-2{fill-rule:evenodd}.abccls-2{fill:#fff} .abfcls-1{fill:none}…" at bounding box center [572, 268] width 1144 height 536
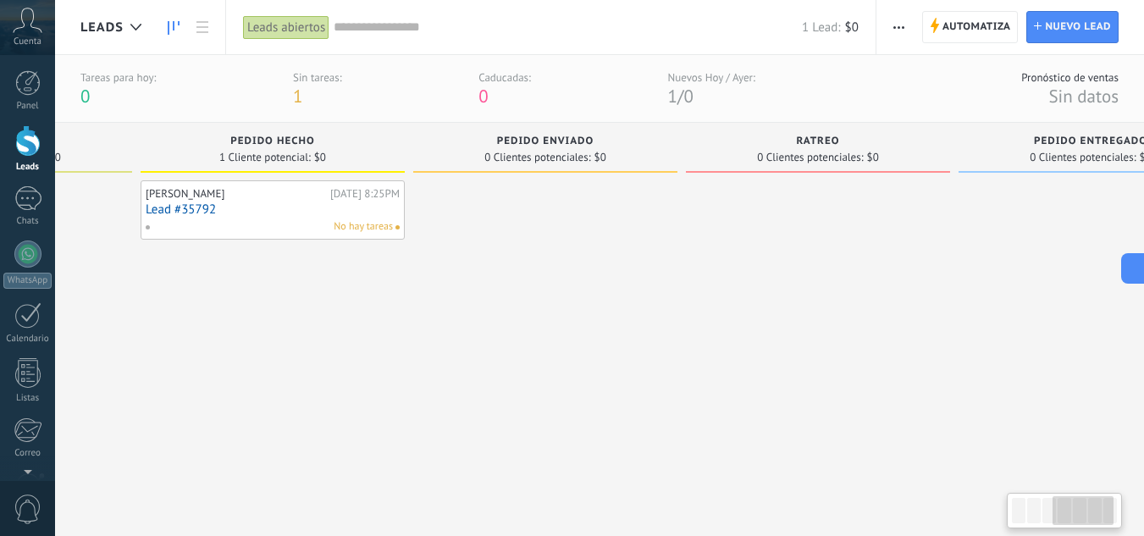
scroll to position [0, 862]
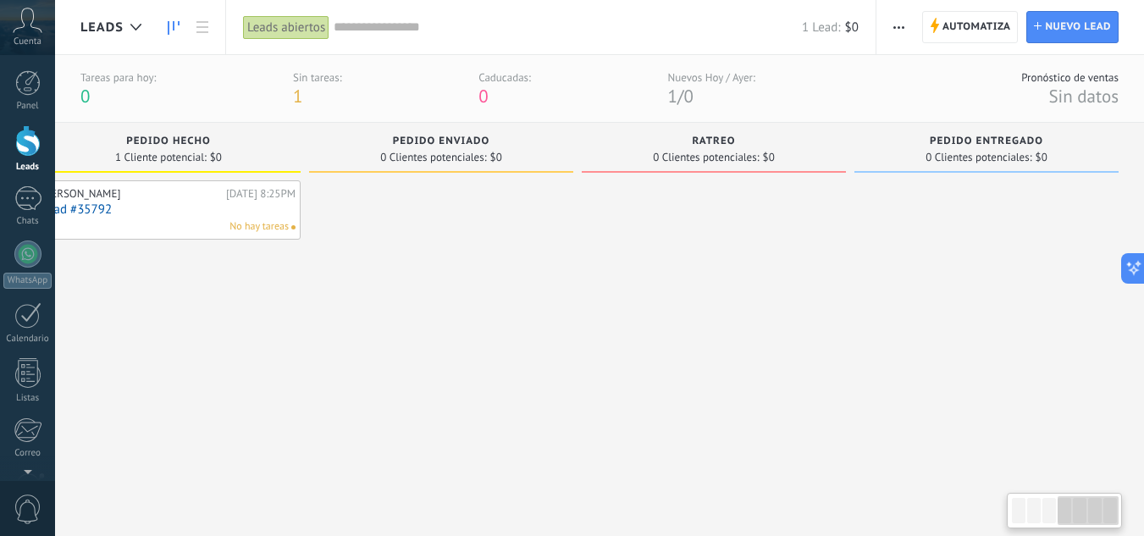
drag, startPoint x: 662, startPoint y: 394, endPoint x: 417, endPoint y: 375, distance: 245.4
click at [426, 379] on div at bounding box center [441, 337] width 264 height 315
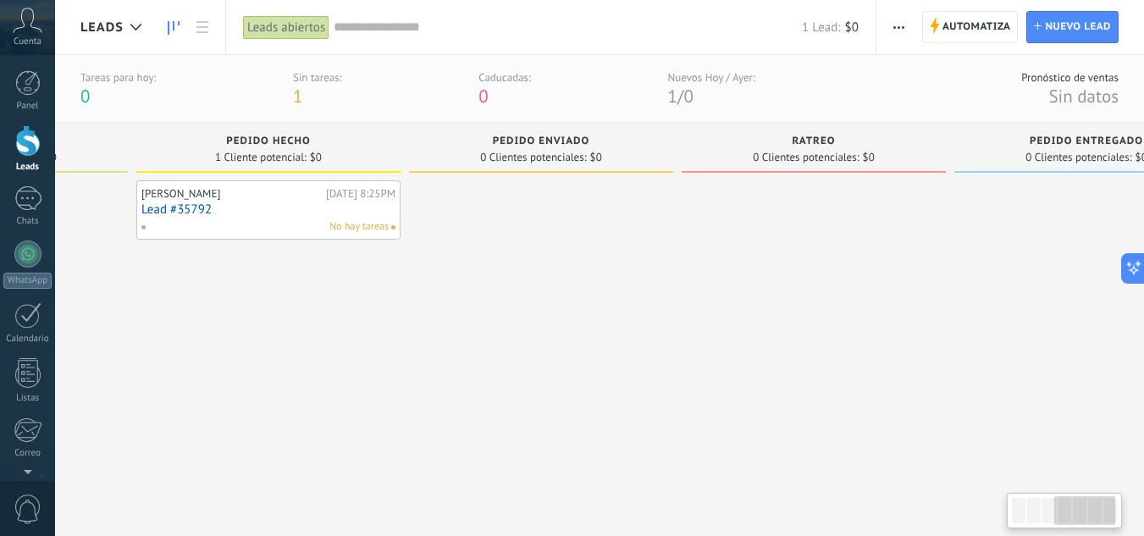
drag, startPoint x: 501, startPoint y: 302, endPoint x: 601, endPoint y: 301, distance: 99.9
click at [601, 301] on div at bounding box center [541, 337] width 264 height 315
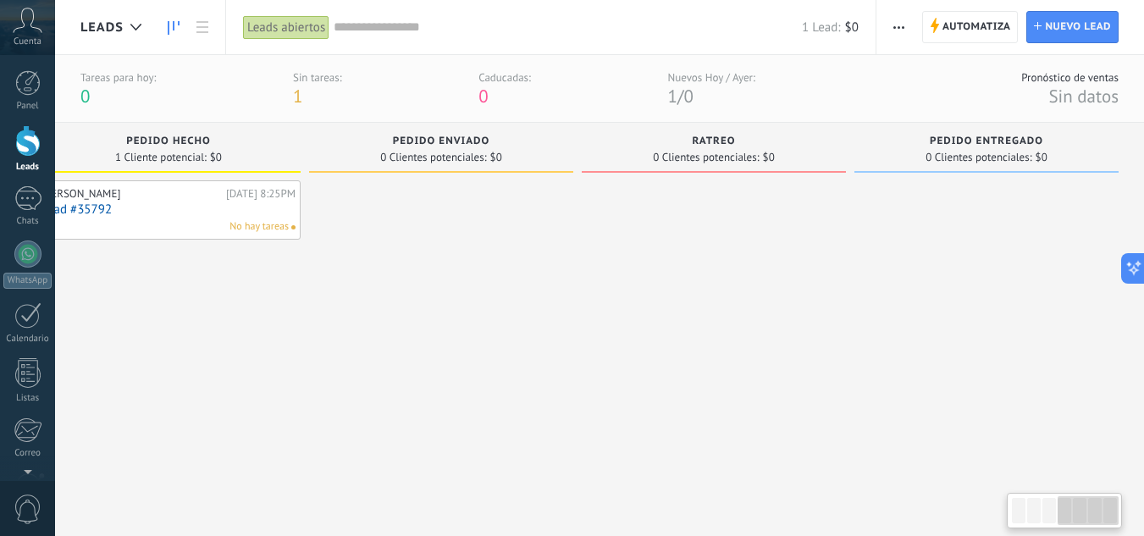
drag, startPoint x: 570, startPoint y: 296, endPoint x: 0, endPoint y: 356, distance: 573.0
click at [0, 356] on body ".abccls-1,.abccls-2{fill-rule:evenodd}.abccls-2{fill:#fff} .abfcls-1{fill:none}…" at bounding box center [572, 268] width 1144 height 536
click at [898, 135] on div "pedido entregado 0 Clientes potenciales: $0" at bounding box center [986, 148] width 264 height 50
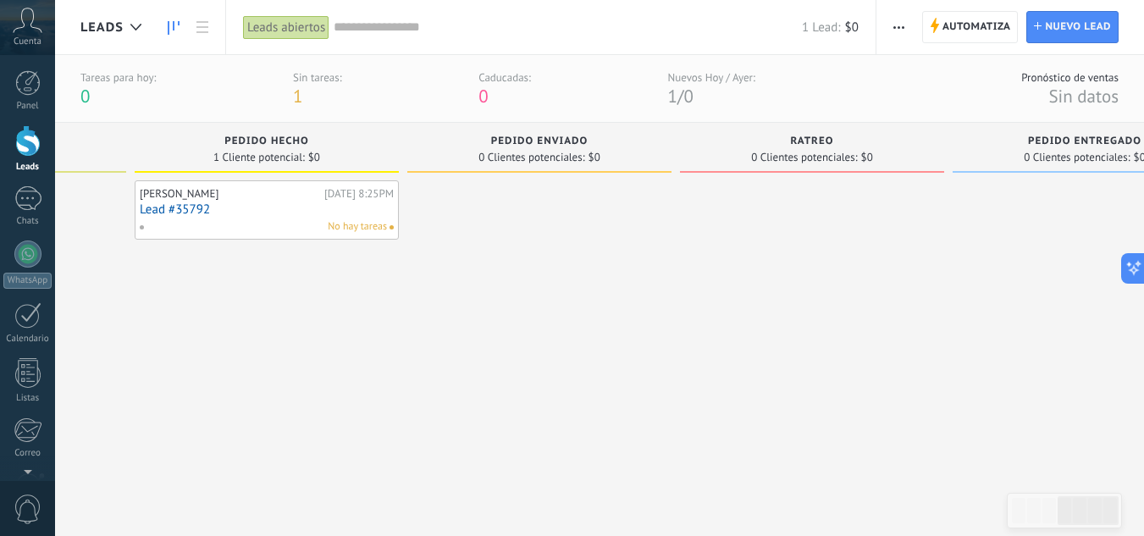
drag, startPoint x: 670, startPoint y: 381, endPoint x: 783, endPoint y: 368, distance: 114.3
click at [782, 368] on div at bounding box center [812, 337] width 264 height 315
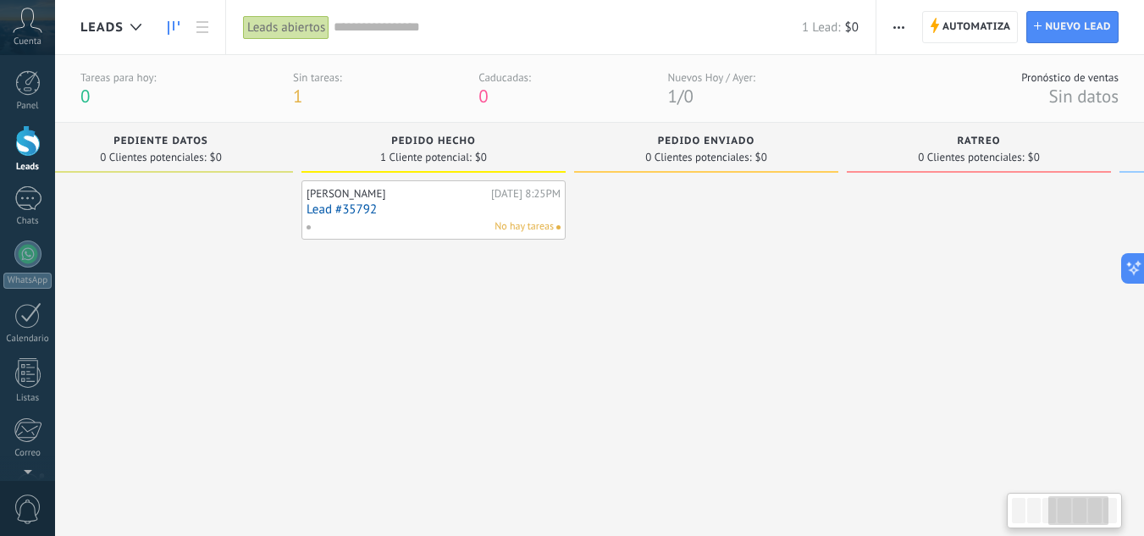
drag, startPoint x: 649, startPoint y: 401, endPoint x: 803, endPoint y: 369, distance: 156.4
click at [803, 369] on div at bounding box center [706, 337] width 264 height 315
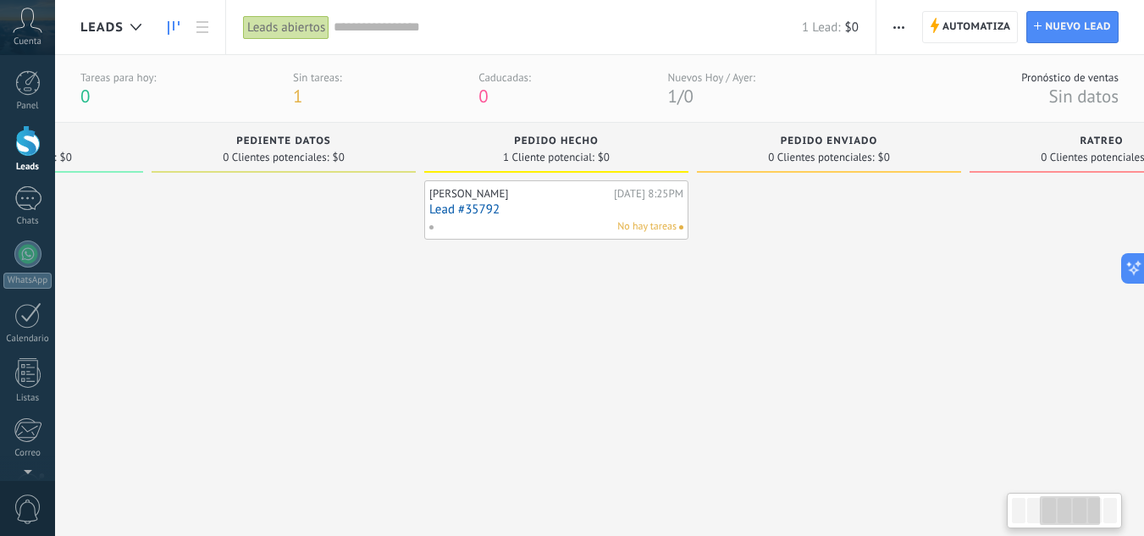
drag, startPoint x: 588, startPoint y: 402, endPoint x: 713, endPoint y: 379, distance: 127.4
click at [712, 381] on div at bounding box center [829, 337] width 264 height 315
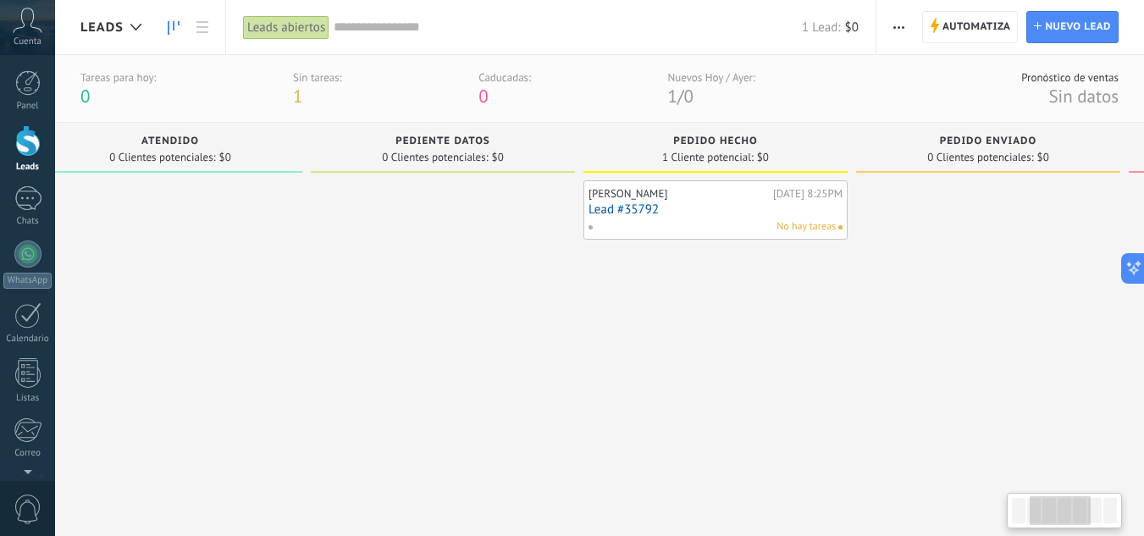
drag, startPoint x: 482, startPoint y: 400, endPoint x: 672, endPoint y: 373, distance: 192.4
click at [671, 379] on div "John Narvaez Hoy 8:25PM Lead #35792 No hay tareas" at bounding box center [715, 337] width 264 height 315
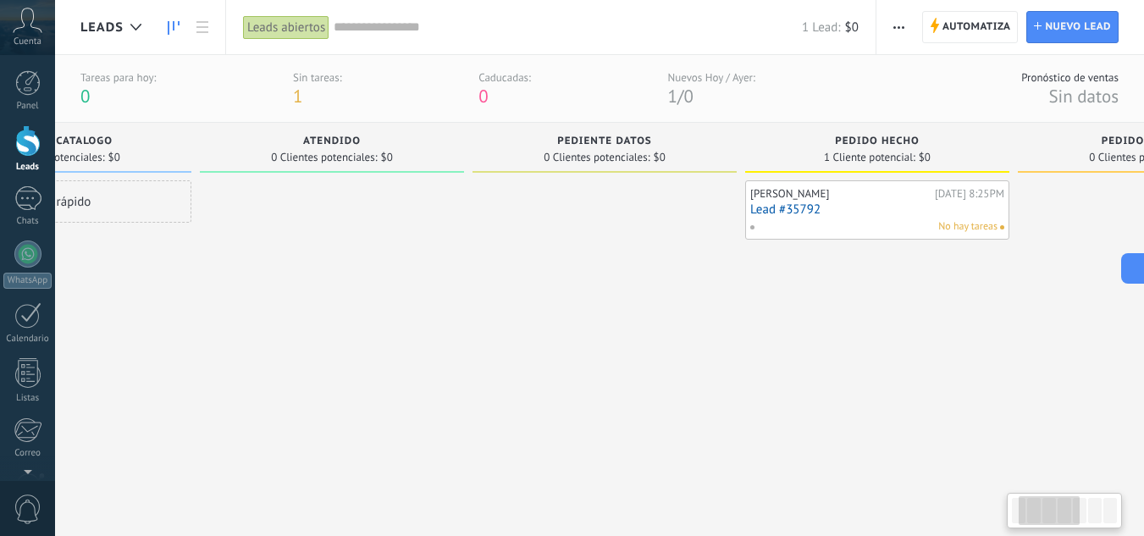
drag, startPoint x: 497, startPoint y: 390, endPoint x: 616, endPoint y: 381, distance: 119.8
click at [632, 390] on div at bounding box center [605, 337] width 264 height 315
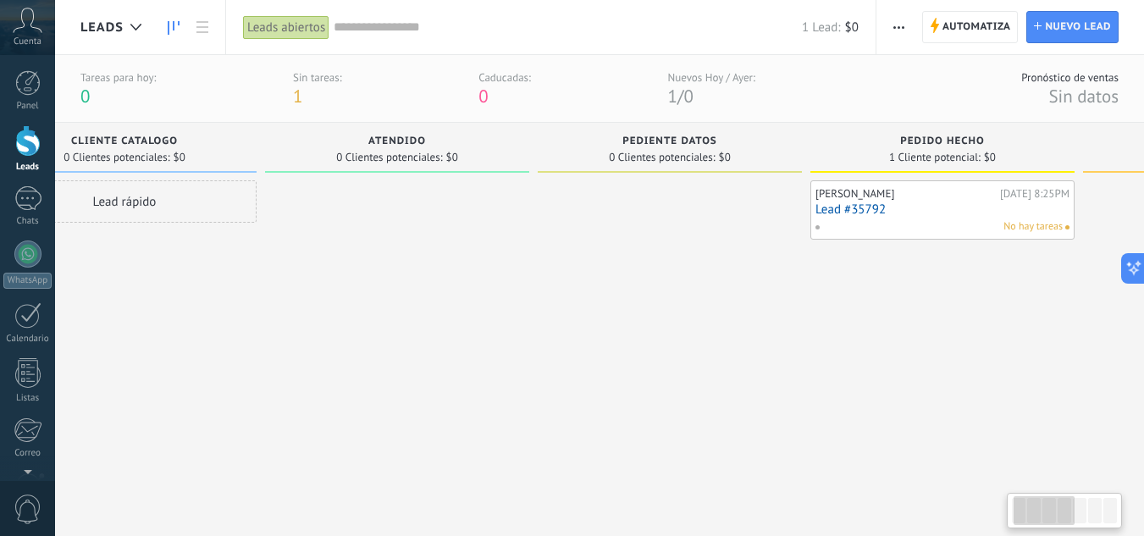
scroll to position [0, 16]
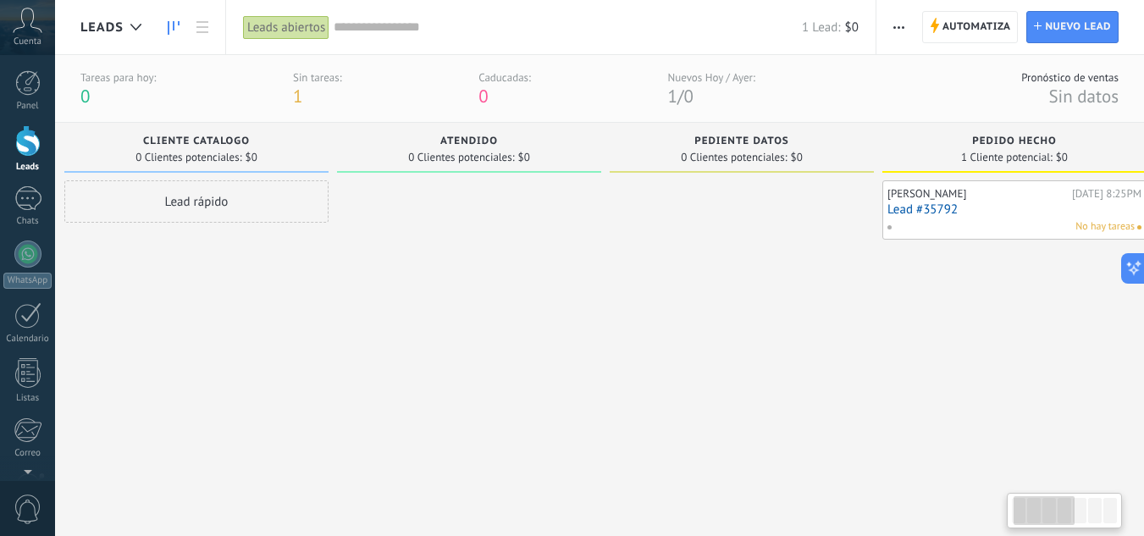
drag, startPoint x: 432, startPoint y: 383, endPoint x: 587, endPoint y: 368, distance: 155.7
click at [586, 370] on div at bounding box center [469, 337] width 264 height 315
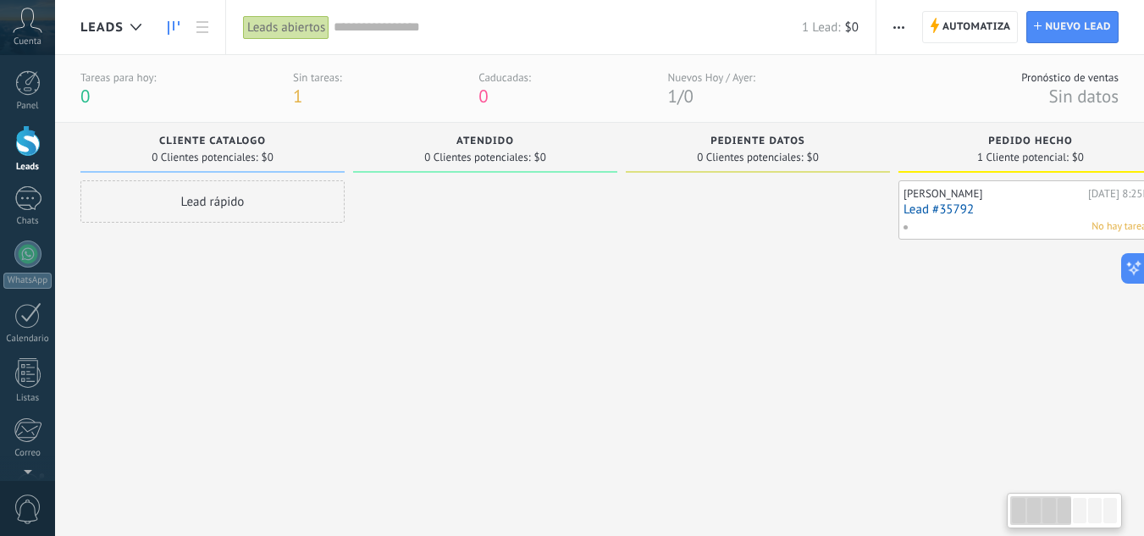
drag, startPoint x: 406, startPoint y: 391, endPoint x: 539, endPoint y: 391, distance: 132.1
click at [539, 391] on div at bounding box center [485, 337] width 264 height 315
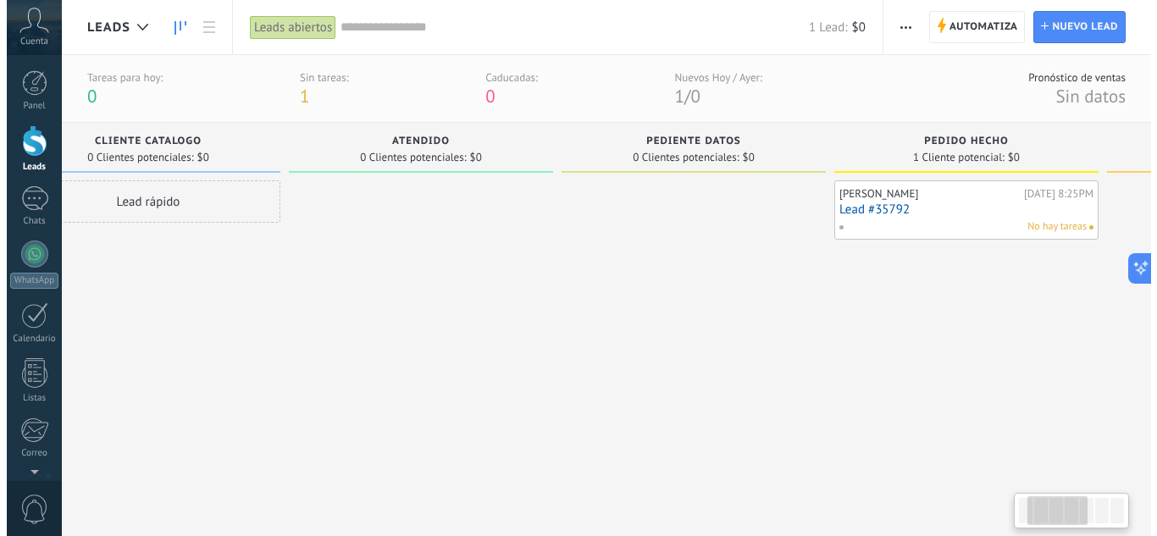
scroll to position [0, 168]
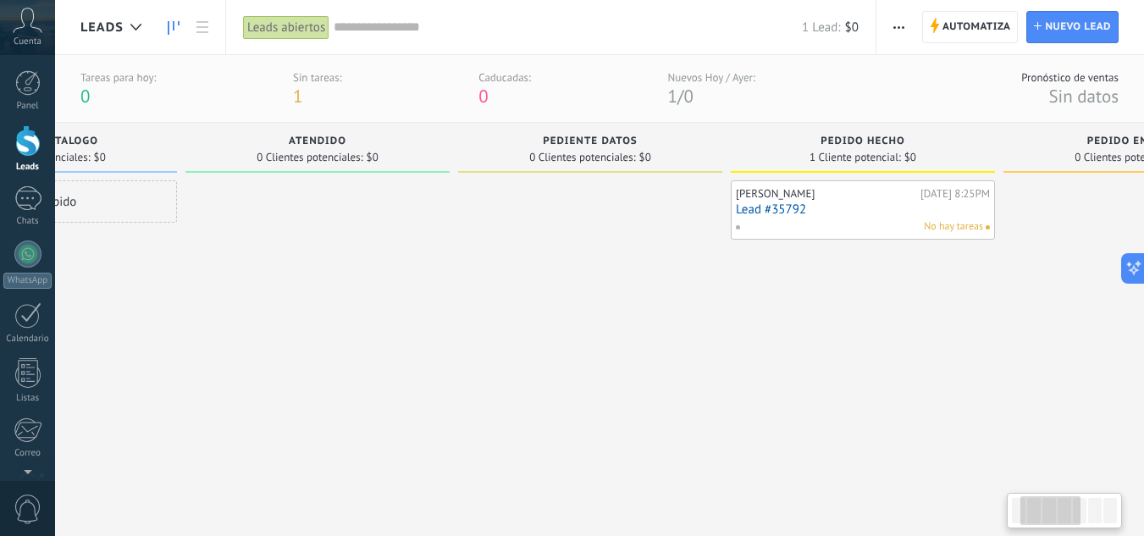
drag, startPoint x: 942, startPoint y: 323, endPoint x: 775, endPoint y: 363, distance: 171.5
click at [775, 363] on div "John Narvaez Hoy 8:25PM Lead #35792 No hay tareas" at bounding box center [863, 337] width 264 height 315
click at [761, 214] on link "Lead #35792" at bounding box center [863, 209] width 254 height 14
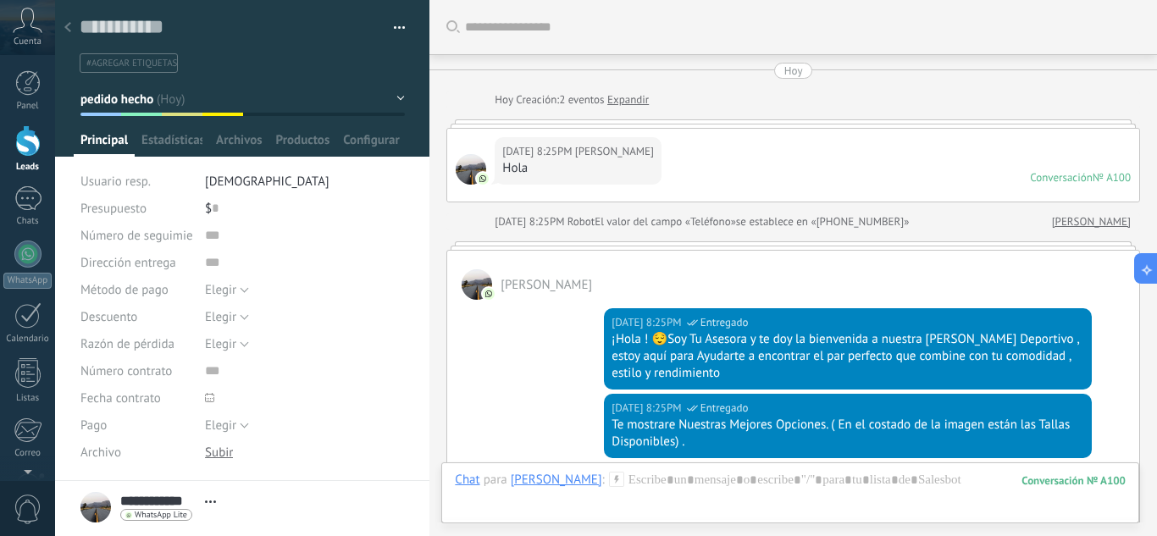
scroll to position [1309, 0]
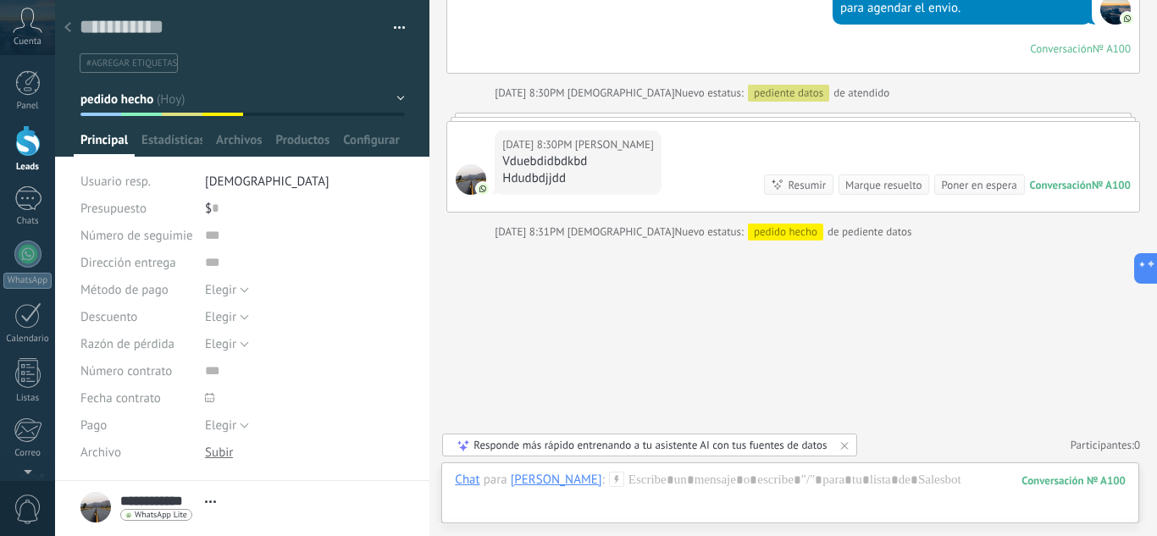
click at [388, 96] on button "pedido hecho" at bounding box center [242, 99] width 324 height 30
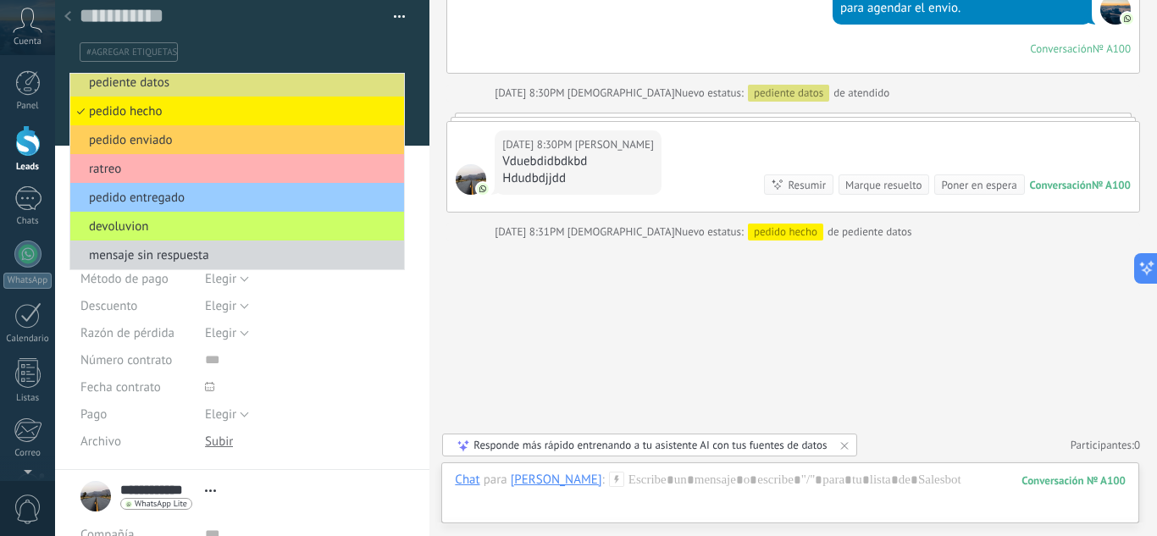
scroll to position [0, 0]
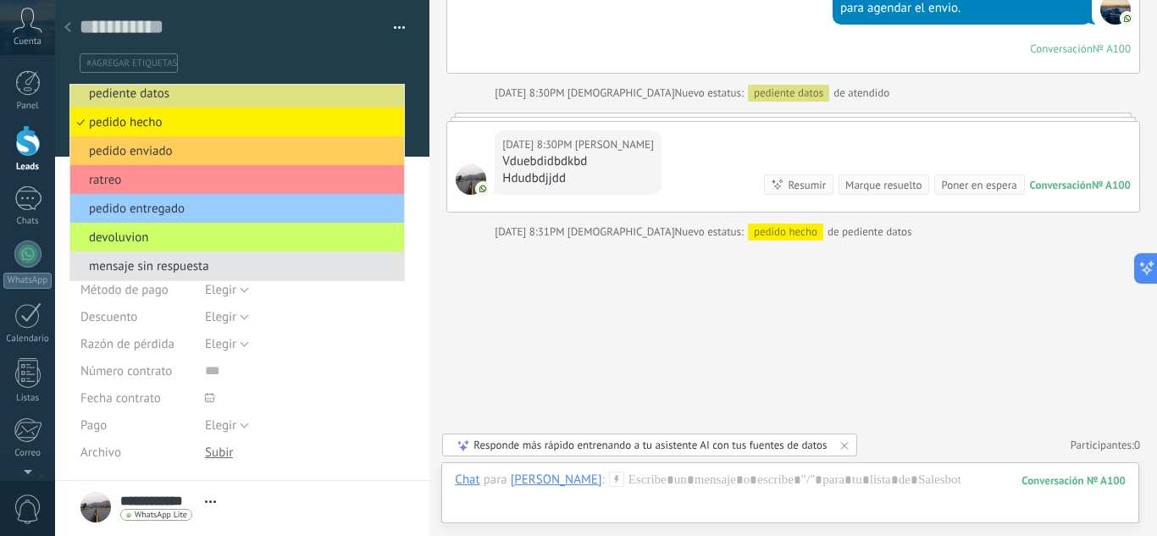
click at [187, 269] on span "mensaje sin respuesta" at bounding box center [234, 266] width 329 height 16
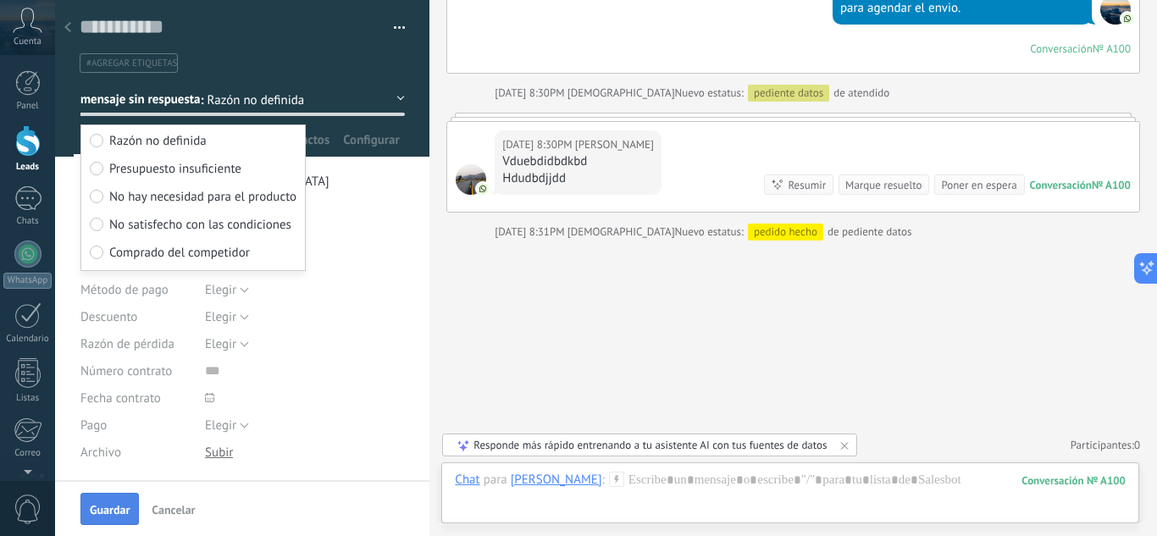
click at [104, 520] on button "Guardar" at bounding box center [109, 509] width 58 height 32
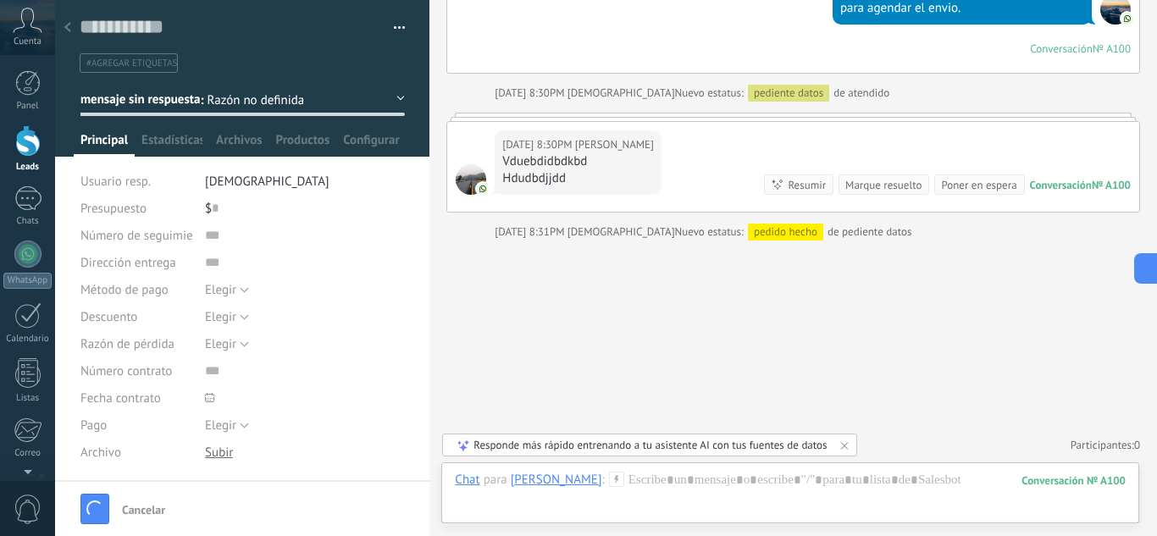
scroll to position [1402, 0]
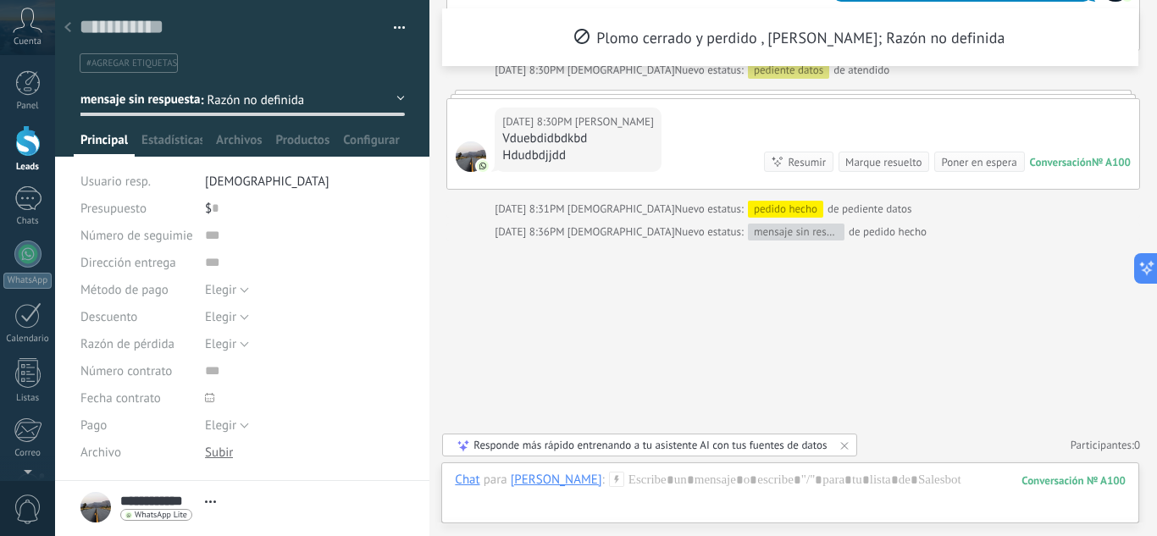
click at [314, 75] on div "#agregar etiquetas" at bounding box center [239, 63] width 326 height 26
click at [69, 32] on icon at bounding box center [67, 27] width 7 height 10
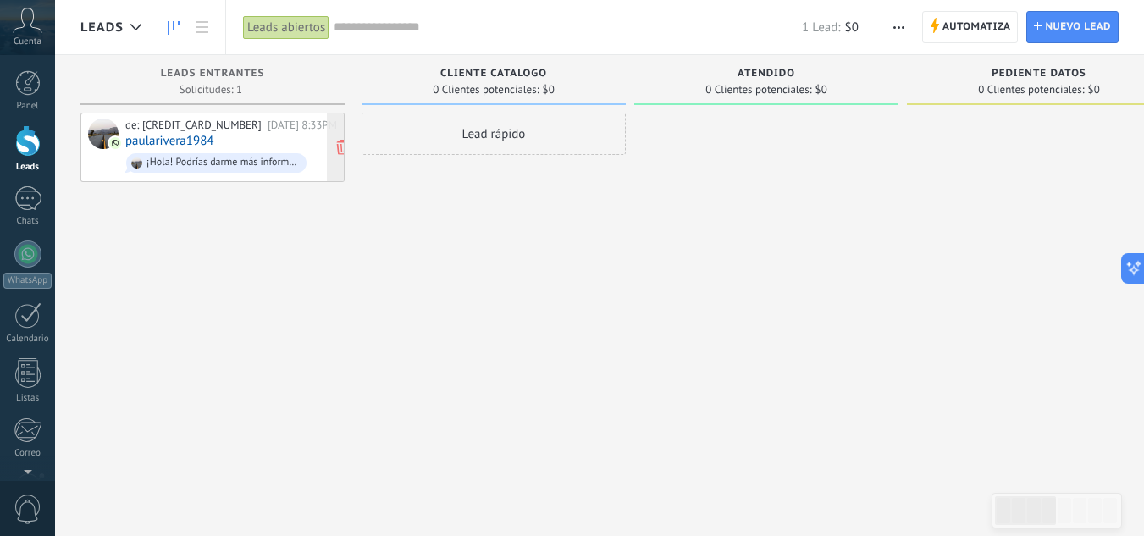
click at [163, 141] on link "paularivera1984" at bounding box center [169, 141] width 89 height 14
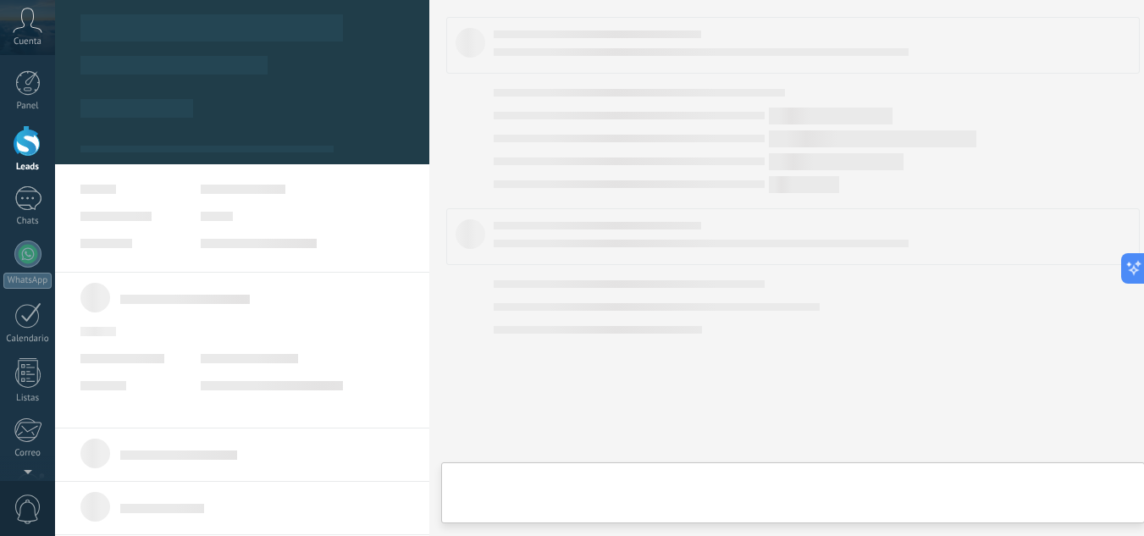
type textarea "**********"
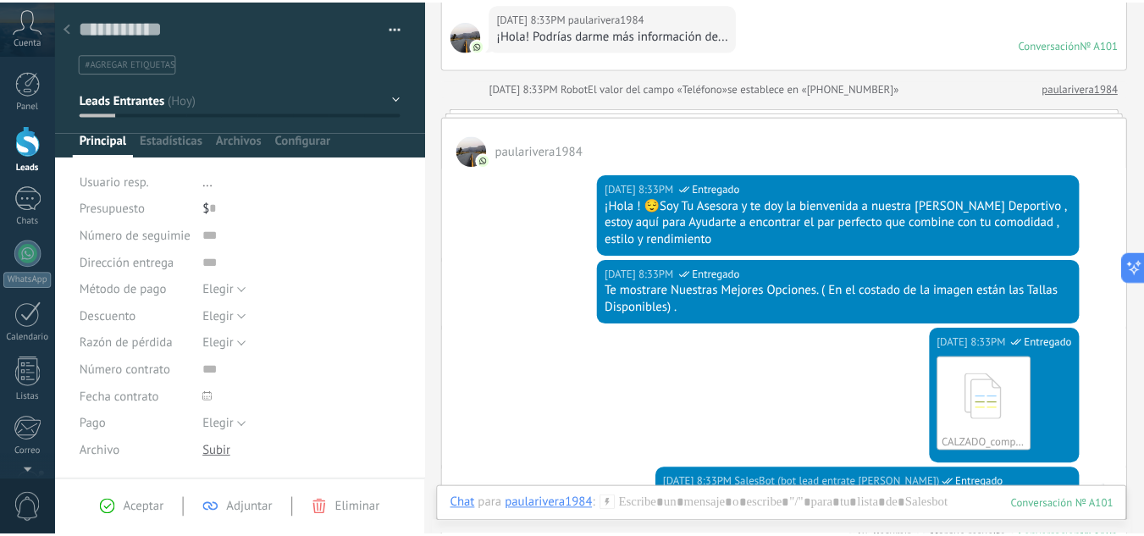
scroll to position [120, 0]
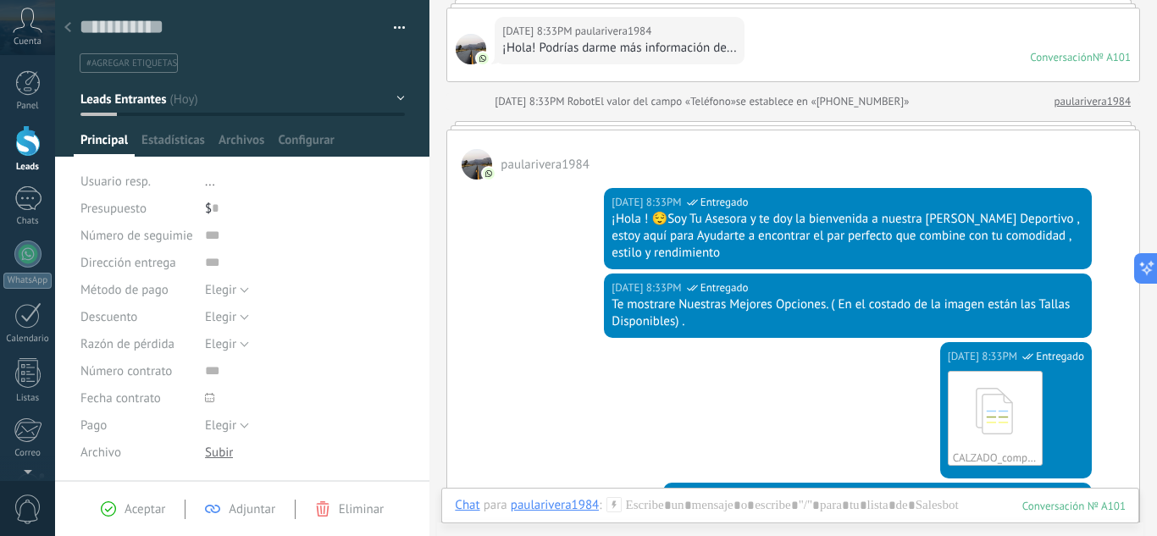
click at [67, 27] on use at bounding box center [67, 27] width 7 height 10
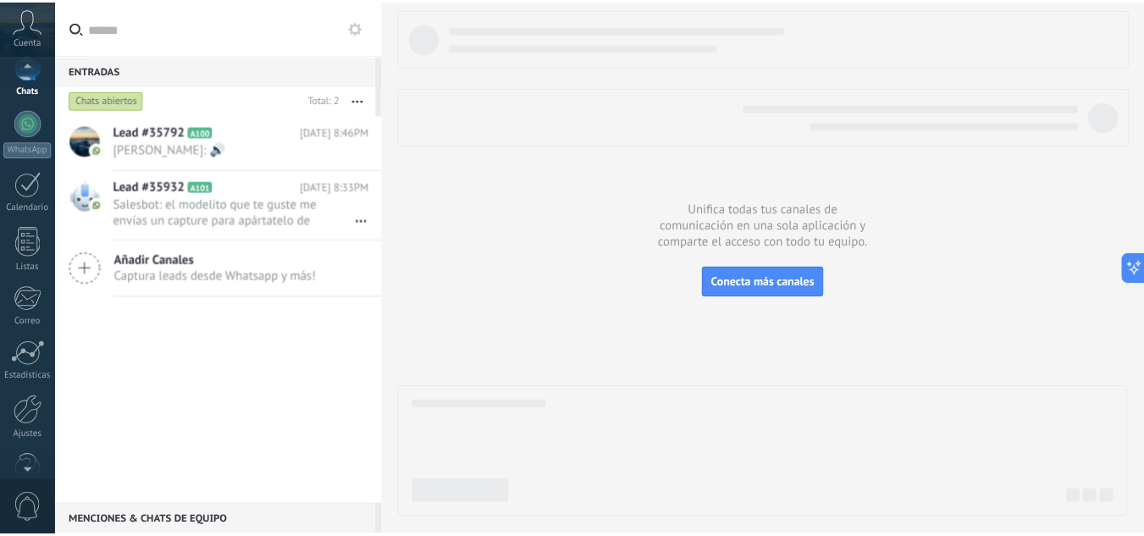
scroll to position [169, 0]
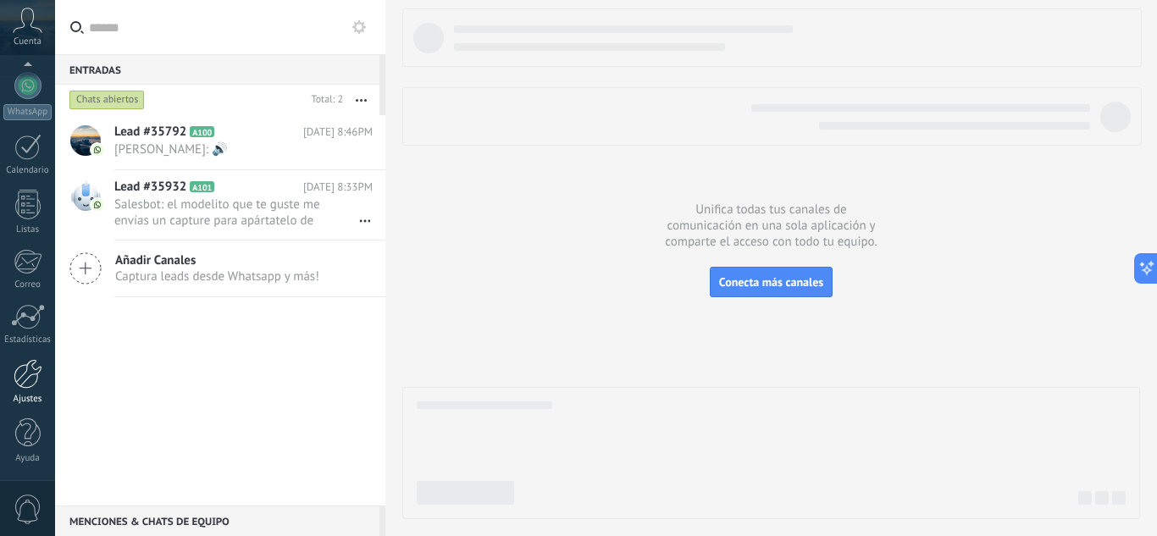
click at [33, 378] on div at bounding box center [28, 374] width 29 height 30
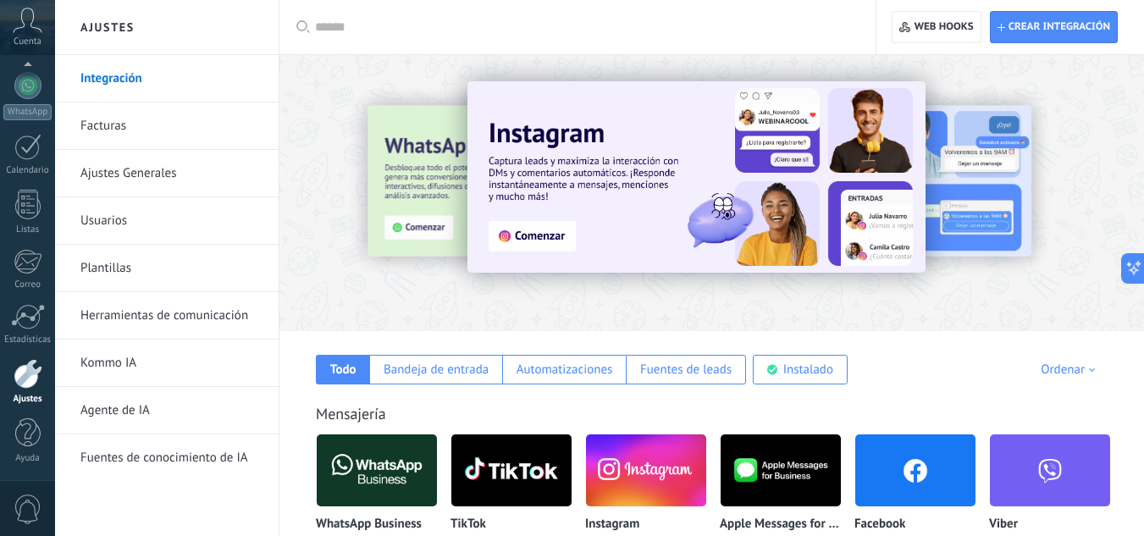
click at [126, 123] on link "Facturas" at bounding box center [170, 125] width 181 height 47
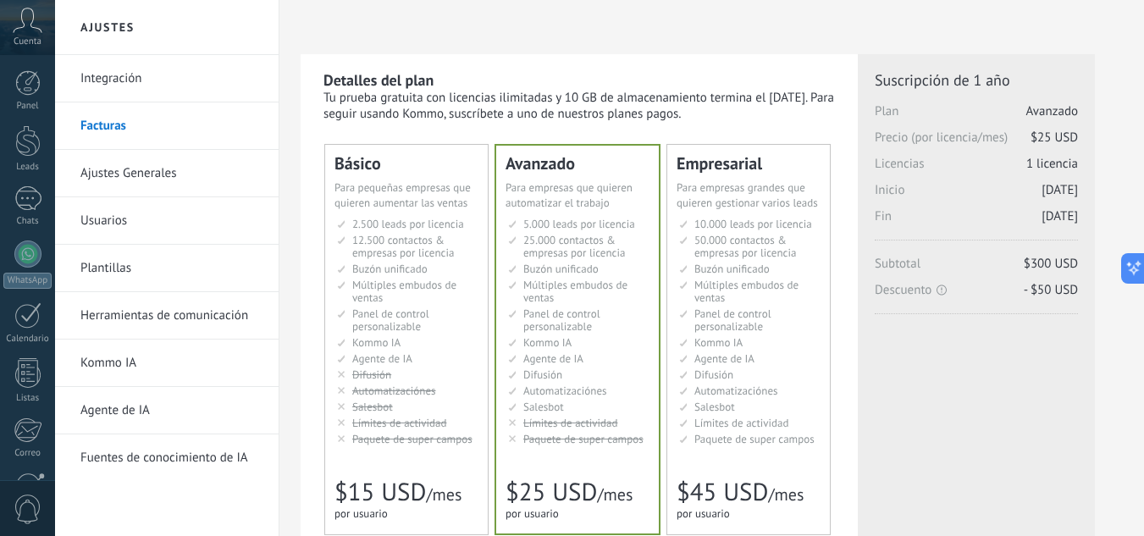
click at [1035, 164] on span "1 licencia" at bounding box center [1052, 164] width 52 height 16
click at [22, 213] on link "Chats" at bounding box center [27, 206] width 55 height 41
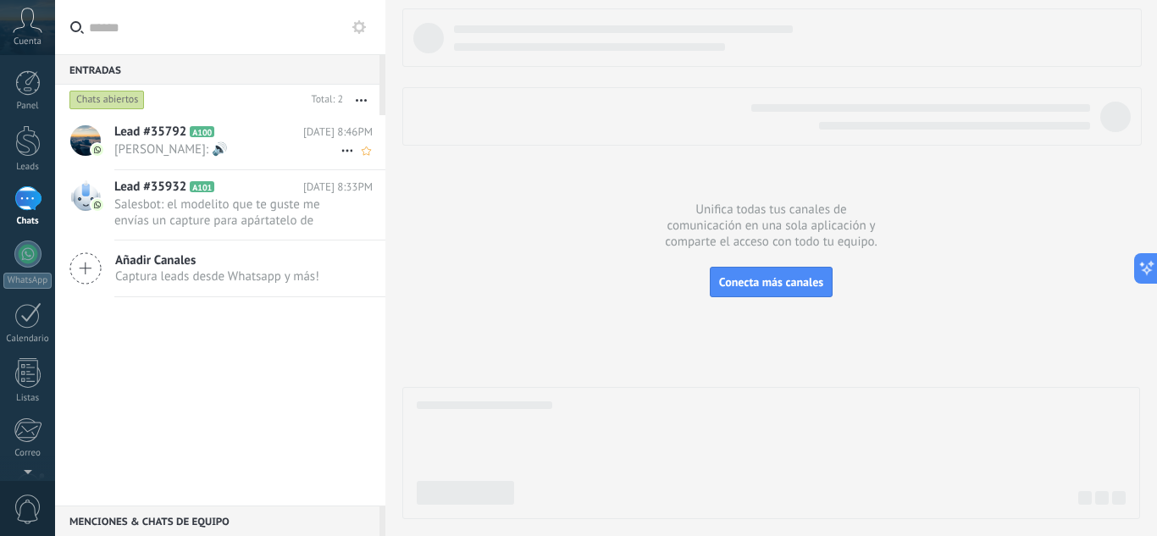
click at [246, 145] on span "[PERSON_NAME]: 🔊" at bounding box center [227, 149] width 226 height 16
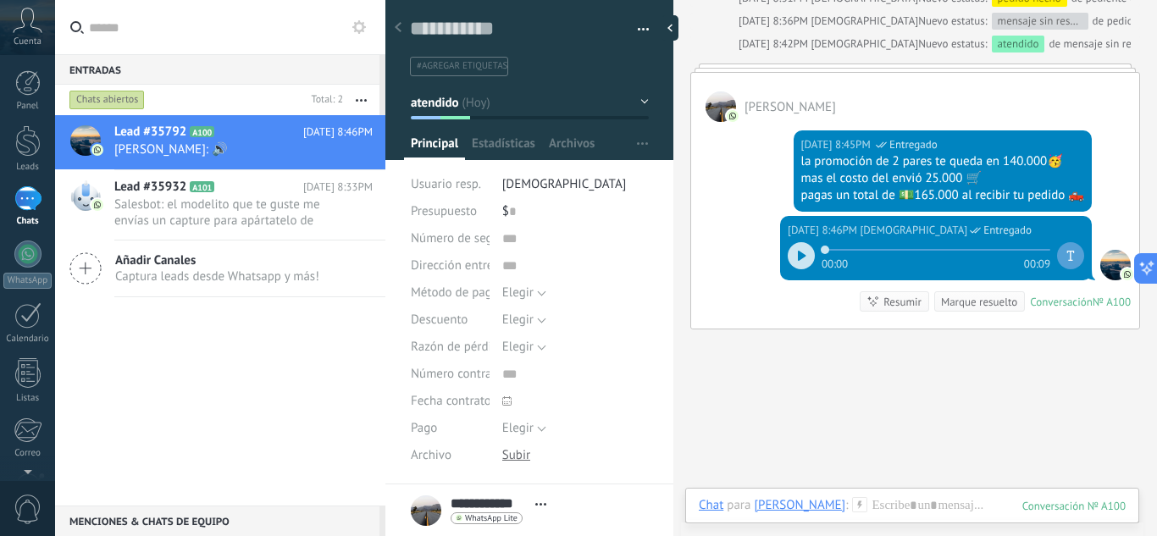
scroll to position [1496, 0]
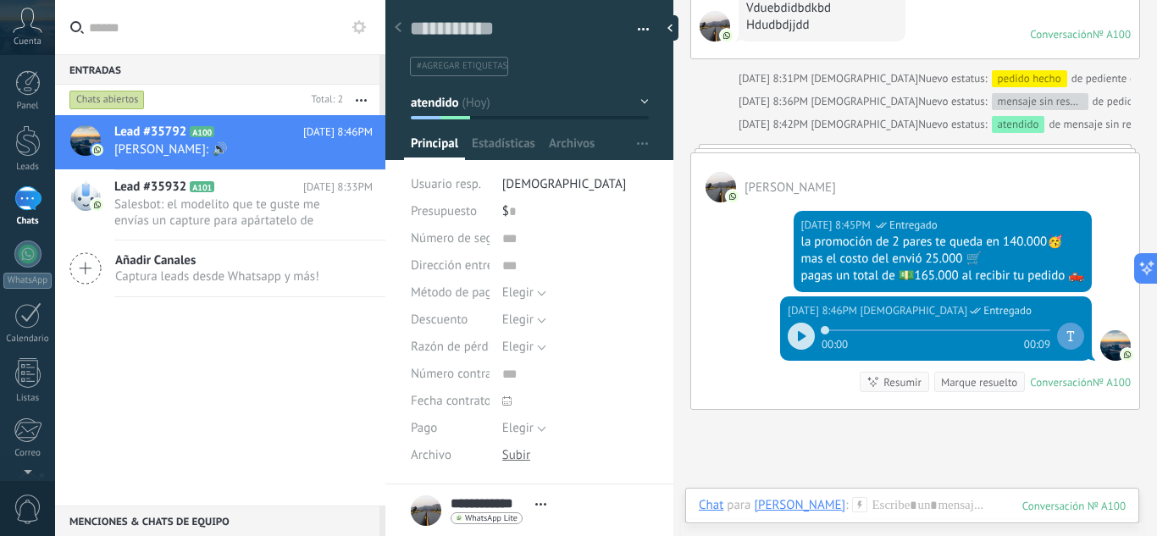
click at [401, 27] on icon at bounding box center [398, 27] width 7 height 10
